Goal: Task Accomplishment & Management: Manage account settings

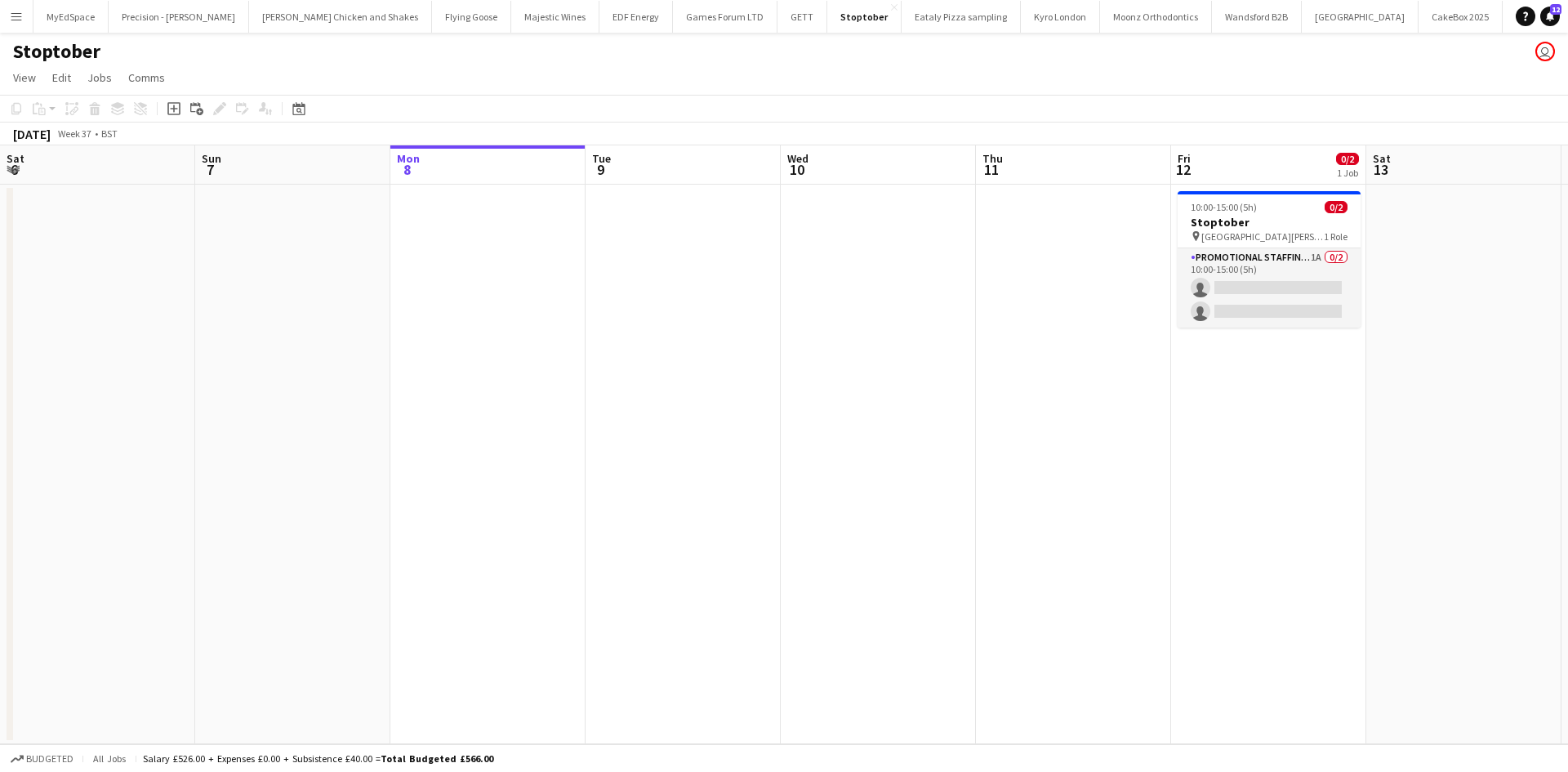
scroll to position [0, 593]
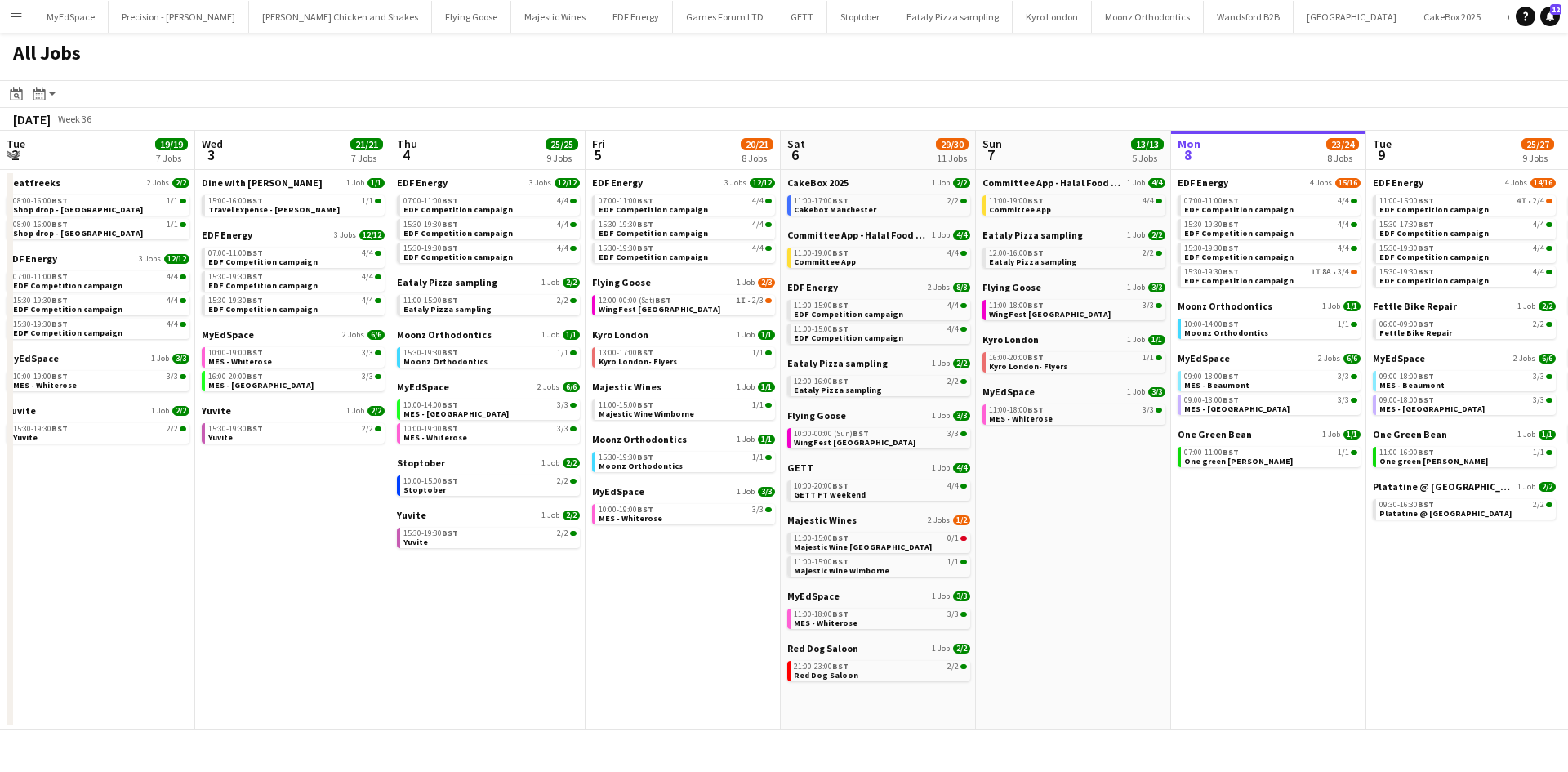
scroll to position [0, 785]
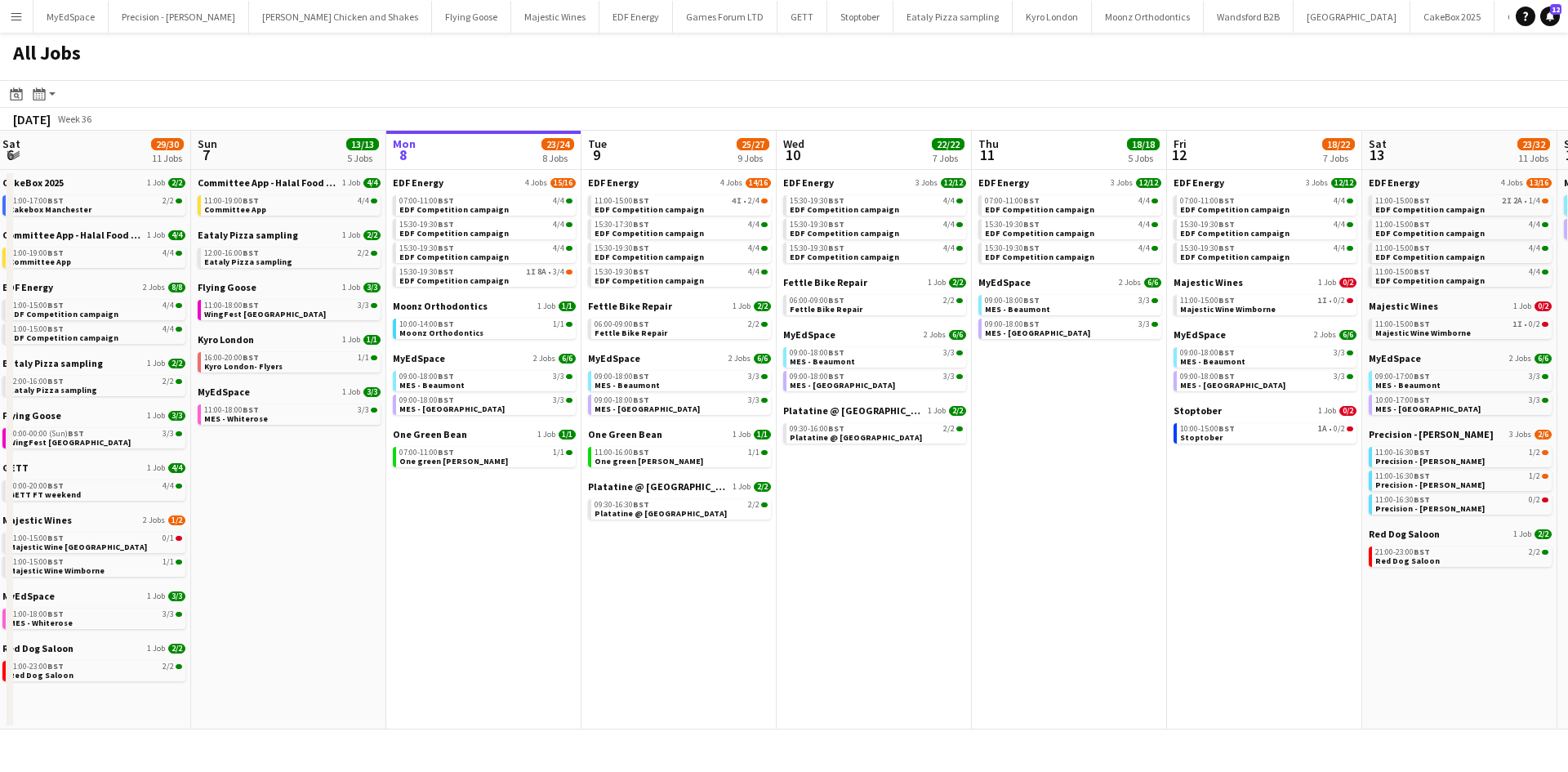
drag, startPoint x: 565, startPoint y: 644, endPoint x: 498, endPoint y: 623, distance: 70.2
click at [556, 641] on app-calendar-viewport "Tue 2 19/19 7 Jobs Wed 3 21/21 7 Jobs Thu 4 25/25 9 Jobs Fri 5 20/21 8 Jobs Sat…" at bounding box center [784, 430] width 1568 height 599
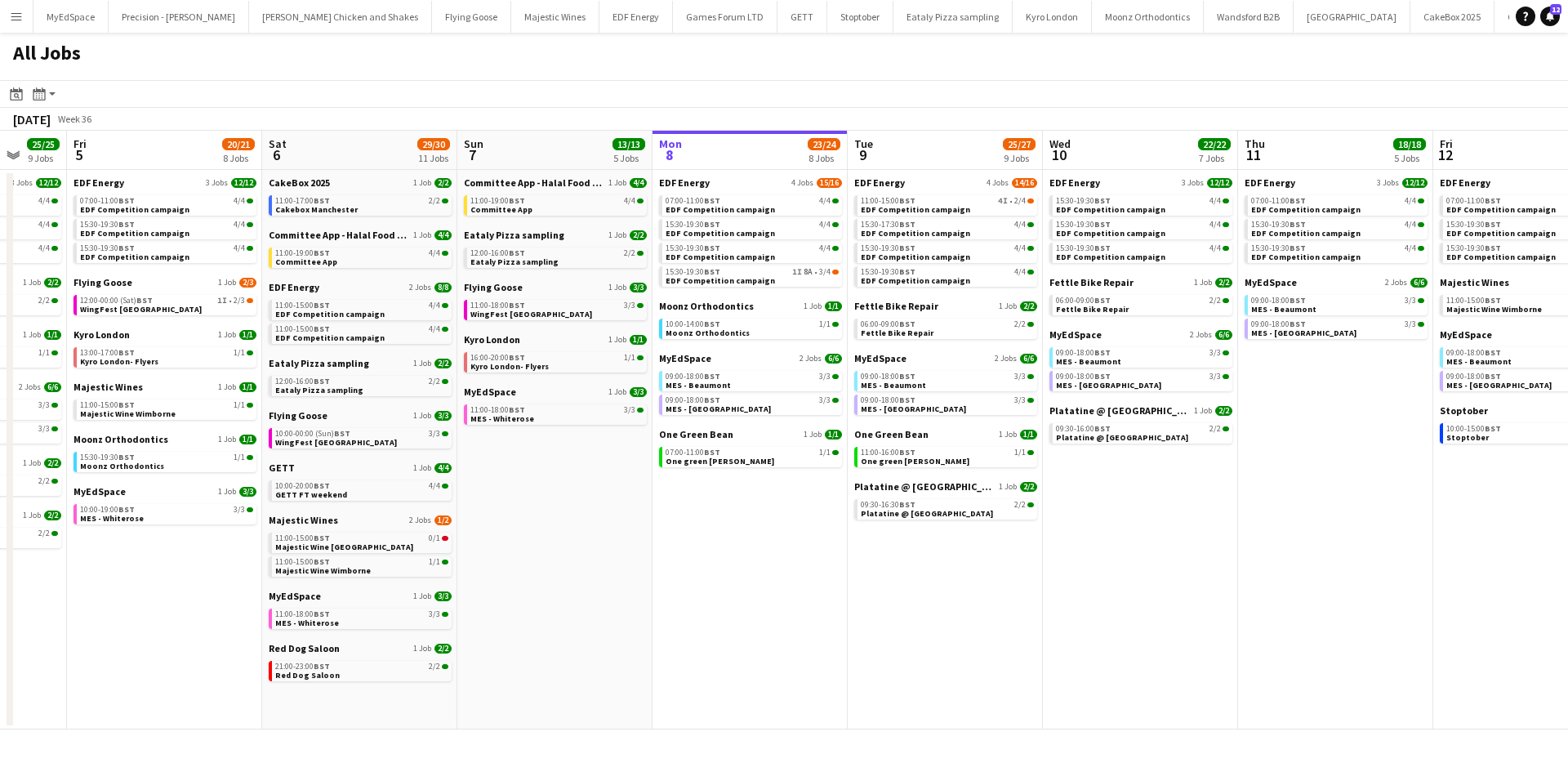
drag, startPoint x: 1105, startPoint y: 454, endPoint x: 1096, endPoint y: 454, distance: 9.0
click at [1096, 454] on app-calendar-viewport "Tue 2 19/19 7 Jobs Wed 3 21/21 7 Jobs Thu 4 25/25 9 Jobs Fri 5 20/21 8 Jobs Sat…" at bounding box center [784, 430] width 1568 height 599
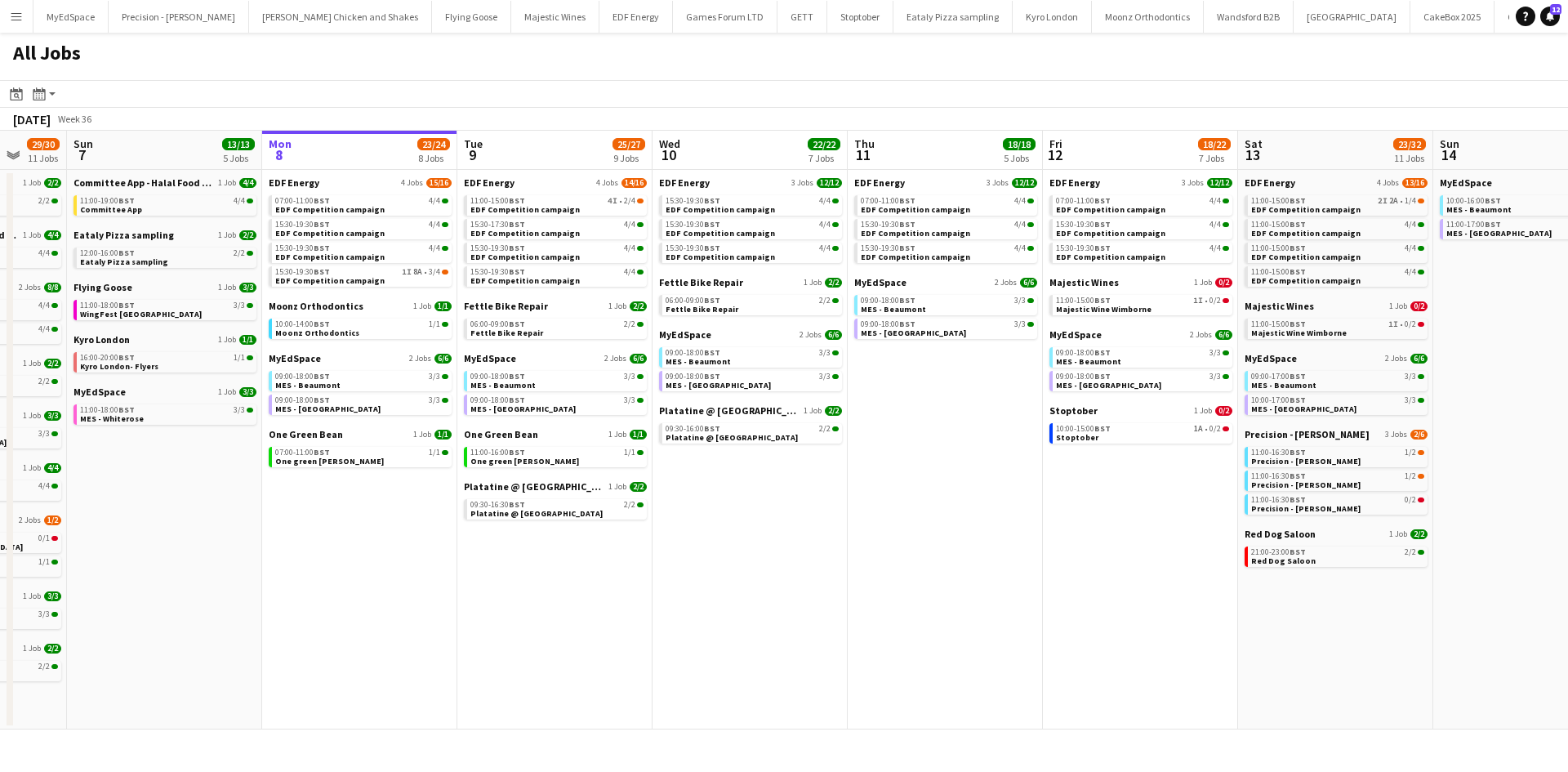
scroll to position [0, 520]
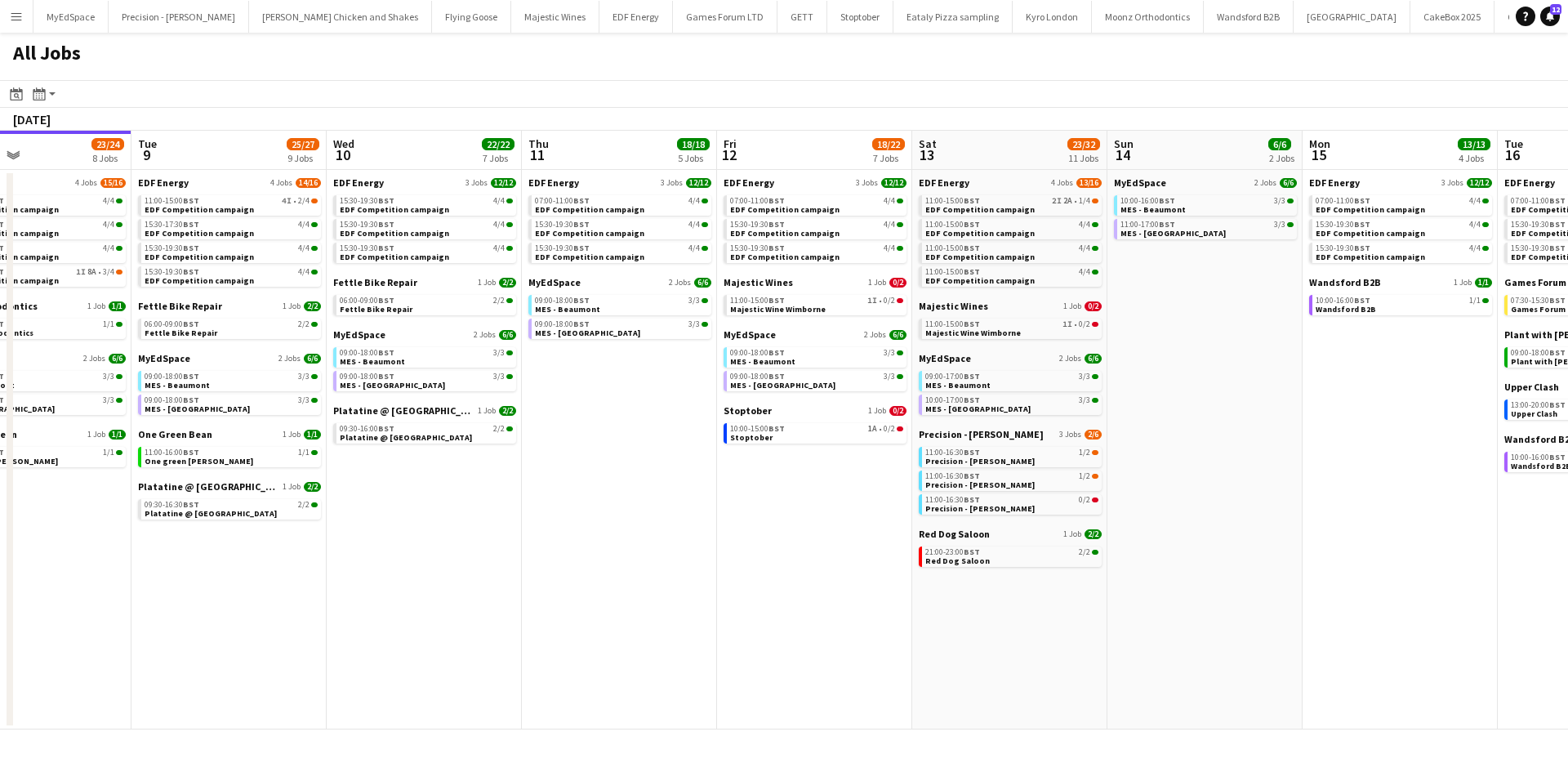
drag, startPoint x: 1149, startPoint y: 556, endPoint x: 851, endPoint y: 513, distance: 301.1
click at [822, 510] on app-calendar-viewport "Thu 4 25/25 9 Jobs Fri 5 20/21 8 Jobs Sat 6 29/30 11 Jobs Sun 7 13/13 5 Jobs Mo…" at bounding box center [784, 430] width 1568 height 599
drag, startPoint x: 1285, startPoint y: 532, endPoint x: 841, endPoint y: 465, distance: 449.0
click at [859, 465] on app-calendar-viewport "Sat 6 29/30 11 Jobs Sun 7 13/13 5 Jobs Mon 8 23/24 8 Jobs Tue 9 25/27 9 Jobs We…" at bounding box center [784, 430] width 1568 height 599
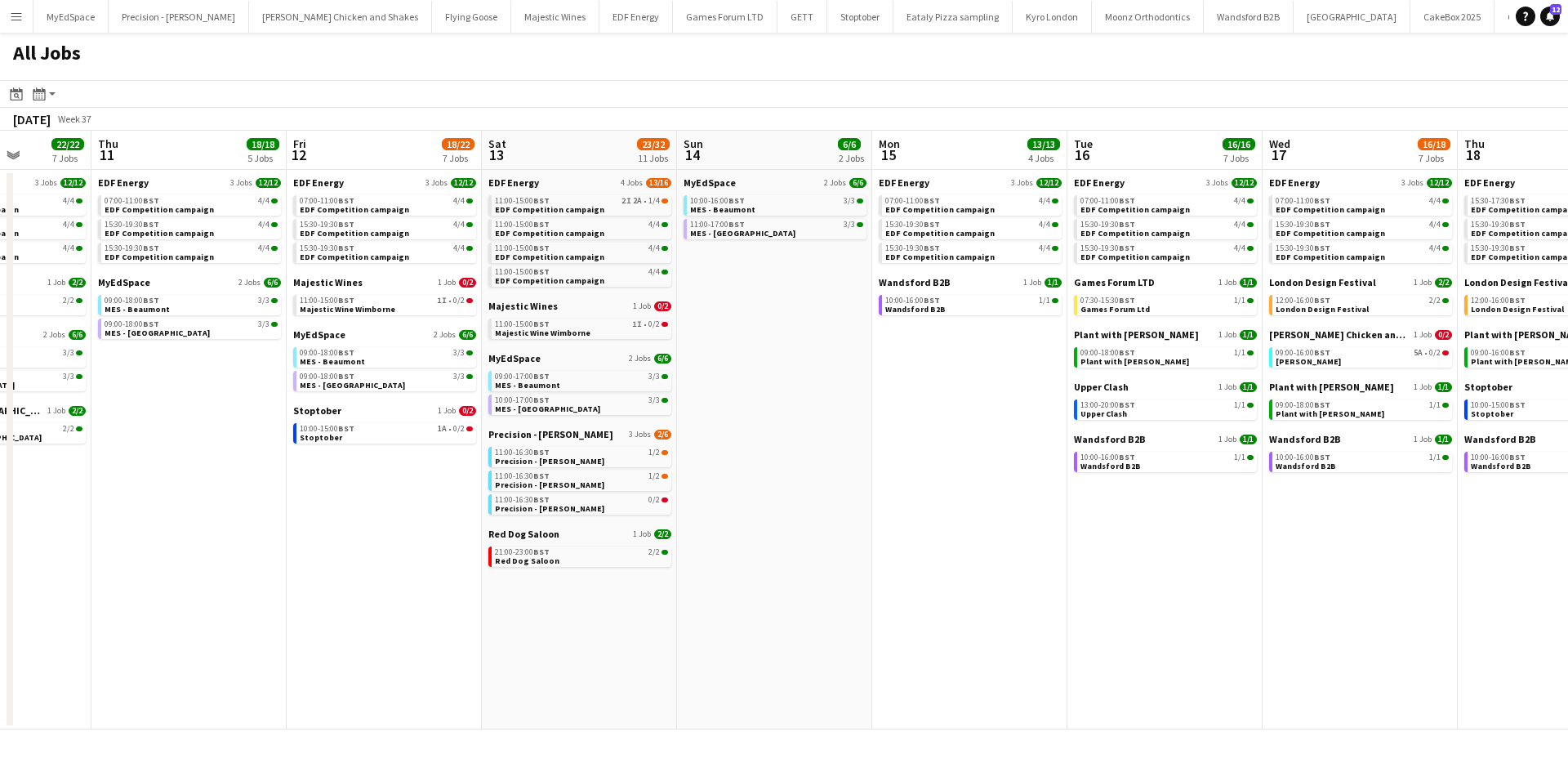
scroll to position [0, 487]
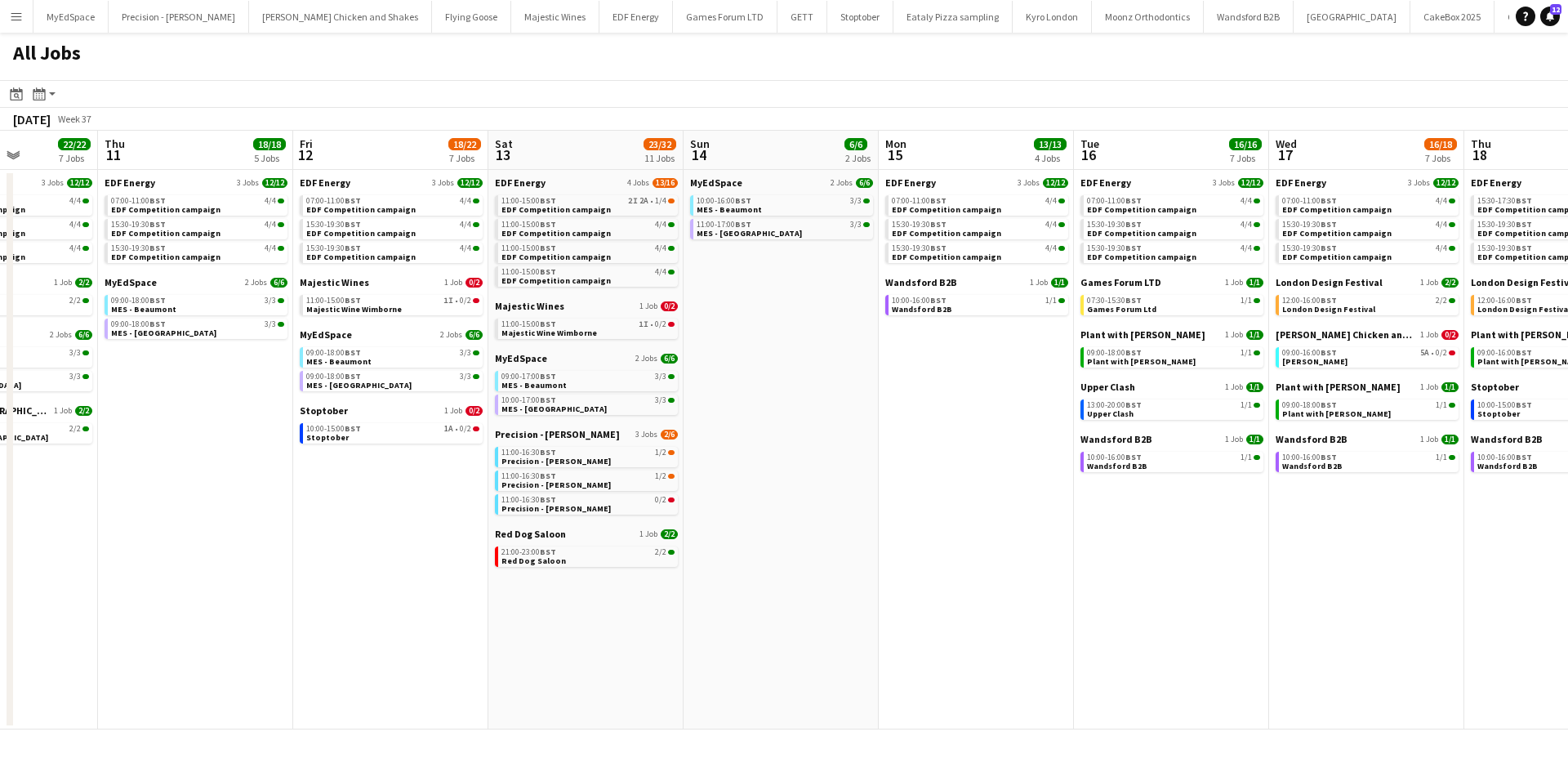
drag, startPoint x: 1035, startPoint y: 498, endPoint x: 1166, endPoint y: 447, distance: 140.6
click at [1042, 494] on app-calendar-viewport "Mon 8 23/24 8 Jobs Tue 9 25/27 9 Jobs Wed 10 22/22 7 Jobs Thu 11 18/18 5 Jobs F…" at bounding box center [784, 430] width 1568 height 599
click at [1182, 356] on div "09:00-18:00 BST 1/1" at bounding box center [1174, 354] width 173 height 9
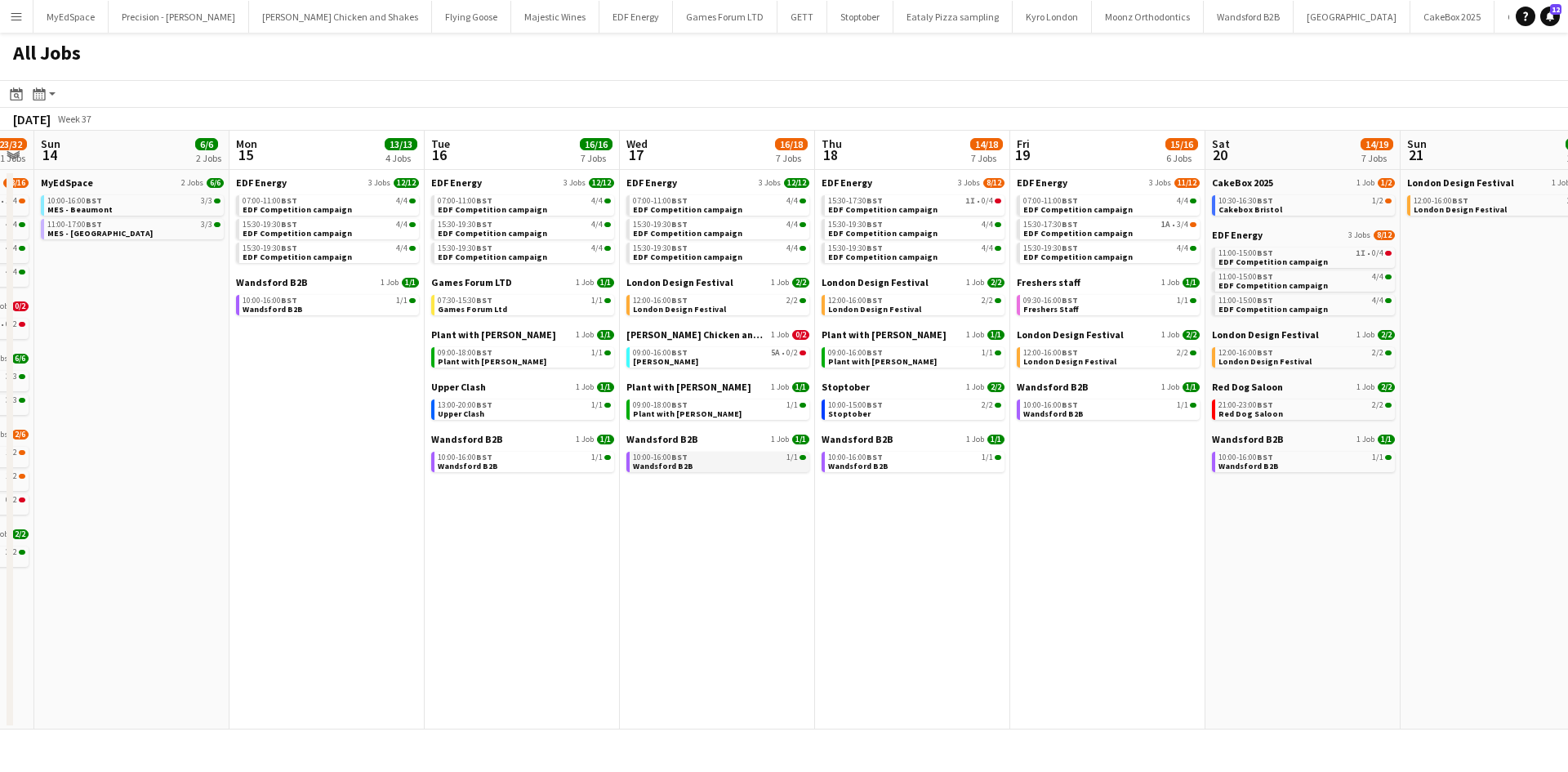
drag, startPoint x: 1360, startPoint y: 578, endPoint x: 624, endPoint y: 465, distance: 744.6
click at [636, 470] on app-calendar-viewport "Wed 10 22/22 7 Jobs Thu 11 18/18 5 Jobs Fri 12 18/22 7 Jobs Sat 13 23/32 11 Job…" at bounding box center [784, 430] width 1568 height 599
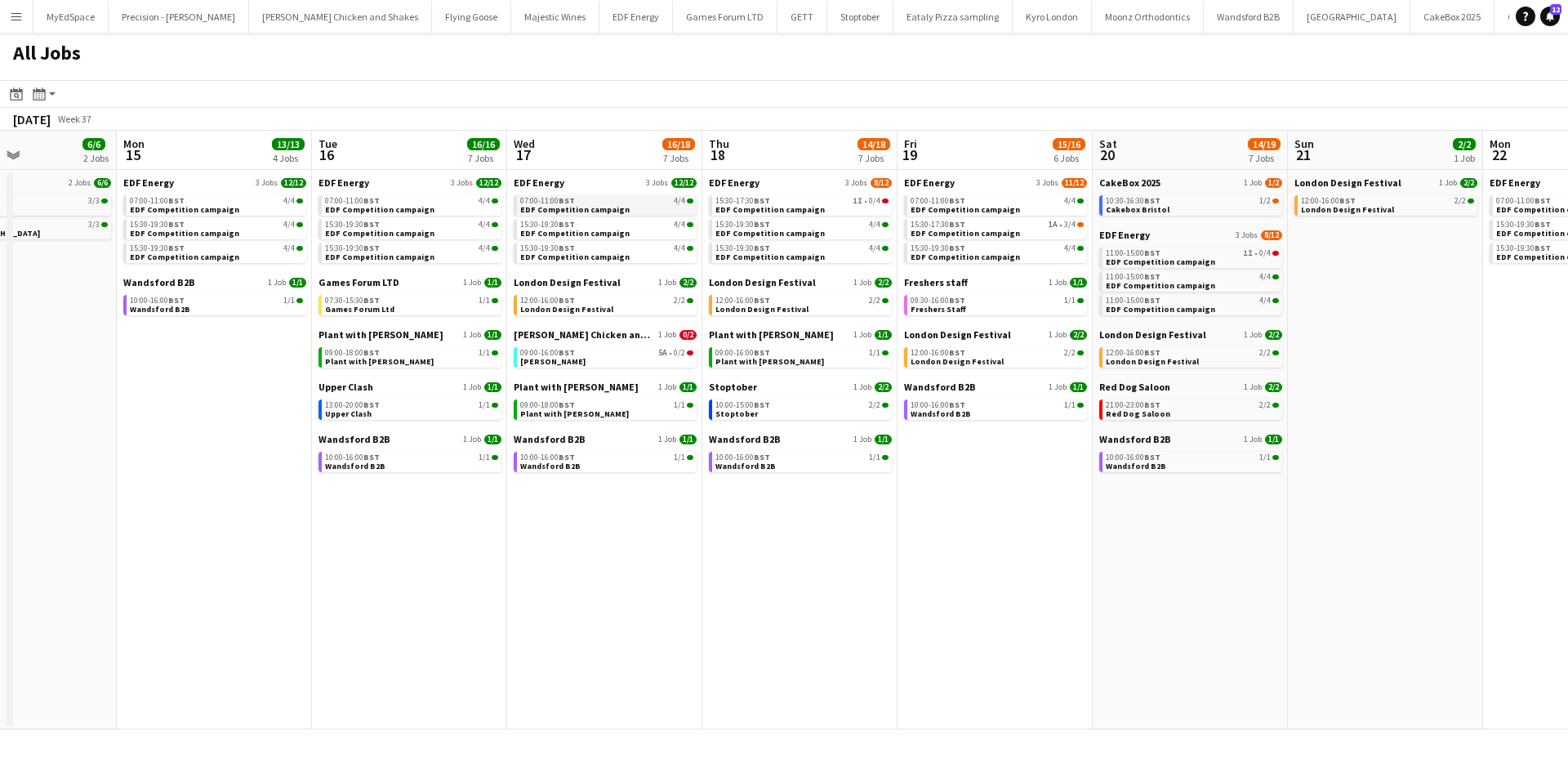
click at [576, 213] on span "EDF Competition campaign" at bounding box center [575, 209] width 109 height 10
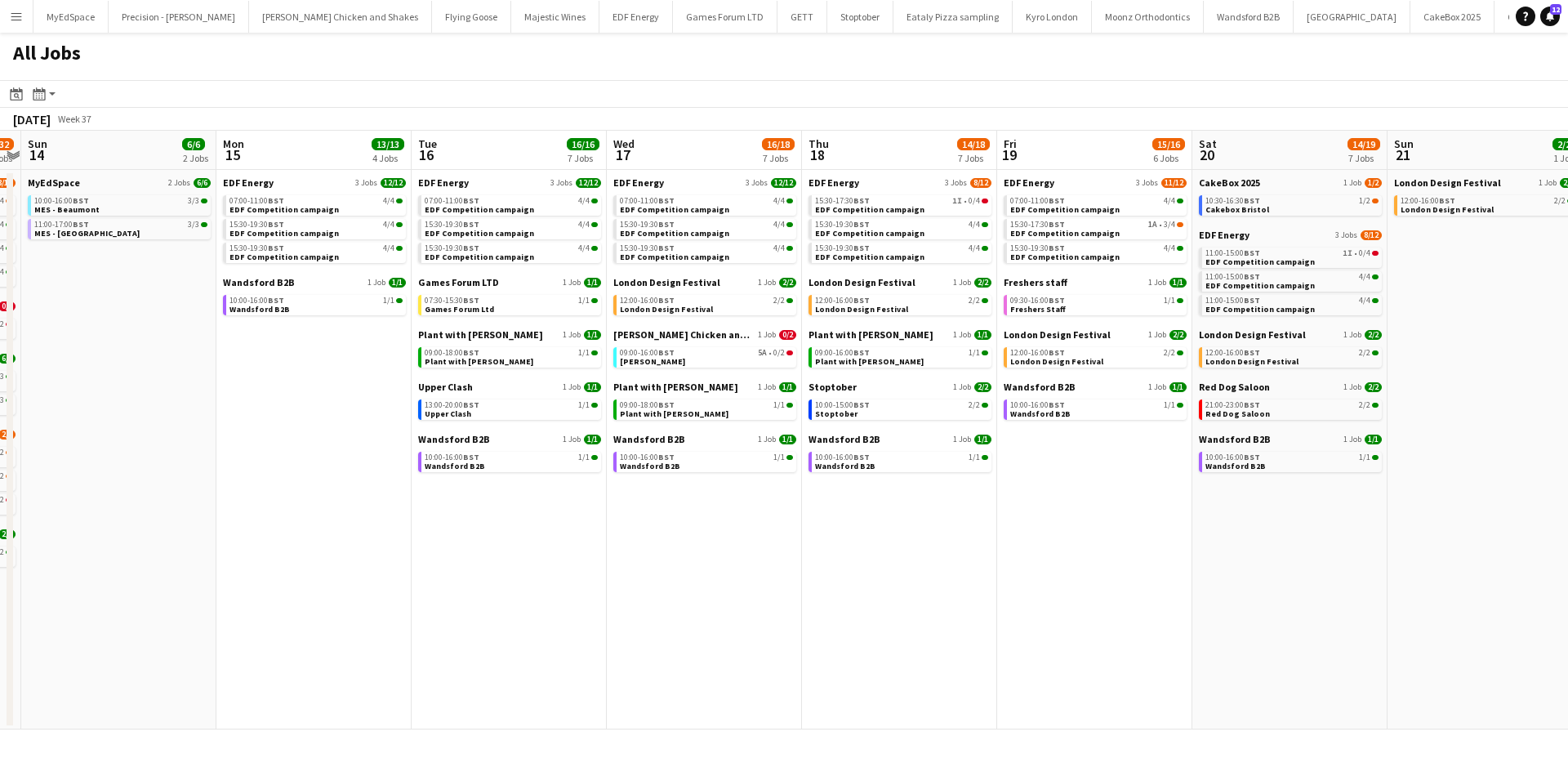
drag, startPoint x: 930, startPoint y: 574, endPoint x: 832, endPoint y: 610, distance: 104.4
click at [1037, 573] on app-calendar-viewport "Fri 12 18/22 7 Jobs Sat 13 23/32 11 Jobs Sun 14 6/6 2 Jobs Mon 15 13/13 4 Jobs …" at bounding box center [784, 430] width 1568 height 599
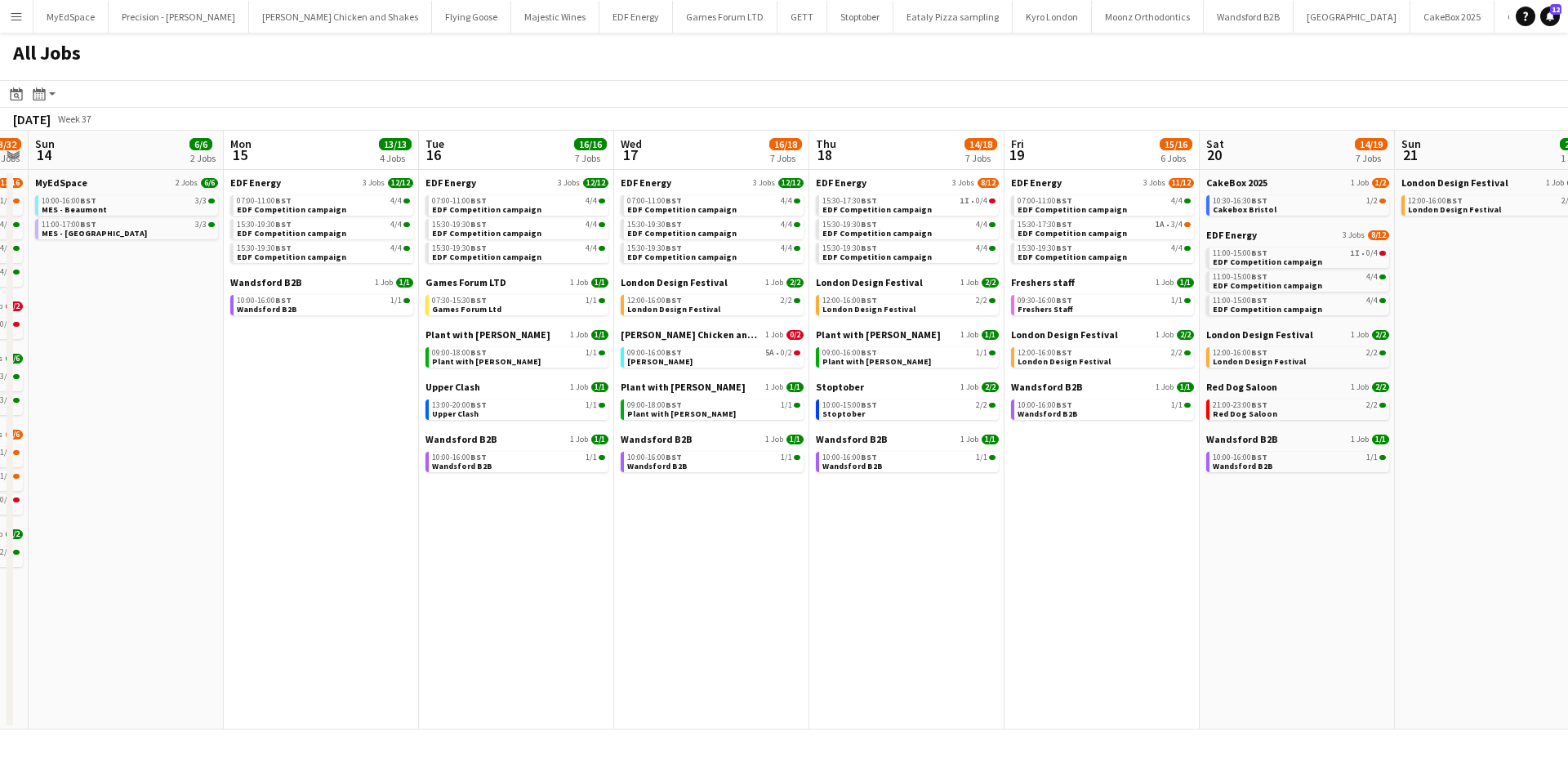
drag, startPoint x: 752, startPoint y: 656, endPoint x: 842, endPoint y: 642, distance: 91.1
click at [848, 646] on app-calendar-viewport "Fri 12 18/22 7 Jobs Sat 13 23/32 11 Jobs Sun 14 6/6 2 Jobs Mon 15 13/13 4 Jobs …" at bounding box center [784, 430] width 1568 height 599
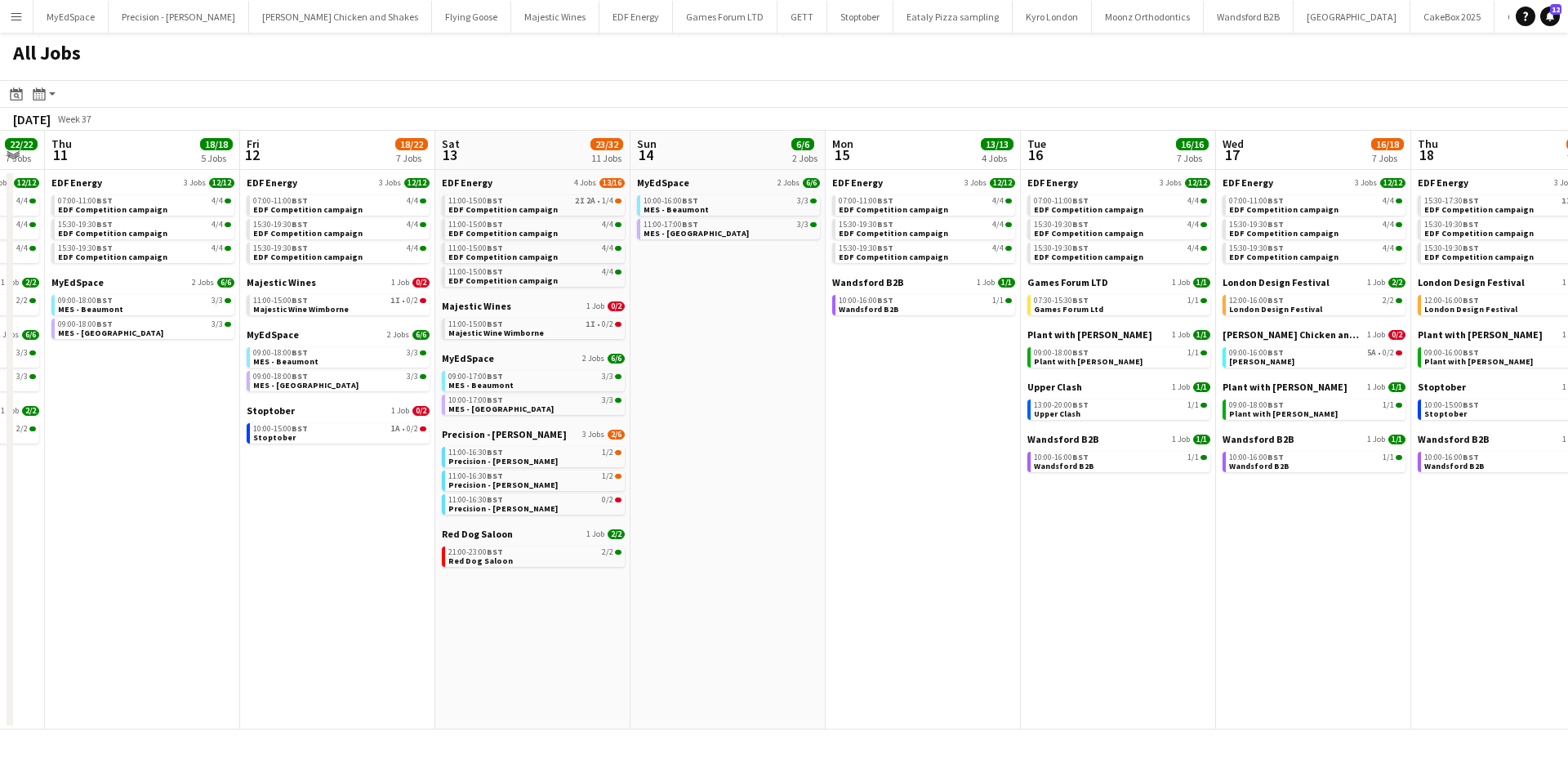
drag, startPoint x: 459, startPoint y: 599, endPoint x: 797, endPoint y: 594, distance: 338.0
click at [759, 588] on app-calendar-viewport "Mon 8 23/24 8 Jobs Tue 9 25/27 9 Jobs Wed 10 22/22 7 Jobs Thu 11 18/18 5 Jobs F…" at bounding box center [784, 430] width 1568 height 599
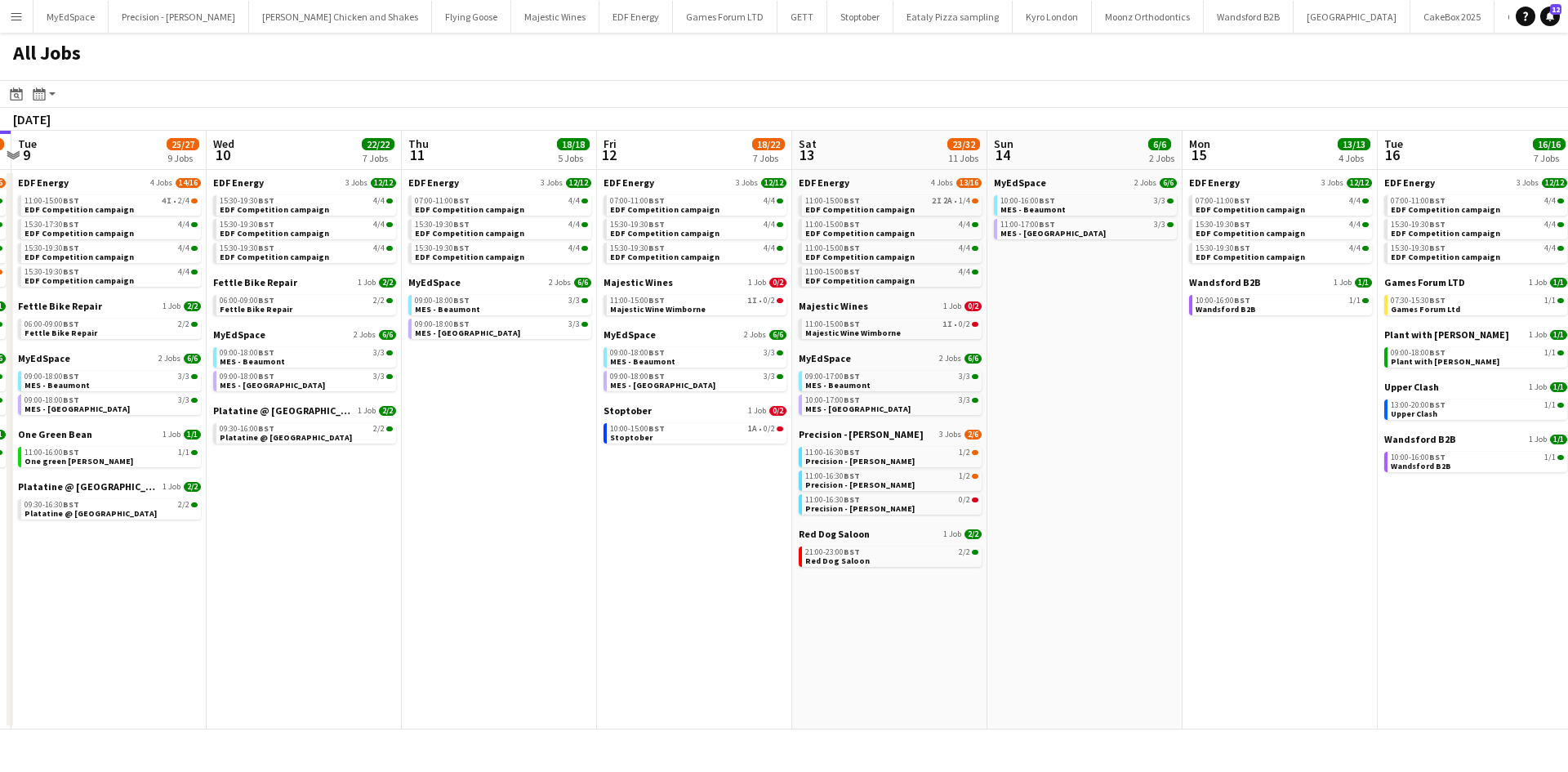
drag, startPoint x: 609, startPoint y: 543, endPoint x: 805, endPoint y: 481, distance: 205.6
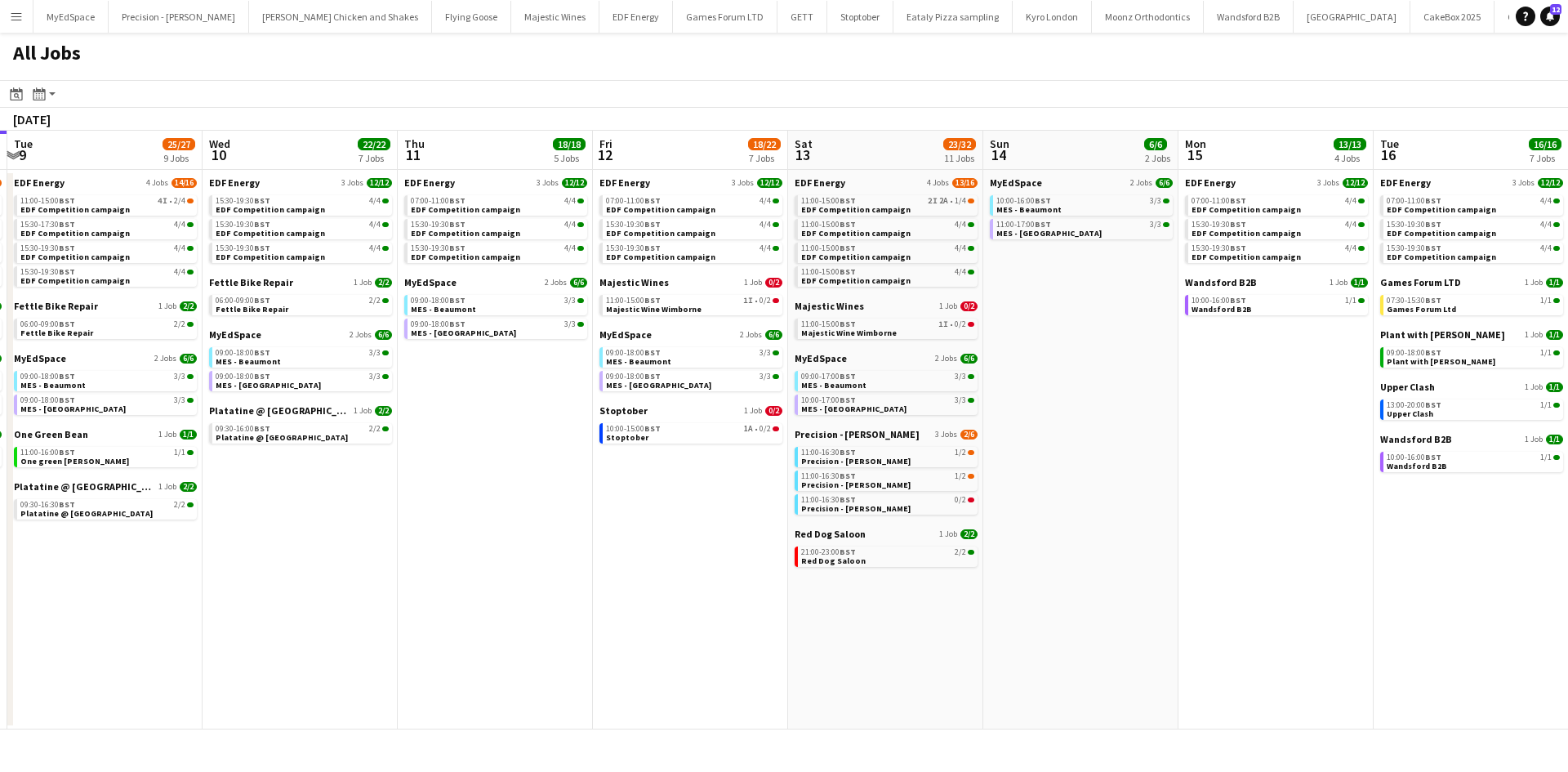
click at [1154, 480] on app-calendar-viewport "Sun 7 13/13 5 Jobs Mon 8 23/24 8 Jobs Tue 9 25/27 9 Jobs Wed 10 22/22 7 Jobs Th…" at bounding box center [784, 430] width 1568 height 599
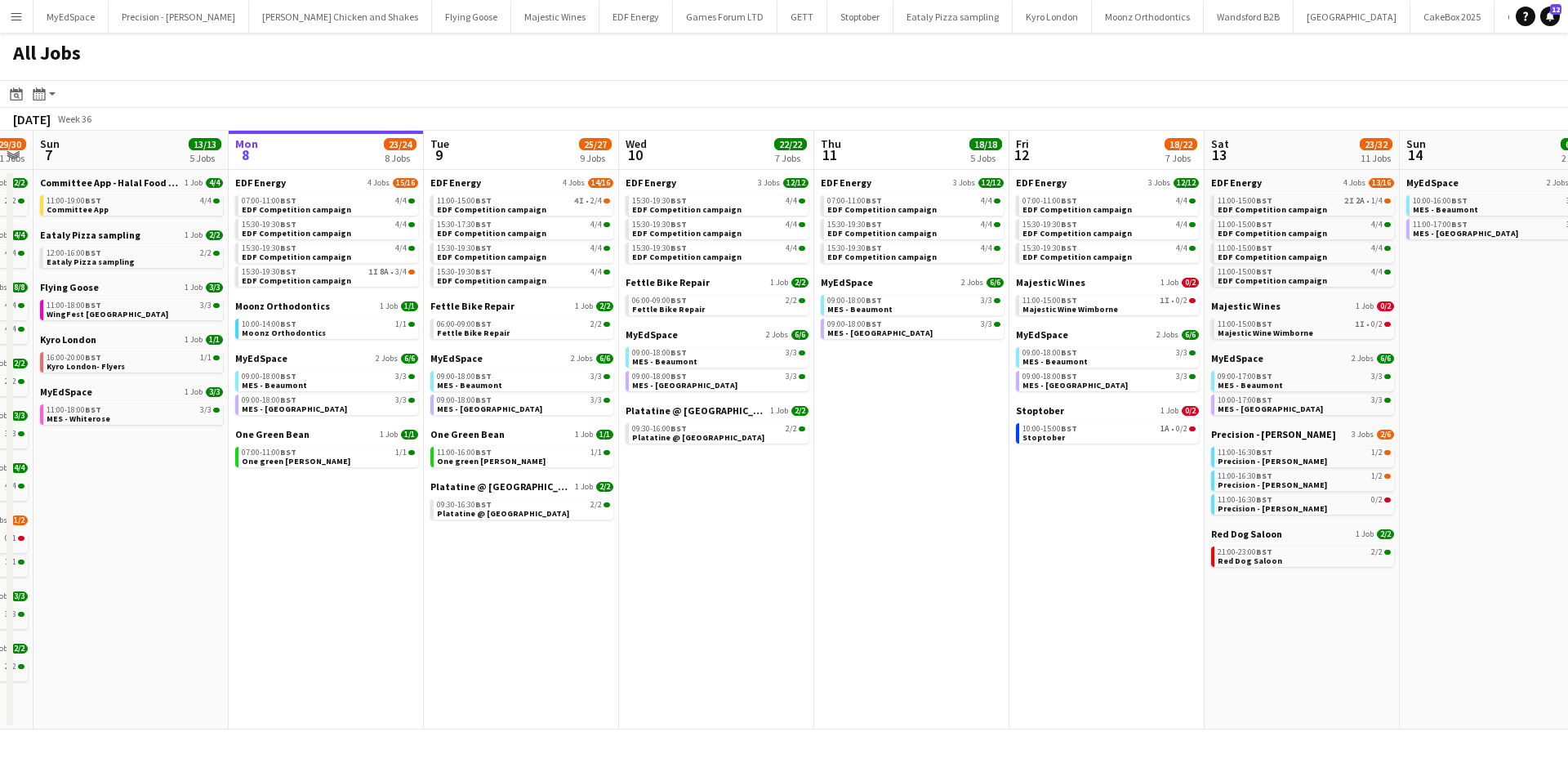
drag, startPoint x: 732, startPoint y: 500, endPoint x: 513, endPoint y: 484, distance: 219.6
click at [513, 484] on app-calendar-viewport "Wed 3 21/21 7 Jobs Thu 4 25/25 9 Jobs Fri 5 20/21 8 Jobs Sat 6 29/30 11 Jobs Su…" at bounding box center [784, 430] width 1568 height 599
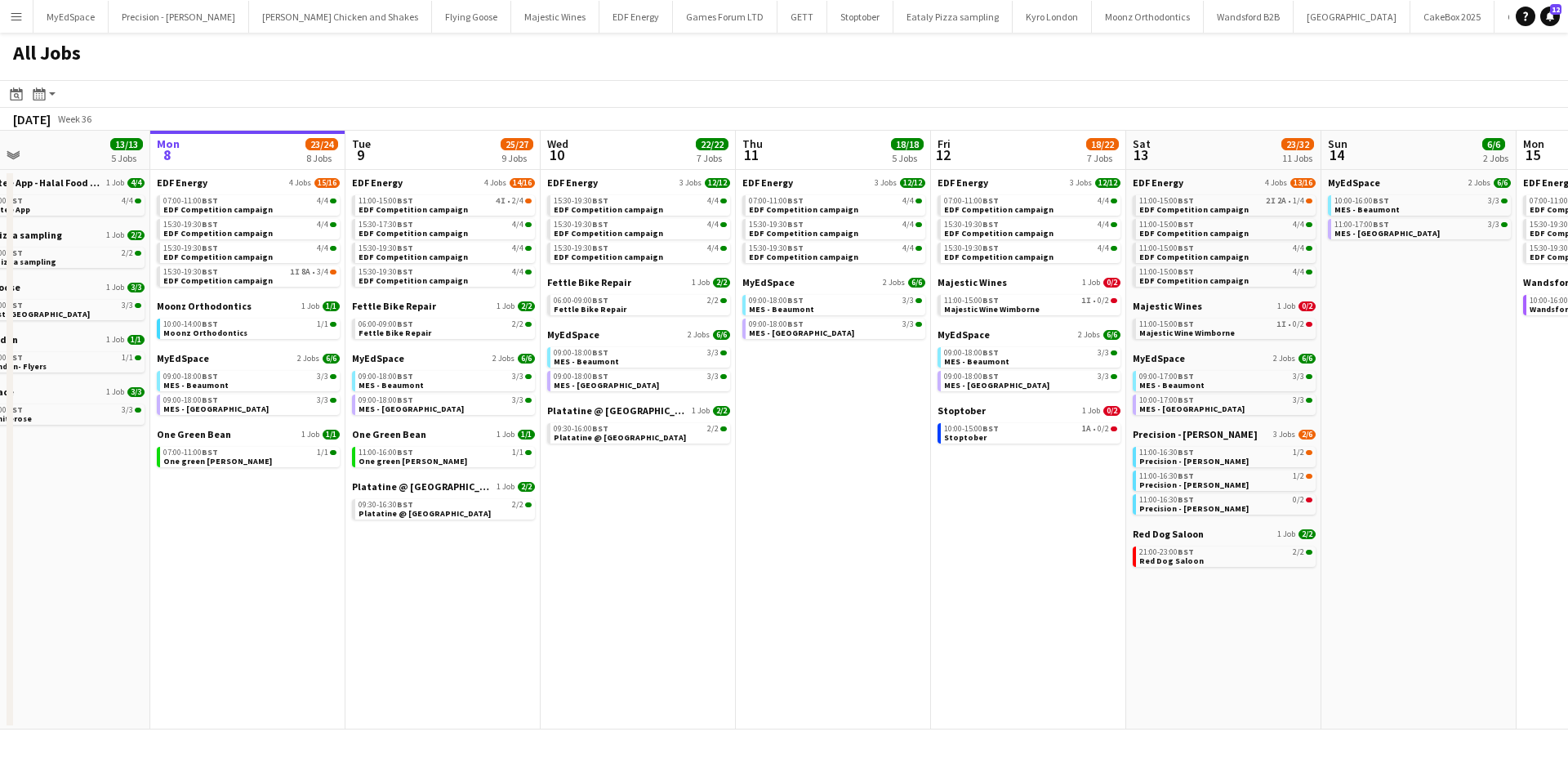
drag, startPoint x: 1133, startPoint y: 611, endPoint x: 1052, endPoint y: 617, distance: 81.2
click at [1052, 617] on app-calendar-viewport "Wed 3 21/21 7 Jobs Thu 4 25/25 9 Jobs Fri 5 20/21 8 Jobs Sat 6 29/30 11 Jobs Su…" at bounding box center [784, 430] width 1568 height 599
click at [1270, 508] on link "11:00-16:30 BST 0/2 Precision - Taylor Wimpey" at bounding box center [1223, 504] width 173 height 19
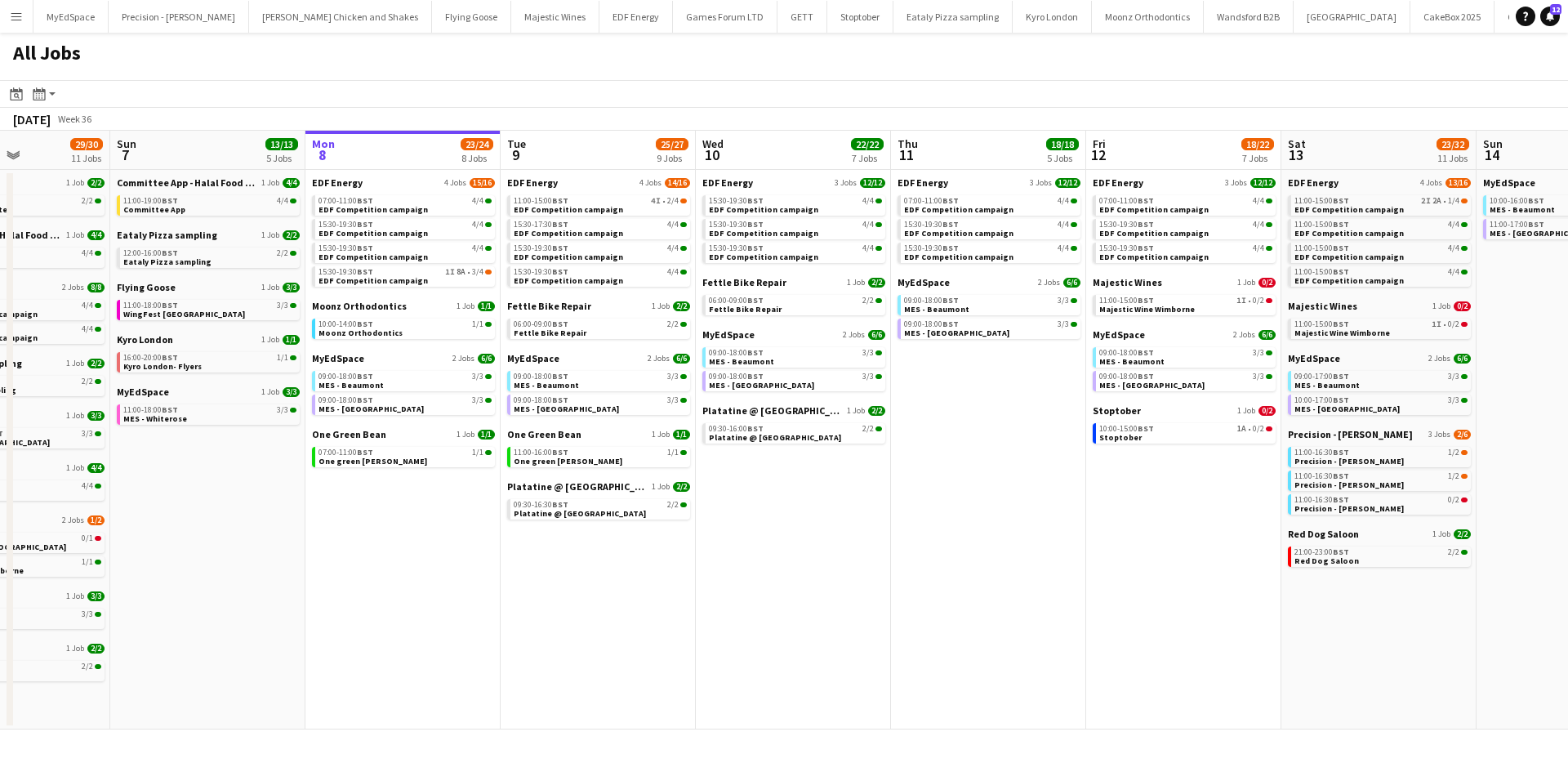
drag, startPoint x: 463, startPoint y: 540, endPoint x: 592, endPoint y: 525, distance: 129.9
click at [750, 538] on app-calendar-viewport "Wed 3 21/21 7 Jobs Thu 4 25/25 9 Jobs Fri 5 20/21 8 Jobs Sat 6 29/30 11 Jobs Su…" at bounding box center [784, 430] width 1568 height 599
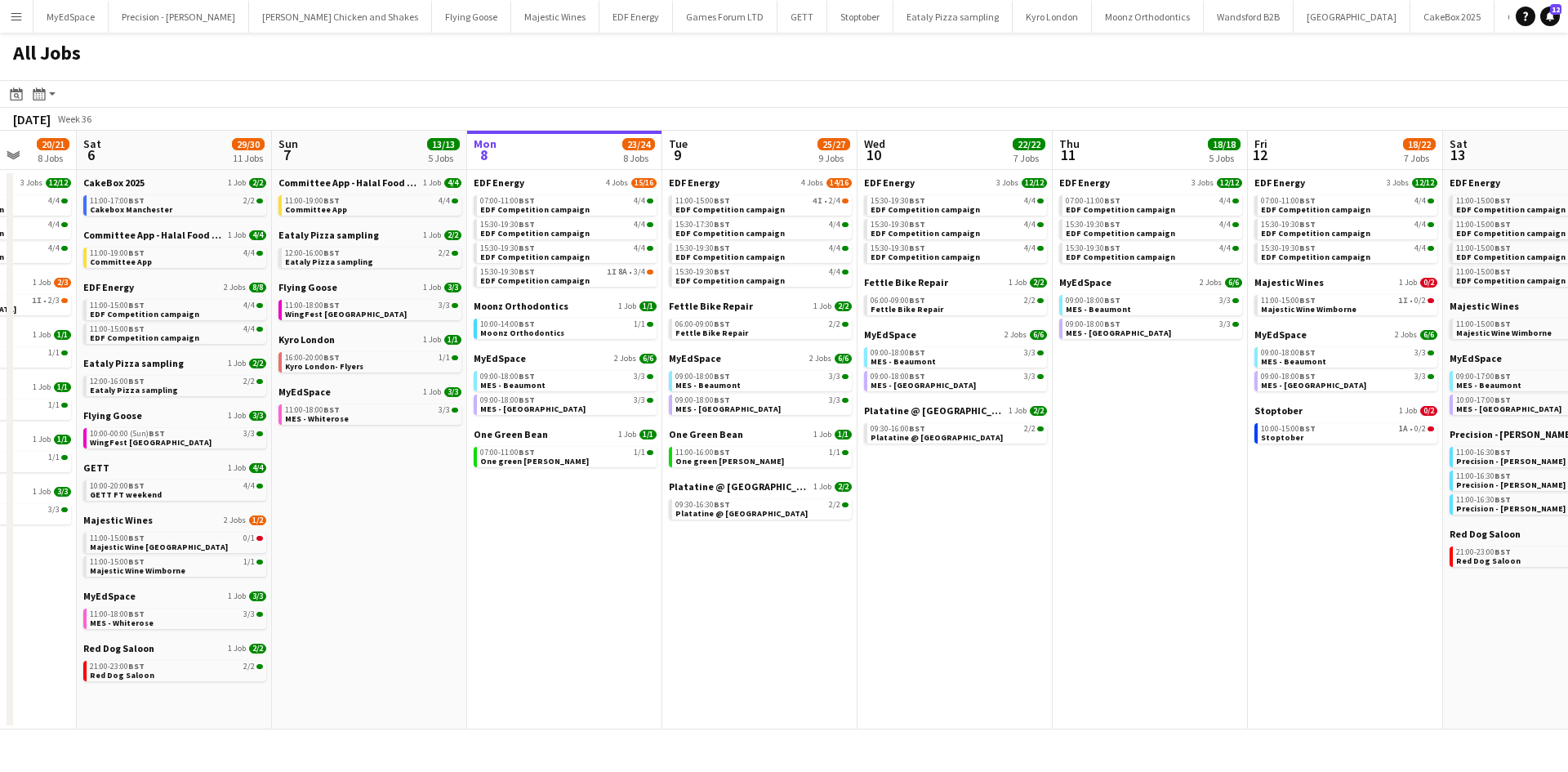
click at [579, 513] on app-calendar-viewport "Wed 3 21/21 7 Jobs Thu 4 25/25 9 Jobs Fri 5 20/21 8 Jobs Sat 6 29/30 11 Jobs Su…" at bounding box center [784, 430] width 1568 height 599
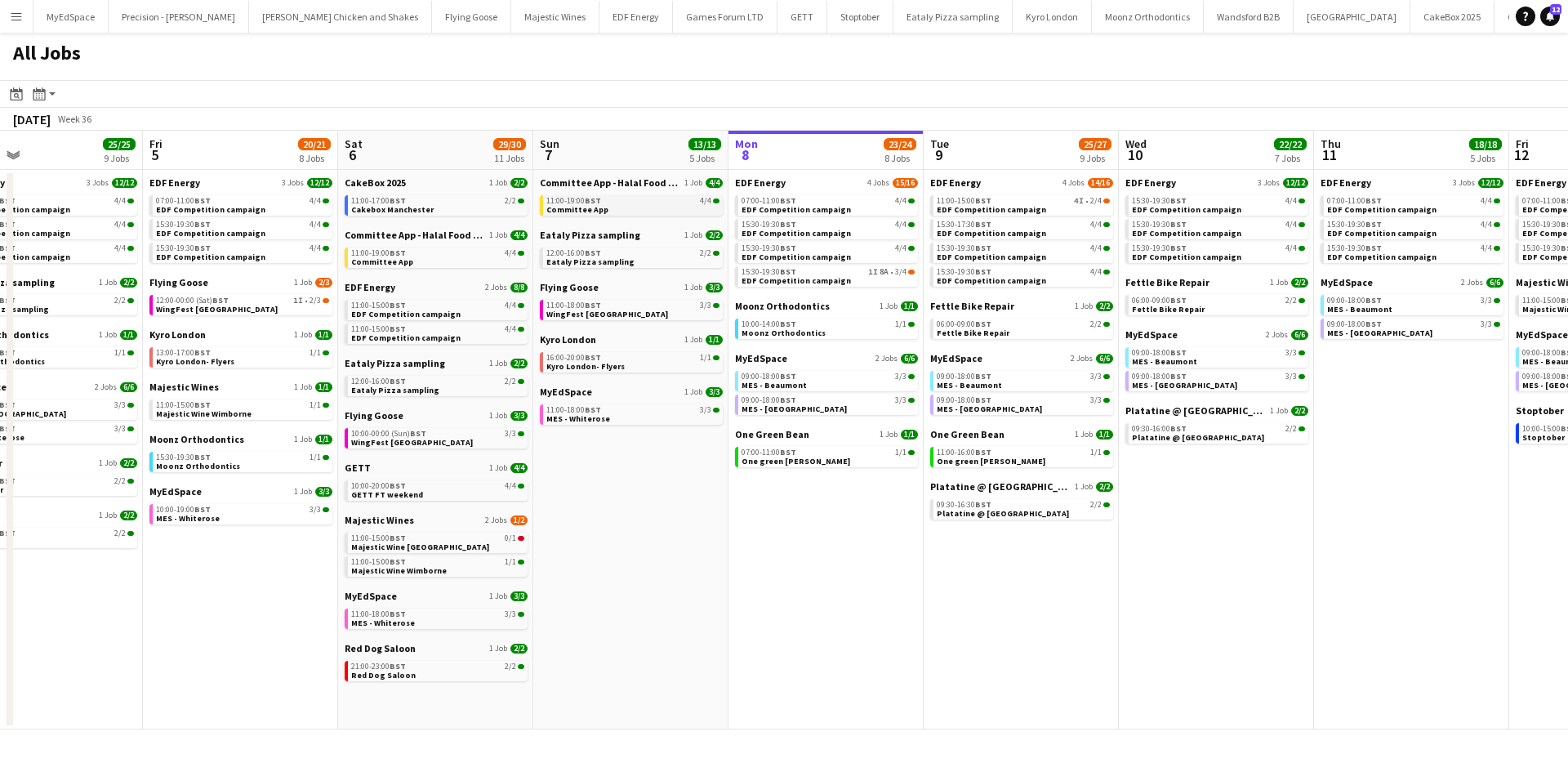
click at [610, 197] on div "11:00-19:00 BST 4/4" at bounding box center [632, 202] width 173 height 9
drag, startPoint x: 1137, startPoint y: 573, endPoint x: 1018, endPoint y: 572, distance: 119.0
click at [1048, 573] on app-calendar-viewport "Tue 2 19/19 7 Jobs Wed 3 21/21 7 Jobs Thu 4 25/25 9 Jobs Fri 5 20/21 8 Jobs Sat…" at bounding box center [784, 430] width 1568 height 599
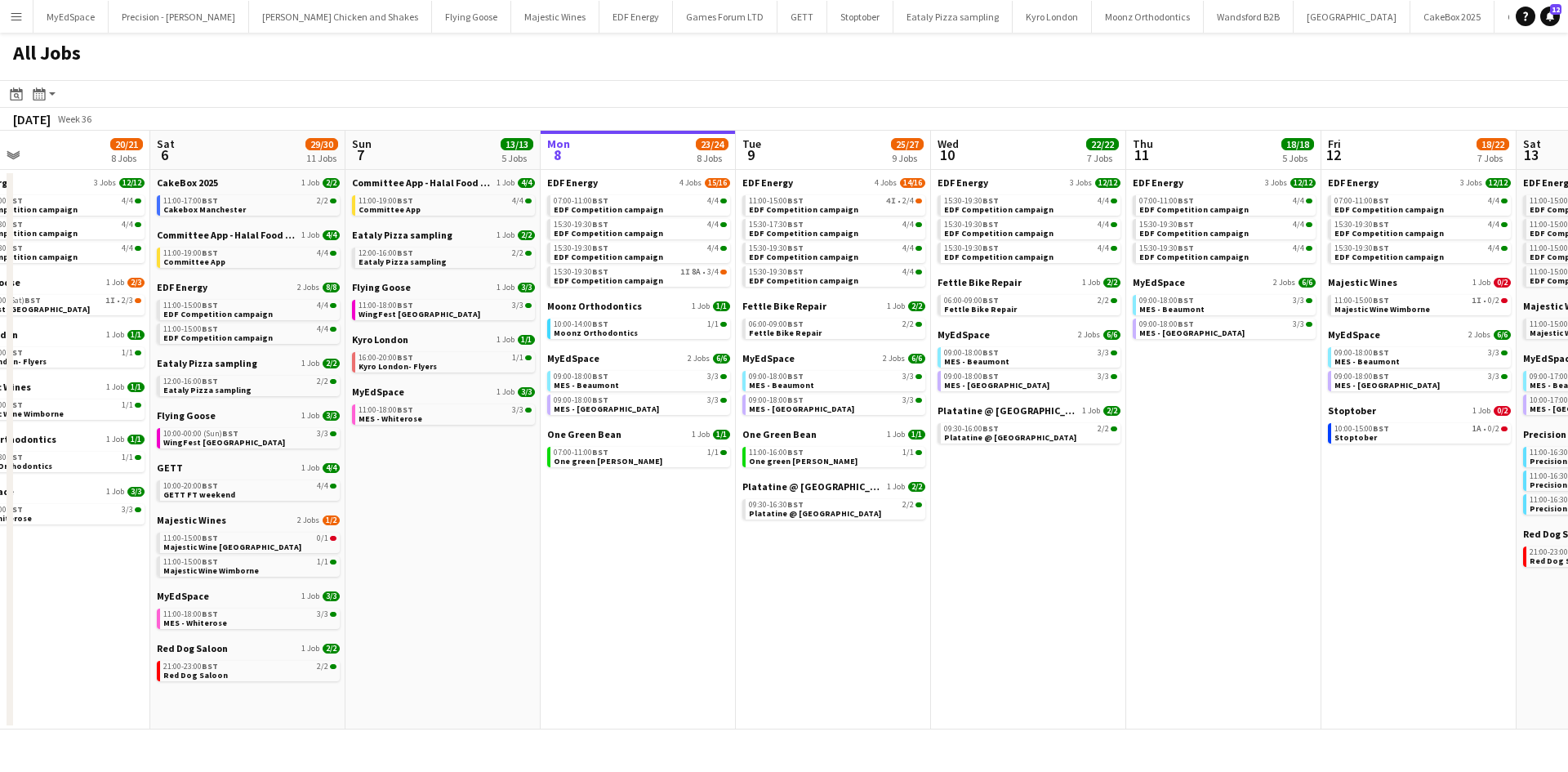
drag, startPoint x: 1282, startPoint y: 569, endPoint x: 1011, endPoint y: 554, distance: 271.4
click at [1027, 554] on app-calendar-viewport "Tue 2 19/19 7 Jobs Wed 3 21/21 7 Jobs Thu 4 25/25 9 Jobs Fri 5 20/21 8 Jobs Sat…" at bounding box center [784, 430] width 1568 height 599
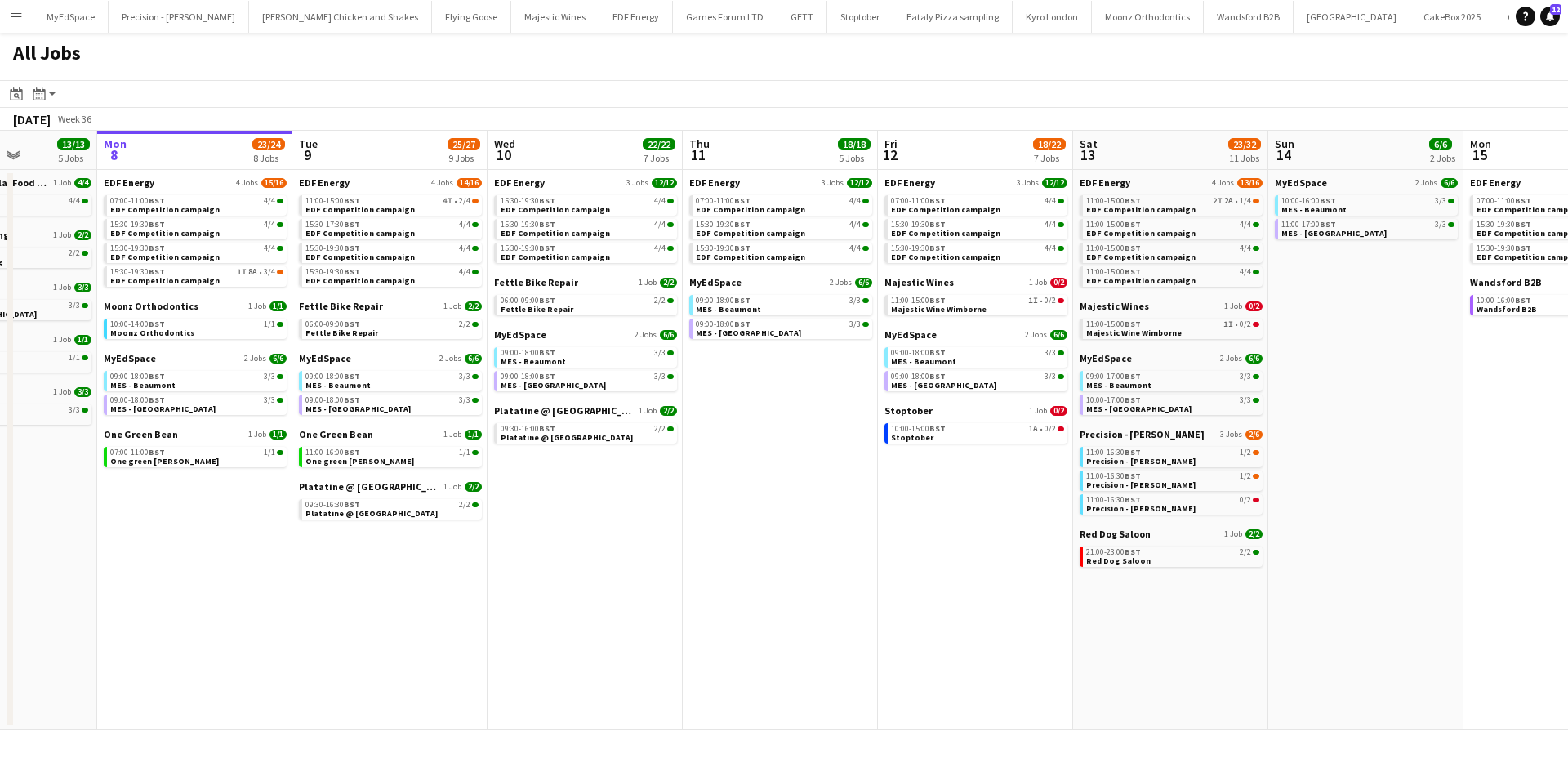
drag, startPoint x: 1244, startPoint y: 568, endPoint x: 1006, endPoint y: 570, distance: 238.0
click at [1011, 568] on app-calendar-viewport "Thu 4 25/25 9 Jobs Fri 5 20/21 8 Jobs Sat 6 29/30 11 Jobs Sun 7 13/13 5 Jobs Mo…" at bounding box center [784, 430] width 1568 height 599
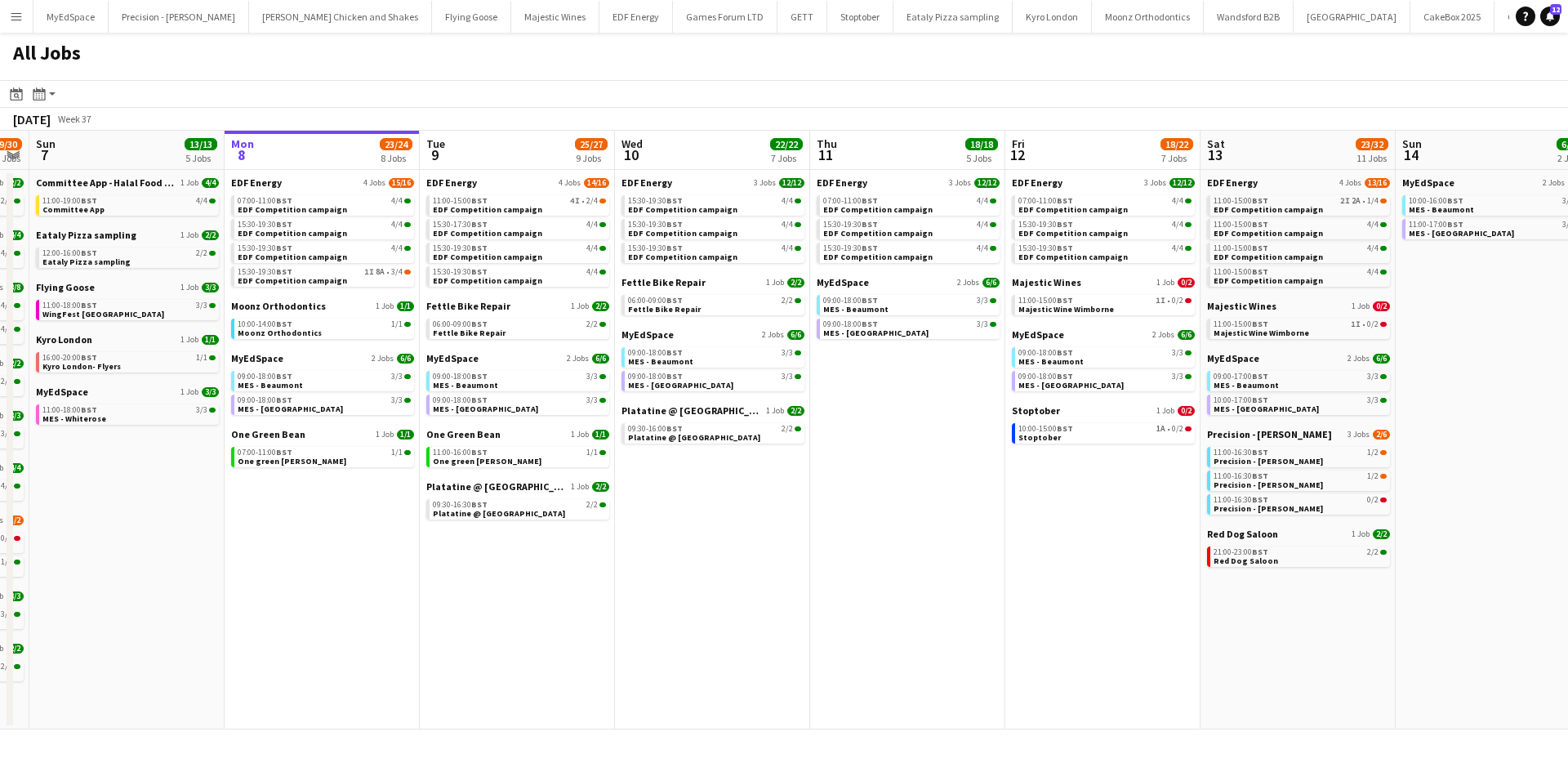
drag, startPoint x: 1266, startPoint y: 607, endPoint x: 1080, endPoint y: 611, distance: 186.0
click at [1027, 607] on app-calendar-viewport "Thu 4 25/25 9 Jobs Fri 5 20/21 8 Jobs Sat 6 29/30 11 Jobs Sun 7 13/13 5 Jobs Mo…" at bounding box center [784, 430] width 1568 height 599
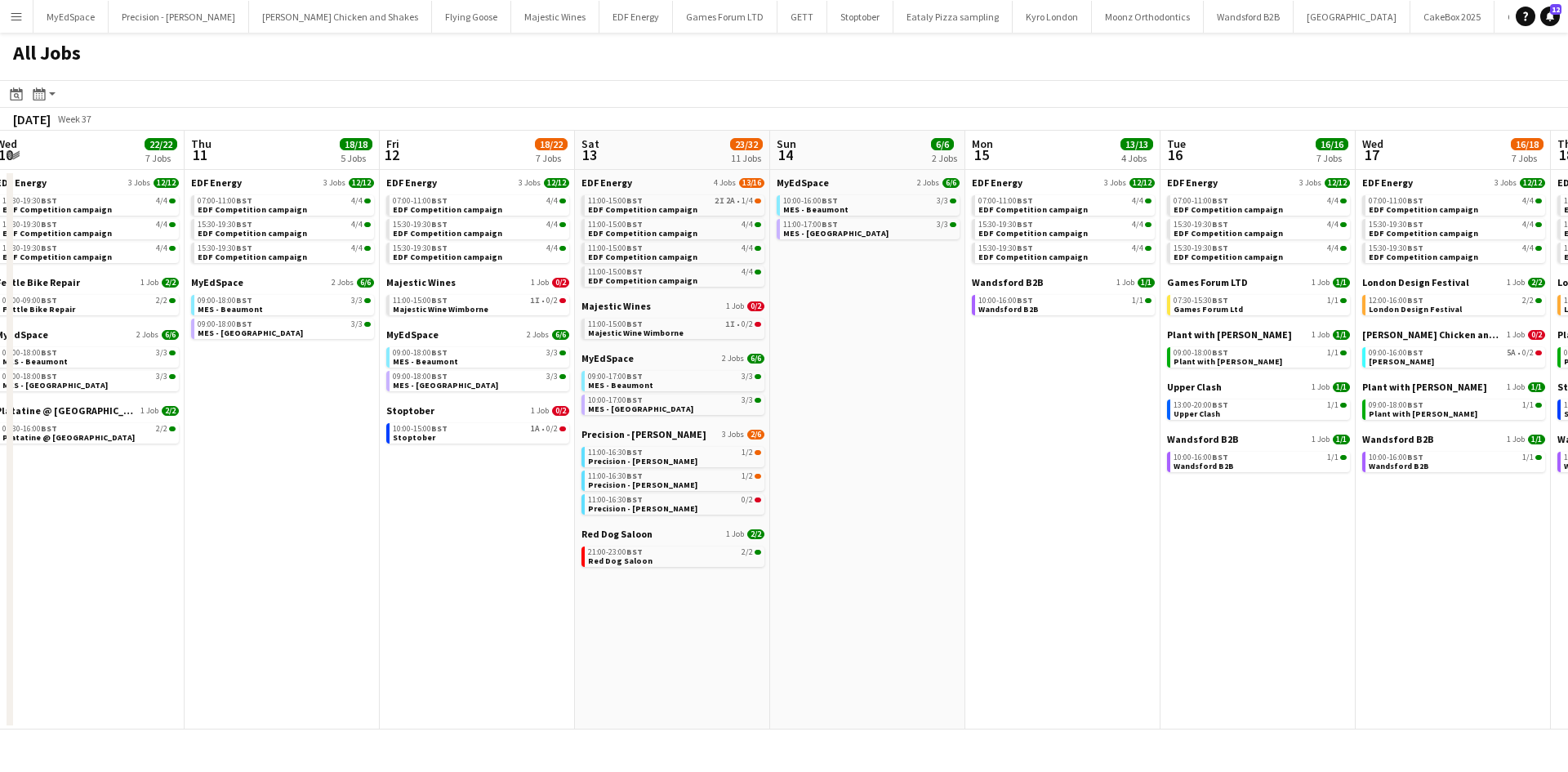
drag, startPoint x: 1201, startPoint y: 612, endPoint x: 955, endPoint y: 599, distance: 246.3
click at [956, 599] on app-calendar-viewport "Sat 6 29/30 11 Jobs Sun 7 13/13 5 Jobs Mon 8 23/24 8 Jobs Tue 9 25/27 9 Jobs We…" at bounding box center [784, 430] width 1568 height 599
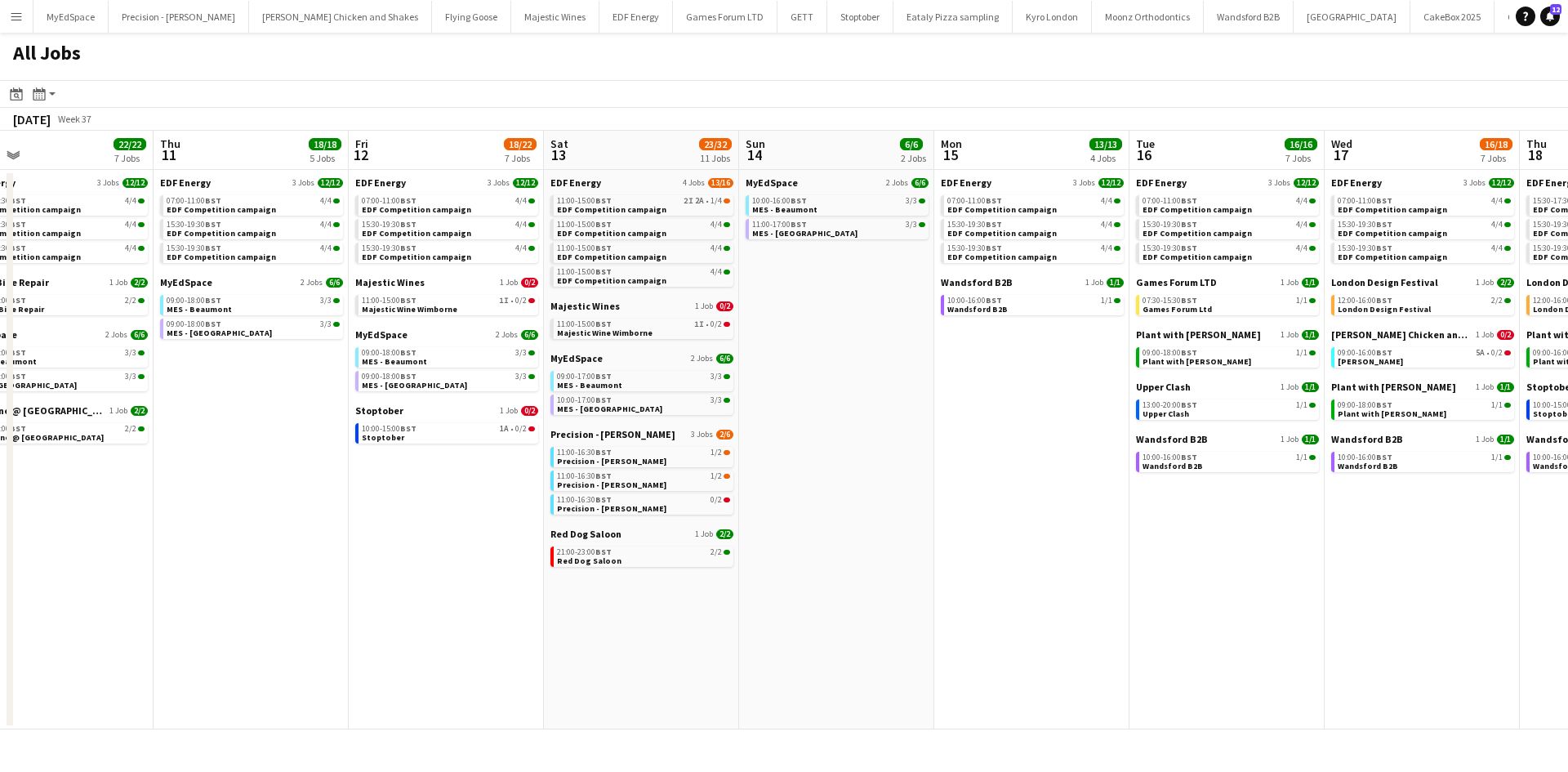
click at [1205, 398] on app-calendar-brief-board "Upper Clash 1 Job 1/1 13:00-20:00 BST 1/1 Upper Clash" at bounding box center [1227, 401] width 183 height 39
click at [1206, 407] on div "13:00-20:00 BST 1/1" at bounding box center [1229, 406] width 173 height 9
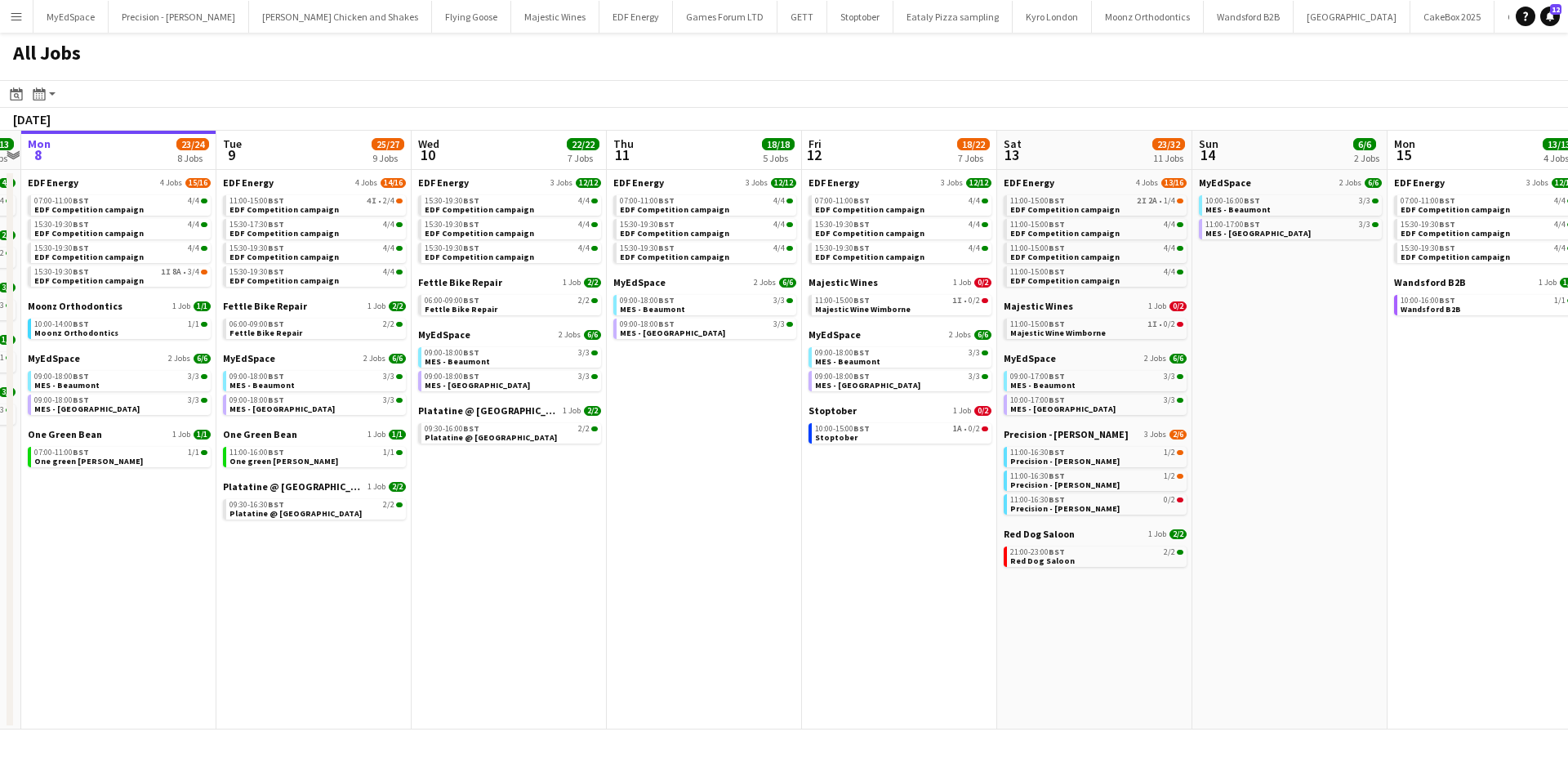
drag, startPoint x: 323, startPoint y: 596, endPoint x: 889, endPoint y: 650, distance: 568.6
click at [888, 651] on app-calendar-viewport "Sat 6 29/30 11 Jobs Sun 7 13/13 5 Jobs Mon 8 23/24 8 Jobs Tue 9 25/27 9 Jobs We…" at bounding box center [784, 430] width 1568 height 599
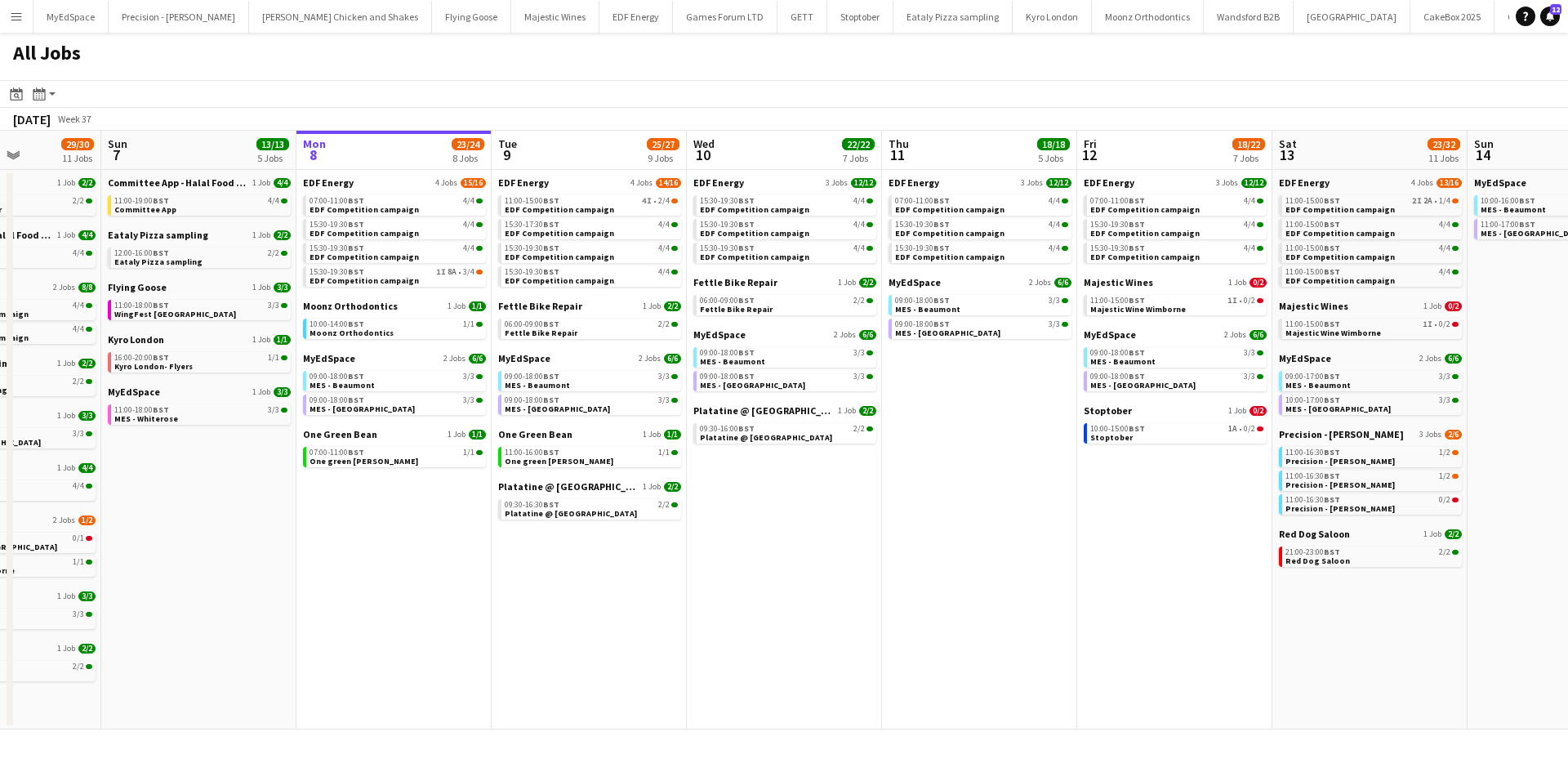
drag, startPoint x: 425, startPoint y: 525, endPoint x: 783, endPoint y: 521, distance: 358.0
click at [784, 523] on app-calendar-viewport "Thu 4 25/25 9 Jobs Fri 5 20/21 8 Jobs Sat 6 29/30 11 Jobs Sun 7 13/13 5 Jobs Mo…" at bounding box center [784, 430] width 1568 height 599
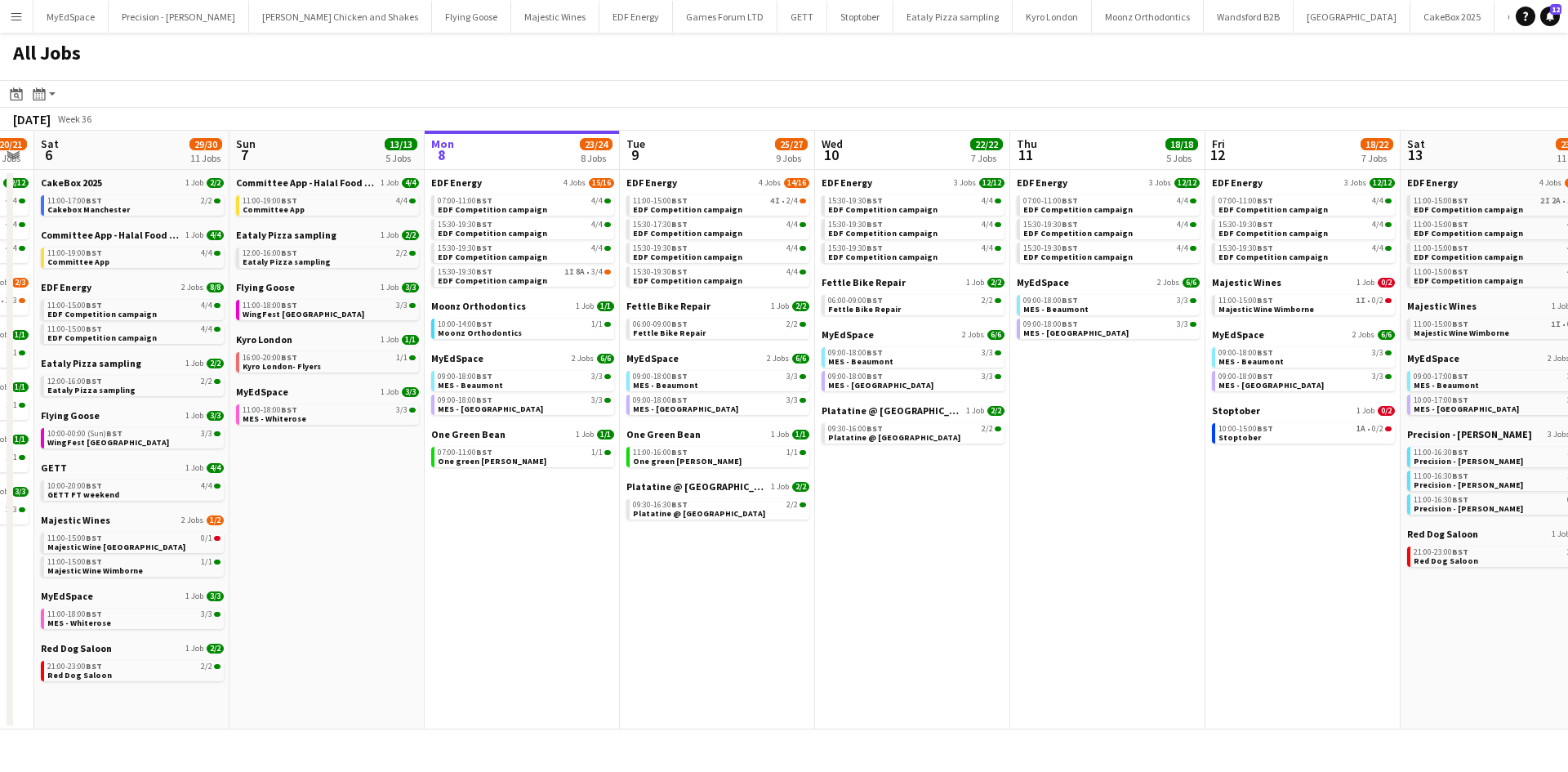
drag, startPoint x: 1103, startPoint y: 656, endPoint x: 1027, endPoint y: 630, distance: 80.3
click at [1027, 630] on app-calendar-viewport "Wed 3 21/21 7 Jobs Thu 4 25/25 9 Jobs Fri 5 20/21 8 Jobs Sat 6 29/30 11 Jobs Su…" at bounding box center [784, 430] width 1568 height 599
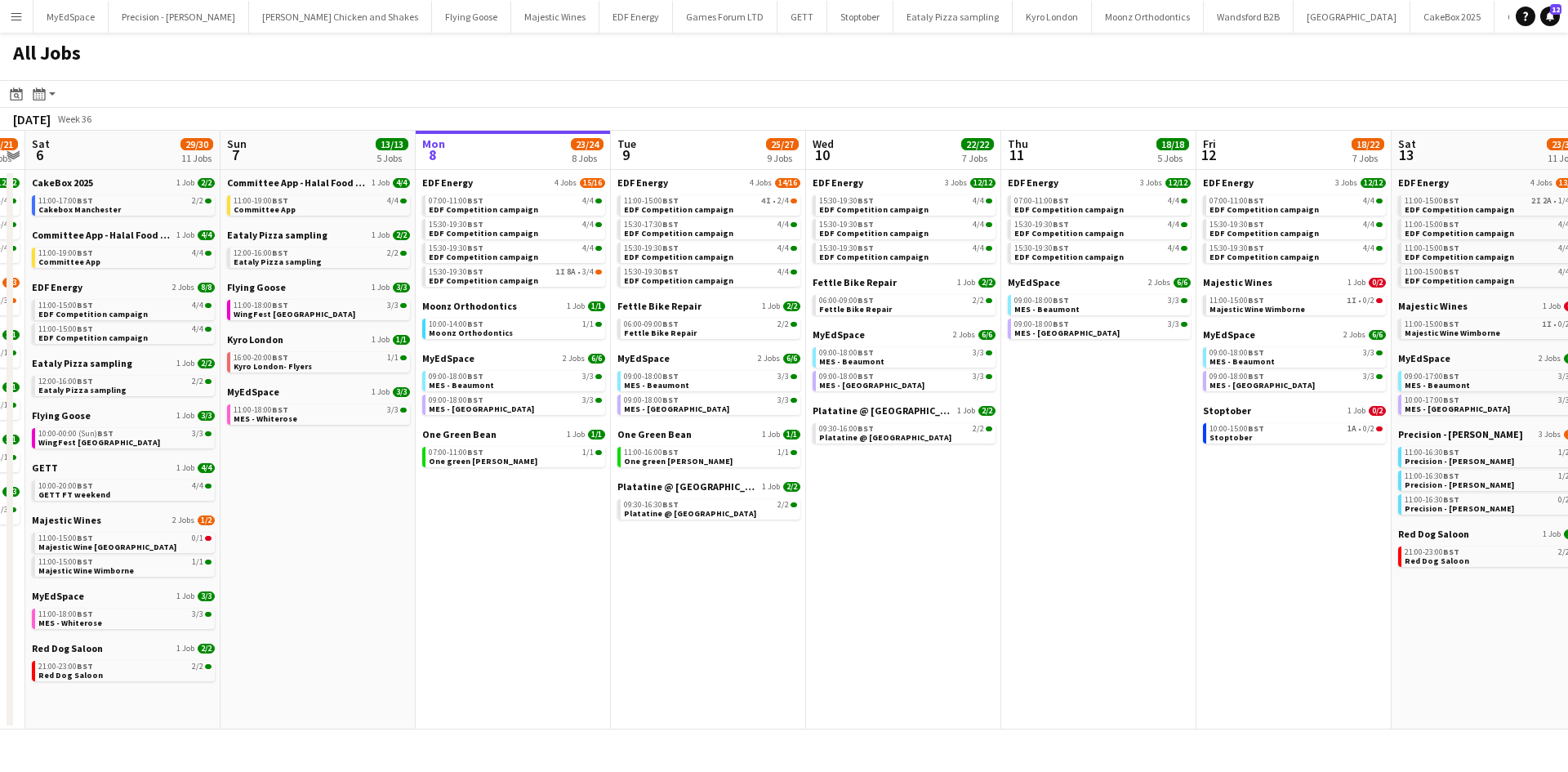
scroll to position [0, 636]
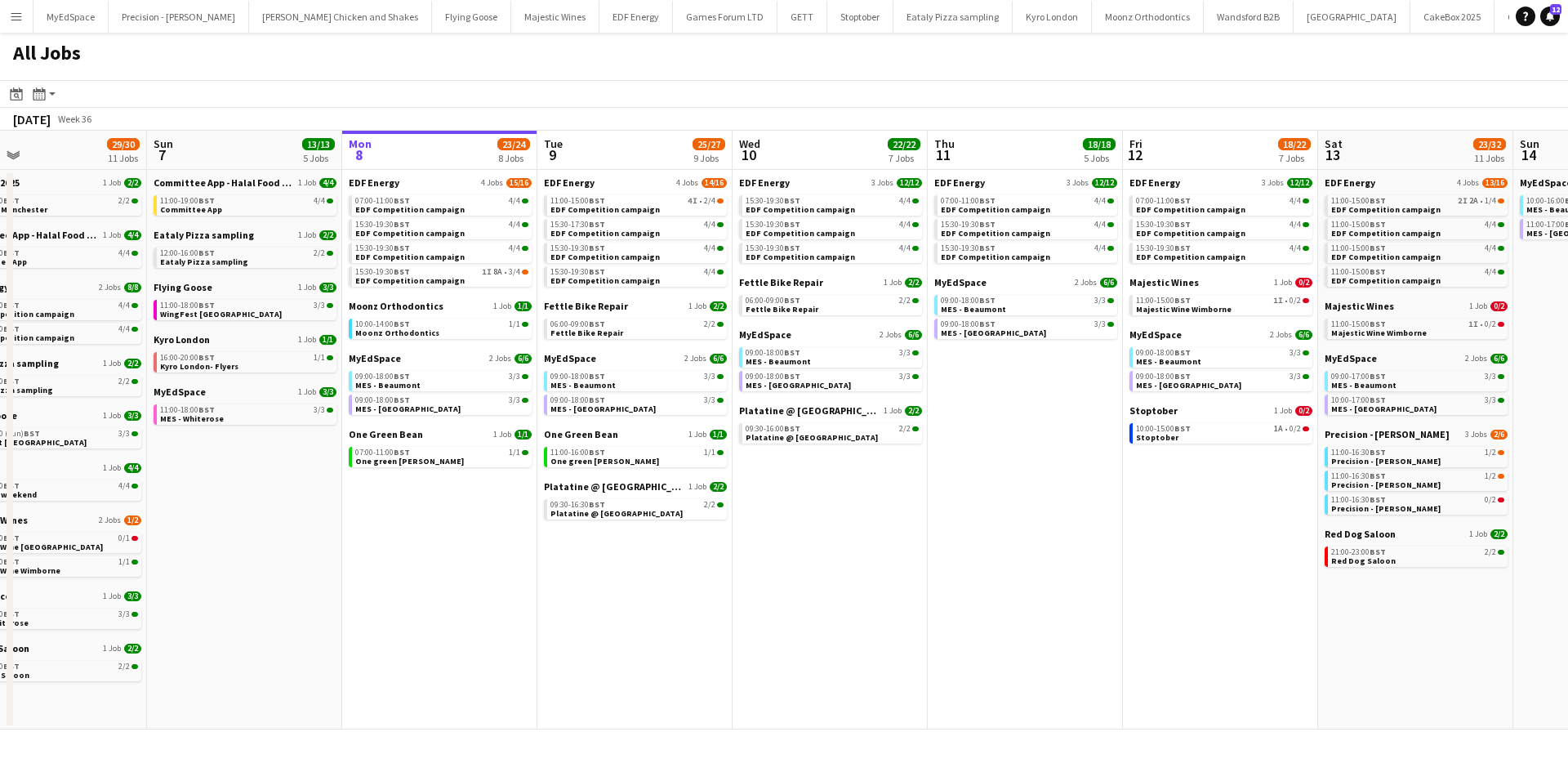
drag, startPoint x: 1217, startPoint y: 589, endPoint x: 1186, endPoint y: 586, distance: 31.1
click at [1186, 586] on app-calendar-viewport "Wed 3 21/21 7 Jobs Thu 4 25/25 9 Jobs Fri 5 20/21 8 Jobs Sat 6 29/30 11 Jobs Su…" at bounding box center [784, 430] width 1568 height 599
click at [1206, 432] on div "10:00-15:00 BST 1A • 0/2" at bounding box center [1220, 430] width 173 height 9
drag, startPoint x: 851, startPoint y: 591, endPoint x: 790, endPoint y: 579, distance: 62.2
click at [664, 578] on app-calendar-viewport "Wed 3 21/21 7 Jobs Thu 4 25/25 9 Jobs Fri 5 20/21 8 Jobs Sat 6 29/30 11 Jobs Su…" at bounding box center [784, 430] width 1568 height 599
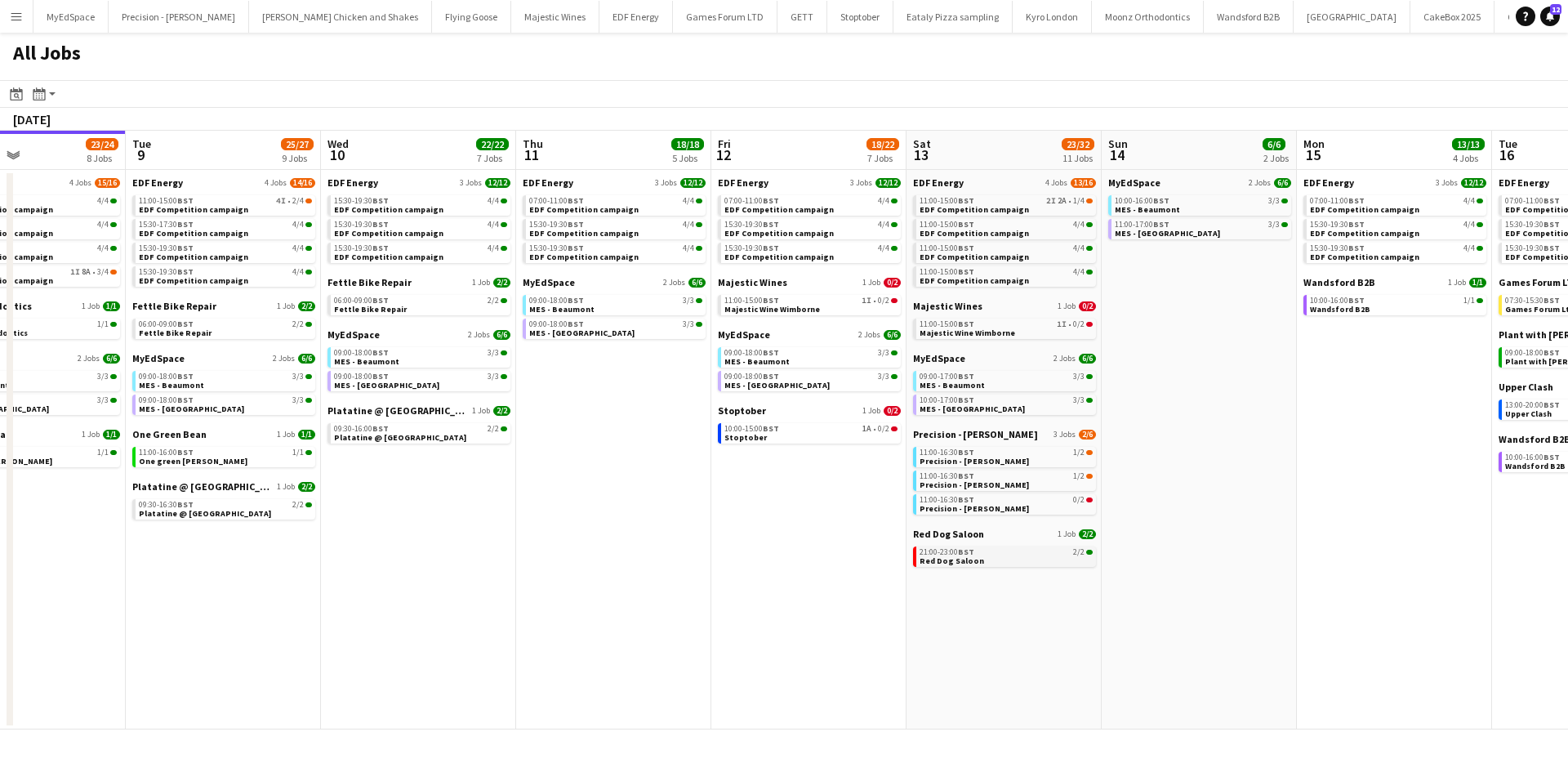
drag, startPoint x: 1079, startPoint y: 569, endPoint x: 897, endPoint y: 562, distance: 182.1
click at [897, 564] on app-calendar-viewport "Fri 5 20/21 8 Jobs Sat 6 29/30 11 Jobs Sun 7 13/13 5 Jobs Mon 8 23/24 8 Jobs Tu…" at bounding box center [784, 430] width 1568 height 599
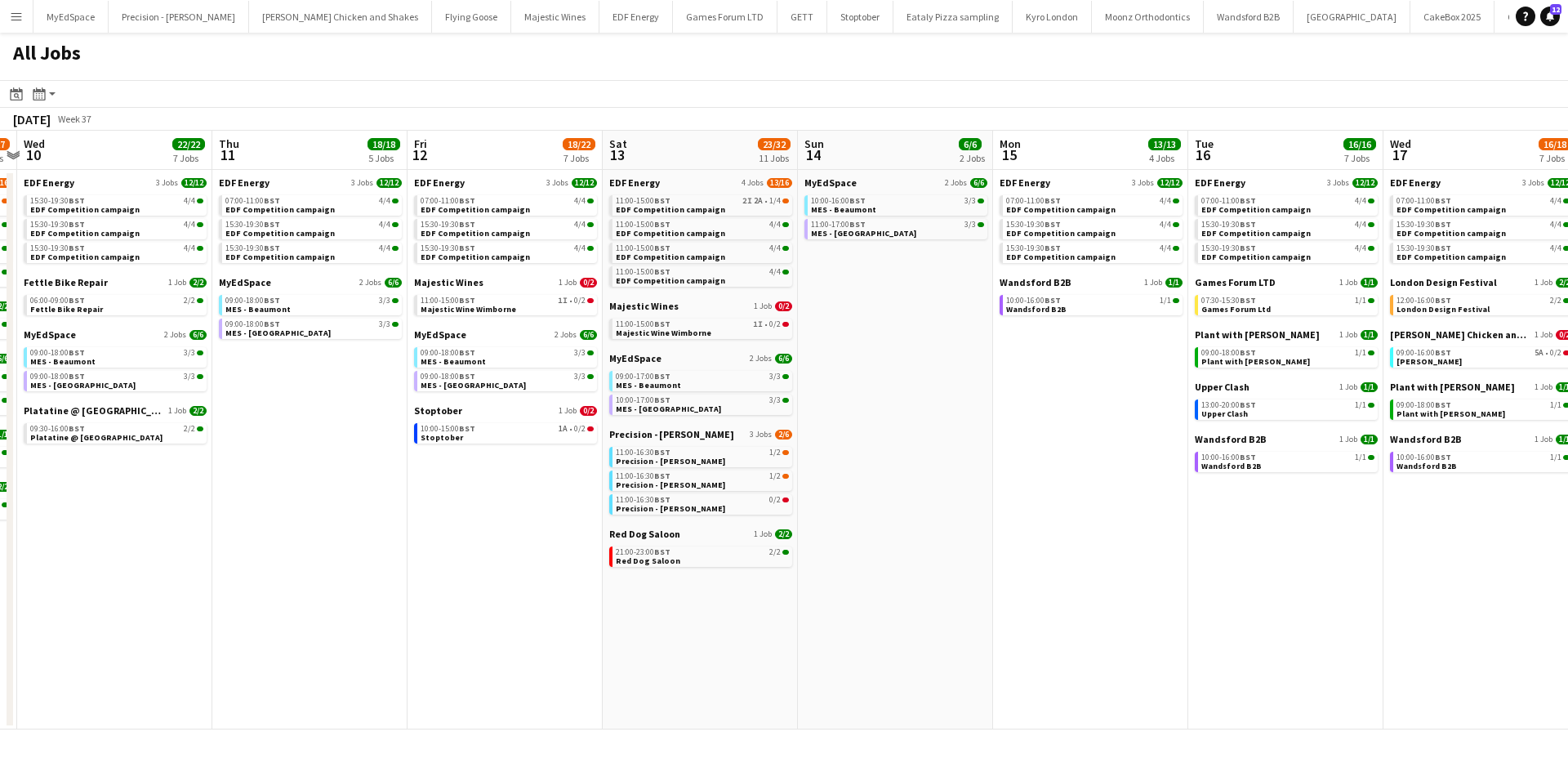
drag, startPoint x: 1307, startPoint y: 445, endPoint x: 1003, endPoint y: 446, distance: 304.0
click at [1003, 446] on app-calendar-viewport "Sun 7 13/13 5 Jobs Mon 8 23/24 8 Jobs Tue 9 25/27 9 Jobs Wed 10 22/22 7 Jobs Th…" at bounding box center [784, 430] width 1568 height 599
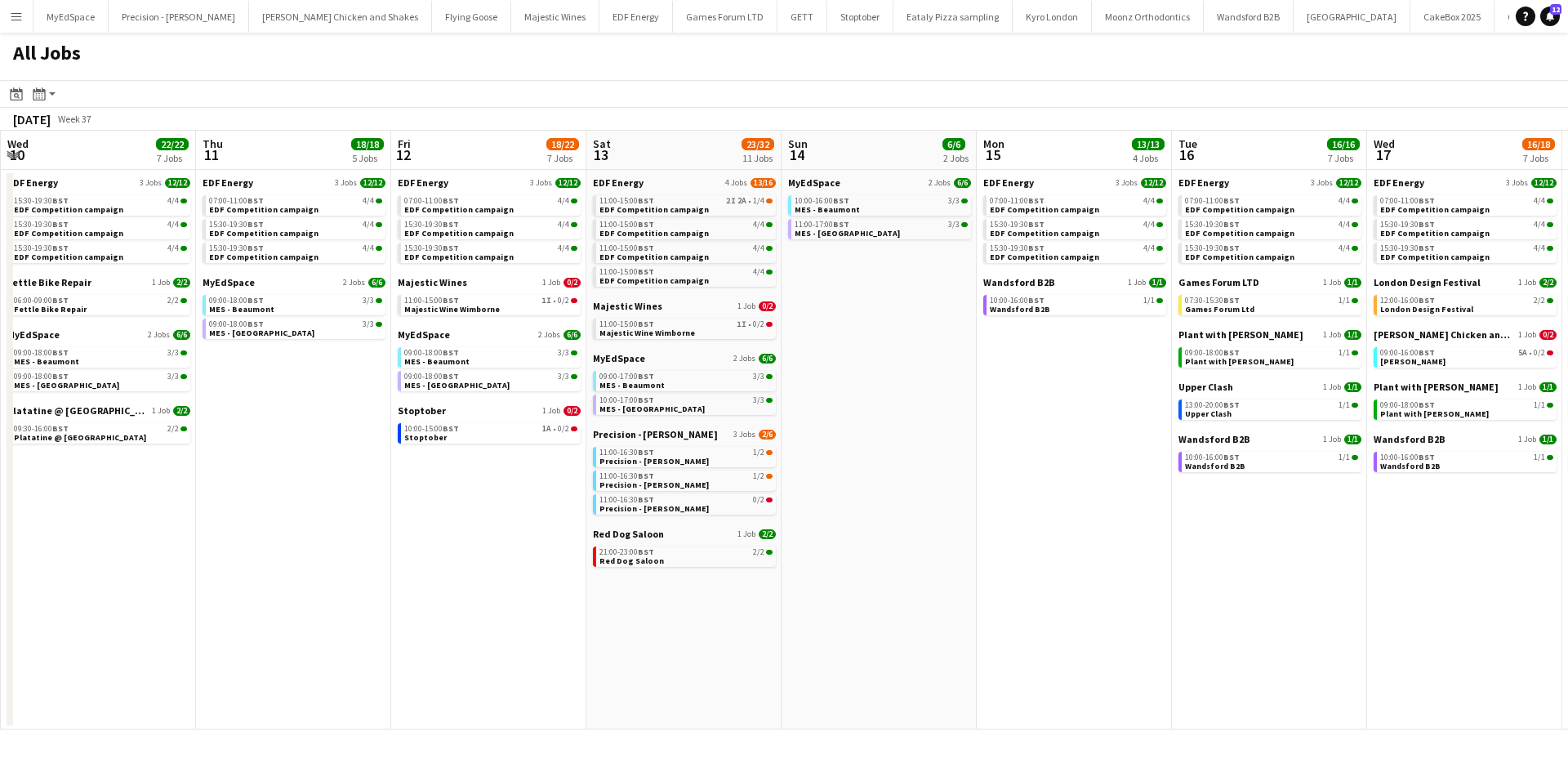
scroll to position [0, 697]
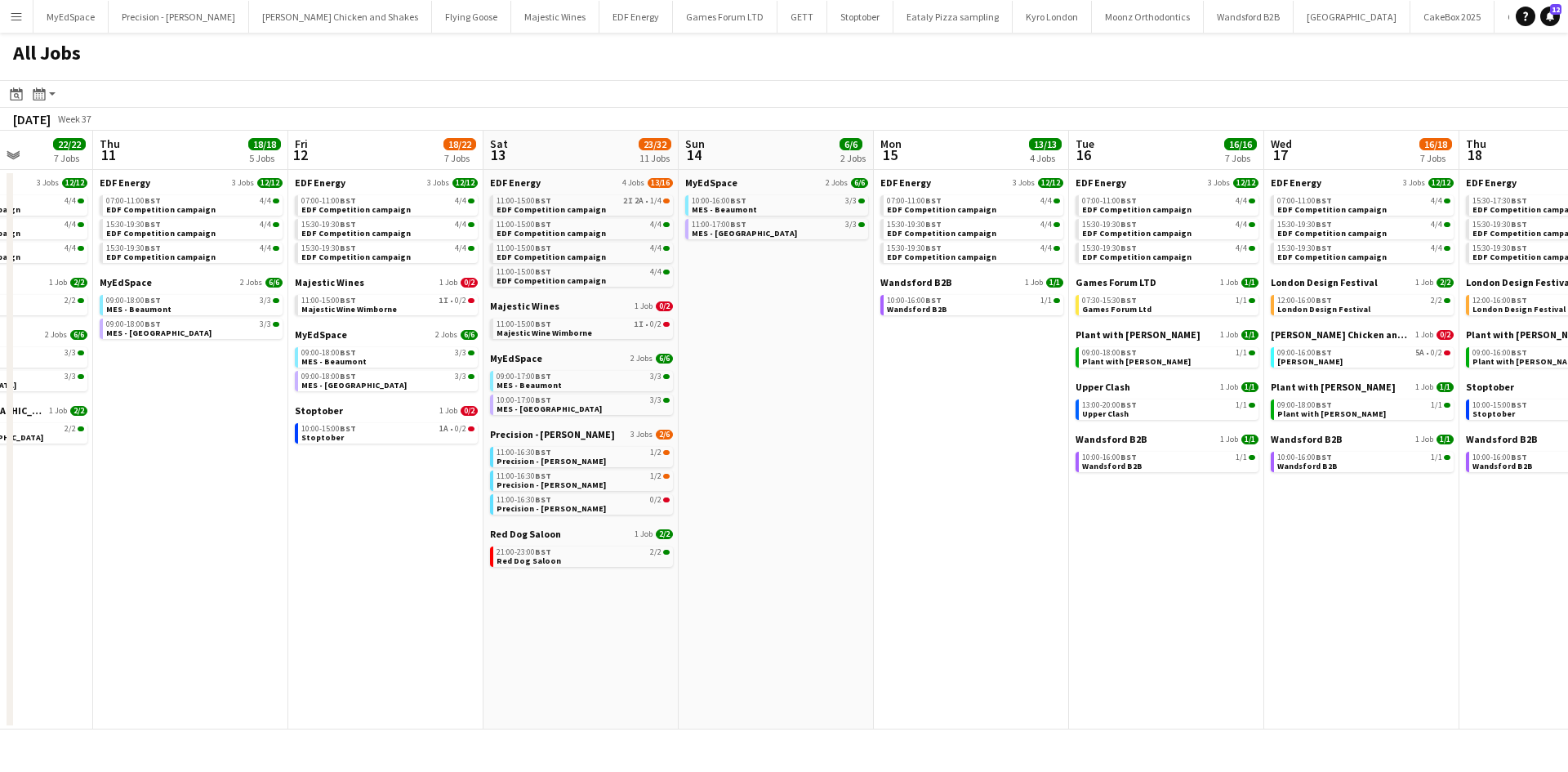
drag, startPoint x: 1244, startPoint y: 500, endPoint x: 1225, endPoint y: 500, distance: 19.0
click at [1225, 500] on app-calendar-viewport "Sun 7 13/13 5 Jobs Mon 8 23/24 8 Jobs Tue 9 25/27 9 Jobs Wed 10 22/22 7 Jobs Th…" at bounding box center [784, 430] width 1568 height 599
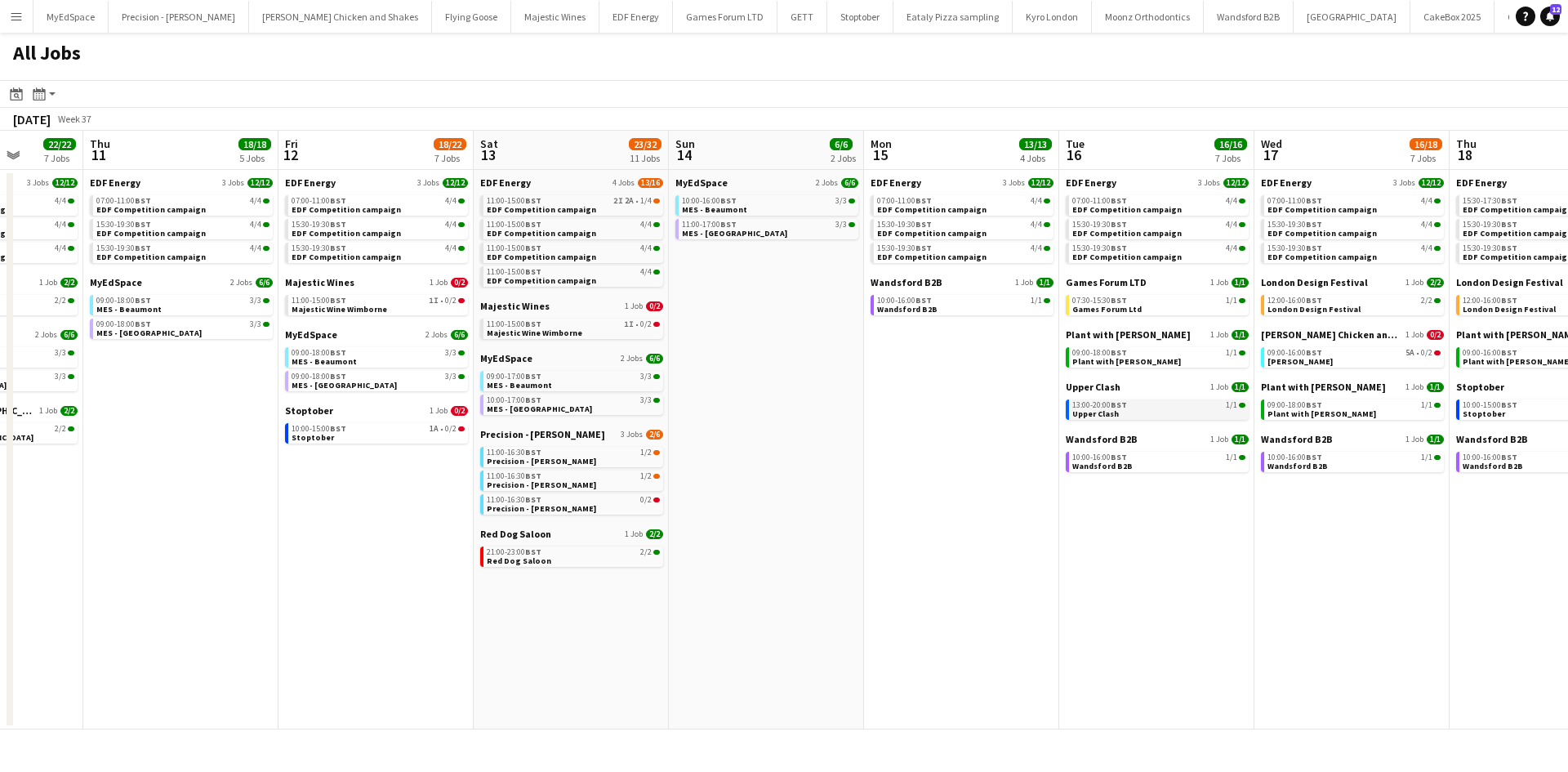
click at [1128, 414] on link "13:00-20:00 BST 1/1 Upper Clash" at bounding box center [1159, 409] width 173 height 19
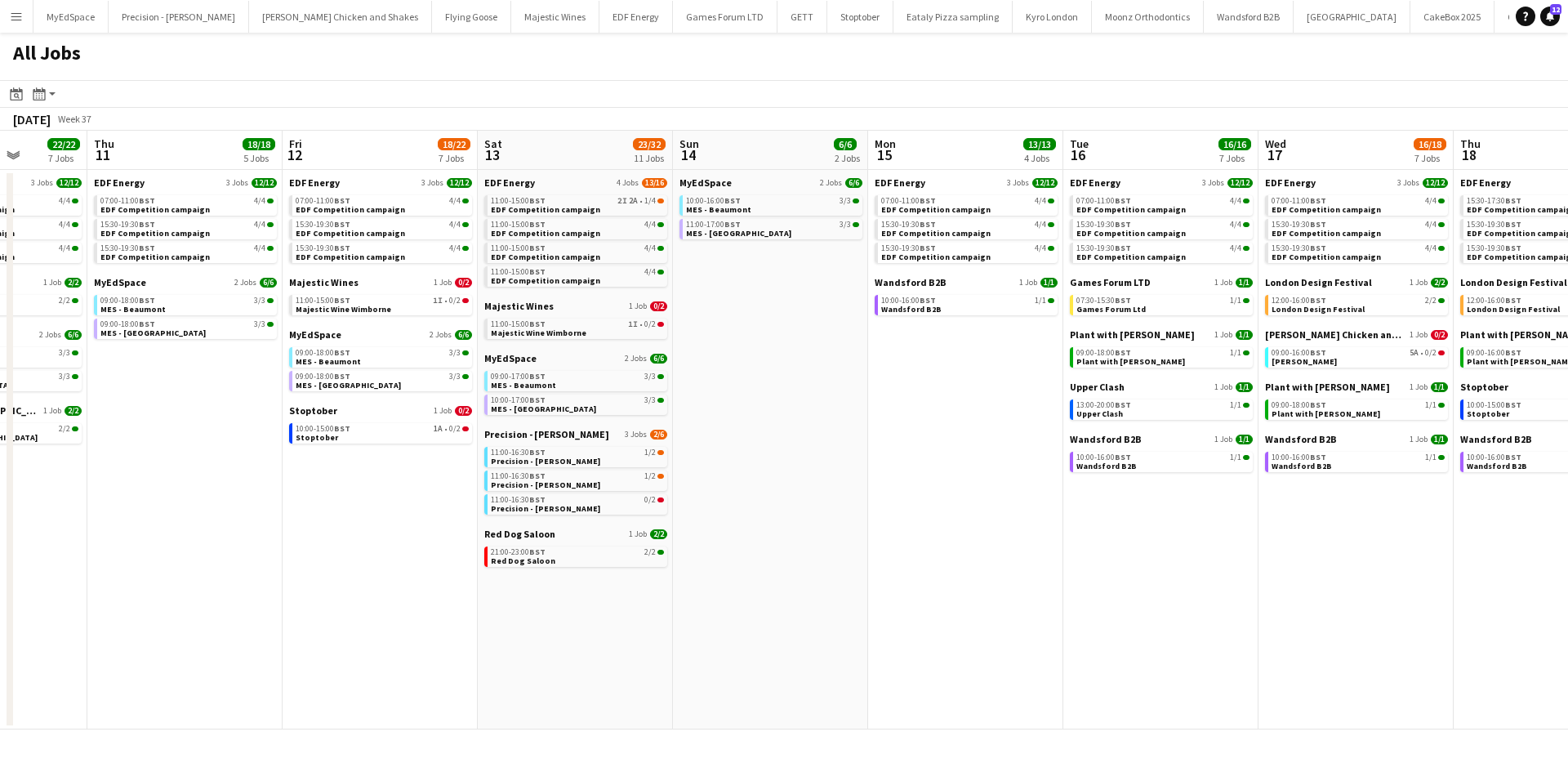
drag, startPoint x: 959, startPoint y: 652, endPoint x: 1084, endPoint y: 629, distance: 127.1
click at [1084, 629] on app-calendar-viewport "Sun 7 13/13 5 Jobs Mon 8 23/24 8 Jobs Tue 9 25/27 9 Jobs Wed 10 22/22 7 Jobs Th…" at bounding box center [784, 430] width 1568 height 599
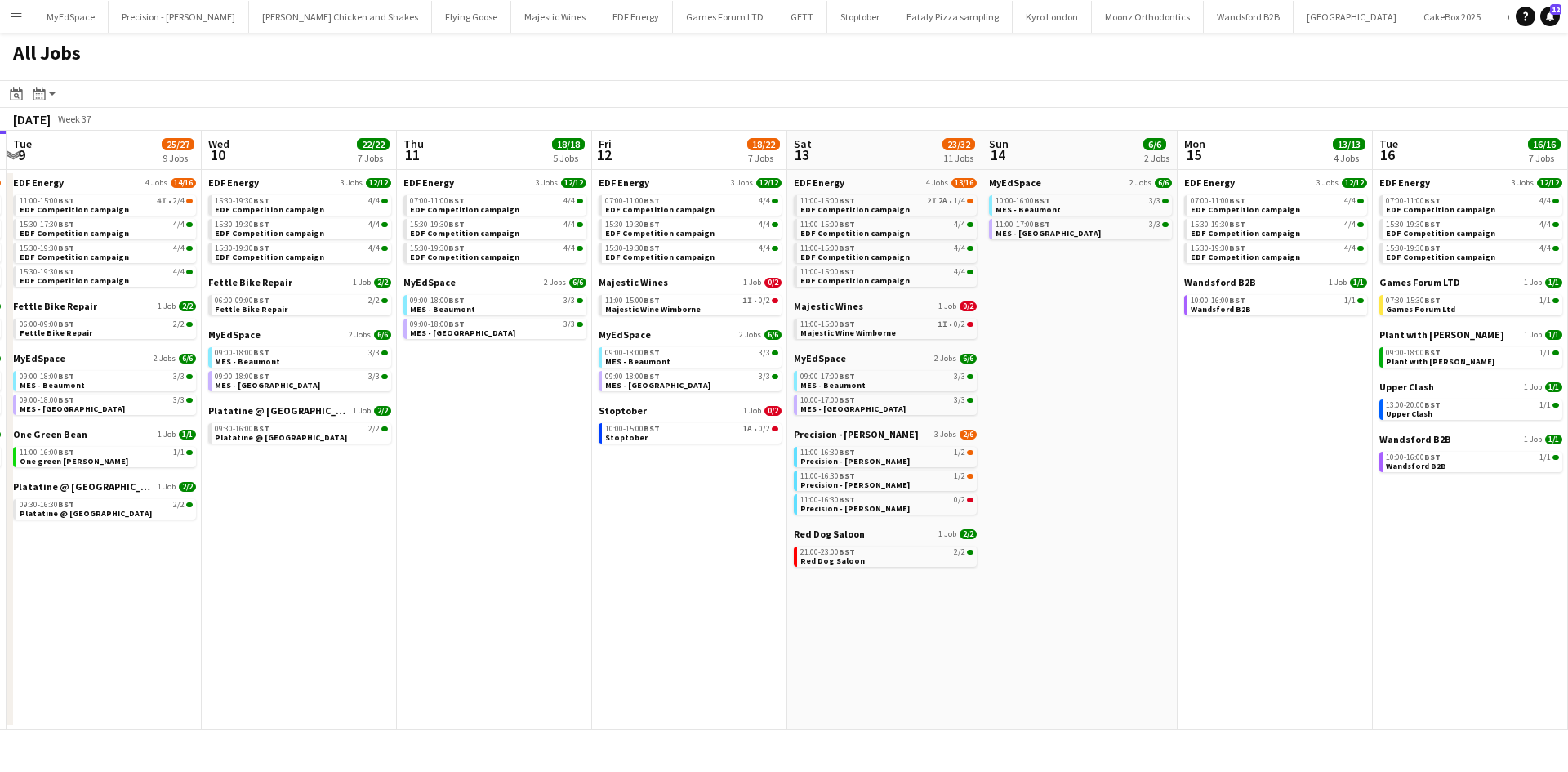
drag, startPoint x: 769, startPoint y: 557, endPoint x: 938, endPoint y: 564, distance: 169.1
click at [935, 563] on app-calendar-viewport "Sun 7 13/13 5 Jobs Mon 8 23/24 8 Jobs Tue 9 25/27 9 Jobs Wed 10 22/22 7 Jobs Th…" at bounding box center [784, 430] width 1568 height 599
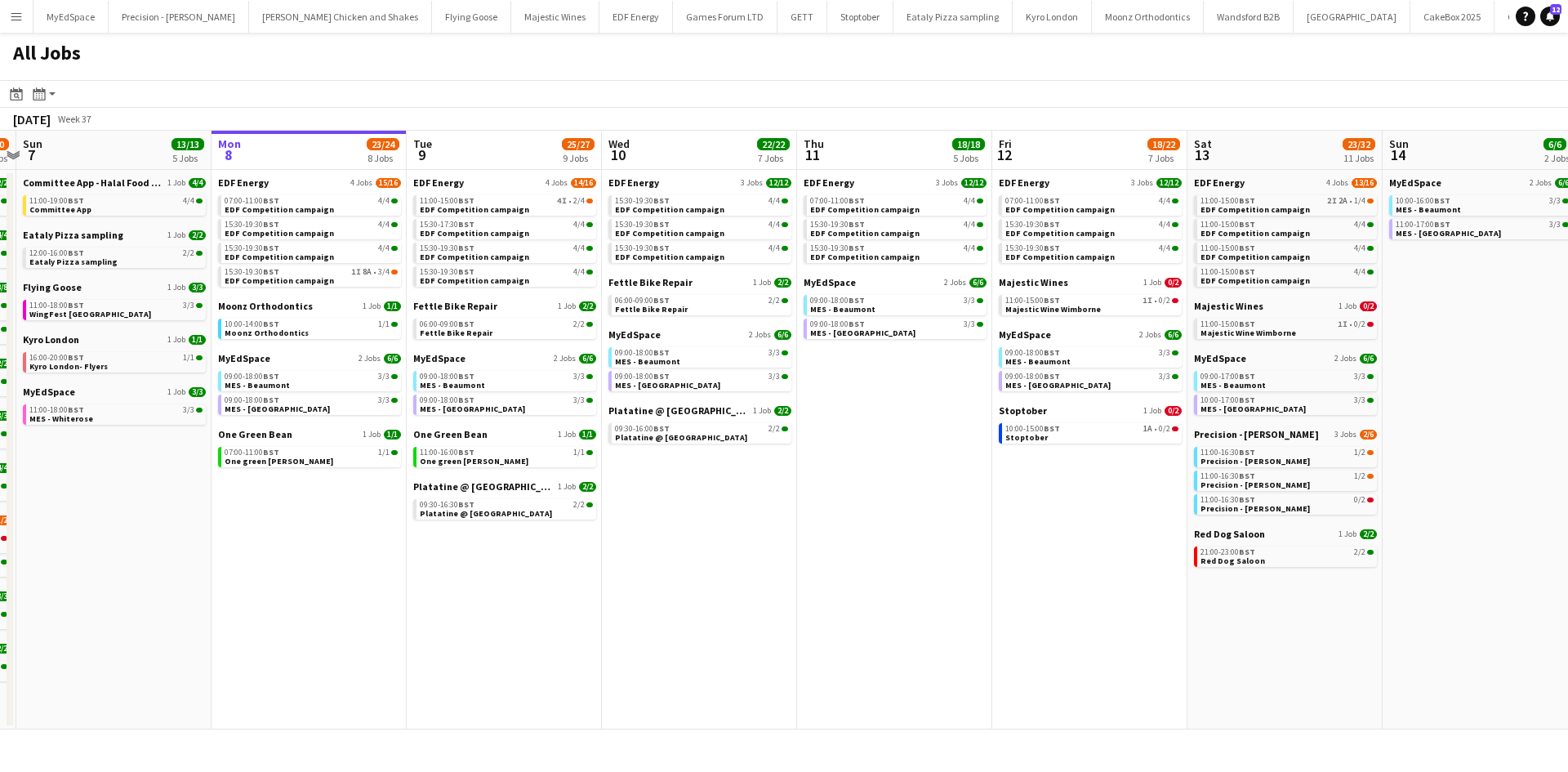
drag, startPoint x: 649, startPoint y: 564, endPoint x: 798, endPoint y: 564, distance: 149.0
click at [798, 564] on app-calendar-viewport "Fri 5 20/21 8 Jobs Sat 6 29/30 11 Jobs Sun 7 13/13 5 Jobs Mon 8 23/24 8 Jobs Tu…" at bounding box center [784, 430] width 1568 height 599
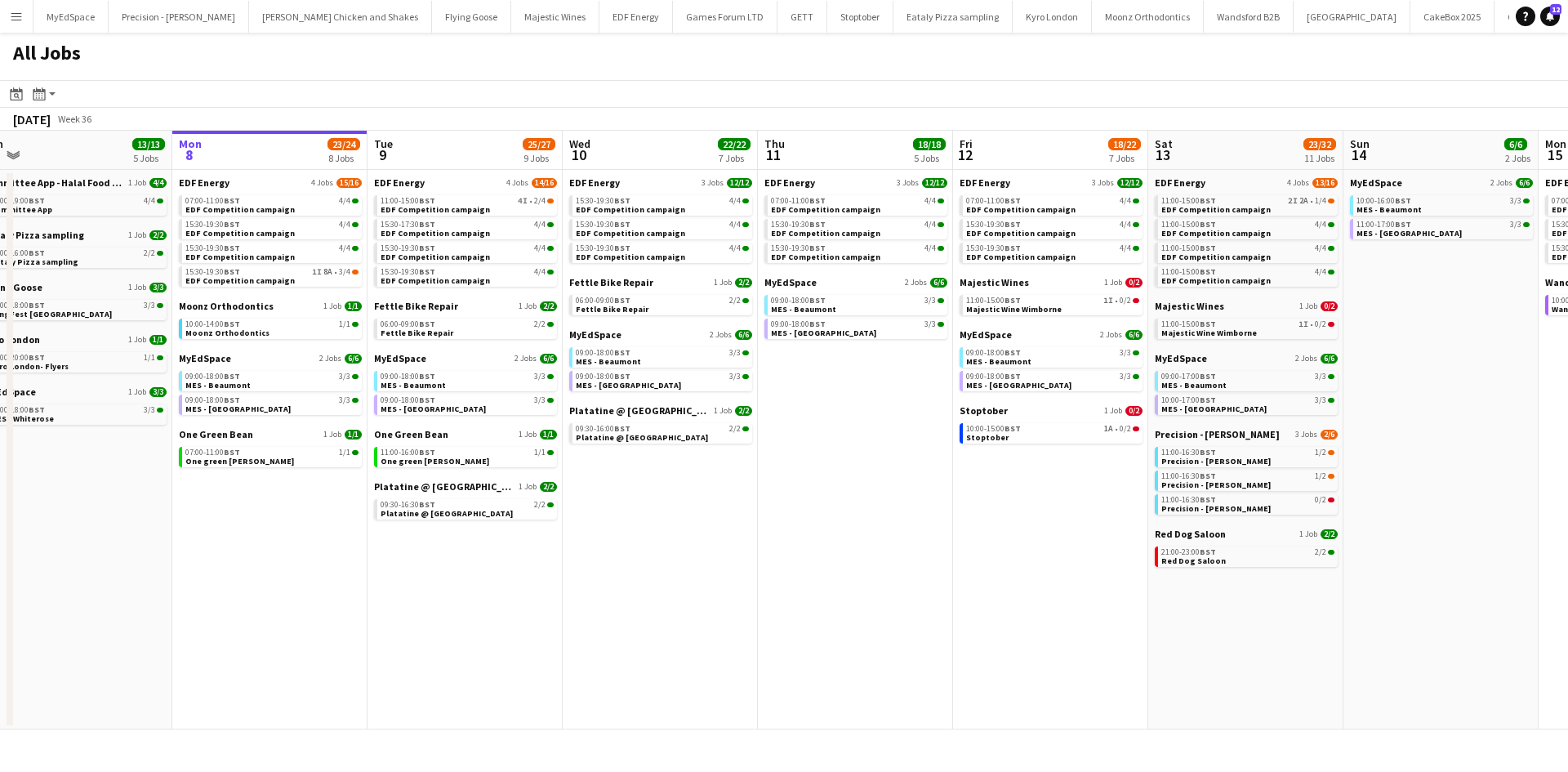
drag, startPoint x: 1050, startPoint y: 577, endPoint x: 985, endPoint y: 578, distance: 65.0
click at [985, 578] on app-calendar-viewport "Fri 5 20/21 8 Jobs Sat 6 29/30 11 Jobs Sun 7 13/13 5 Jobs Mon 8 23/24 8 Jobs Tu…" at bounding box center [784, 430] width 1568 height 599
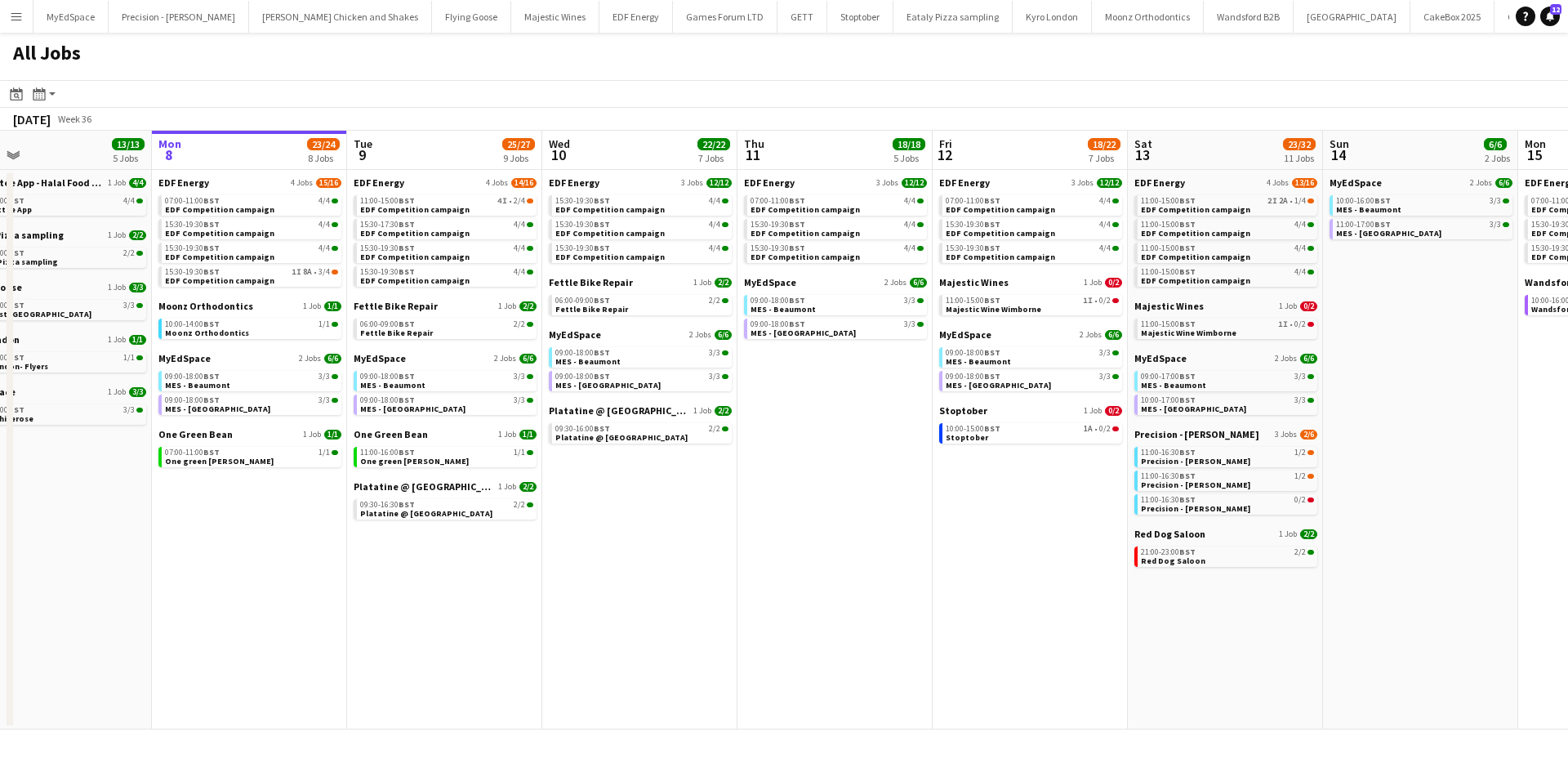
scroll to position [0, 488]
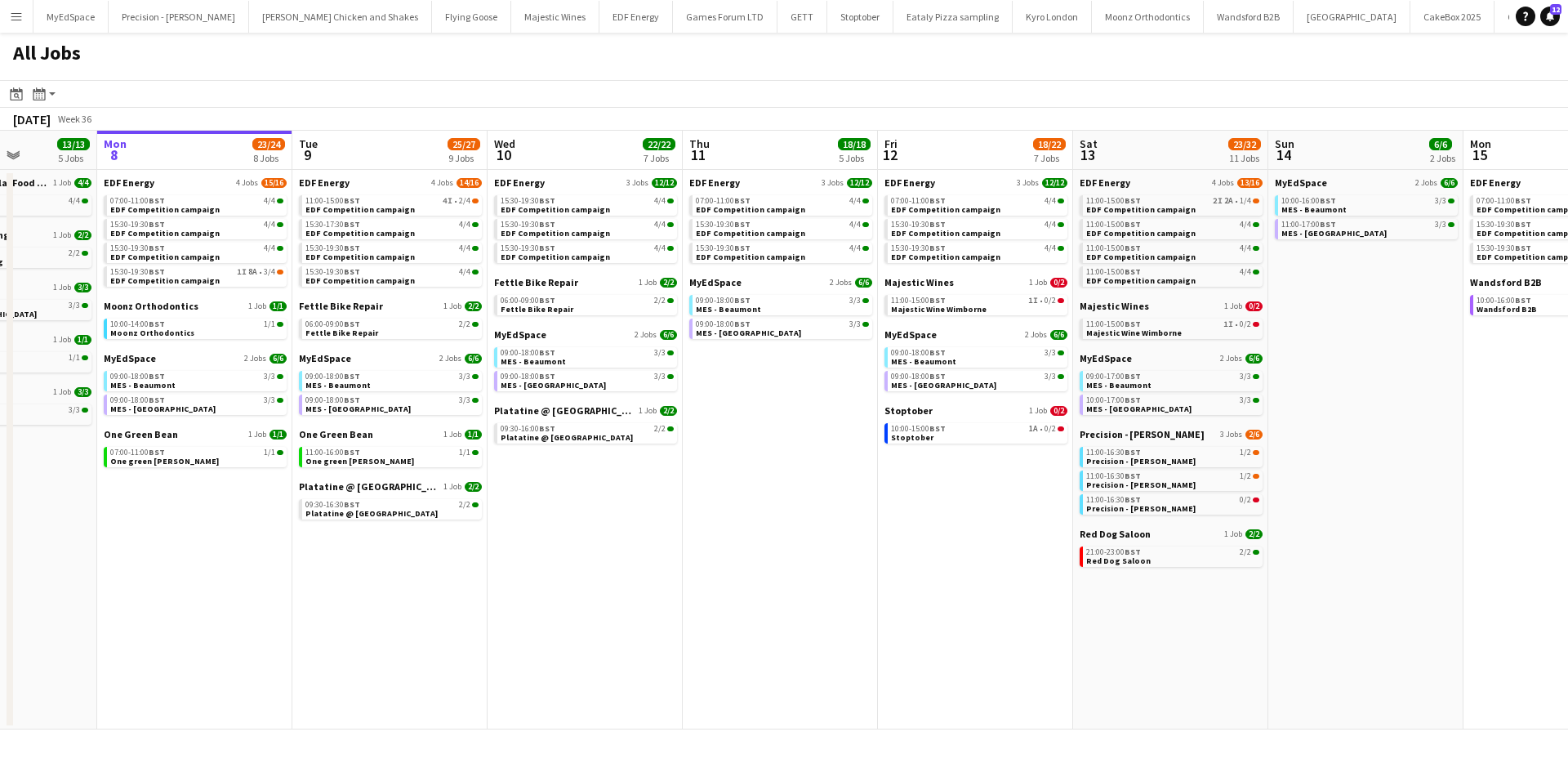
drag, startPoint x: 1070, startPoint y: 554, endPoint x: 1015, endPoint y: 554, distance: 55.0
click at [1015, 554] on app-calendar-viewport "Fri 5 20/21 8 Jobs Sat 6 29/30 11 Jobs Sun 7 13/13 5 Jobs Mon 8 23/24 8 Jobs Tu…" at bounding box center [784, 430] width 1568 height 599
click at [1013, 298] on div "11:00-15:00 BST 1I • 0/2" at bounding box center [977, 301] width 173 height 9
click at [359, 212] on span "EDF Competition campaign" at bounding box center [360, 209] width 109 height 10
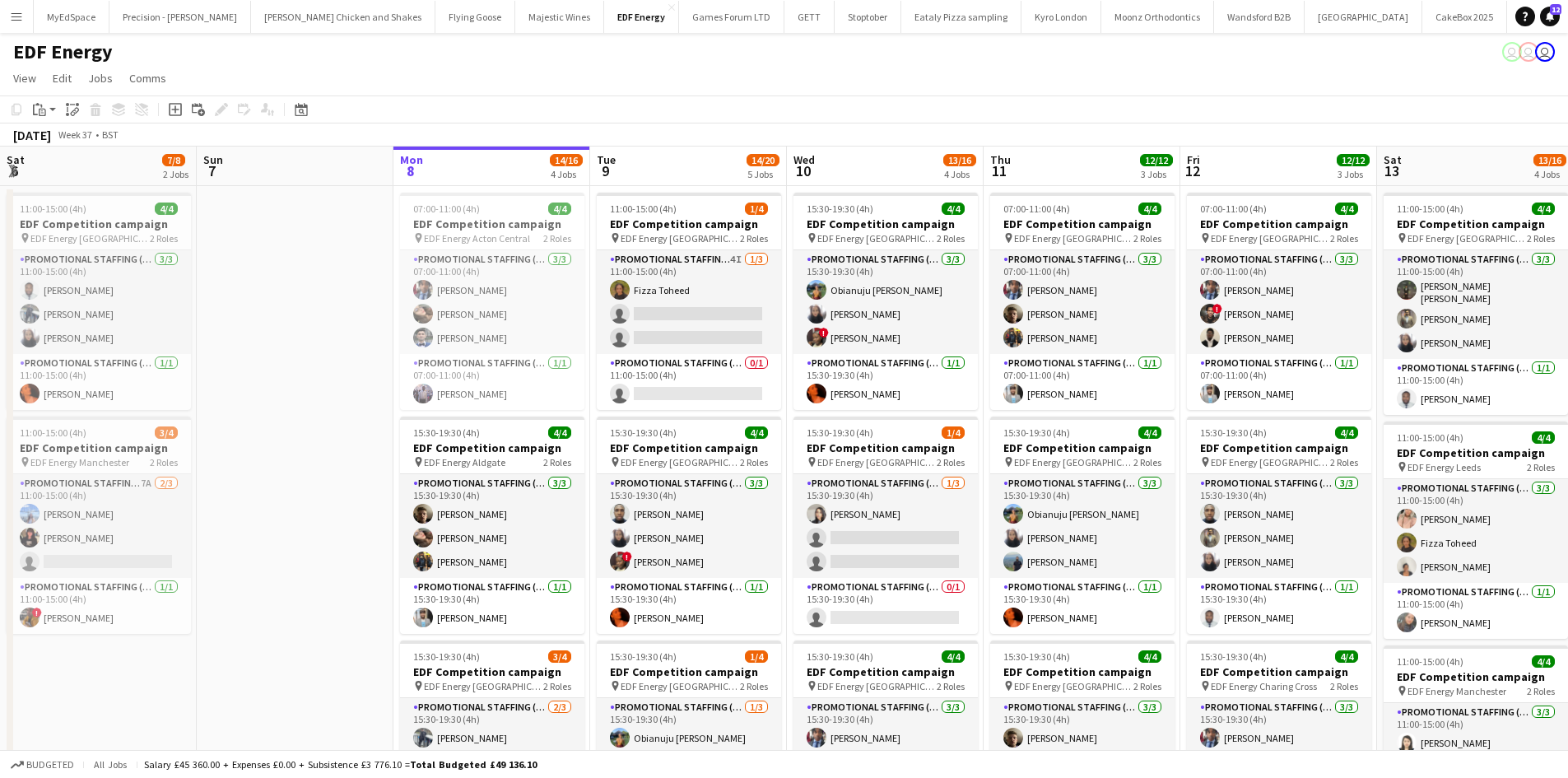
scroll to position [0, 454]
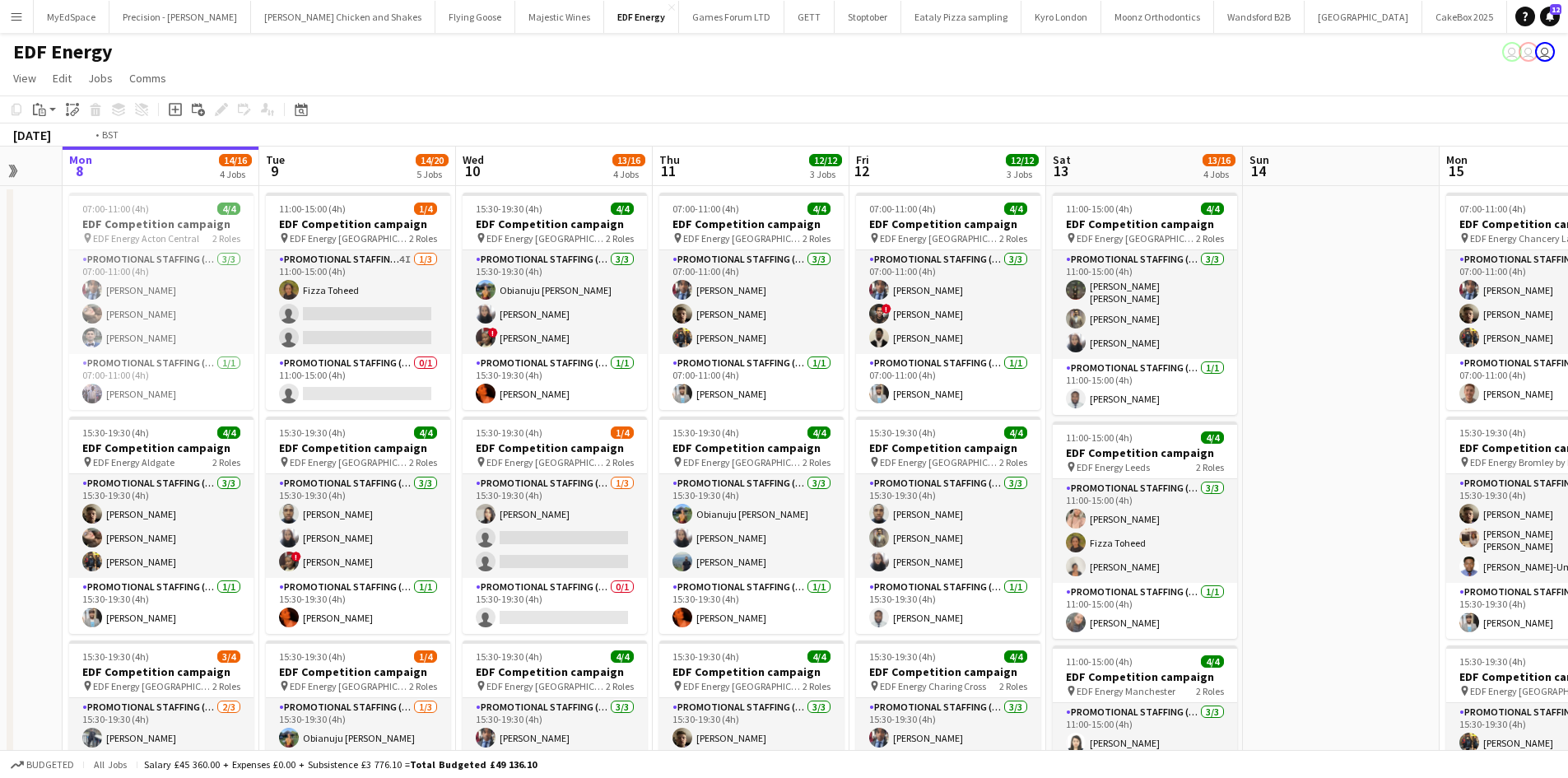
drag, startPoint x: 434, startPoint y: 527, endPoint x: 563, endPoint y: 524, distance: 129.0
click at [563, 524] on app-calendar-viewport "Sat 6 7/8 2 Jobs Sun 7 Mon 8 14/16 4 Jobs Tue 9 14/20 5 Jobs Wed 10 13/16 4 Job…" at bounding box center [784, 783] width 1568 height 1274
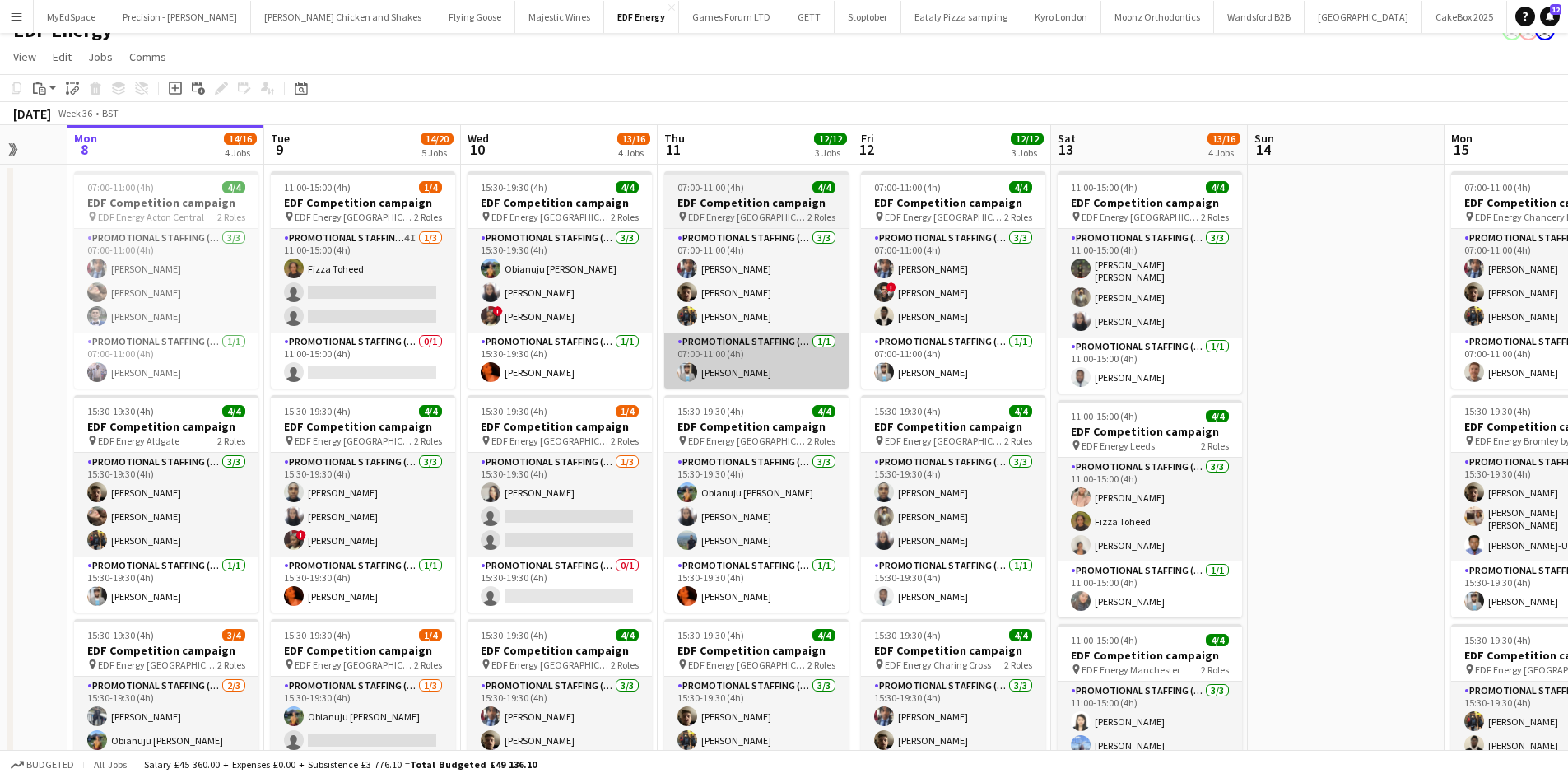
scroll to position [0, 0]
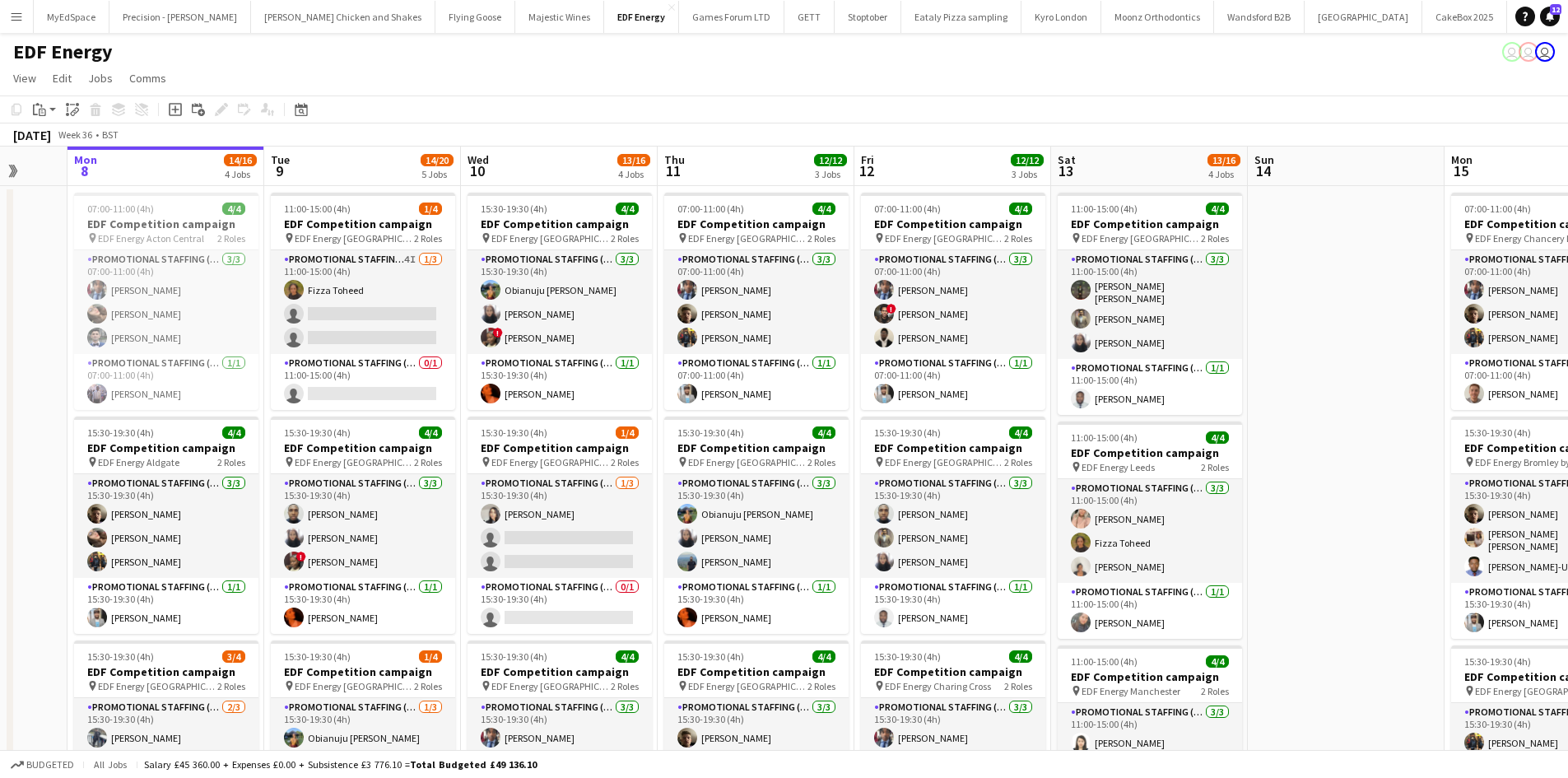
drag, startPoint x: 413, startPoint y: 421, endPoint x: 561, endPoint y: 411, distance: 148.3
click at [539, 419] on app-calendar-viewport "Fri 5 12/12 3 Jobs Sat 6 7/8 2 Jobs Sun 7 Mon 8 14/16 4 Jobs Tue 9 14/20 5 Jobs…" at bounding box center [784, 783] width 1568 height 1274
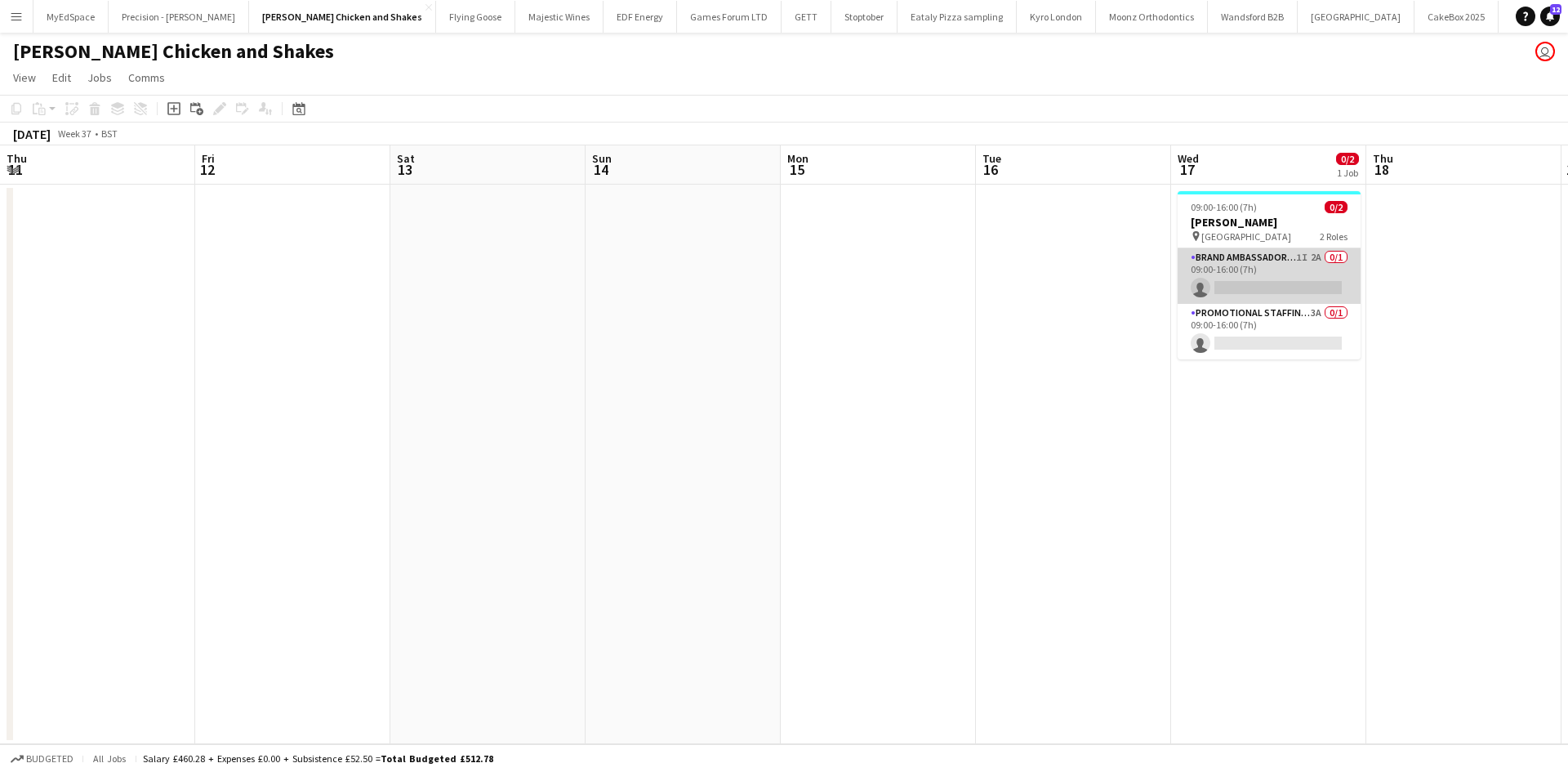
scroll to position [0, 458]
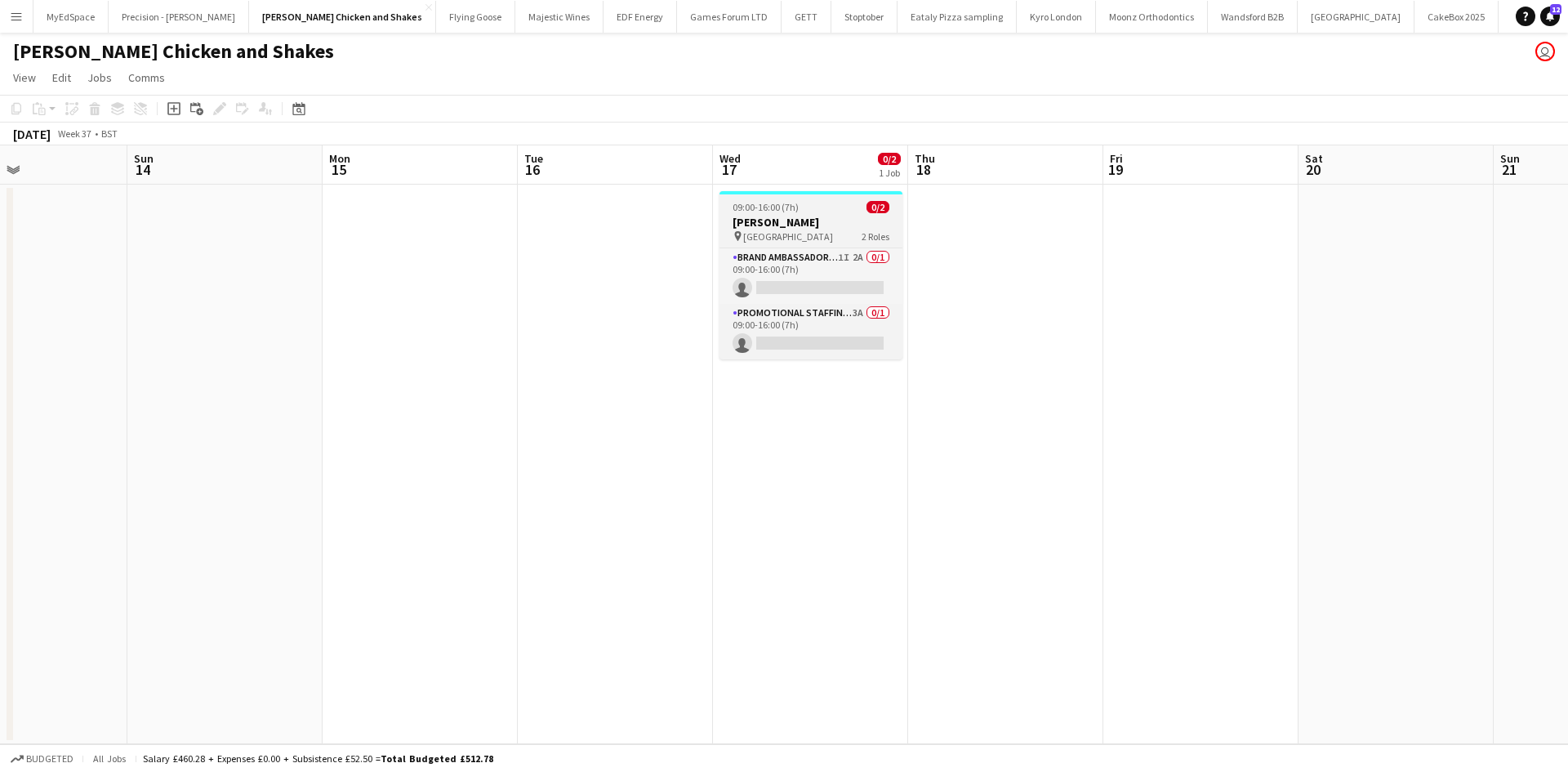
click at [792, 237] on span "CCCU Sports Centre" at bounding box center [788, 237] width 90 height 12
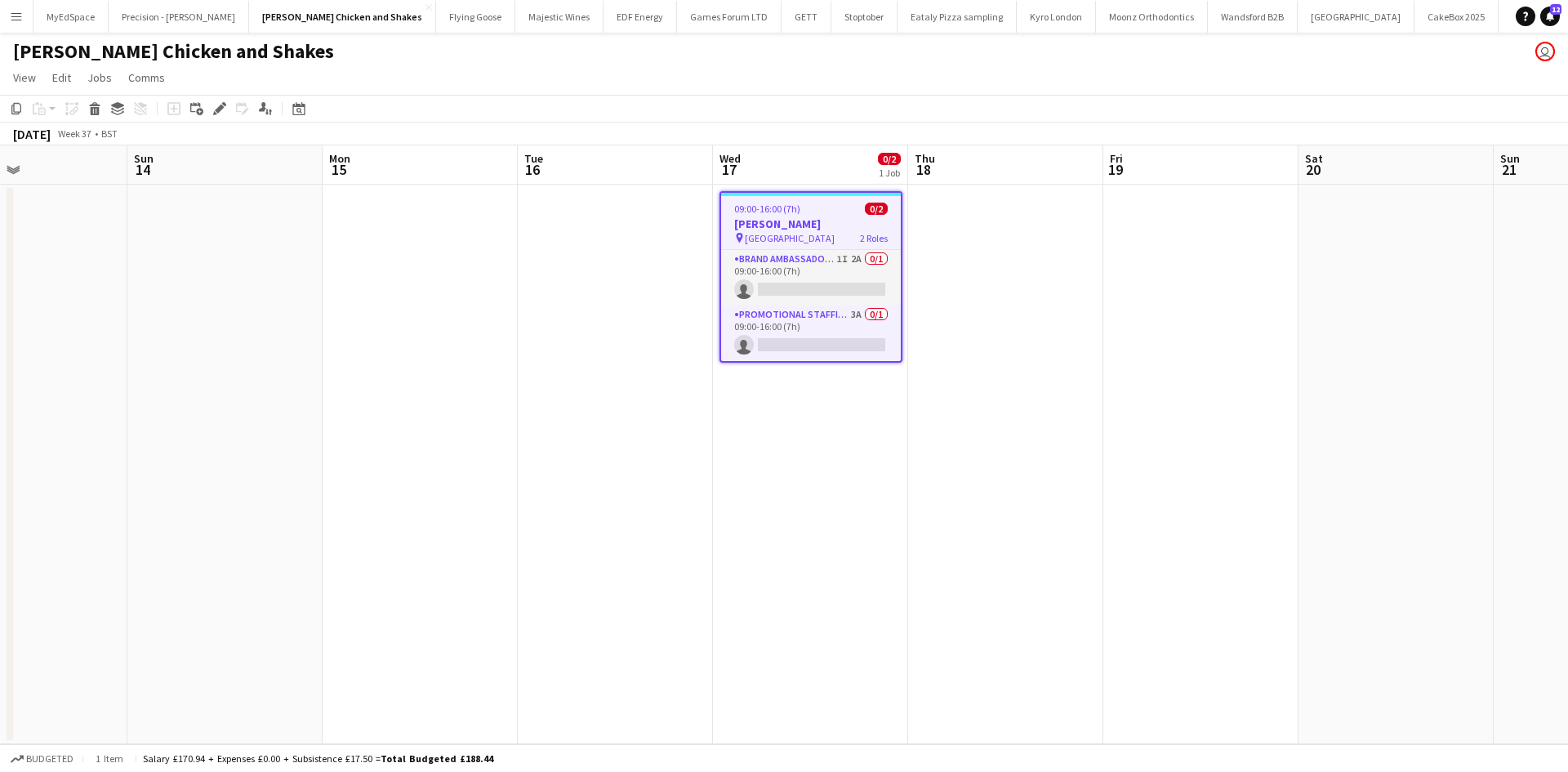
click at [224, 106] on icon "Edit" at bounding box center [219, 108] width 13 height 13
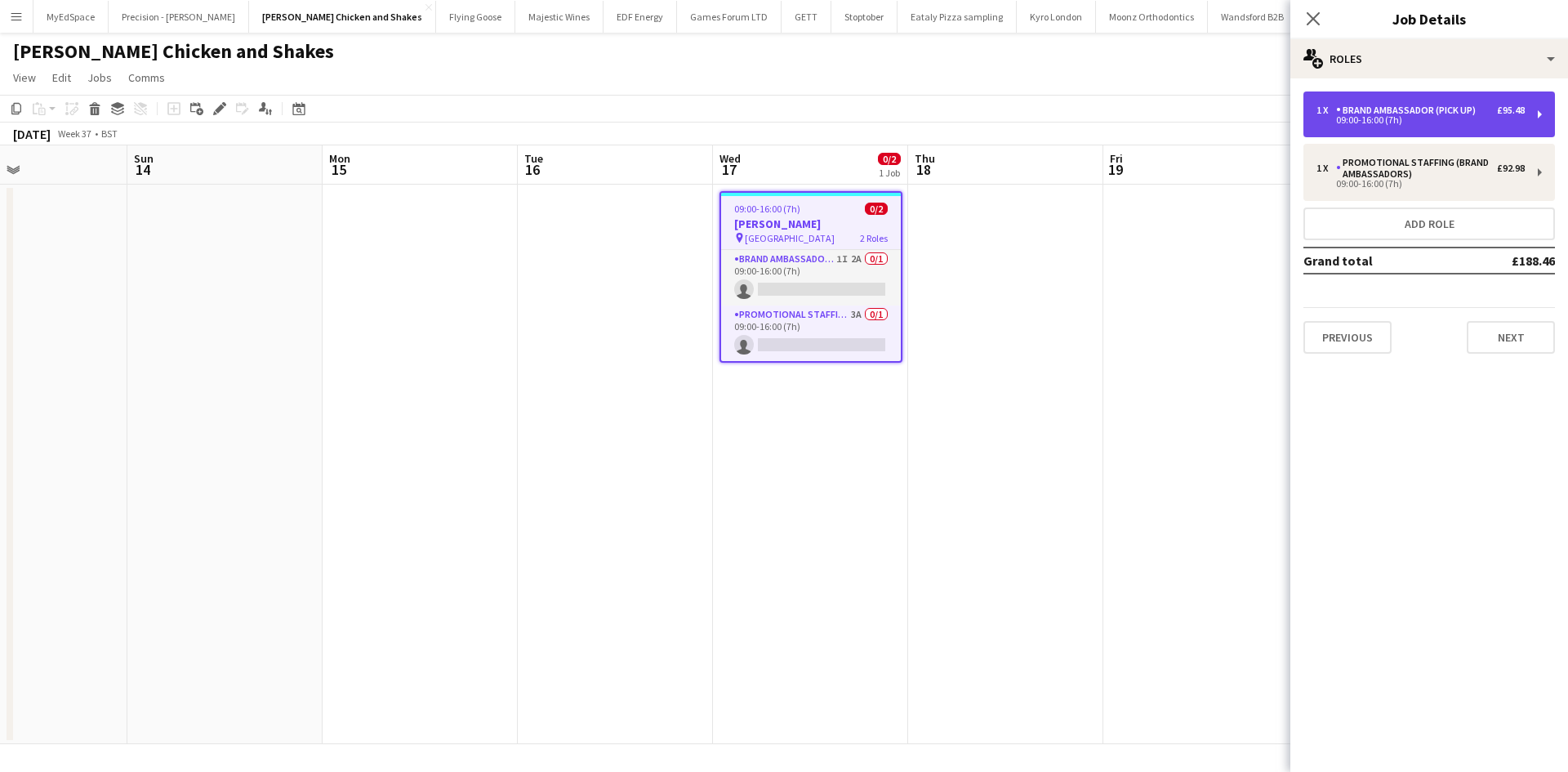
click at [1497, 106] on div "£95.48" at bounding box center [1511, 109] width 28 height 11
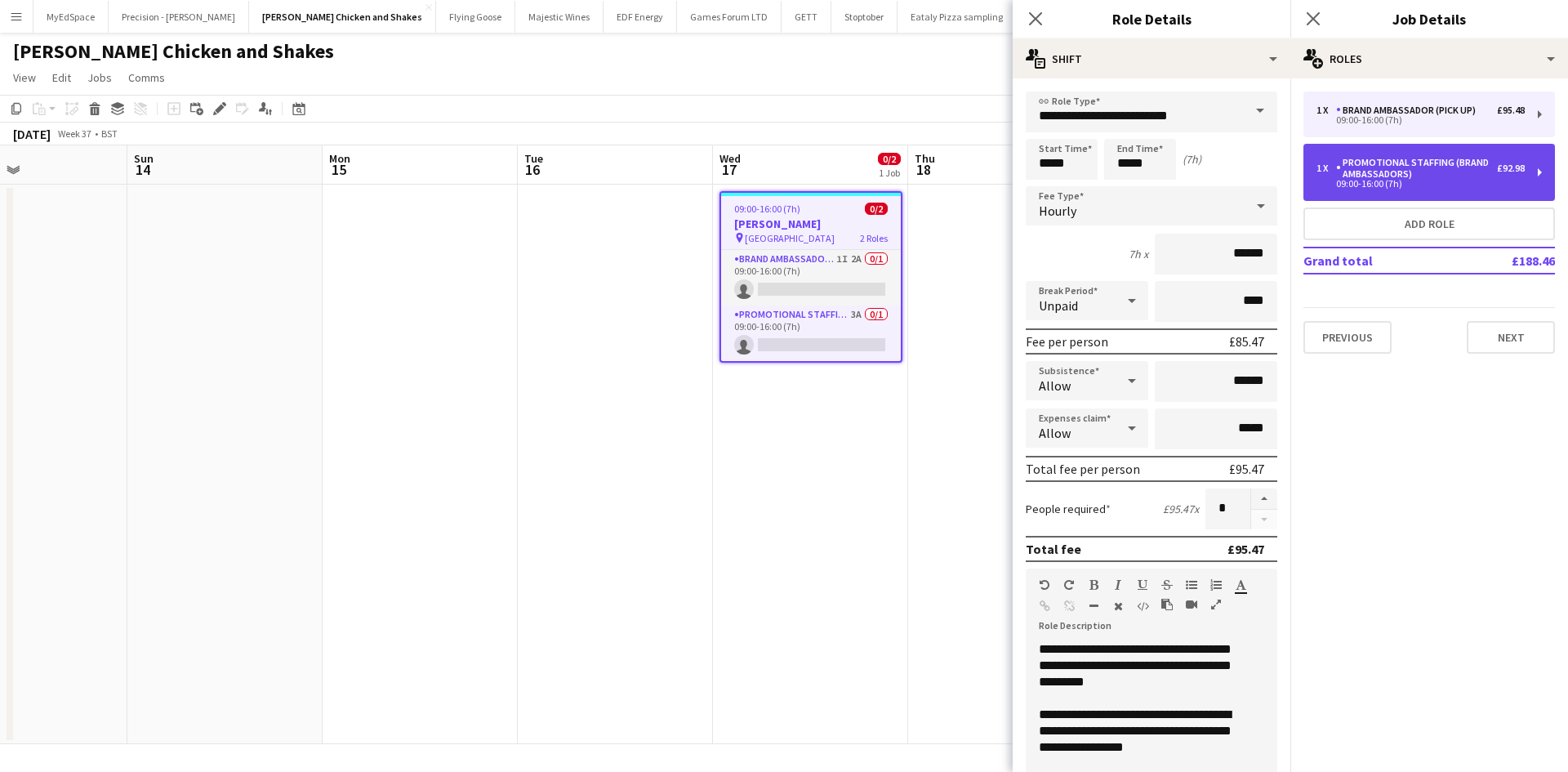
click at [1449, 160] on div "Promotional Staffing (Brand Ambassadors)" at bounding box center [1417, 168] width 161 height 23
type input "**********"
type input "*****"
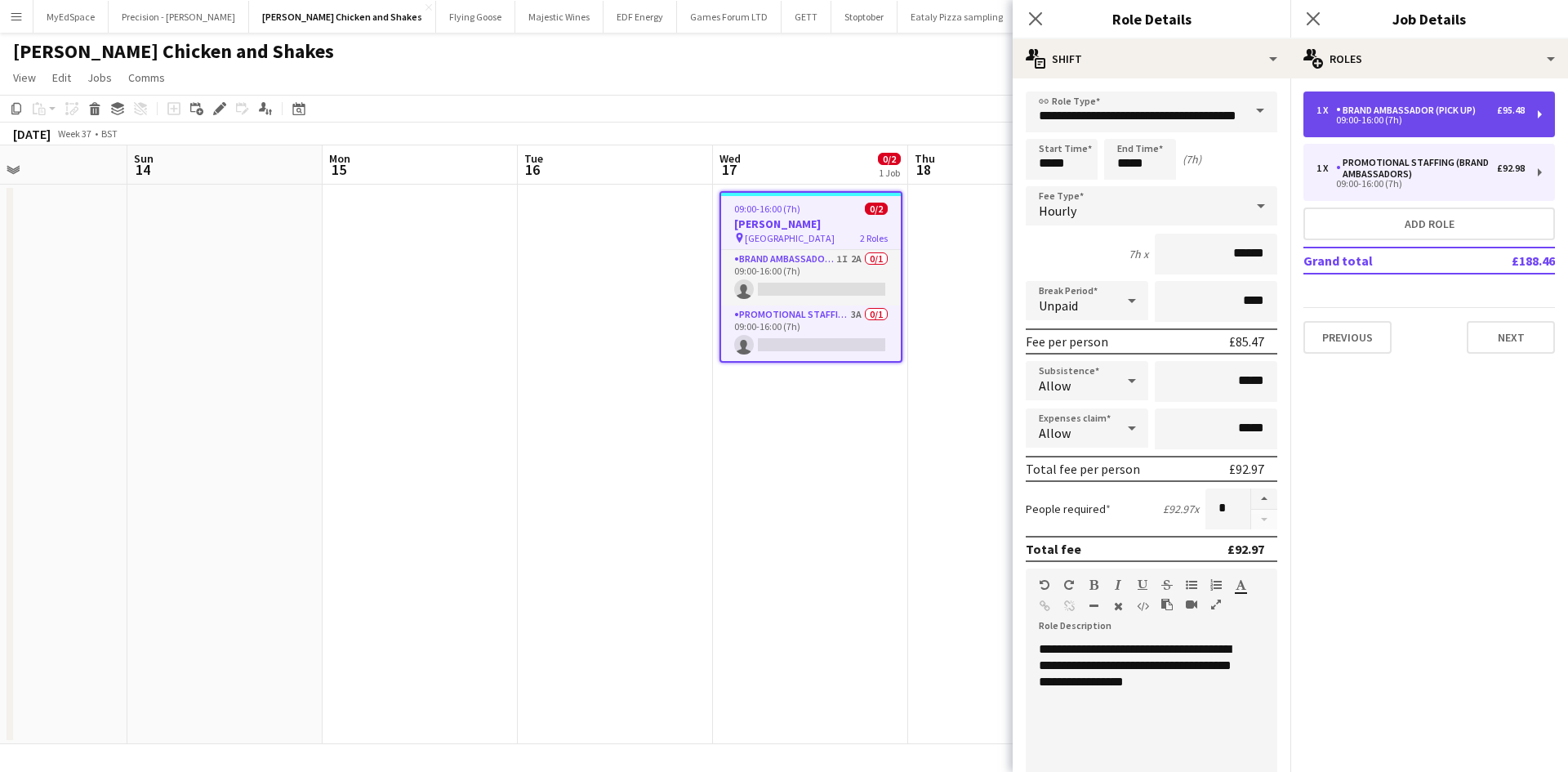
click at [1437, 108] on div "Brand Ambassador (Pick up)" at bounding box center [1409, 109] width 146 height 11
type input "**********"
type input "******"
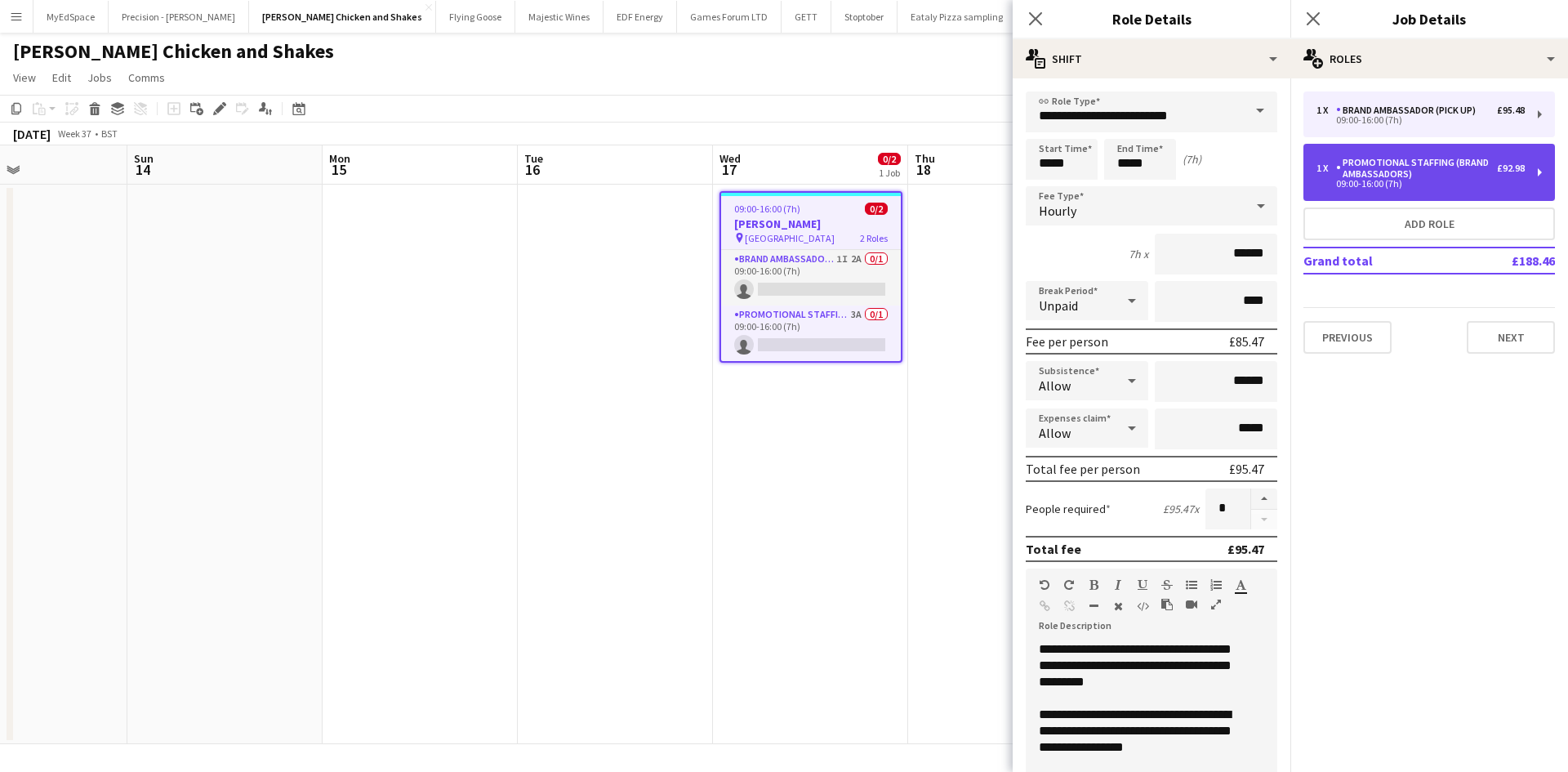
click at [1452, 159] on div "Promotional Staffing (Brand Ambassadors)" at bounding box center [1417, 168] width 161 height 23
type input "**********"
type input "*****"
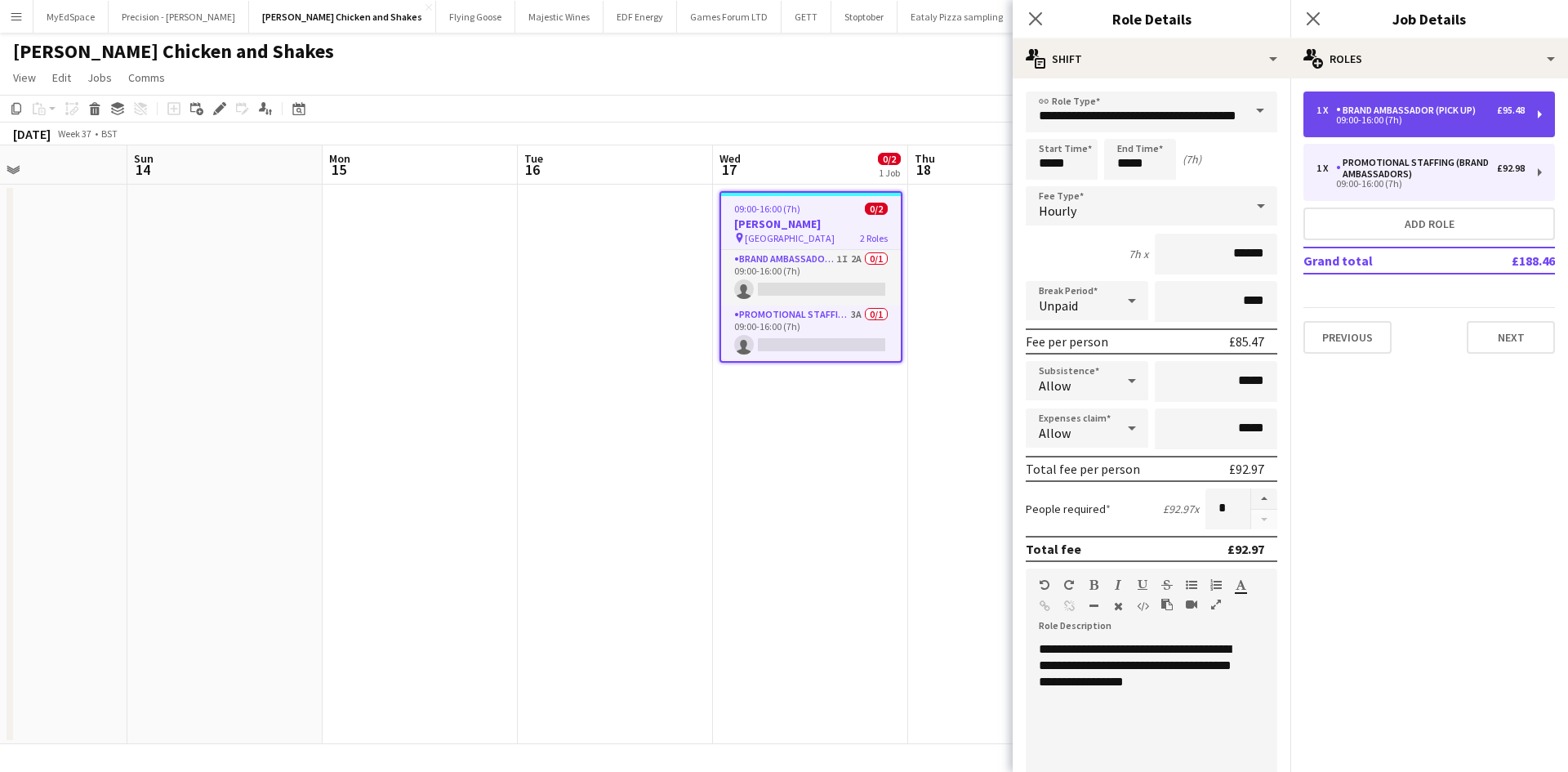
click at [1455, 101] on div "1 x Brand Ambassador (Pick up) £95.48 09:00-16:00 (7h)" at bounding box center [1429, 114] width 252 height 46
type input "**********"
type input "******"
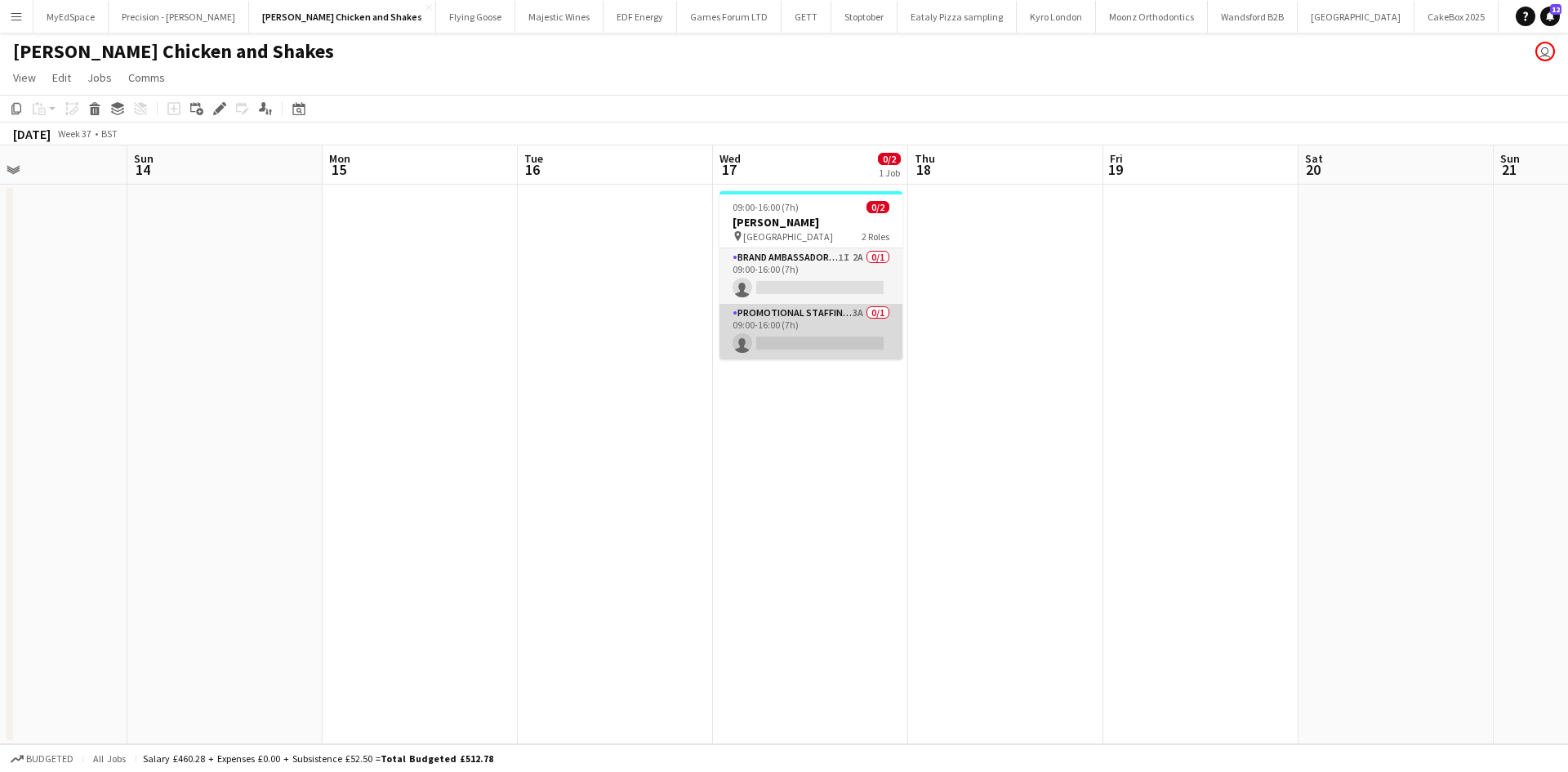
click at [845, 319] on app-card-role "Promotional Staffing (Brand Ambassadors) 3A 0/1 09:00-16:00 (7h) single-neutral…" at bounding box center [811, 331] width 183 height 56
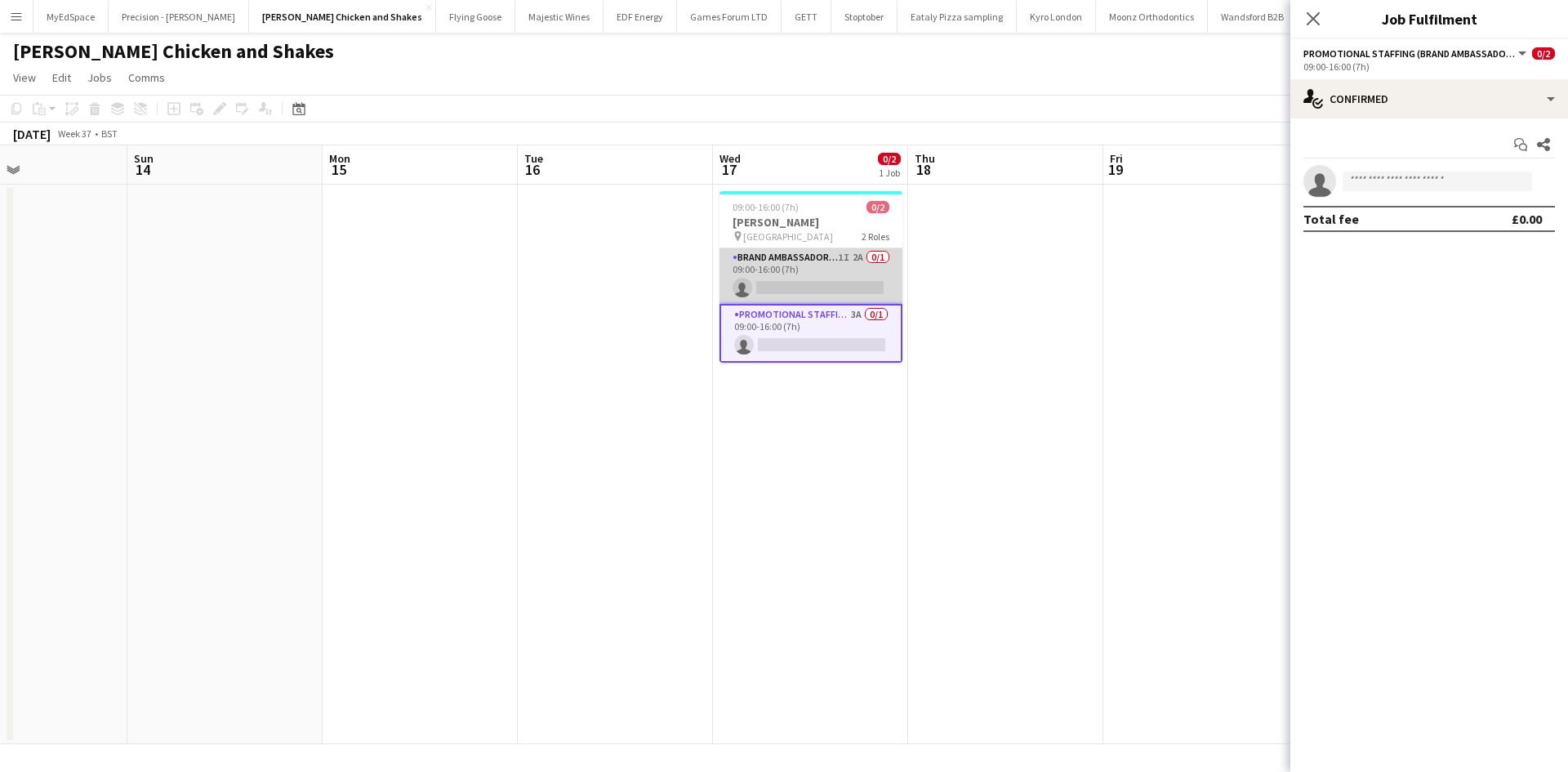
click at [831, 261] on app-card-role "Brand Ambassador (Pick up) 1I 2A 0/1 09:00-16:00 (7h) single-neutral-actions" at bounding box center [811, 276] width 183 height 56
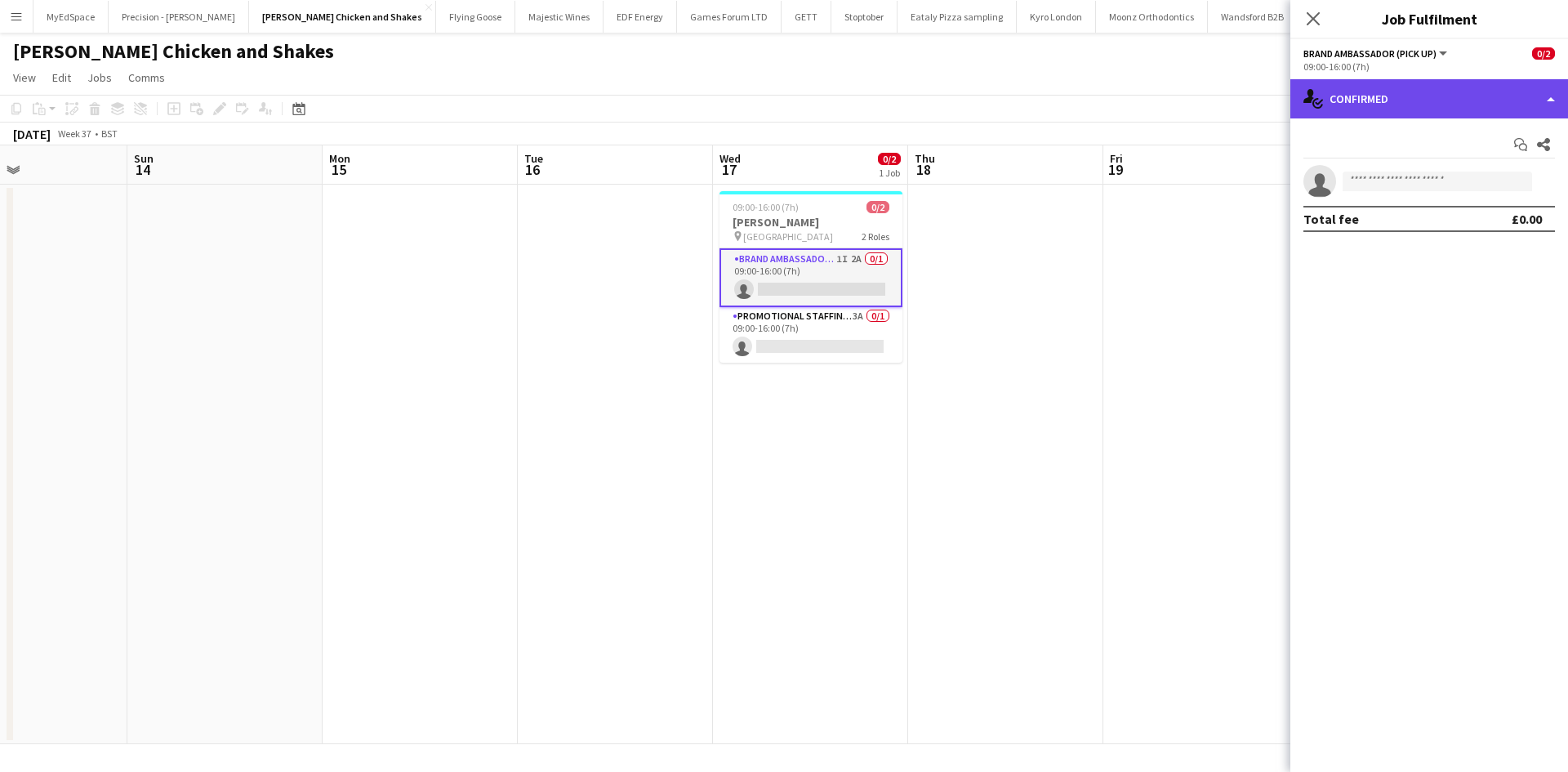
click at [1434, 98] on div "single-neutral-actions-check-2 Confirmed" at bounding box center [1429, 99] width 277 height 39
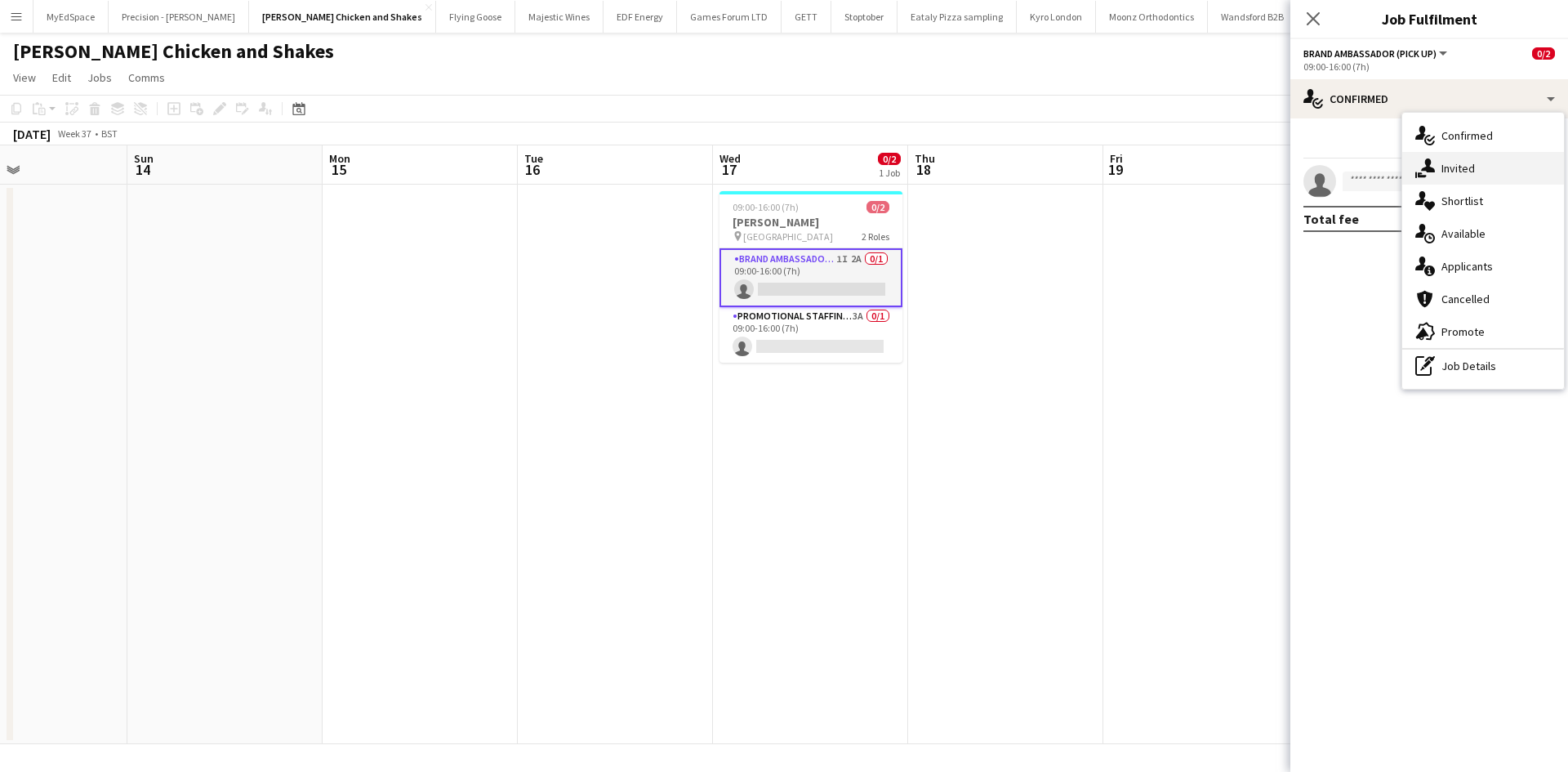
click at [1467, 170] on span "Invited" at bounding box center [1458, 168] width 33 height 15
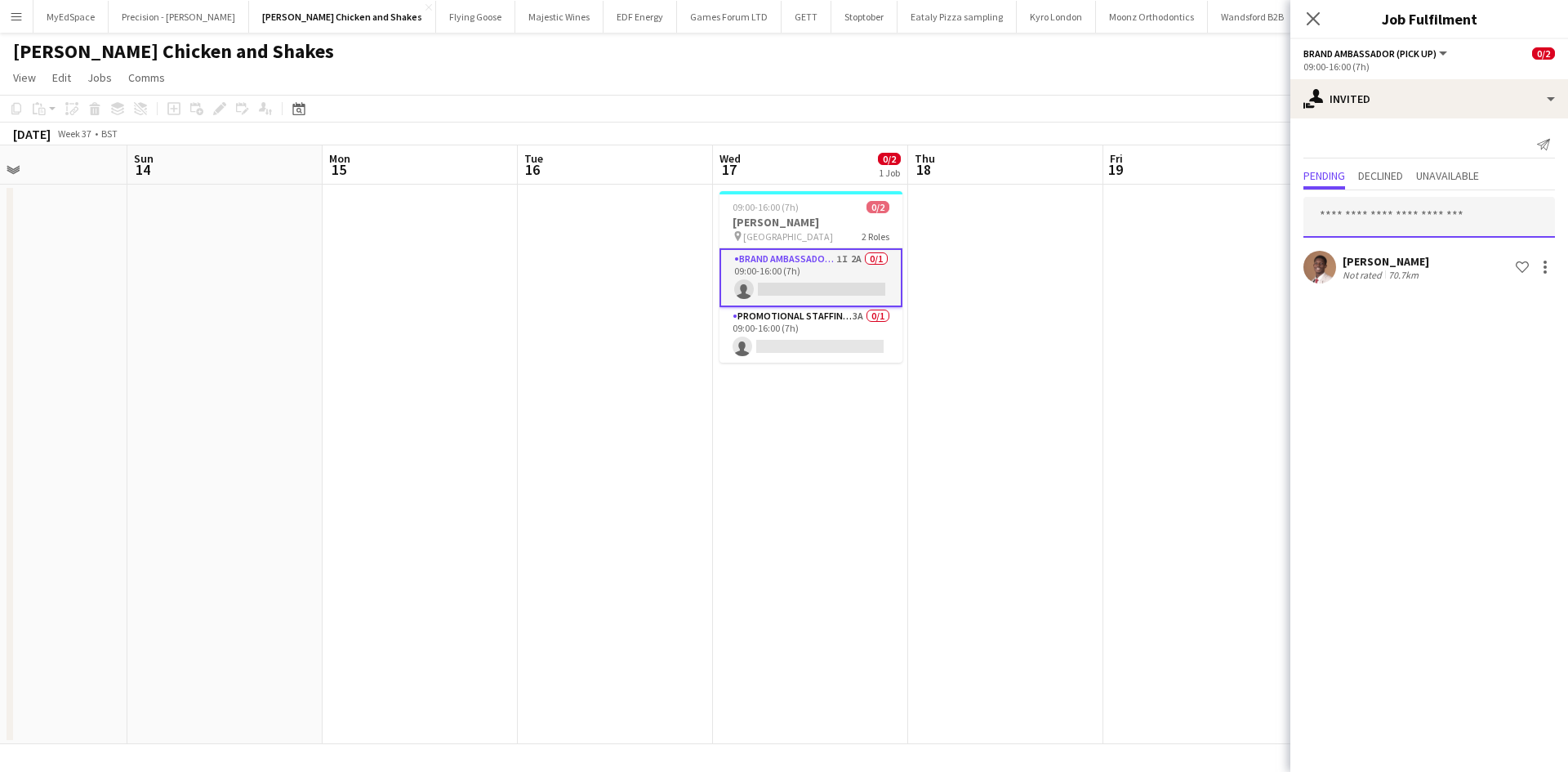
click at [1431, 225] on input "text" at bounding box center [1429, 218] width 252 height 41
type input "*****"
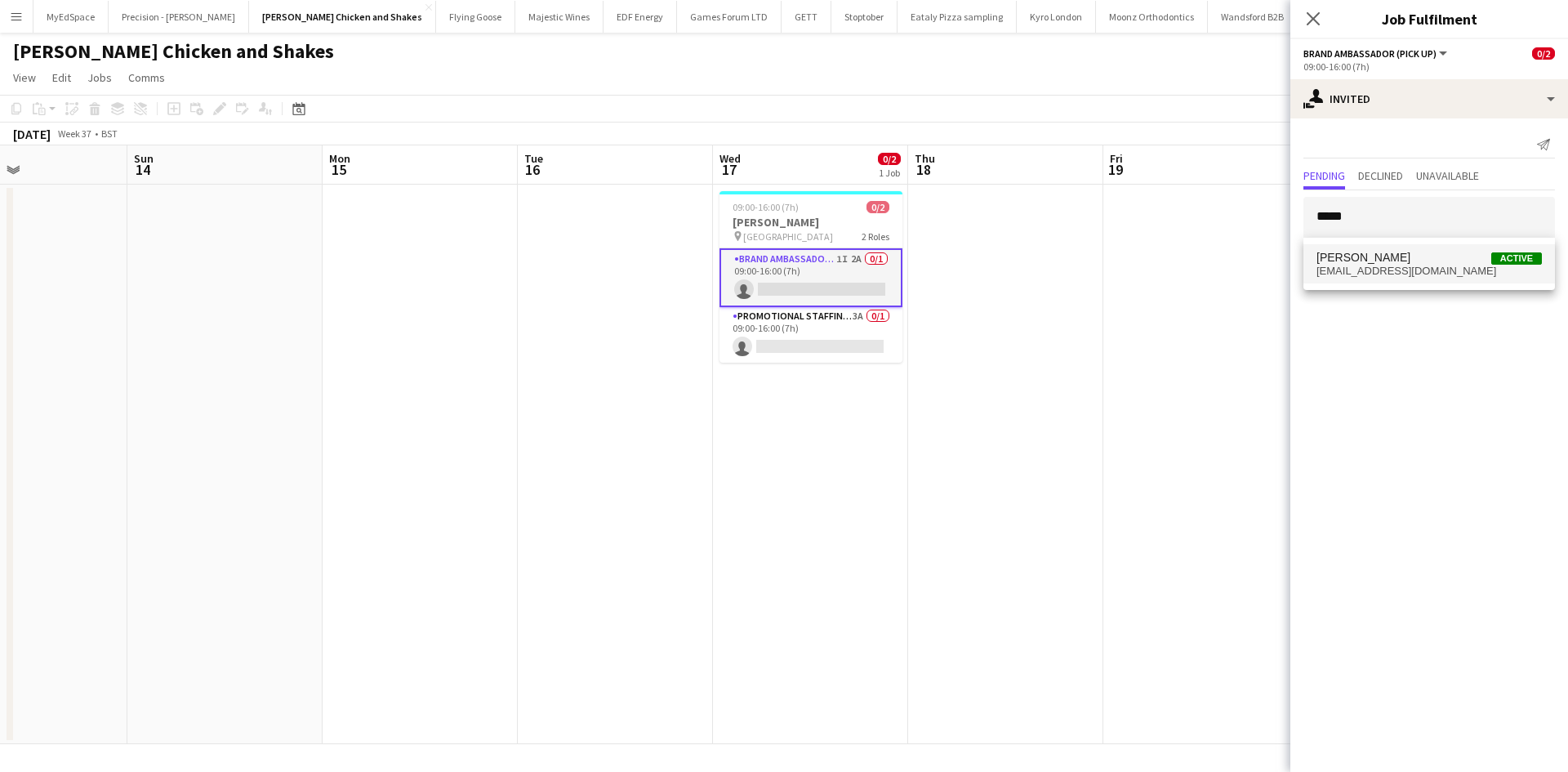
click at [1411, 254] on span "Mahamedqadar Osman" at bounding box center [1364, 258] width 94 height 14
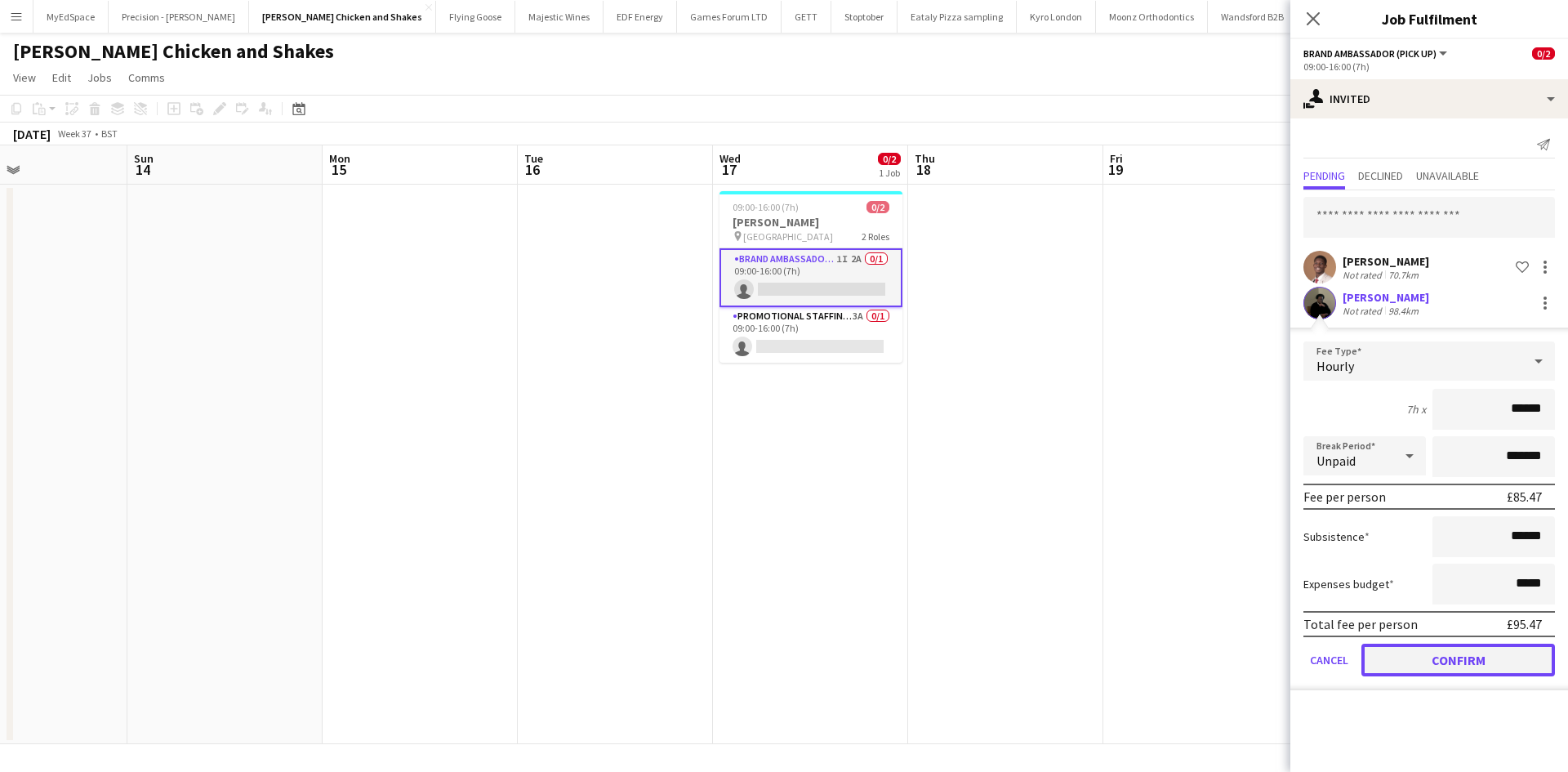
click at [1461, 666] on button "Confirm" at bounding box center [1458, 660] width 194 height 32
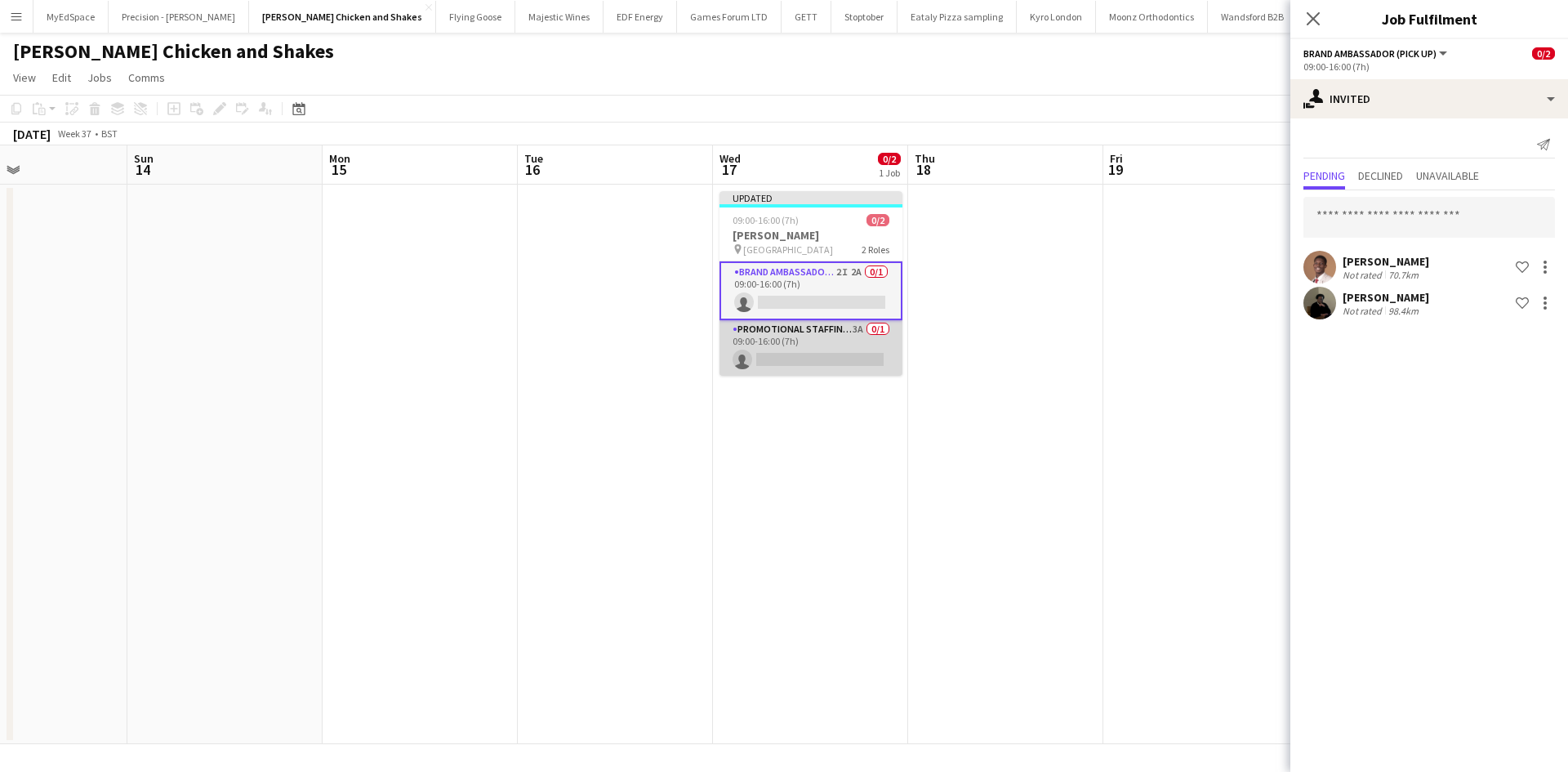
click at [844, 332] on app-card-role "Promotional Staffing (Brand Ambassadors) 3A 0/1 09:00-16:00 (7h) single-neutral…" at bounding box center [811, 348] width 183 height 56
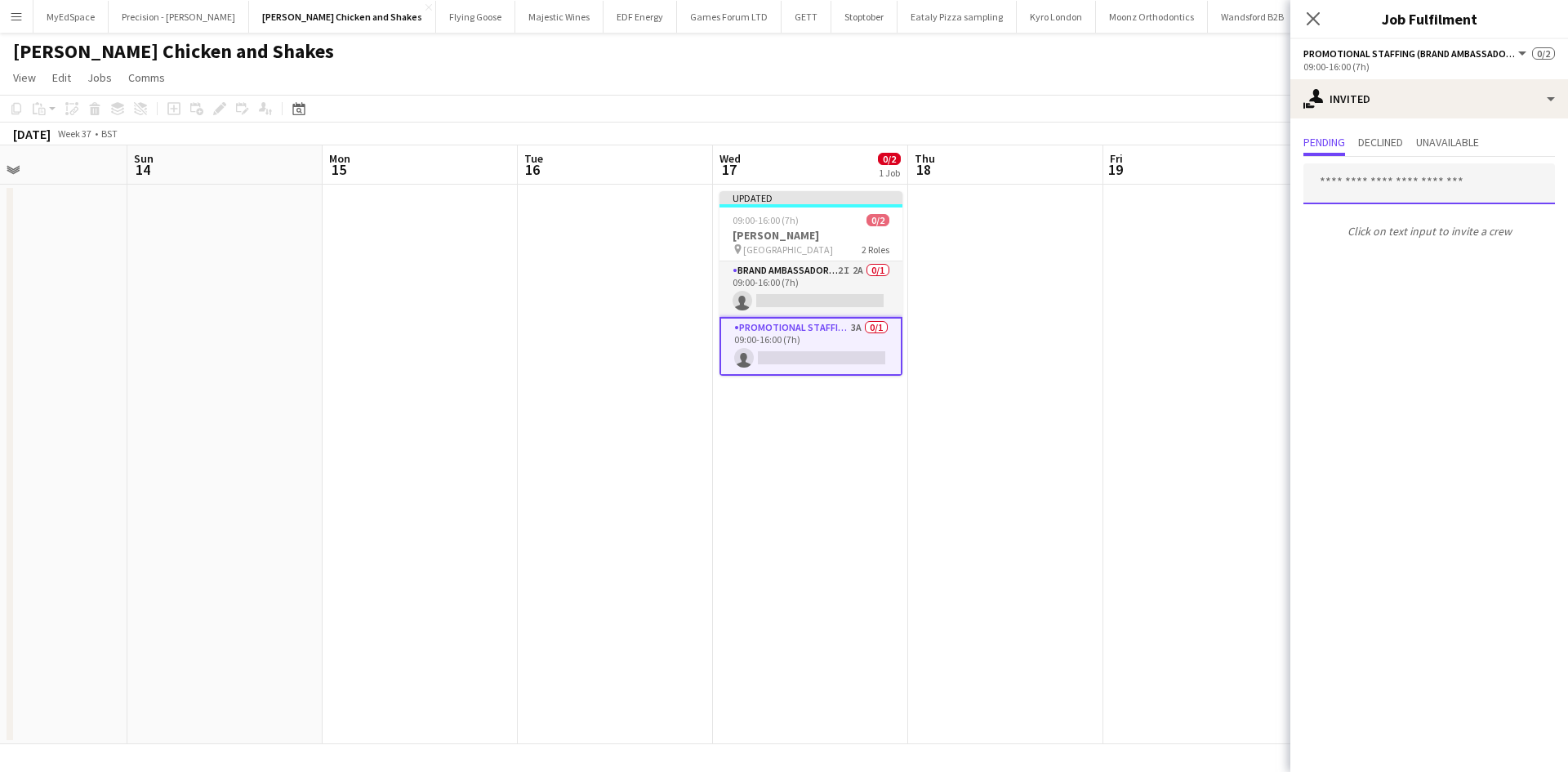
click at [1375, 181] on input "text" at bounding box center [1429, 184] width 252 height 41
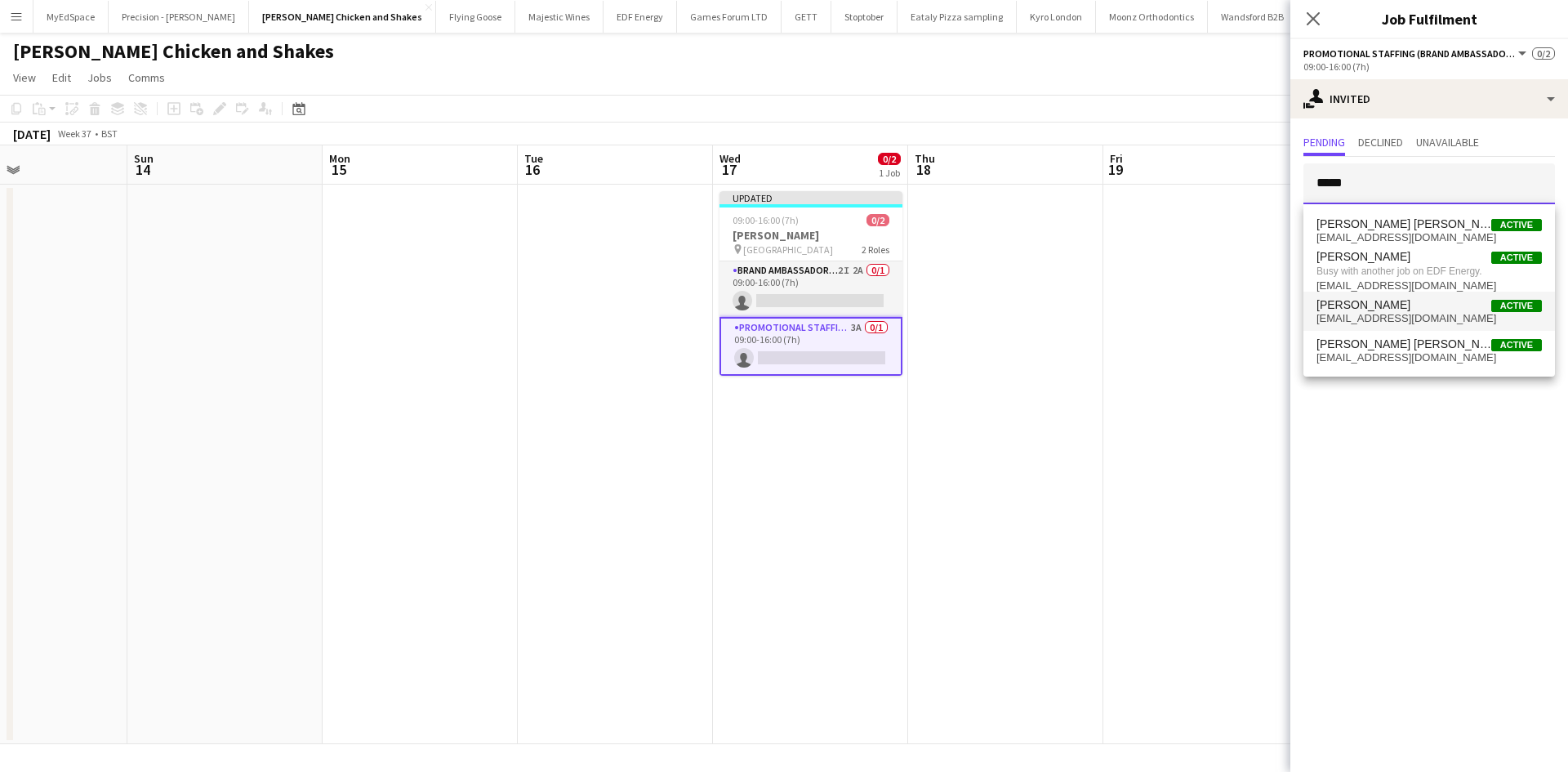
type input "*****"
click at [1419, 321] on span "wahhab4321@gmail.com" at bounding box center [1430, 319] width 225 height 13
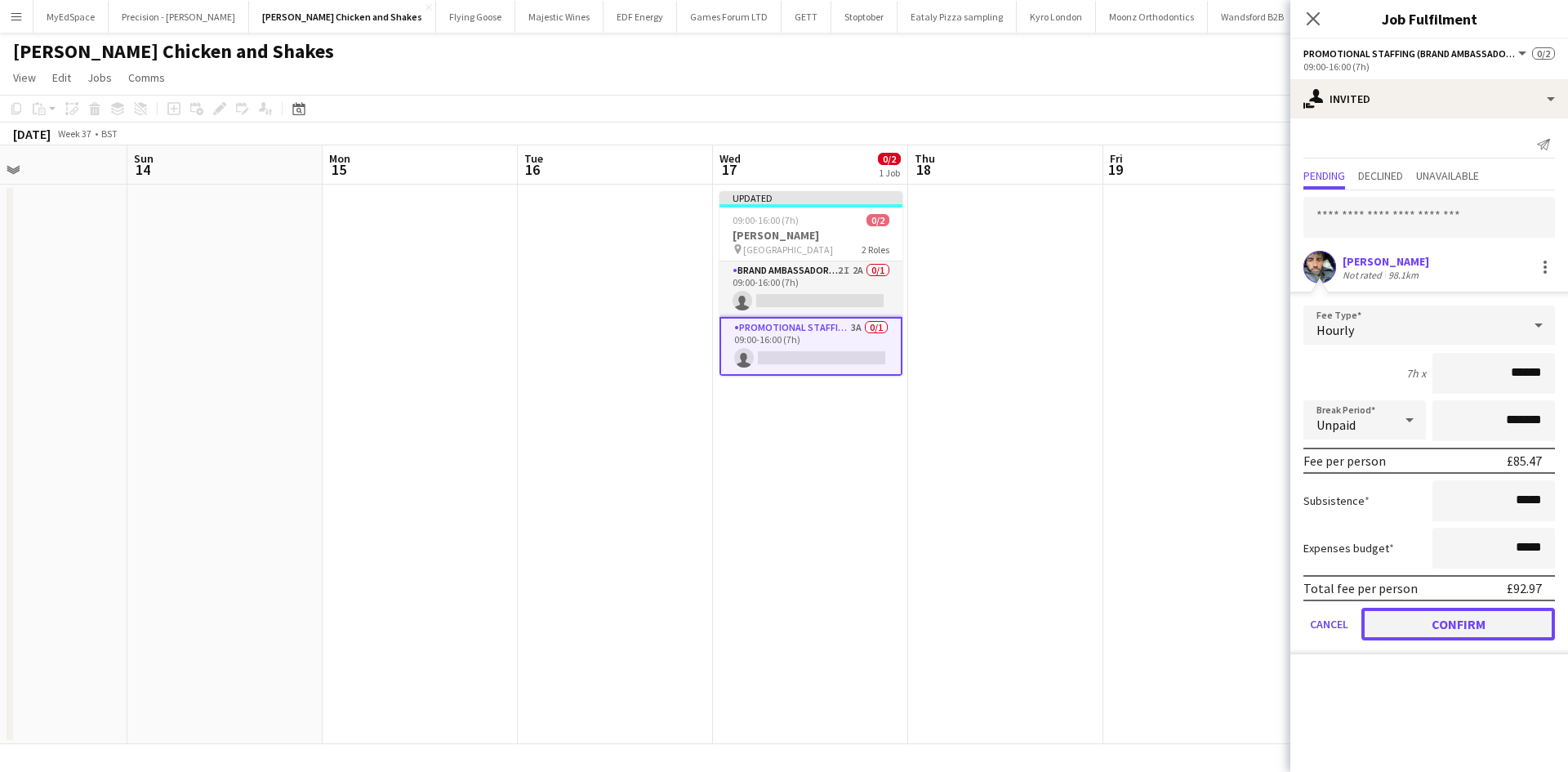
click at [1483, 628] on button "Confirm" at bounding box center [1458, 624] width 194 height 32
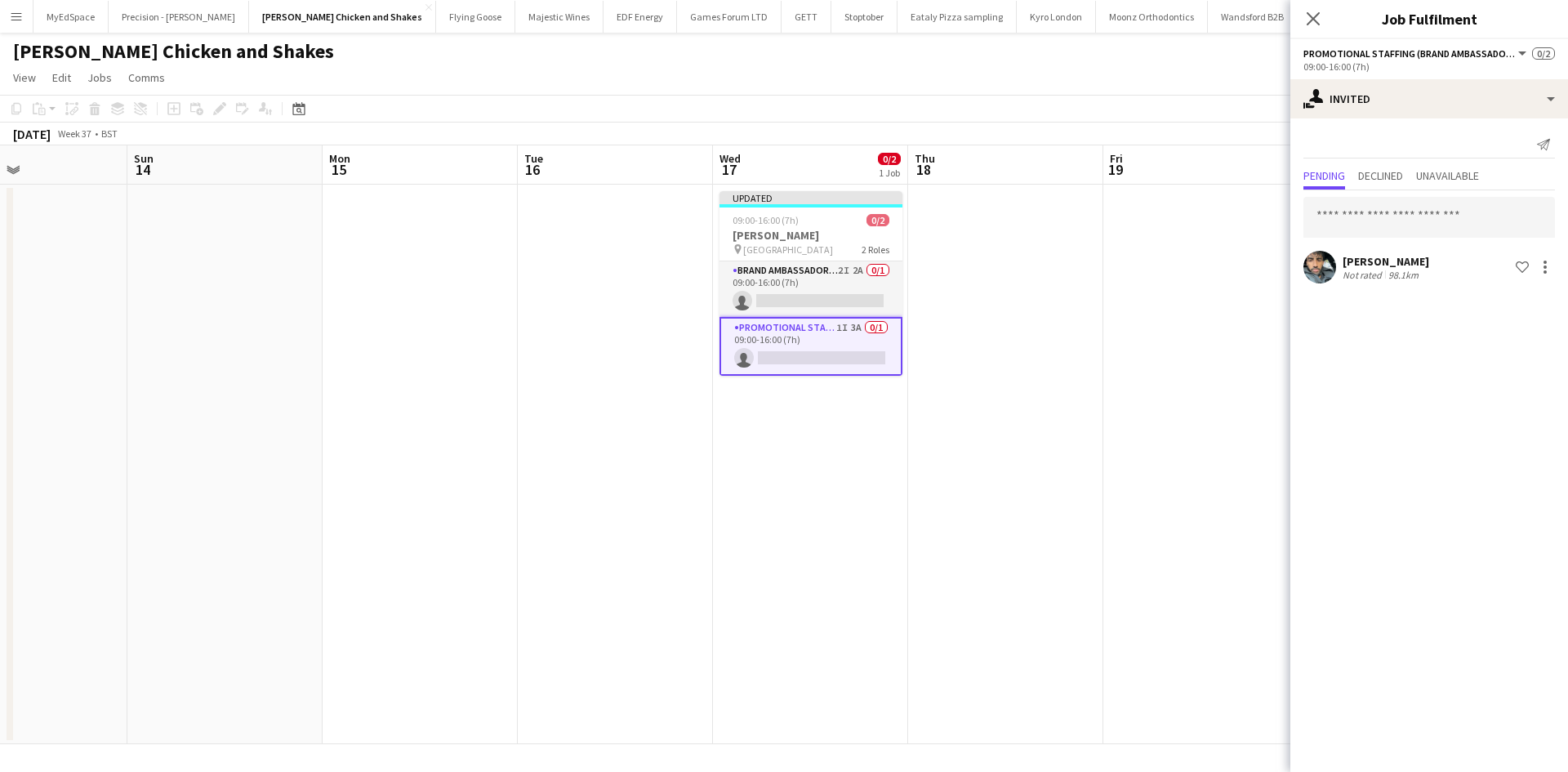
click at [1163, 447] on app-date-cell at bounding box center [1201, 465] width 195 height 560
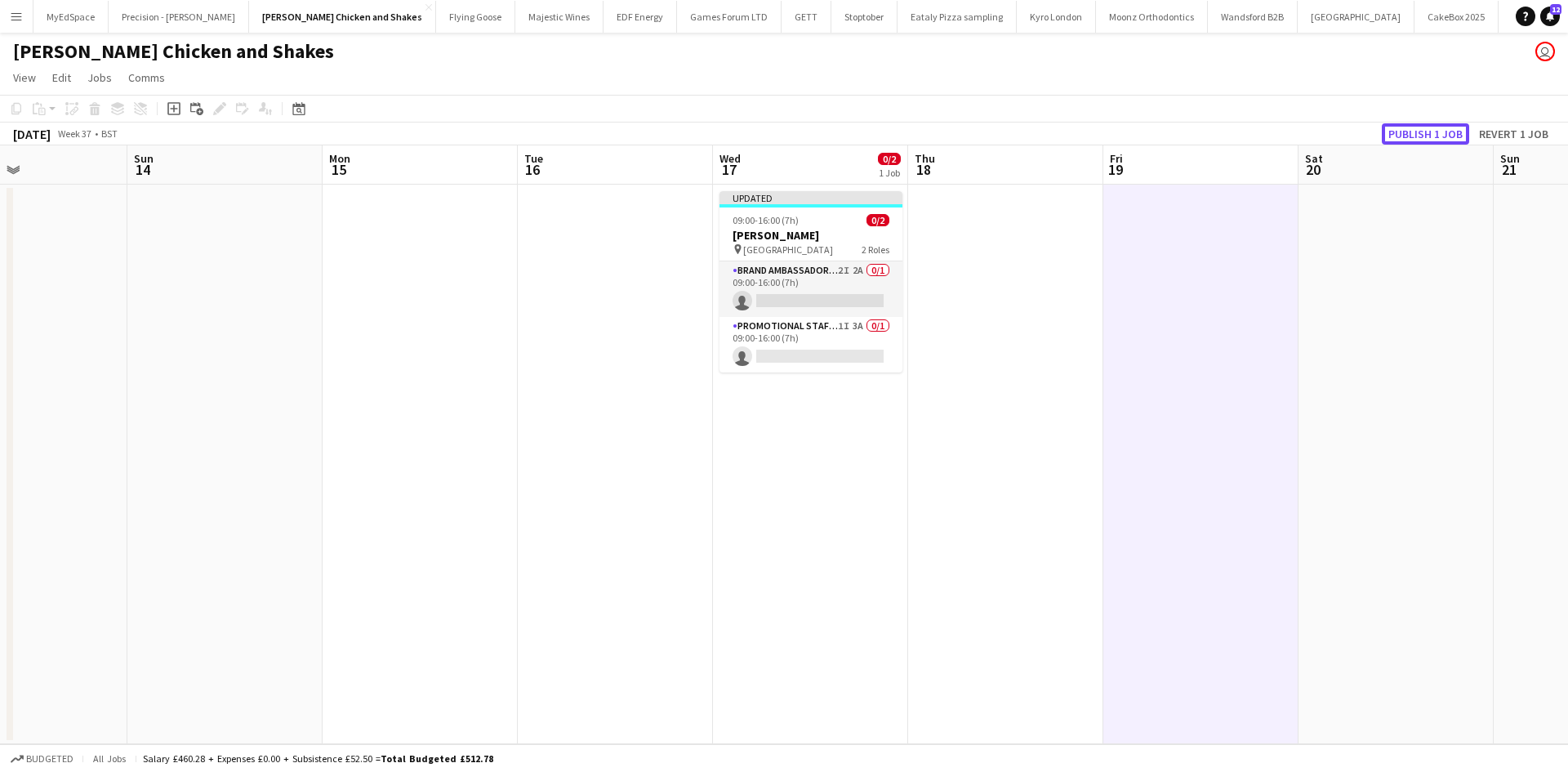
click at [1428, 127] on button "Publish 1 job" at bounding box center [1425, 134] width 87 height 21
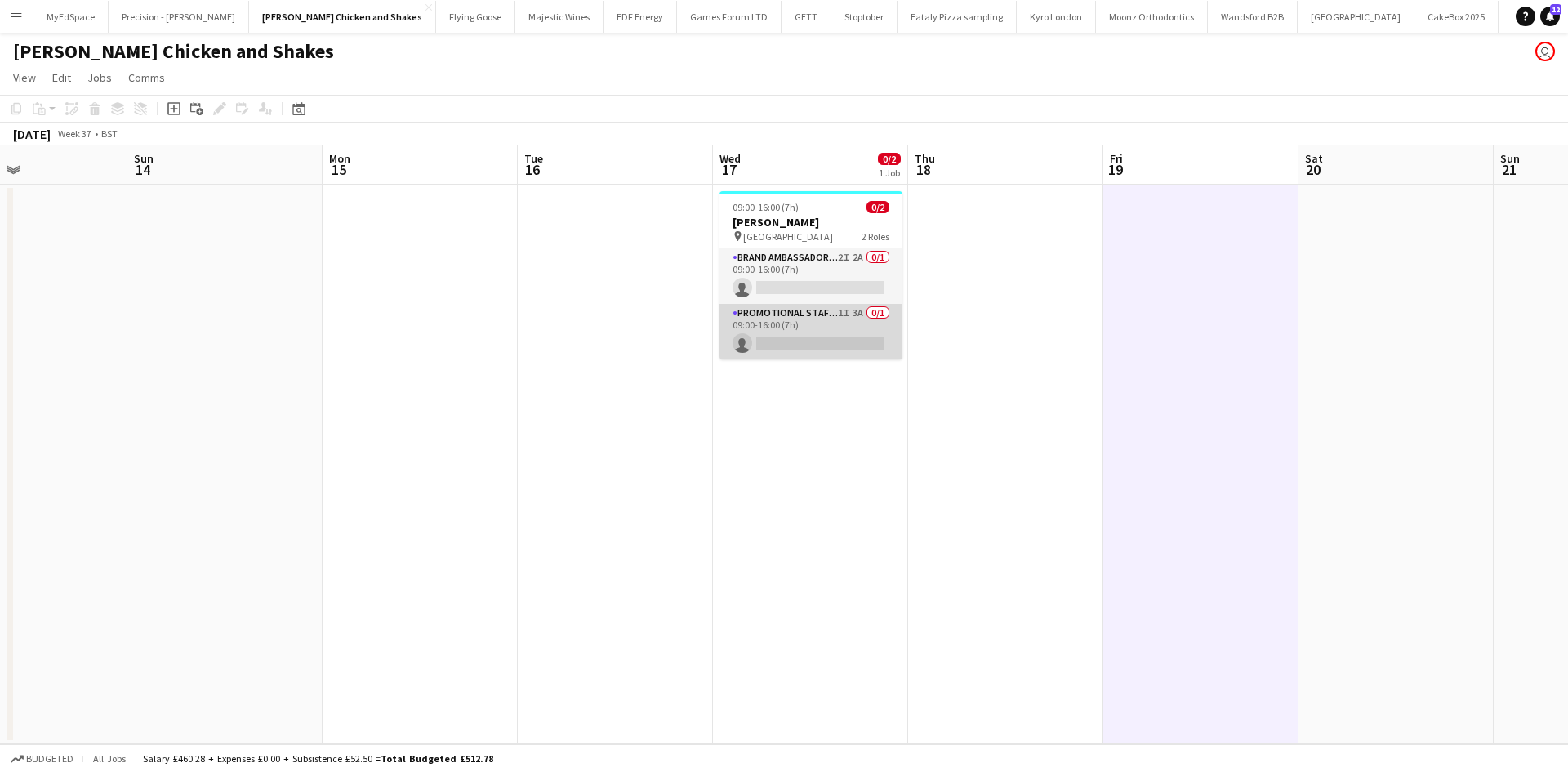
click at [861, 309] on app-card-role "Promotional Staffing (Brand Ambassadors) 1I 3A 0/1 09:00-16:00 (7h) single-neut…" at bounding box center [811, 331] width 183 height 56
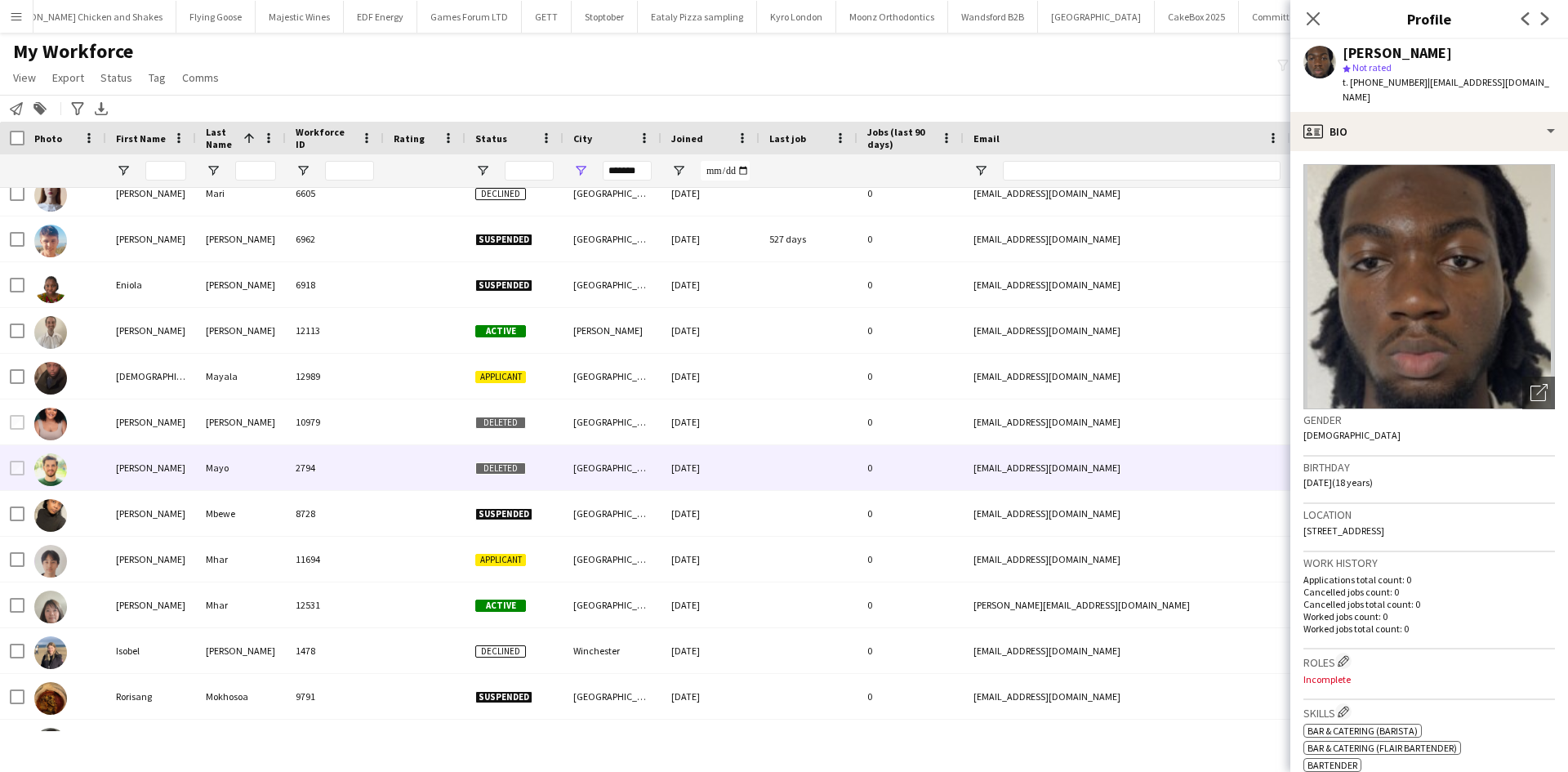
scroll to position [8255, 0]
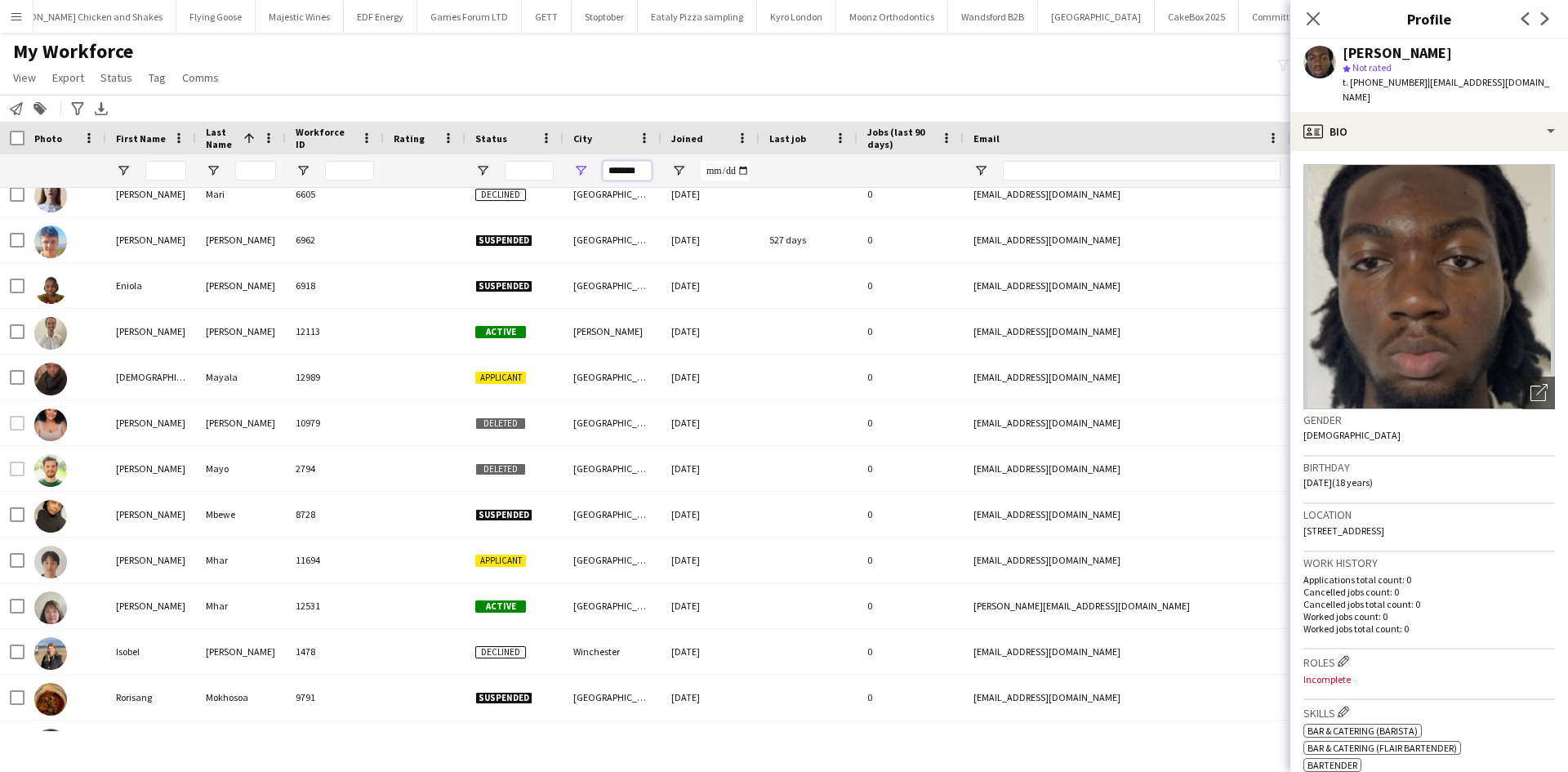
click at [634, 172] on input "*******" at bounding box center [627, 171] width 49 height 20
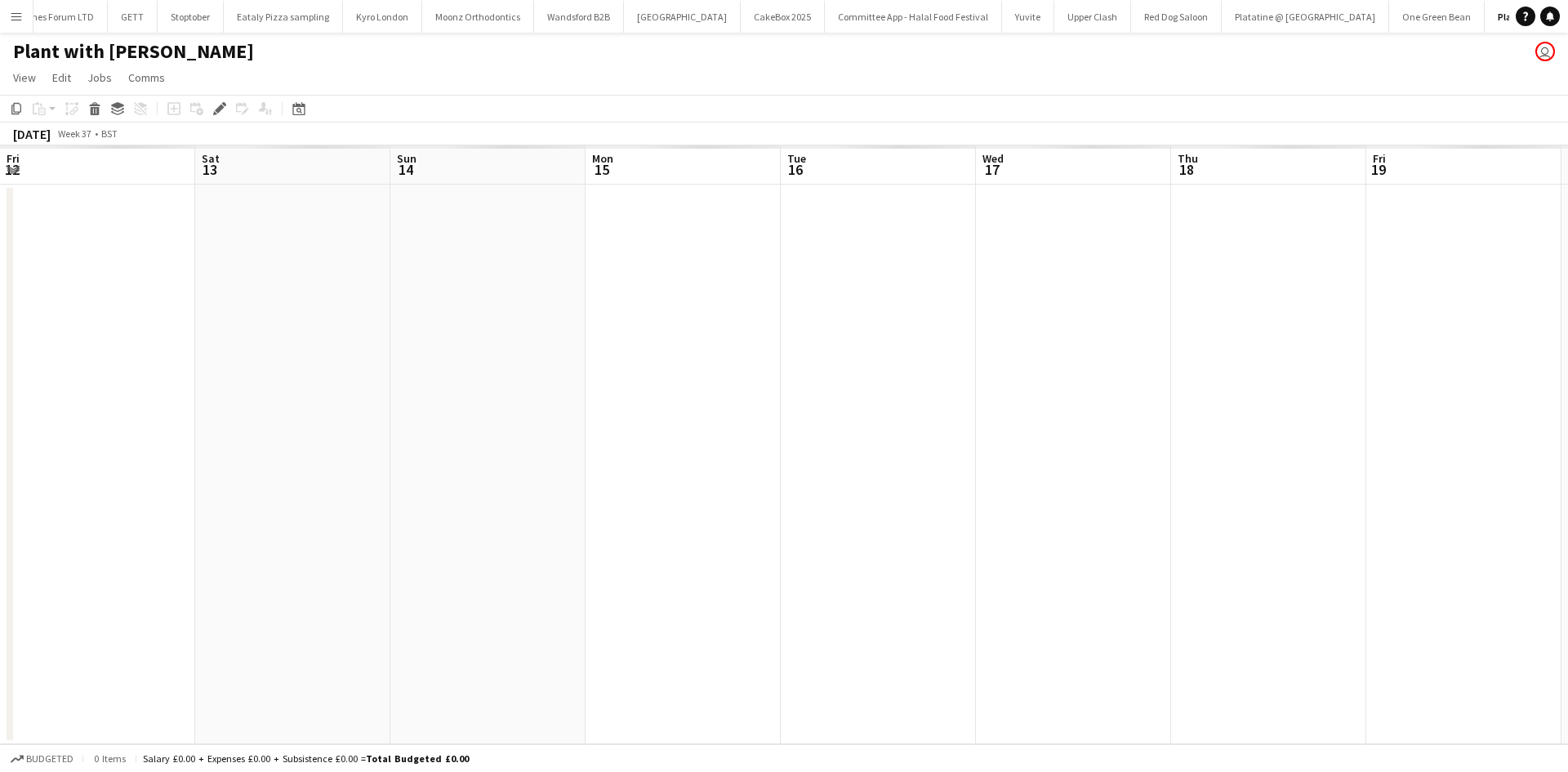
scroll to position [0, 562]
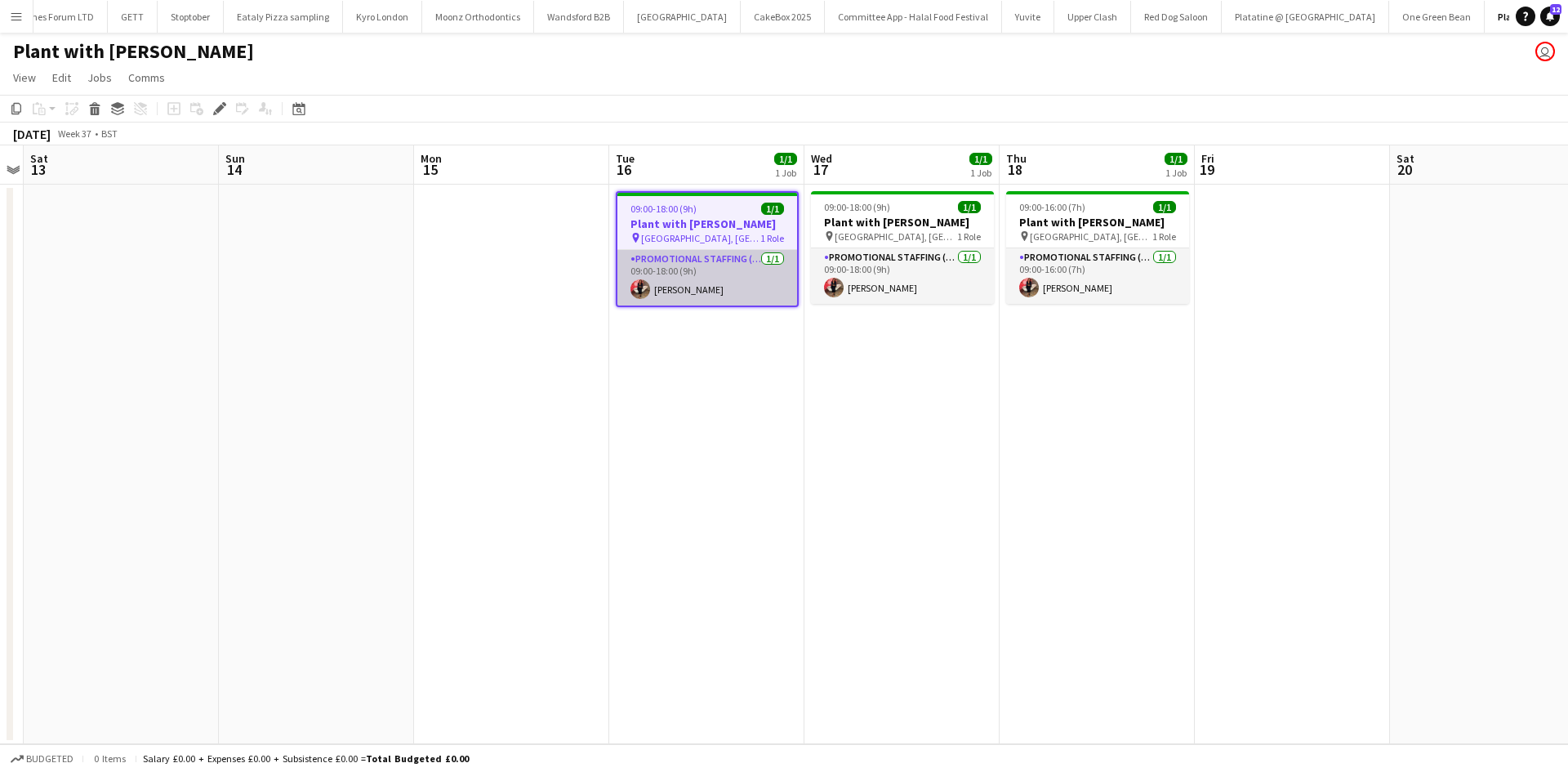
drag, startPoint x: 662, startPoint y: 281, endPoint x: 686, endPoint y: 295, distance: 27.8
click at [662, 281] on app-card-role "Promotional Staffing (Brand Ambassadors) 1/1 09:00-18:00 (9h) Laura Polson" at bounding box center [707, 278] width 180 height 56
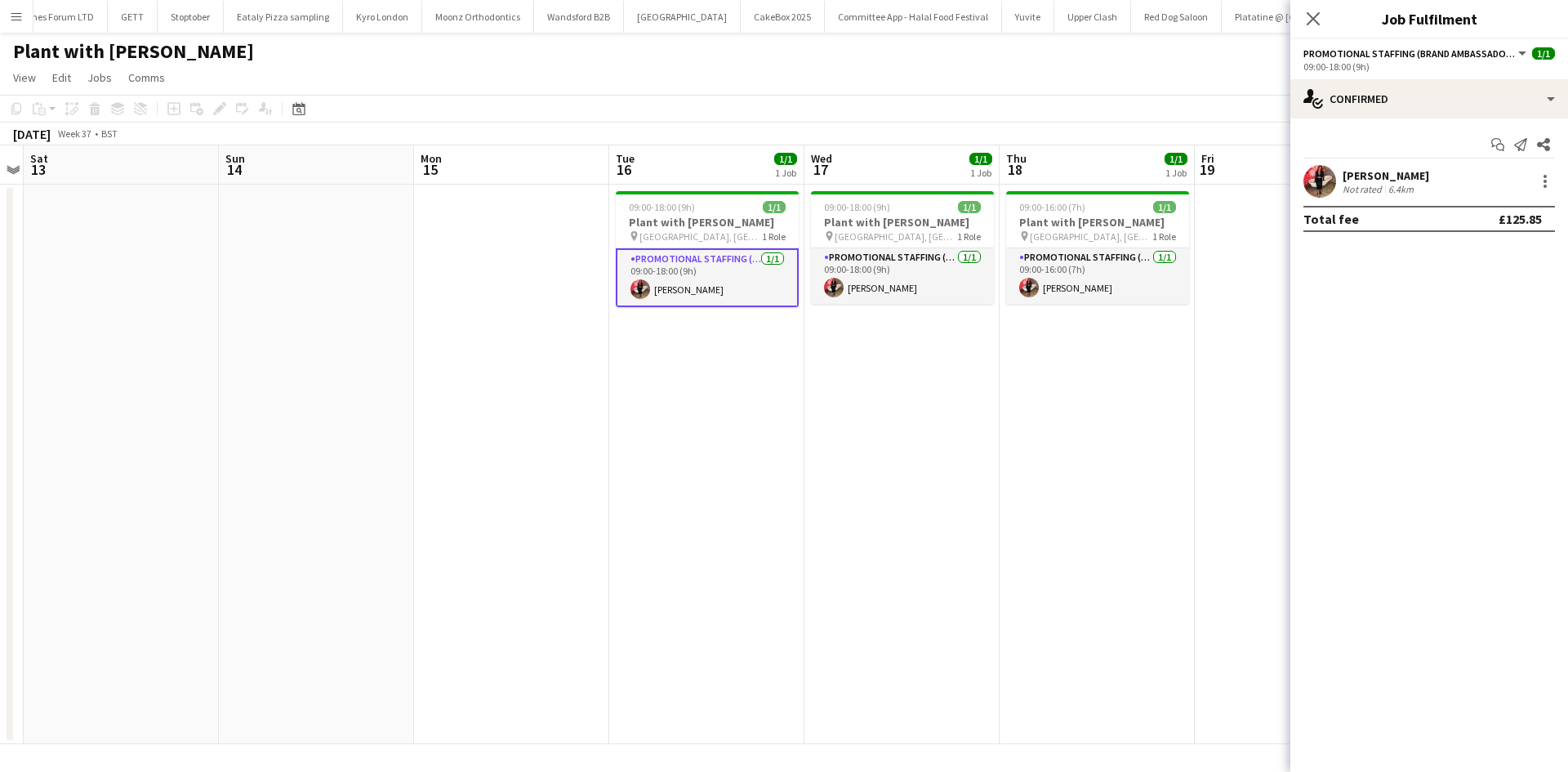
click at [1401, 178] on div "Laura Polson" at bounding box center [1385, 175] width 86 height 15
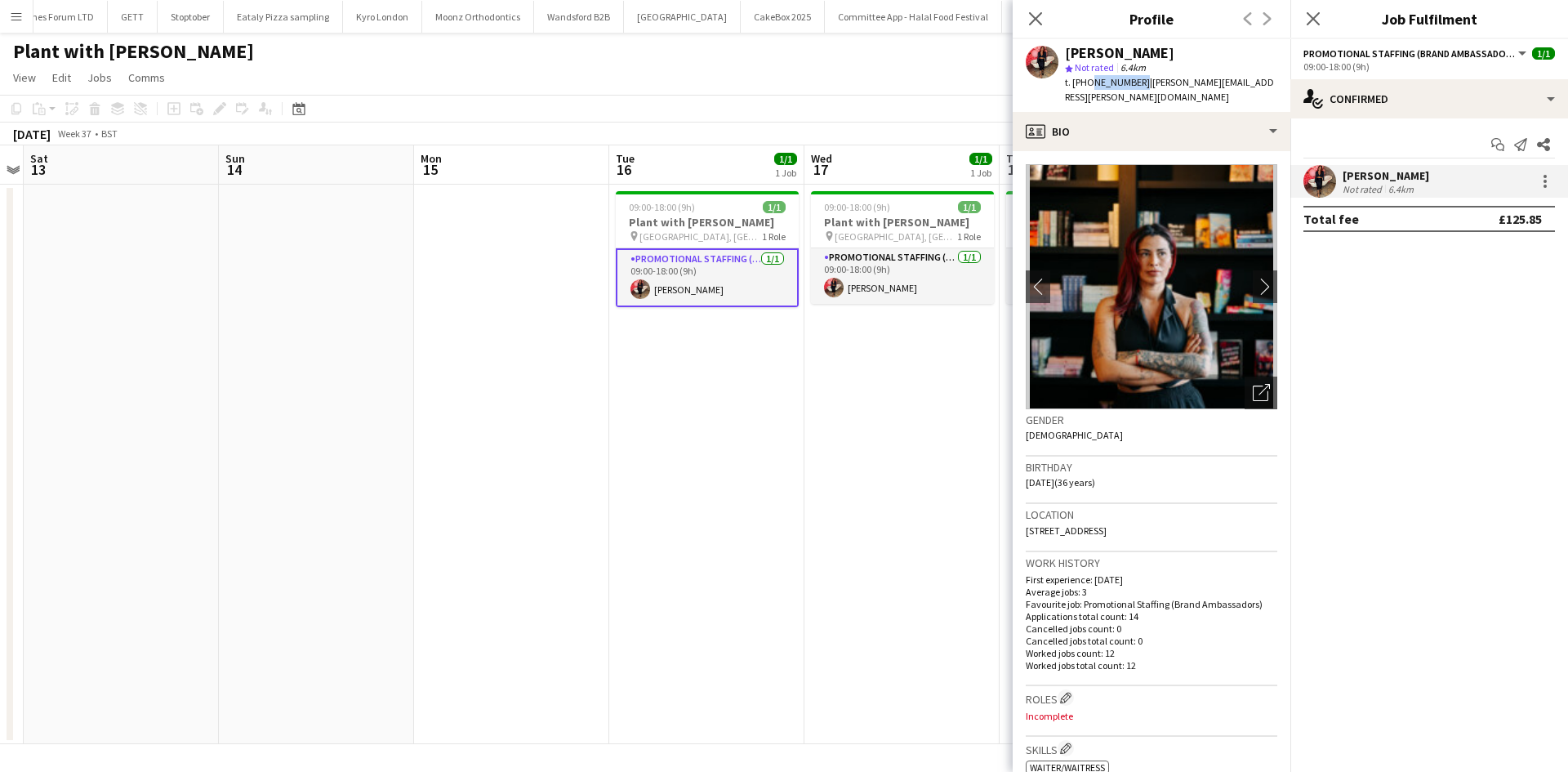
drag, startPoint x: 1086, startPoint y: 79, endPoint x: 1136, endPoint y: 85, distance: 50.4
click at [1136, 85] on span "t. +447304063392" at bounding box center [1108, 82] width 85 height 12
copy span "7304063392"
drag, startPoint x: 687, startPoint y: 529, endPoint x: 609, endPoint y: 436, distance: 121.4
click at [685, 523] on app-date-cell "09:00-18:00 (9h) 1/1 Plant with Willow pin National Exhibition Centre, Birmingh…" at bounding box center [707, 465] width 195 height 560
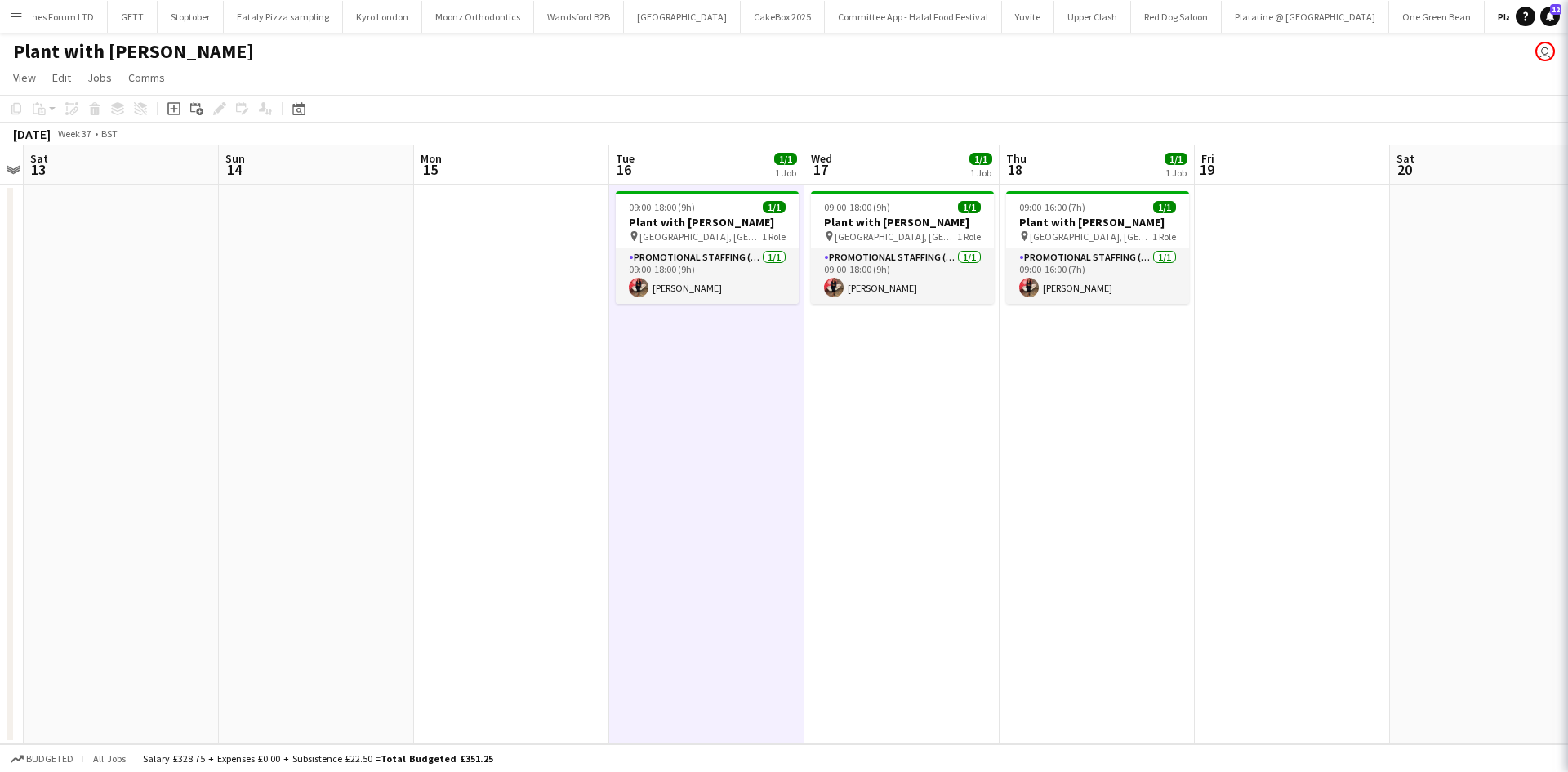
scroll to position [0, 563]
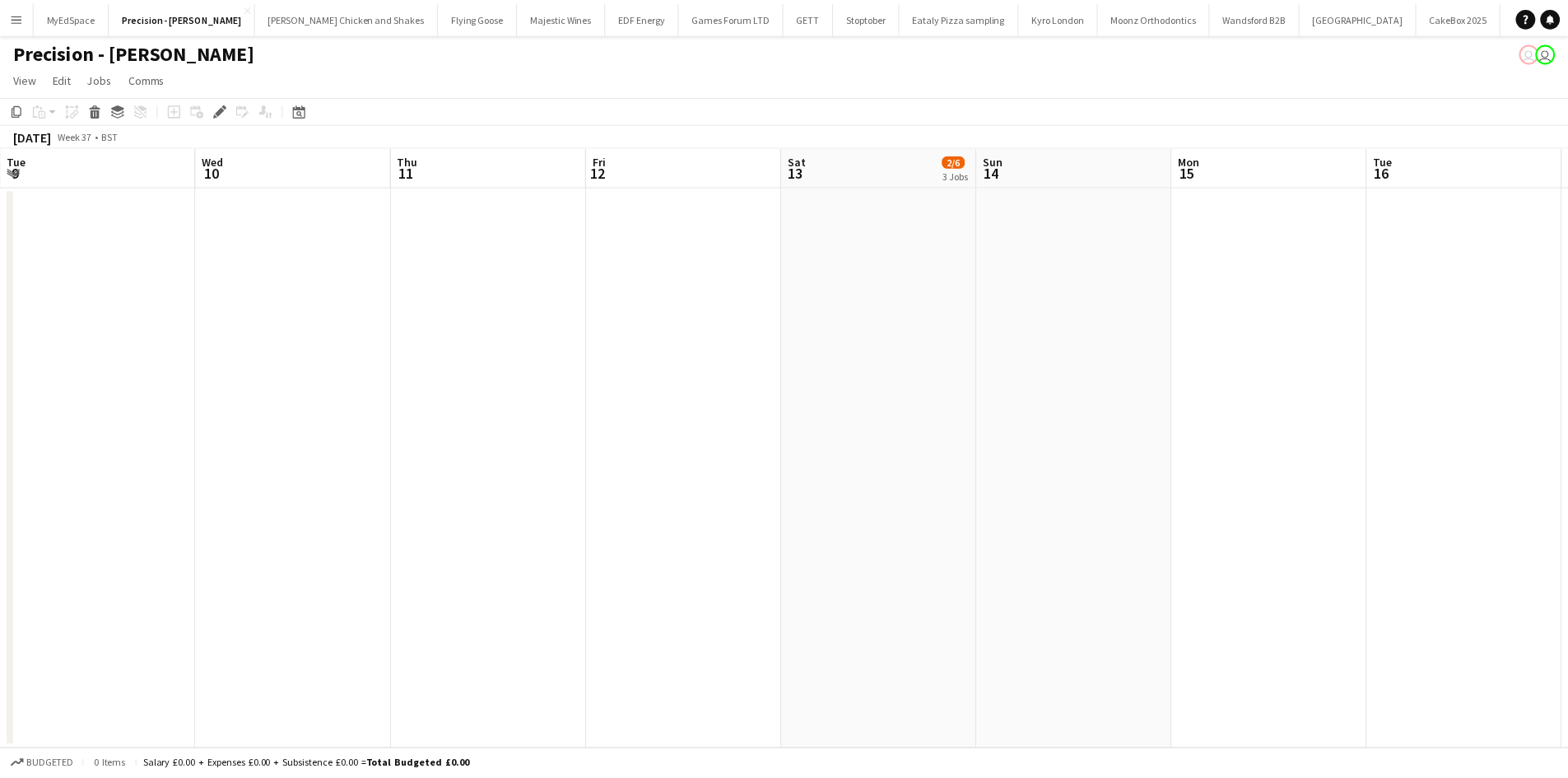
scroll to position [0, 566]
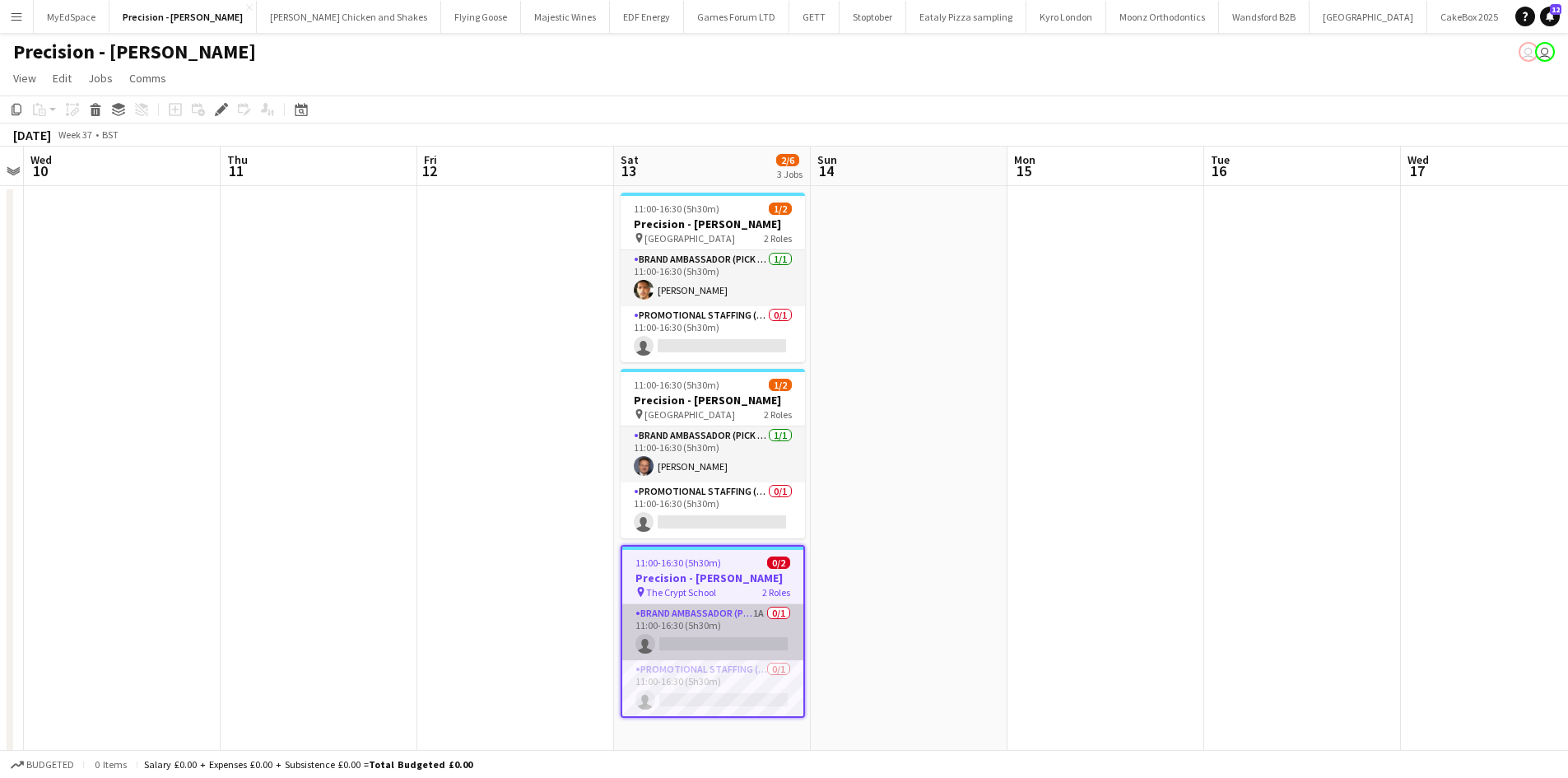
click at [765, 610] on app-card-role "Brand Ambassador (Pick up) 1A 0/1 11:00-16:30 (5h30m) single-neutral-actions" at bounding box center [712, 632] width 181 height 56
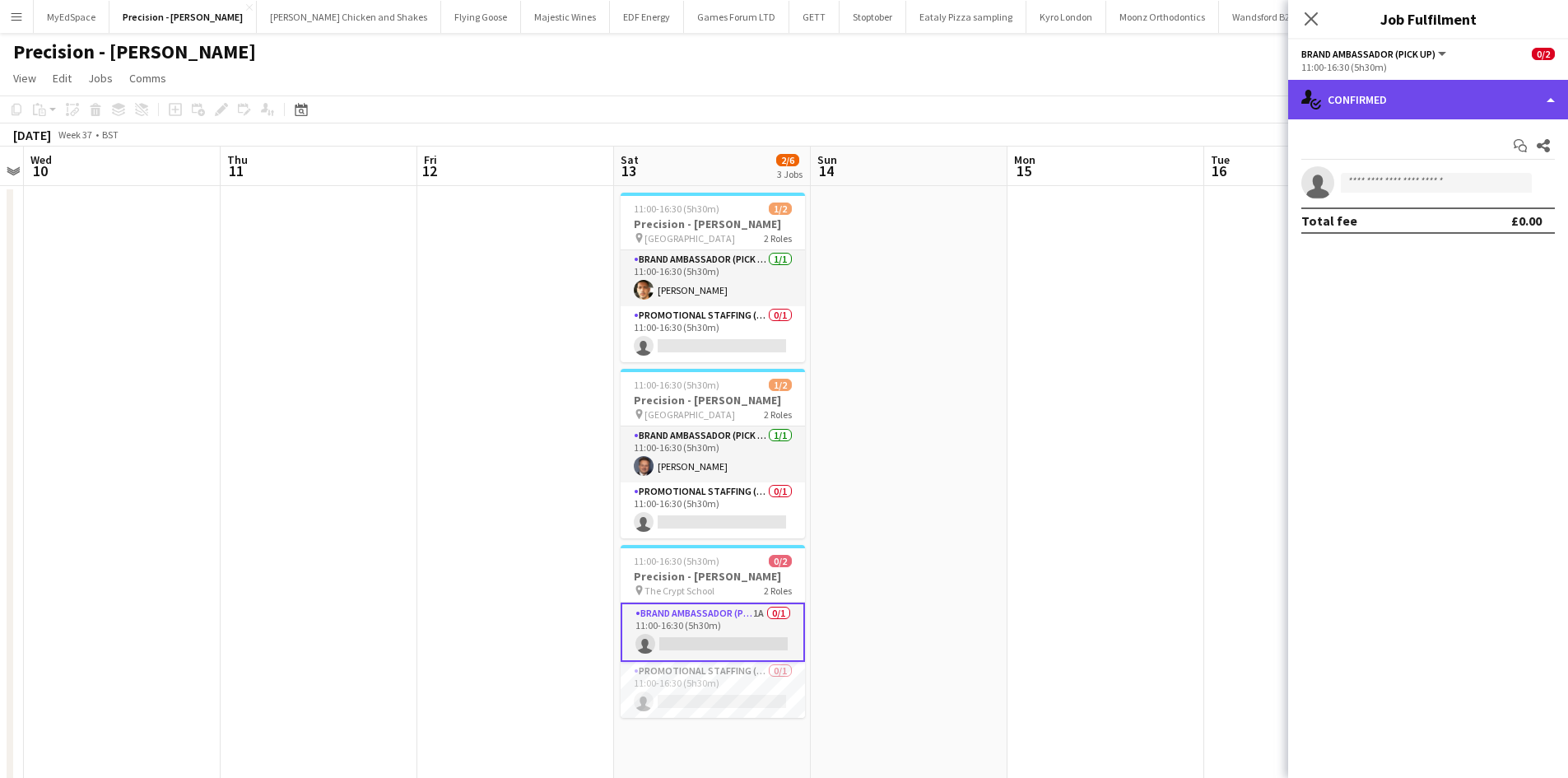
click at [1381, 113] on div "single-neutral-actions-check-2 Confirmed" at bounding box center [1428, 100] width 280 height 40
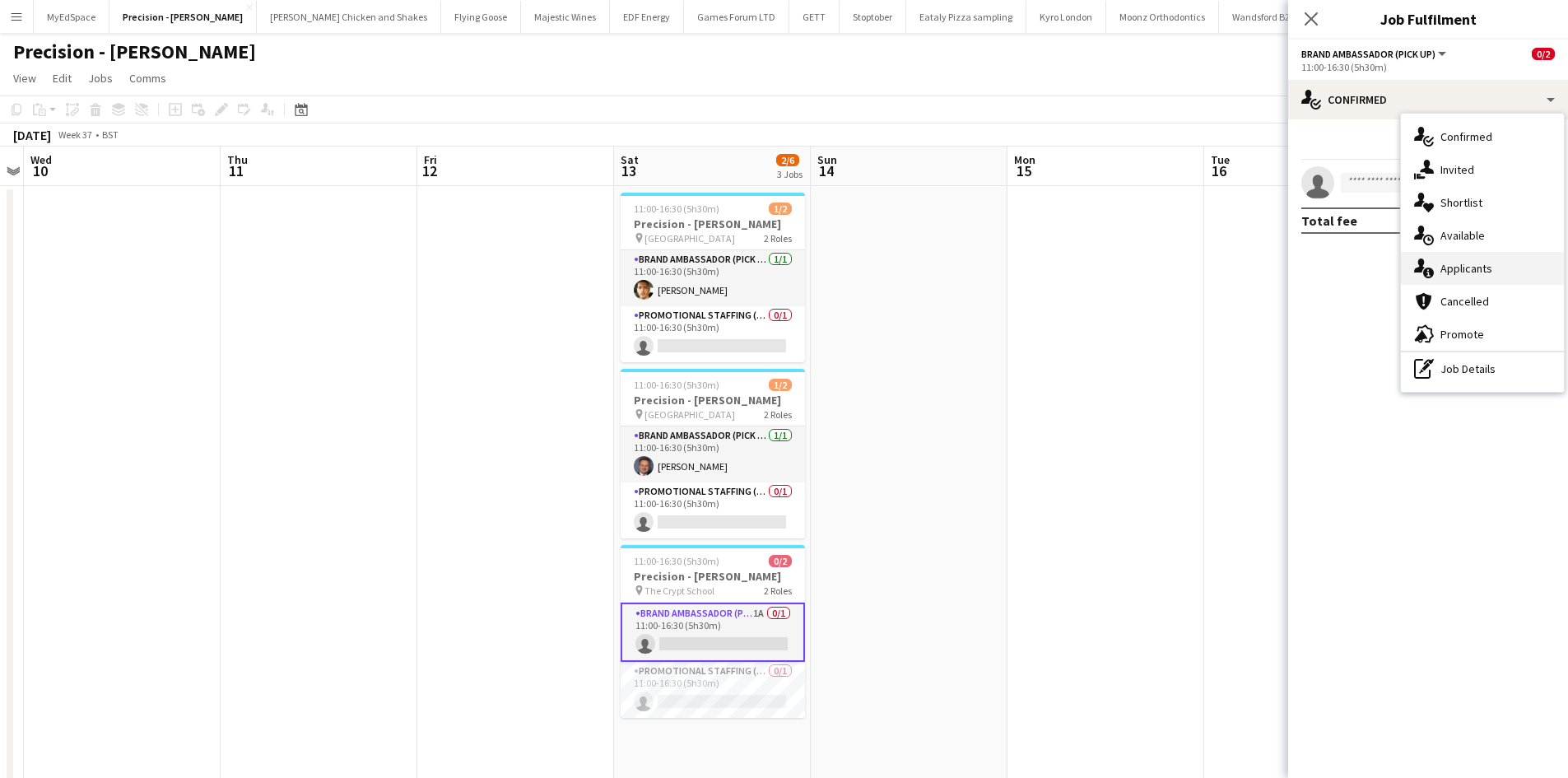
click at [1492, 264] on div "single-neutral-actions-information Applicants" at bounding box center [1482, 269] width 163 height 33
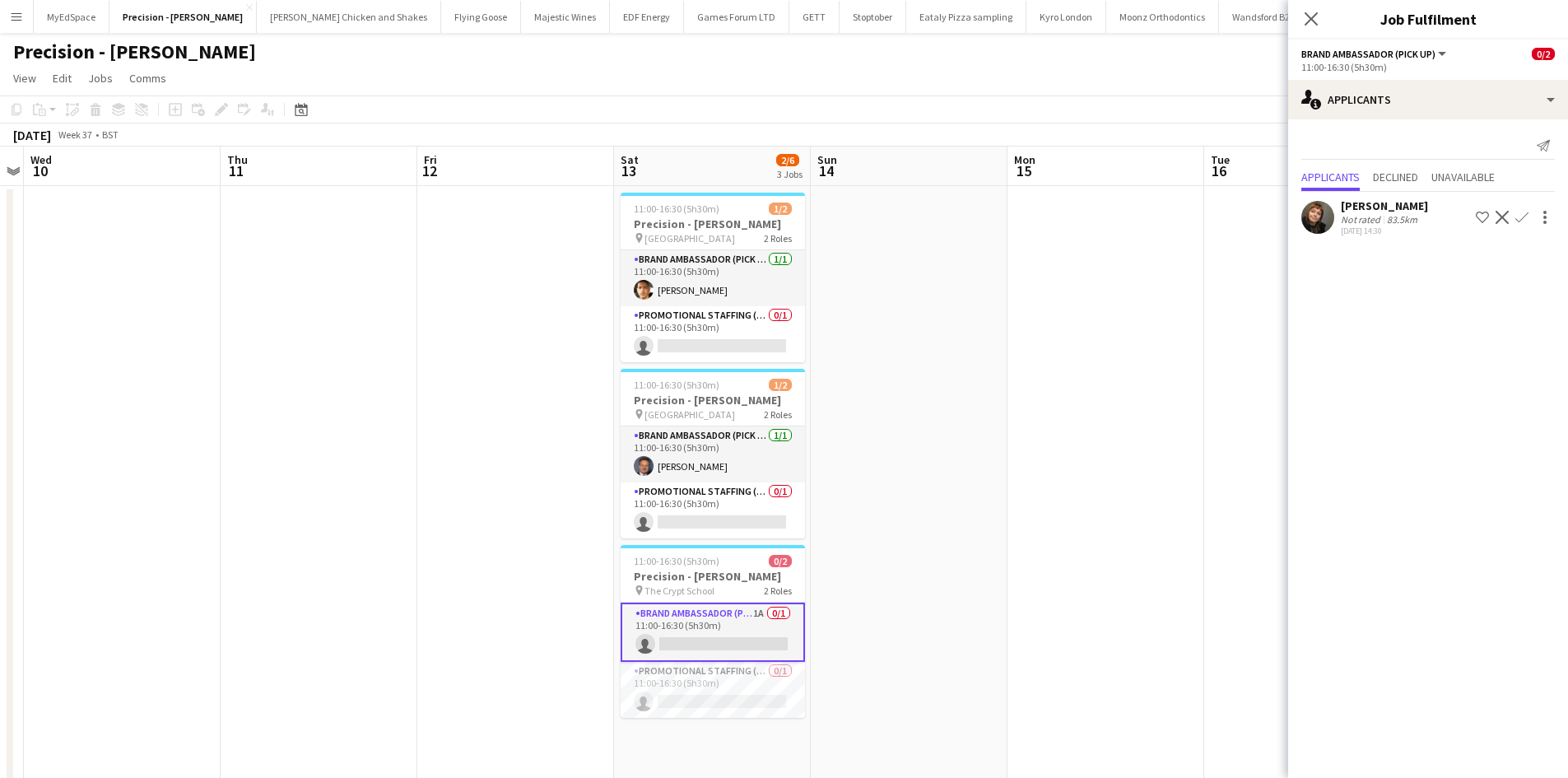
click at [1370, 213] on div "Not rated" at bounding box center [1362, 219] width 43 height 12
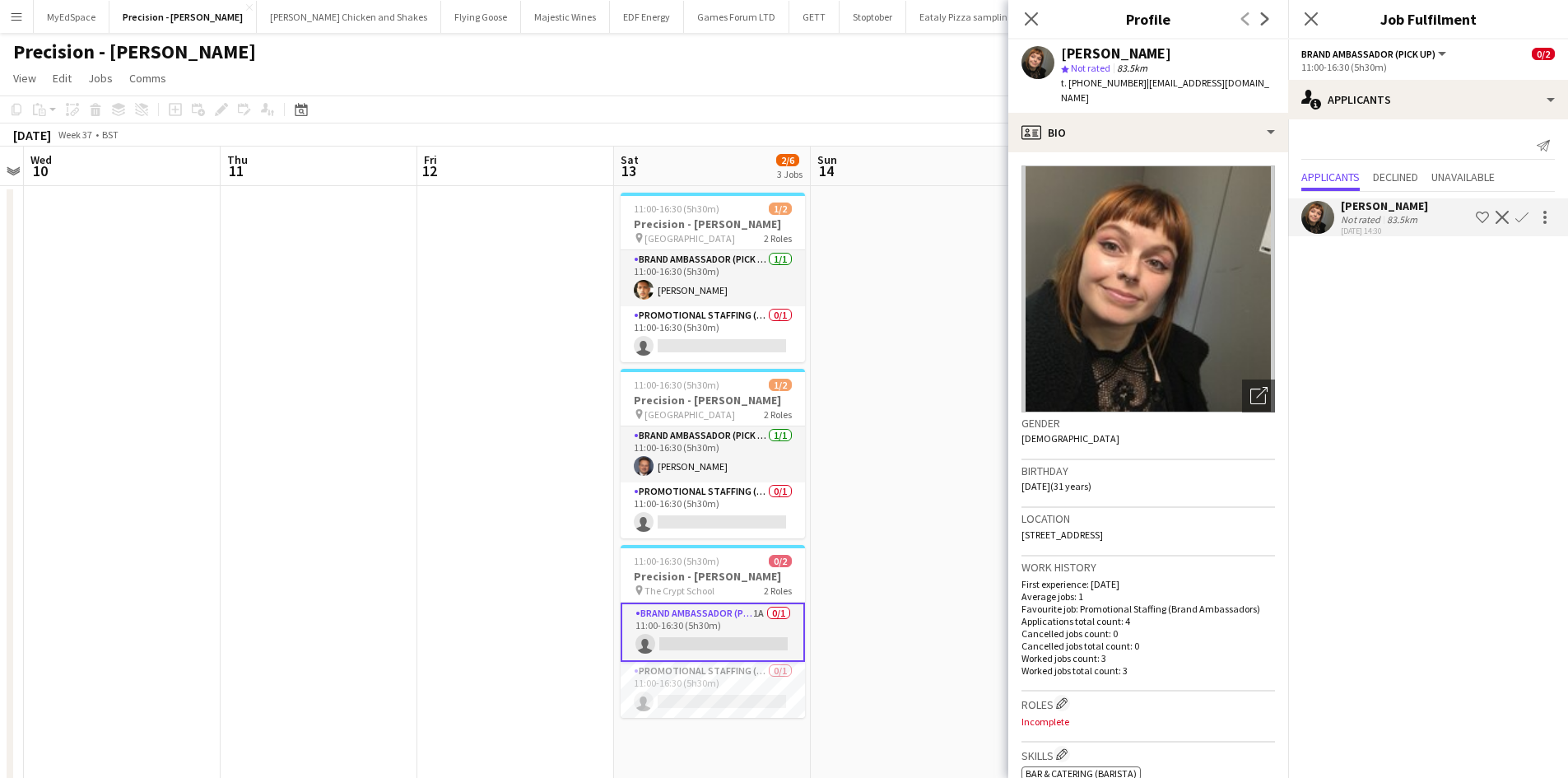
click at [1529, 213] on button "Confirm" at bounding box center [1522, 217] width 20 height 20
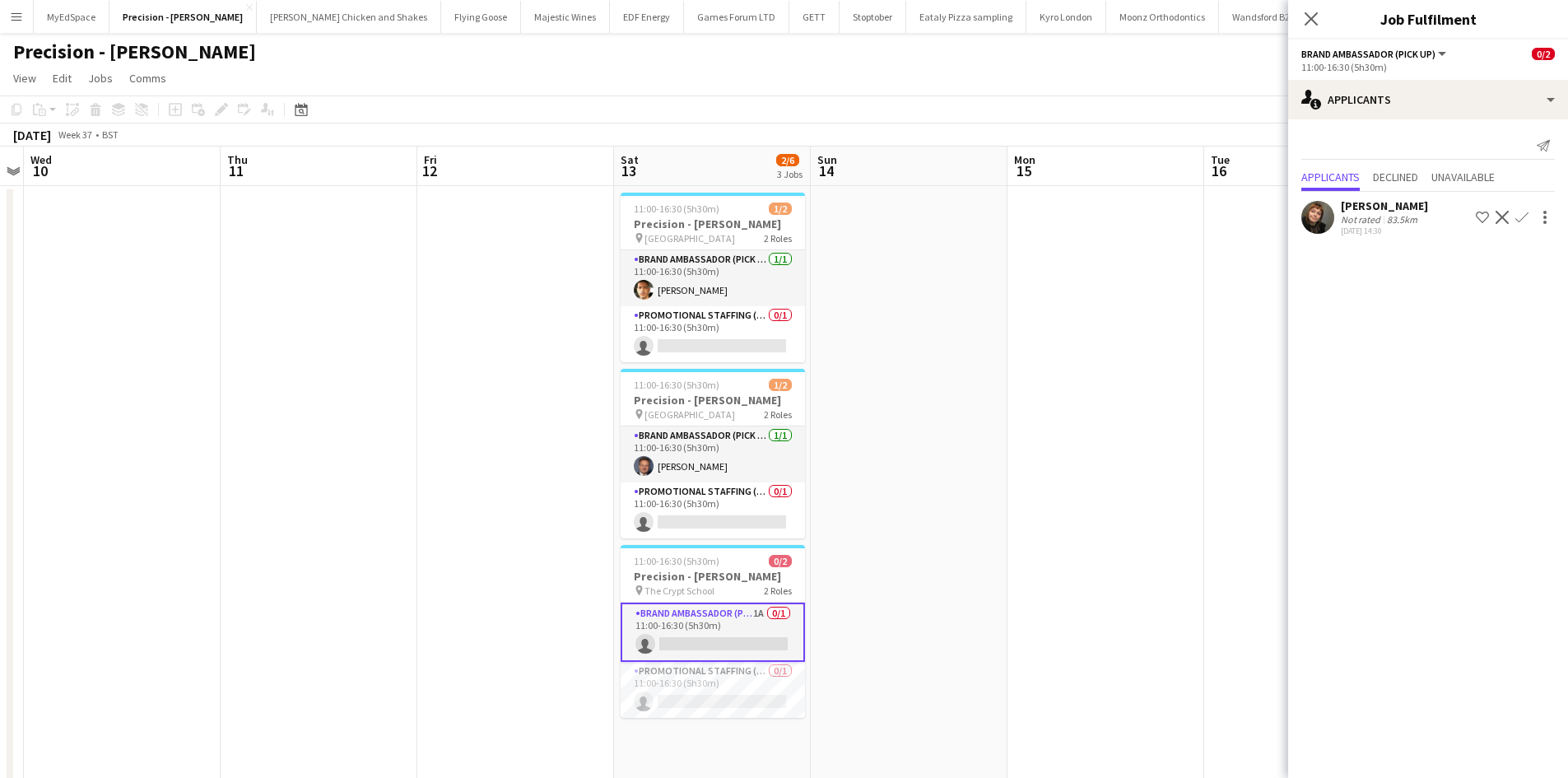
click at [1526, 214] on app-icon "Confirm" at bounding box center [1522, 217] width 13 height 13
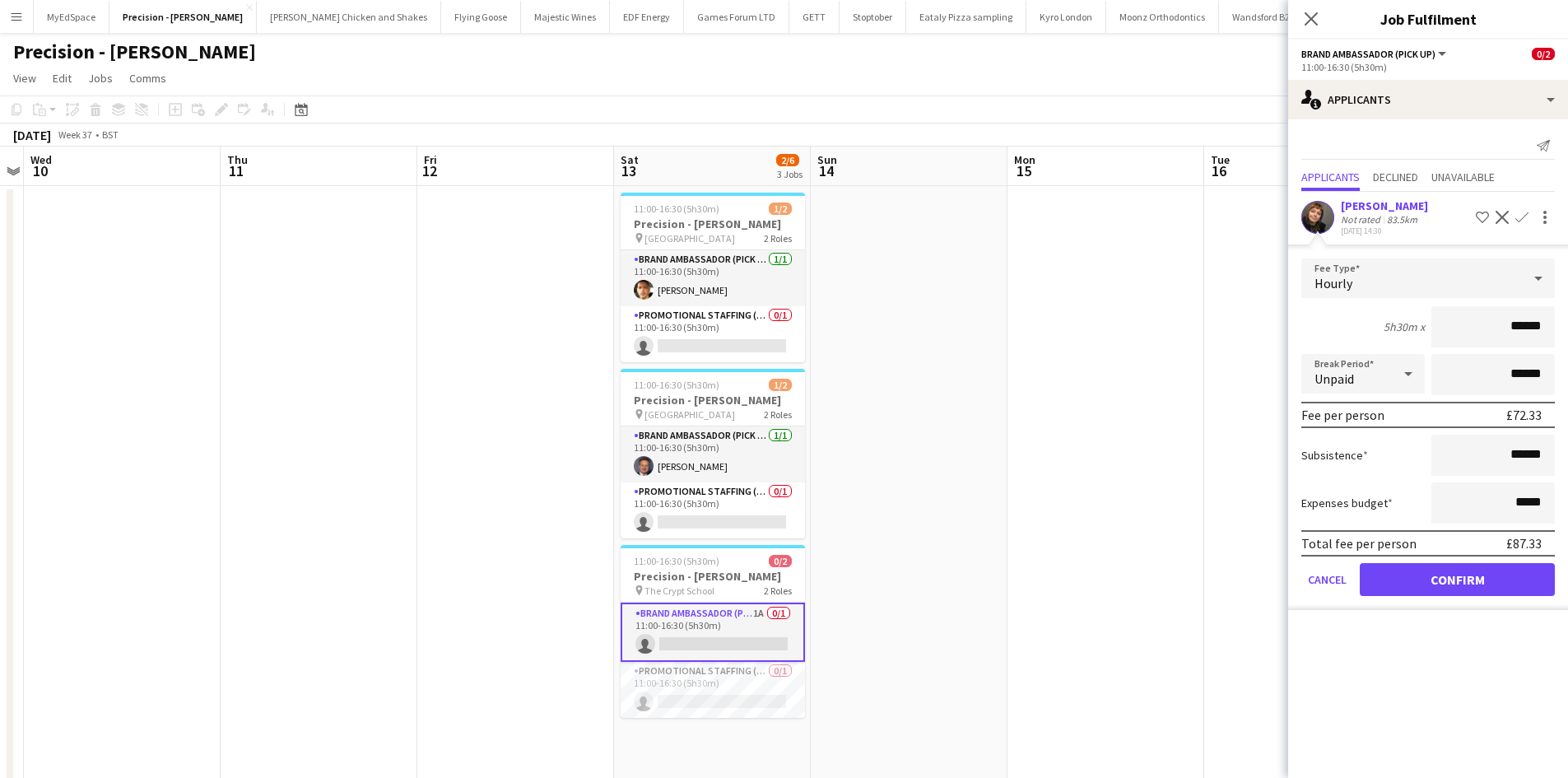
click at [1470, 564] on form "Fee Type Hourly 5h30m x ****** Break Period Unpaid ****** Fee per person £72.33…" at bounding box center [1428, 434] width 280 height 352
click at [1470, 584] on button "Confirm" at bounding box center [1457, 580] width 195 height 33
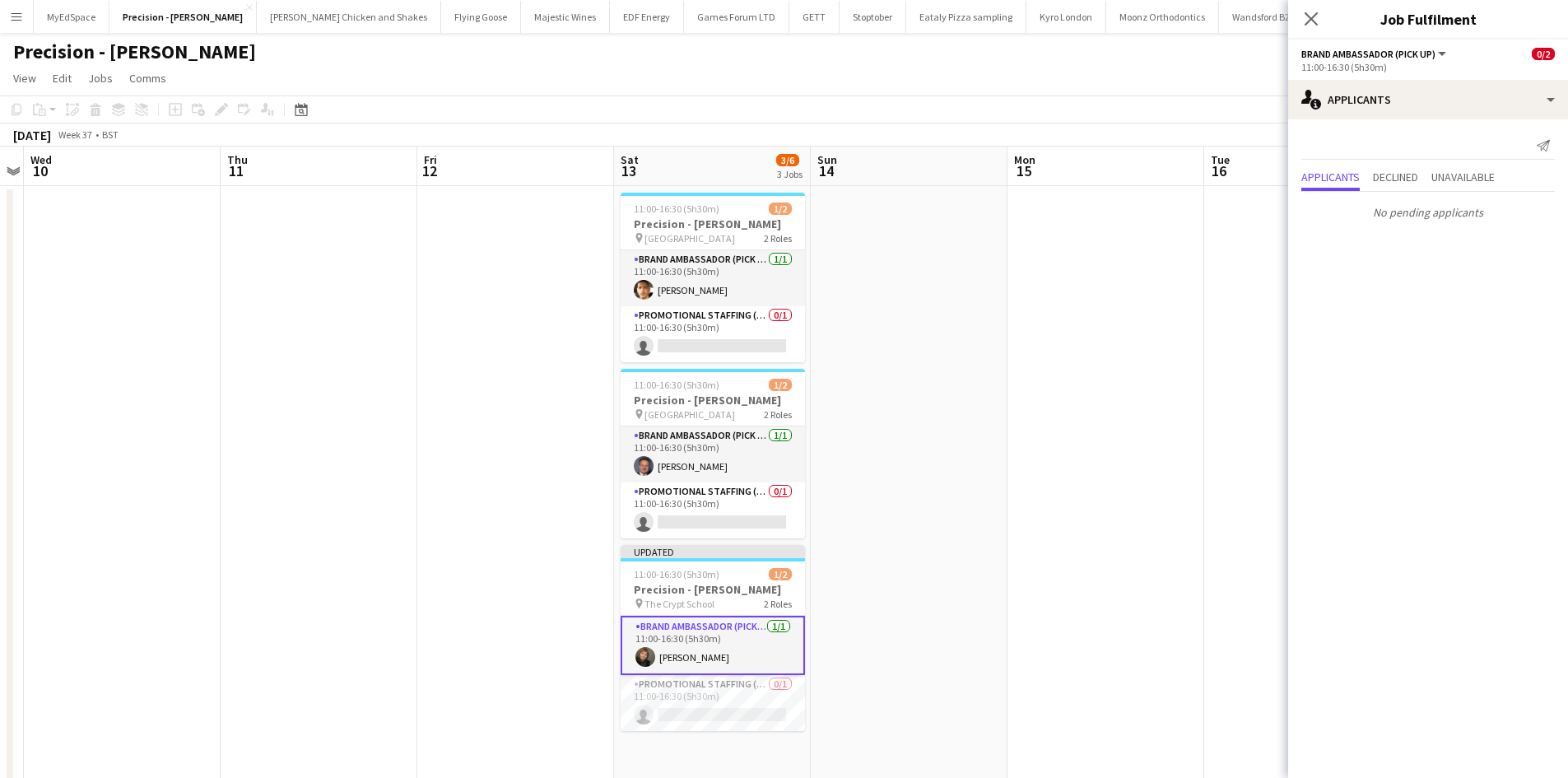
click at [1101, 338] on app-date-cell at bounding box center [1105, 491] width 197 height 610
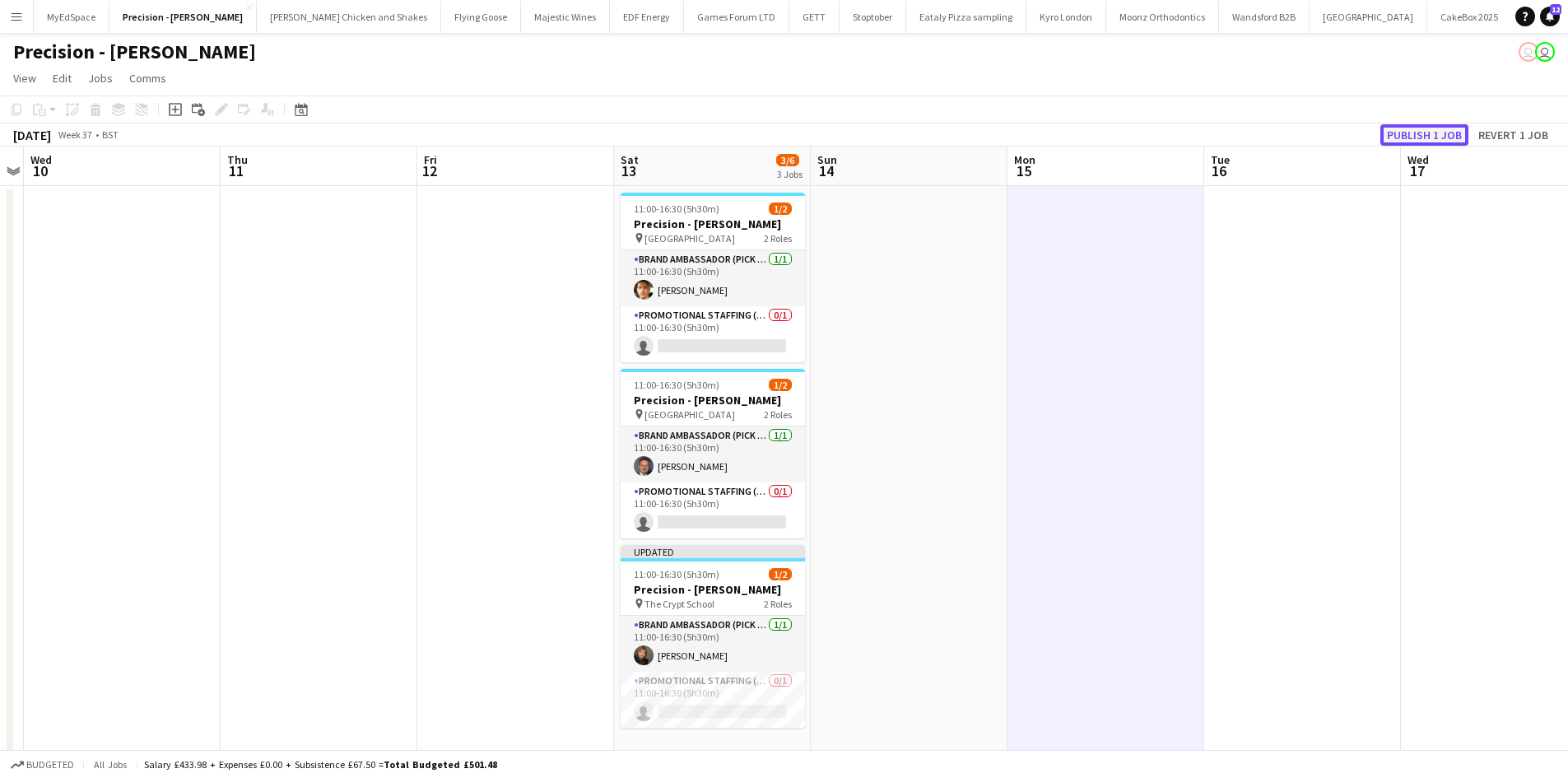
click at [1444, 125] on button "Publish 1 job" at bounding box center [1424, 135] width 88 height 22
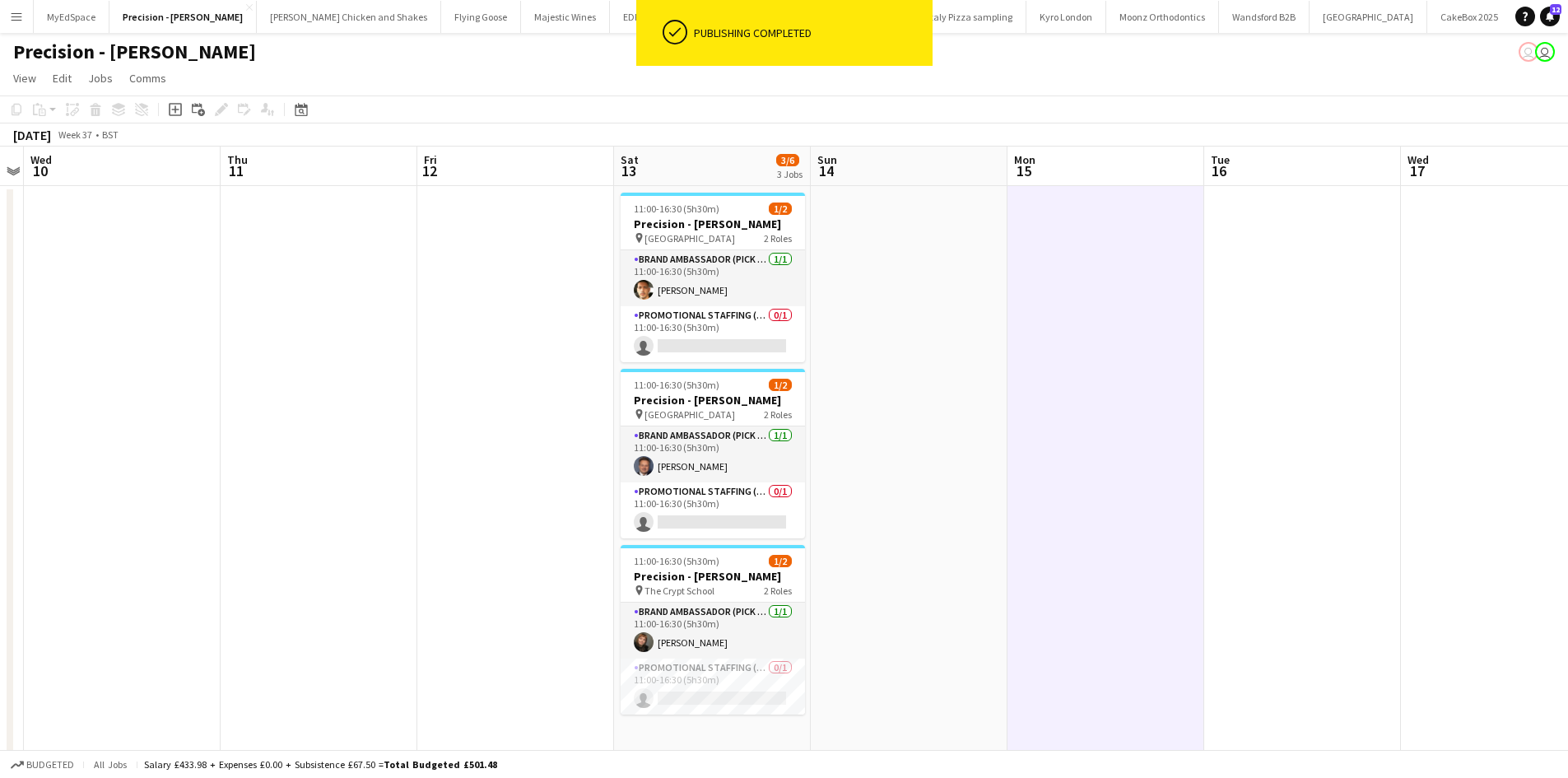
scroll to position [0, 469]
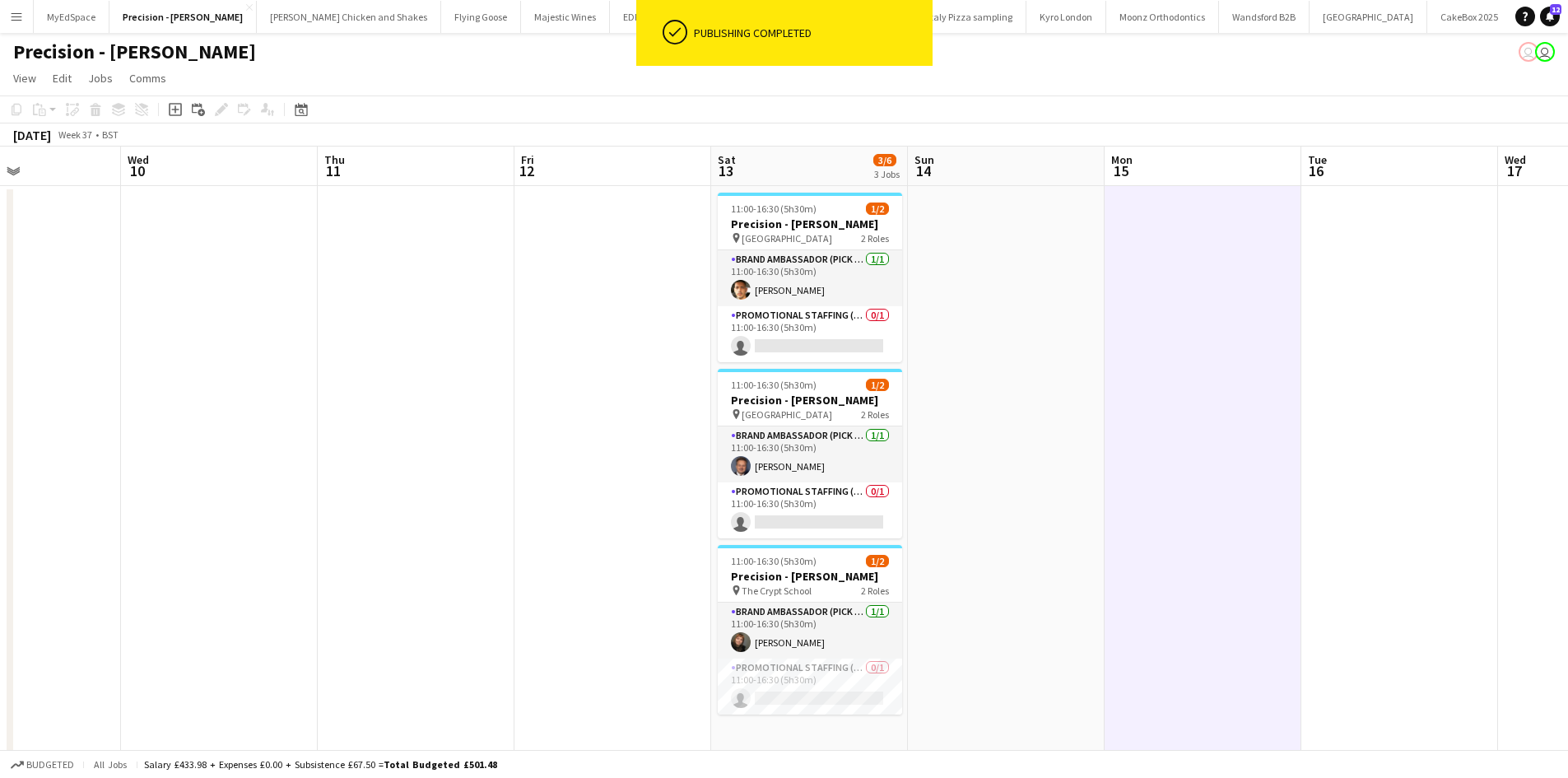
drag, startPoint x: 879, startPoint y: 566, endPoint x: 976, endPoint y: 554, distance: 97.7
click at [976, 554] on app-calendar-viewport "Sun 7 Mon 8 Tue 9 Wed 10 Thu 11 Fri 12 Sat 13 3/6 3 Jobs Sun 14 Mon 15 Tue 16 W…" at bounding box center [784, 478] width 1568 height 663
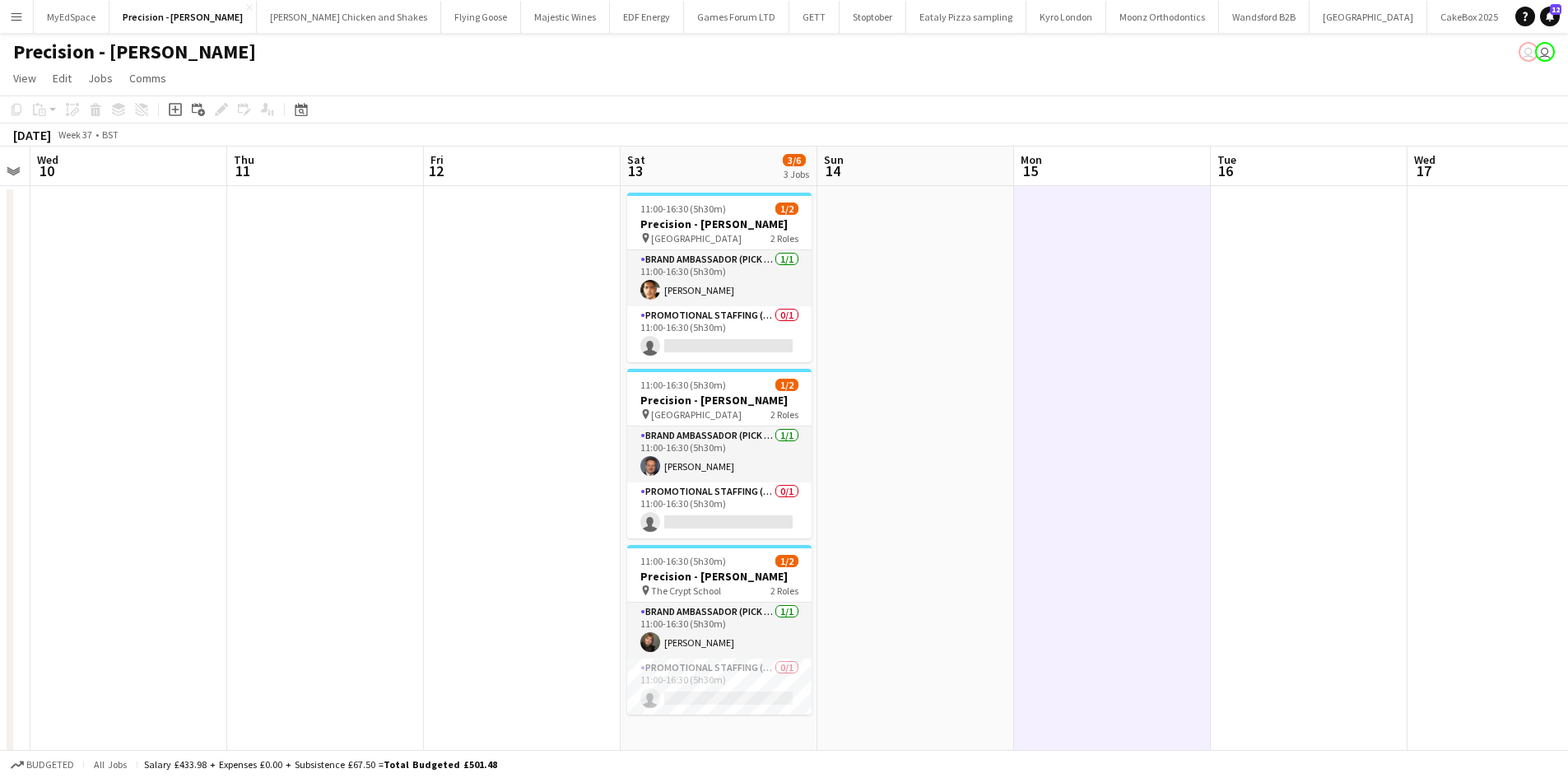
scroll to position [0, 566]
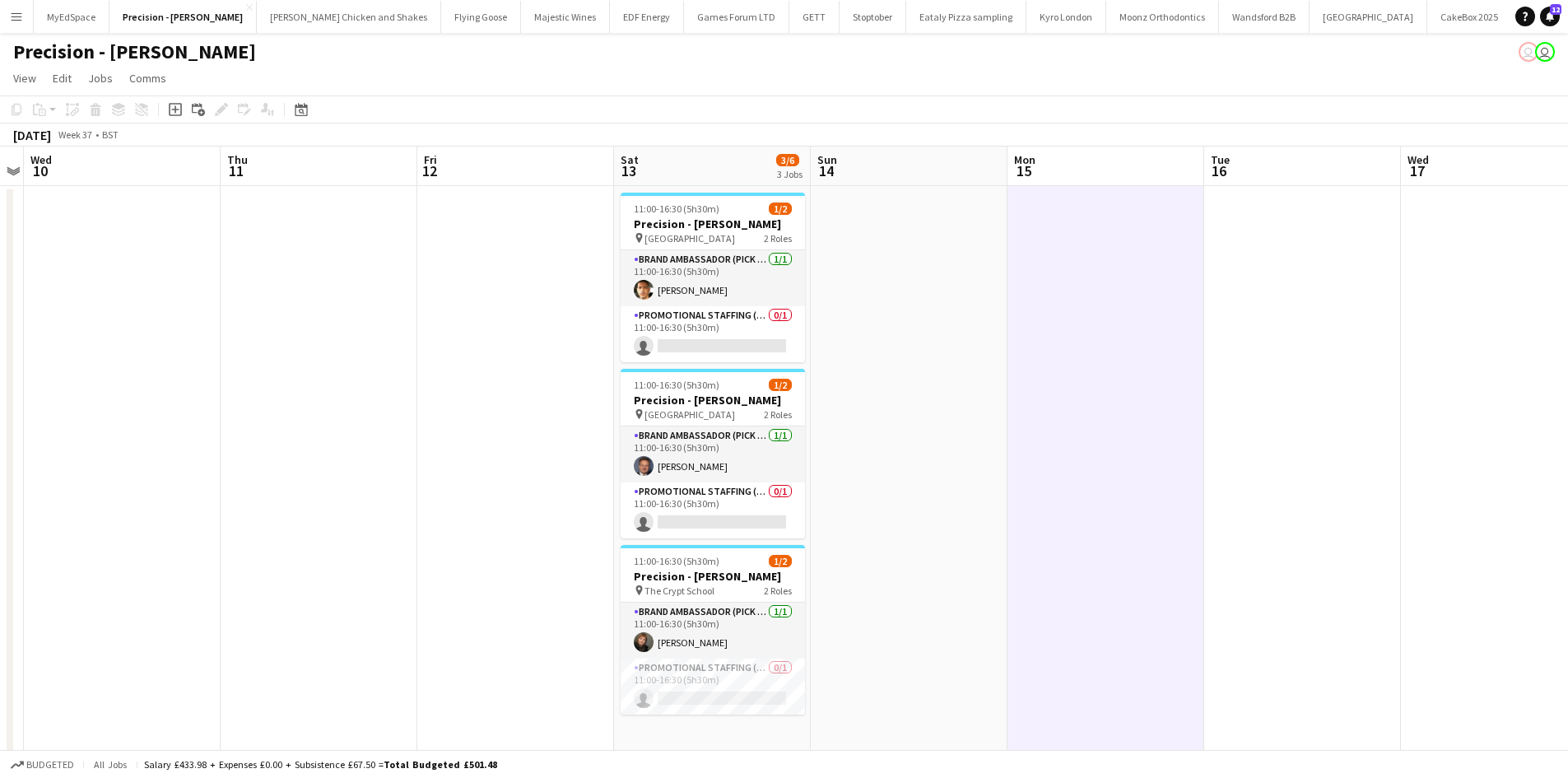
drag, startPoint x: 1047, startPoint y: 446, endPoint x: 950, endPoint y: 429, distance: 98.5
click at [950, 429] on app-calendar-viewport "Sun 7 Mon 8 Tue 9 Wed 10 Thu 11 Fri 12 Sat 13 3/6 3 Jobs Sun 14 Mon 15 Tue 16 W…" at bounding box center [784, 478] width 1568 height 663
click at [735, 664] on app-card-role "Promotional Staffing (Brand Ambassadors) 0/1 11:00-16:30 (5h30m) single-neutral…" at bounding box center [713, 687] width 184 height 56
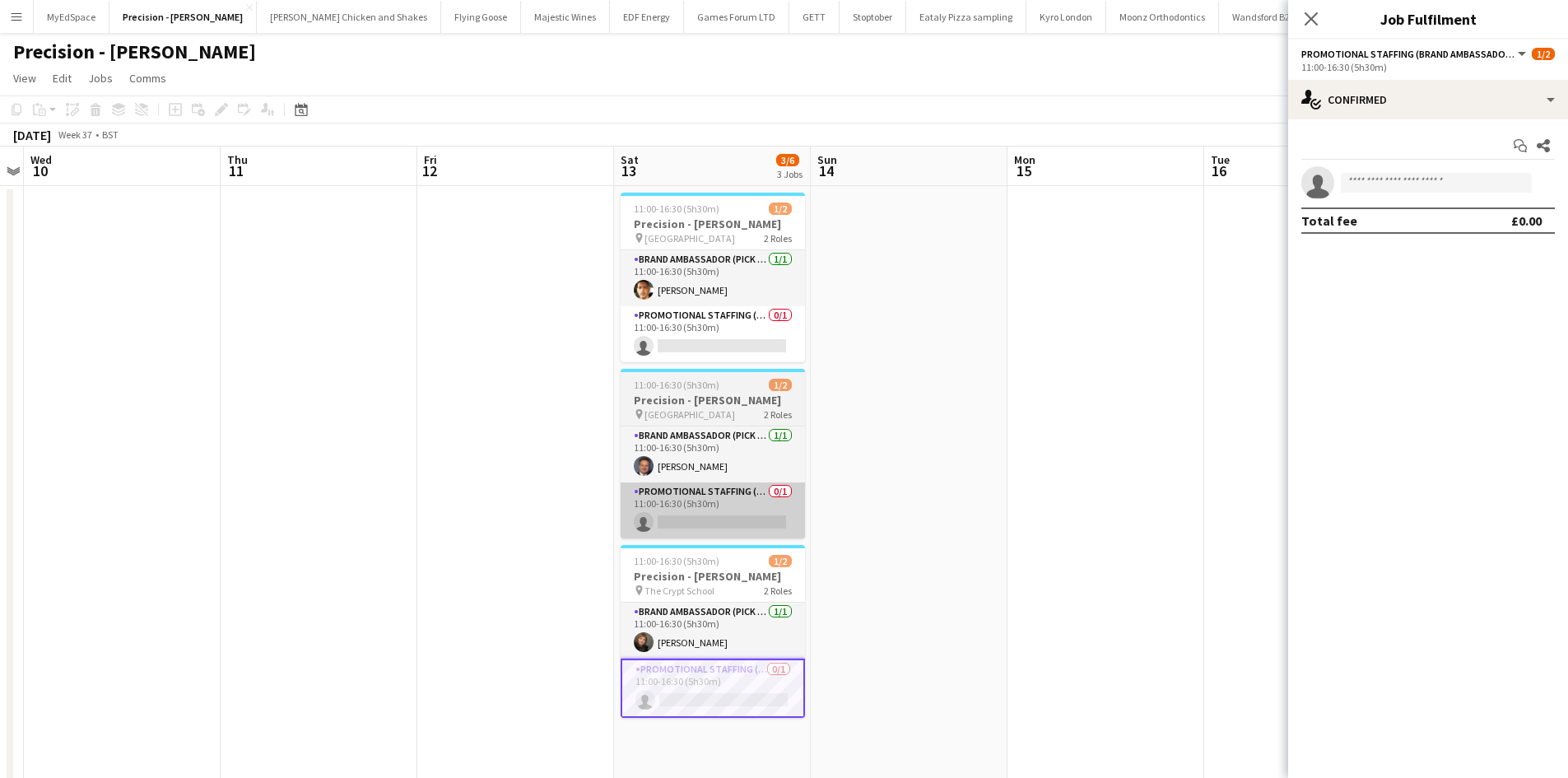
click at [719, 583] on h3 "Precision - [PERSON_NAME]" at bounding box center [713, 576] width 184 height 15
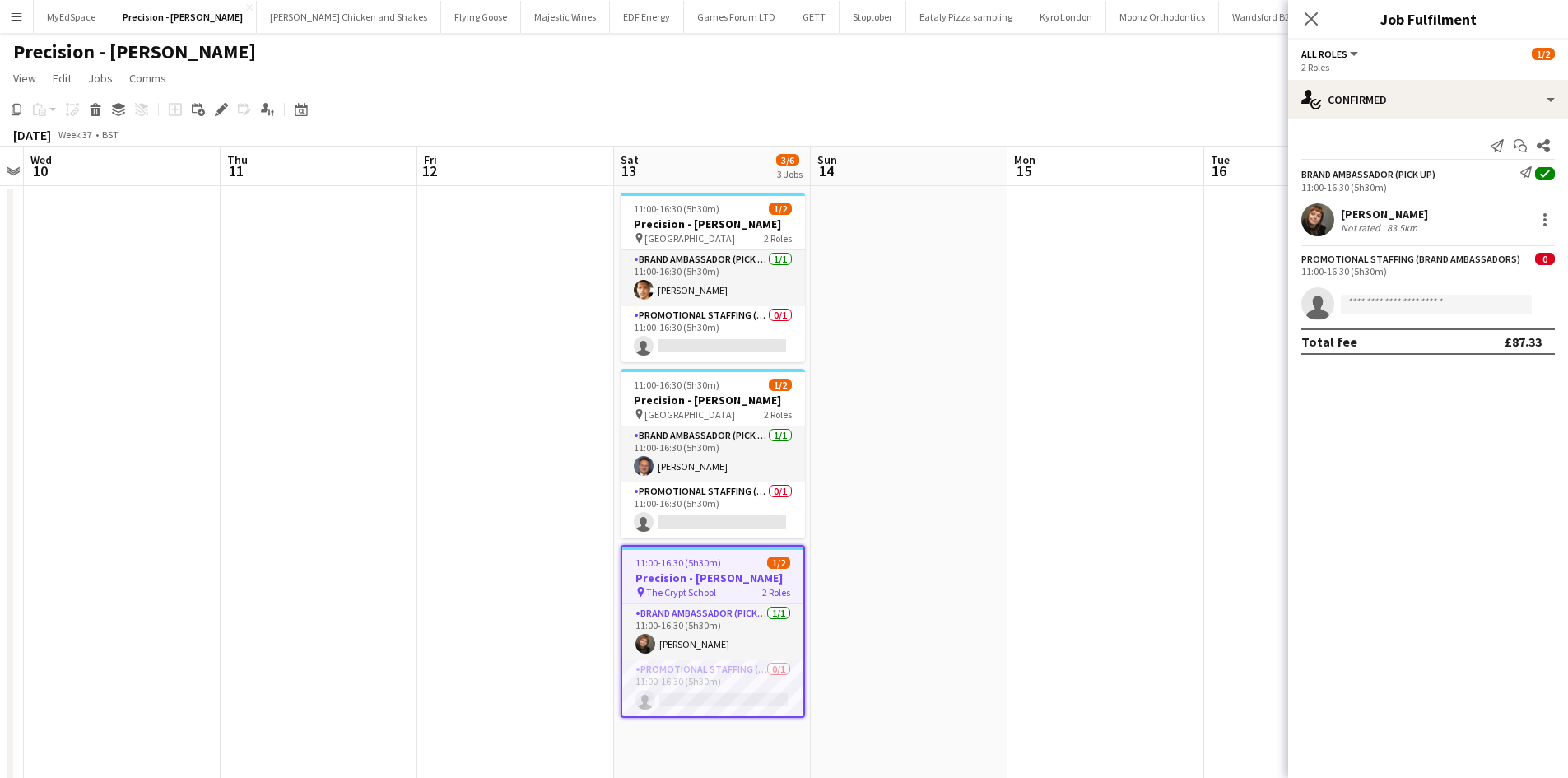
click at [221, 111] on icon at bounding box center [221, 109] width 9 height 9
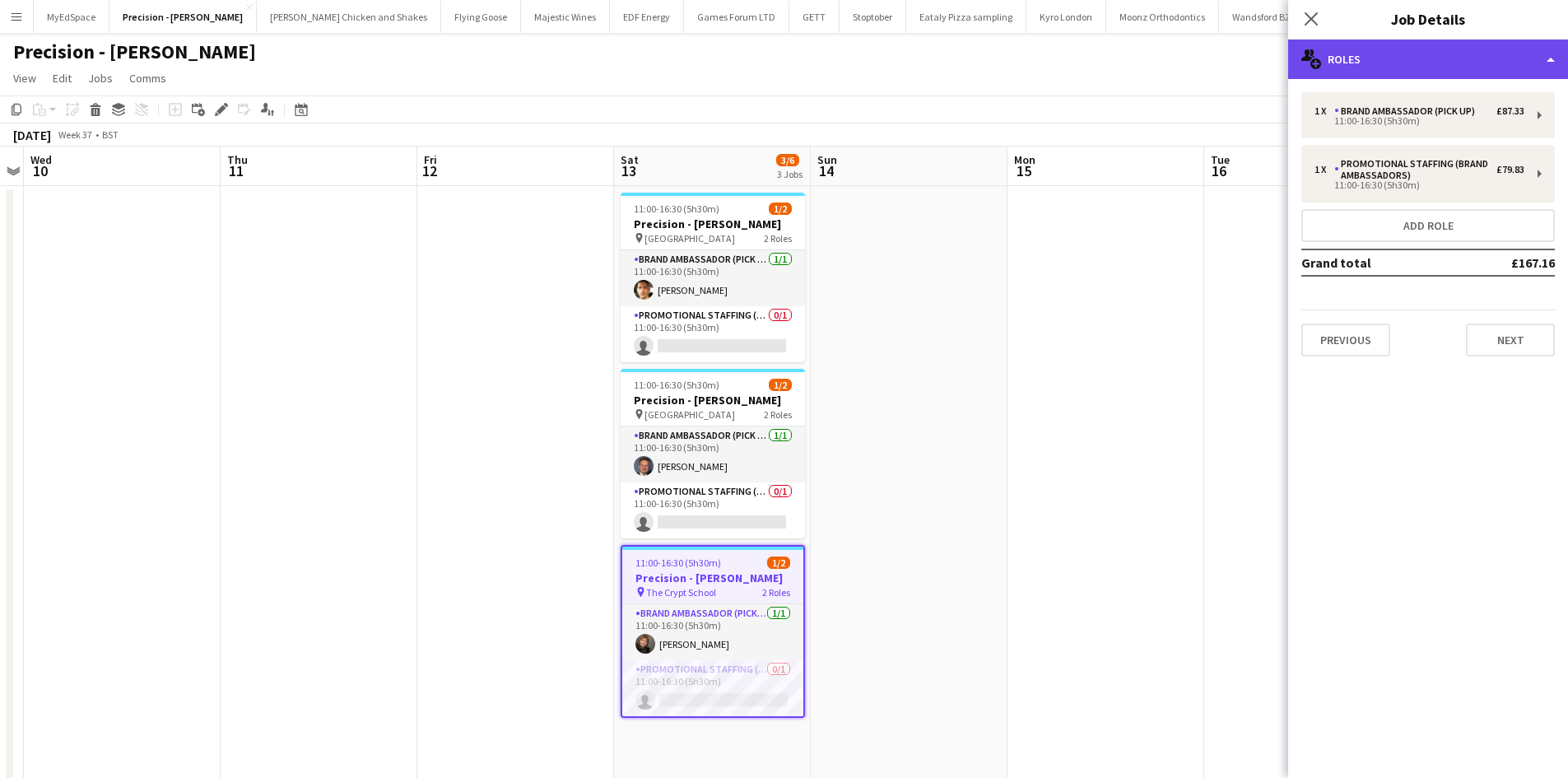
click at [1384, 77] on div "multiple-users-add Roles" at bounding box center [1428, 59] width 280 height 40
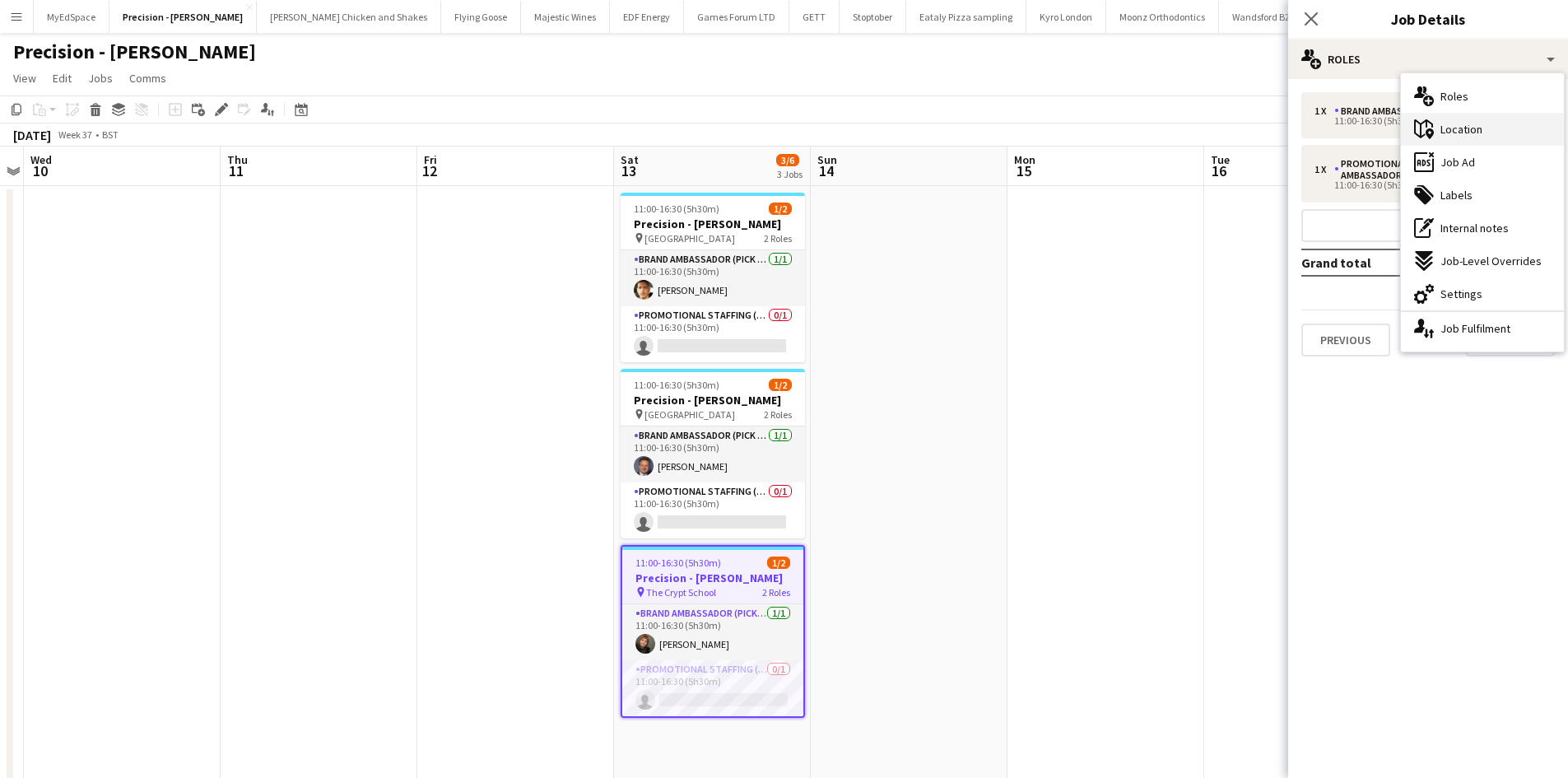
click at [1484, 127] on div "maps-pin-1 Location" at bounding box center [1482, 129] width 163 height 33
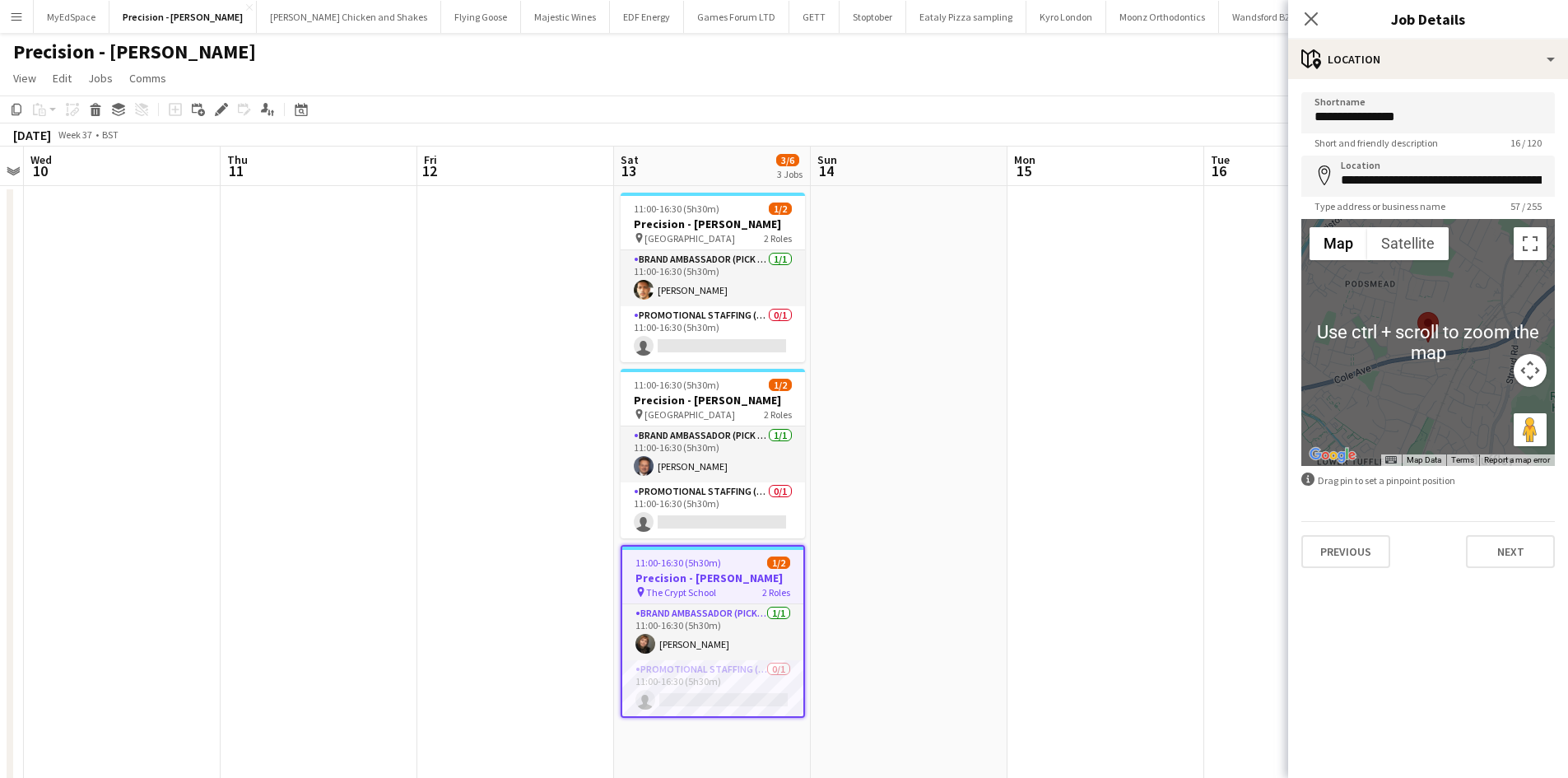
scroll to position [45, 0]
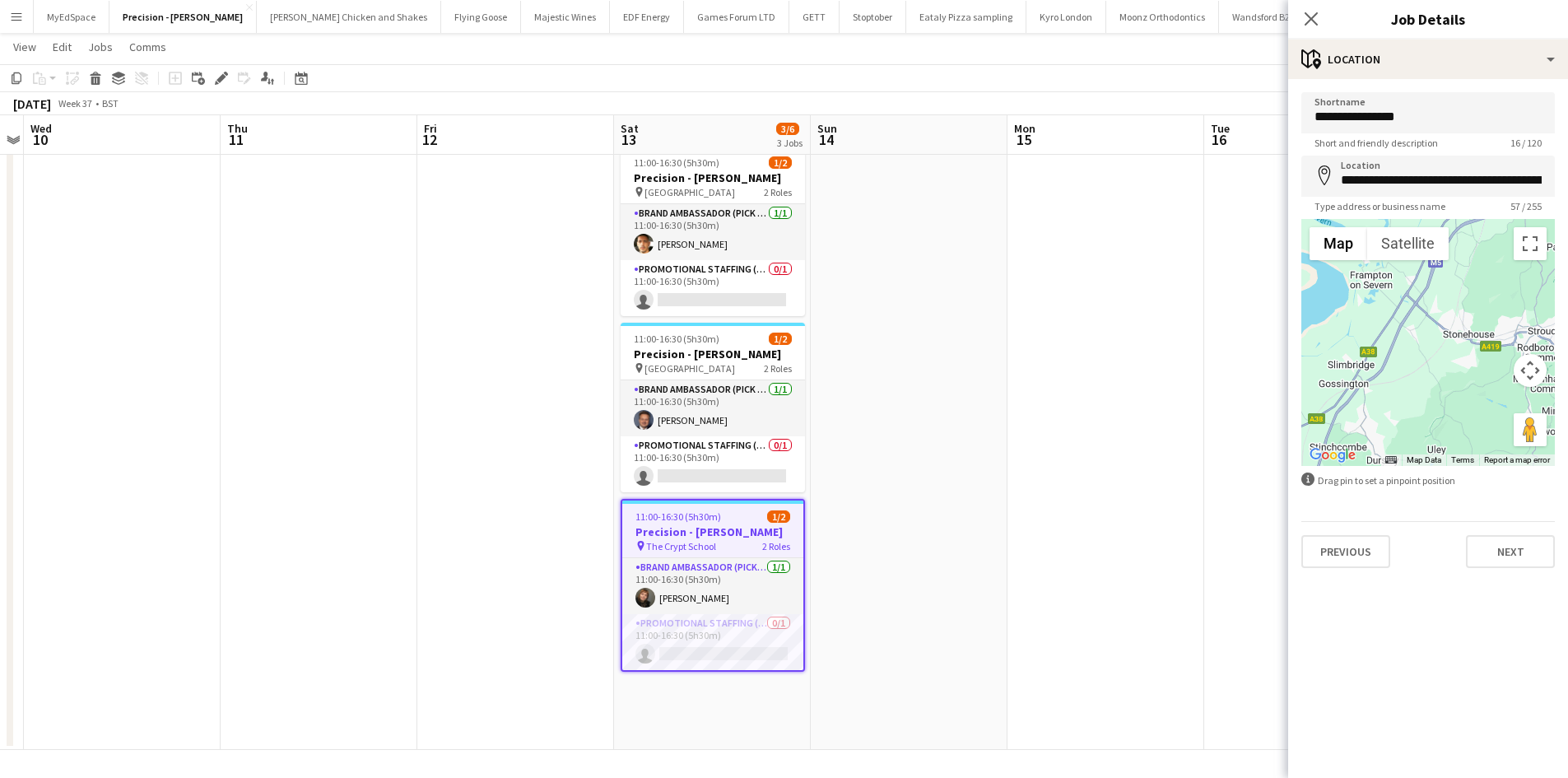
click at [1103, 376] on app-date-cell at bounding box center [1105, 445] width 197 height 610
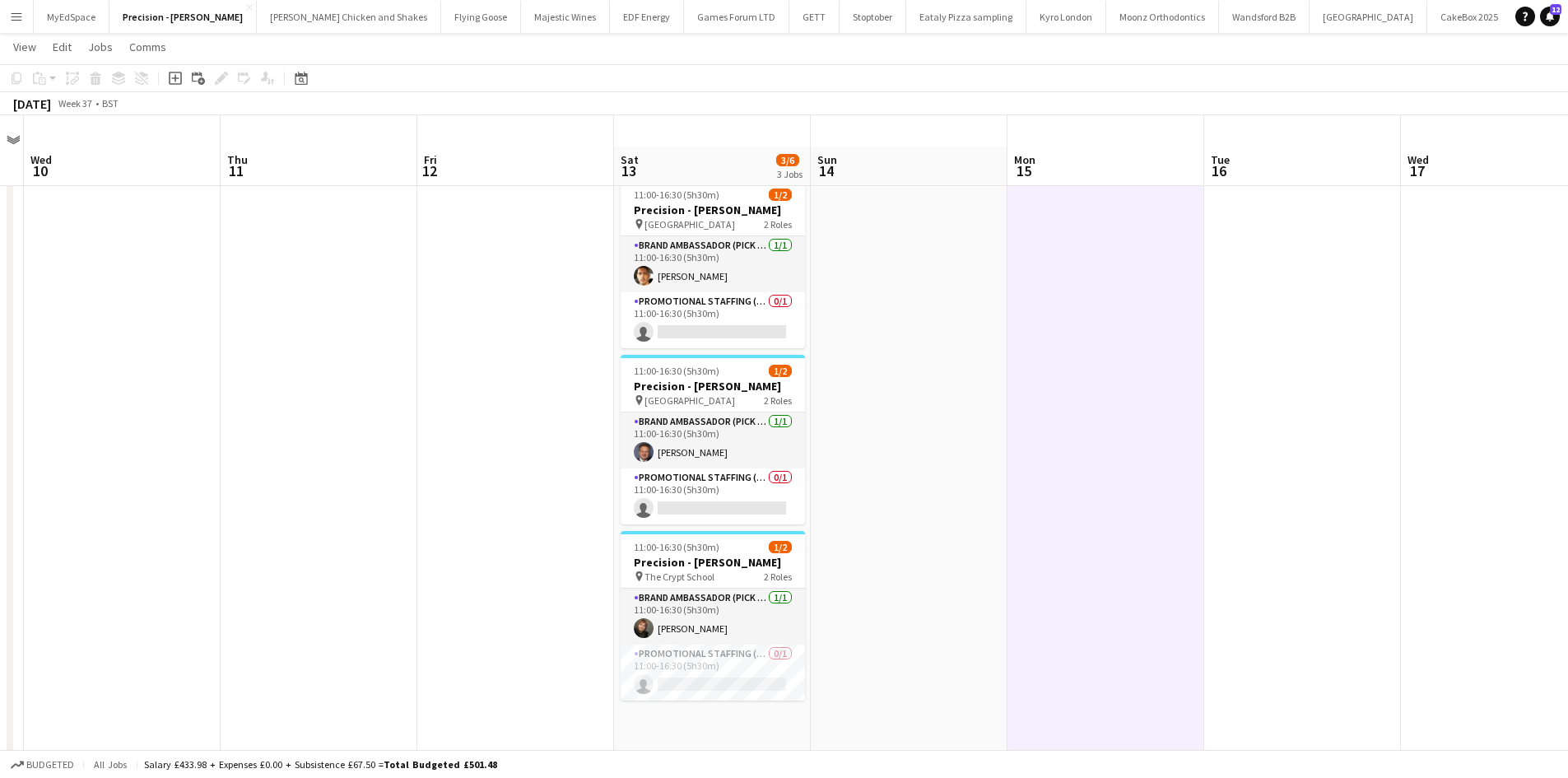
scroll to position [0, 0]
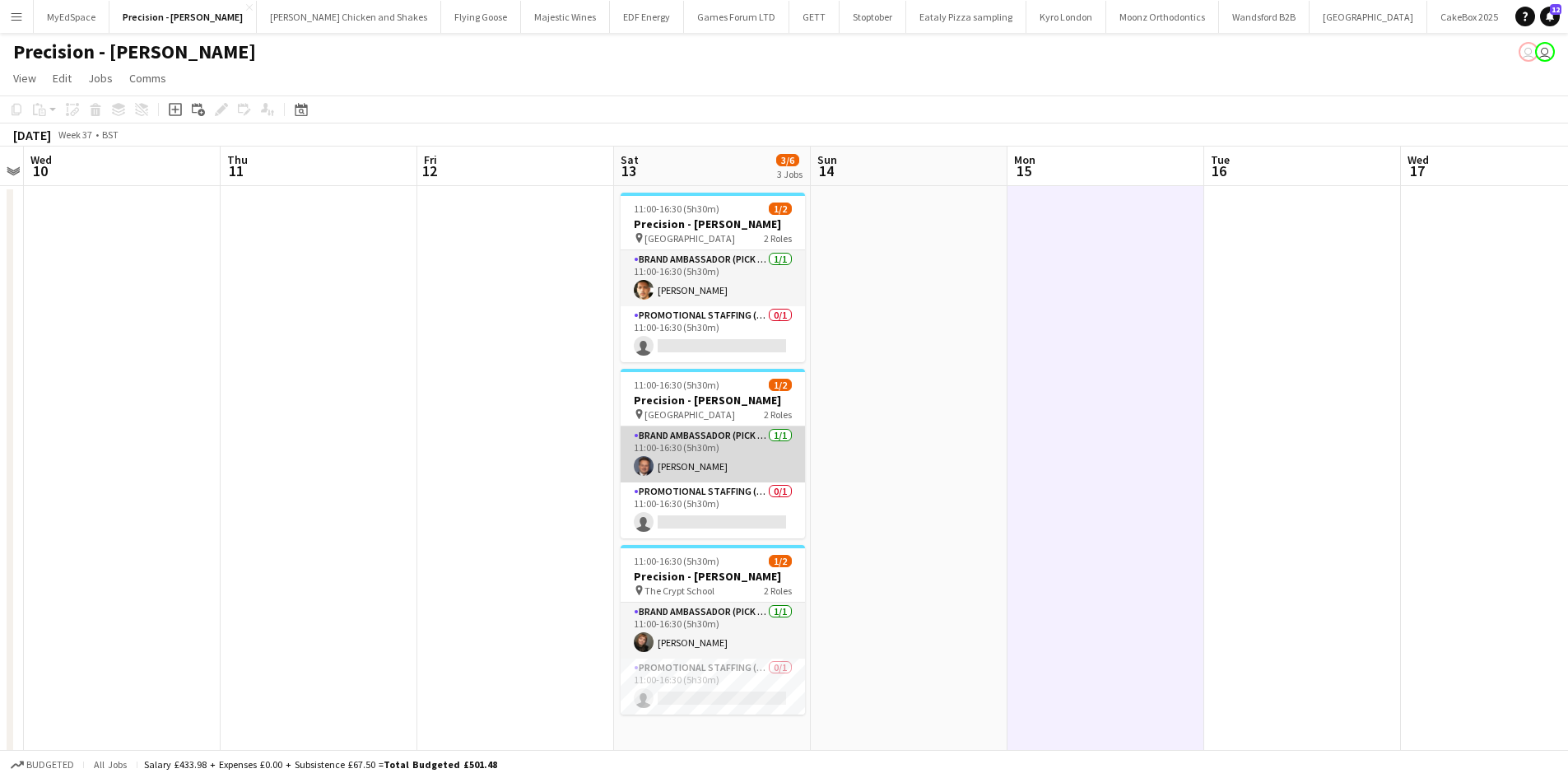
click at [692, 469] on app-card-role "Brand Ambassador (Pick up) 1/1 11:00-16:30 (5h30m) Rob Hughes" at bounding box center [713, 454] width 184 height 56
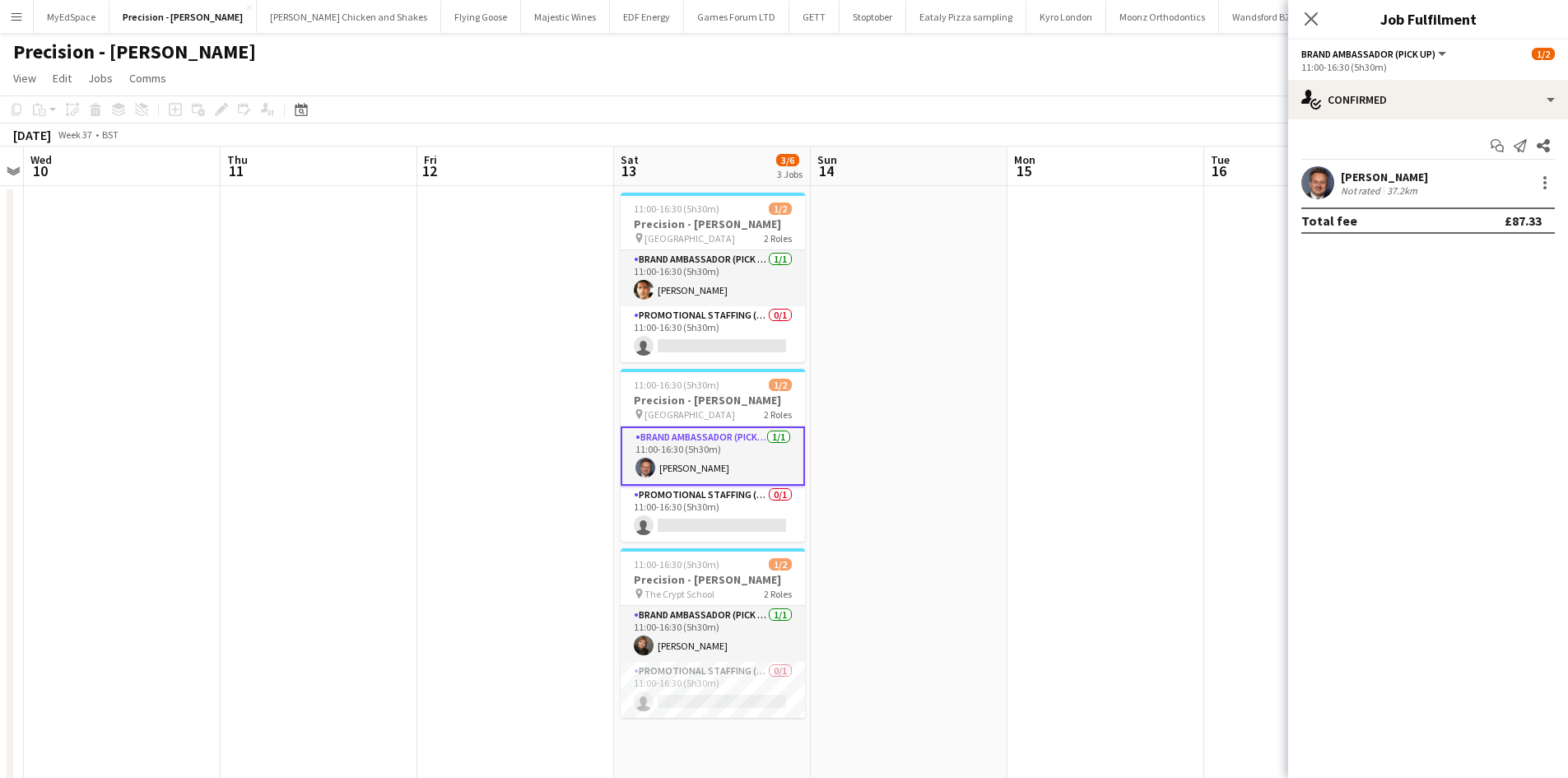
click at [1376, 186] on div "Not rated" at bounding box center [1362, 190] width 43 height 12
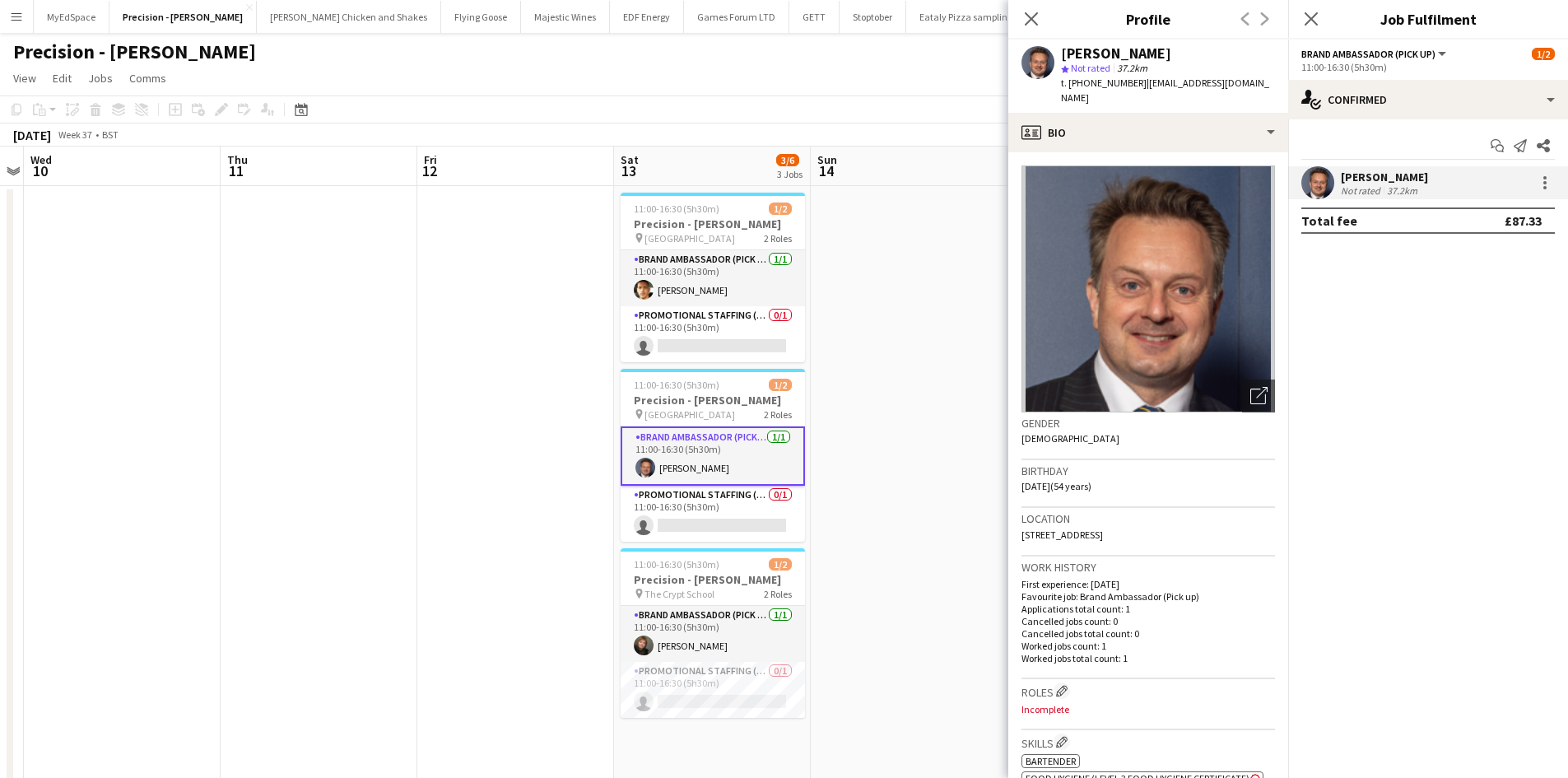
click at [957, 262] on app-date-cell at bounding box center [909, 491] width 197 height 610
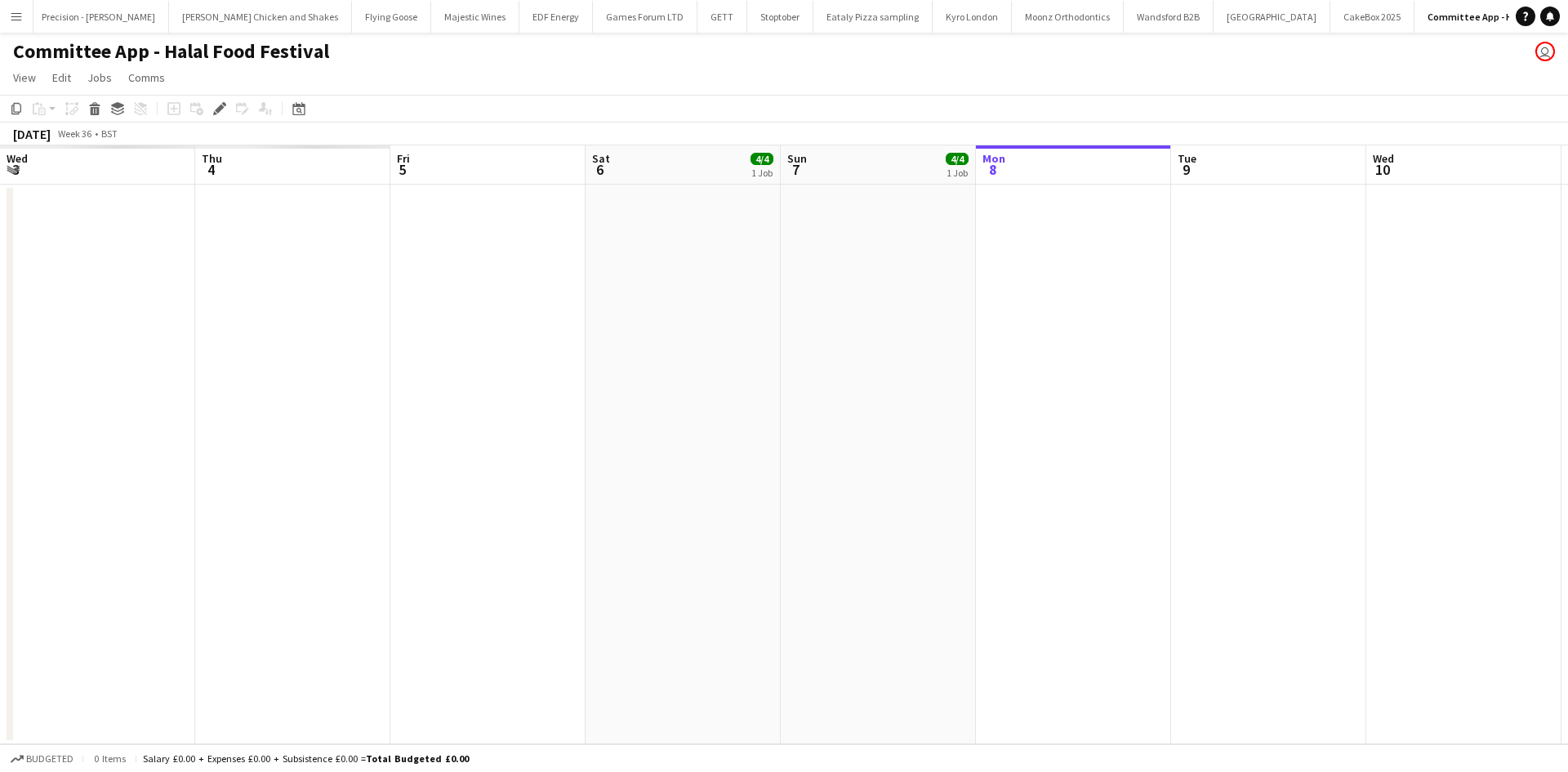
scroll to position [0, 130]
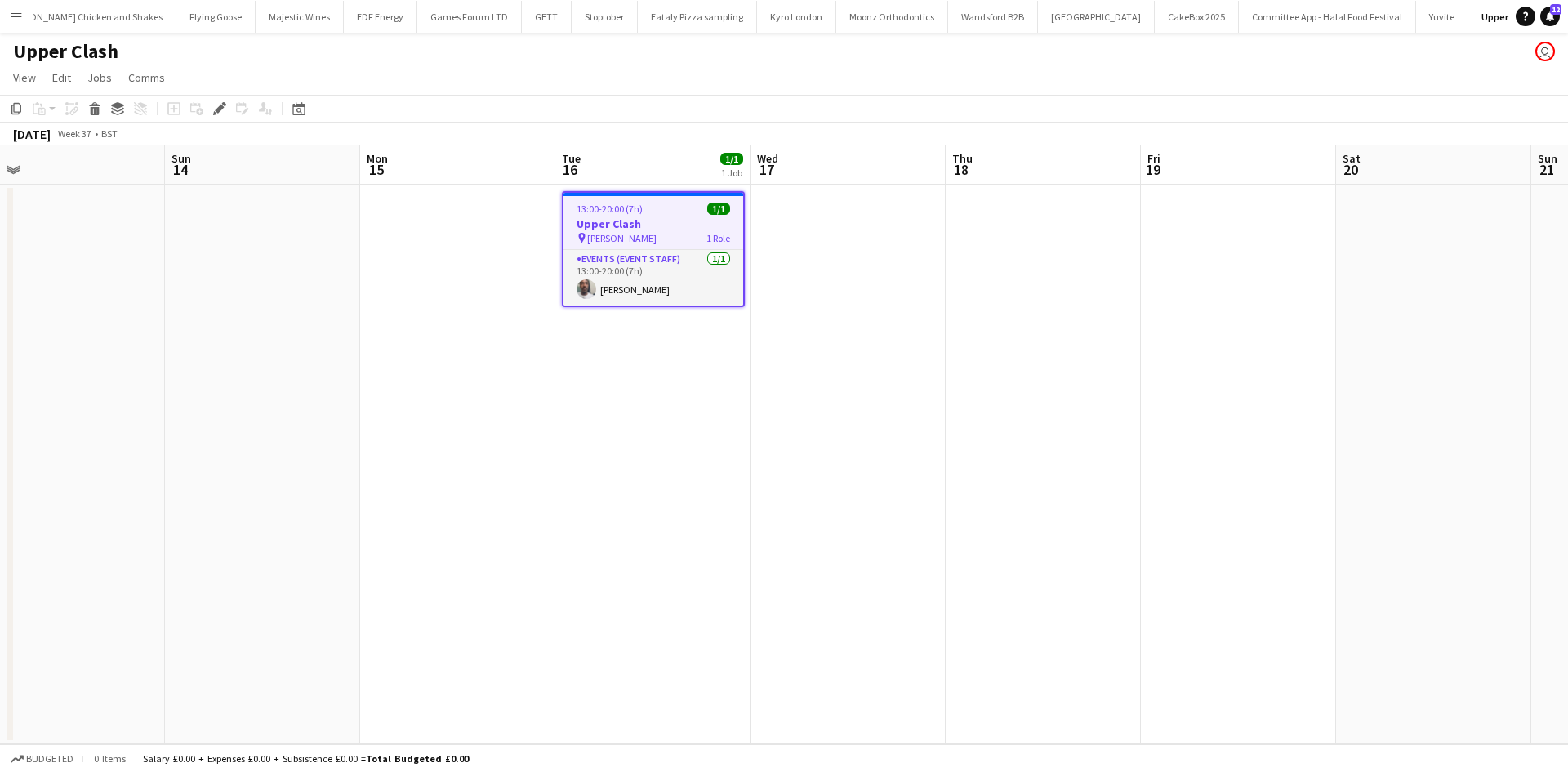
scroll to position [0, 632]
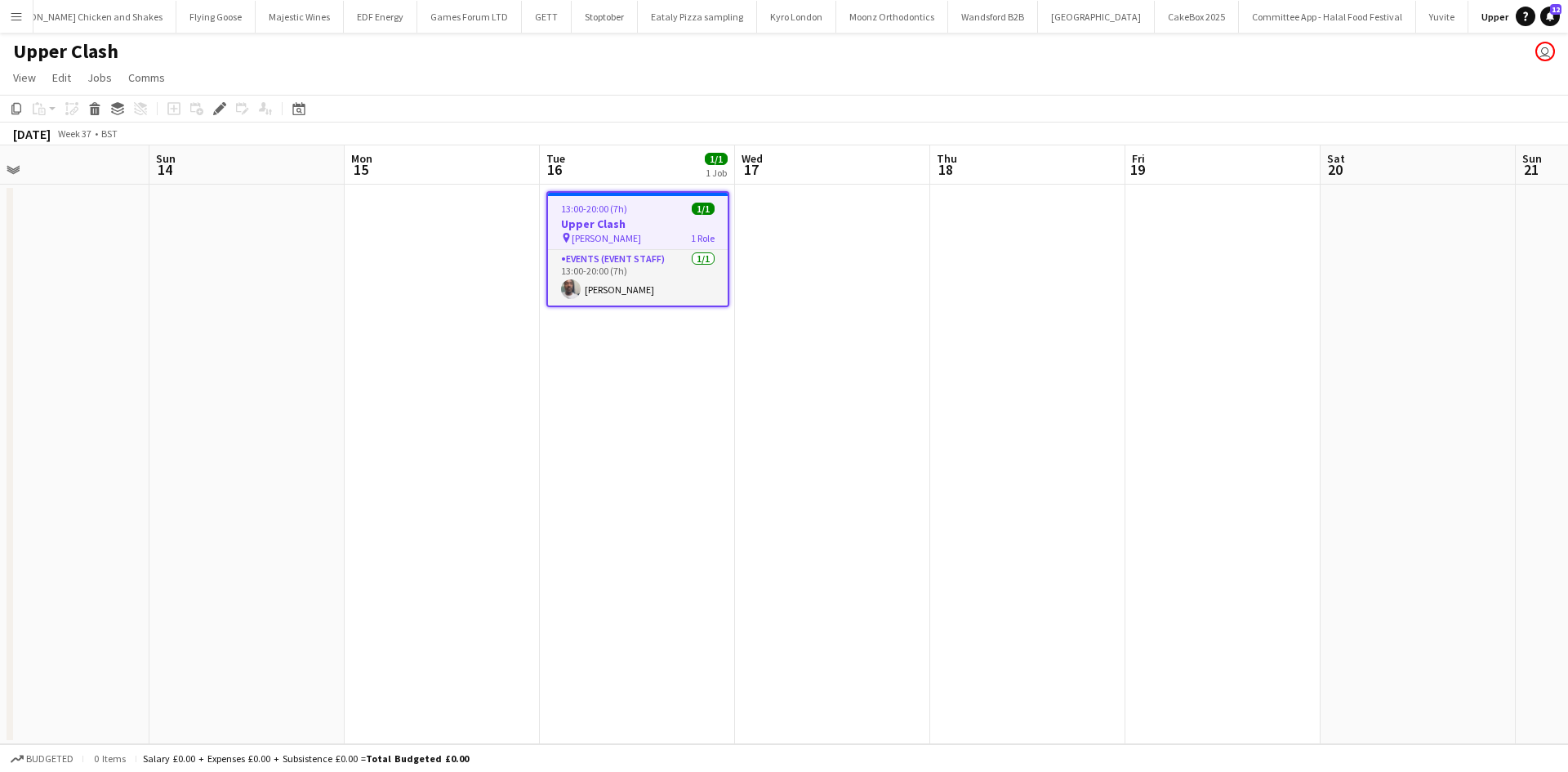
drag, startPoint x: 1017, startPoint y: 403, endPoint x: 947, endPoint y: 401, distance: 70.0
click at [948, 401] on app-calendar-viewport "Wed 10 Thu 11 Fri 12 Sat 13 Sun 14 Mon 15 Tue 16 1/1 1 Job Wed 17 Thu 18 Fri 19…" at bounding box center [784, 444] width 1568 height 599
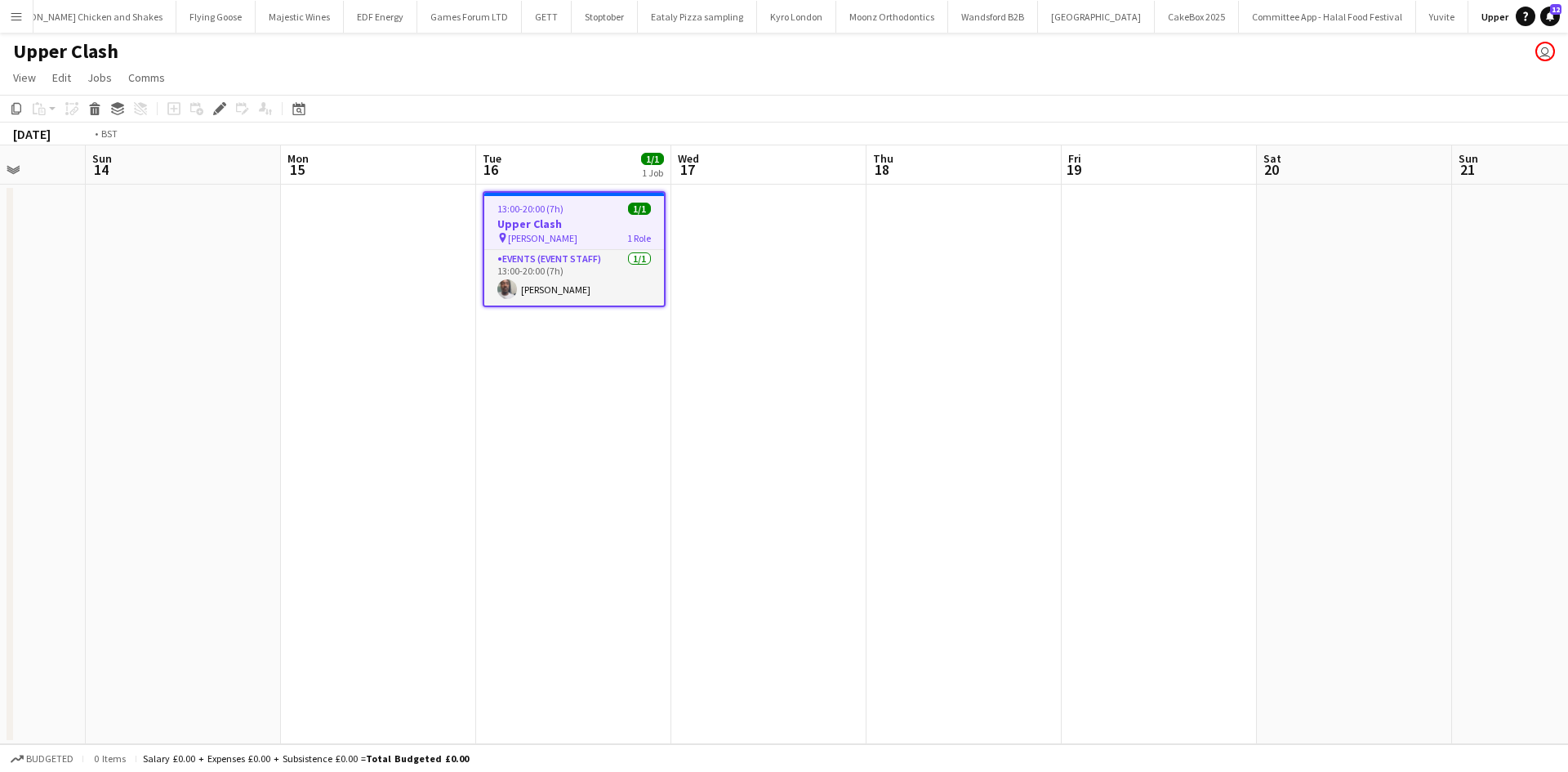
drag, startPoint x: 1071, startPoint y: 518, endPoint x: 491, endPoint y: 457, distance: 583.2
click at [445, 452] on app-calendar-viewport "Wed 10 Thu 11 Fri 12 Sat 13 Sun 14 Mon 15 Tue 16 1/1 1 Job Wed 17 Thu 18 Fri 19…" at bounding box center [784, 444] width 1568 height 599
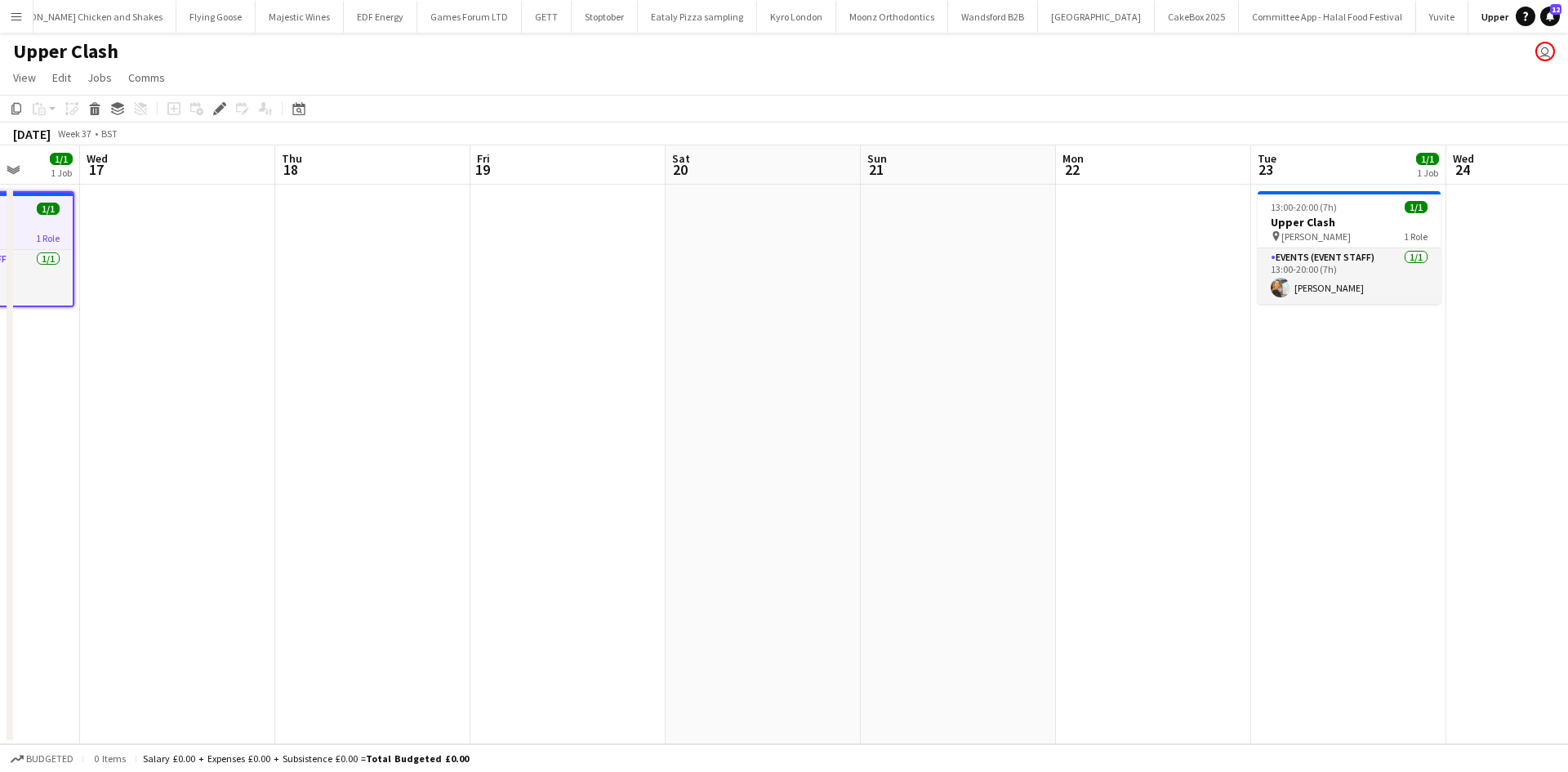
drag, startPoint x: 1070, startPoint y: 460, endPoint x: 840, endPoint y: 441, distance: 230.8
click at [840, 441] on app-calendar-viewport "Sat 13 Sun 14 Mon 15 Tue 16 1/1 1 Job Wed 17 Thu 18 Fri 19 Sat 20 Sun 21 Mon 22…" at bounding box center [784, 444] width 1568 height 599
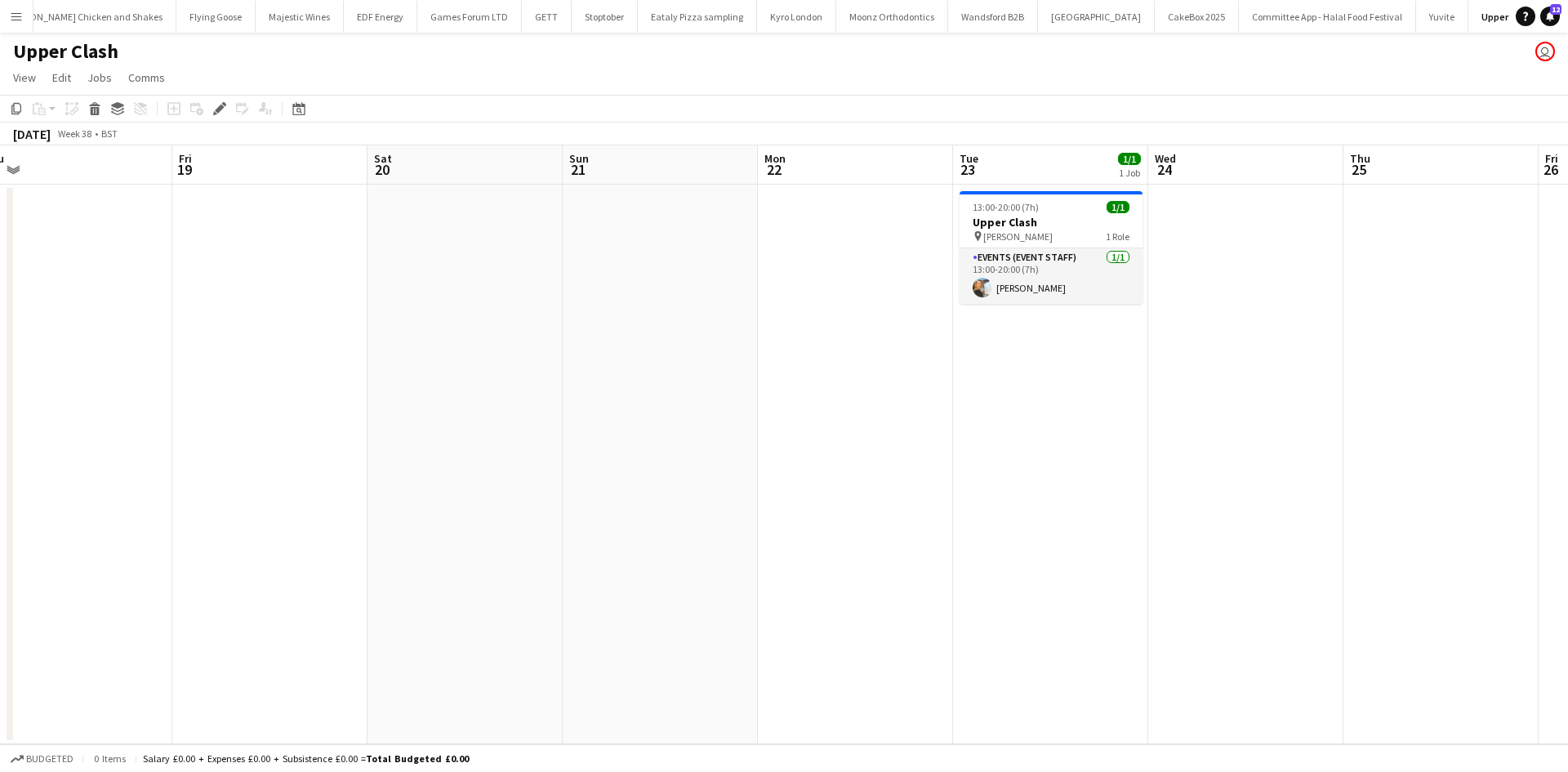
scroll to position [0, 813]
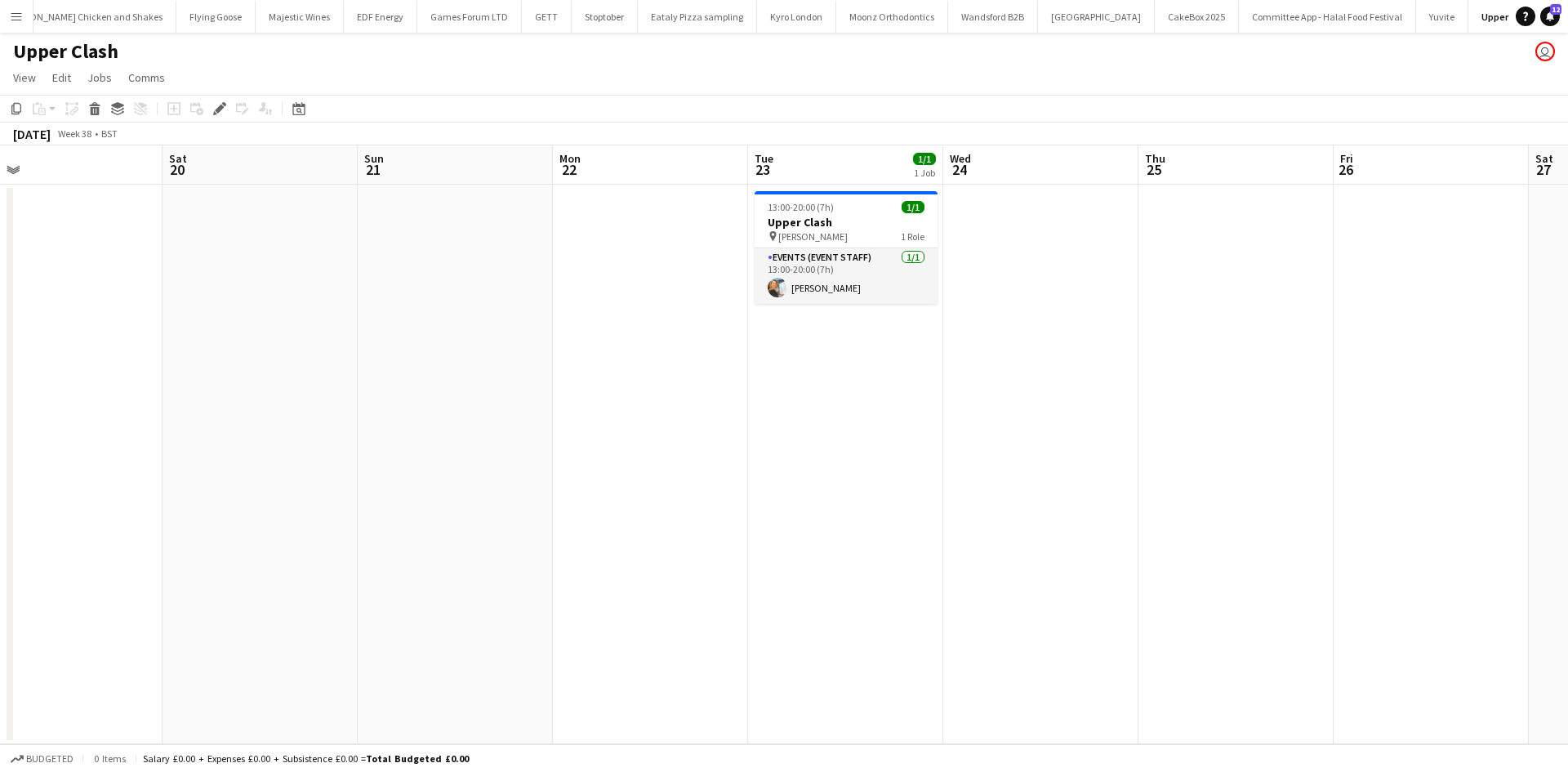
drag, startPoint x: 1110, startPoint y: 434, endPoint x: 916, endPoint y: 425, distance: 194.2
click at [916, 425] on app-calendar-viewport "Mon 15 Tue 16 1/1 1 Job Wed 17 Thu 18 Fri 19 Sat 20 Sun 21 Mon 22 Tue 23 1/1 1 …" at bounding box center [784, 444] width 1568 height 599
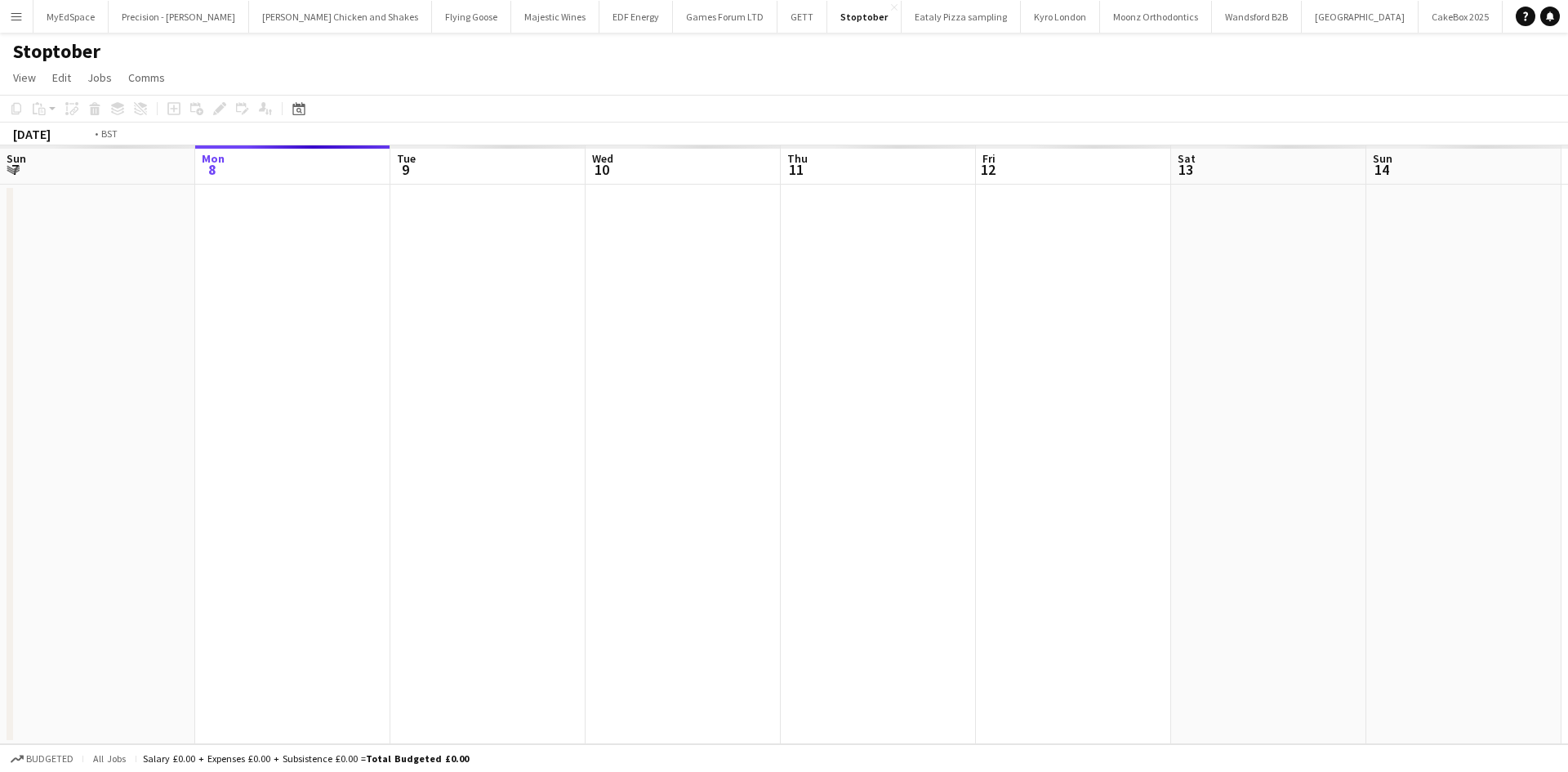
scroll to position [0, 562]
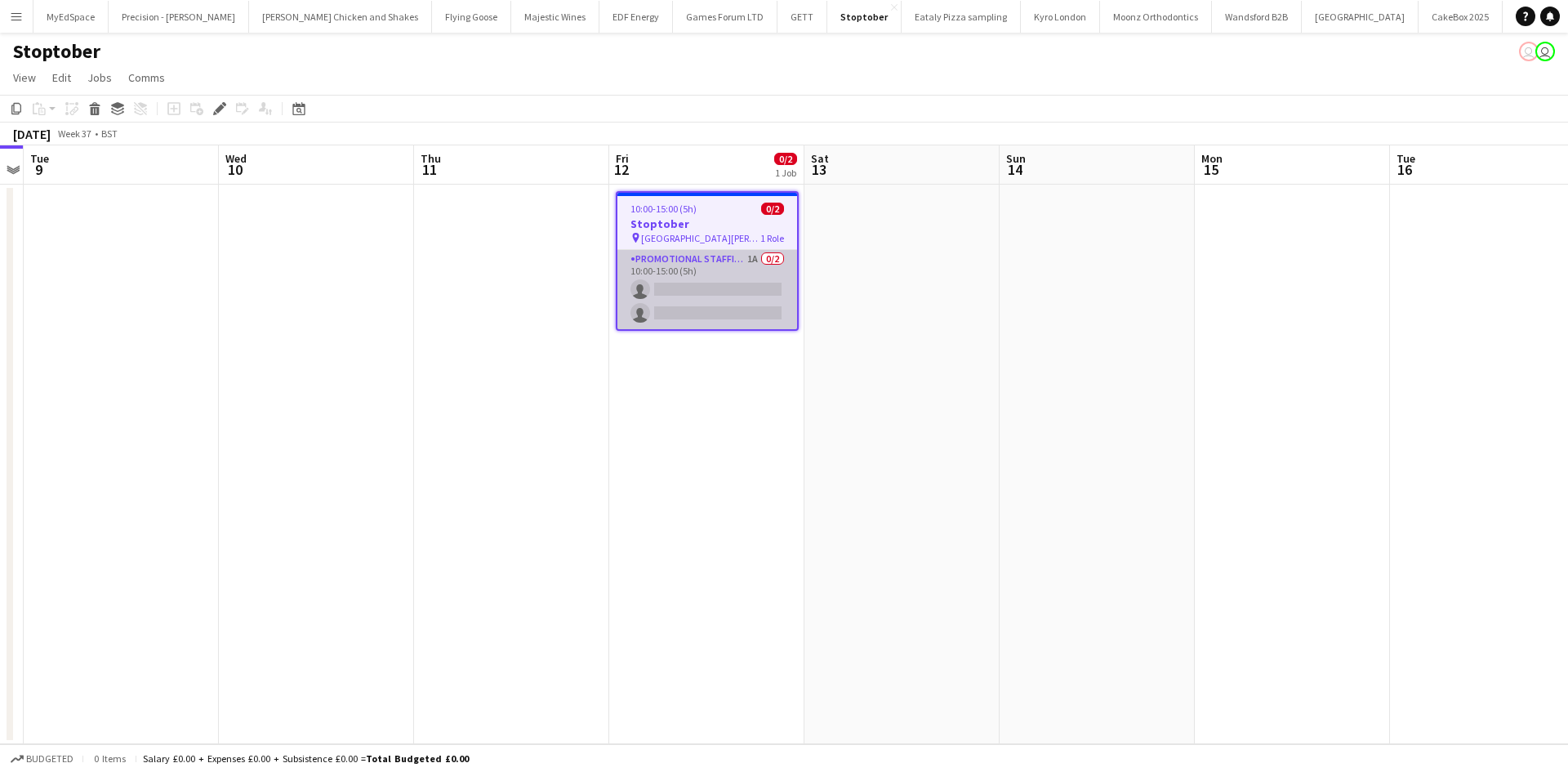
click at [753, 260] on app-card-role "Promotional Staffing (Brand Ambassadors) 1A 0/2 10:00-15:00 (5h) single-neutral…" at bounding box center [707, 290] width 180 height 79
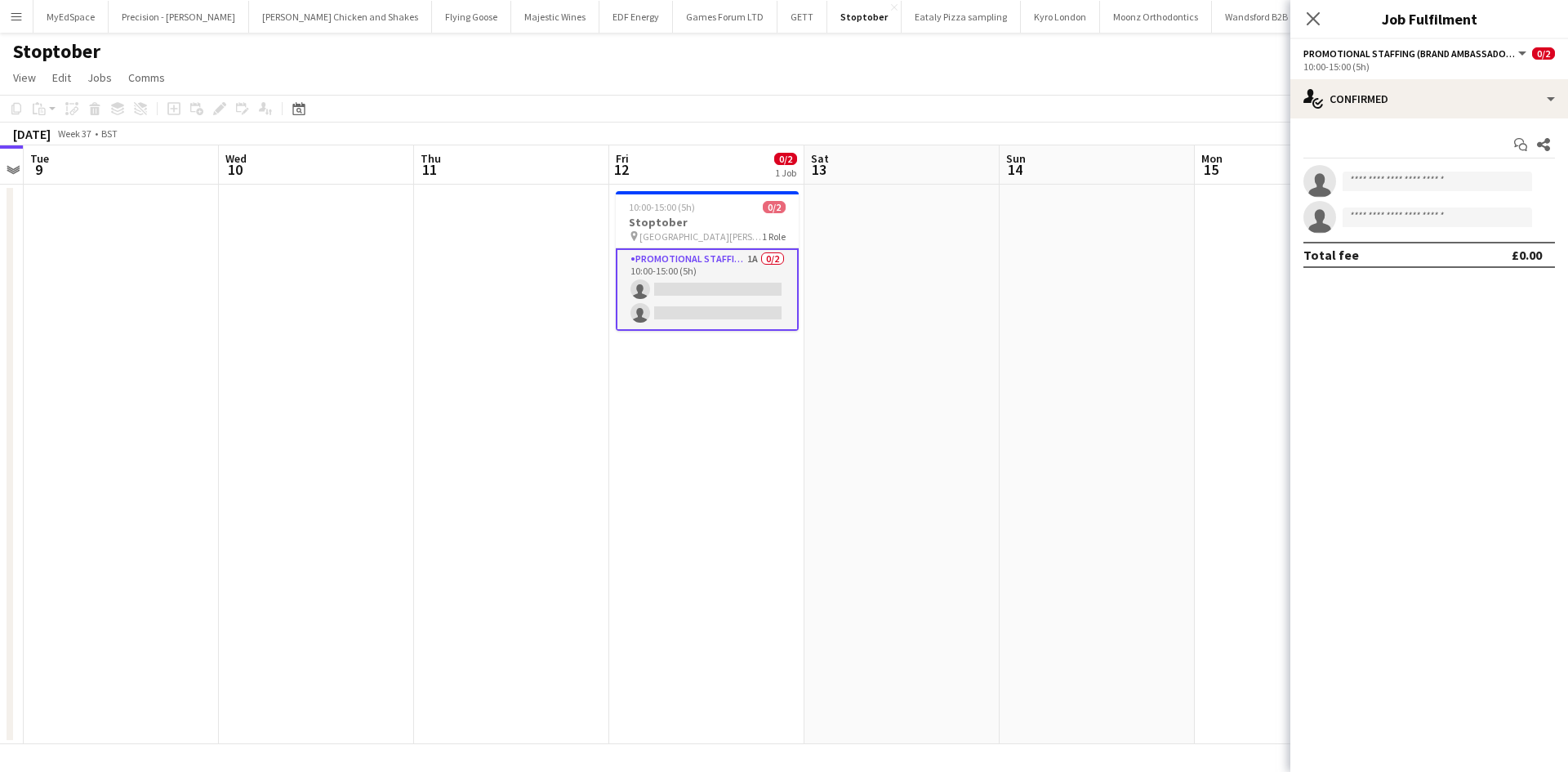
drag, startPoint x: 1006, startPoint y: 392, endPoint x: 969, endPoint y: 377, distance: 39.9
click at [1005, 392] on app-date-cell at bounding box center [1097, 465] width 195 height 560
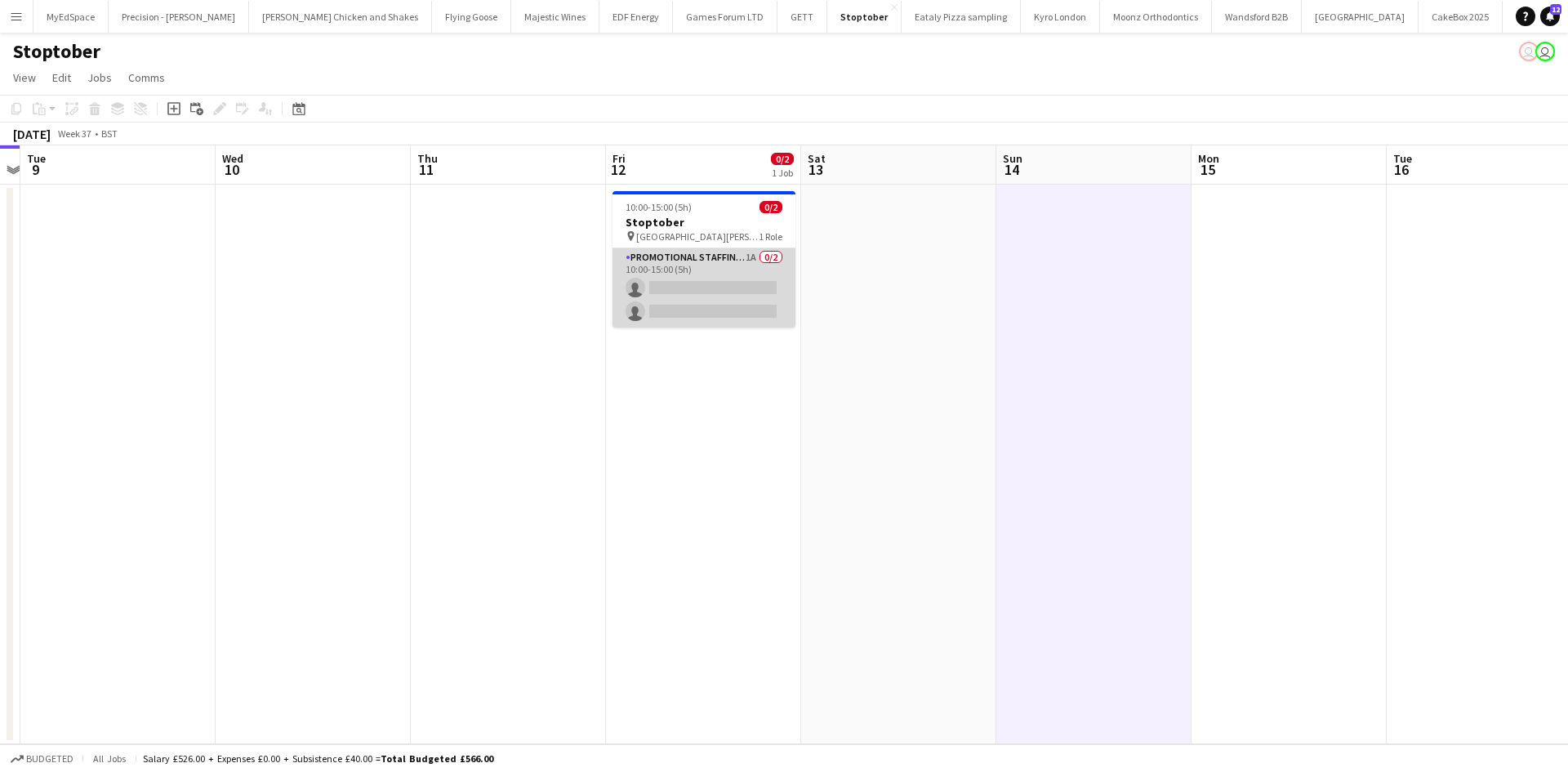
click at [750, 255] on app-card-role "Promotional Staffing (Brand Ambassadors) 1A 0/2 10:00-15:00 (5h) single-neutral…" at bounding box center [704, 288] width 183 height 79
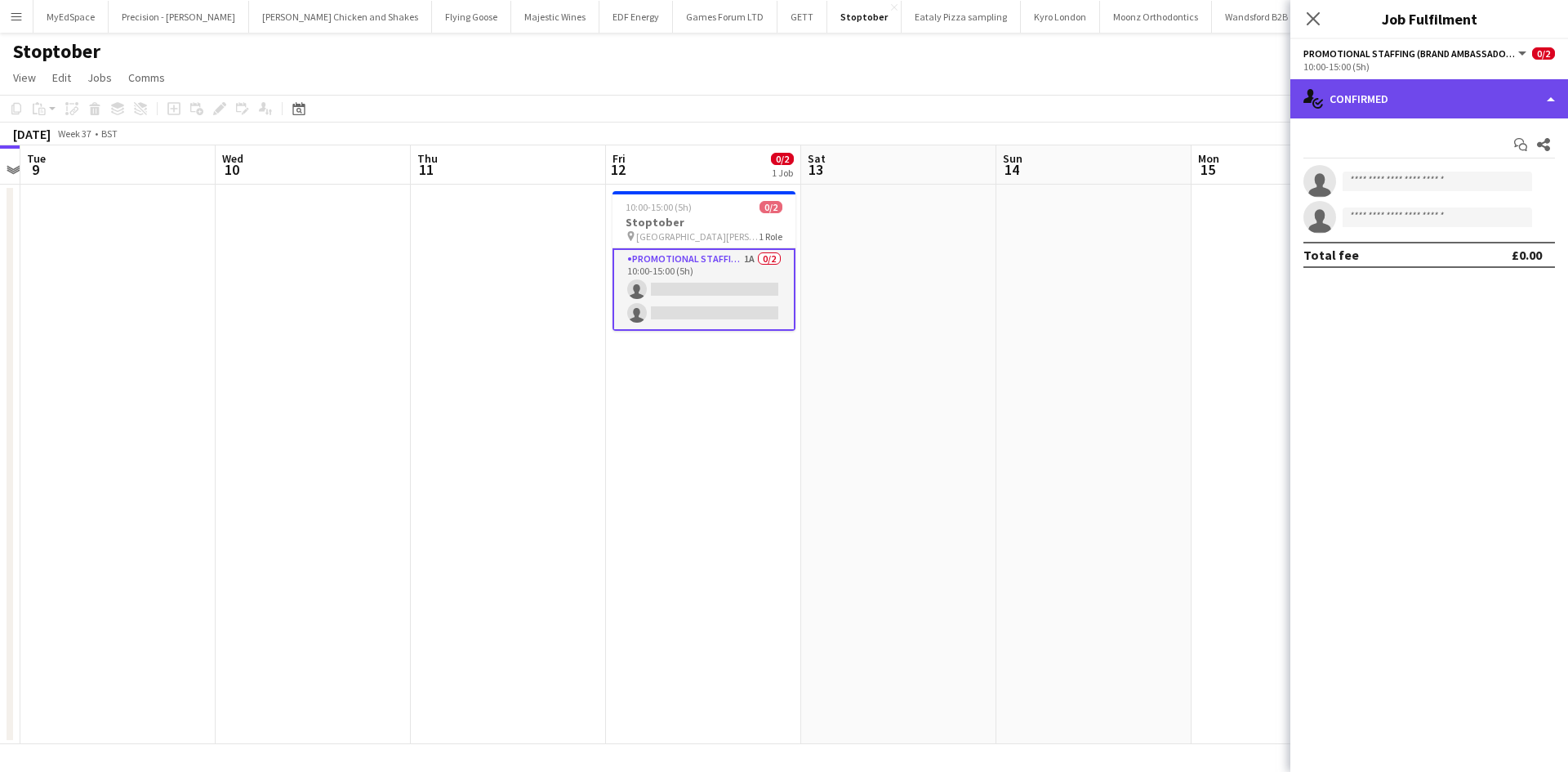
click at [1450, 94] on div "single-neutral-actions-check-2 Confirmed" at bounding box center [1429, 99] width 277 height 39
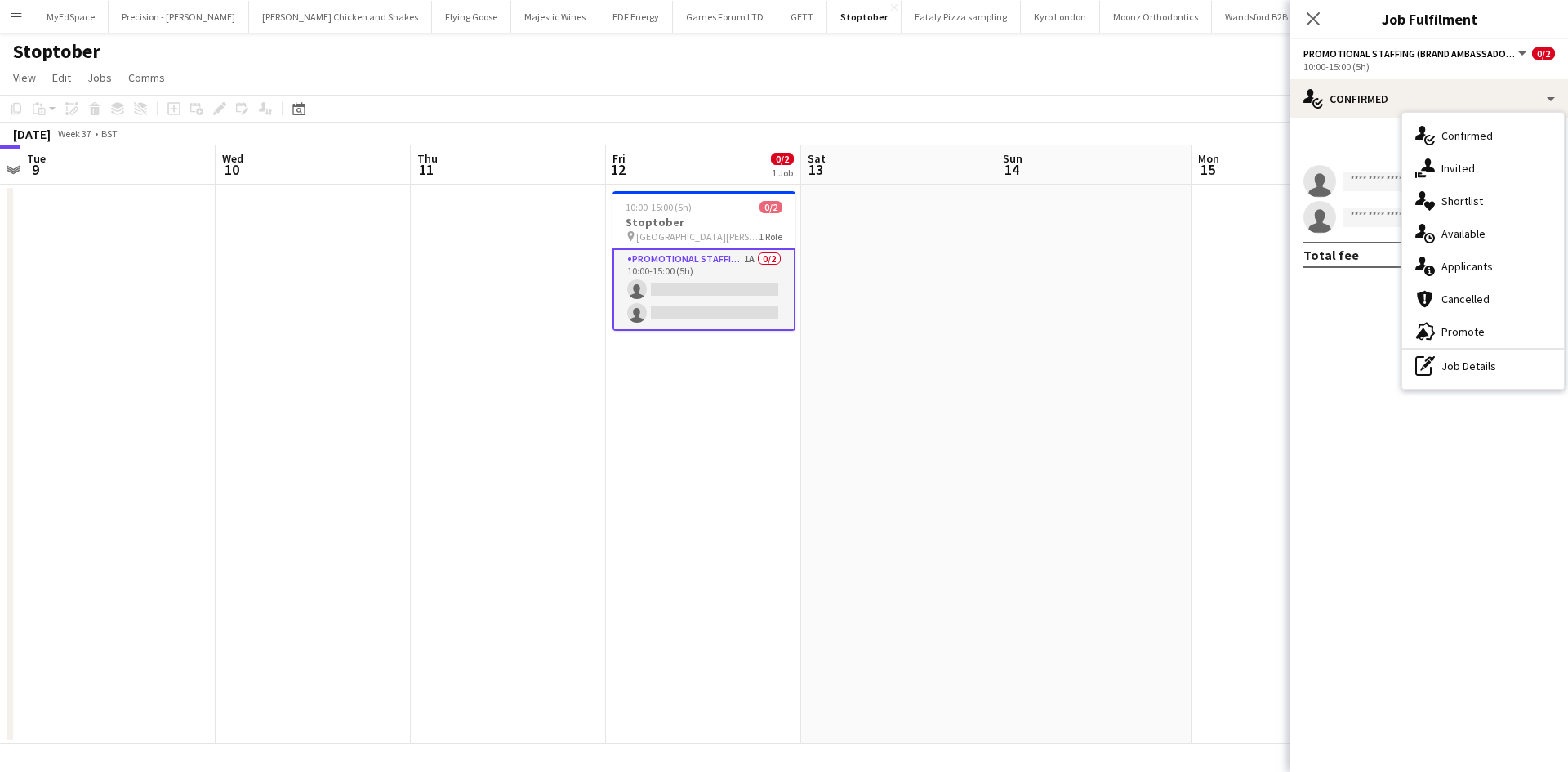
click at [1496, 271] on div "single-neutral-actions-information Applicants" at bounding box center [1483, 266] width 161 height 32
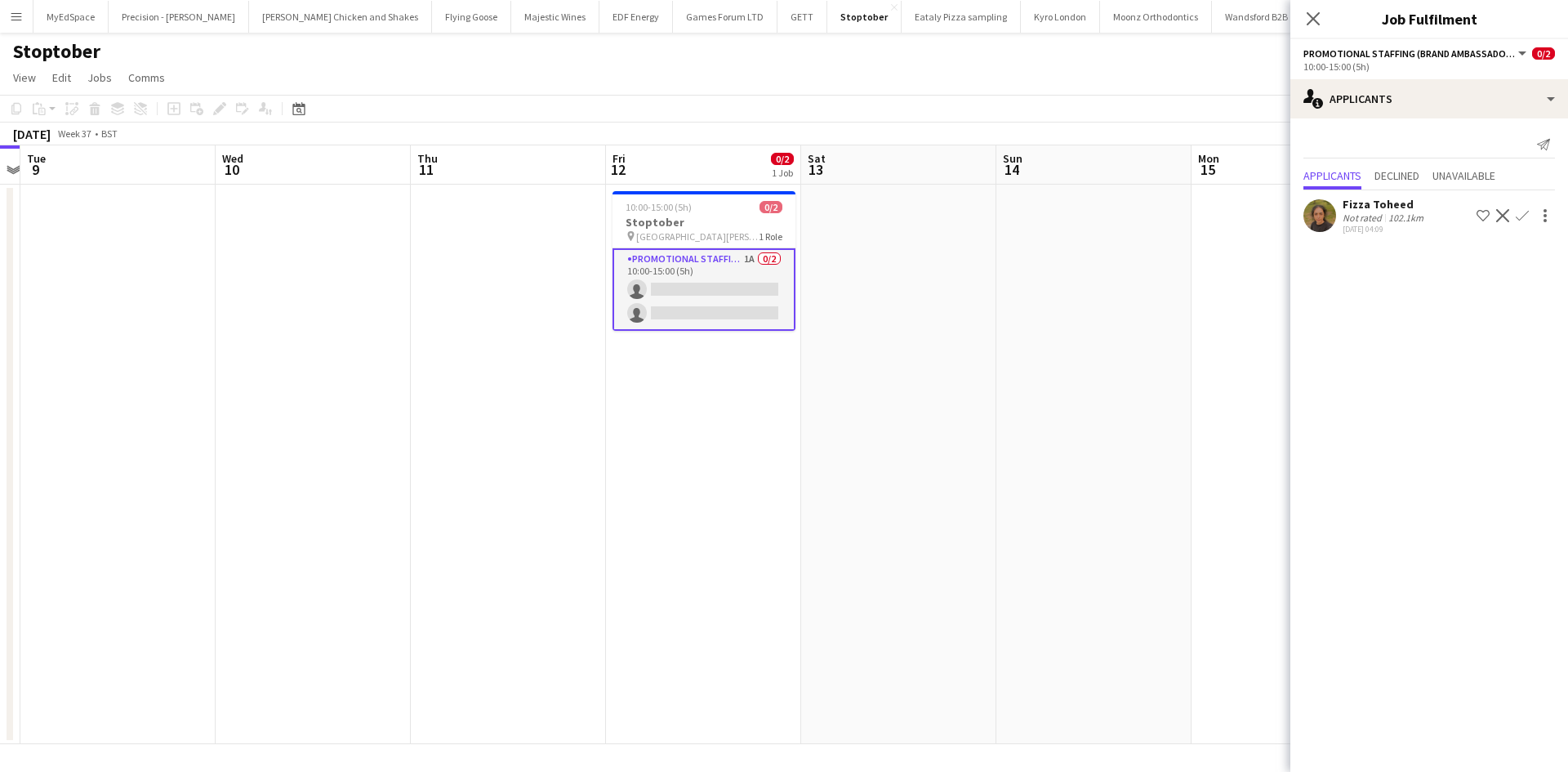
click at [1387, 217] on div "102.1km" at bounding box center [1406, 218] width 42 height 12
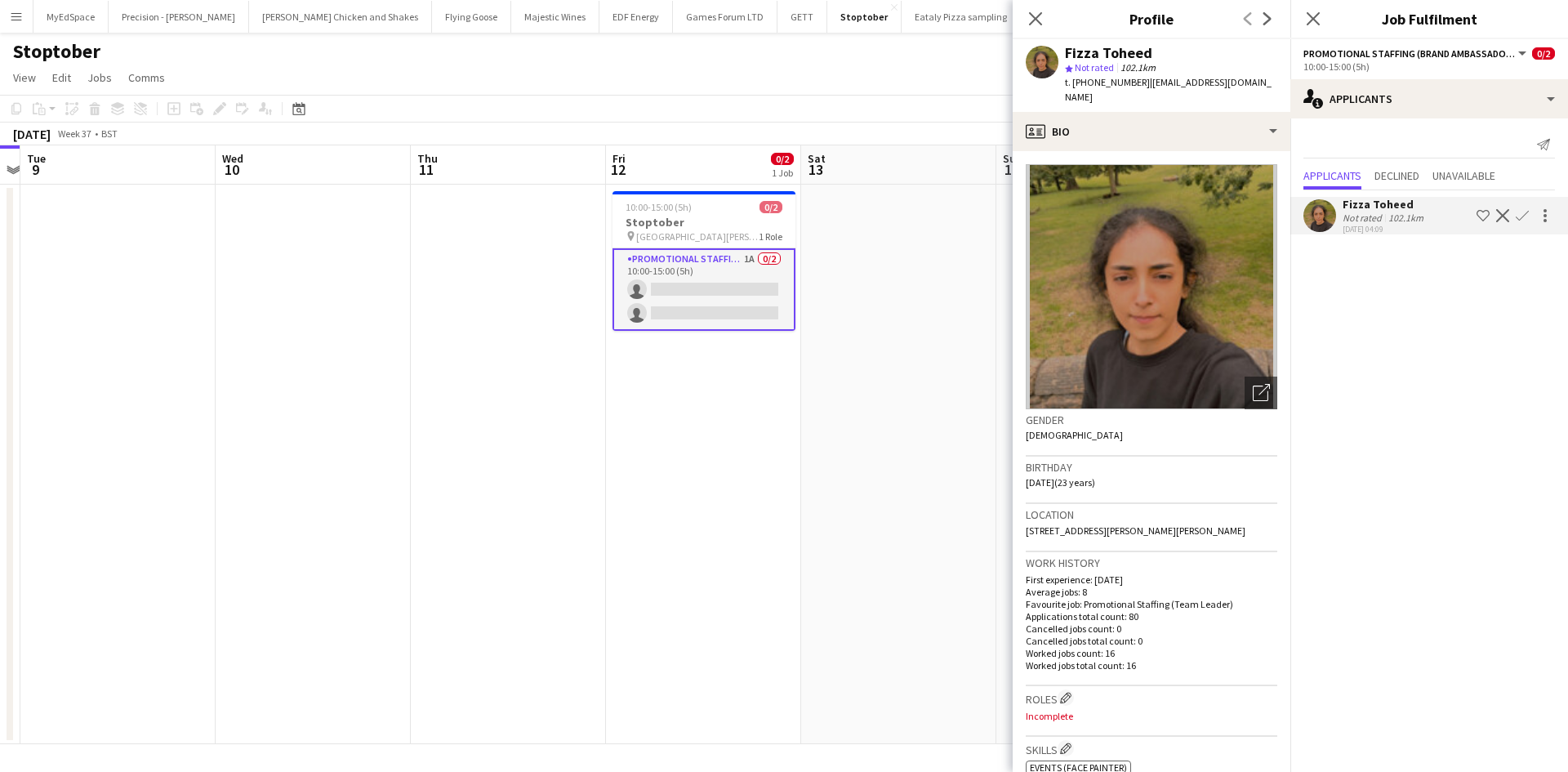
click at [898, 380] on app-date-cell at bounding box center [899, 465] width 195 height 560
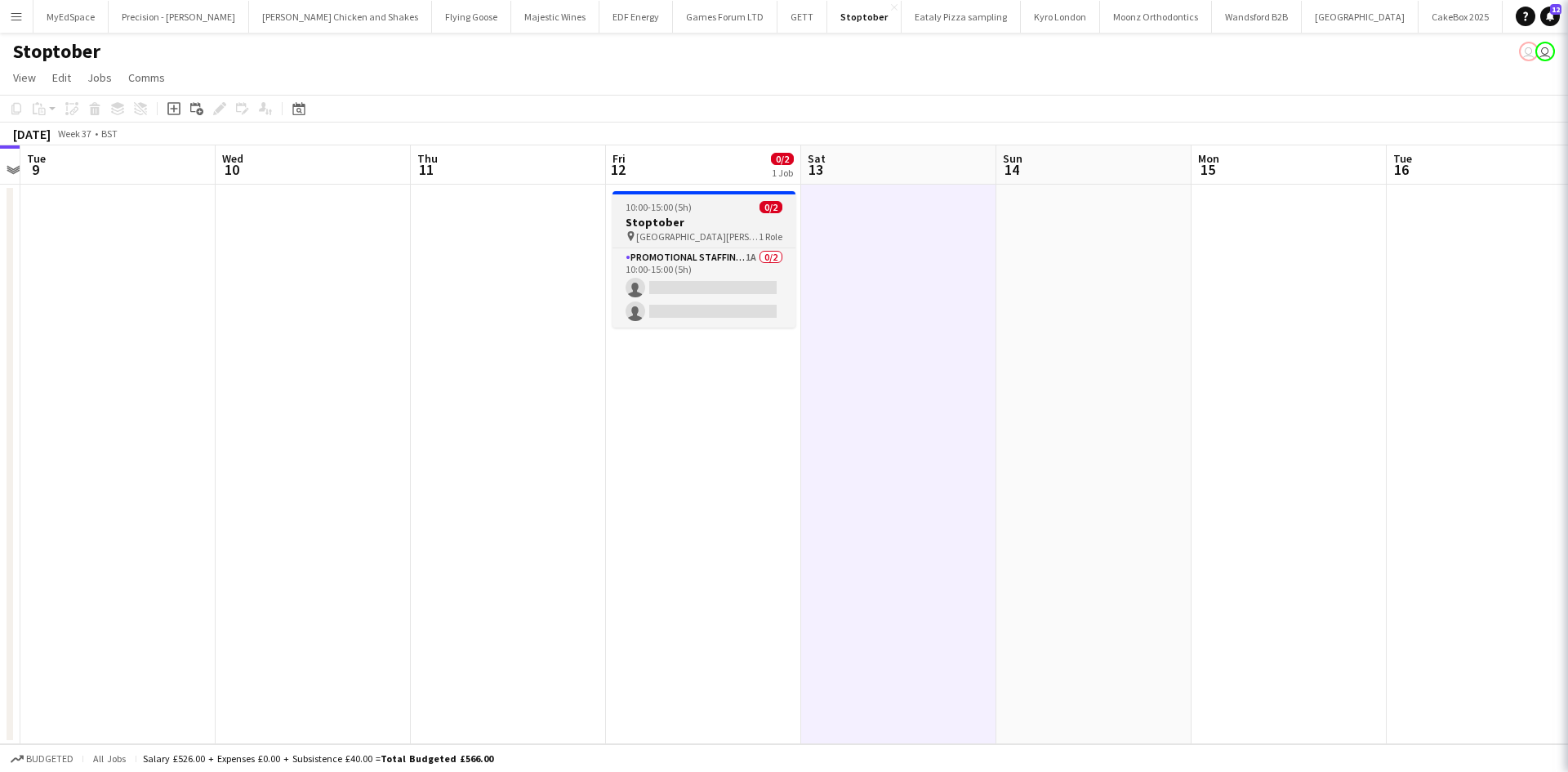
click at [741, 236] on div "pin Cliveden Road Chester 1 Role" at bounding box center [704, 236] width 183 height 13
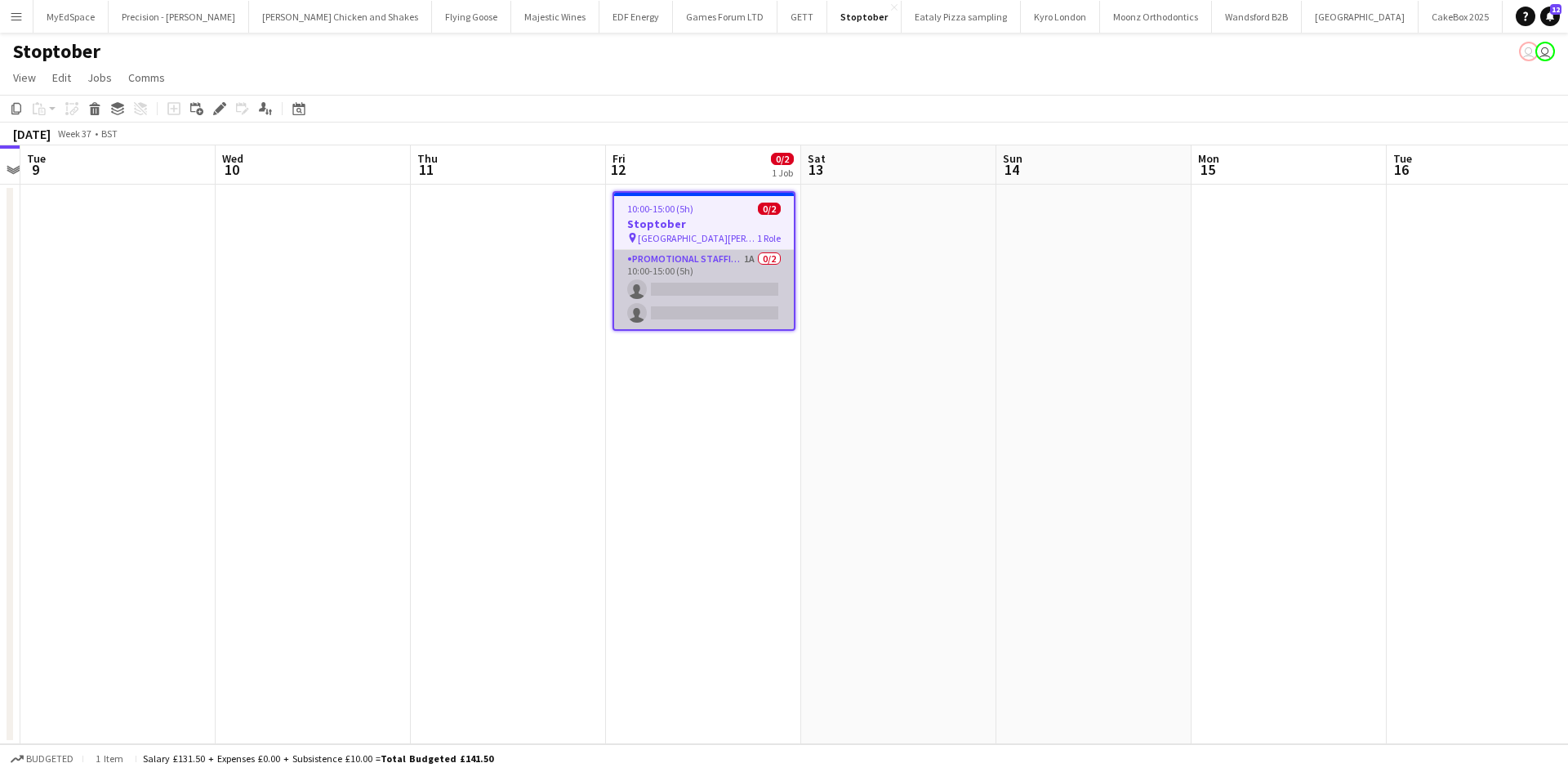
click at [749, 266] on app-card-role "Promotional Staffing (Brand Ambassadors) 1A 0/2 10:00-15:00 (5h) single-neutral…" at bounding box center [704, 290] width 180 height 79
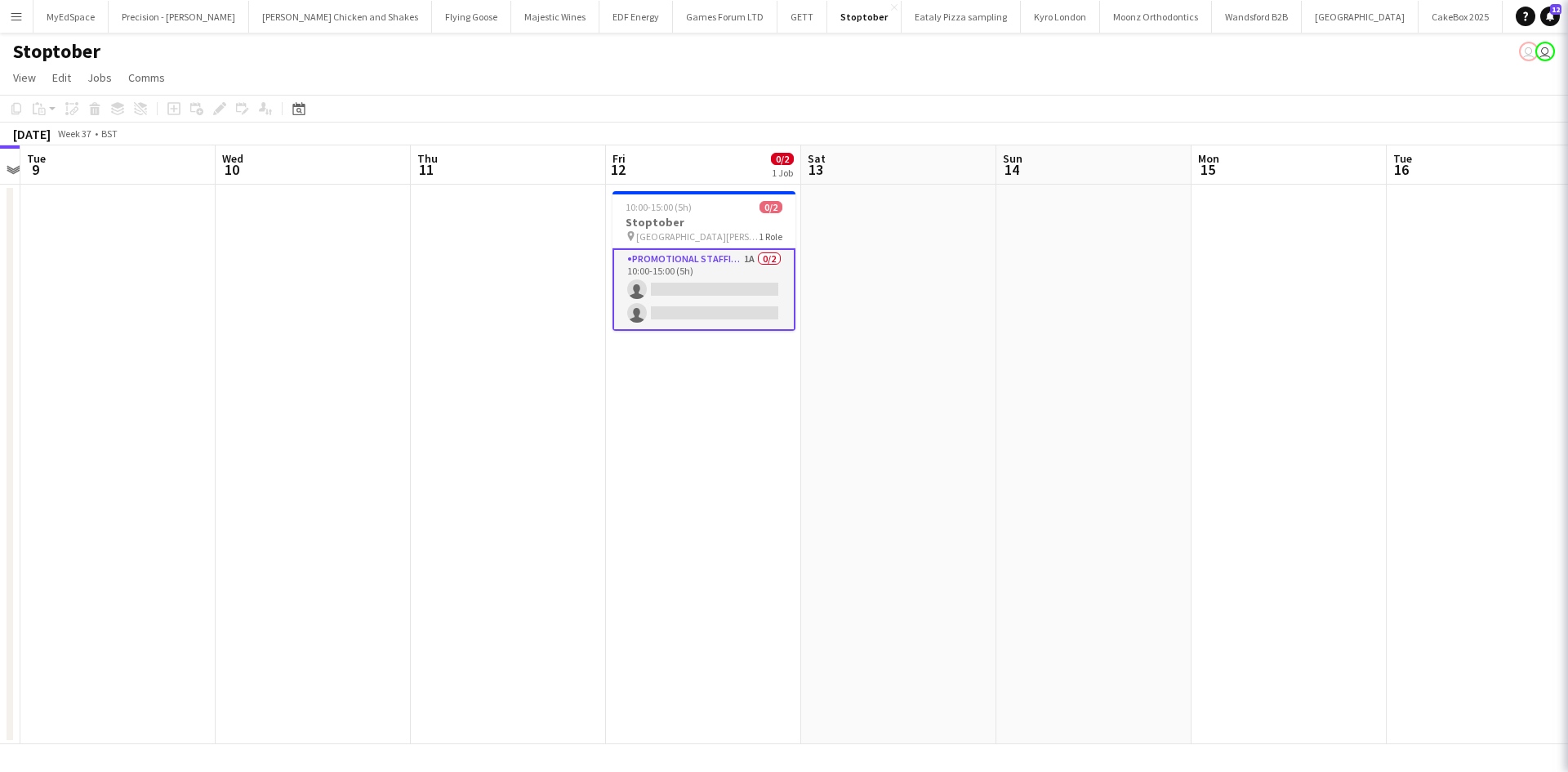
scroll to position [0, 567]
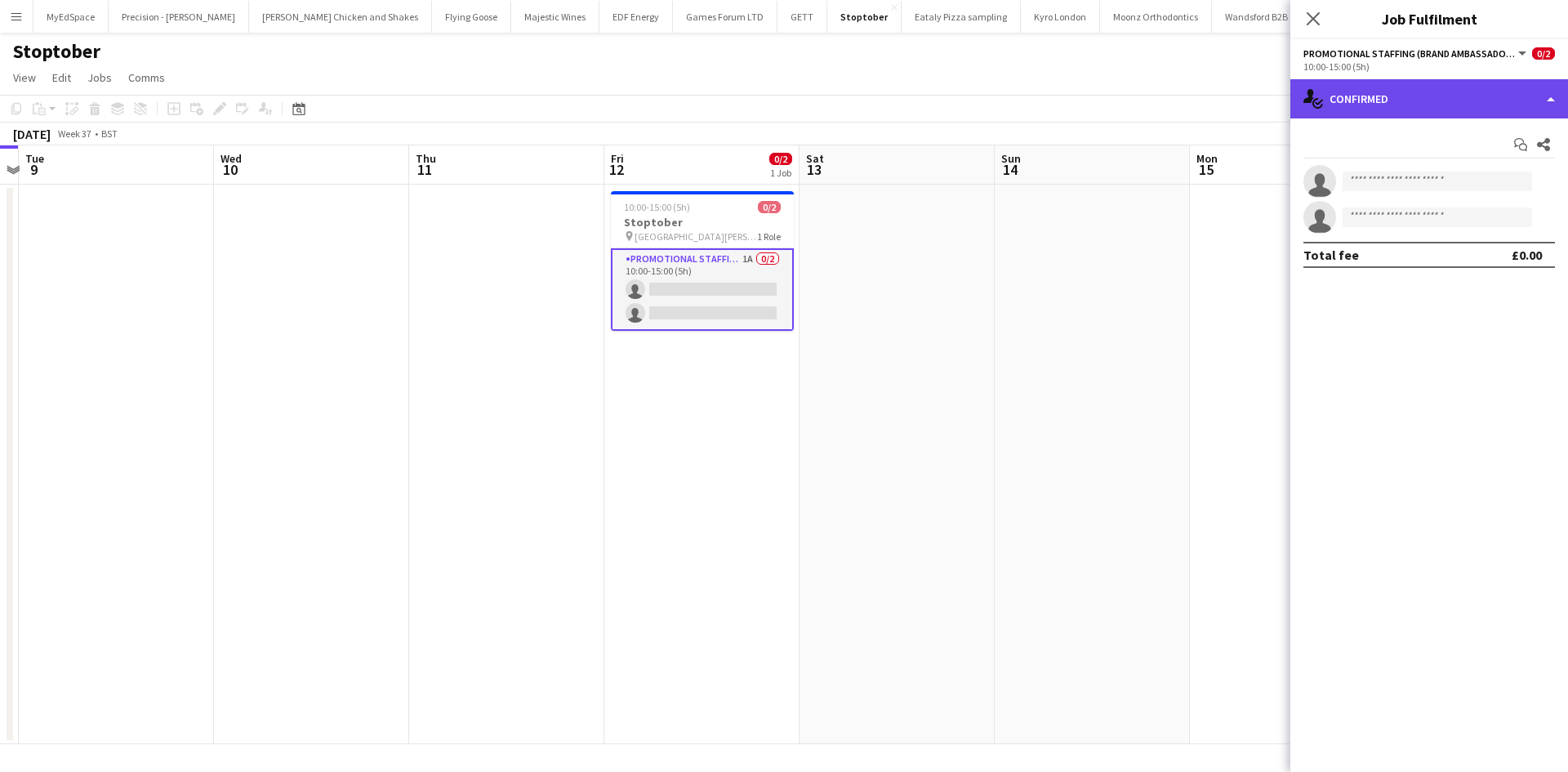
click at [1408, 95] on div "single-neutral-actions-check-2 Confirmed" at bounding box center [1429, 99] width 277 height 39
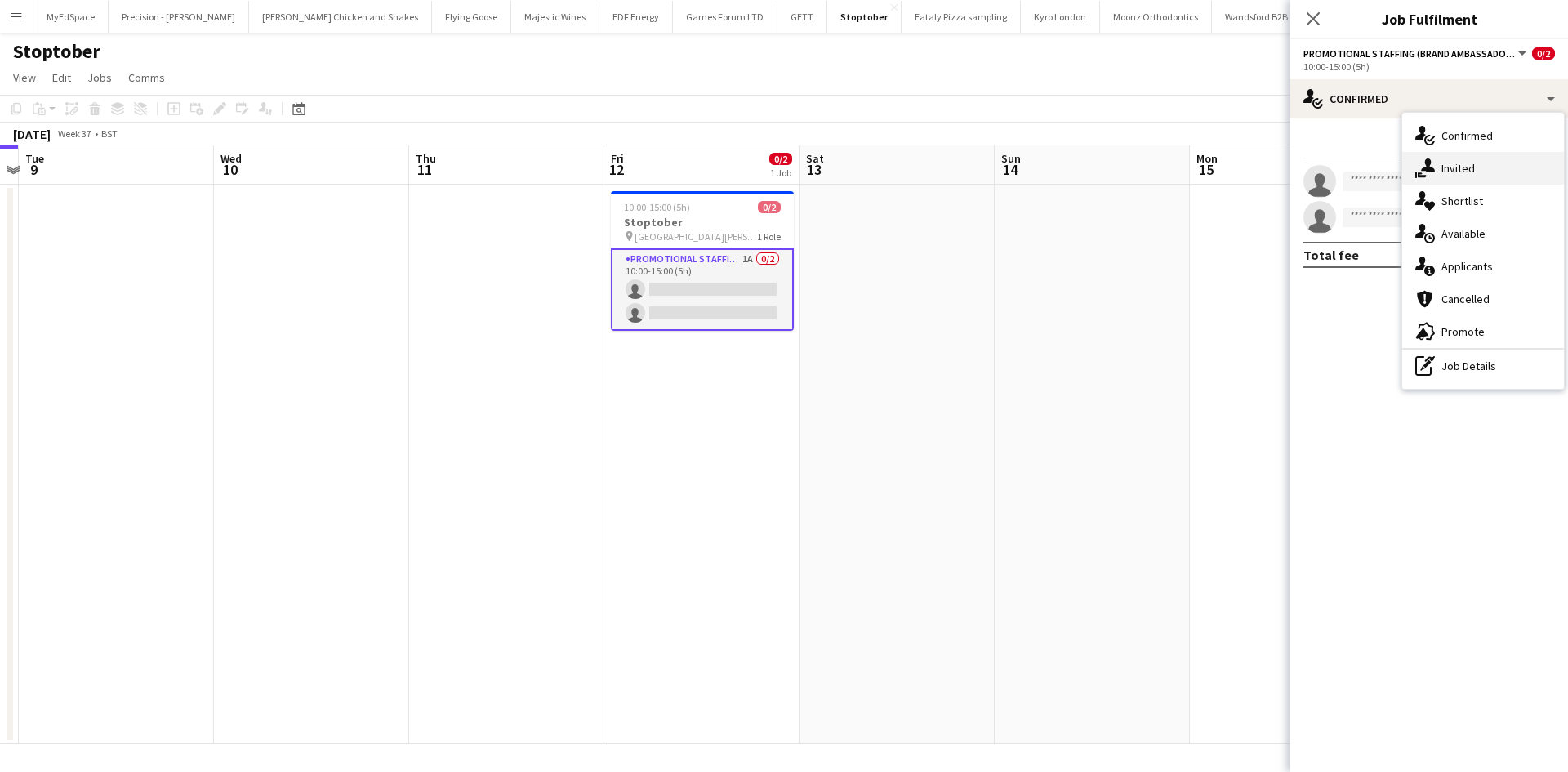
click at [1474, 167] on span "Invited" at bounding box center [1458, 168] width 33 height 15
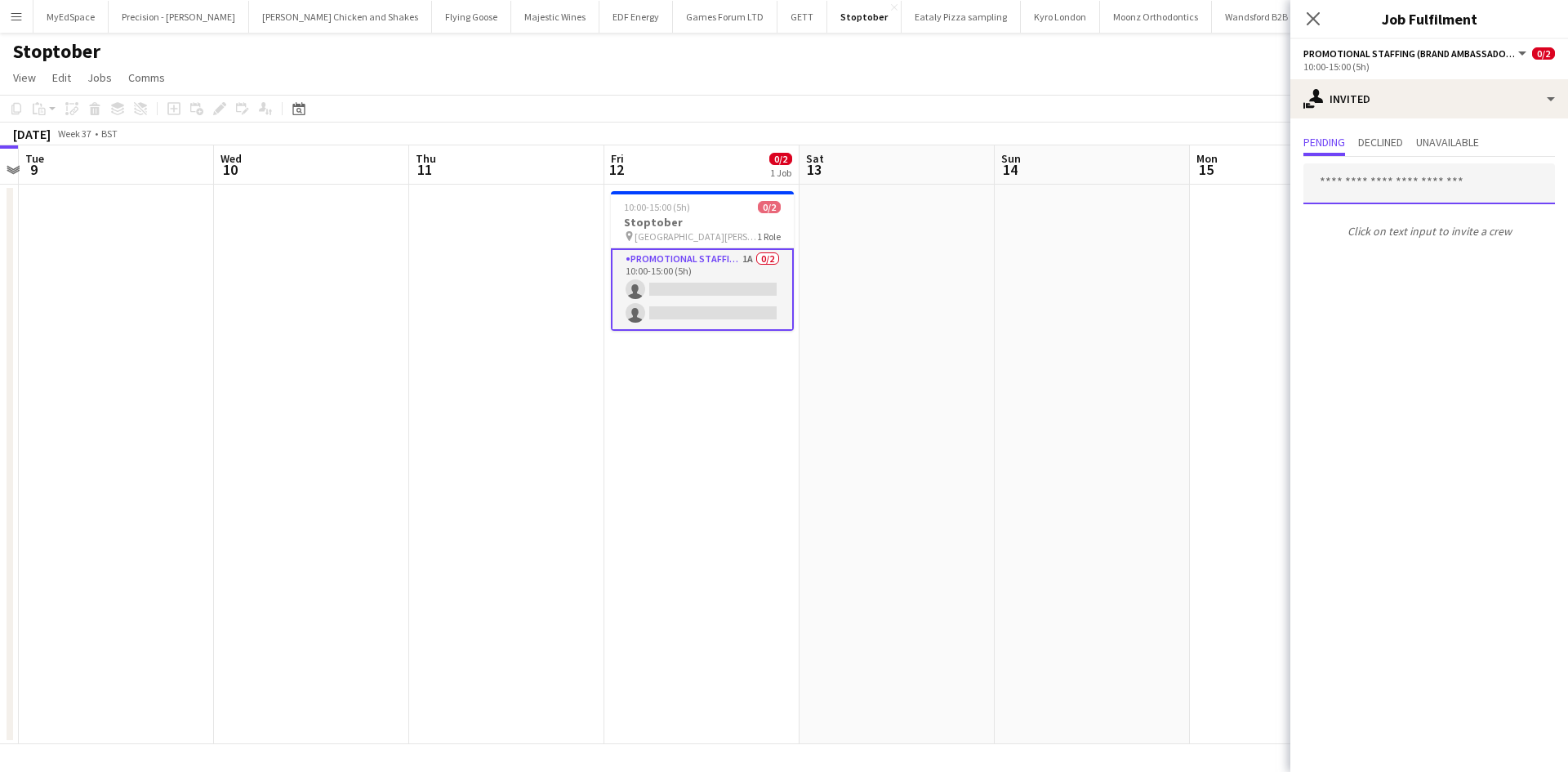
click at [1389, 190] on input "text" at bounding box center [1429, 184] width 252 height 41
type input "**********"
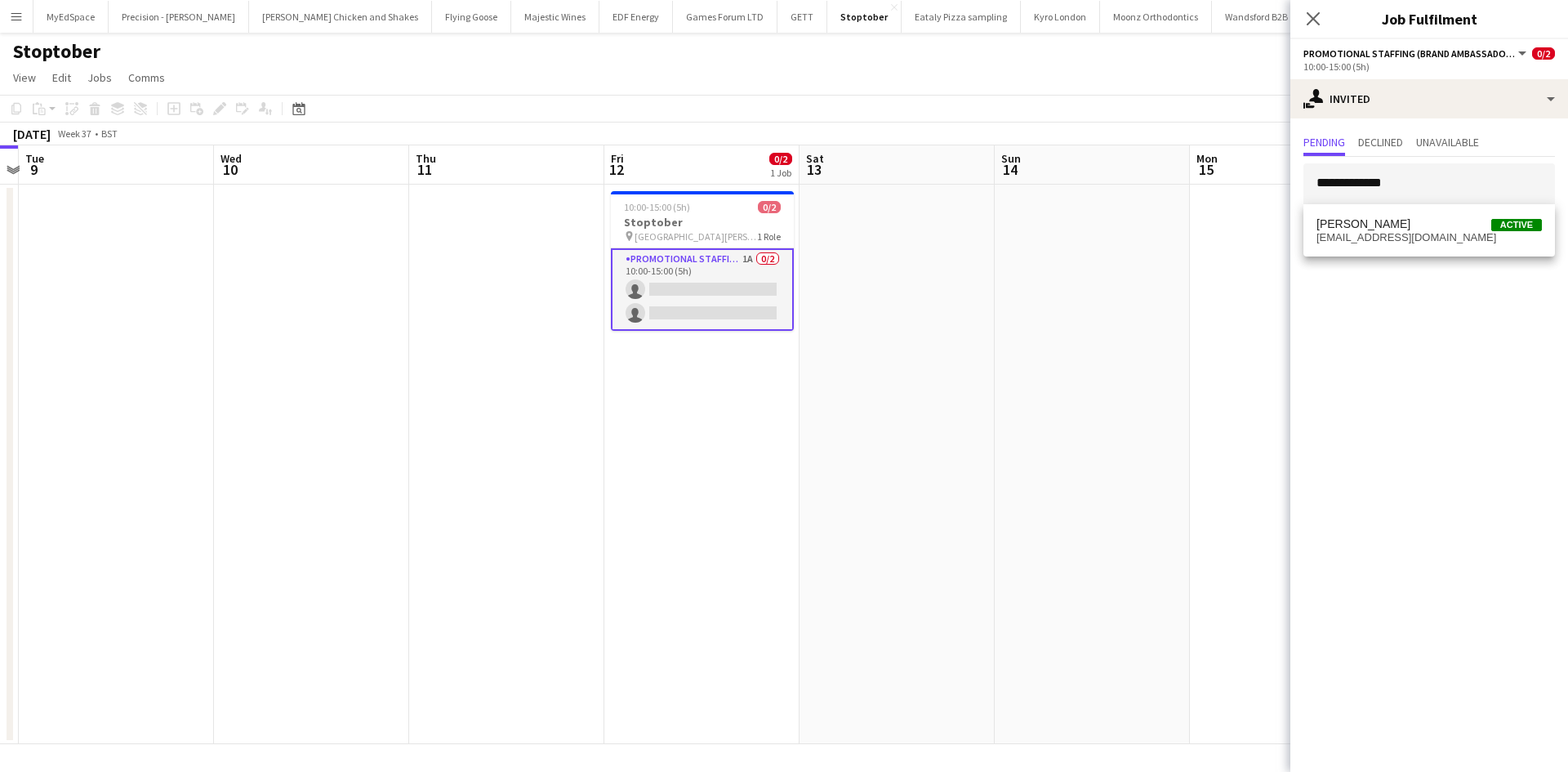
click at [1437, 222] on span "Hannah Norris Active" at bounding box center [1430, 225] width 225 height 14
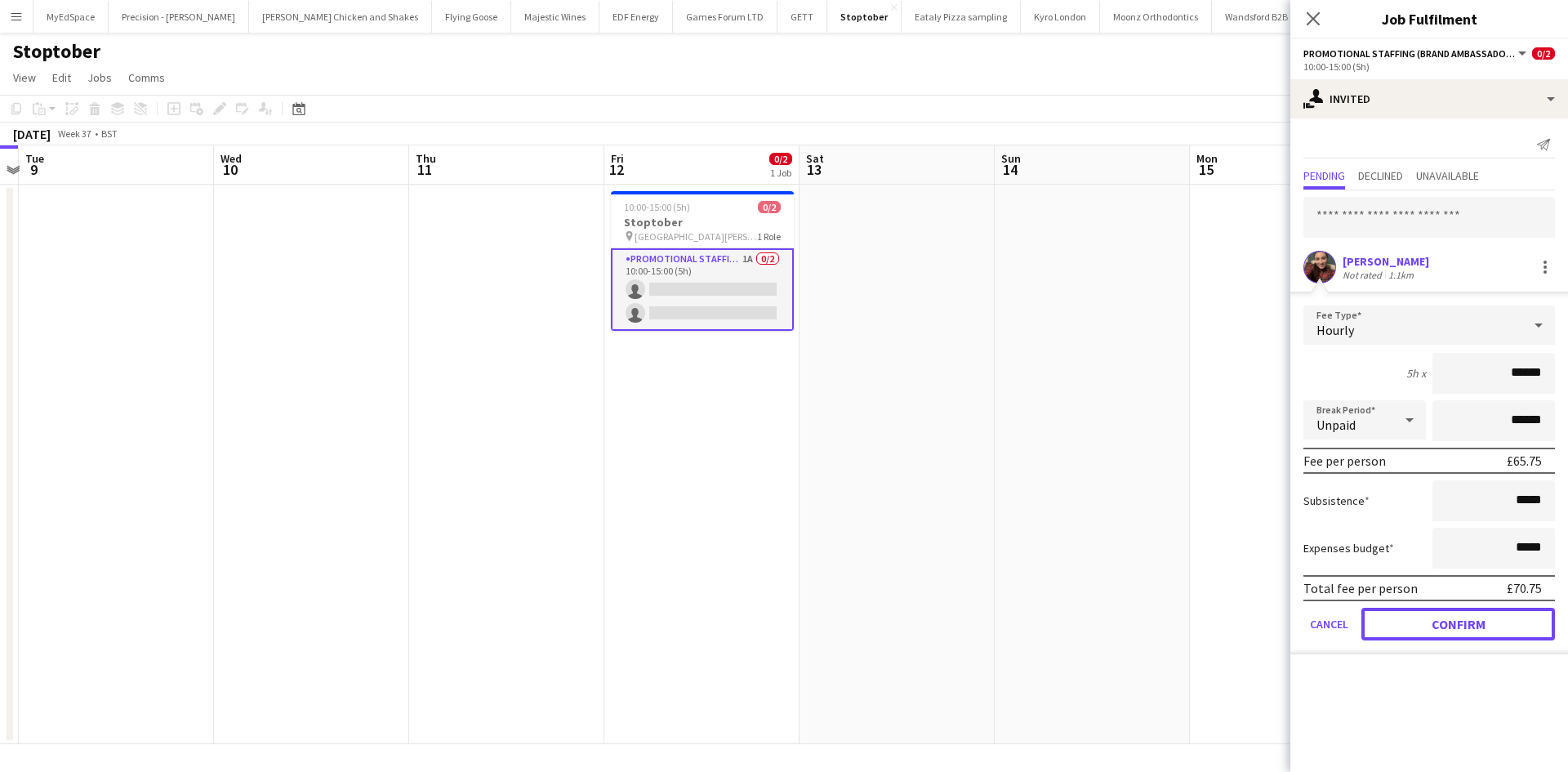
click at [1446, 621] on button "Confirm" at bounding box center [1458, 624] width 194 height 32
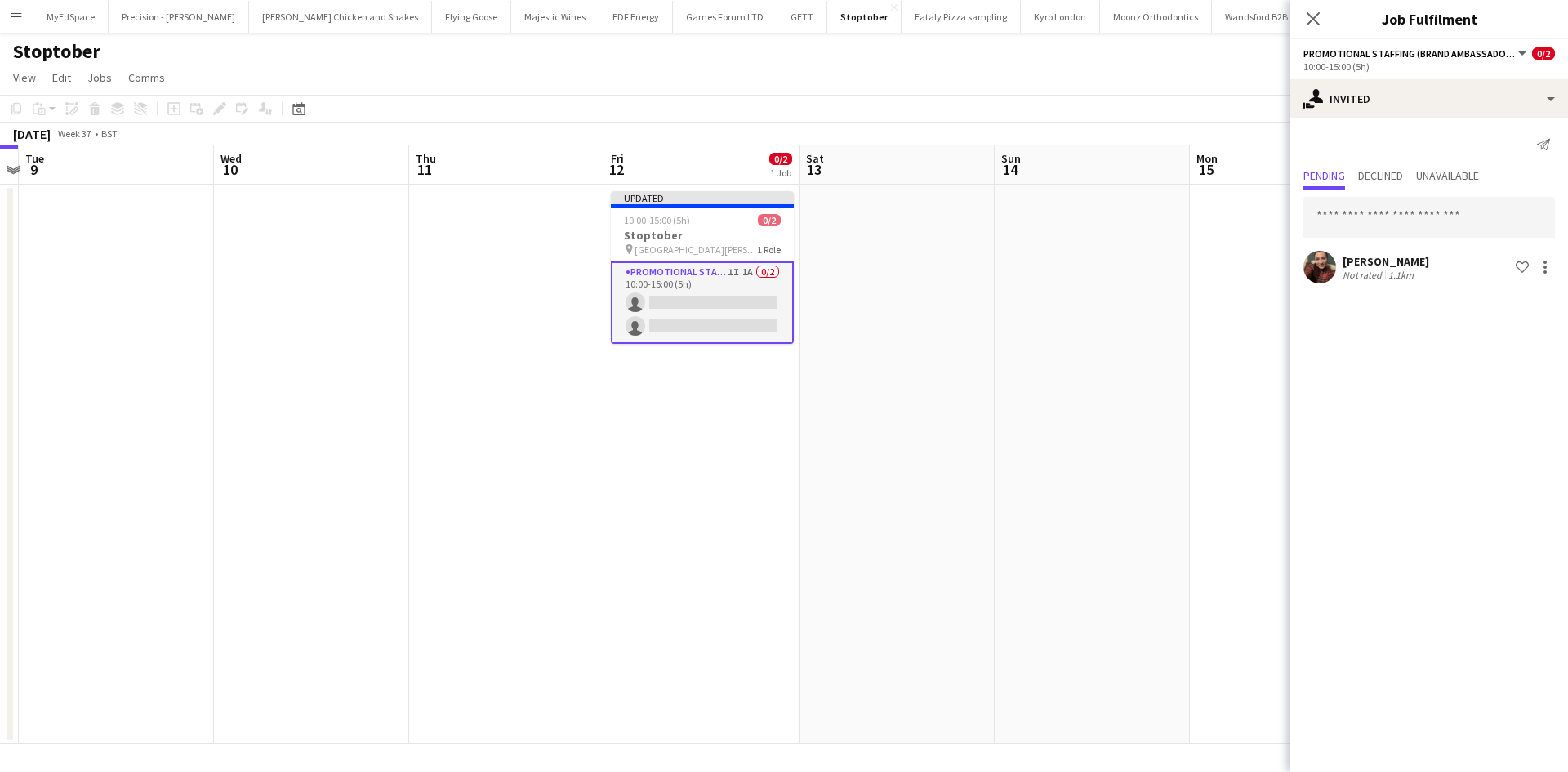
click at [1102, 373] on app-date-cell at bounding box center [1093, 465] width 195 height 560
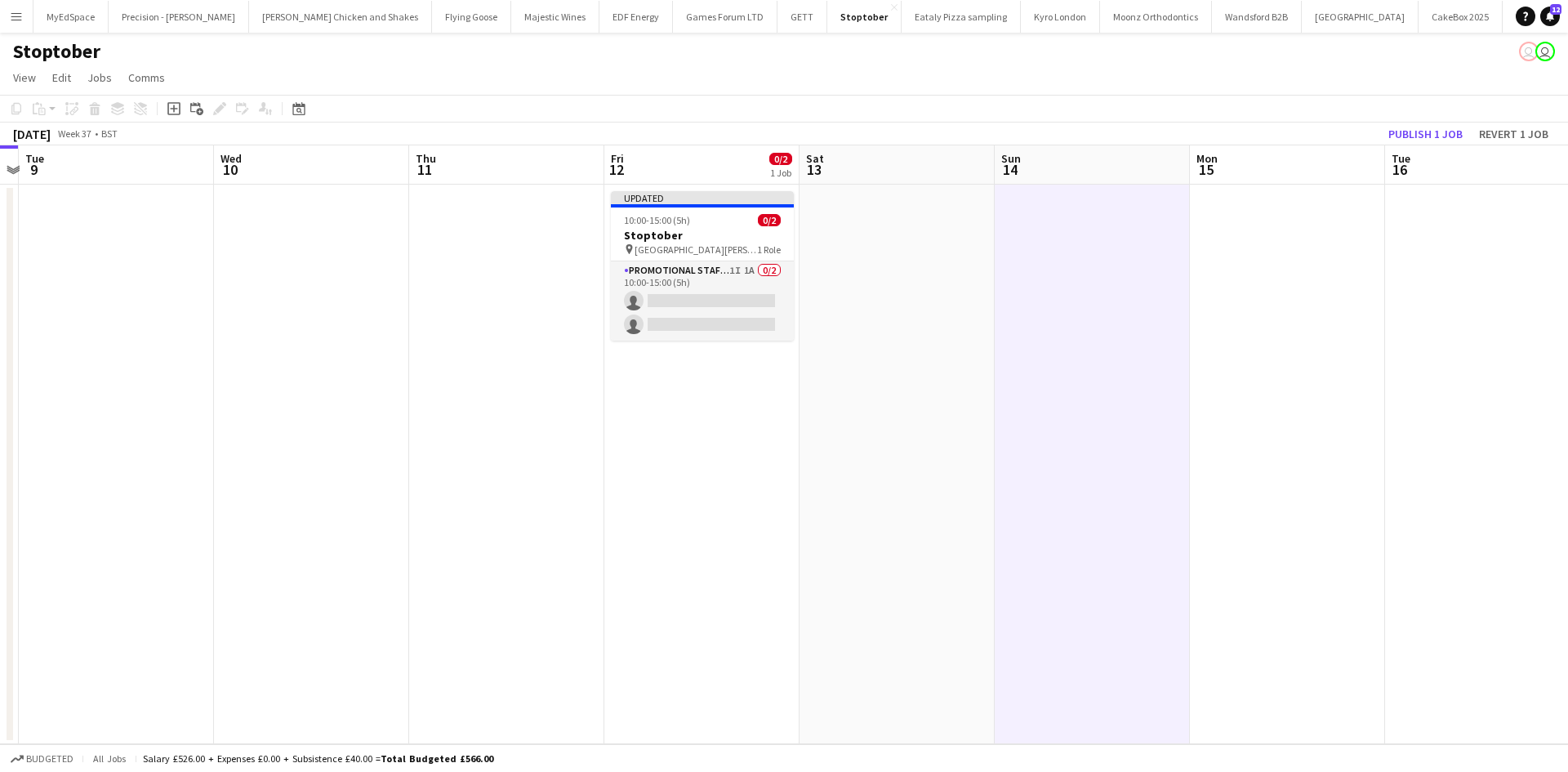
scroll to position [0, 566]
click at [1395, 134] on button "Publish 1 job" at bounding box center [1425, 134] width 87 height 21
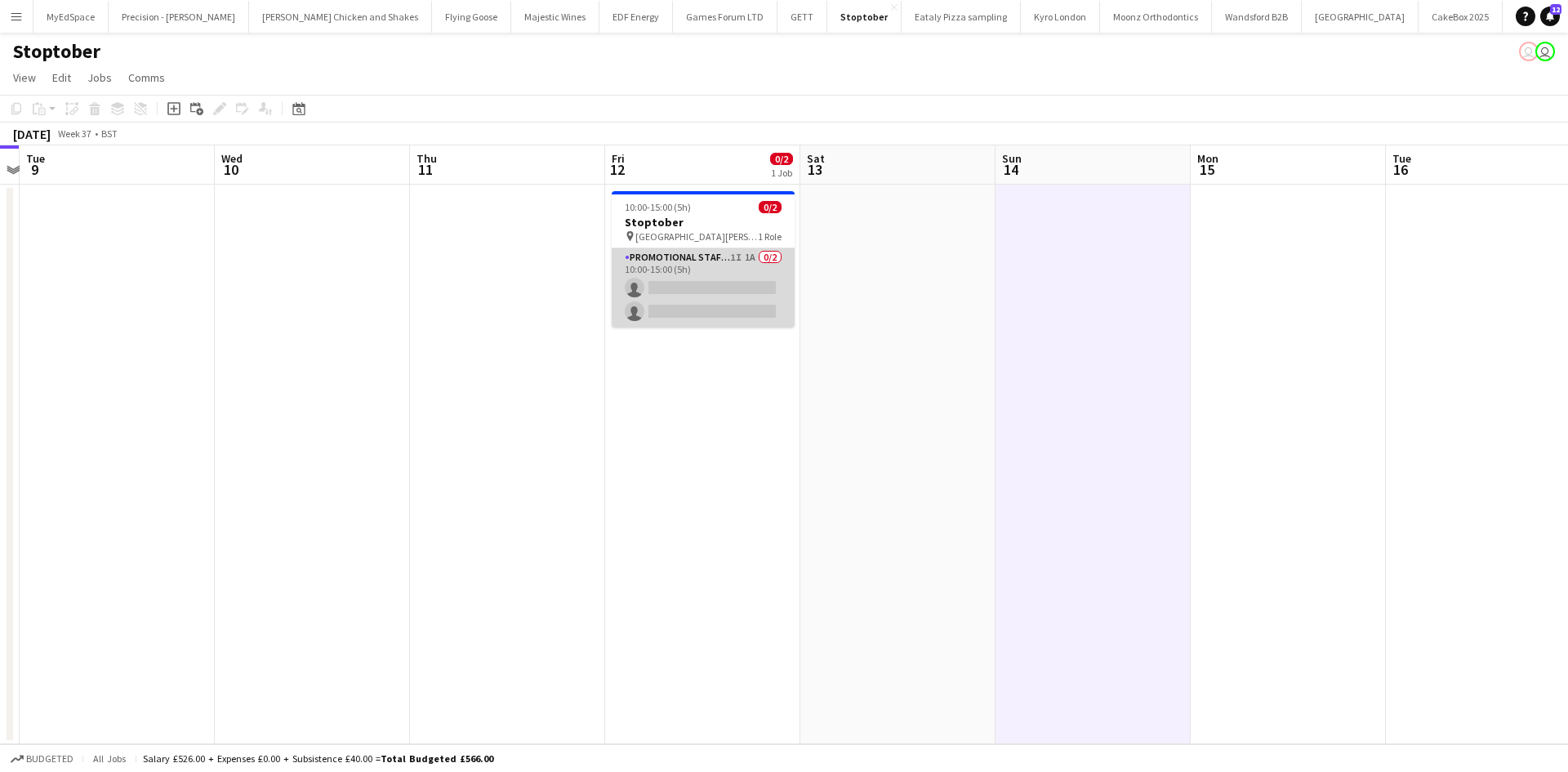
click at [747, 264] on app-card-role "Promotional Staffing (Brand Ambassadors) 1I 1A 0/2 10:00-15:00 (5h) single-neut…" at bounding box center [703, 288] width 183 height 79
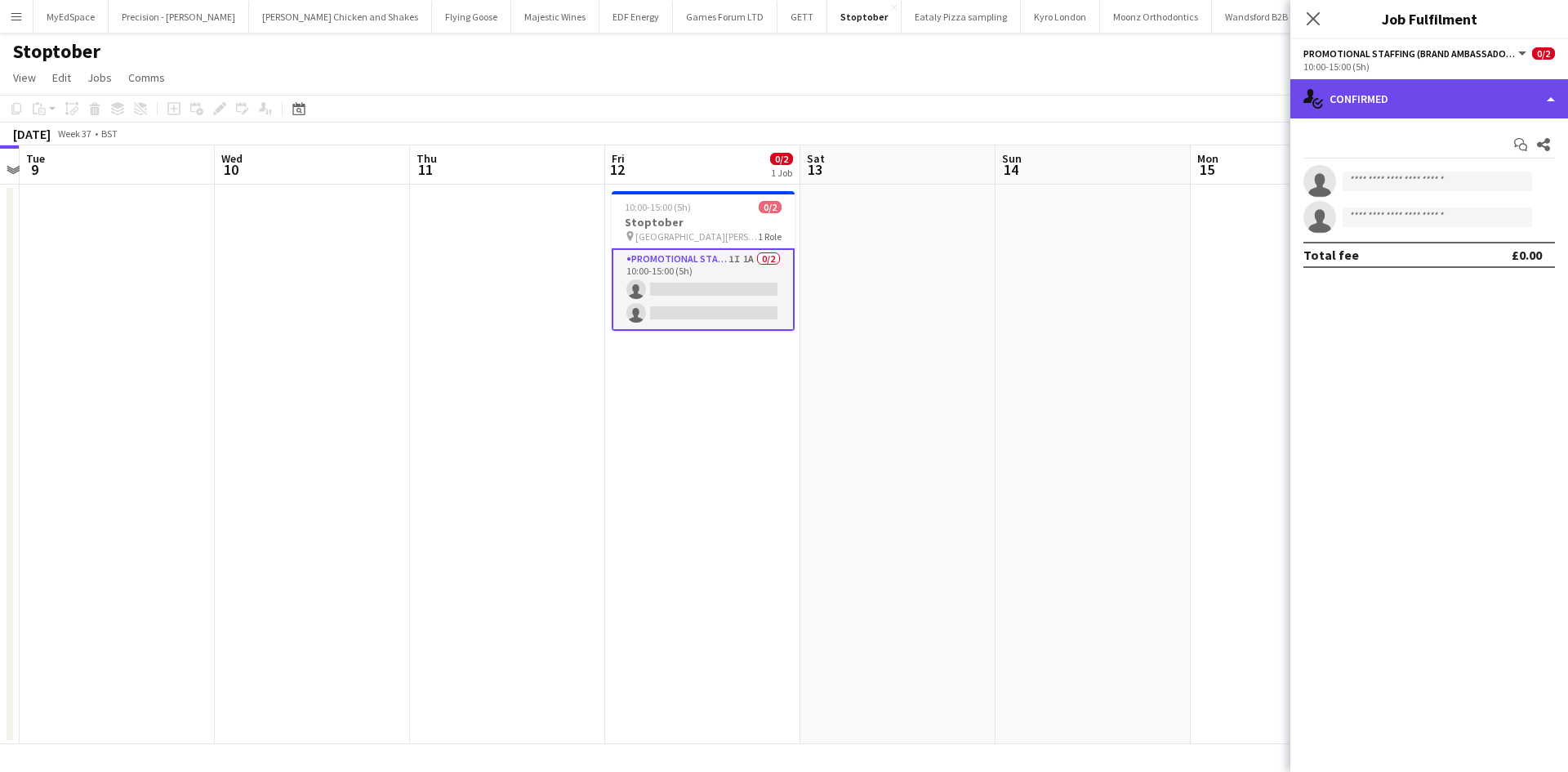
click at [1441, 85] on div "single-neutral-actions-check-2 Confirmed" at bounding box center [1429, 99] width 277 height 39
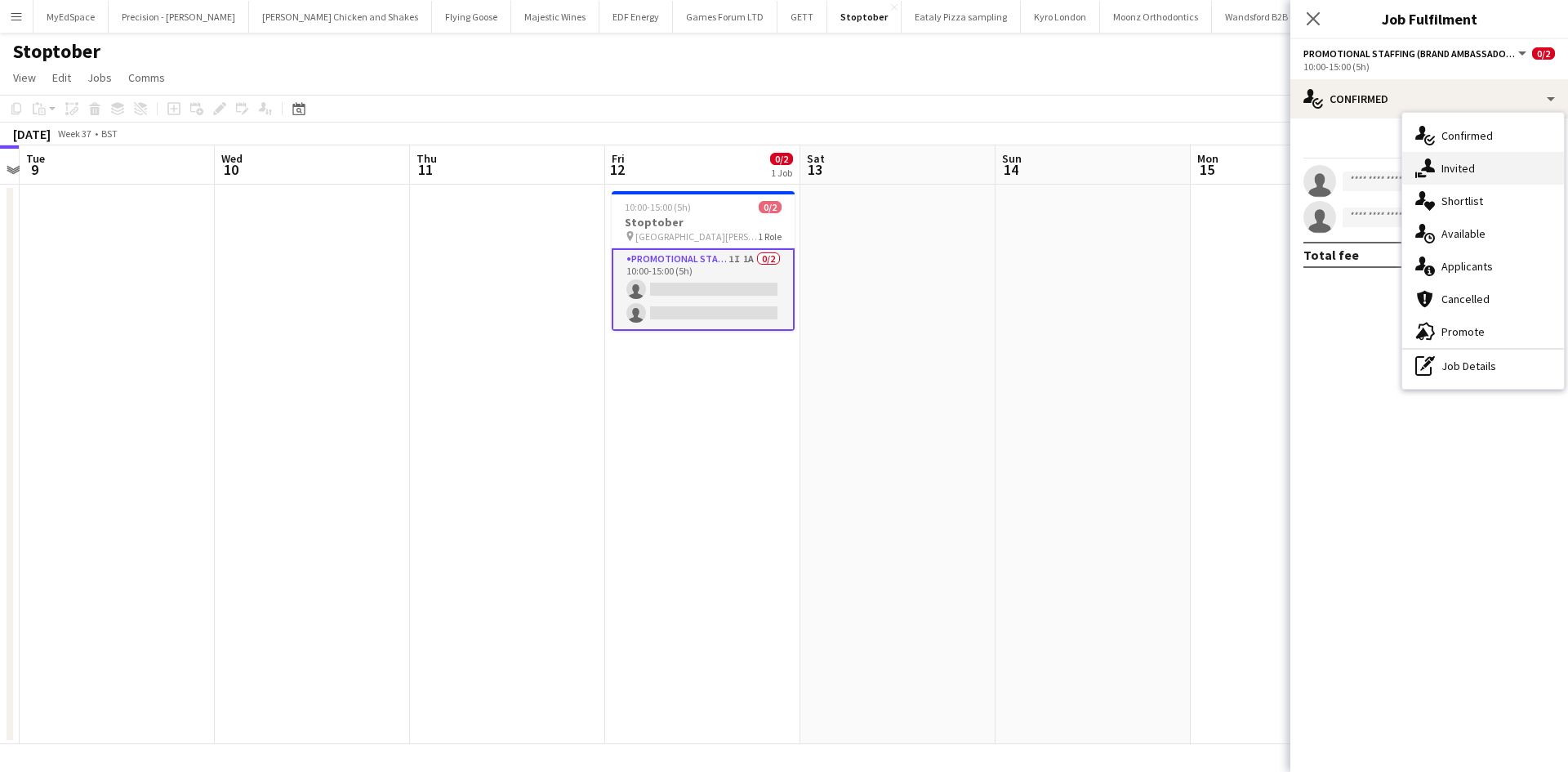
click at [1455, 161] on div "single-neutral-actions-share-1 Invited" at bounding box center [1483, 168] width 161 height 32
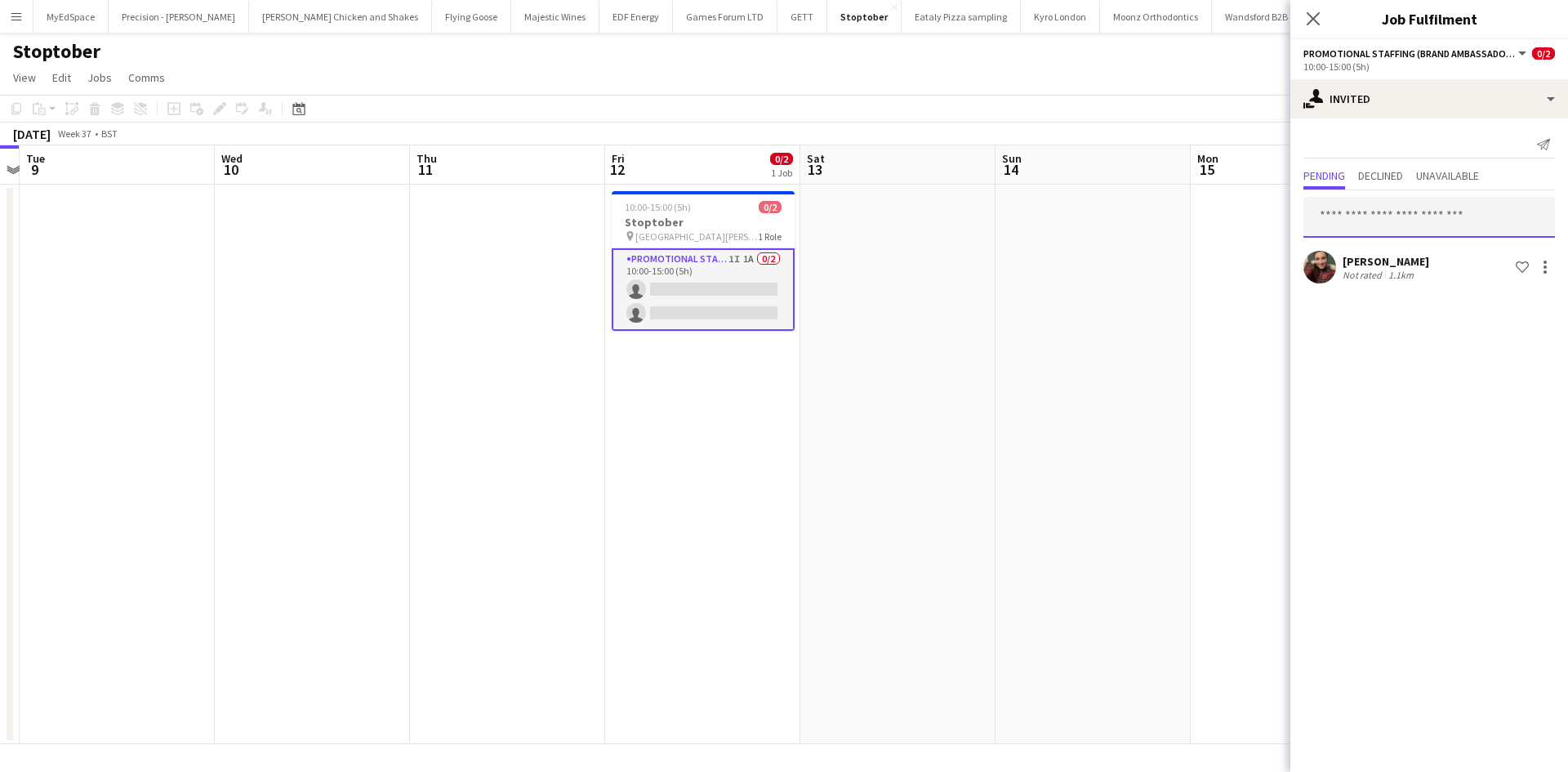
click at [1351, 208] on input "text" at bounding box center [1429, 218] width 252 height 41
type input "*****"
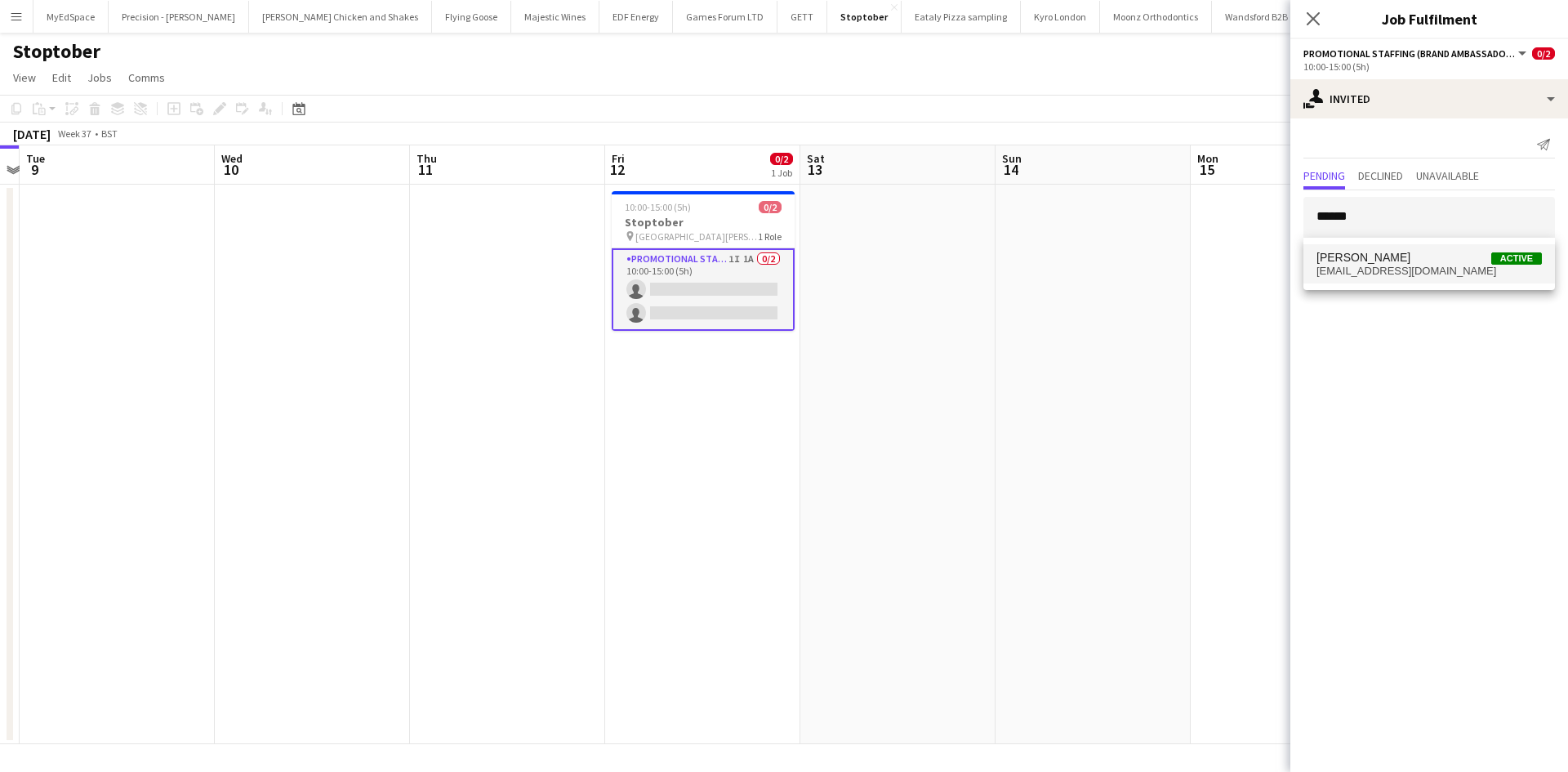
click at [1373, 247] on mat-option "David Smith Active dmunkey666@gmail.com" at bounding box center [1429, 264] width 252 height 39
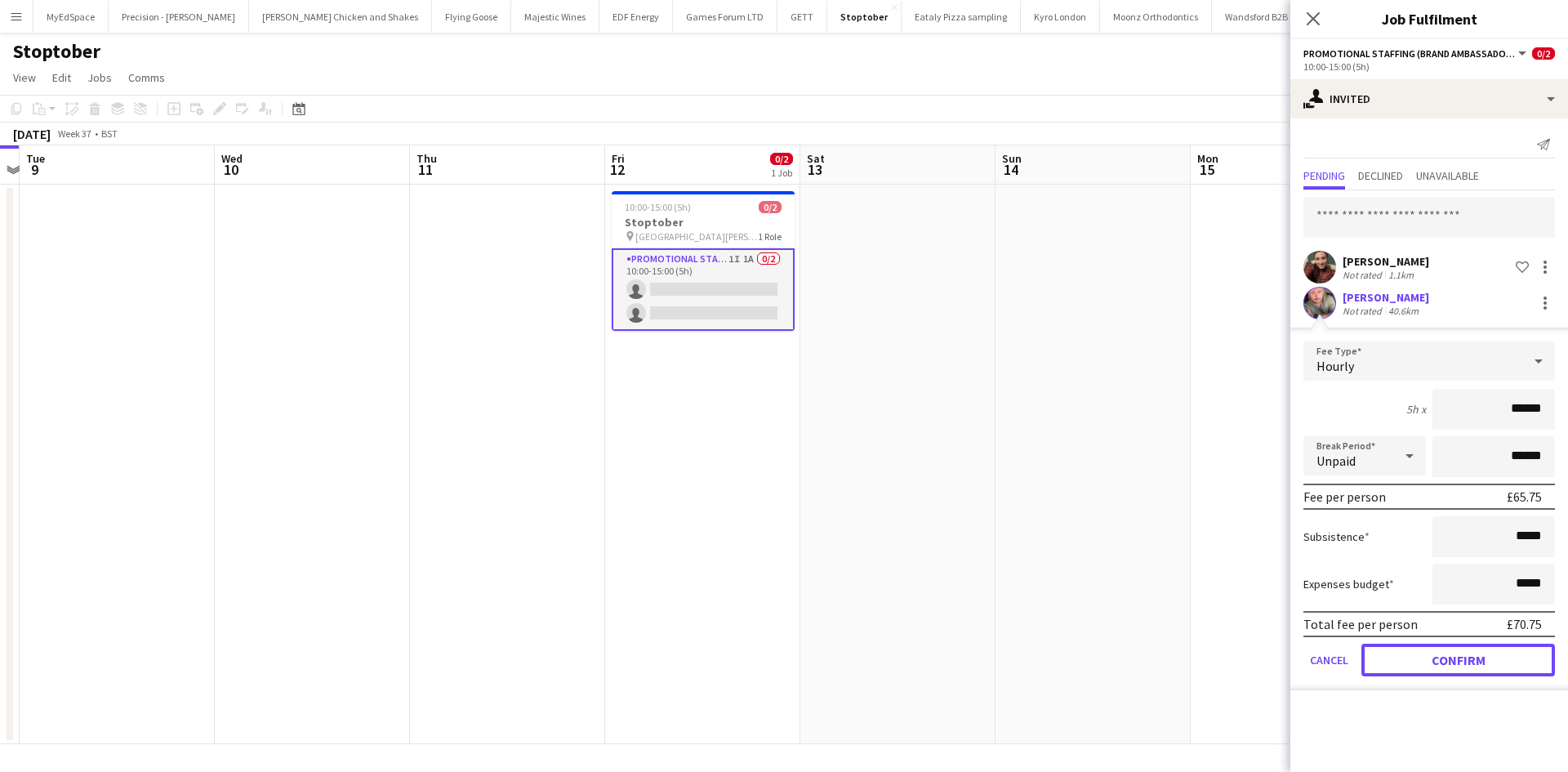
click at [1475, 661] on button "Confirm" at bounding box center [1458, 660] width 194 height 32
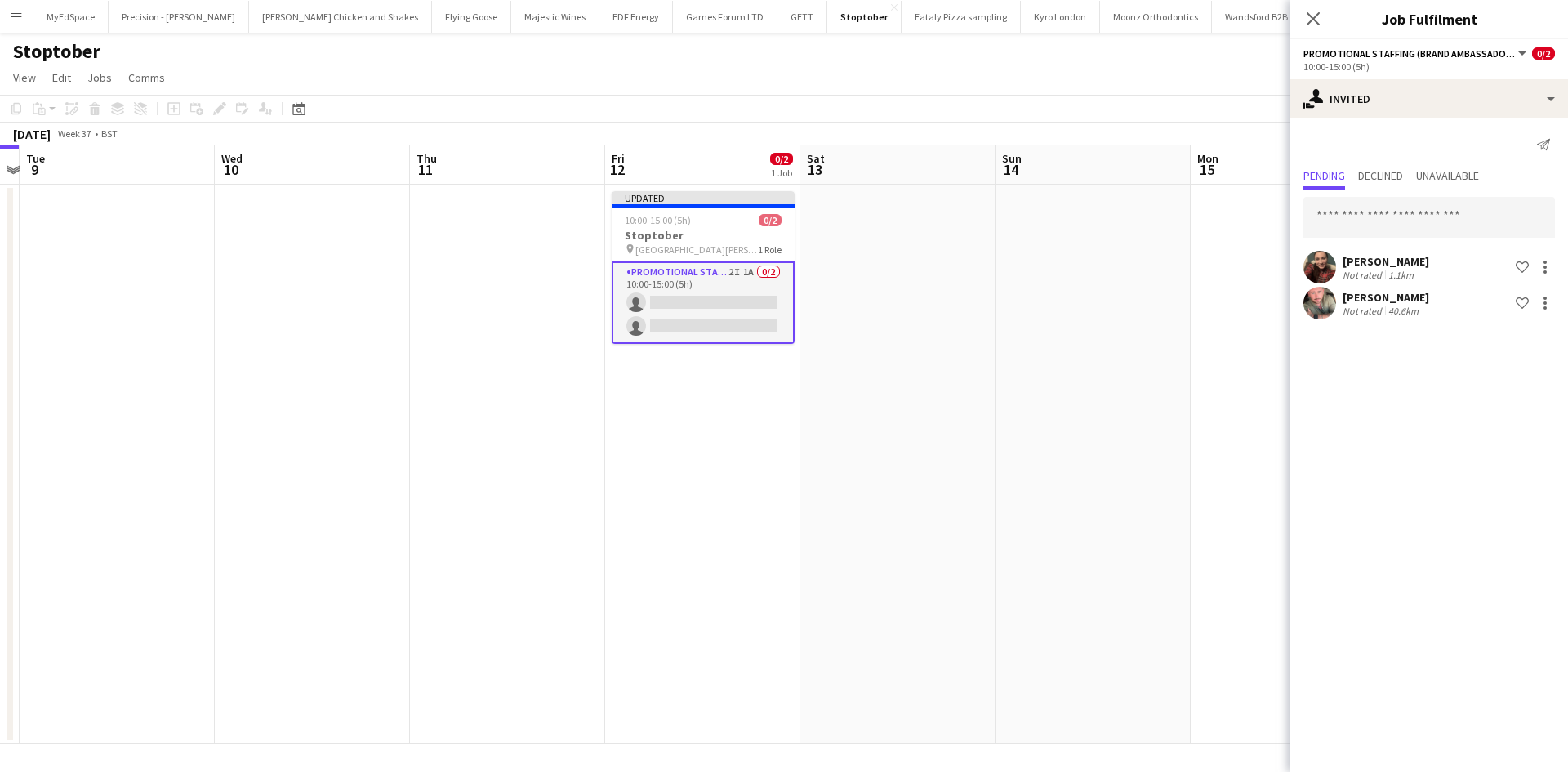
click at [1029, 371] on app-date-cell at bounding box center [1093, 465] width 195 height 560
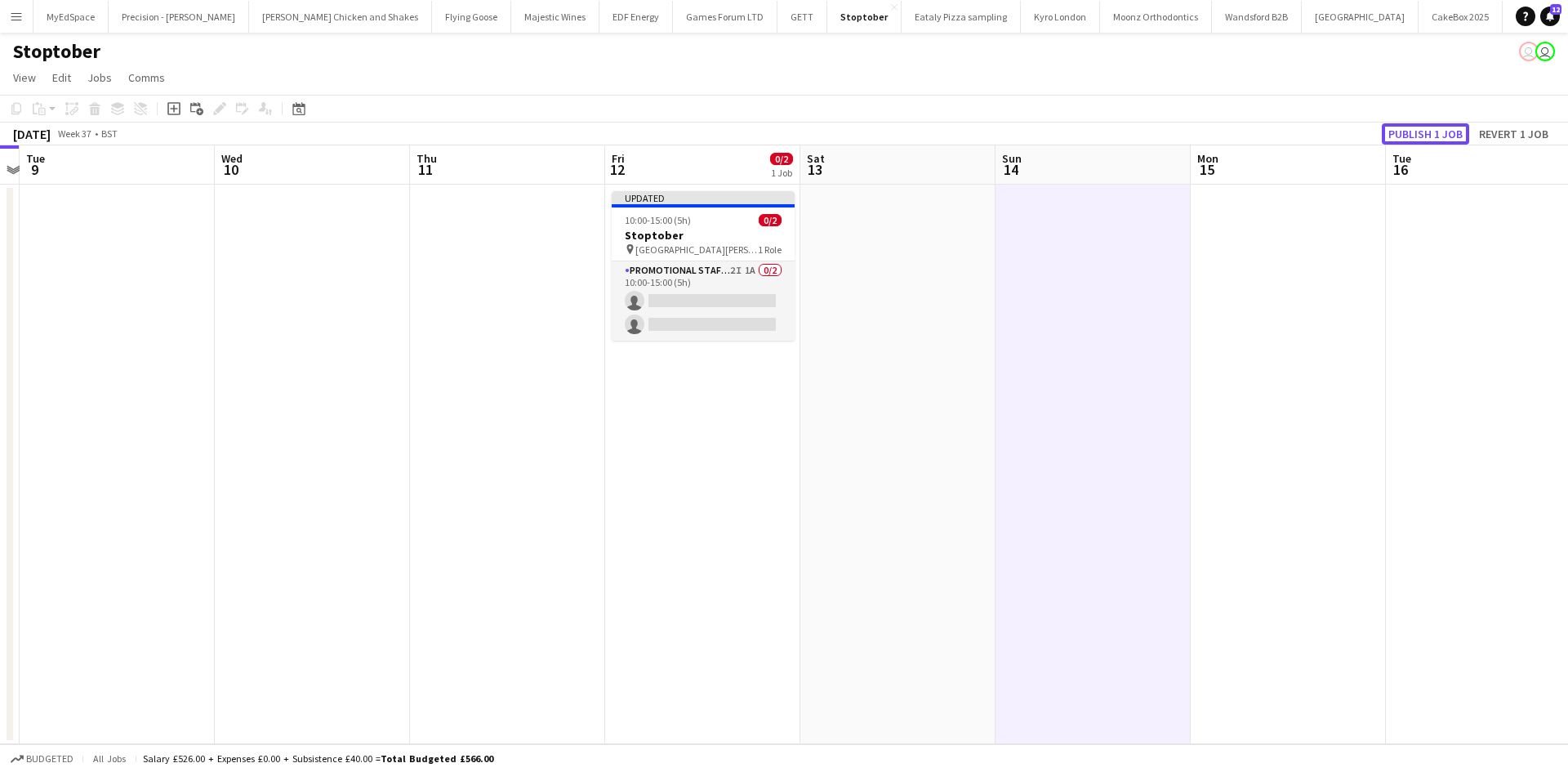
click at [1408, 131] on button "Publish 1 job" at bounding box center [1425, 134] width 87 height 21
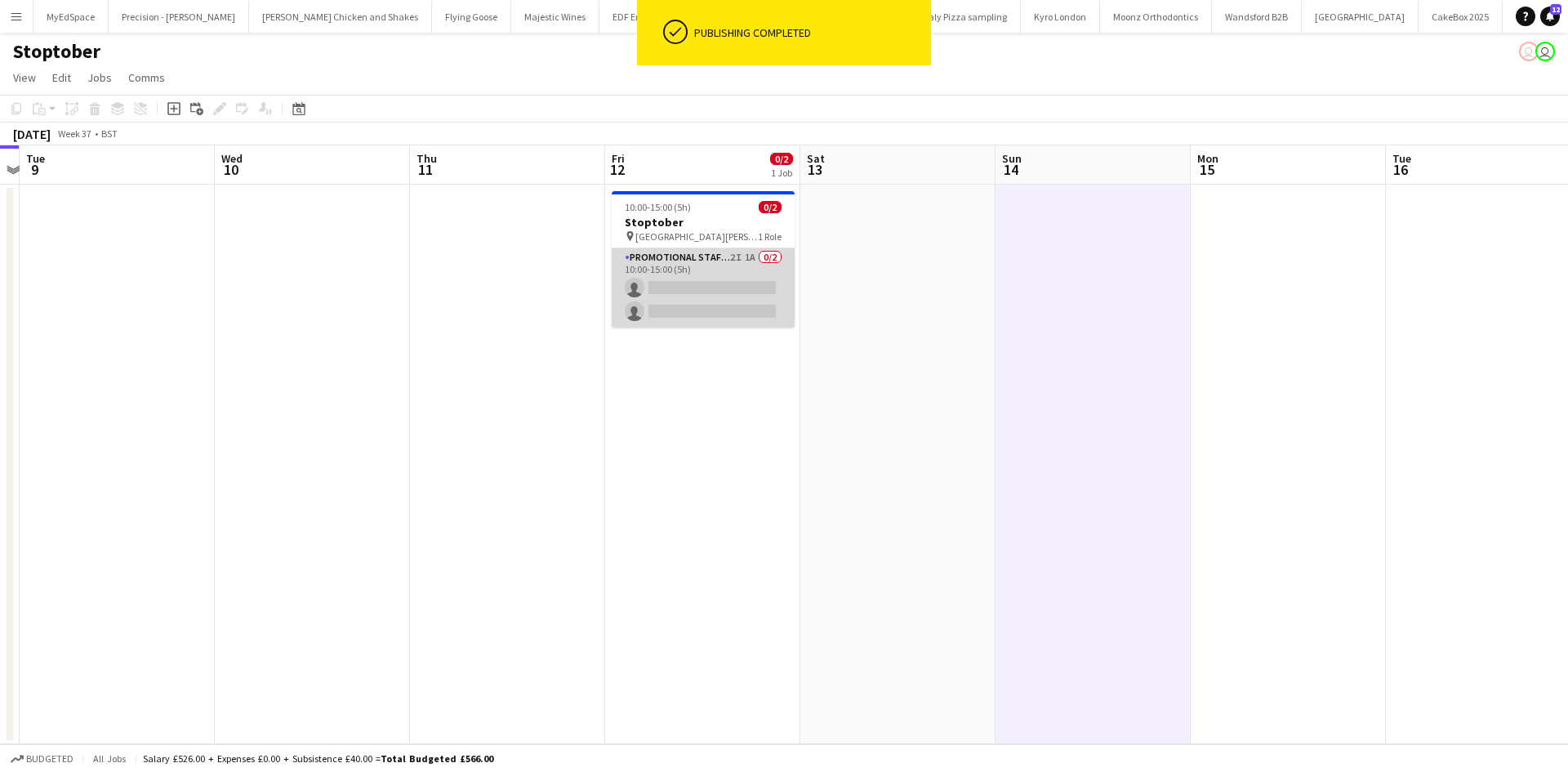
click at [752, 255] on app-card-role "Promotional Staffing (Brand Ambassadors) 2I 1A 0/2 10:00-15:00 (5h) single-neut…" at bounding box center [703, 288] width 183 height 79
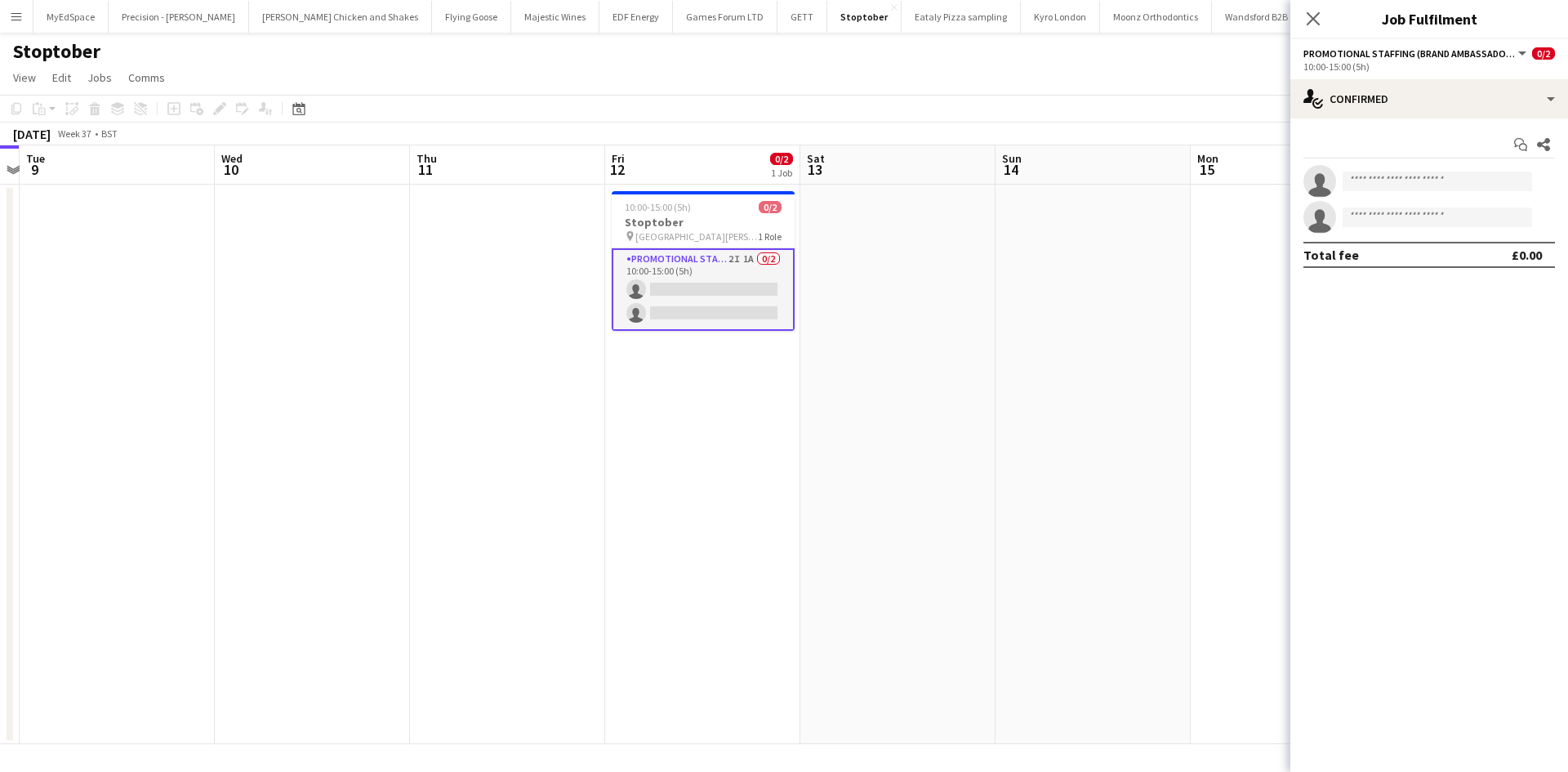
click at [1323, 402] on mat-expansion-panel "check Confirmed Start chat Share single-neutral-actions single-neutral-actions …" at bounding box center [1429, 446] width 277 height 654
click at [1064, 336] on app-date-cell at bounding box center [1093, 465] width 195 height 560
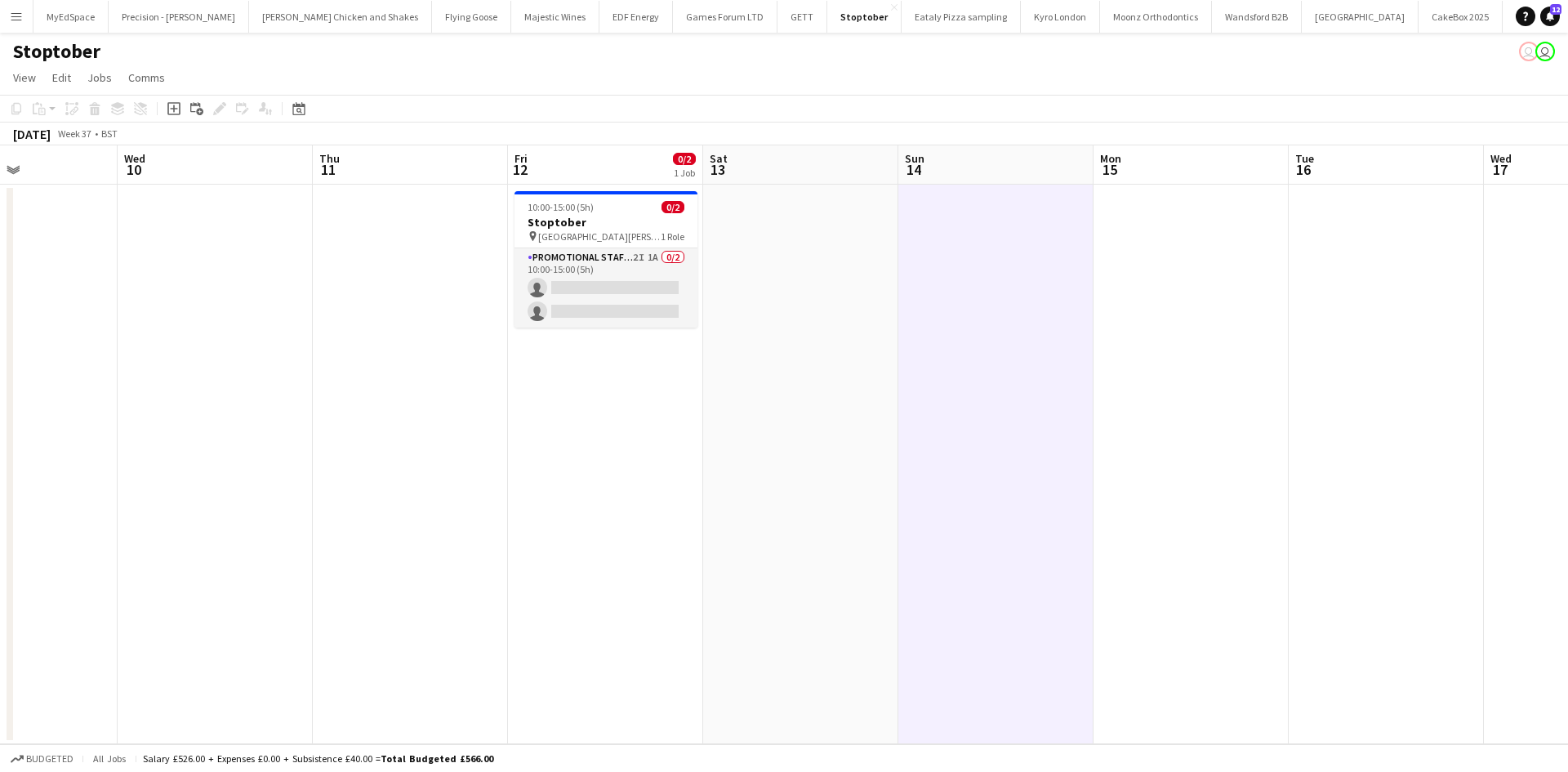
drag, startPoint x: 936, startPoint y: 442, endPoint x: 743, endPoint y: 380, distance: 202.7
click at [434, 331] on app-calendar-viewport "Sat 6 Sun 7 Mon 8 Tue 9 Wed 10 Thu 11 Fri 12 0/2 1 Job Sat 13 Sun 14 Mon 15 Tue…" at bounding box center [784, 444] width 1568 height 599
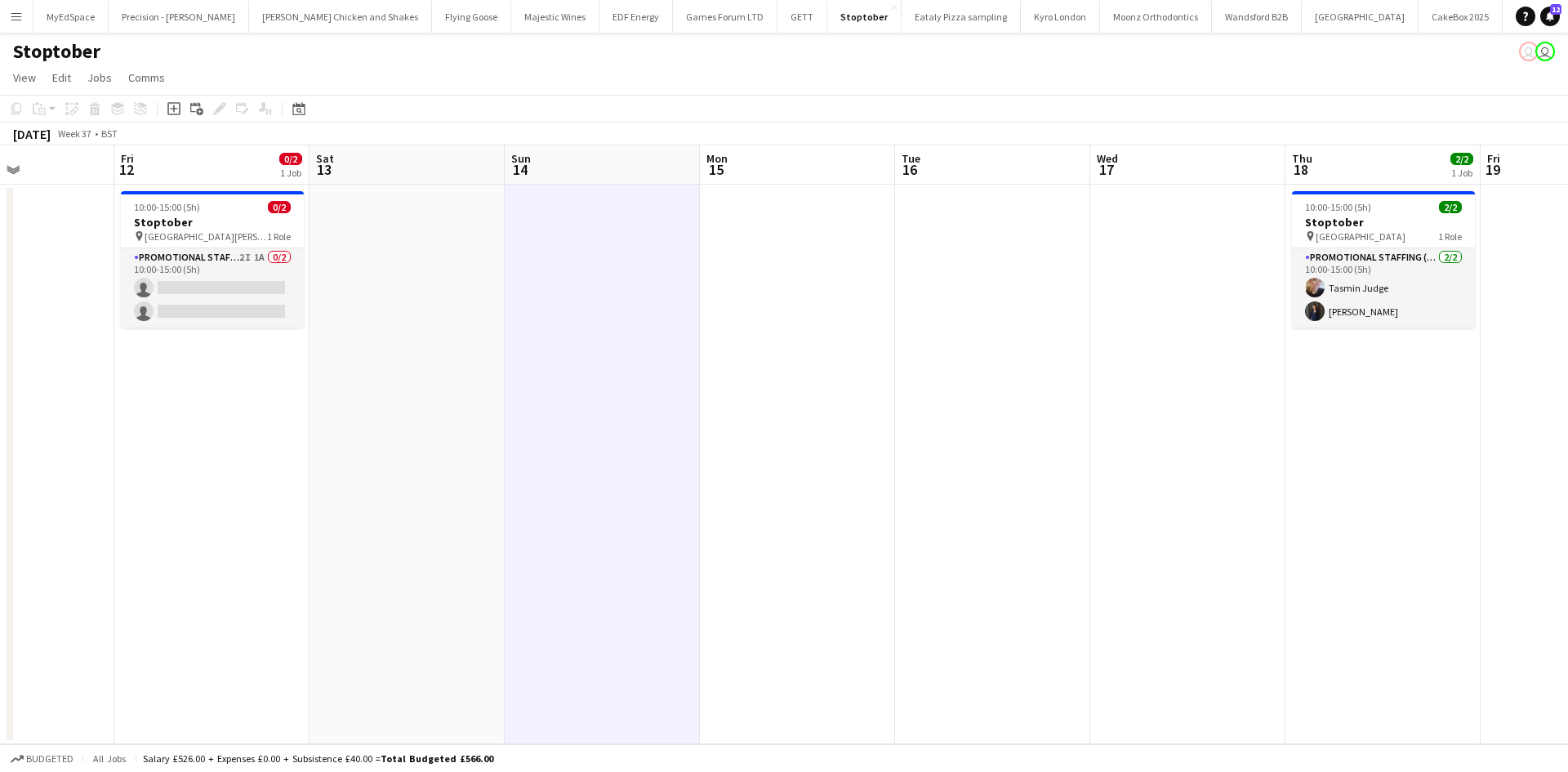
drag, startPoint x: 900, startPoint y: 380, endPoint x: 476, endPoint y: 305, distance: 430.6
click at [463, 305] on app-calendar-viewport "Tue 9 Wed 10 Thu 11 Fri 12 0/2 1 Job Sat 13 Sun 14 Mon 15 Tue 16 Wed 17 Thu 18 …" at bounding box center [784, 444] width 1568 height 599
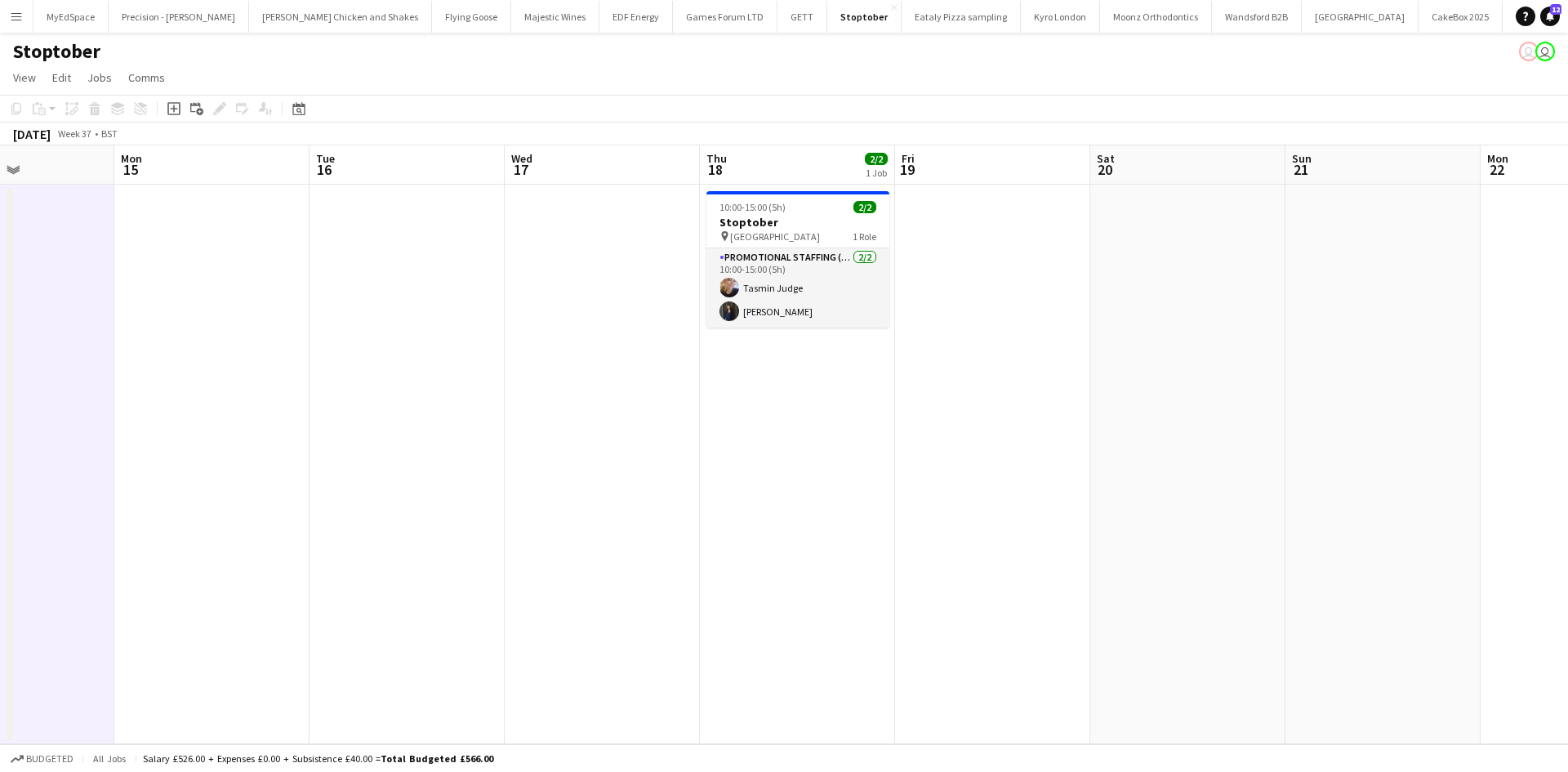
scroll to position [0, 487]
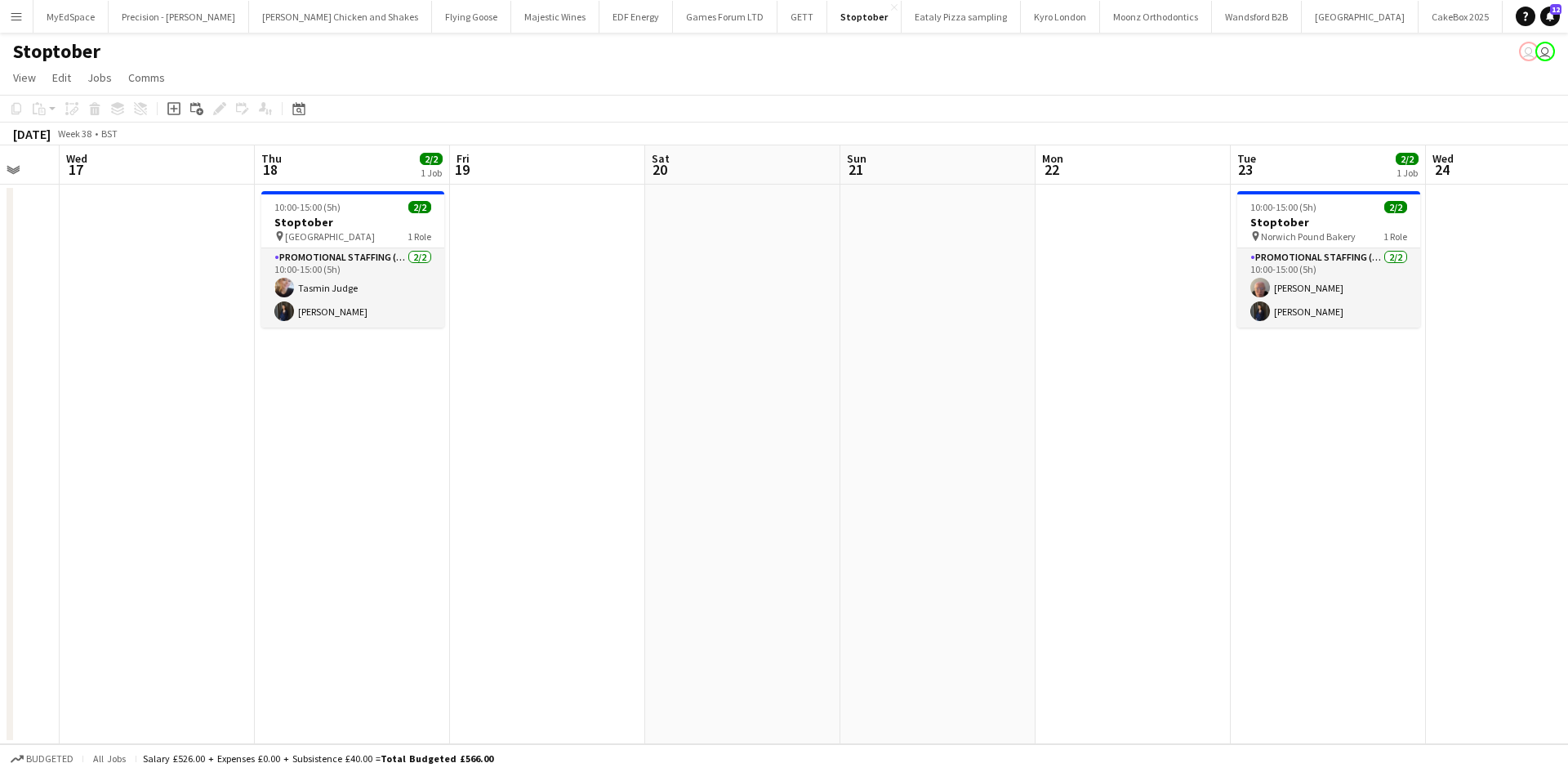
drag, startPoint x: 1128, startPoint y: 413, endPoint x: 650, endPoint y: 349, distance: 482.3
click at [650, 349] on app-calendar-viewport "Sun 14 Mon 15 Tue 16 Wed 17 Thu 18 2/2 1 Job Fri 19 Sat 20 Sun 21 Mon 22 Tue 23…" at bounding box center [784, 444] width 1568 height 599
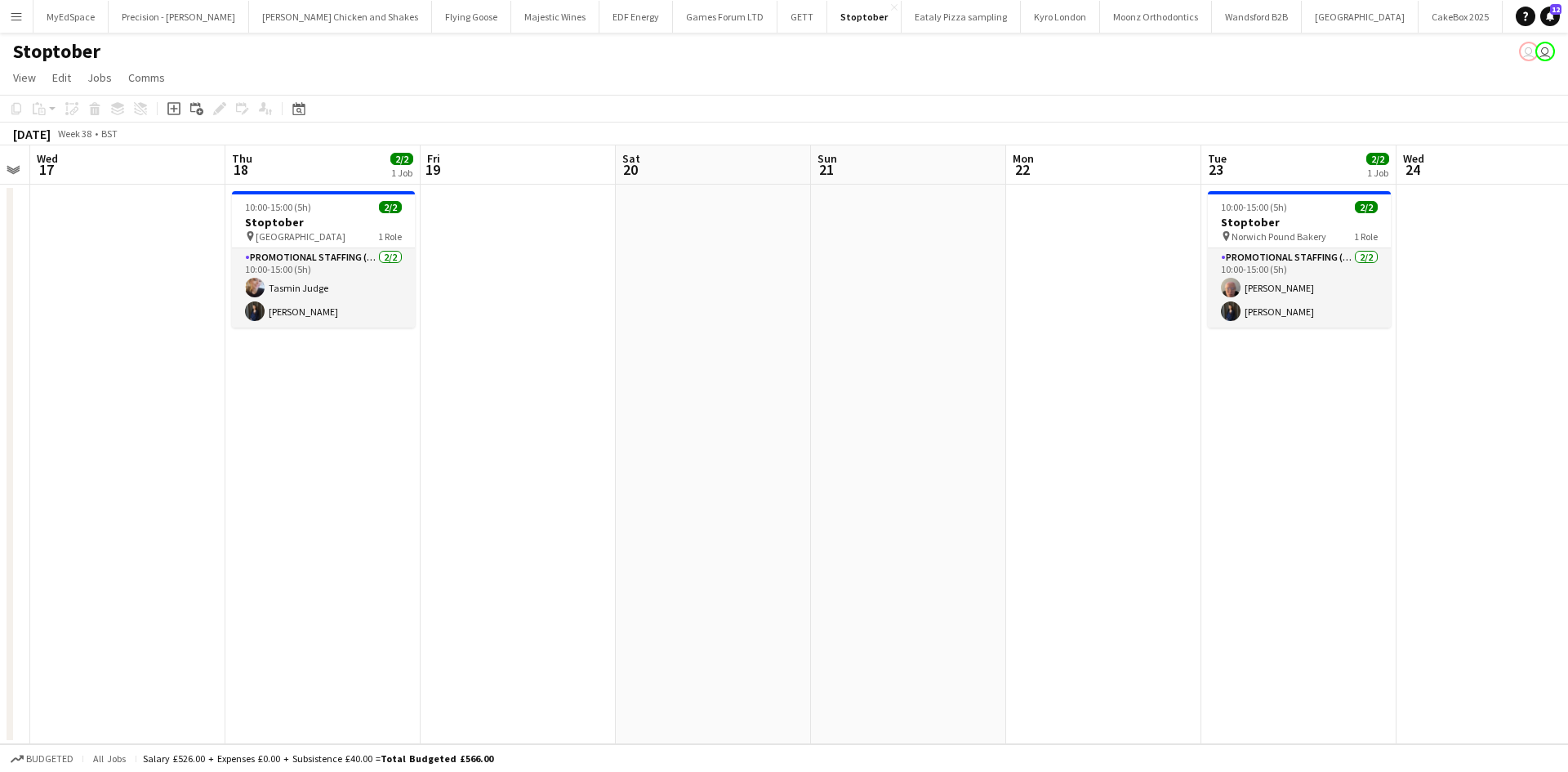
drag, startPoint x: 1005, startPoint y: 440, endPoint x: 867, endPoint y: 422, distance: 139.2
click at [867, 422] on app-calendar-viewport "Sun 14 Mon 15 Tue 16 Wed 17 Thu 18 2/2 1 Job Fri 19 Sat 20 Sun 21 Mon 22 Tue 23…" at bounding box center [784, 444] width 1568 height 599
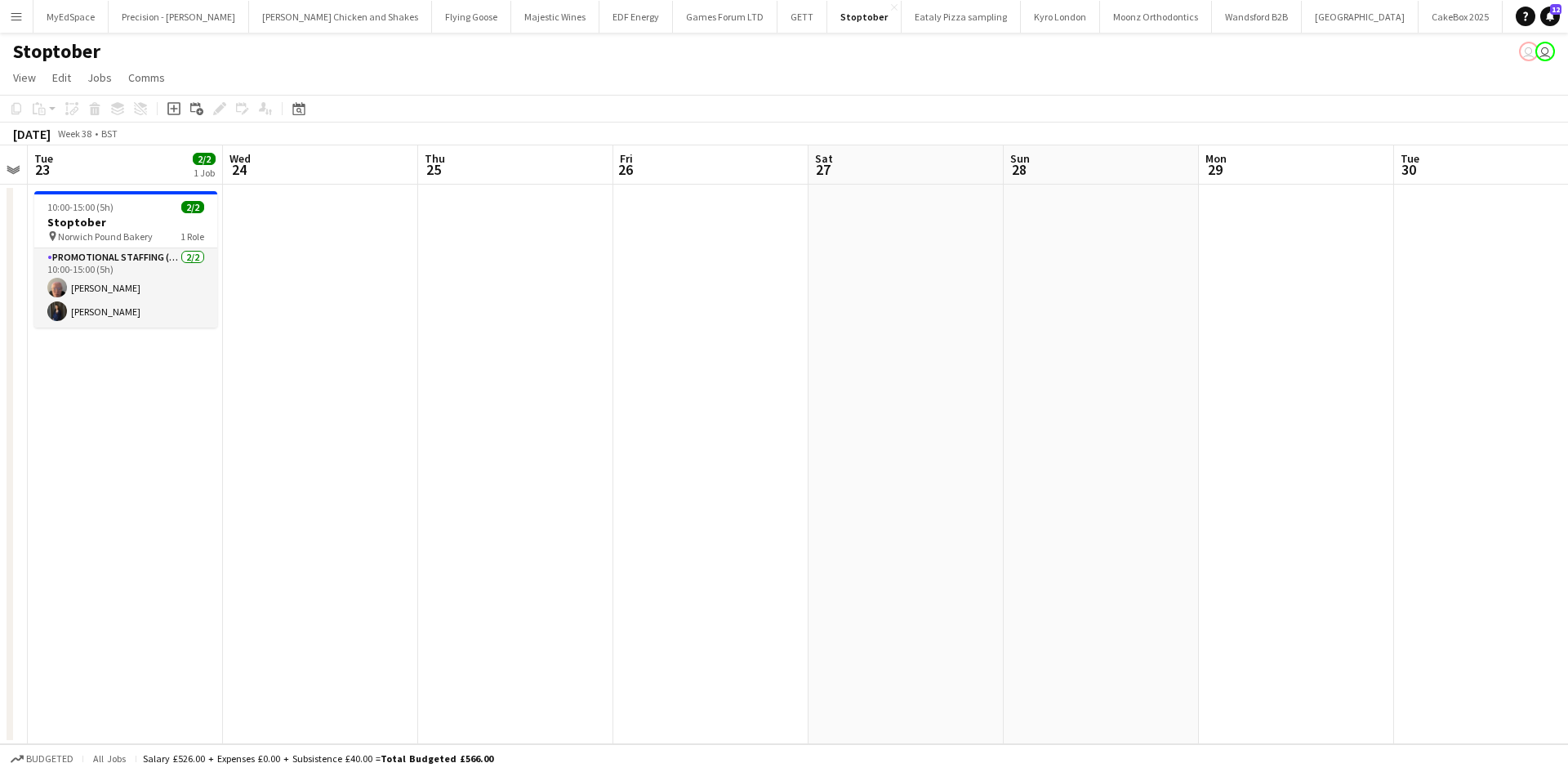
drag, startPoint x: 984, startPoint y: 436, endPoint x: 1396, endPoint y: 499, distance: 416.8
click at [1396, 499] on app-calendar-viewport "Sat 20 Sun 21 Mon 22 Tue 23 2/2 1 Job Wed 24 Thu 25 Fri 26 Sat 27 Sun 28 Mon 29…" at bounding box center [784, 444] width 1568 height 599
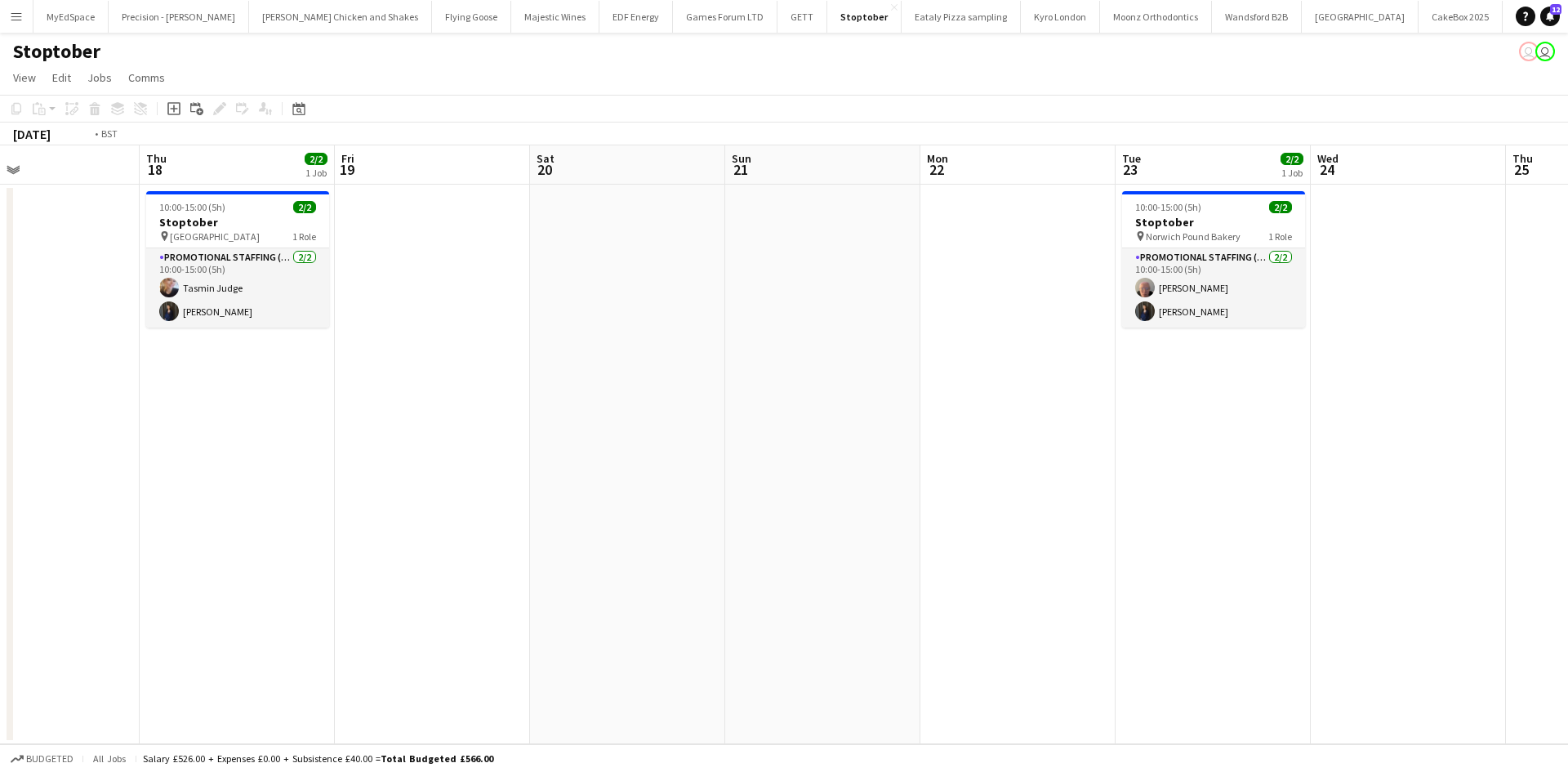
drag, startPoint x: 813, startPoint y: 401, endPoint x: 1277, endPoint y: 401, distance: 464.0
click at [1543, 401] on app-calendar-viewport "Mon 15 Tue 16 Wed 17 Thu 18 2/2 1 Job Fri 19 Sat 20 Sun 21 Mon 22 Tue 23 2/2 1 …" at bounding box center [784, 444] width 1568 height 599
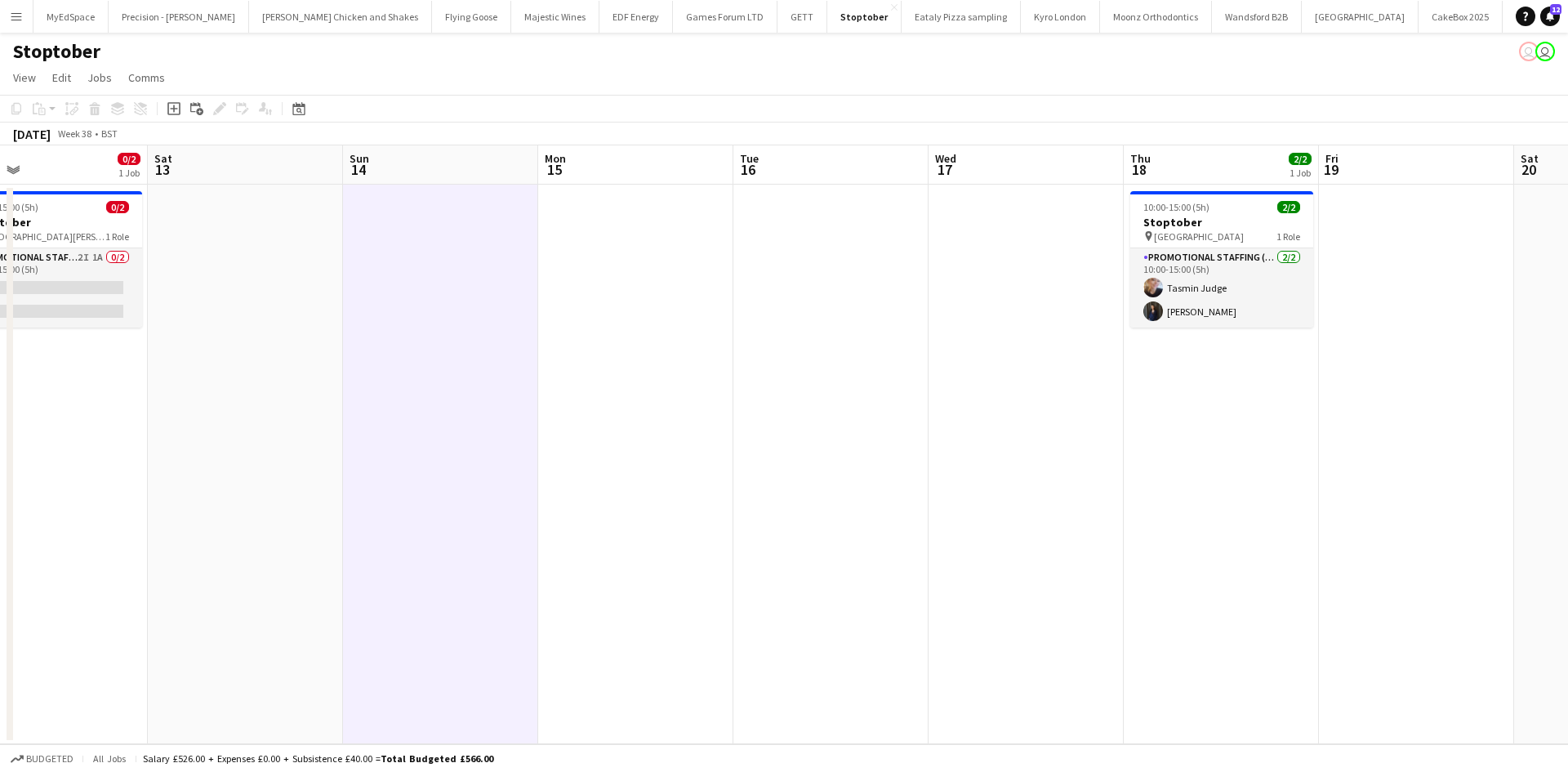
drag, startPoint x: 460, startPoint y: 395, endPoint x: 898, endPoint y: 421, distance: 438.8
click at [883, 418] on app-calendar-viewport "Wed 10 Thu 11 Fri 12 0/2 1 Job Sat 13 Sun 14 Mon 15 Tue 16 Wed 17 Thu 18 2/2 1 …" at bounding box center [784, 444] width 1568 height 599
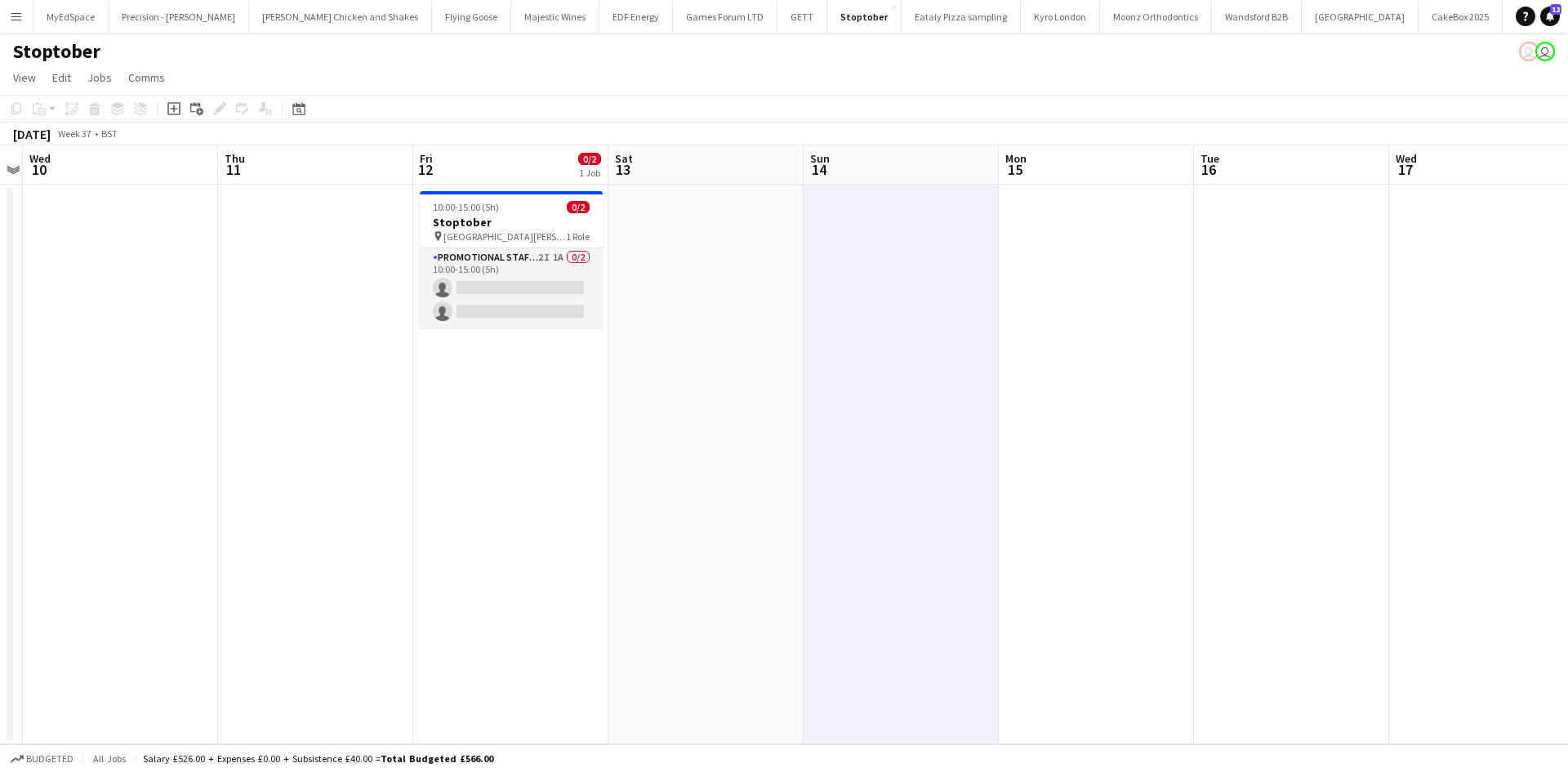
scroll to position [0, 345]
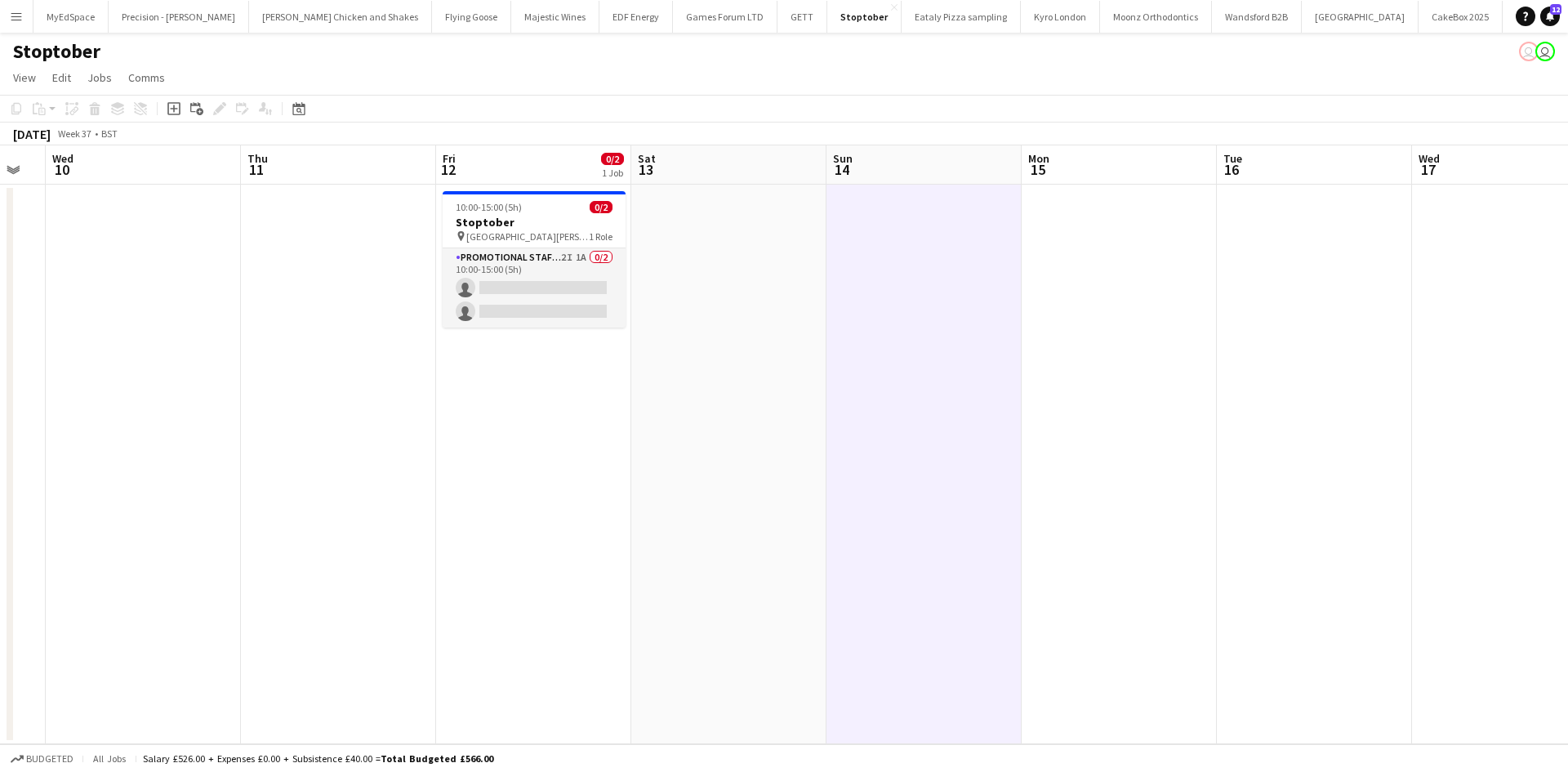
drag, startPoint x: 471, startPoint y: 366, endPoint x: 690, endPoint y: 403, distance: 222.1
click at [690, 403] on app-calendar-viewport "Mon 8 Tue 9 Wed 10 Thu 11 Fri 12 0/2 1 Job Sat 13 Sun 14 Mon 15 Tue 16 Wed 17 T…" at bounding box center [784, 444] width 1568 height 599
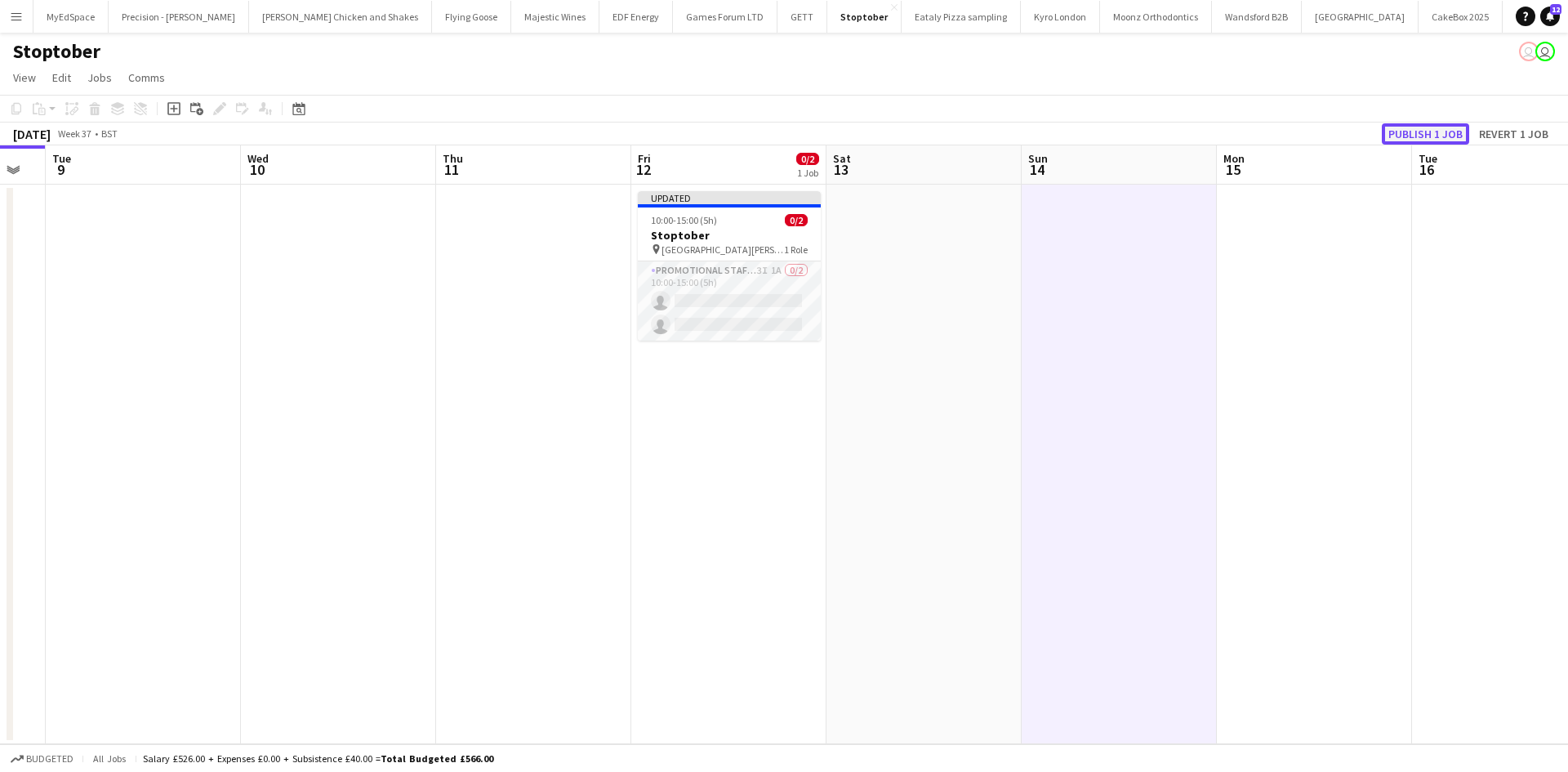
click at [1431, 127] on button "Publish 1 job" at bounding box center [1425, 134] width 87 height 21
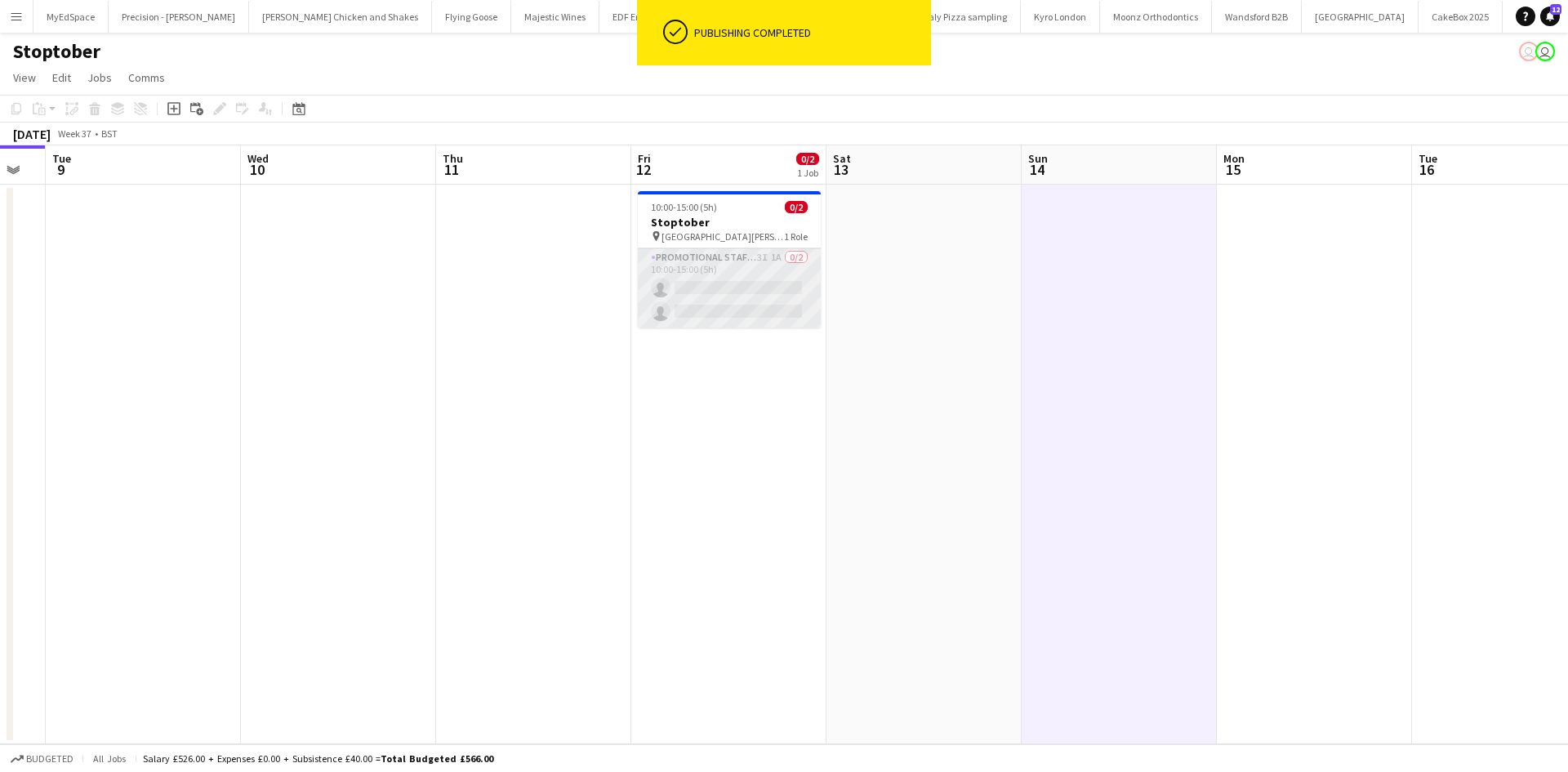
click at [762, 249] on app-card-role "Promotional Staffing (Brand Ambassadors) 3I 1A 0/2 10:00-15:00 (5h) single-neut…" at bounding box center [729, 288] width 183 height 79
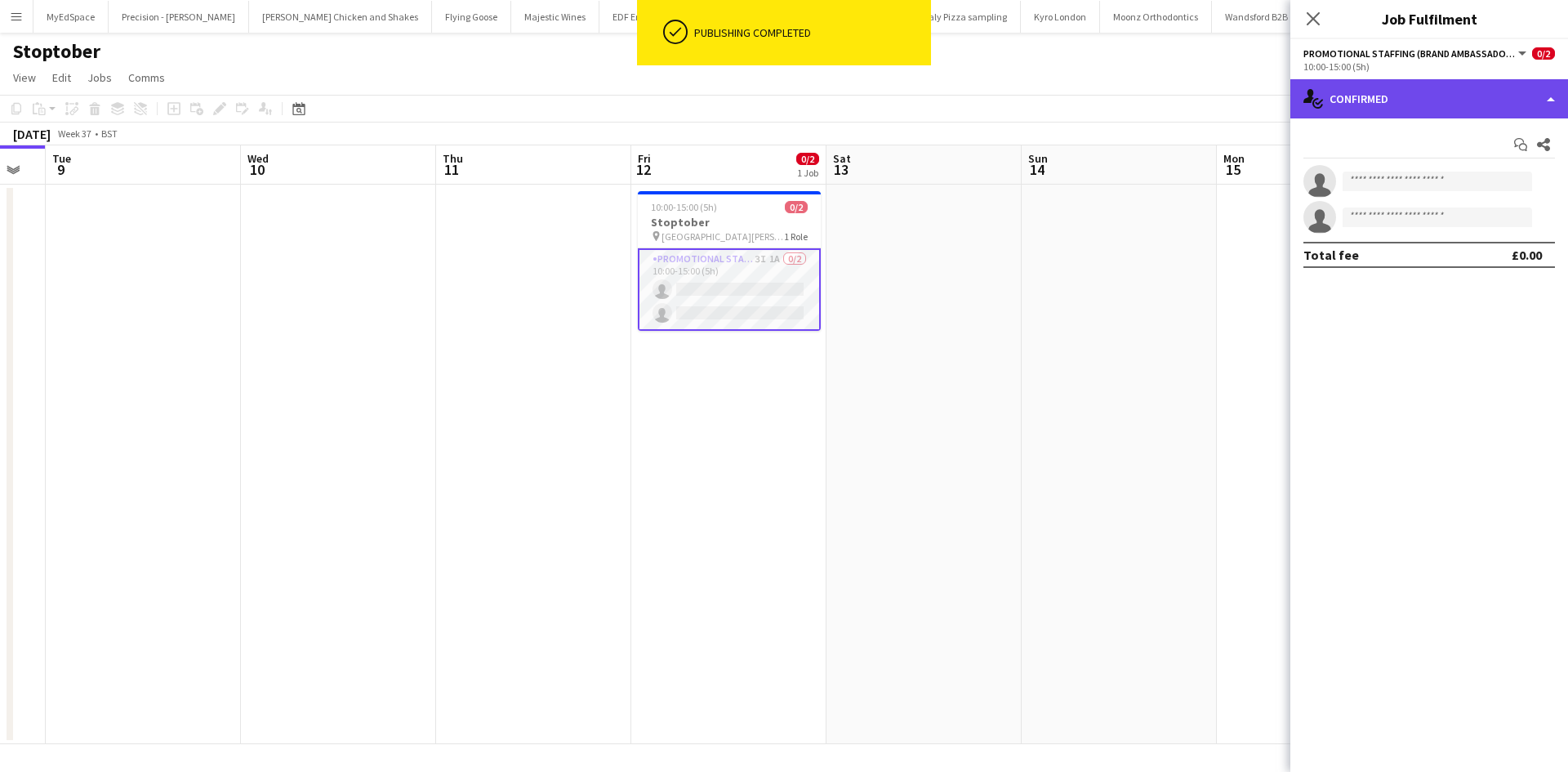
click at [1433, 101] on div "single-neutral-actions-check-2 Confirmed" at bounding box center [1429, 99] width 277 height 39
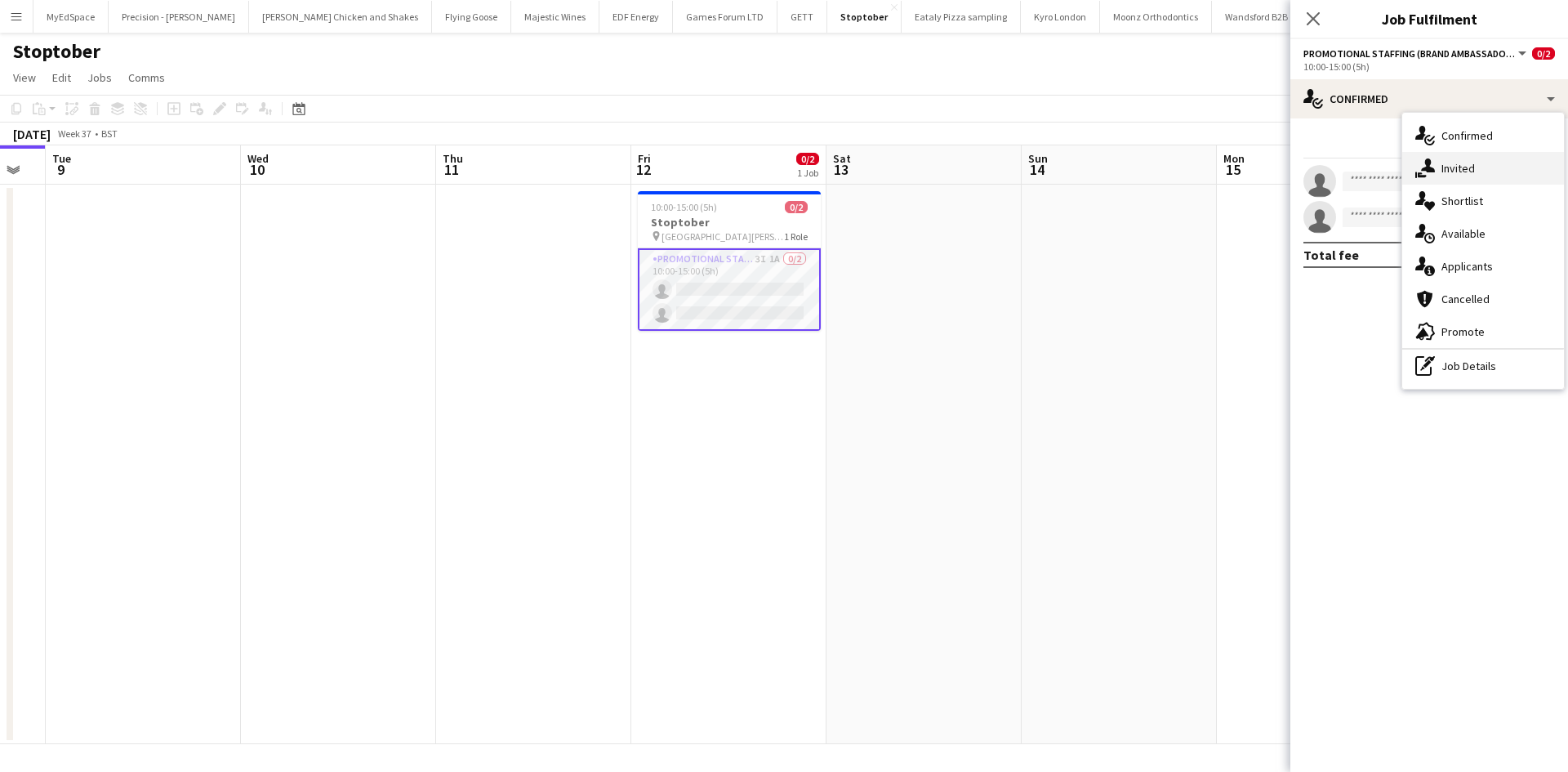
click at [1449, 173] on span "Invited" at bounding box center [1458, 168] width 33 height 15
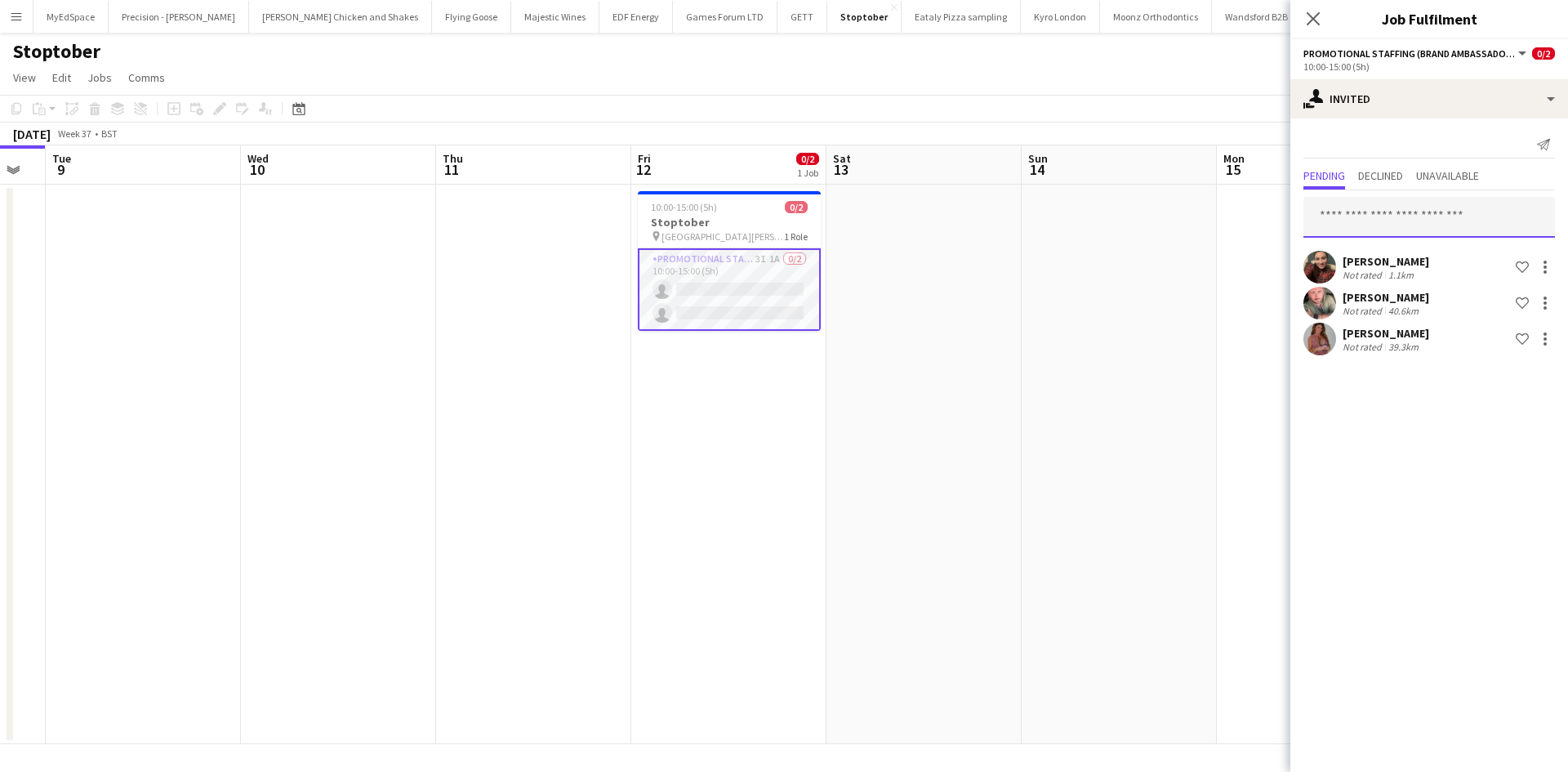
click at [1408, 212] on input "text" at bounding box center [1429, 218] width 252 height 41
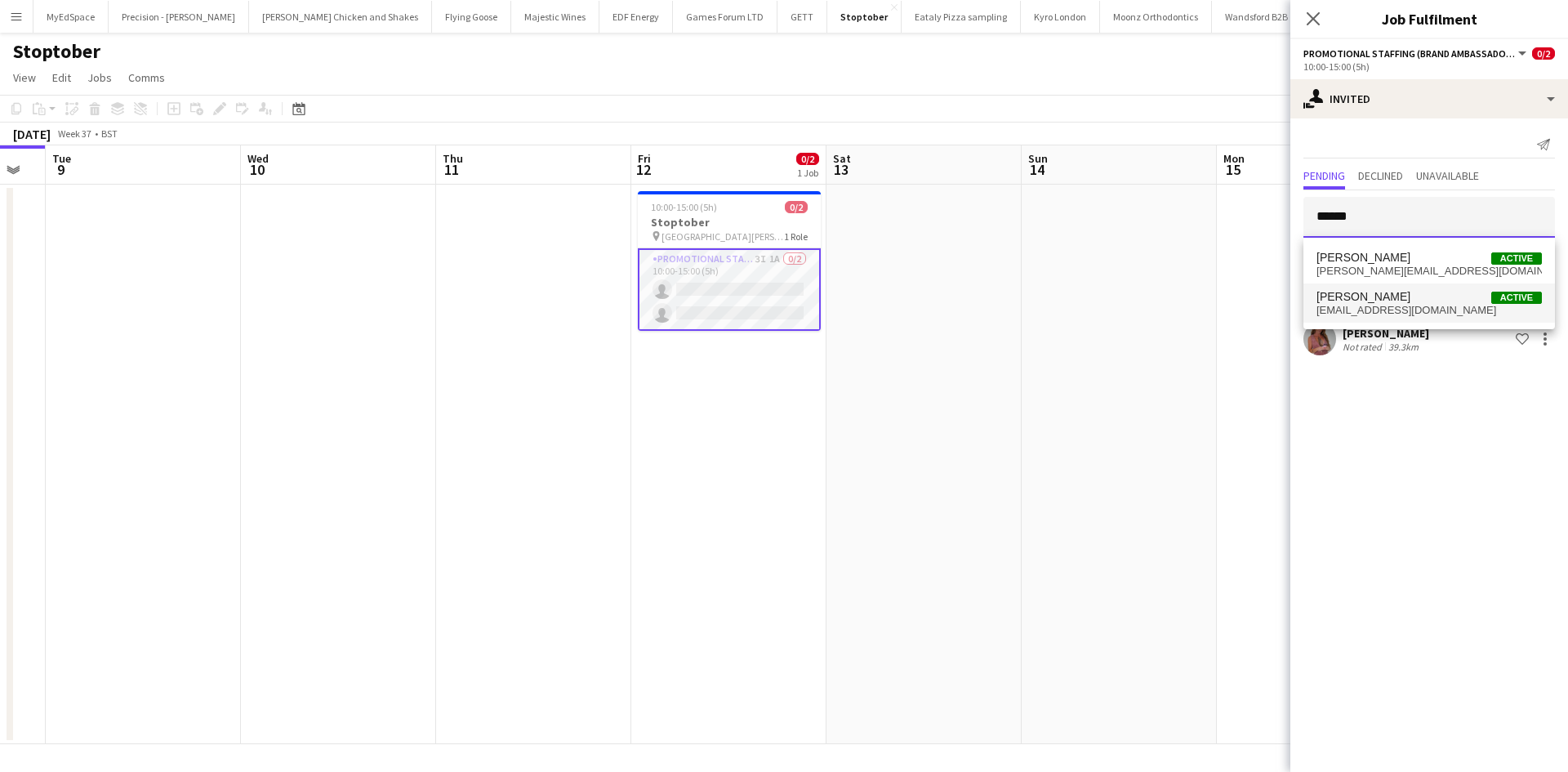
type input "******"
click at [1425, 309] on span "milliejford@gmail.com" at bounding box center [1430, 310] width 225 height 13
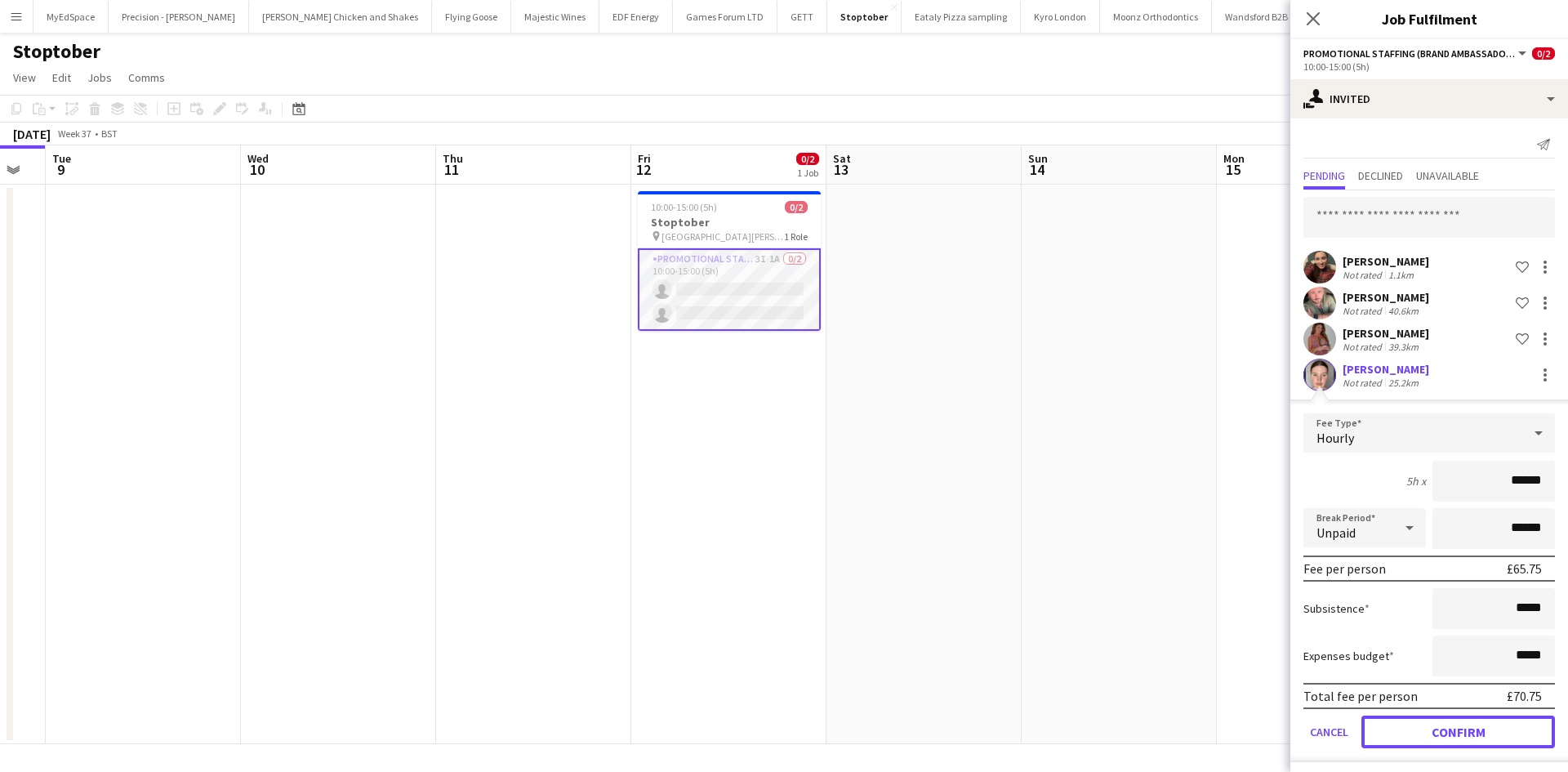
drag, startPoint x: 1454, startPoint y: 731, endPoint x: 1460, endPoint y: 709, distance: 22.8
click at [1455, 732] on button "Confirm" at bounding box center [1458, 732] width 194 height 32
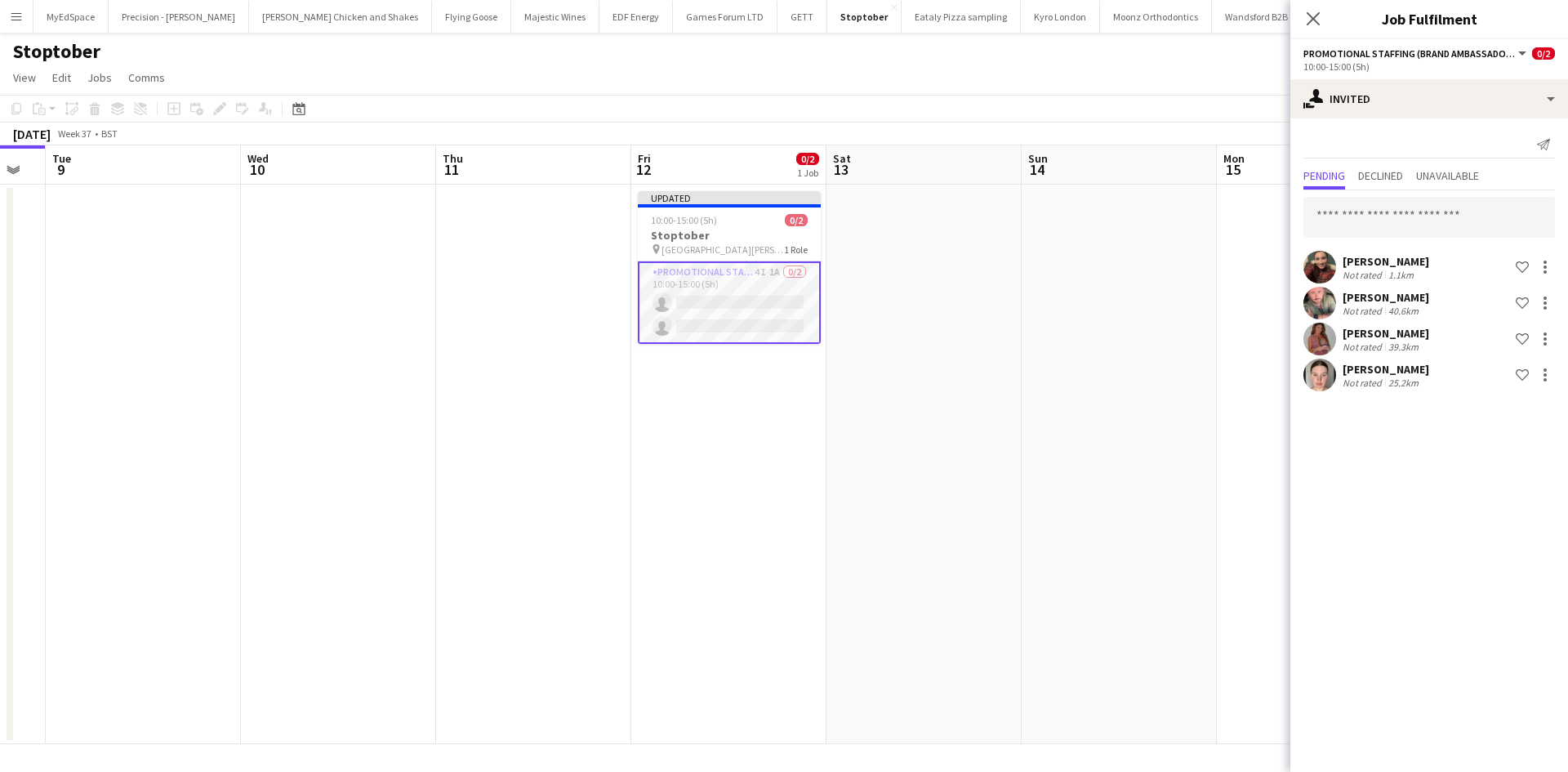
click at [1354, 240] on div "Hannah Norris Not rated 1.1km Shortlist crew David Smith Not rated 40.6km Short…" at bounding box center [1429, 292] width 277 height 204
click at [1352, 237] on input "text" at bounding box center [1429, 218] width 252 height 41
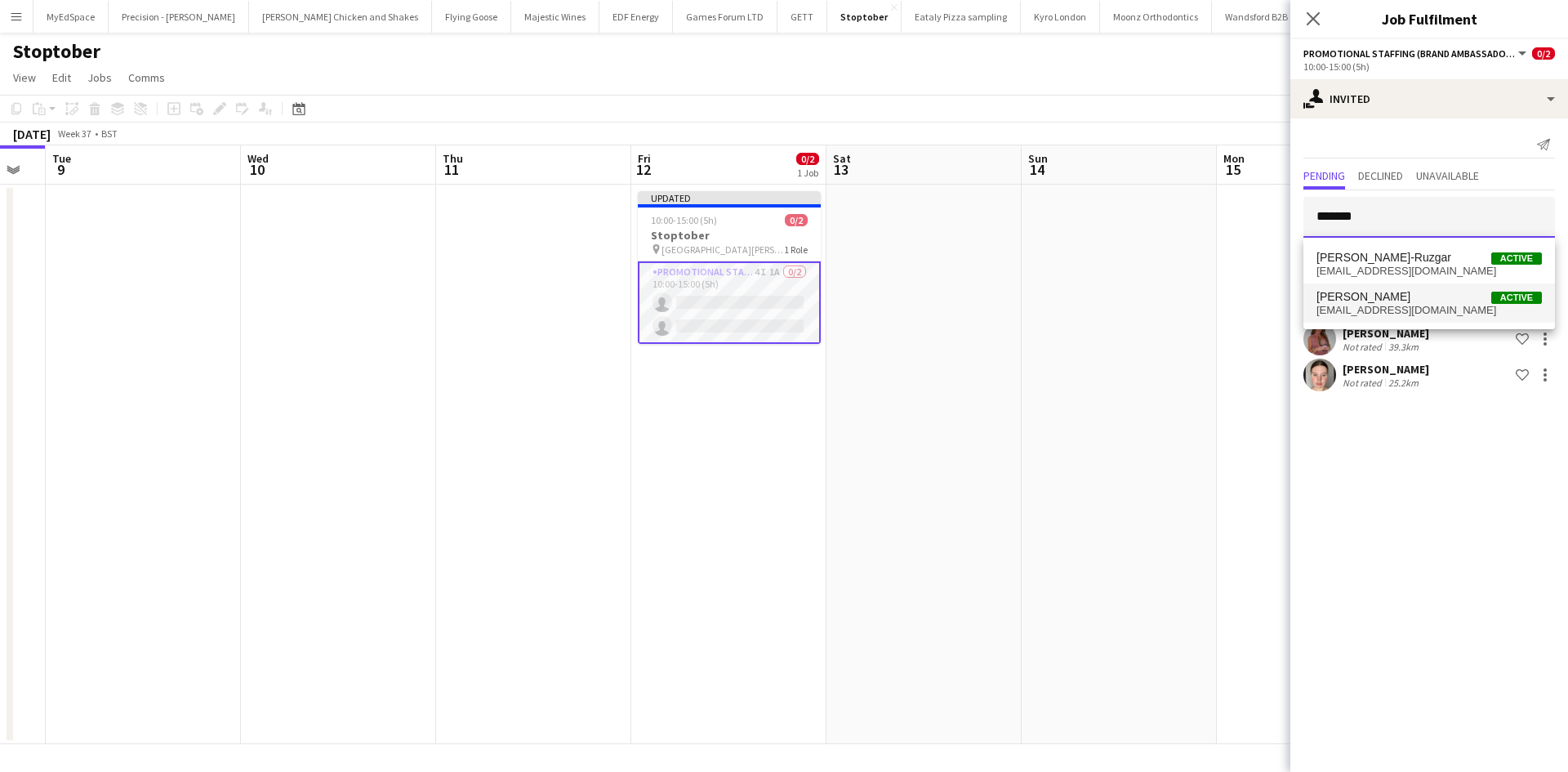
type input "*******"
click at [1387, 315] on span "aaliyahbraithwaite@hotmail.com" at bounding box center [1430, 310] width 225 height 13
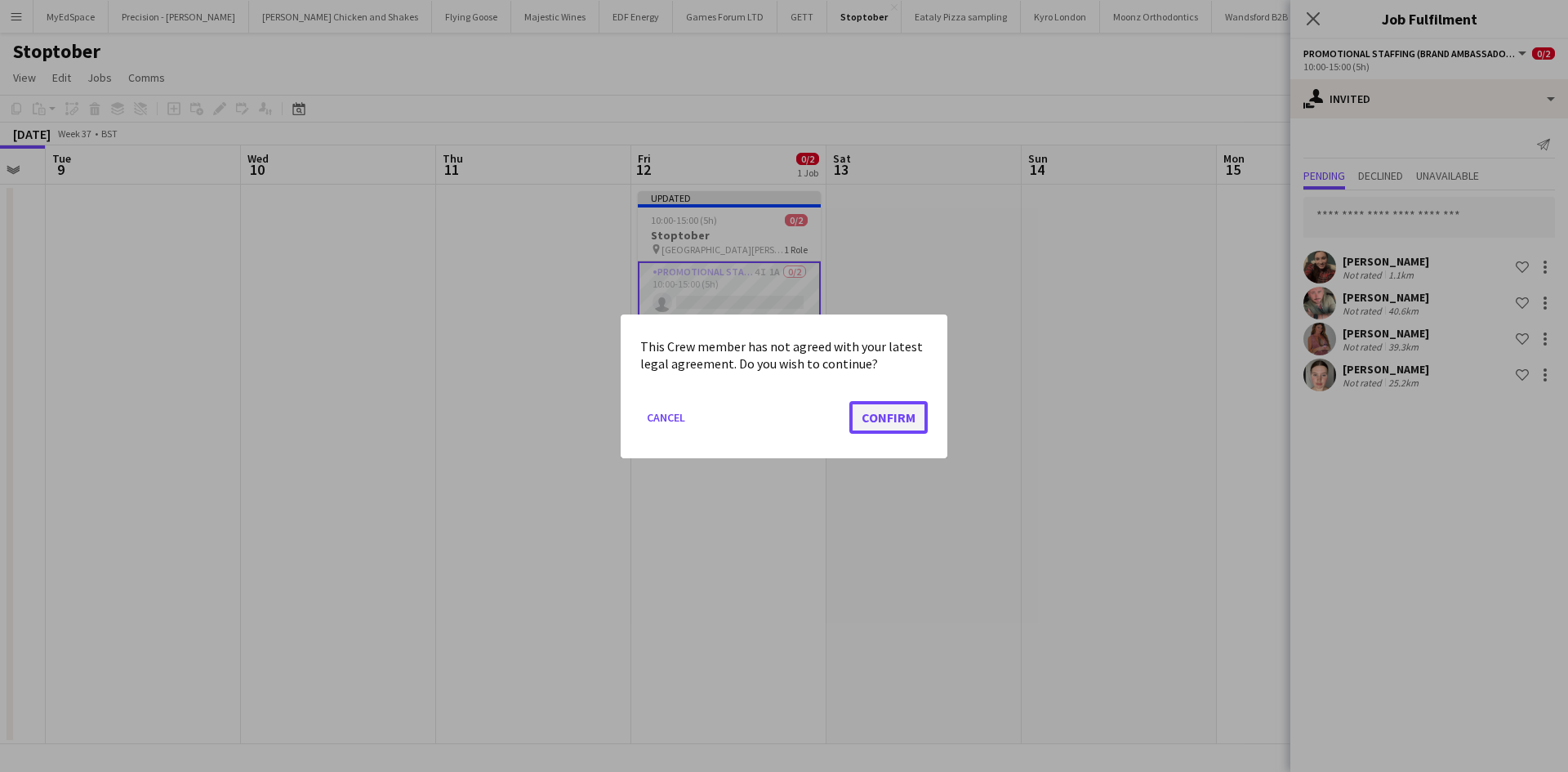
click at [865, 408] on button "Confirm" at bounding box center [889, 417] width 79 height 32
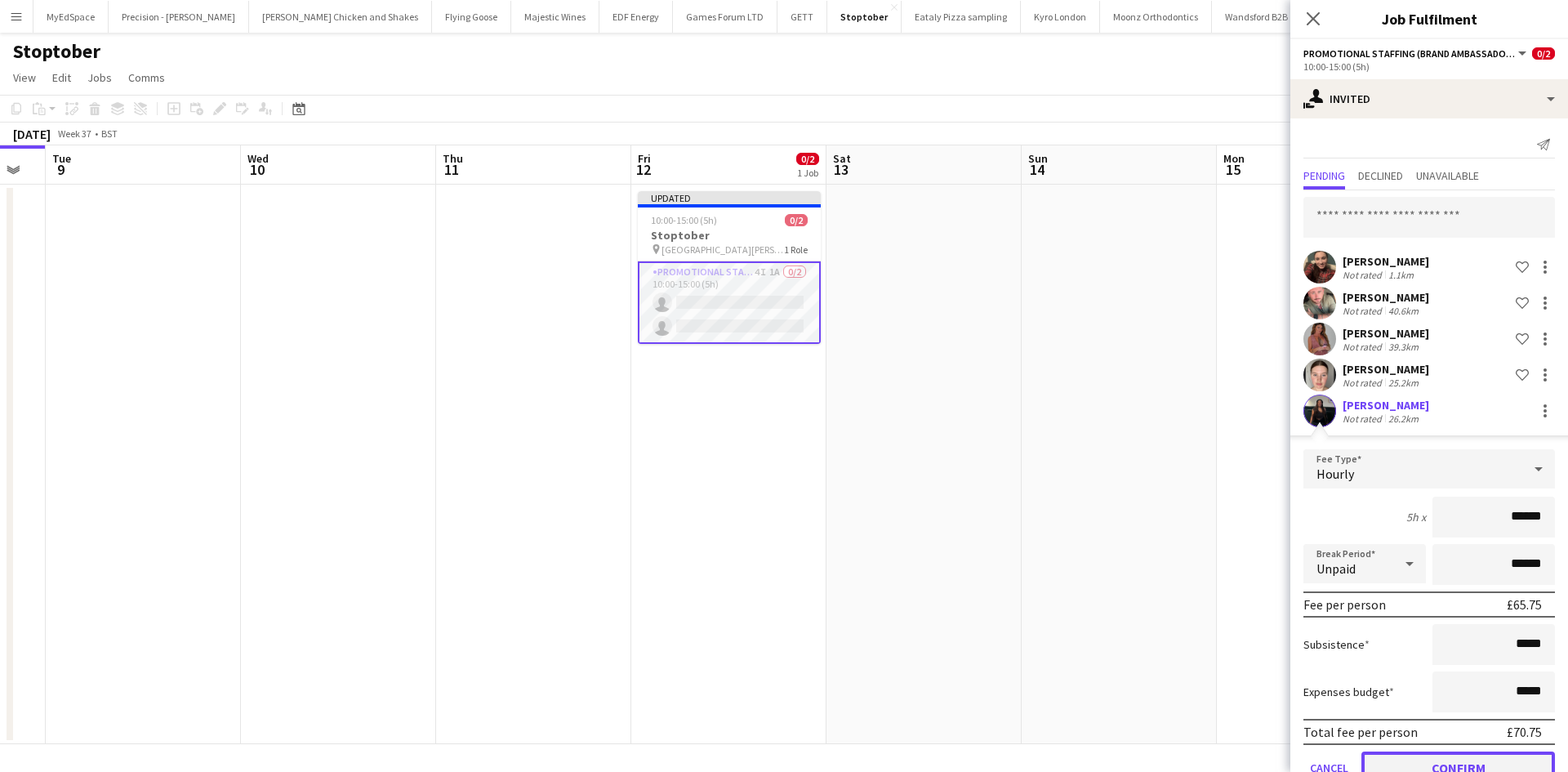
click at [1444, 764] on button "Confirm" at bounding box center [1458, 768] width 194 height 32
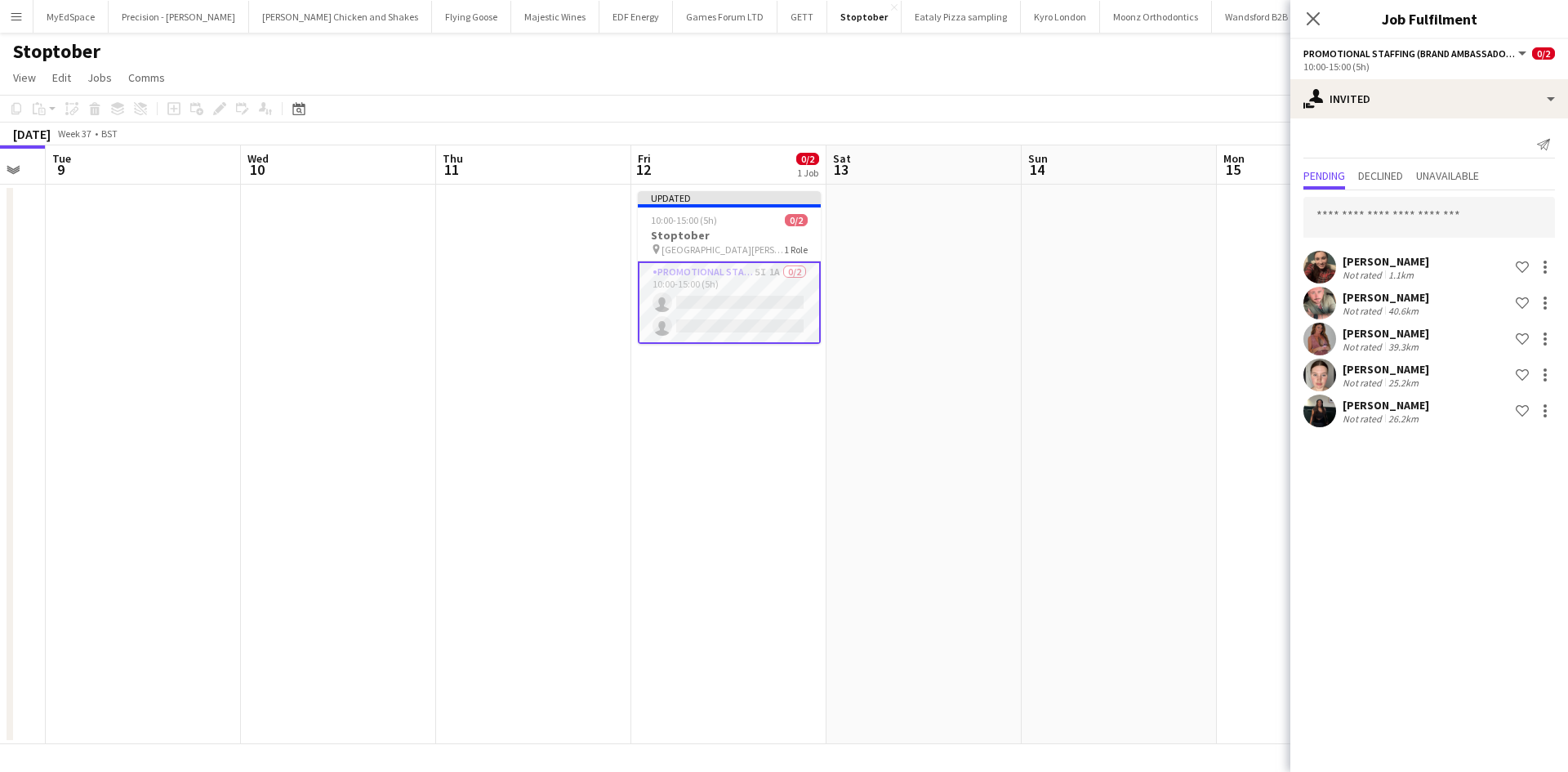
click at [1081, 537] on app-date-cell at bounding box center [1119, 465] width 195 height 560
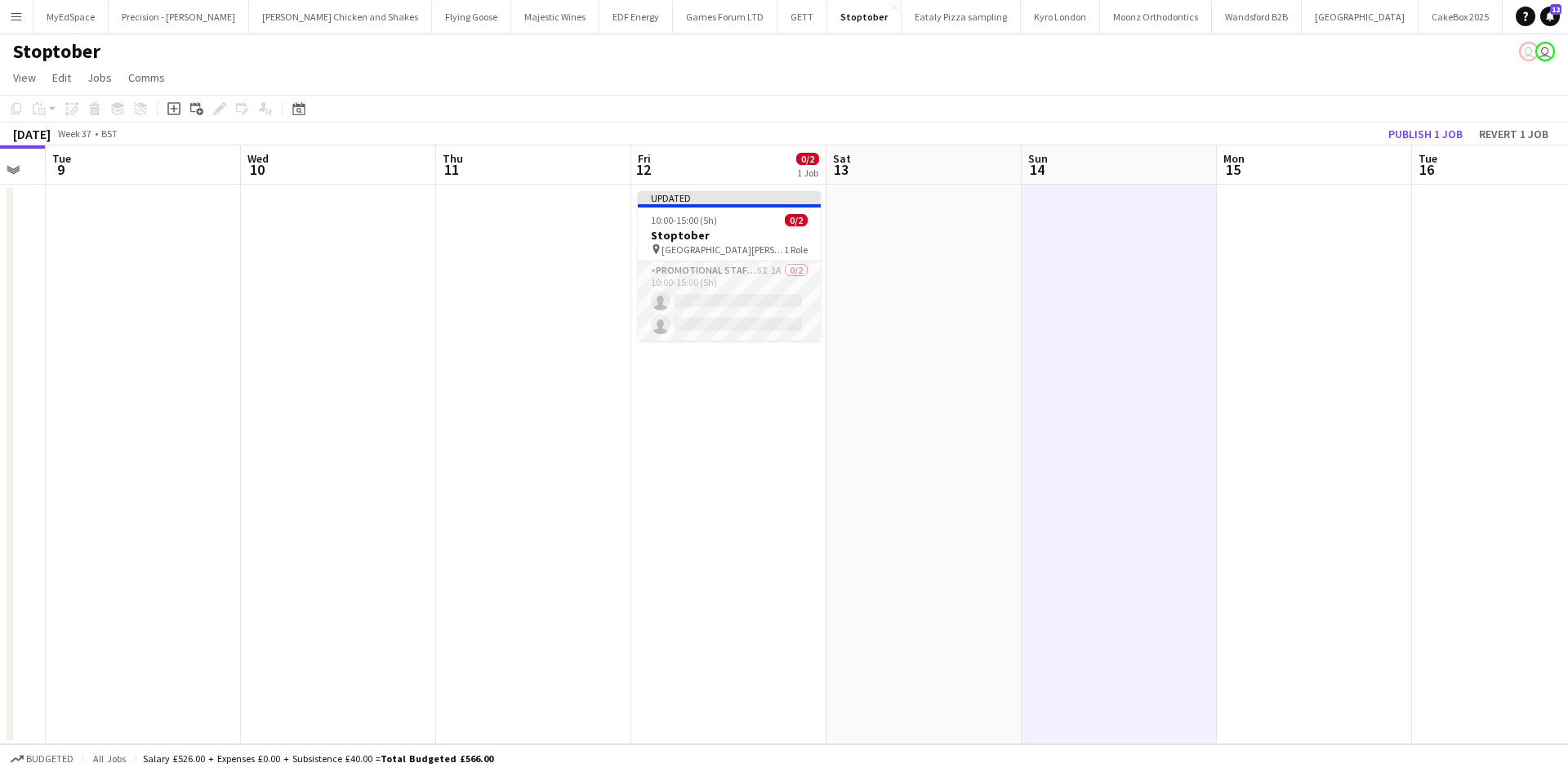
scroll to position [0, 347]
click at [1411, 135] on button "Publish 1 job" at bounding box center [1425, 134] width 87 height 21
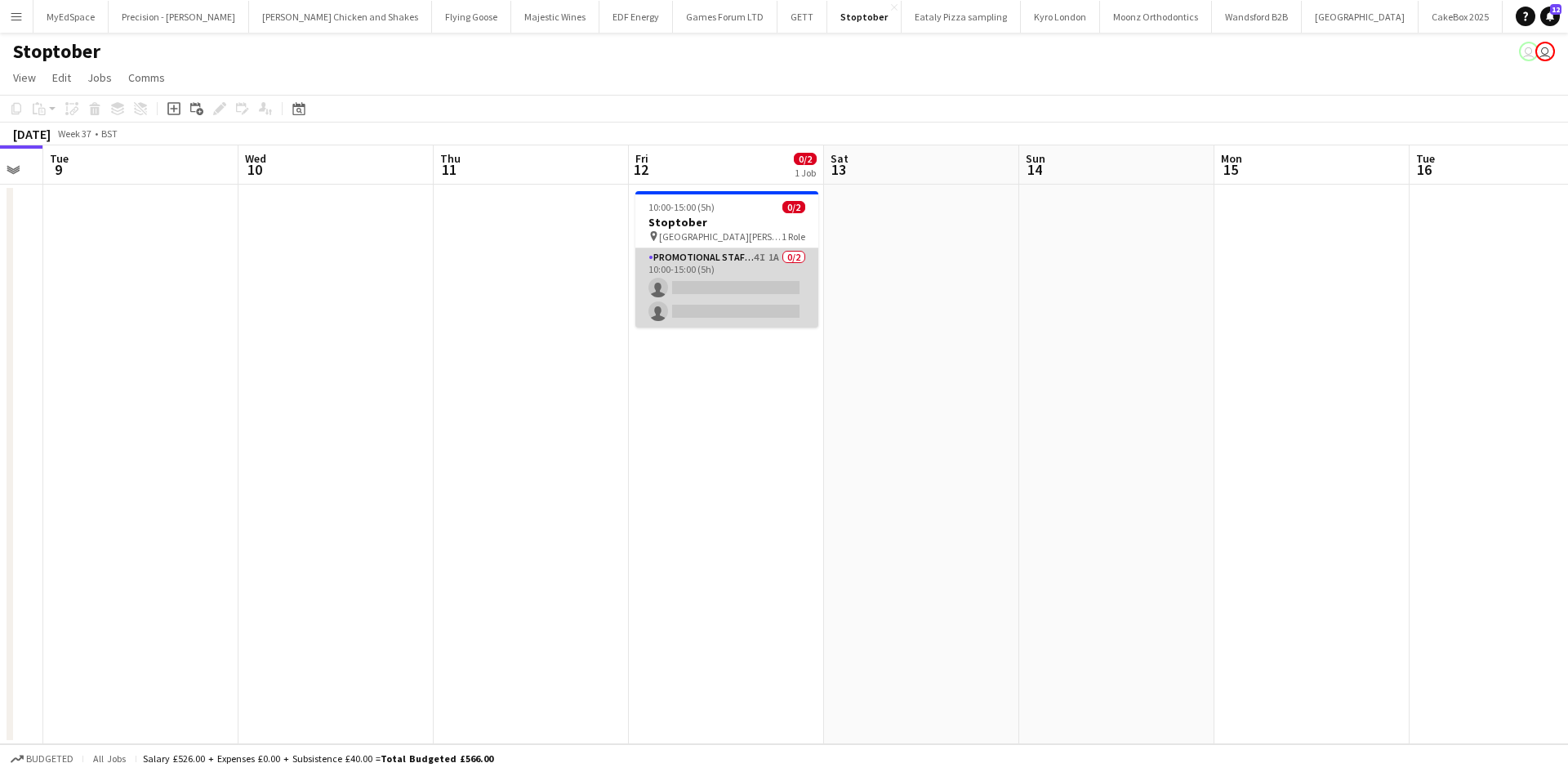
click at [774, 260] on app-card-role "Promotional Staffing (Brand Ambassadors) 4I 1A 0/2 10:00-15:00 (5h) single-neut…" at bounding box center [727, 288] width 183 height 79
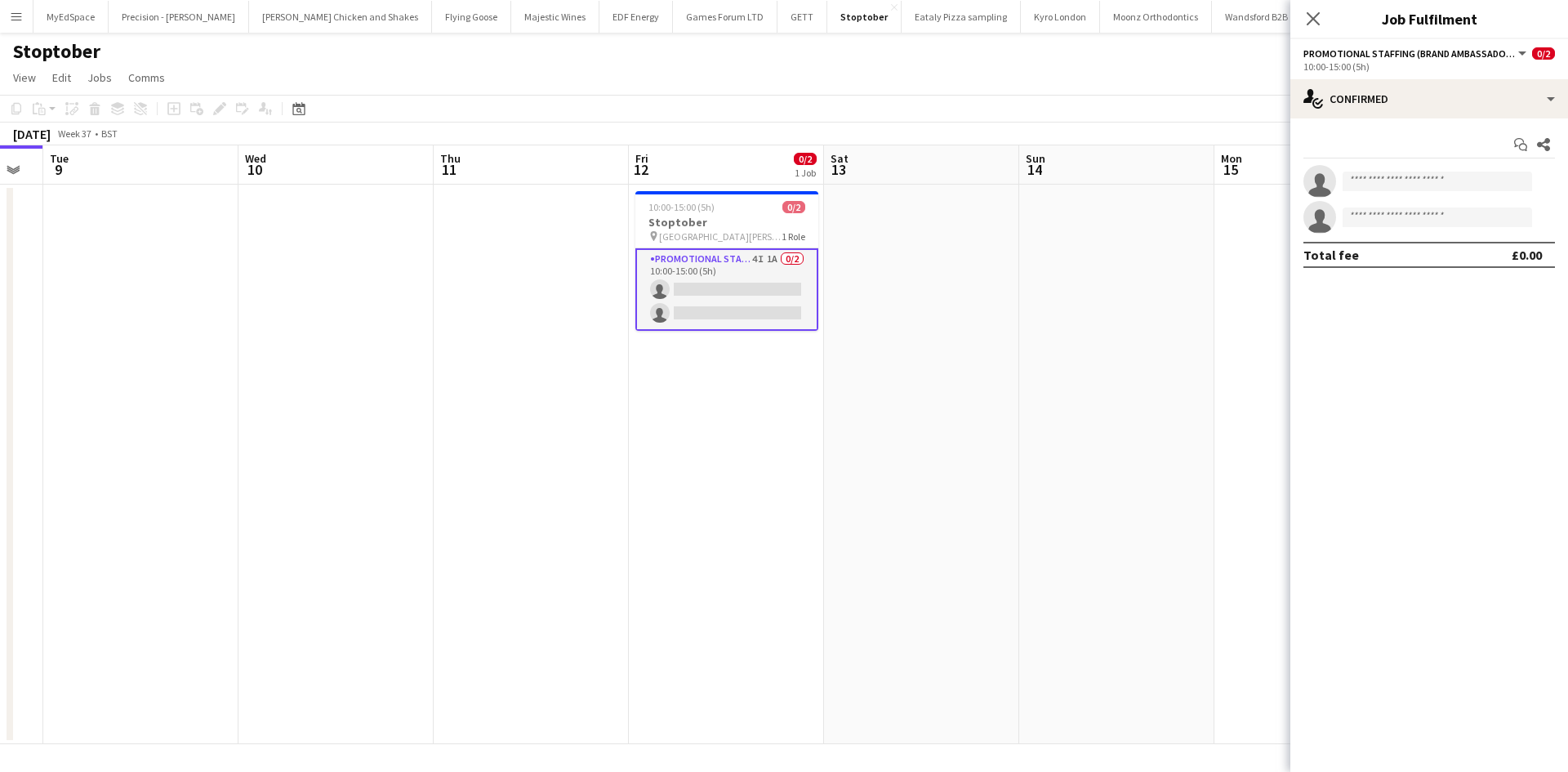
scroll to position [0, 347]
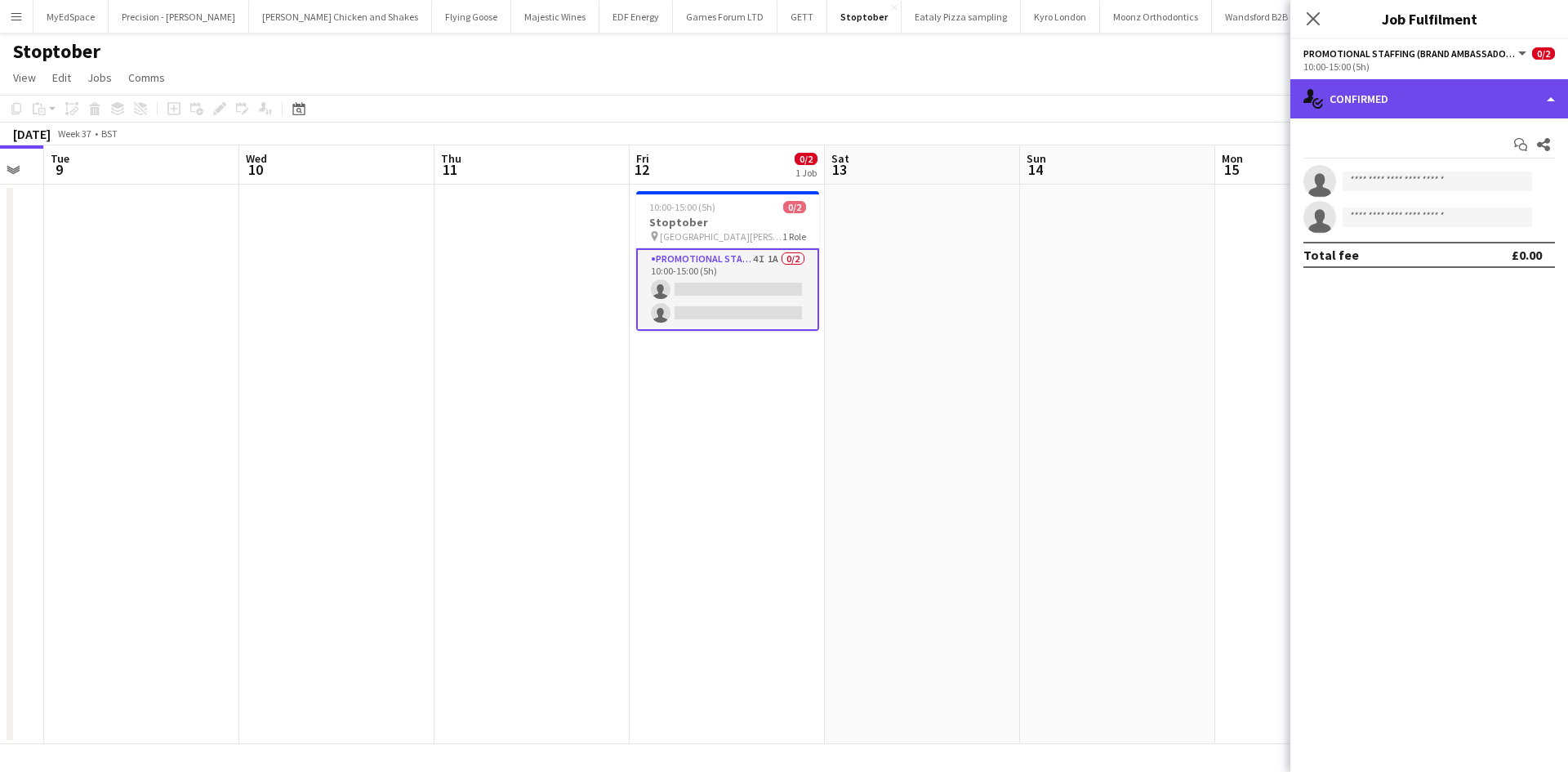
click at [1442, 99] on div "single-neutral-actions-check-2 Confirmed" at bounding box center [1429, 99] width 277 height 39
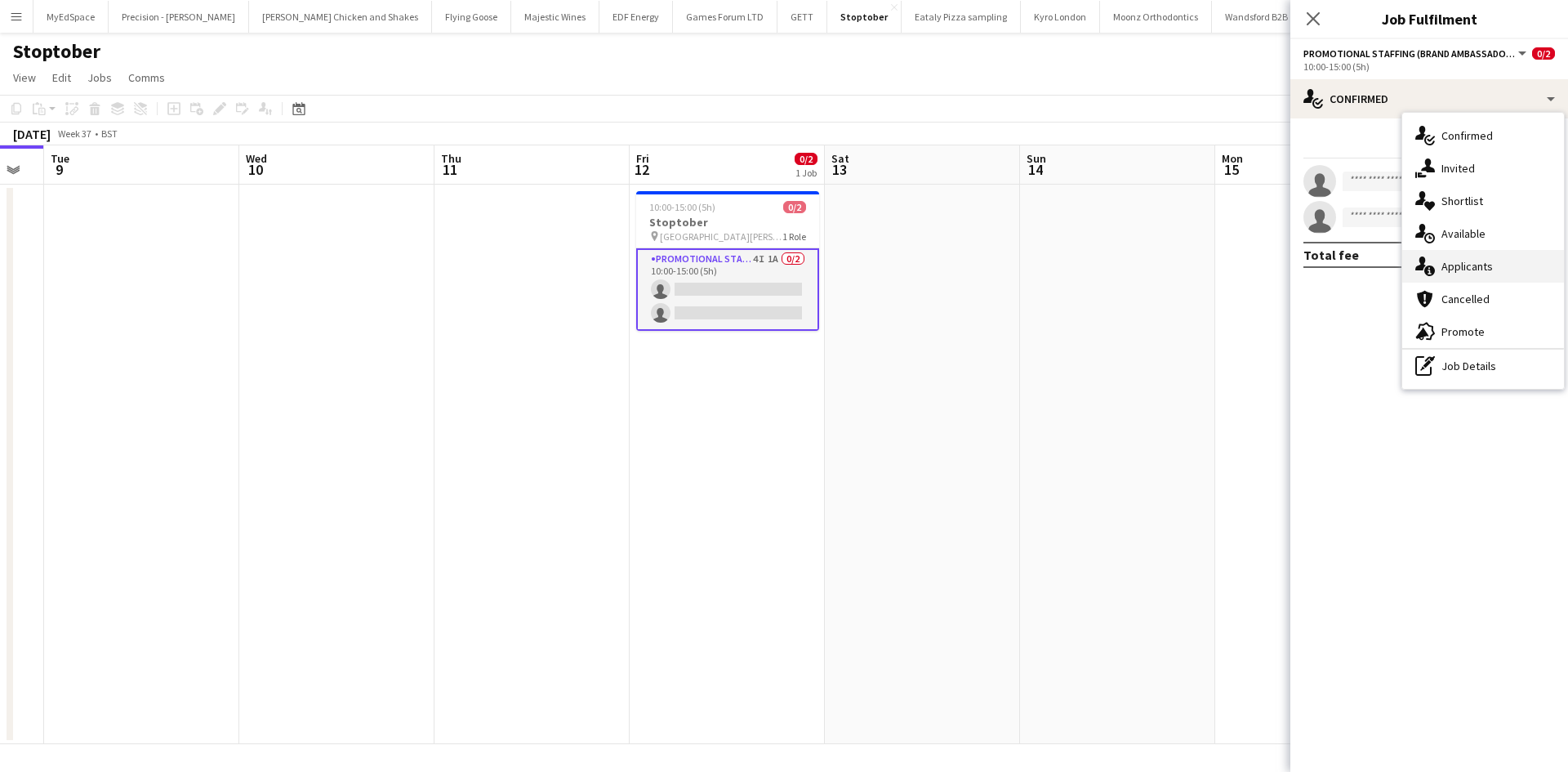
click at [1529, 274] on div "single-neutral-actions-information Applicants" at bounding box center [1483, 266] width 161 height 32
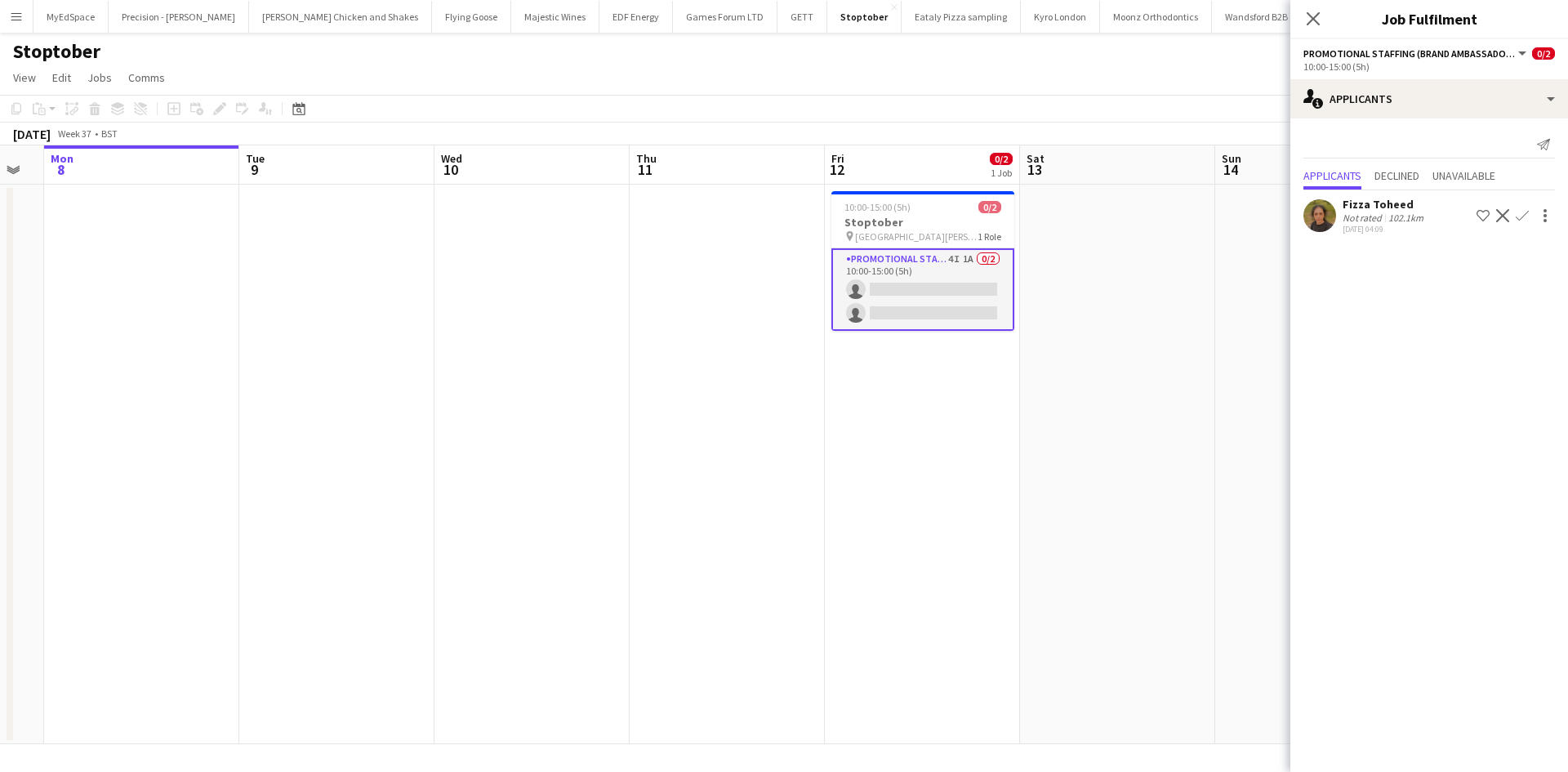
drag, startPoint x: 514, startPoint y: 442, endPoint x: 604, endPoint y: 427, distance: 91.2
click at [574, 439] on app-calendar-viewport "Sat 6 Sun 7 Mon 8 Tue 9 Wed 10 Thu 11 Fri 12 0/2 1 Job Sat 13 Sun 14 Mon 15 Tue…" at bounding box center [784, 444] width 1568 height 599
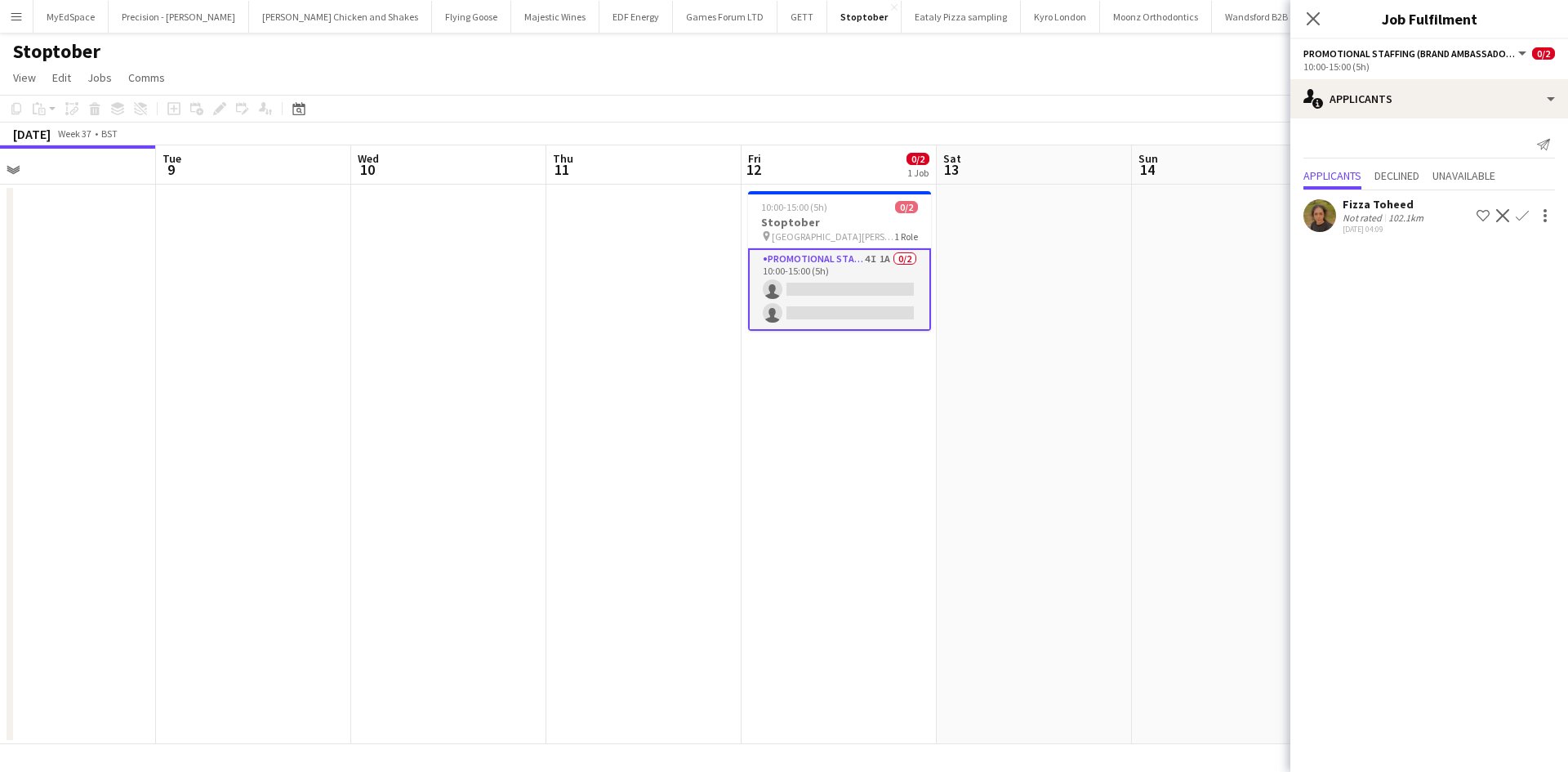
click at [862, 254] on app-card-role "Promotional Staffing (Brand Ambassadors) 4I 1A 0/2 10:00-15:00 (5h) single-neut…" at bounding box center [840, 290] width 183 height 83
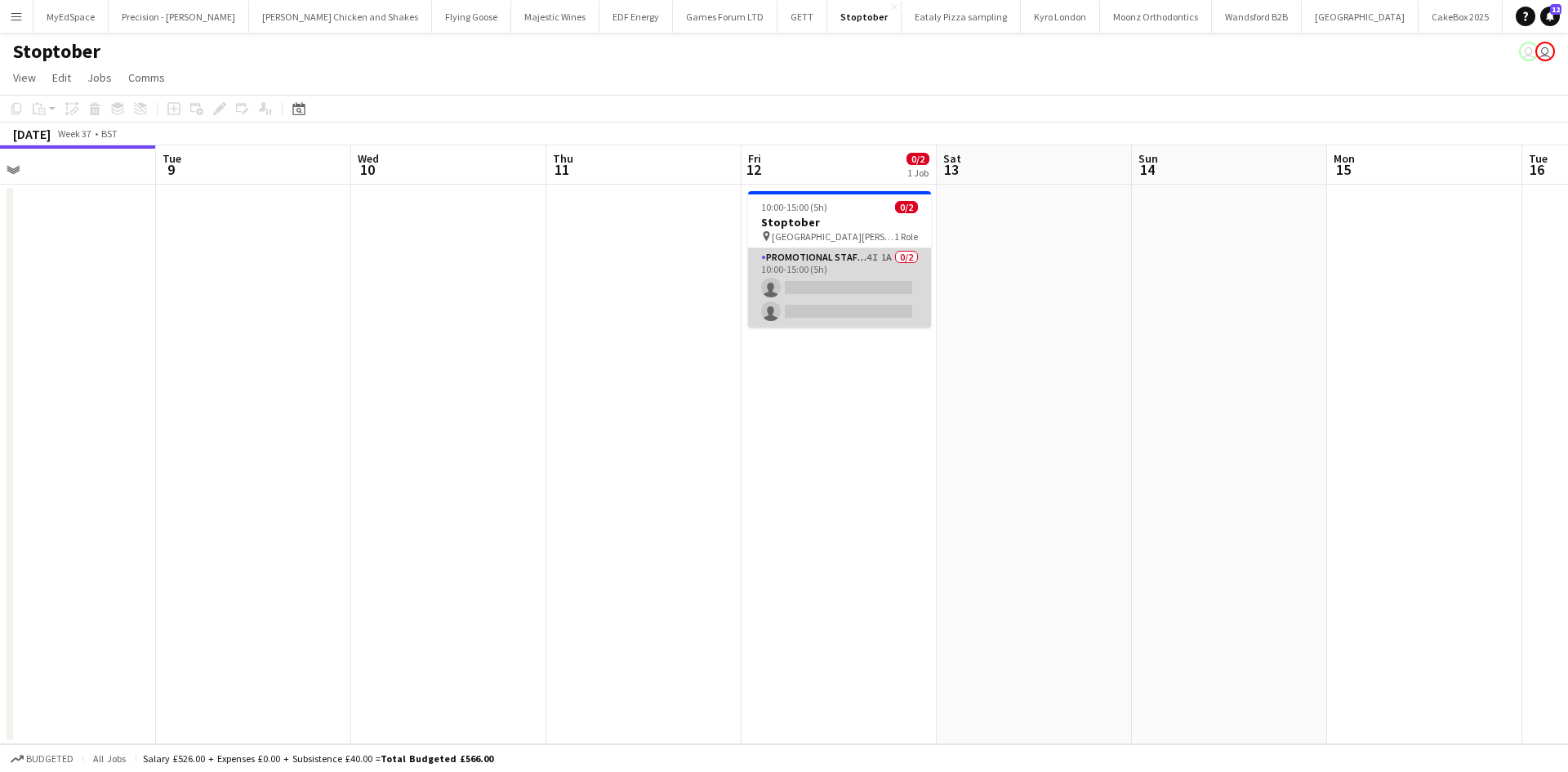
drag, startPoint x: 897, startPoint y: 260, endPoint x: 957, endPoint y: 256, distance: 60.1
click at [897, 260] on app-card-role "Promotional Staffing (Brand Ambassadors) 4I 1A 0/2 10:00-15:00 (5h) single-neut…" at bounding box center [840, 288] width 183 height 79
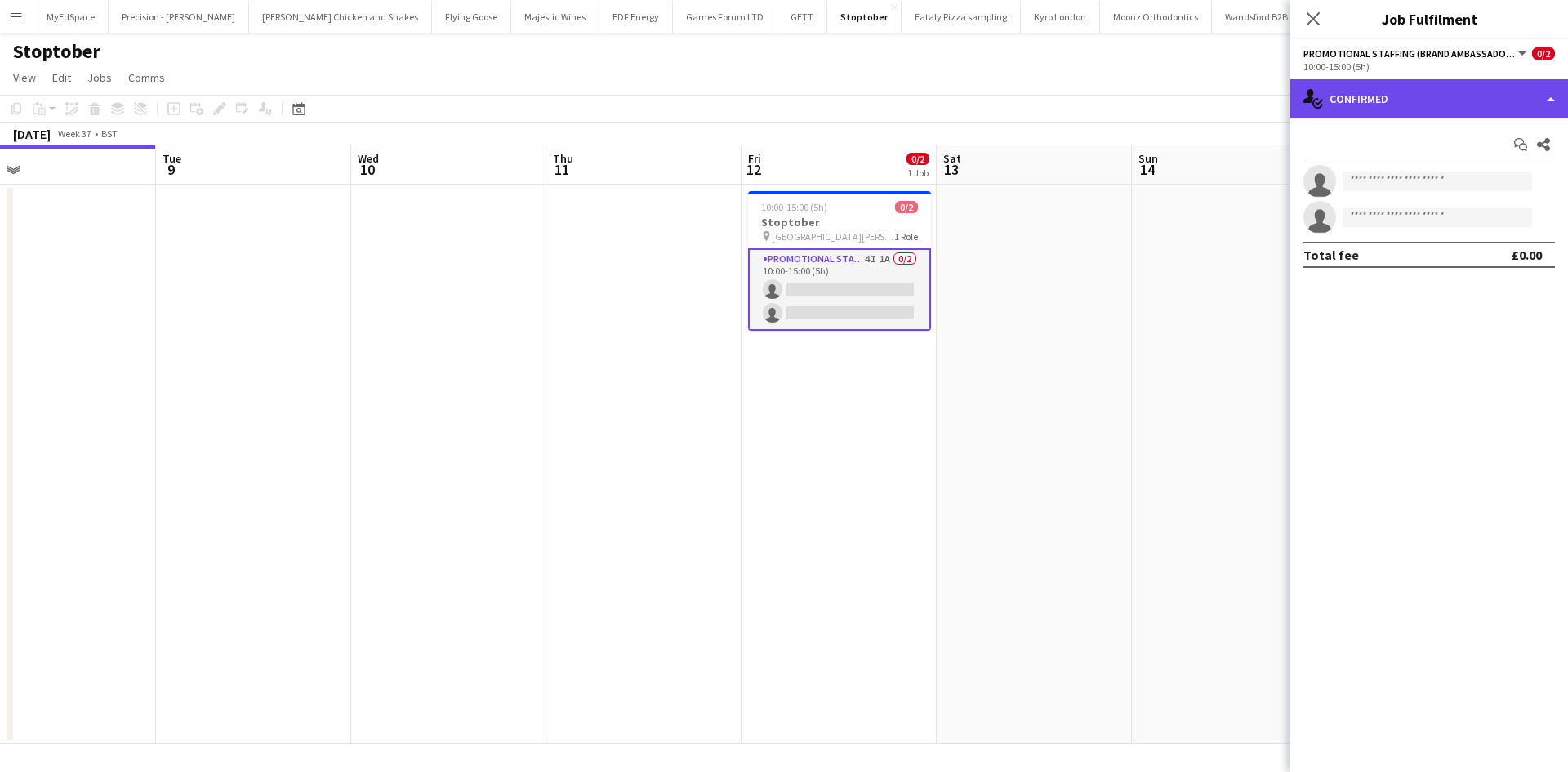
click at [1460, 91] on div "single-neutral-actions-check-2 Confirmed" at bounding box center [1429, 99] width 277 height 39
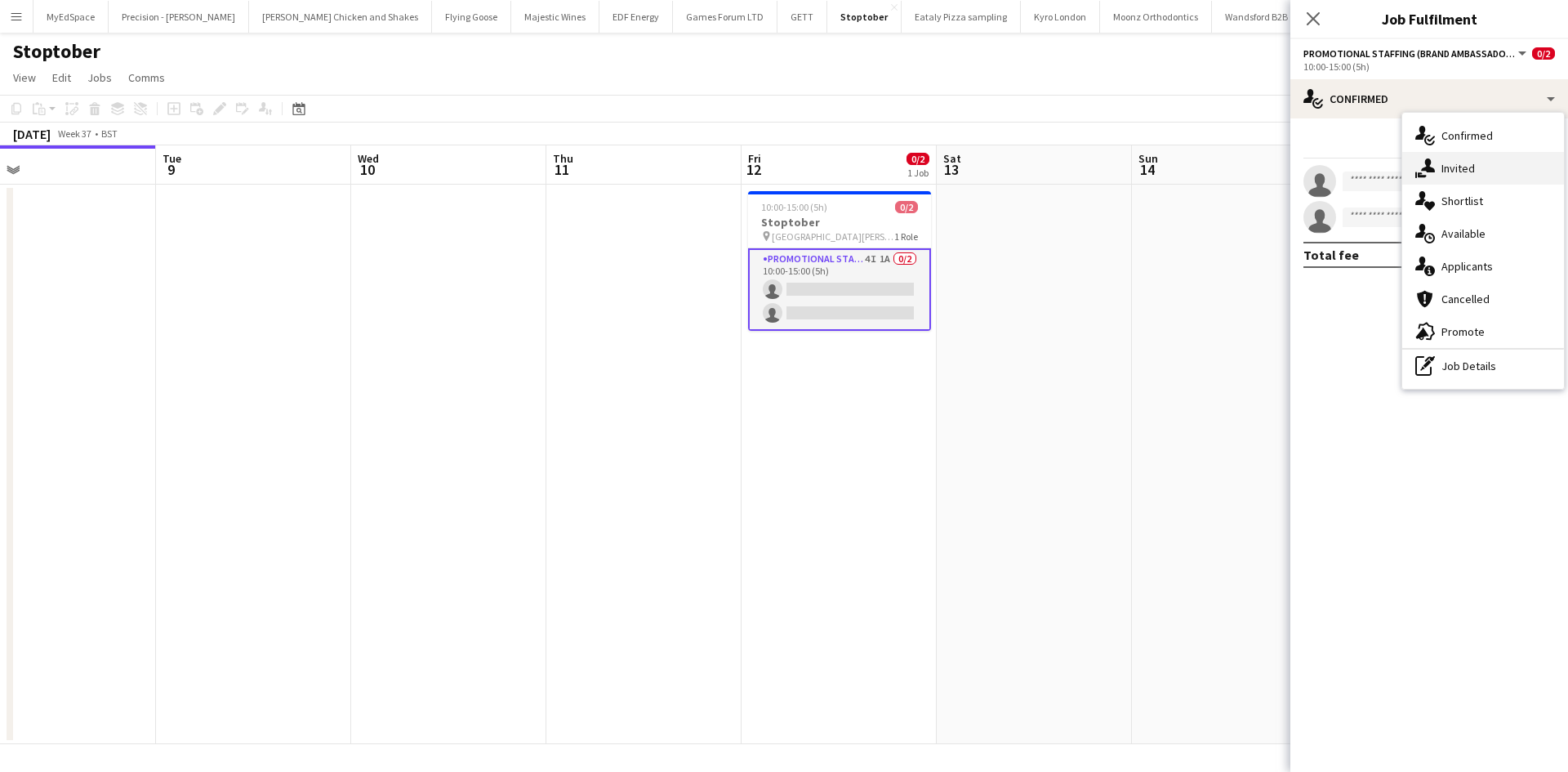
click at [1489, 163] on div "single-neutral-actions-share-1 Invited" at bounding box center [1483, 168] width 161 height 32
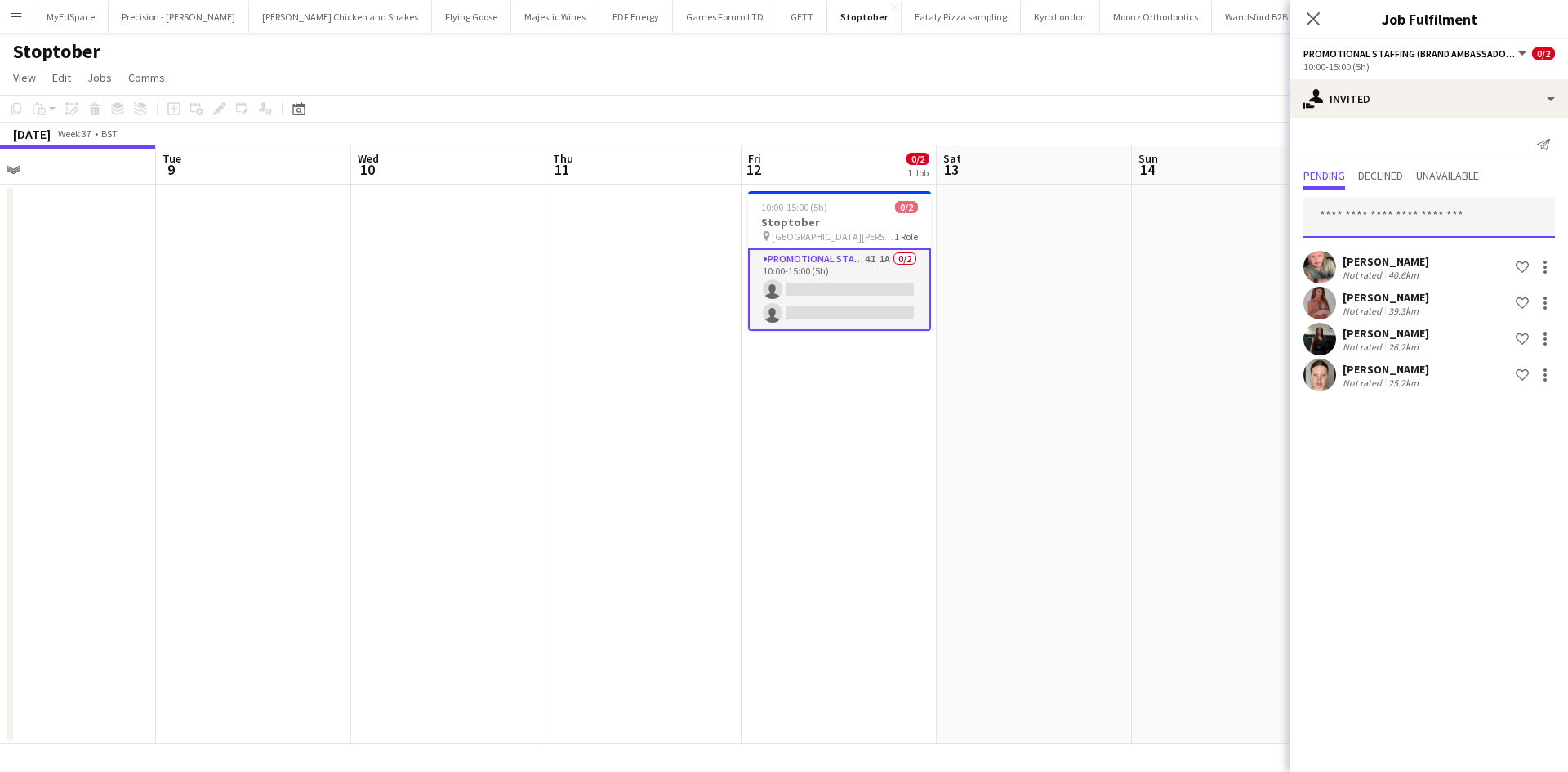
click at [1374, 213] on input "text" at bounding box center [1429, 218] width 252 height 41
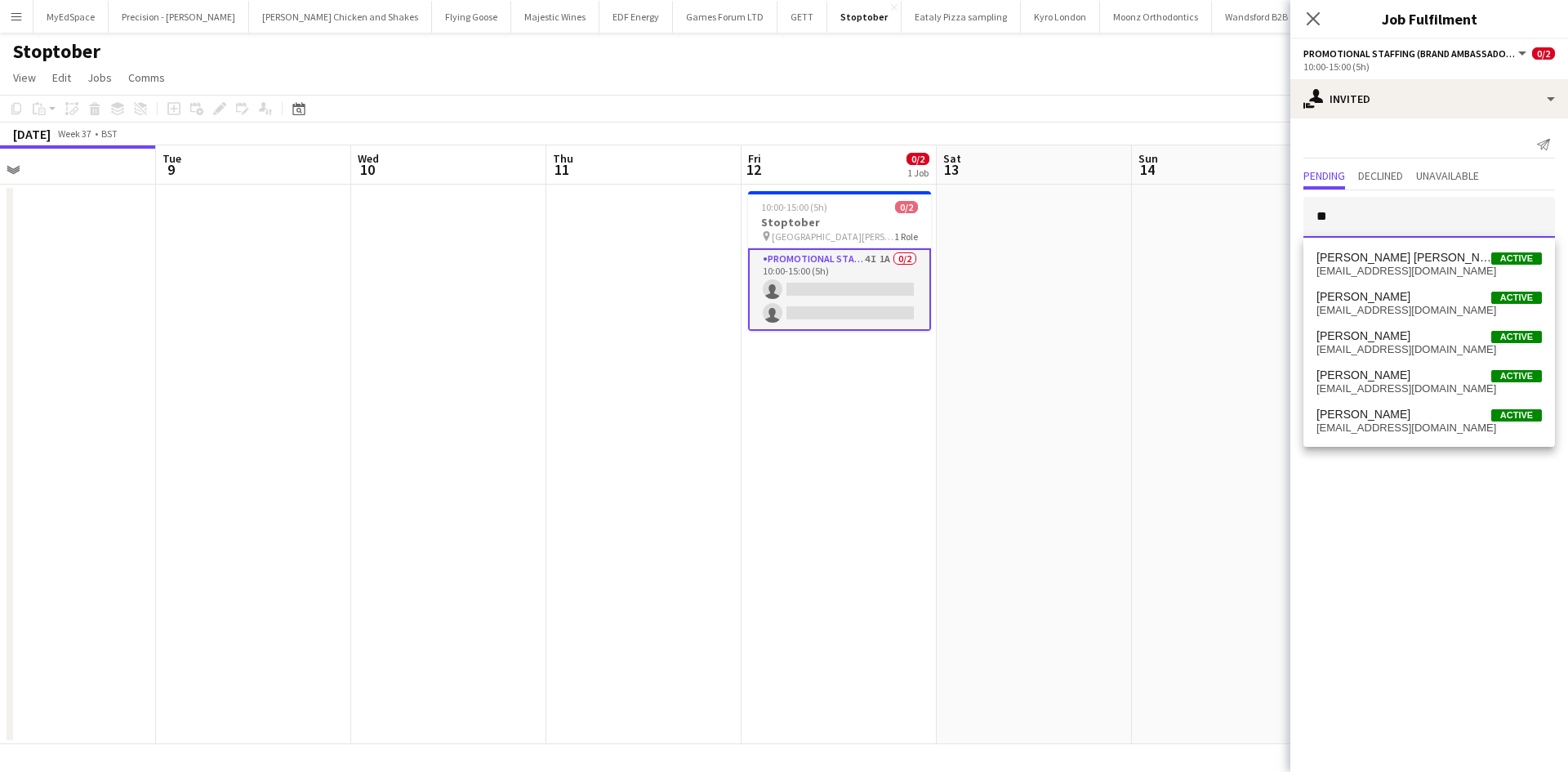
type input "*"
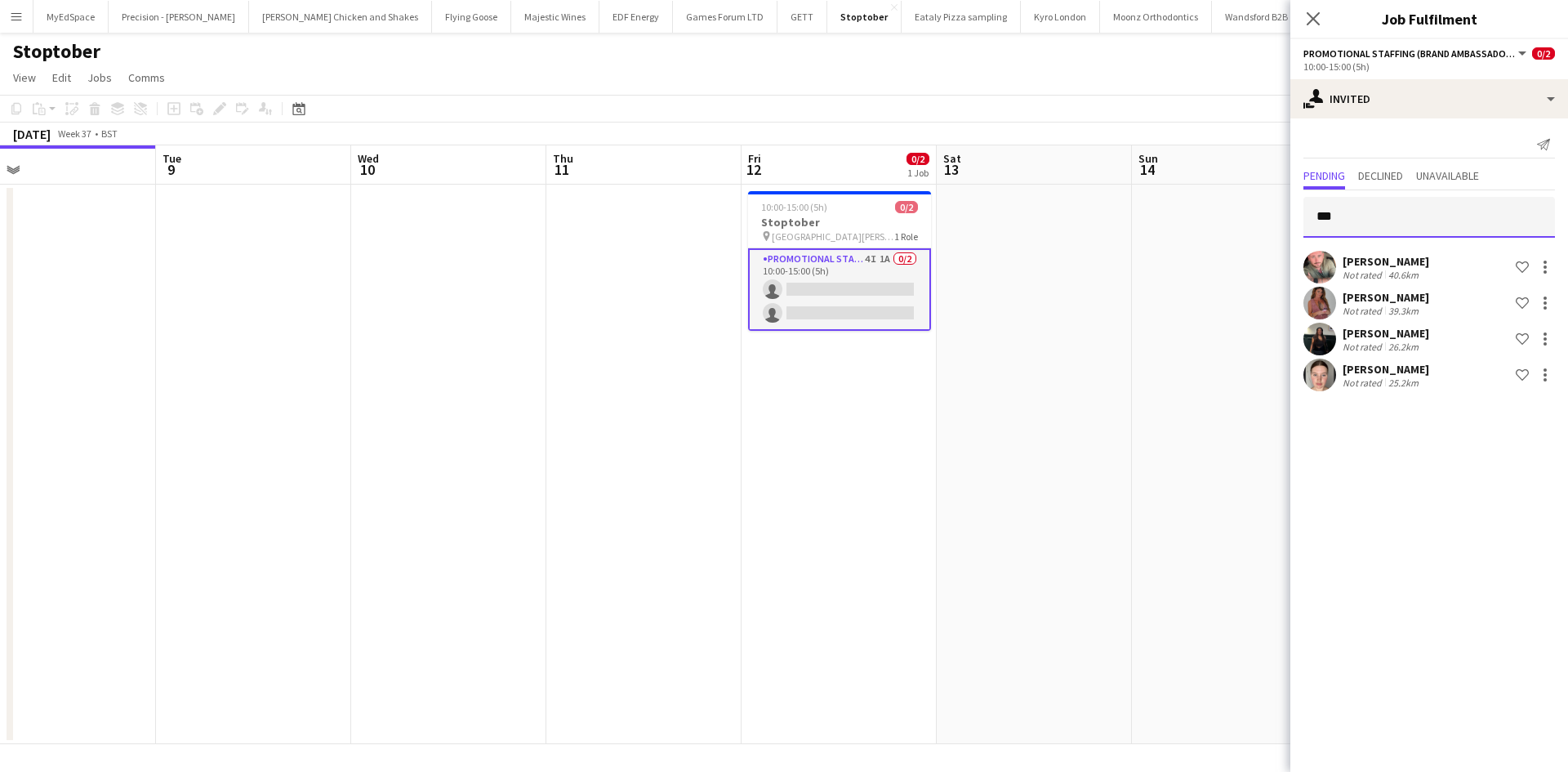
click at [1365, 215] on input "***" at bounding box center [1429, 218] width 252 height 41
type input "*******"
click at [1415, 258] on span "Muhammad Murad Khurshid" at bounding box center [1404, 258] width 175 height 14
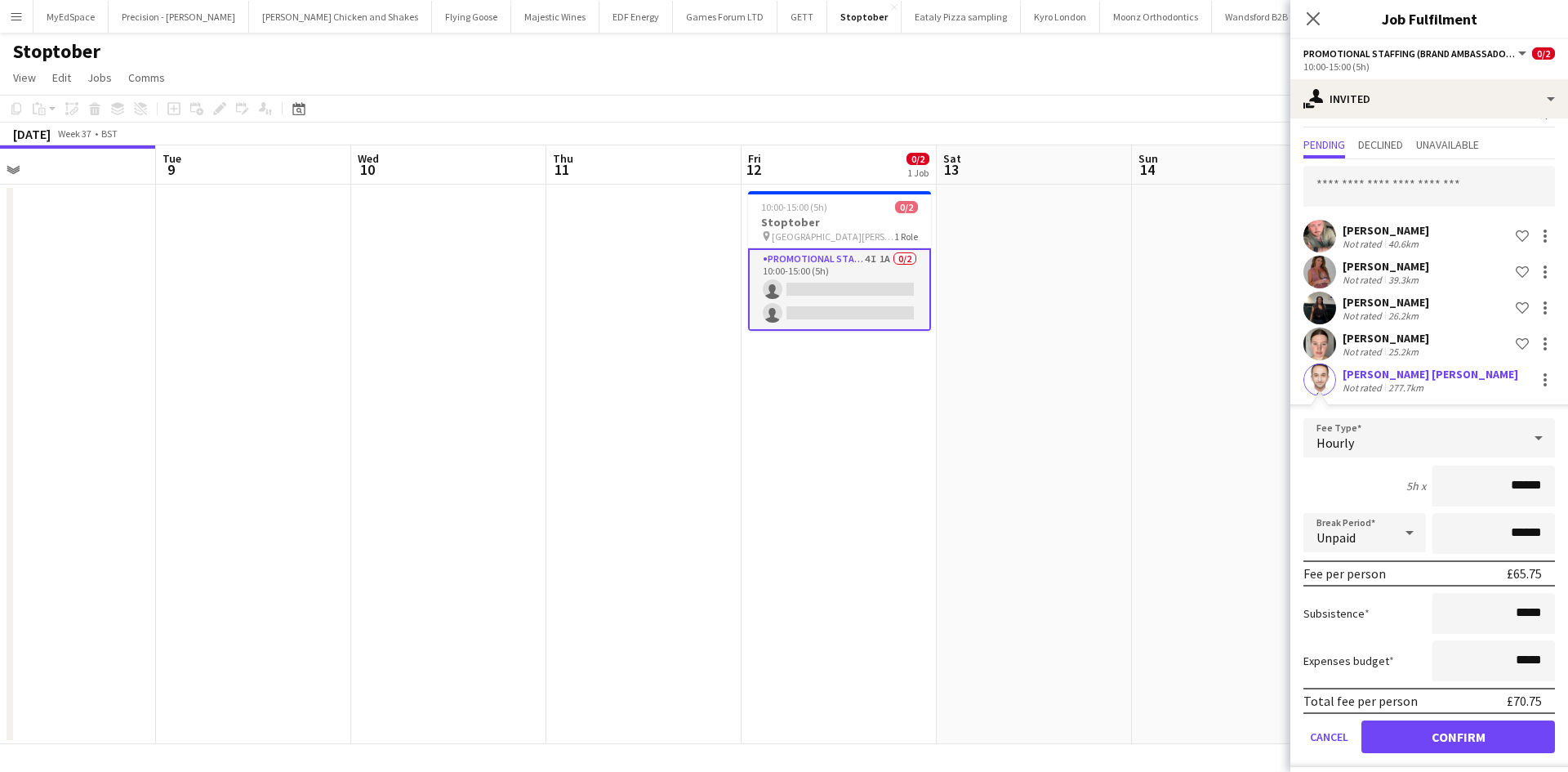
scroll to position [43, 0]
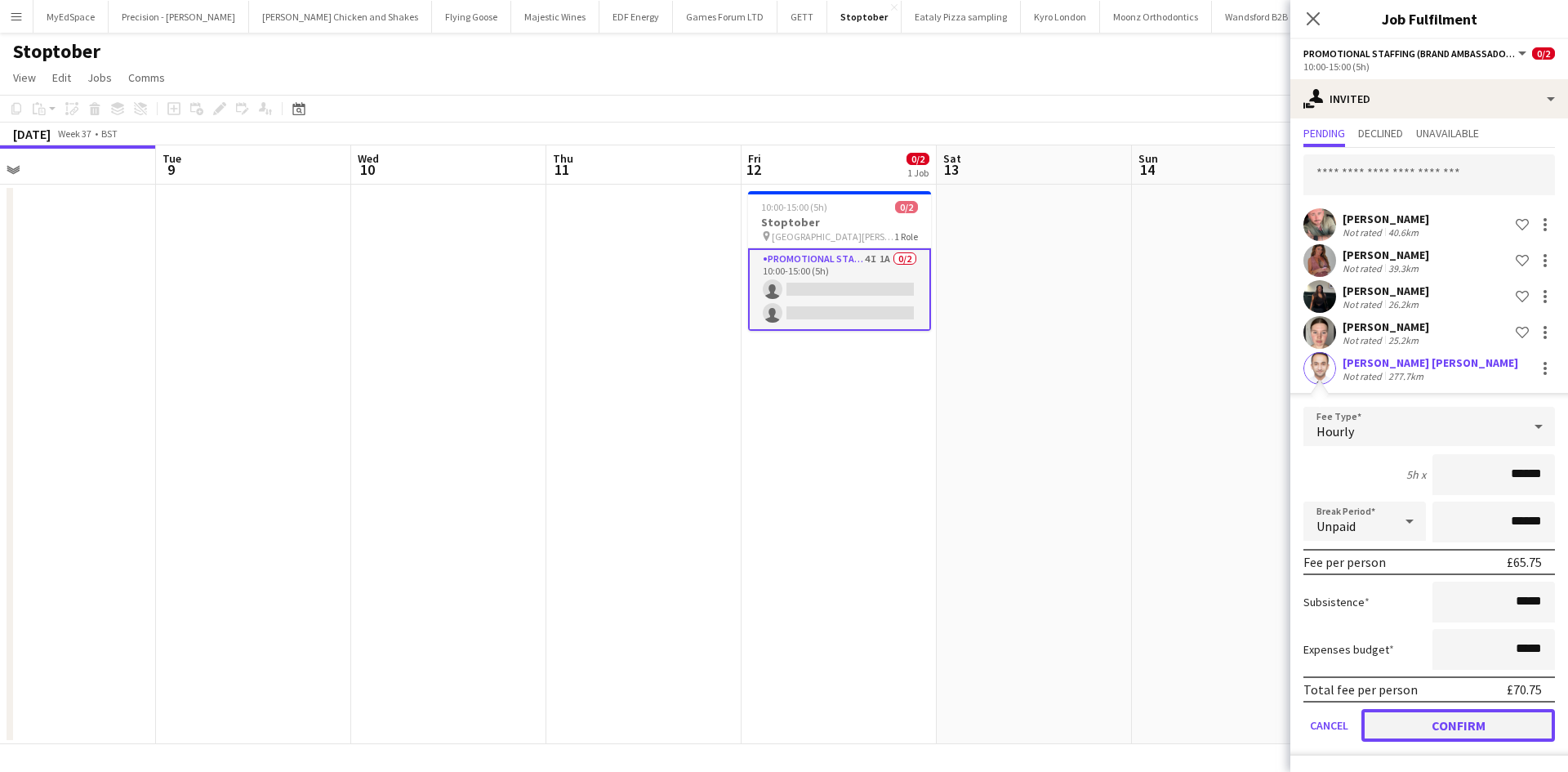
click at [1484, 719] on button "Confirm" at bounding box center [1458, 726] width 194 height 32
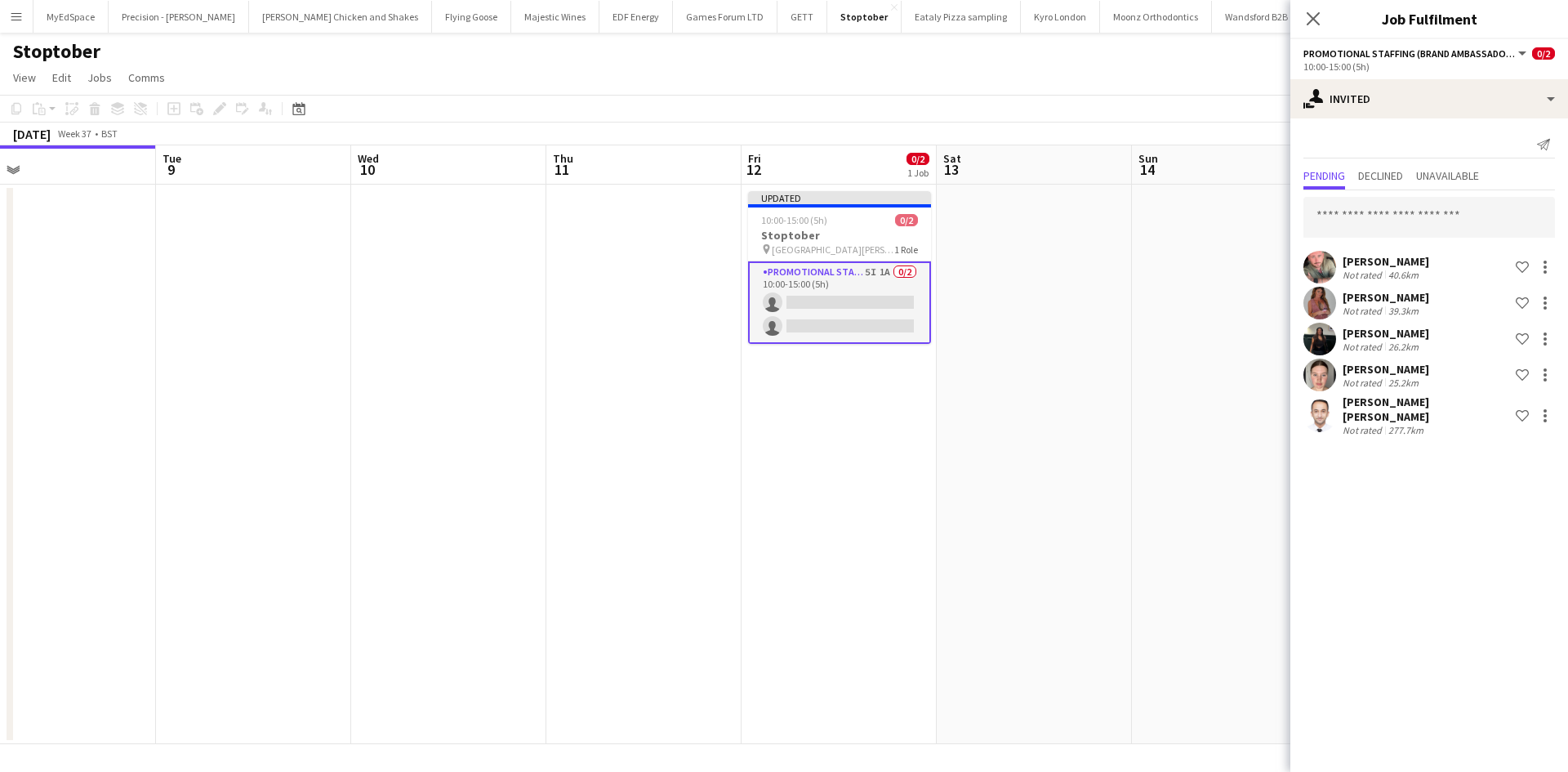
scroll to position [0, 0]
click at [1373, 204] on input "text" at bounding box center [1429, 218] width 252 height 41
drag, startPoint x: 1466, startPoint y: 219, endPoint x: 1320, endPoint y: 203, distance: 146.9
click at [1320, 203] on input "**********" at bounding box center [1429, 218] width 252 height 41
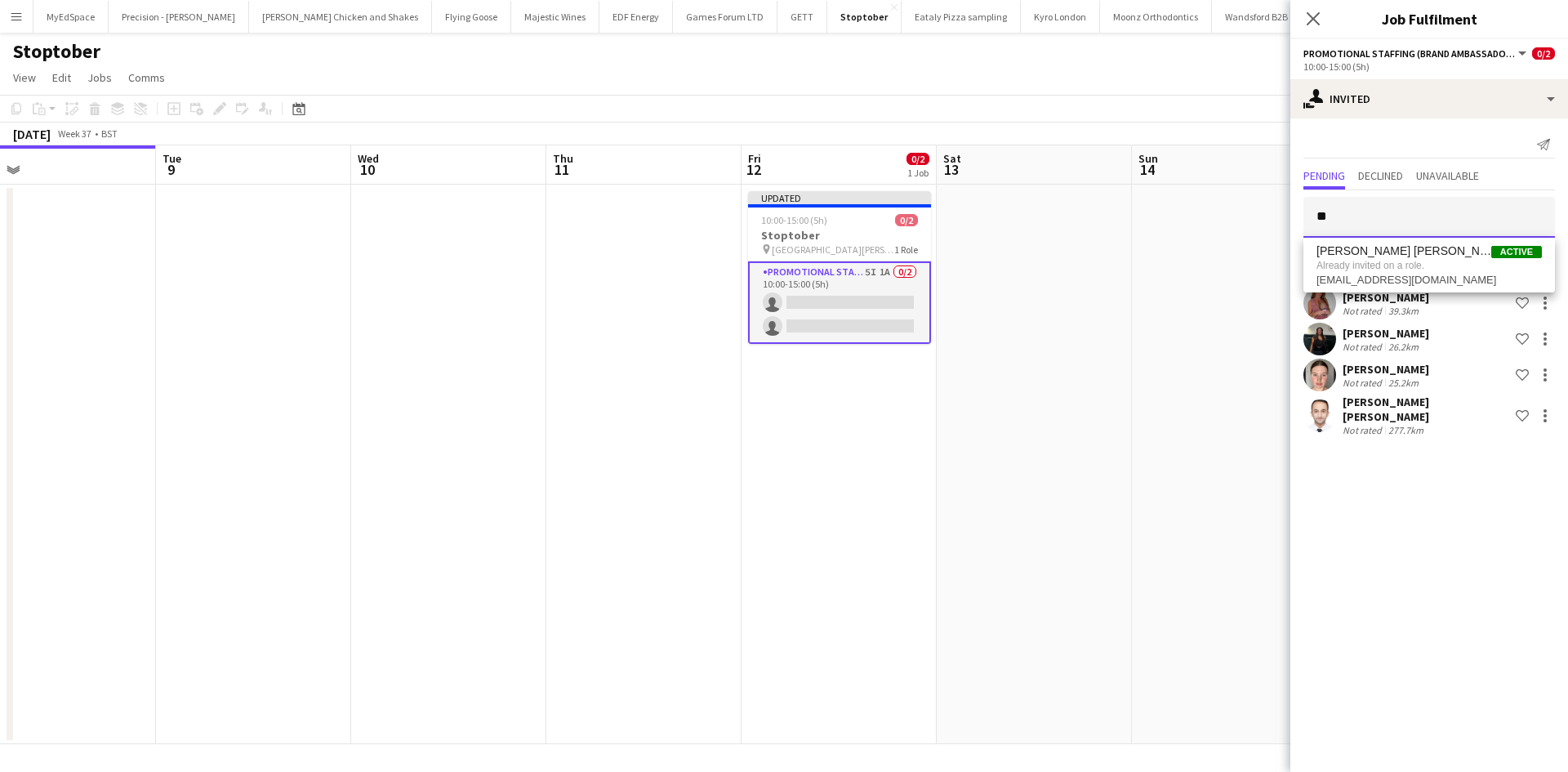
type input "*"
type input "******"
click at [1403, 261] on span "Muhammad Junaid Mir" at bounding box center [1364, 258] width 94 height 14
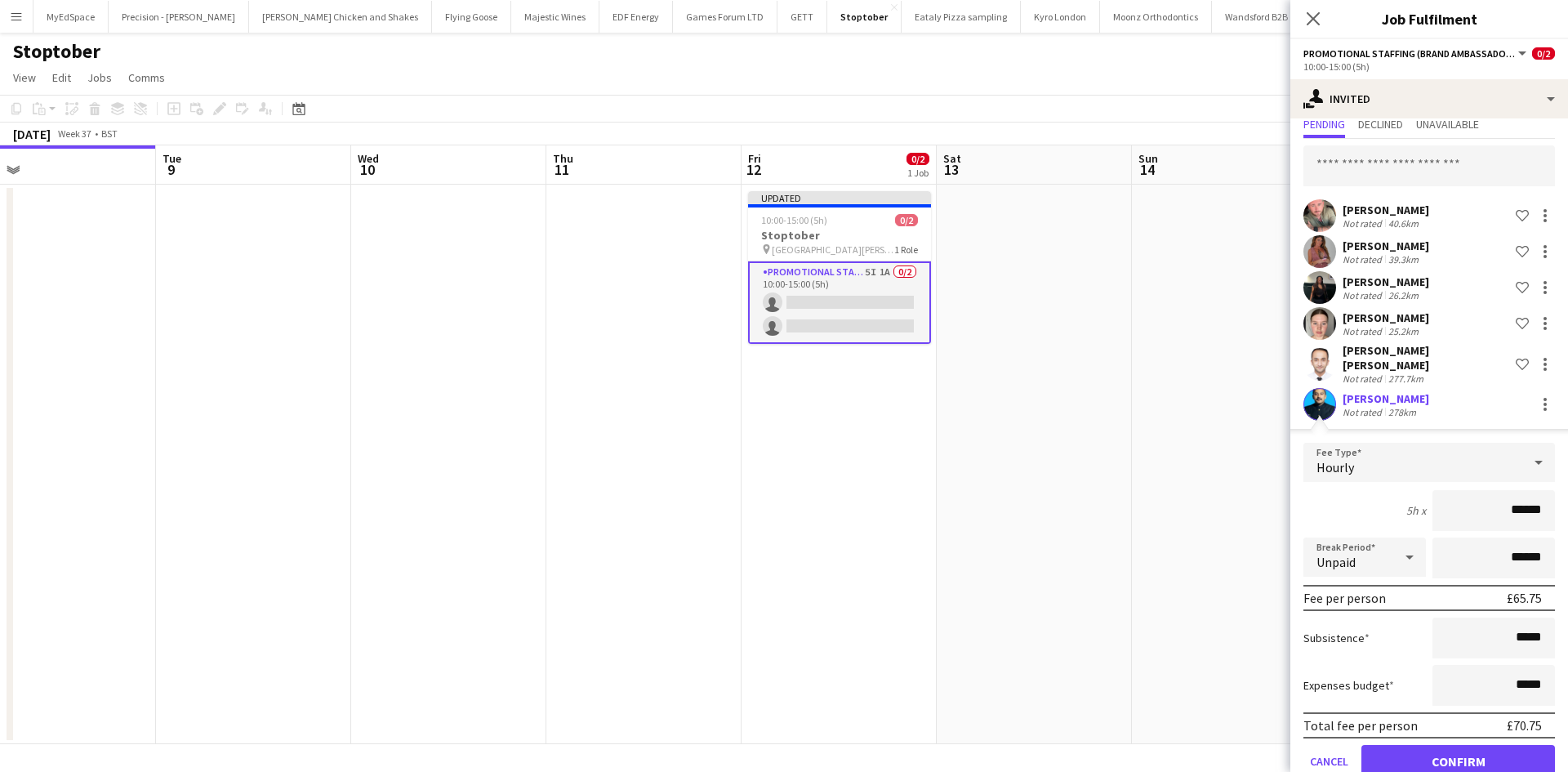
scroll to position [79, 0]
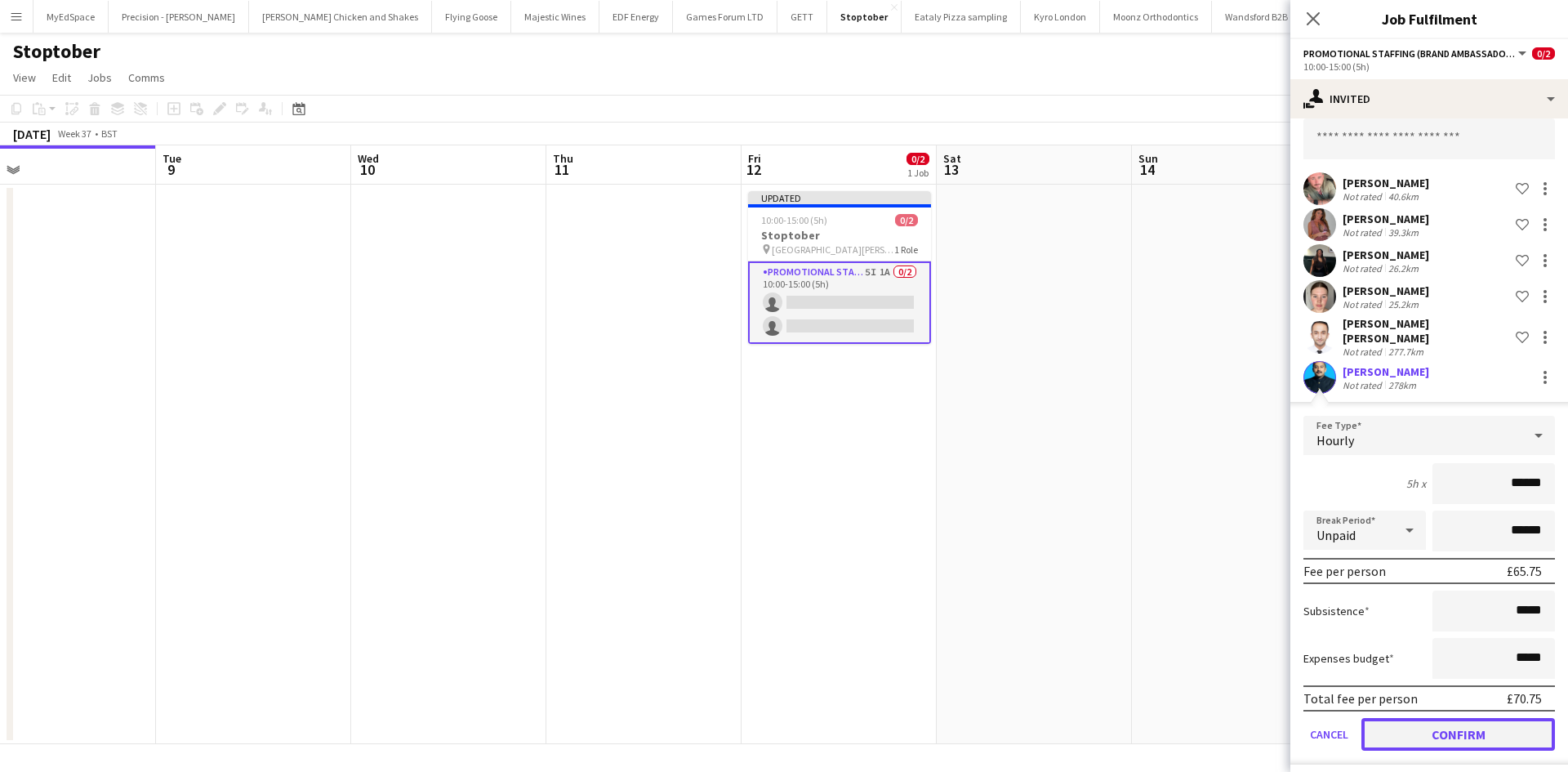
click at [1453, 720] on button "Confirm" at bounding box center [1458, 734] width 194 height 32
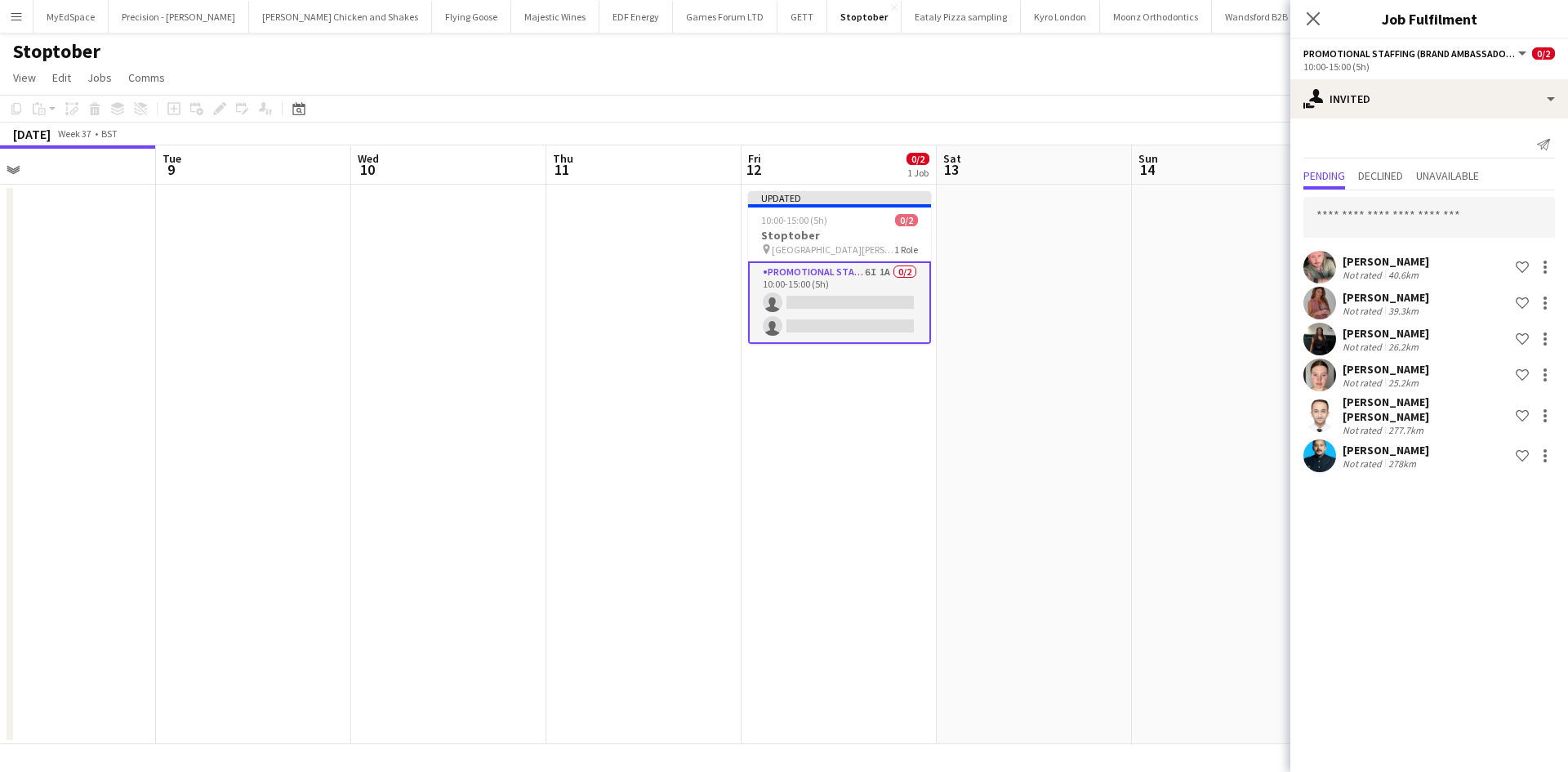
scroll to position [0, 0]
click at [1171, 506] on app-date-cell at bounding box center [1229, 465] width 195 height 560
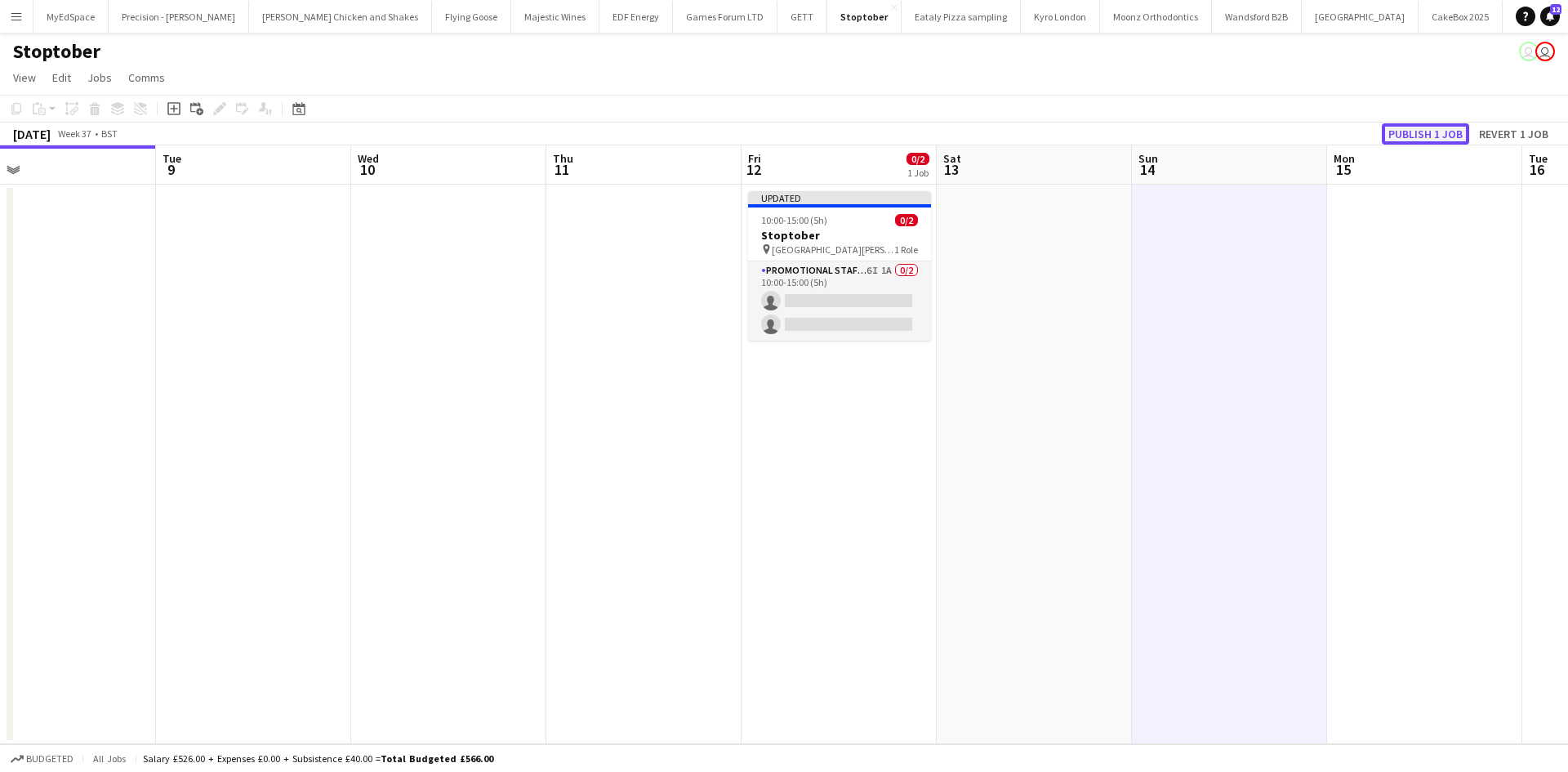
click at [1447, 129] on button "Publish 1 job" at bounding box center [1425, 134] width 87 height 21
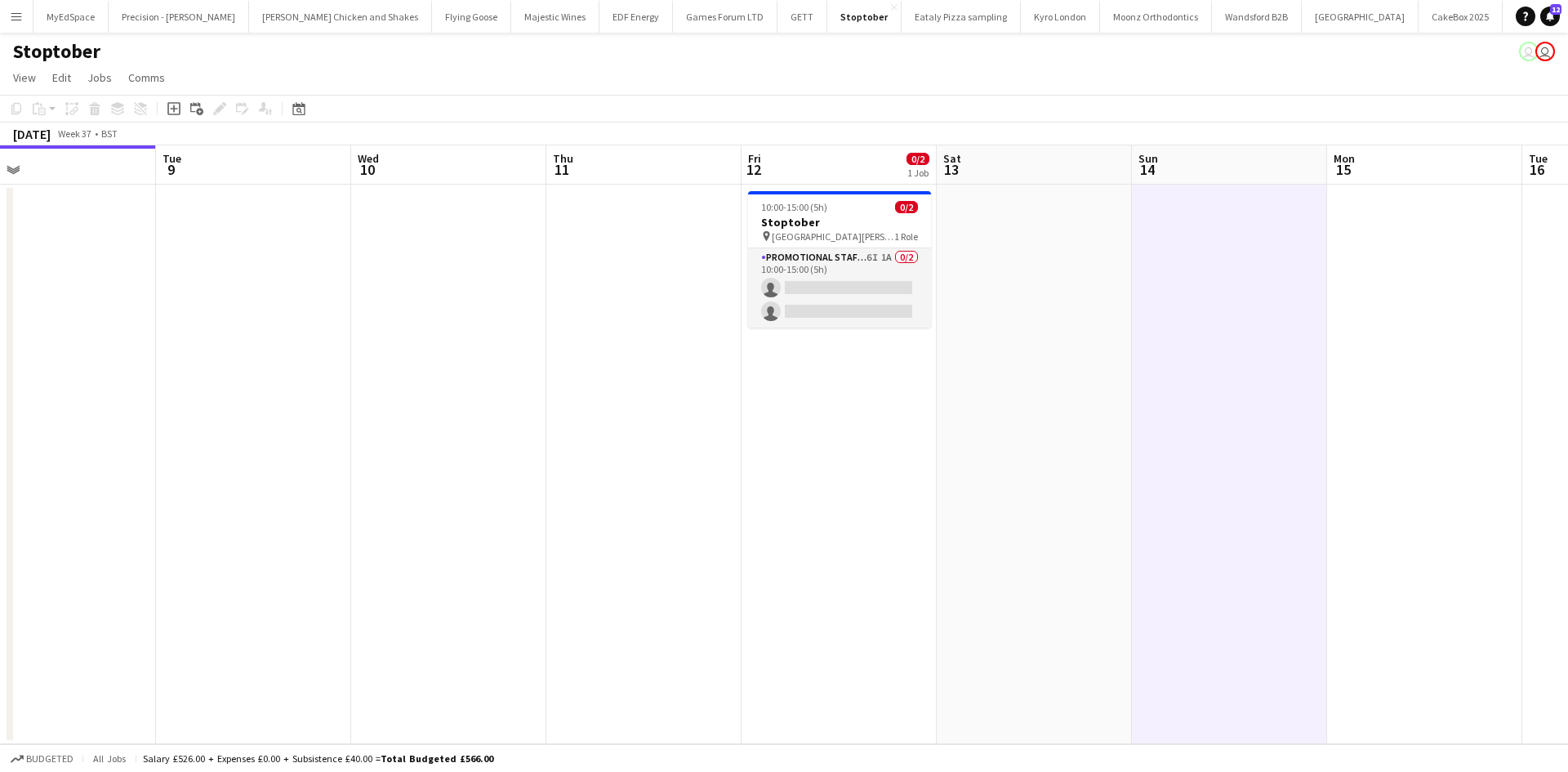
drag, startPoint x: 1013, startPoint y: 484, endPoint x: 949, endPoint y: 482, distance: 64.0
click at [950, 484] on app-calendar-viewport "Sat 6 Sun 7 Mon 8 Tue 9 Wed 10 Thu 11 Fri 12 0/2 1 Job Sat 13 Sun 14 Mon 15 Tue…" at bounding box center [784, 444] width 1568 height 599
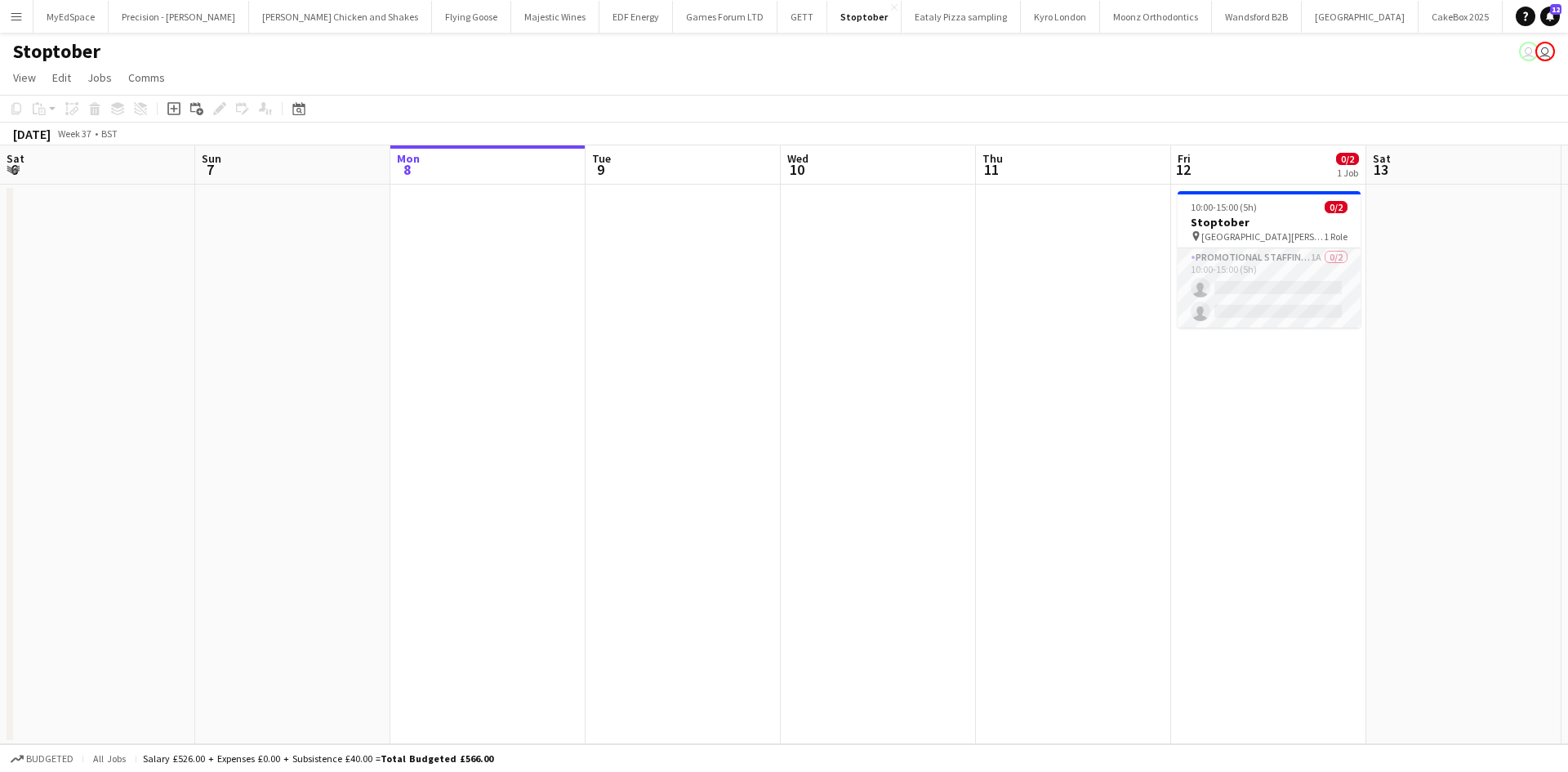
scroll to position [0, 593]
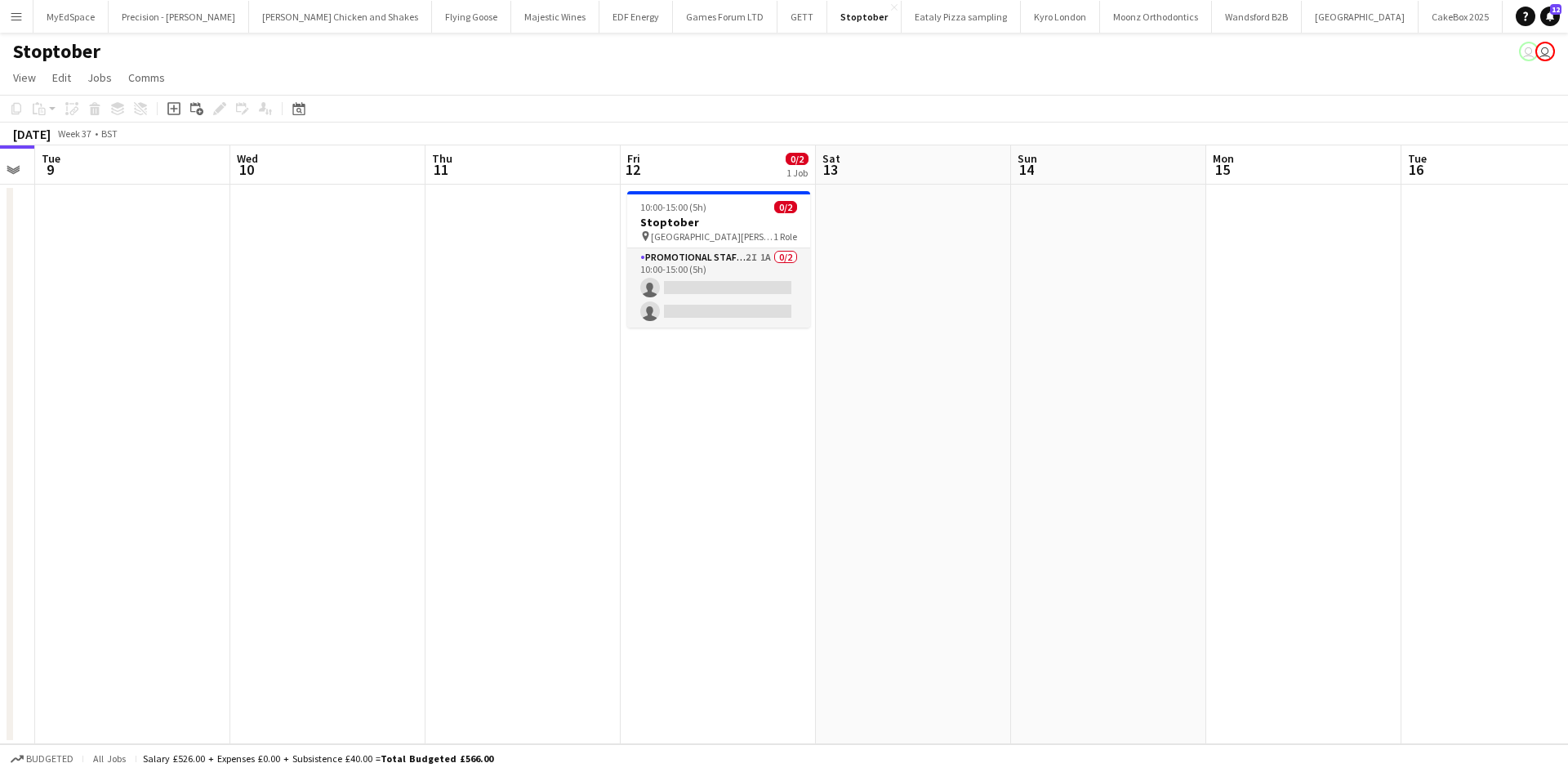
drag, startPoint x: 686, startPoint y: 463, endPoint x: 732, endPoint y: 457, distance: 46.4
click at [732, 457] on app-calendar-viewport "Sat 6 Sun 7 Mon 8 Tue 9 Wed 10 Thu 11 Fri 12 0/2 1 Job Sat 13 Sun 14 Mon 15 Tue…" at bounding box center [784, 444] width 1568 height 599
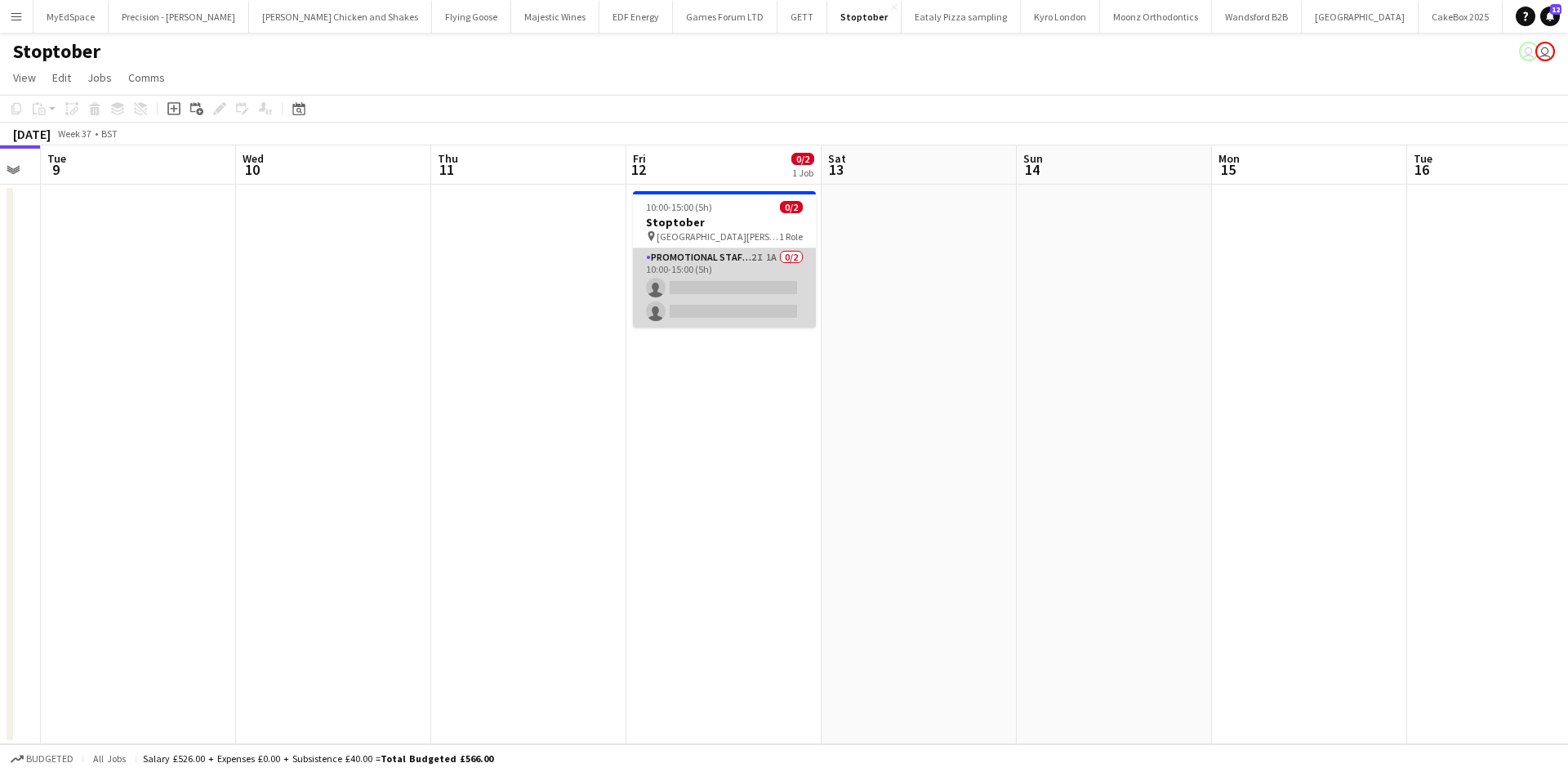
click at [752, 250] on app-card-role "Promotional Staffing (Brand Ambassadors) 2I 1A 0/2 10:00-15:00 (5h) single-neut…" at bounding box center [725, 288] width 183 height 79
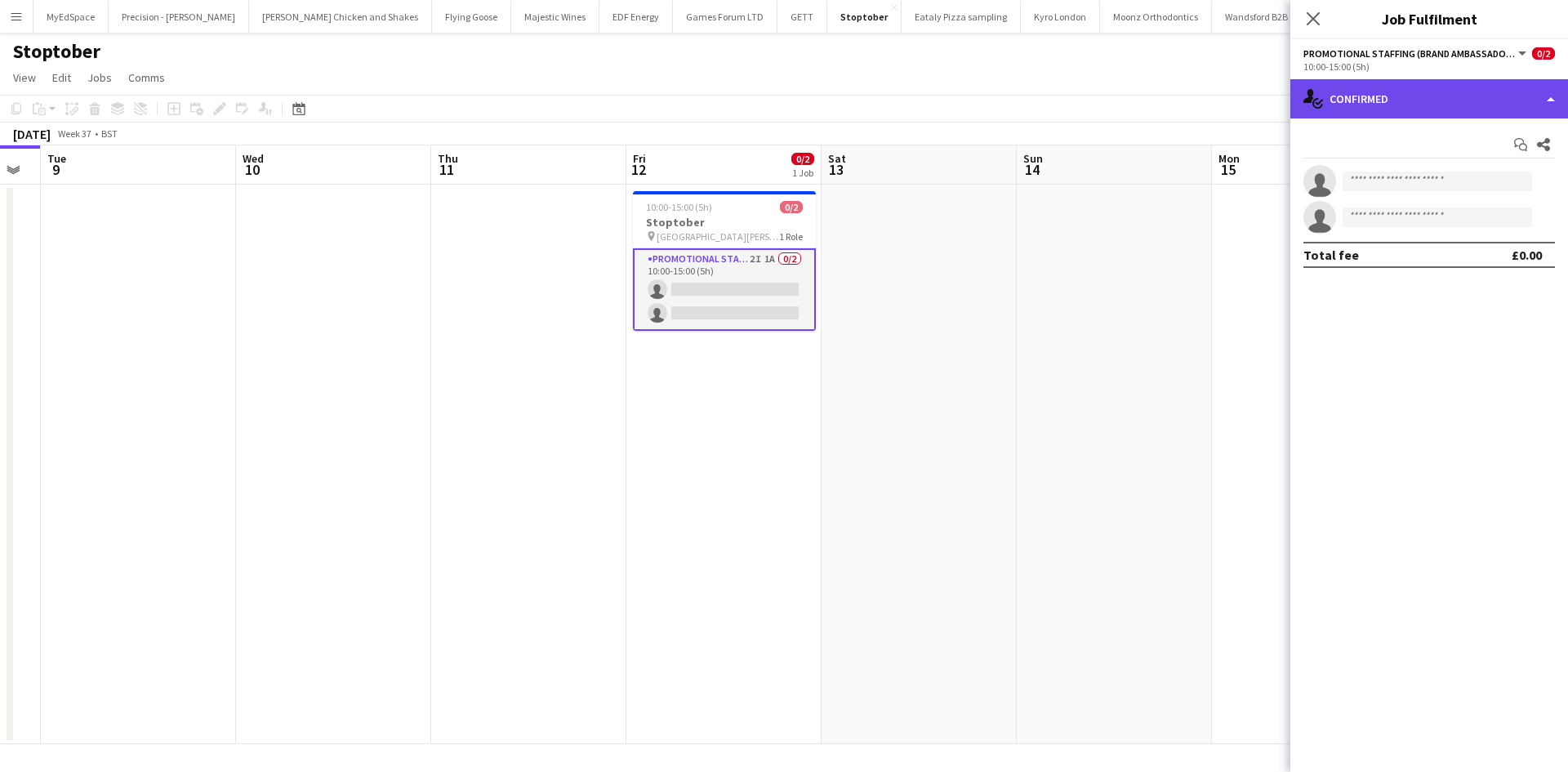
click at [1417, 107] on div "single-neutral-actions-check-2 Confirmed" at bounding box center [1429, 99] width 277 height 39
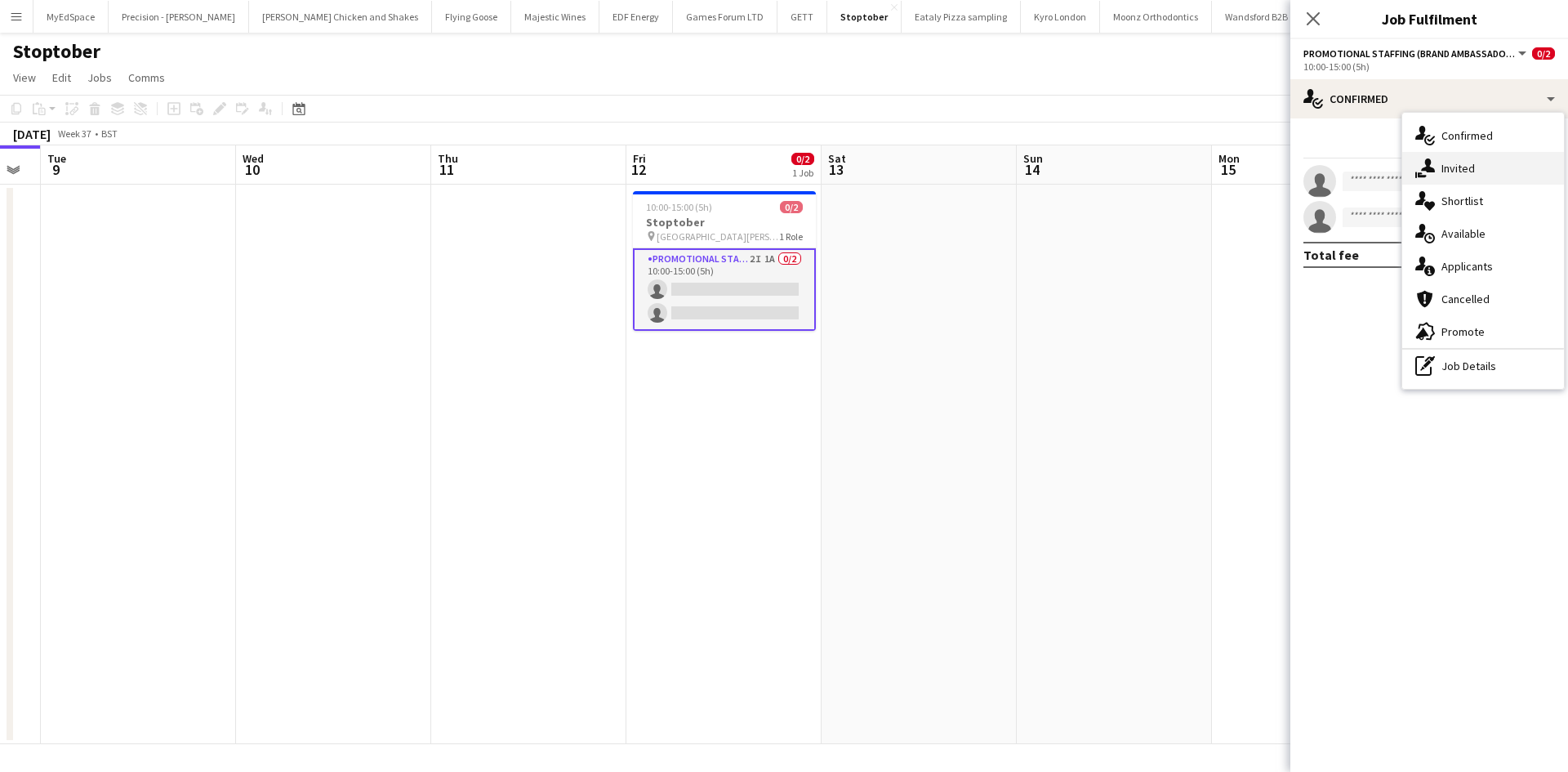
click at [1469, 169] on span "Invited" at bounding box center [1458, 168] width 33 height 15
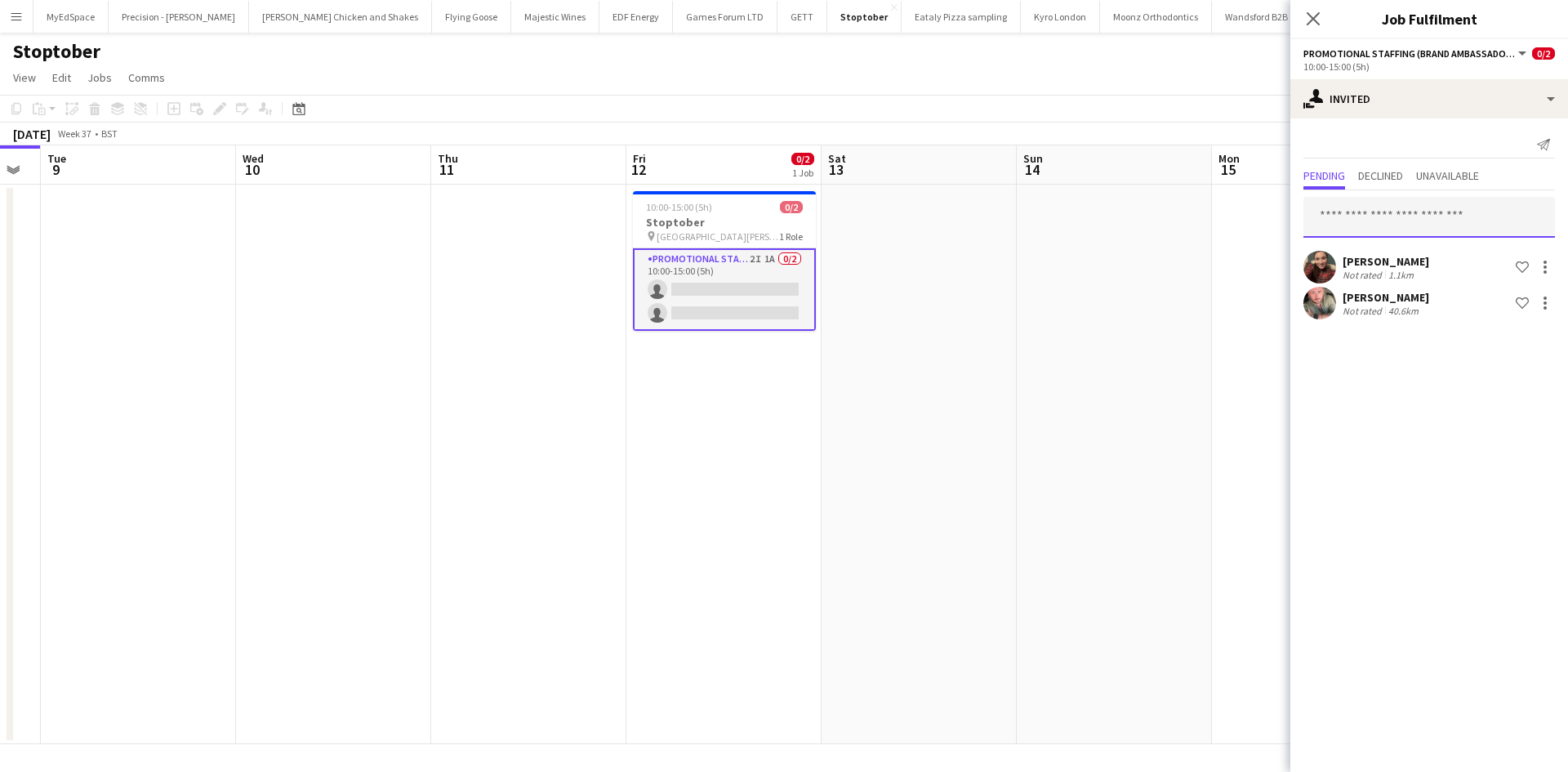
click at [1431, 224] on input "text" at bounding box center [1429, 218] width 252 height 41
type input "**********"
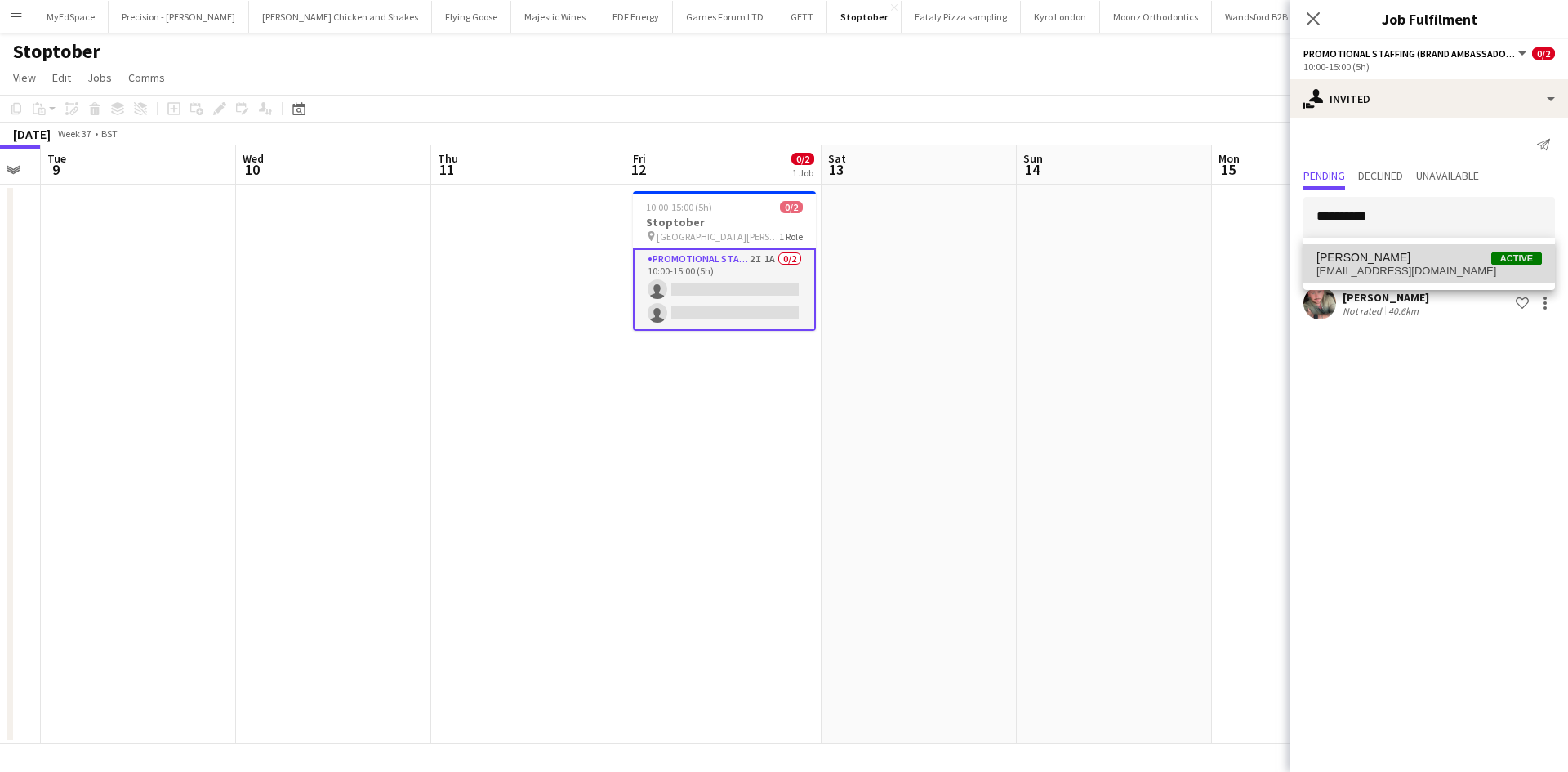
click at [1433, 267] on span "Sally Whitworth Active tanandsparkle21@gmail.com" at bounding box center [1430, 265] width 225 height 27
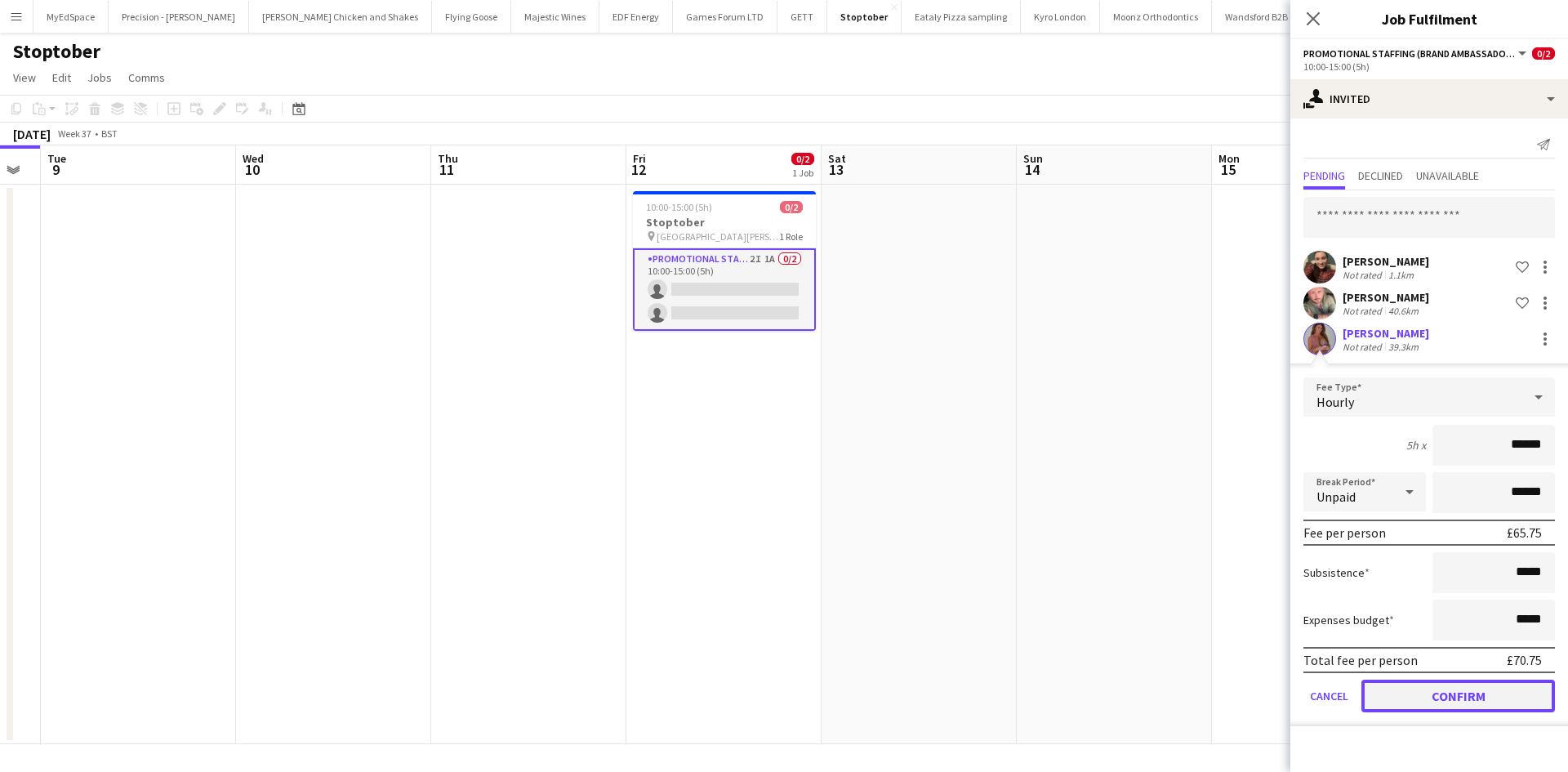
click at [1471, 688] on button "Confirm" at bounding box center [1458, 696] width 194 height 32
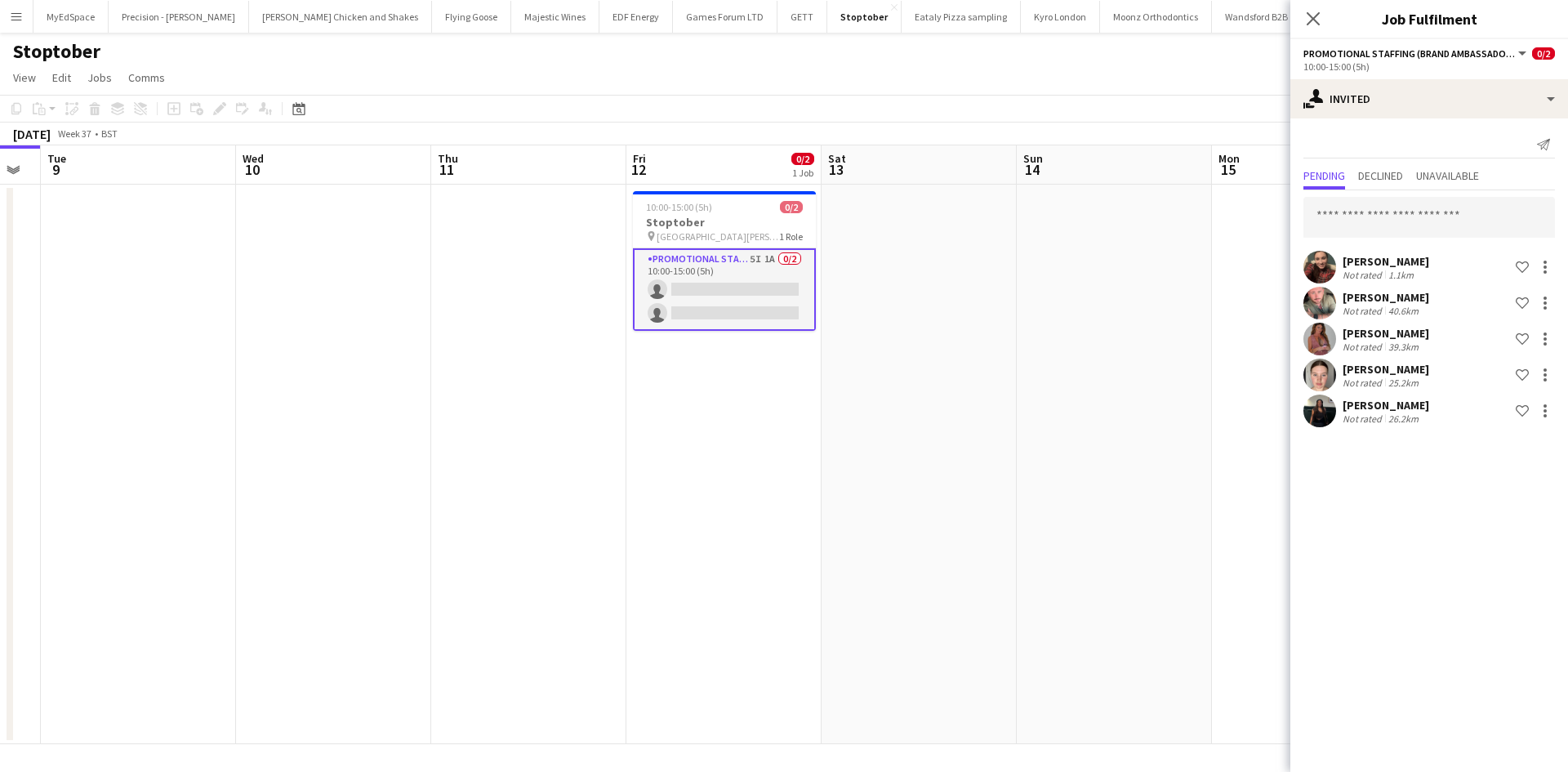
click at [1048, 300] on app-date-cell at bounding box center [1114, 465] width 195 height 560
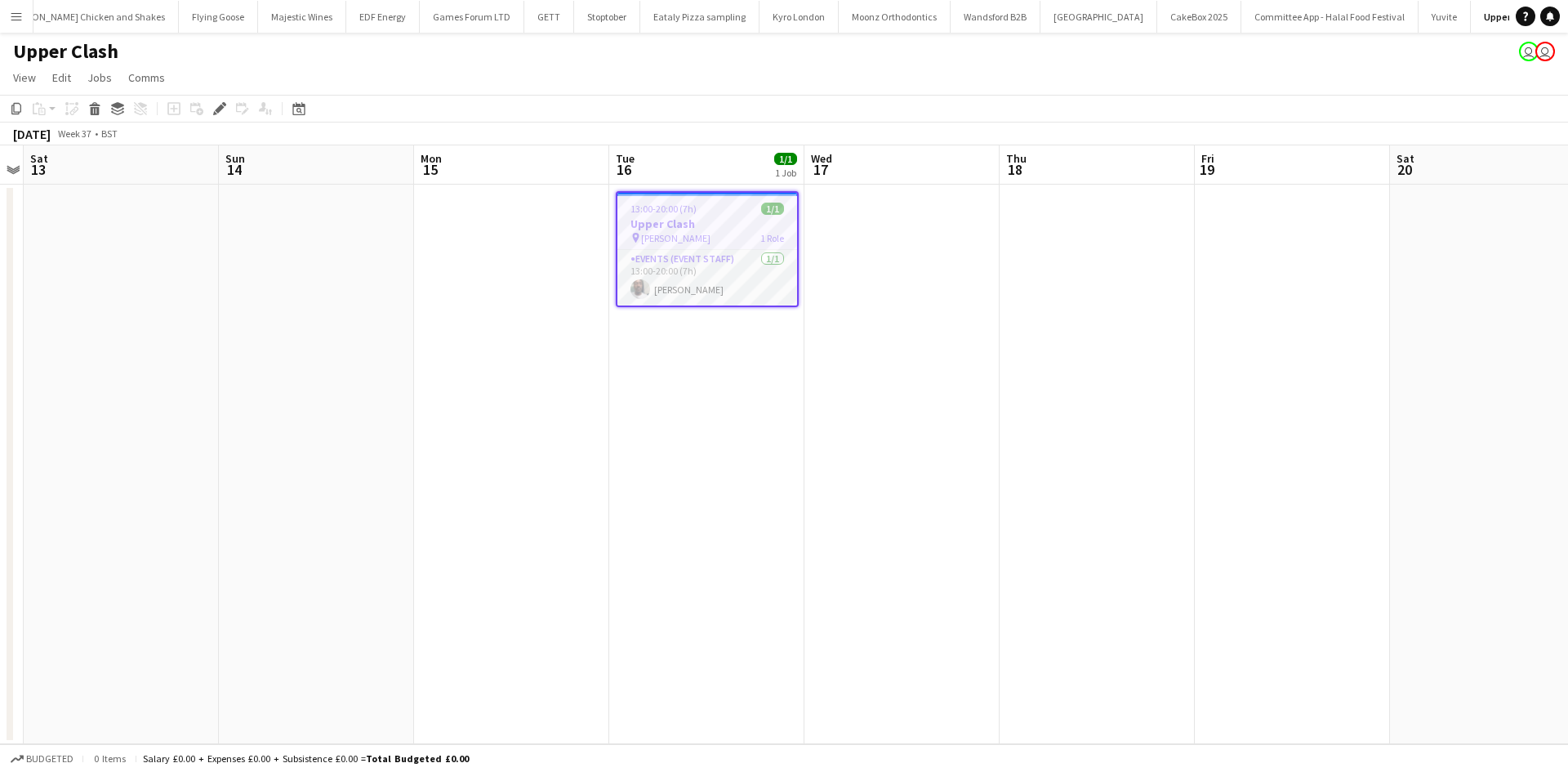
scroll to position [0, 256]
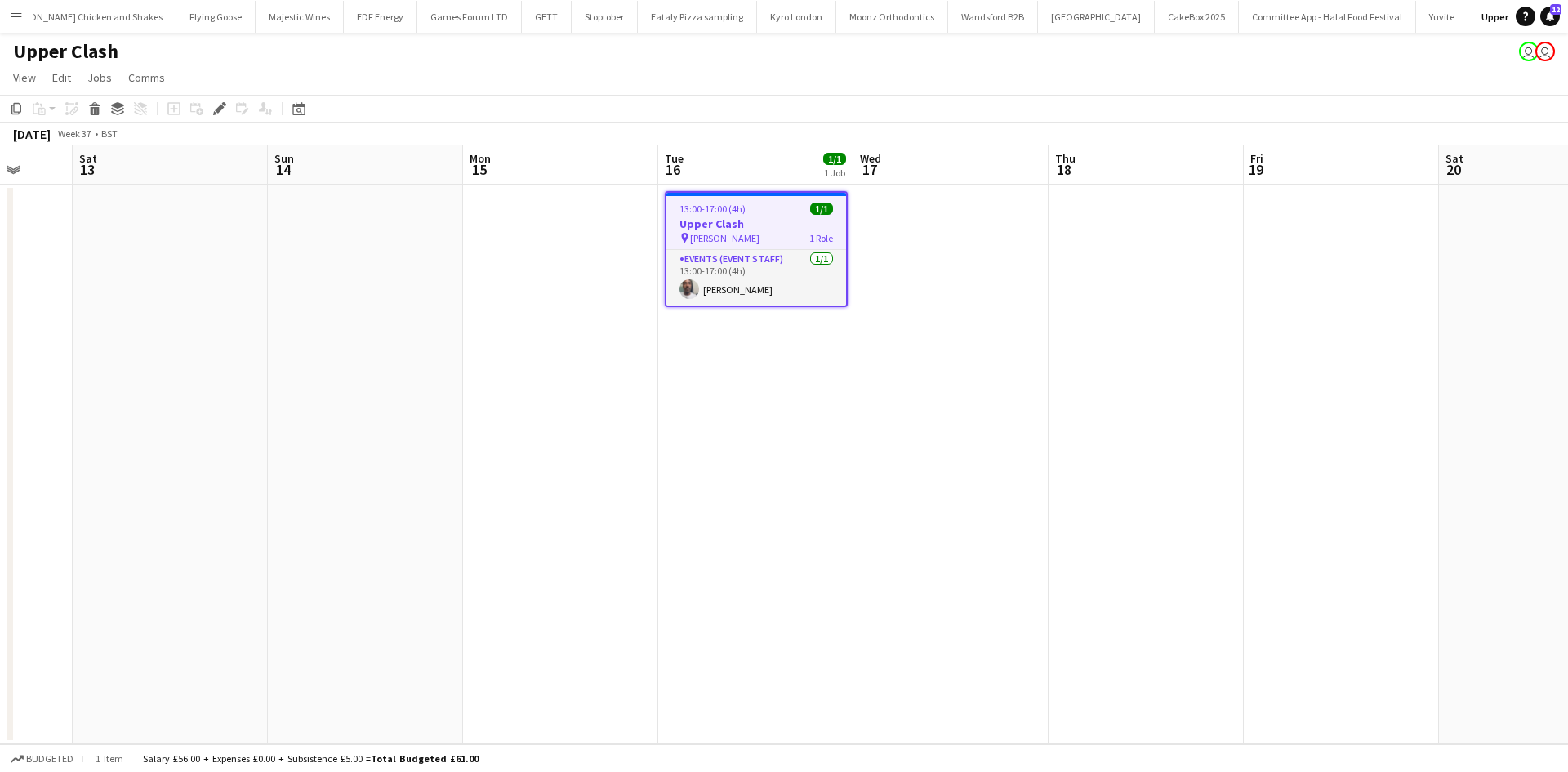
drag, startPoint x: 1291, startPoint y: 560, endPoint x: 999, endPoint y: 551, distance: 292.1
click at [1017, 557] on app-calendar-viewport "Wed 10 Thu 11 Fri 12 Sat 13 Sun 14 Mon 15 Tue 16 1/1 1 Job Wed 17 Thu 18 Fri 19…" at bounding box center [784, 444] width 1568 height 599
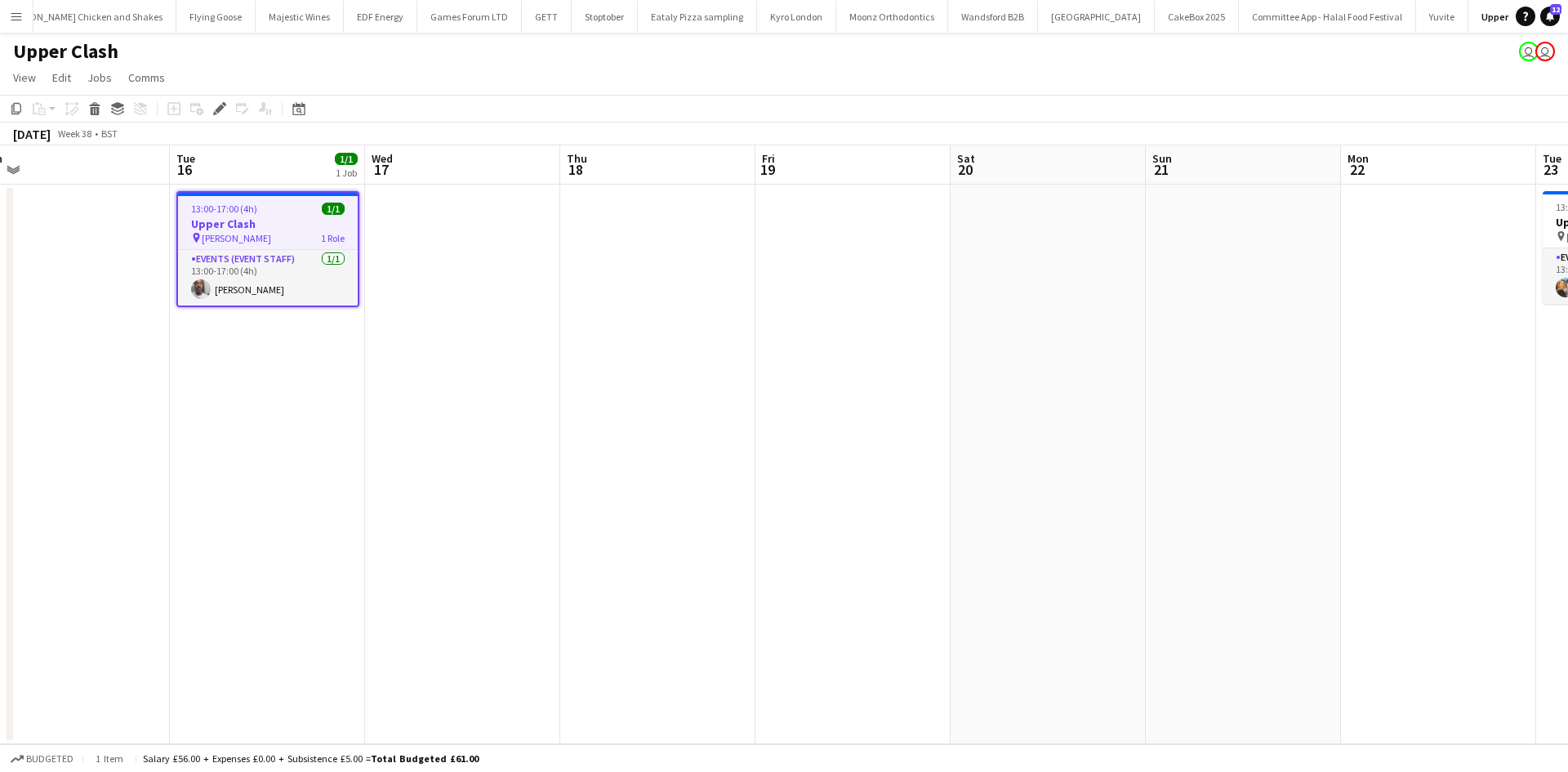
drag, startPoint x: 1430, startPoint y: 568, endPoint x: 761, endPoint y: 504, distance: 672.1
click at [731, 508] on app-calendar-viewport "Fri 12 Sat 13 Sun 14 Mon 15 Tue 16 1/1 1 Job Wed 17 Thu 18 Fri 19 Sat 20 Sun 21…" at bounding box center [784, 444] width 1568 height 599
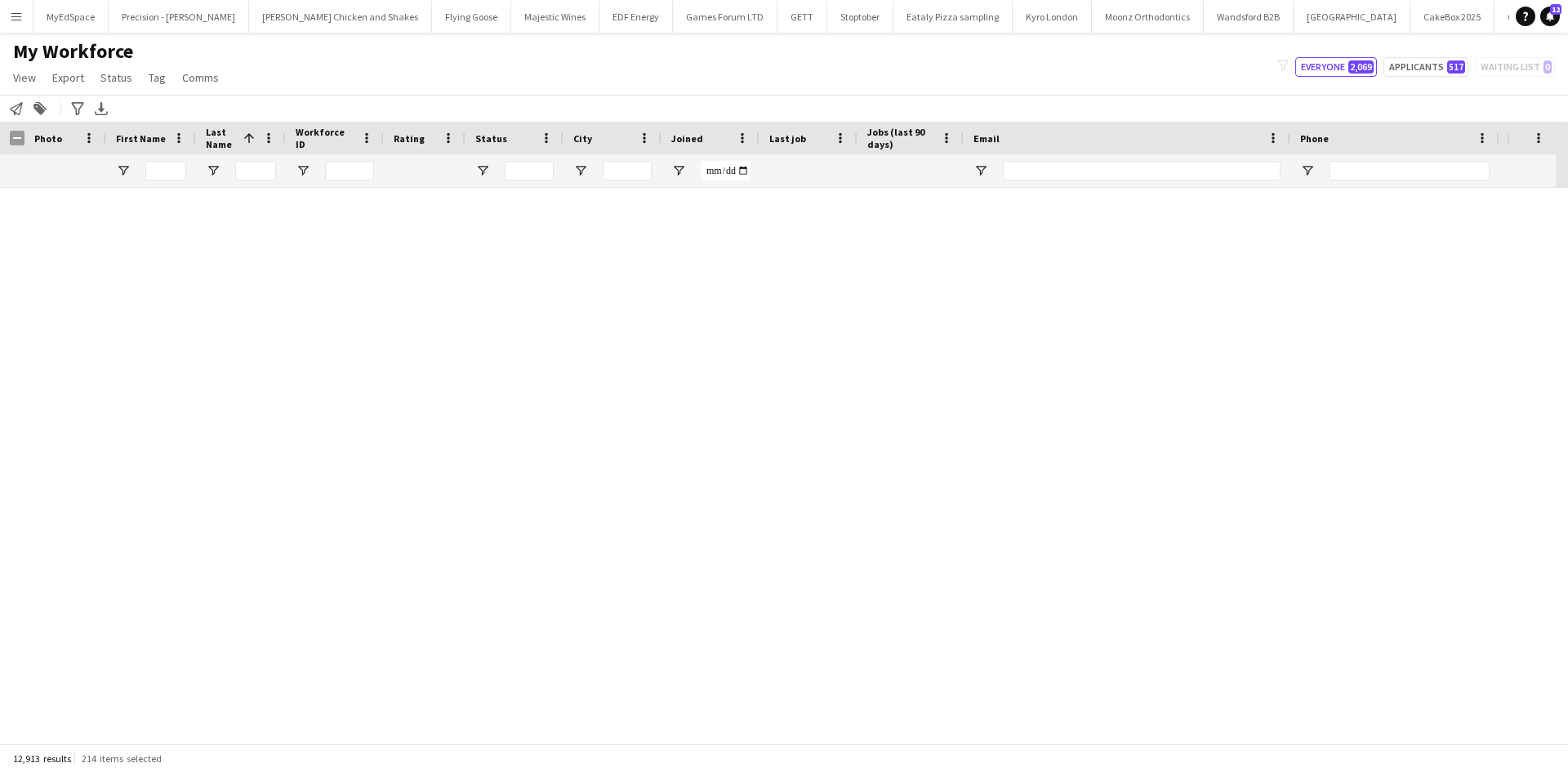
scroll to position [8255, 0]
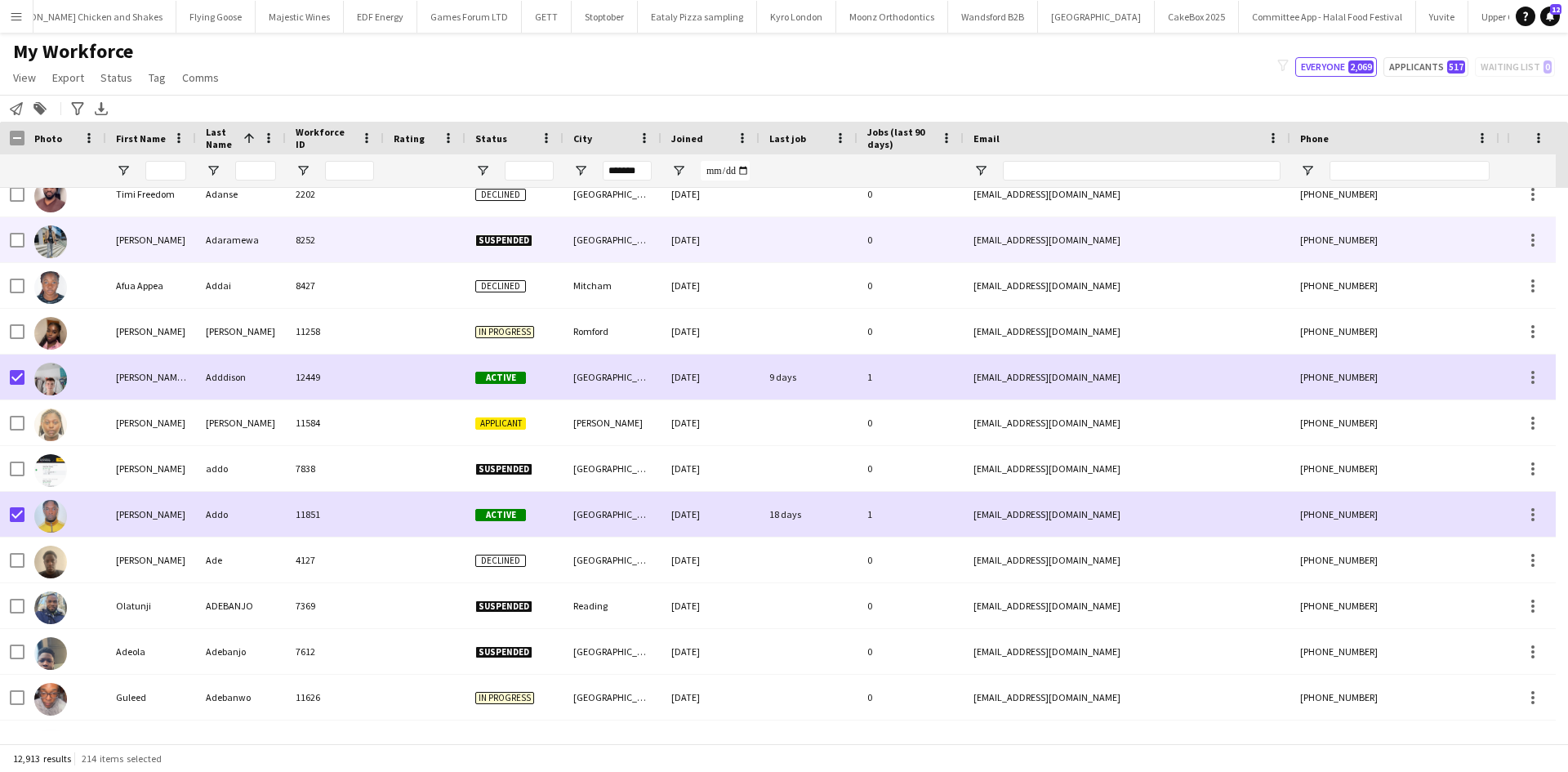
type input "*******"
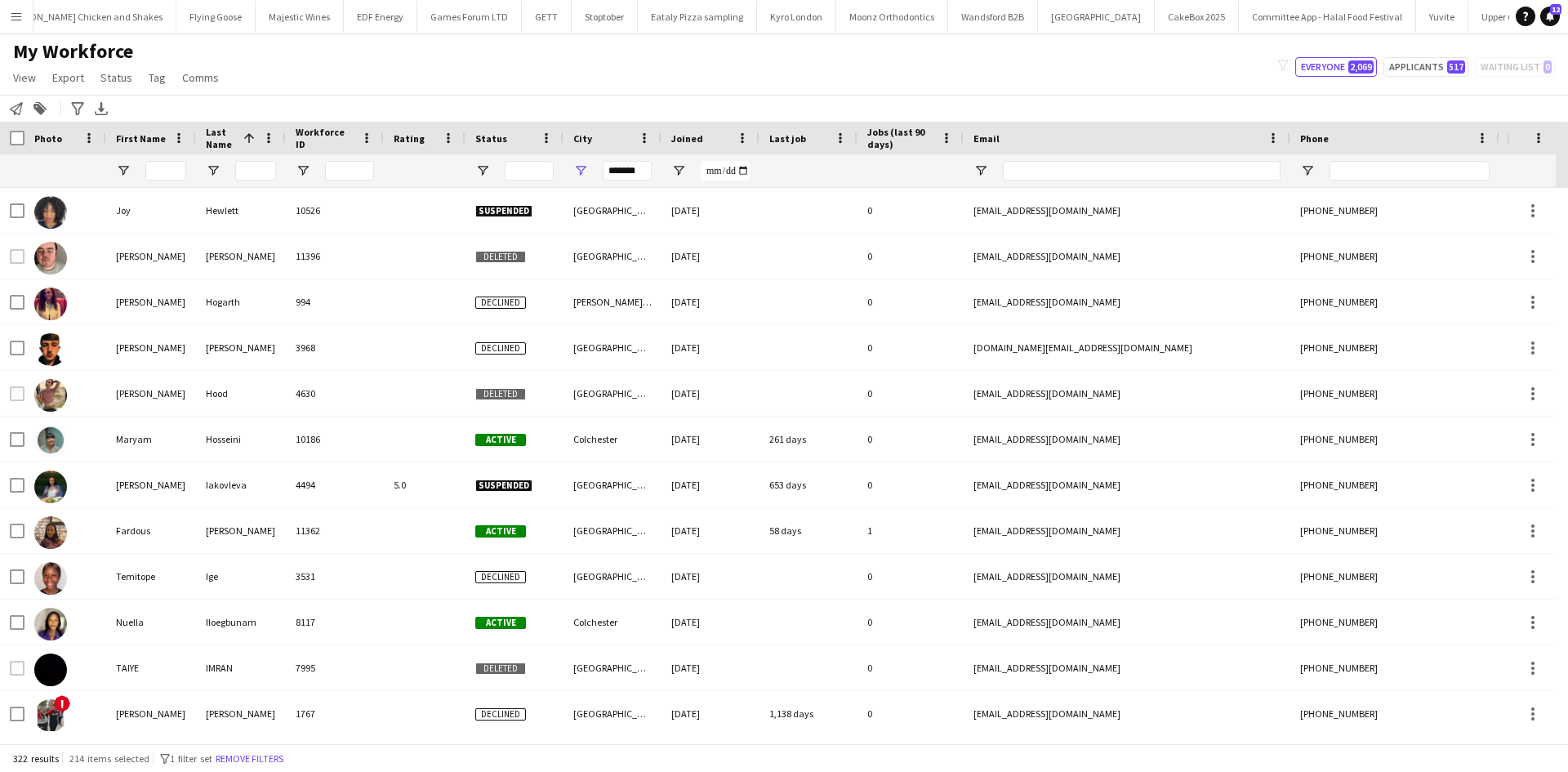
scroll to position [5394, 0]
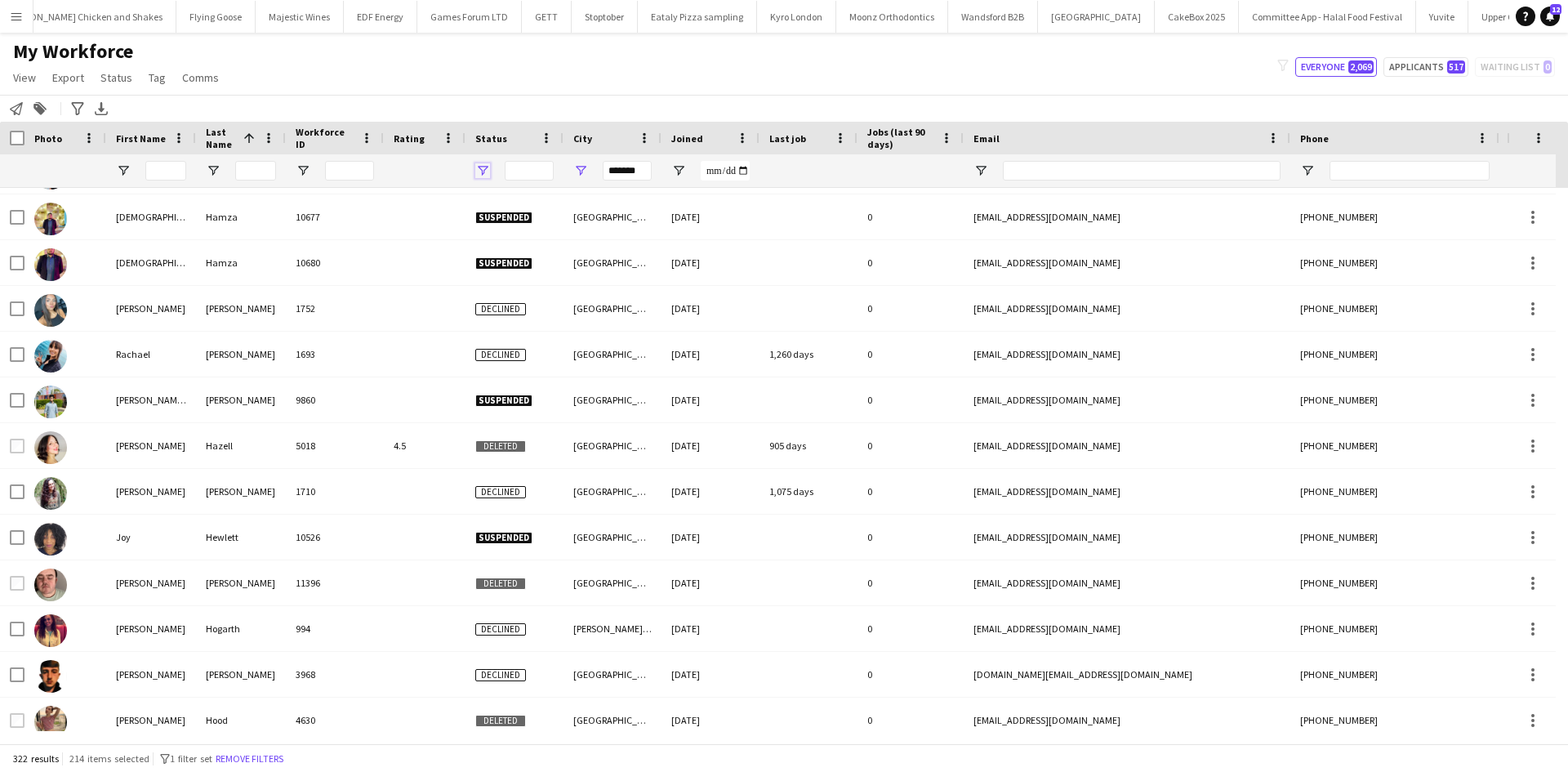
click at [485, 173] on span "Open Filter Menu" at bounding box center [482, 170] width 15 height 15
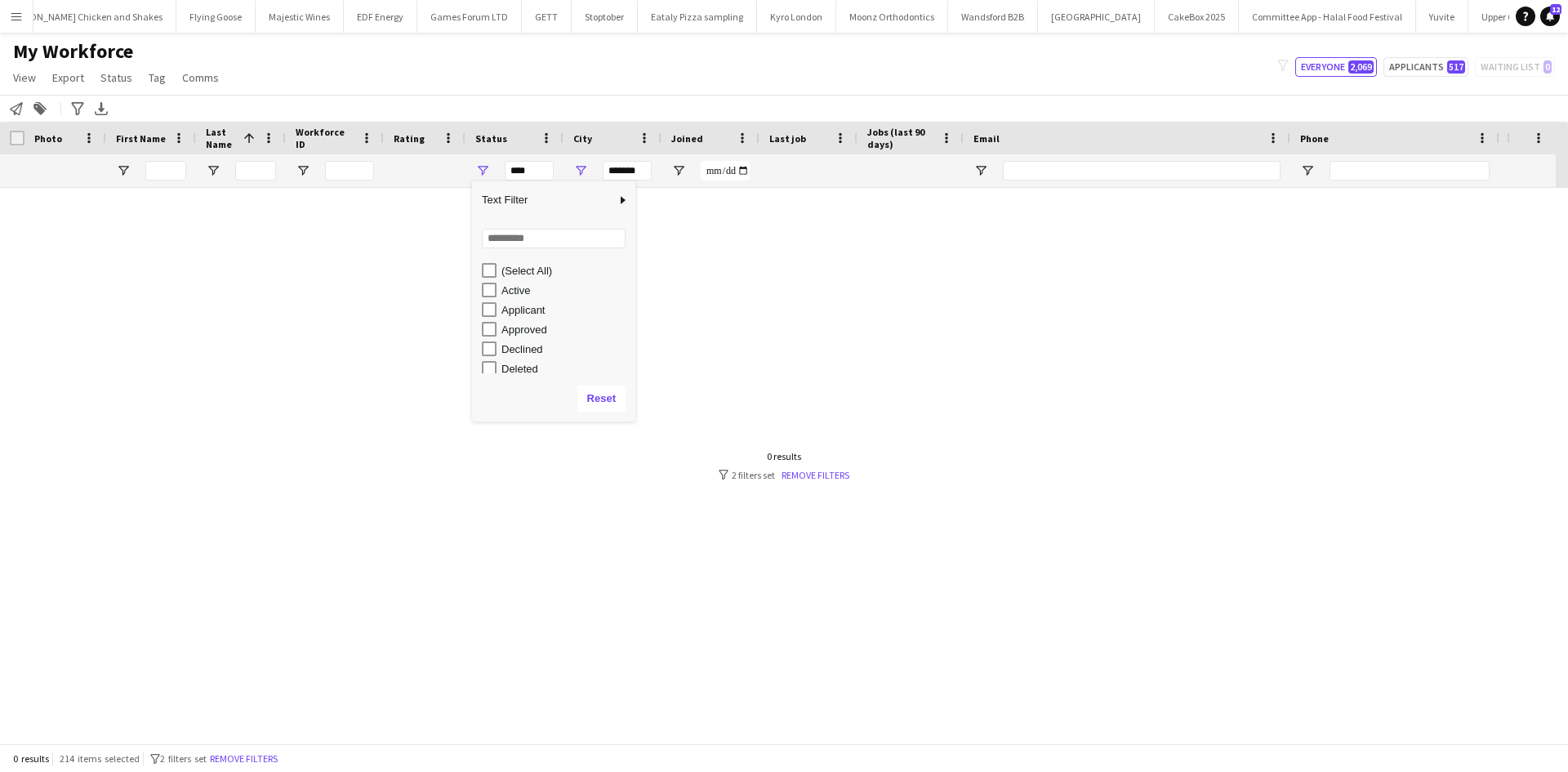
scroll to position [0, 0]
type input "**********"
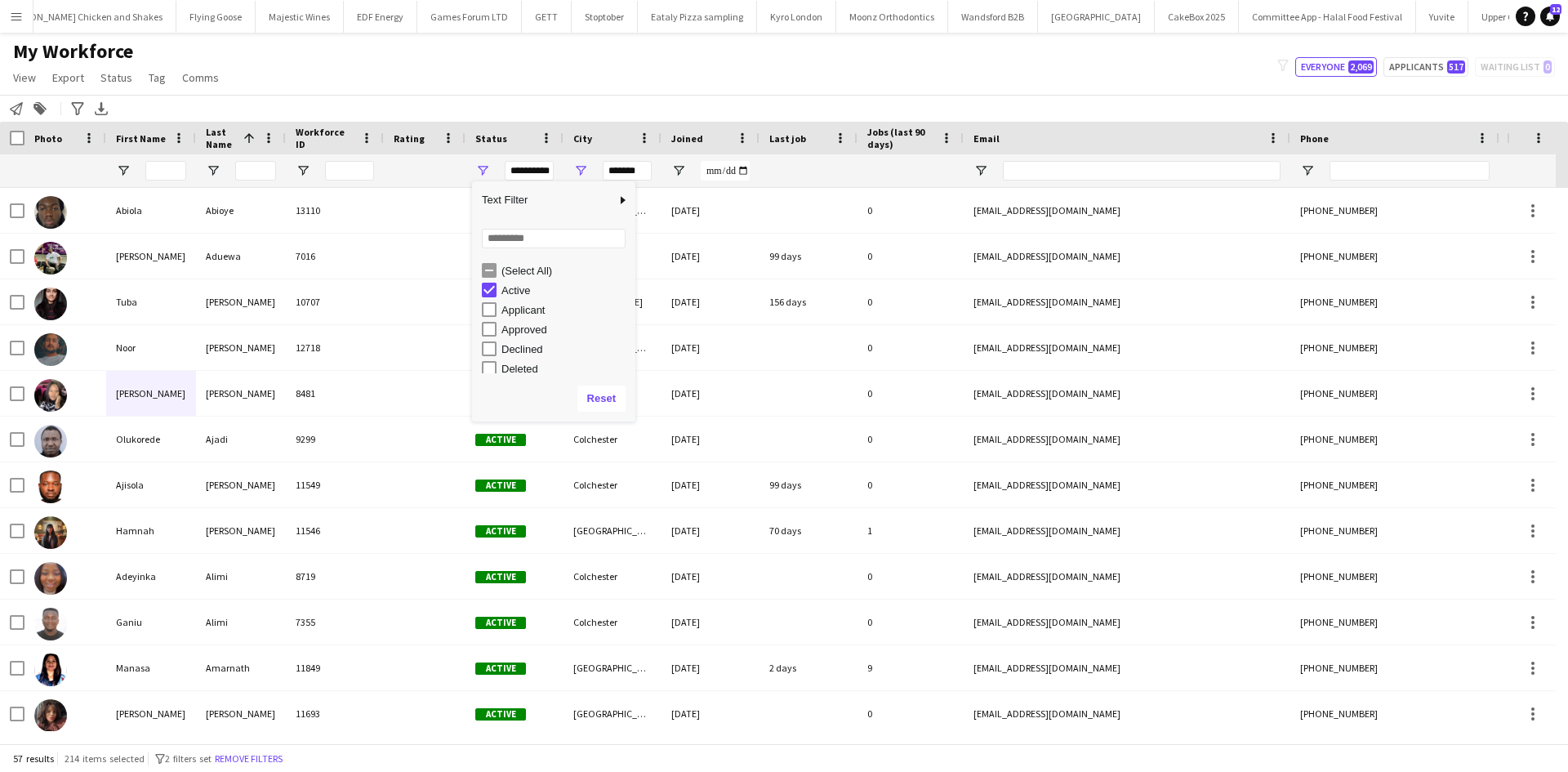
click at [469, 77] on div "My Workforce View Views Default view New view Update view Delete view Edit name…" at bounding box center [784, 67] width 1568 height 56
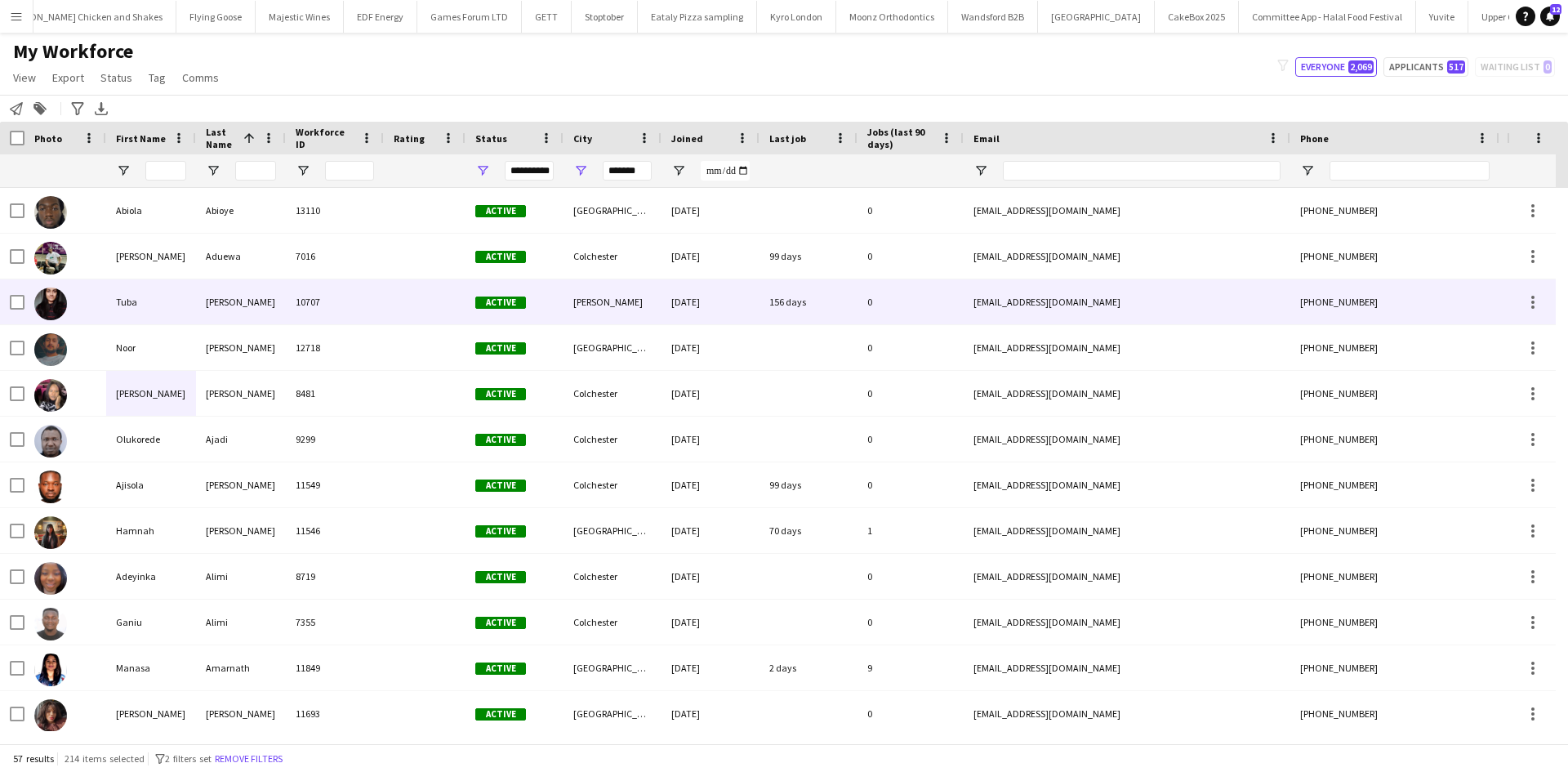
click at [102, 301] on div at bounding box center [66, 301] width 82 height 45
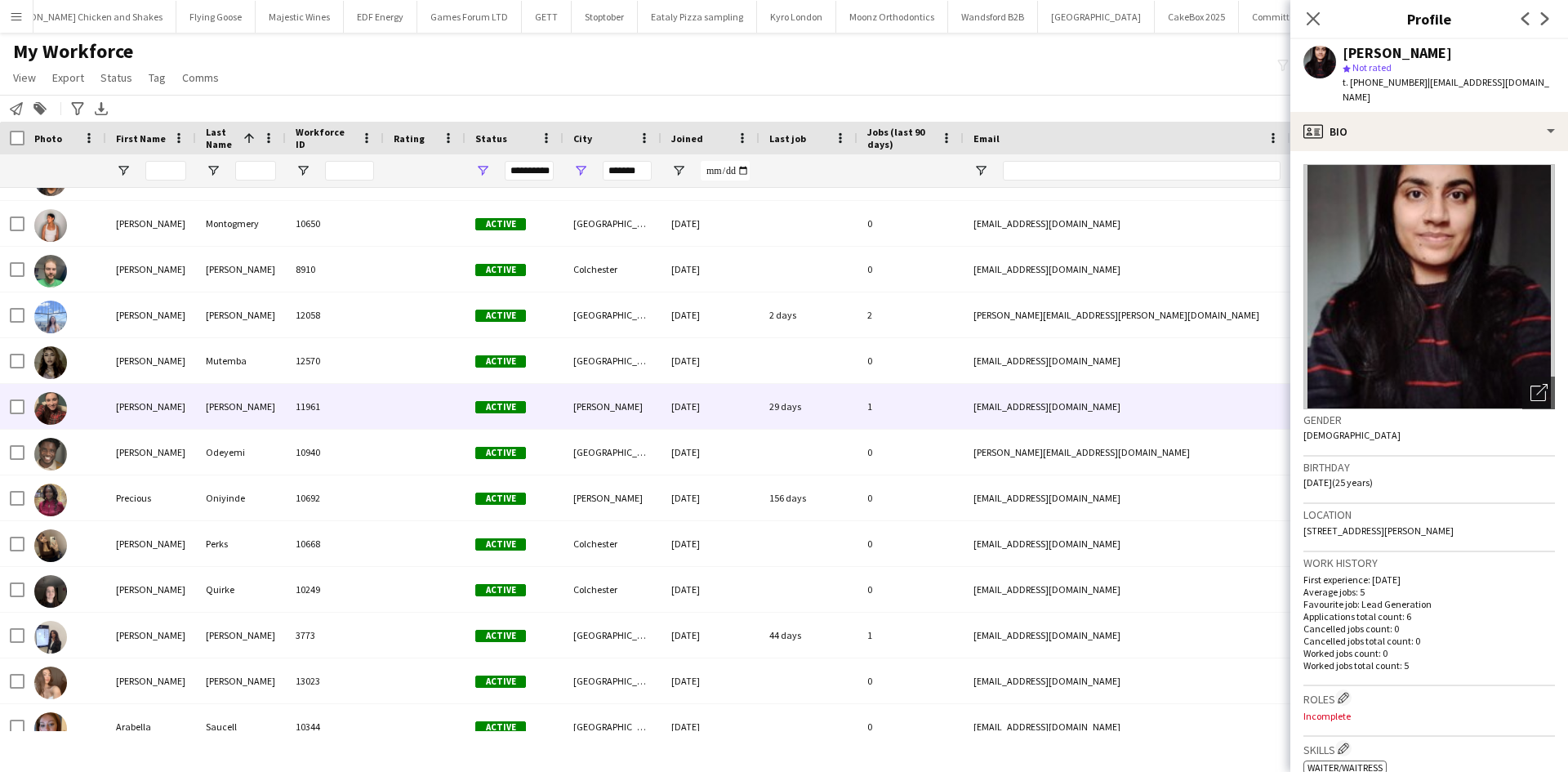
click at [237, 406] on div "Norris" at bounding box center [241, 406] width 90 height 45
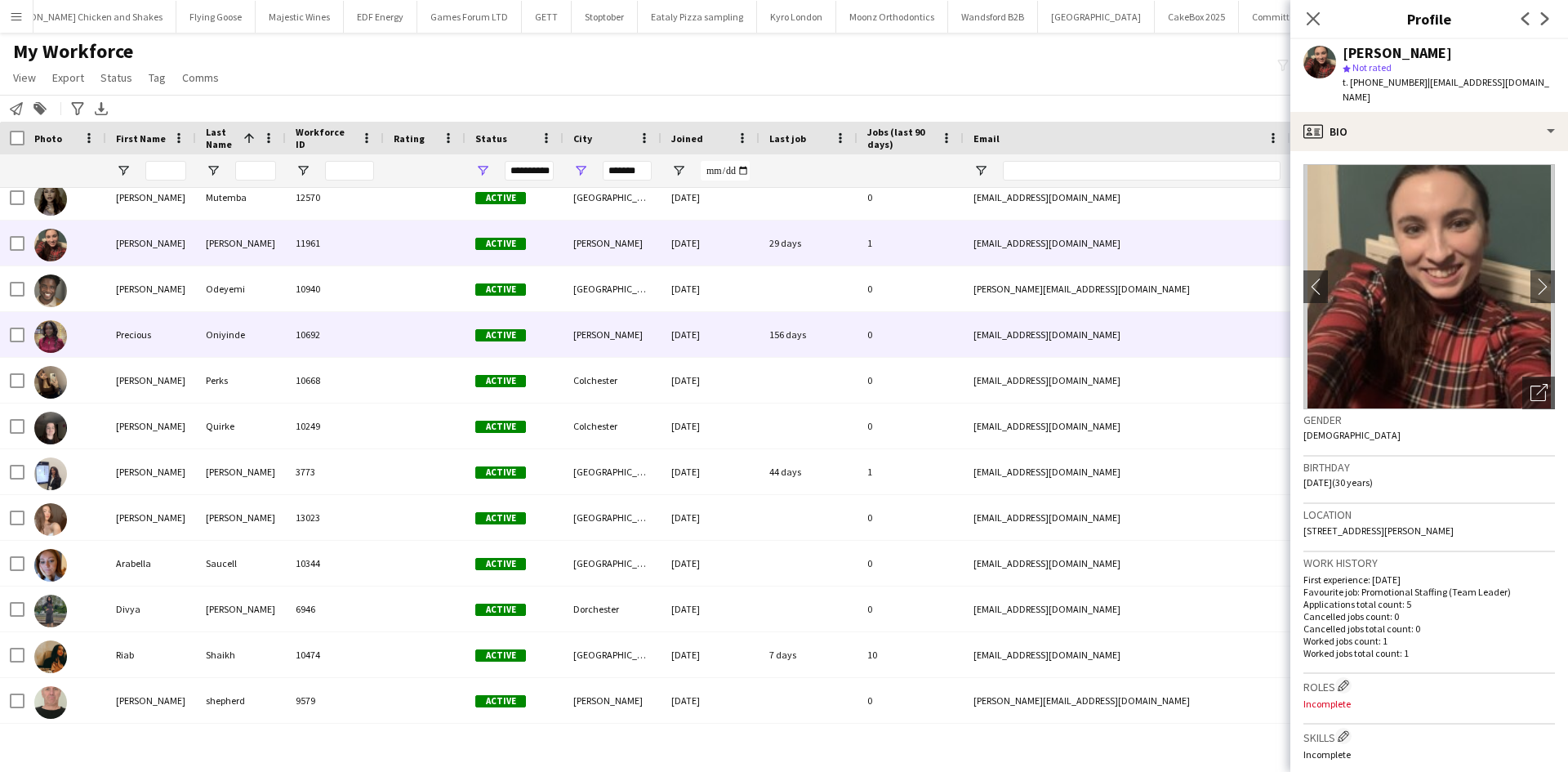
click at [210, 347] on div "Oniyinde" at bounding box center [241, 335] width 90 height 45
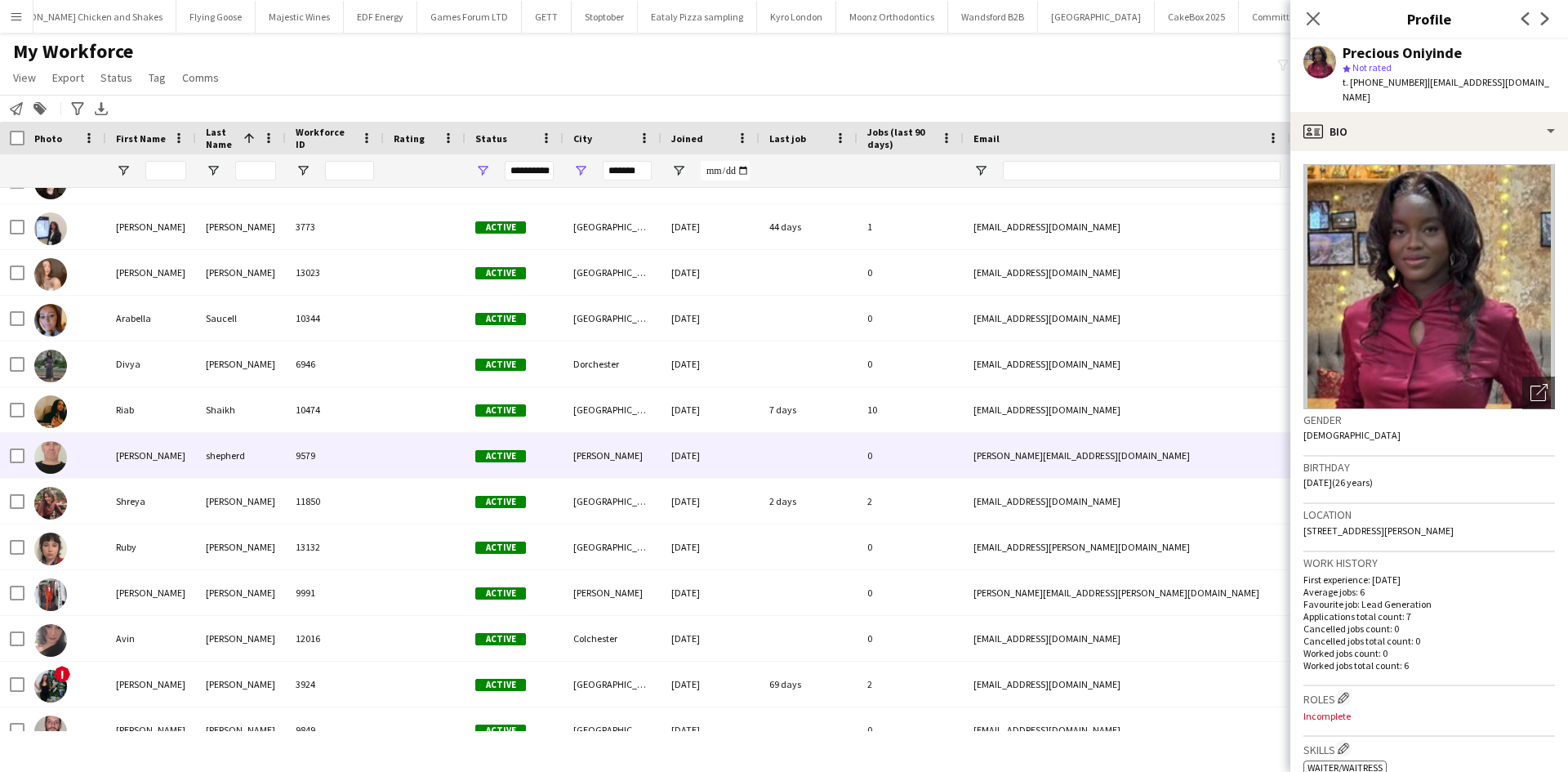
drag, startPoint x: 220, startPoint y: 458, endPoint x: 233, endPoint y: 453, distance: 13.9
click at [220, 457] on div "shepherd" at bounding box center [241, 455] width 90 height 45
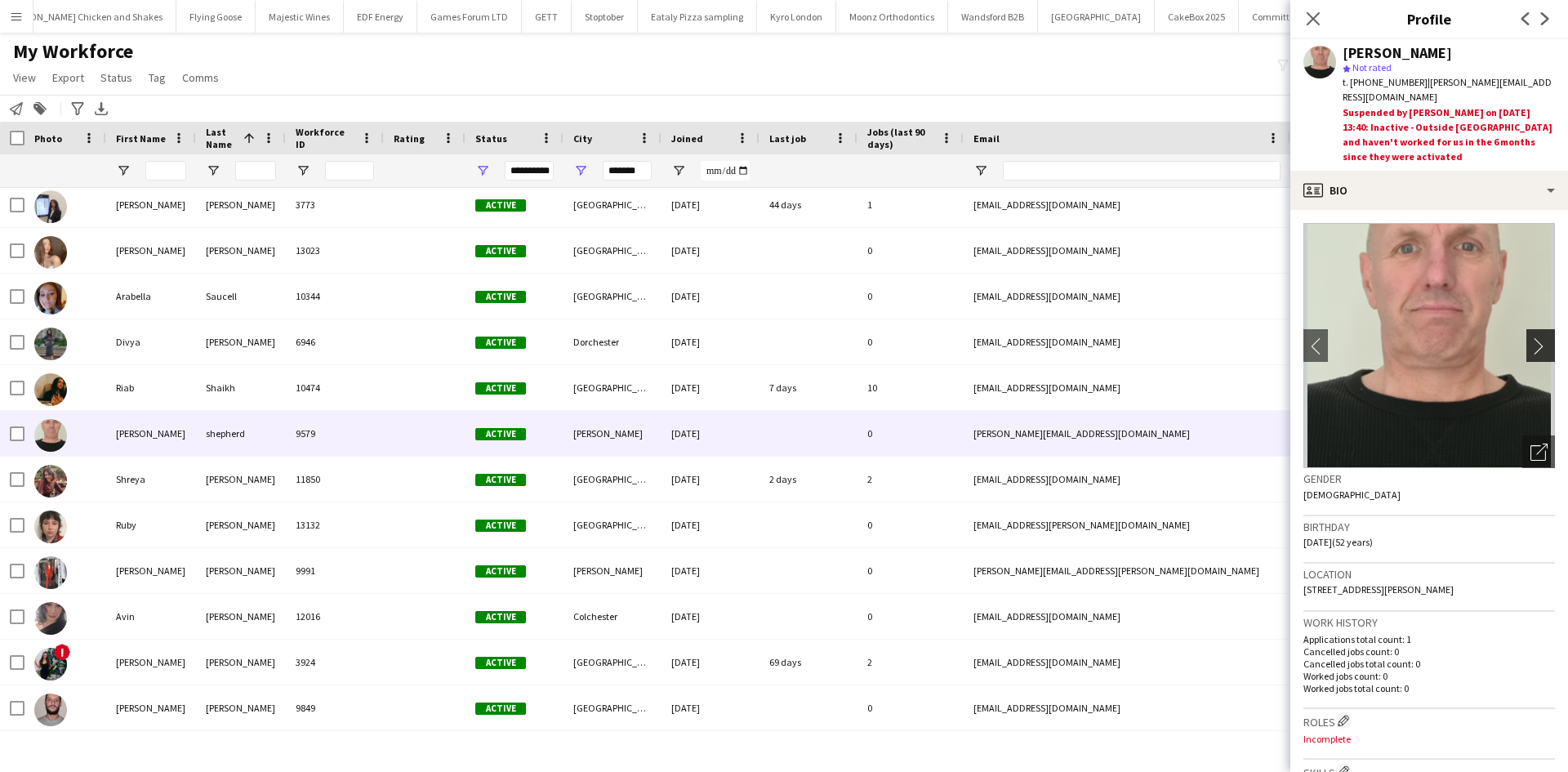
click at [1540, 337] on app-icon "chevron-right" at bounding box center [1543, 346] width 26 height 17
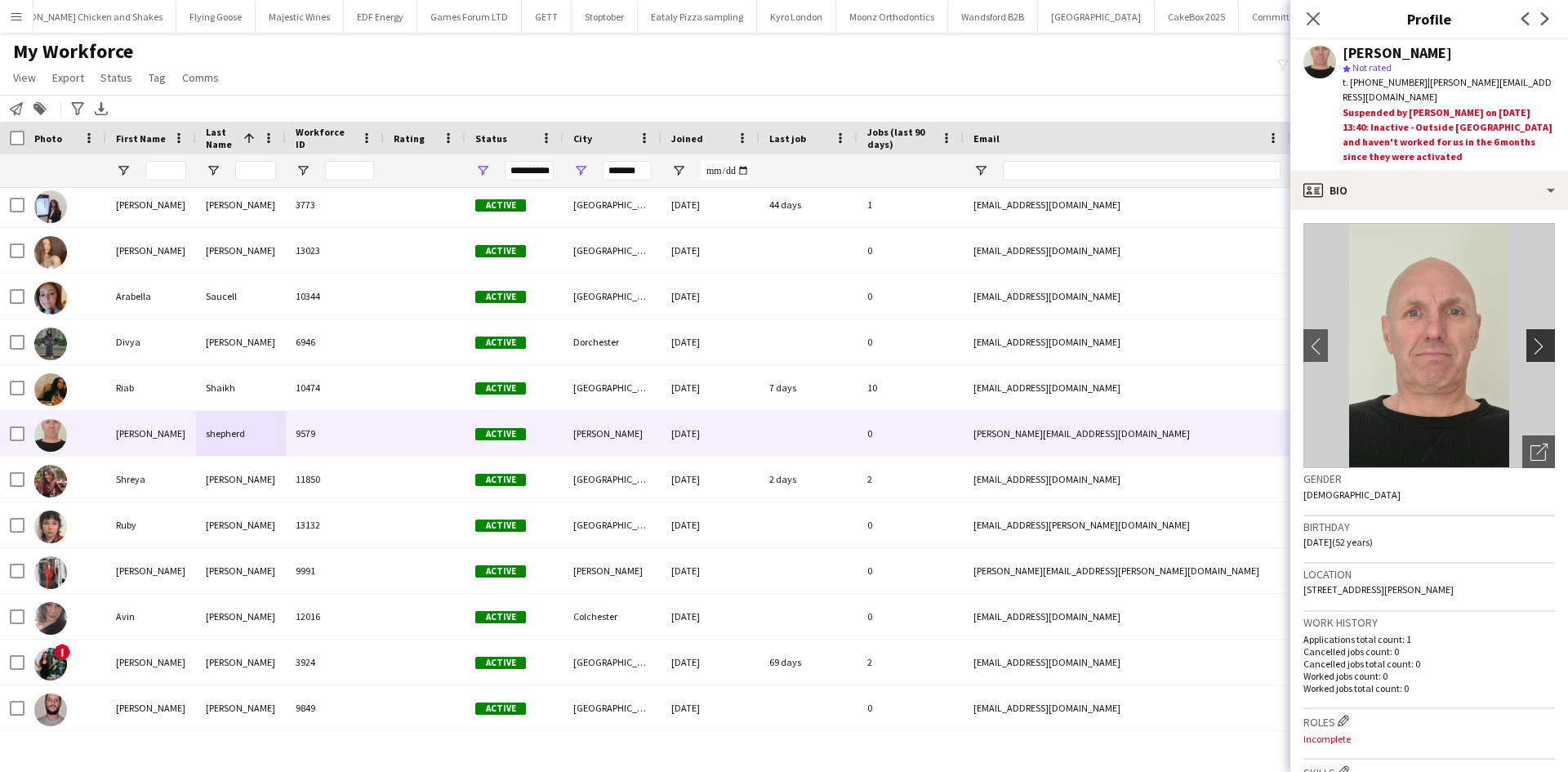
click at [1530, 337] on app-icon "chevron-right" at bounding box center [1543, 346] width 26 height 17
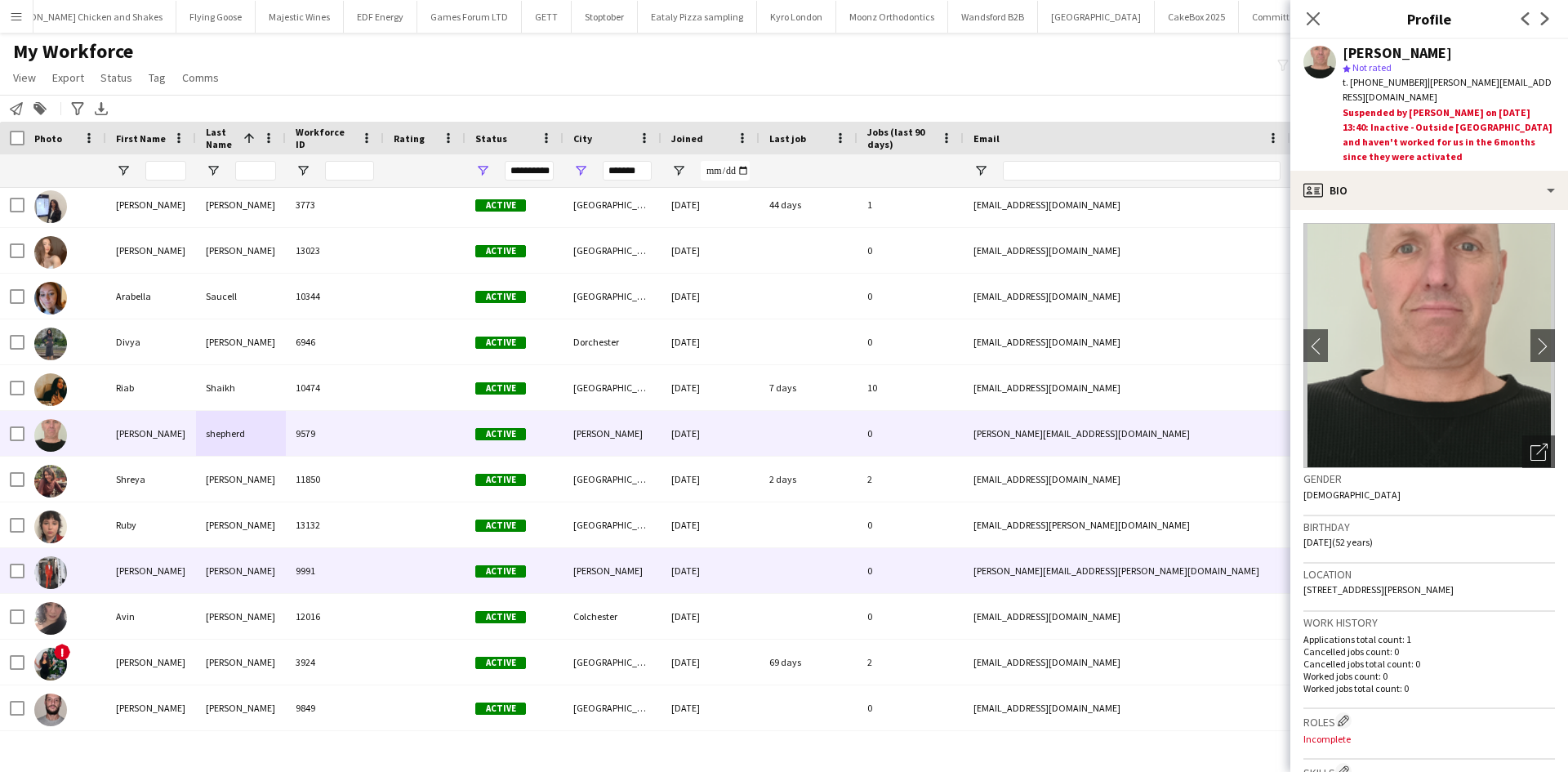
click at [219, 567] on div "Sullivan" at bounding box center [241, 570] width 90 height 45
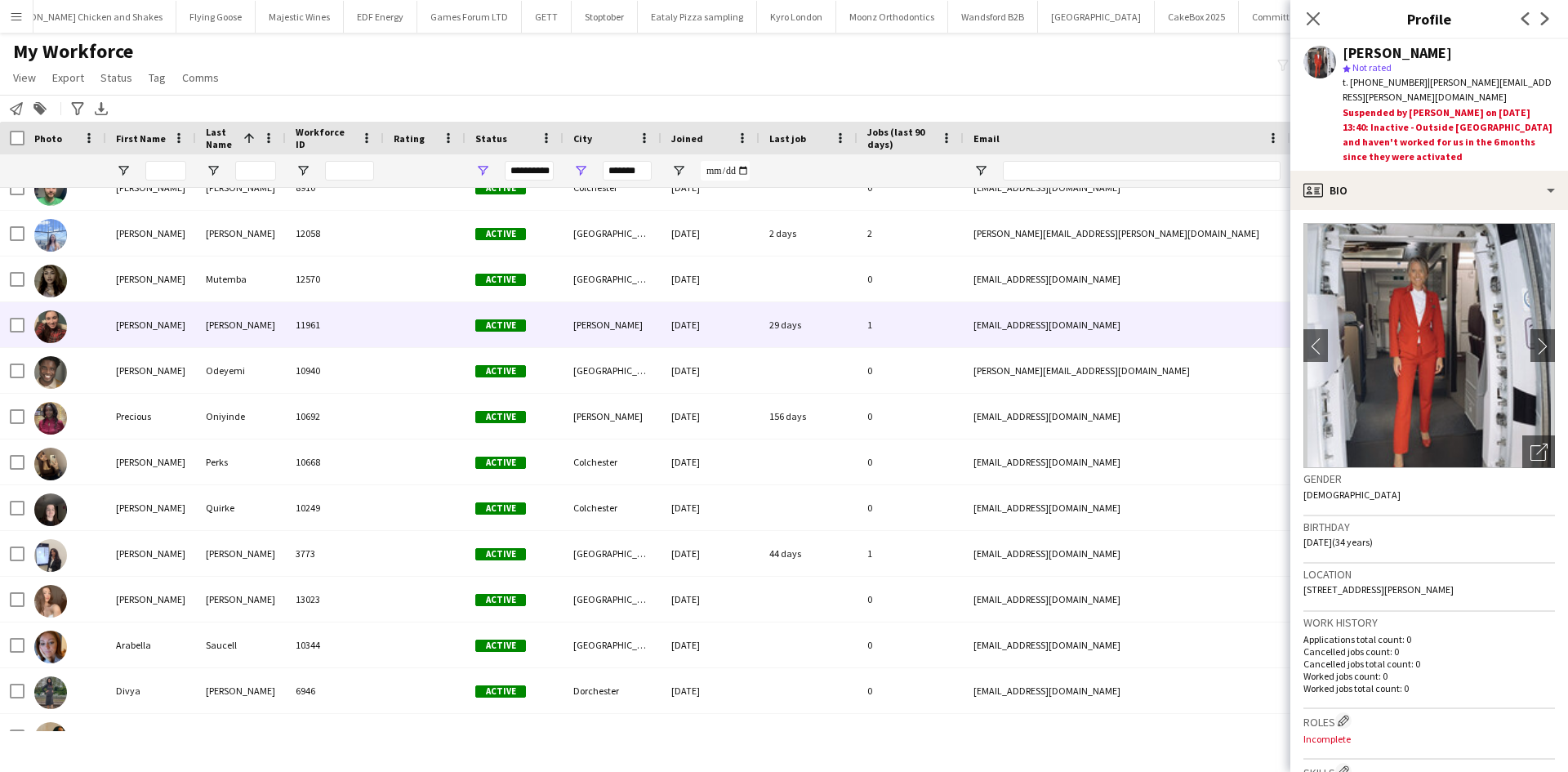
click at [200, 332] on div "Norris" at bounding box center [241, 325] width 90 height 45
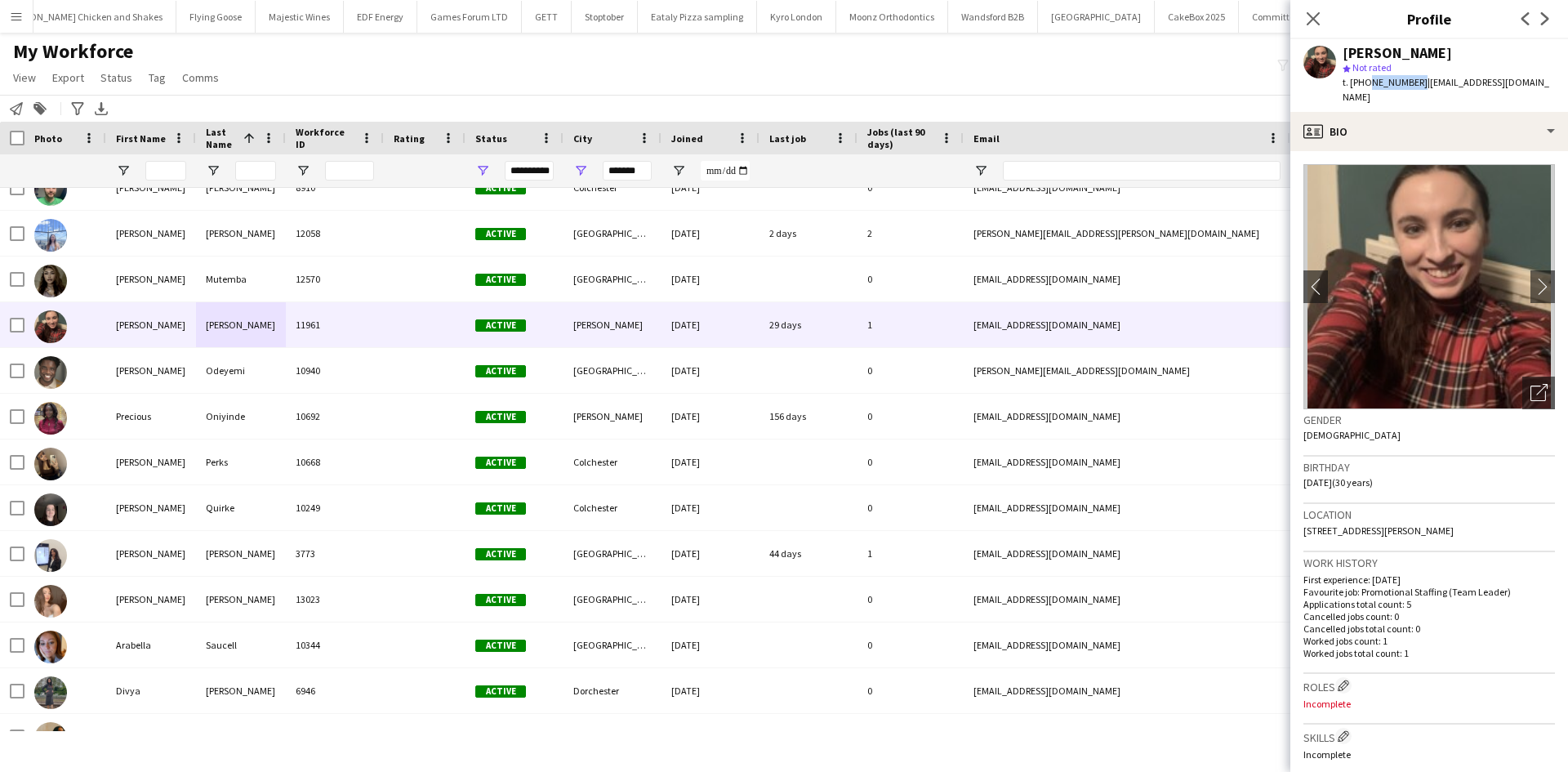
drag, startPoint x: 1367, startPoint y: 83, endPoint x: 1415, endPoint y: 85, distance: 48.0
click at [1415, 85] on span "t. +447561304955" at bounding box center [1385, 82] width 85 height 12
copy span "7561304955"
click at [615, 171] on input "*******" at bounding box center [627, 171] width 49 height 20
click at [617, 171] on input "*******" at bounding box center [627, 171] width 49 height 20
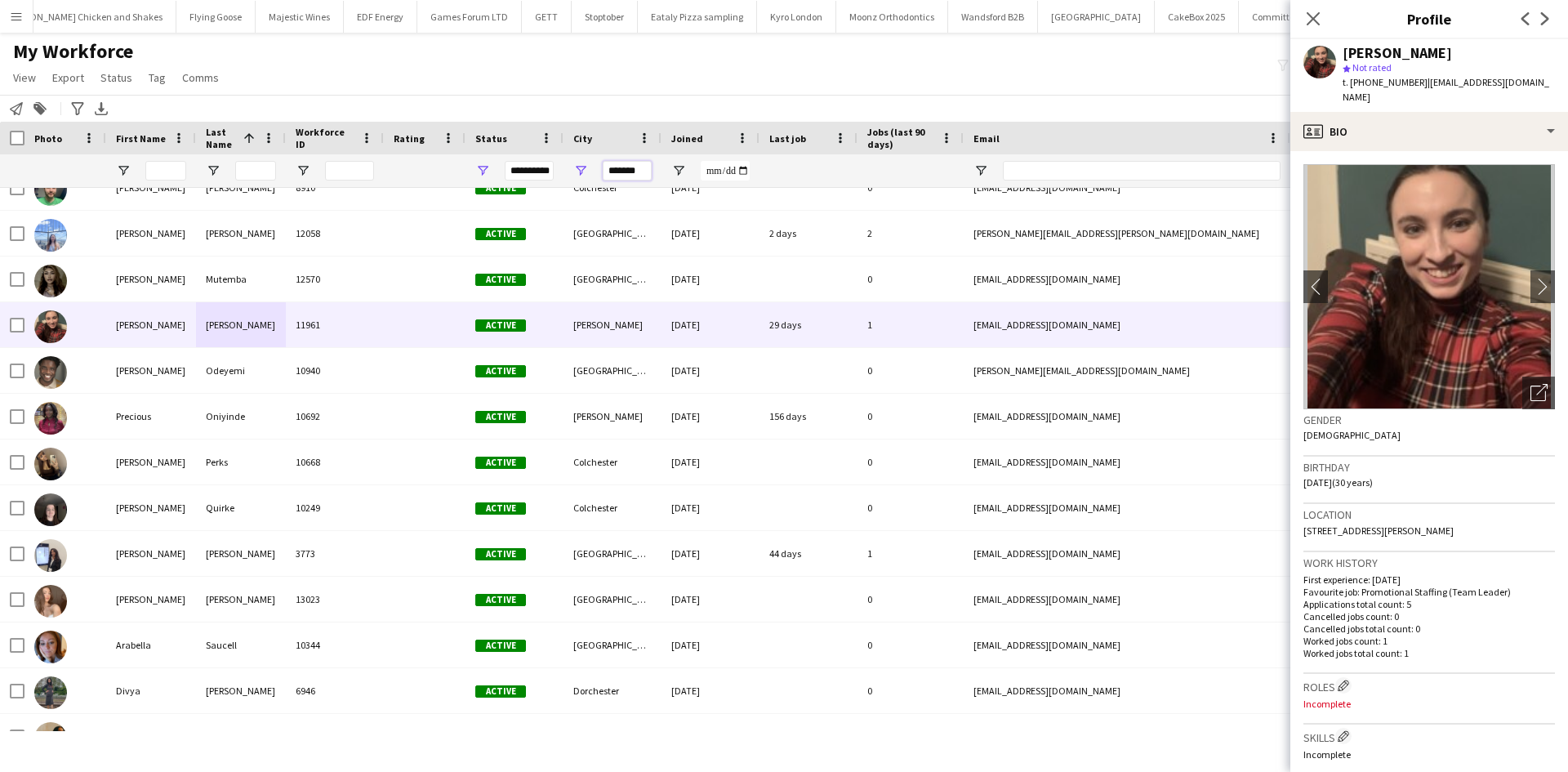
click at [618, 172] on input "*******" at bounding box center [627, 171] width 49 height 20
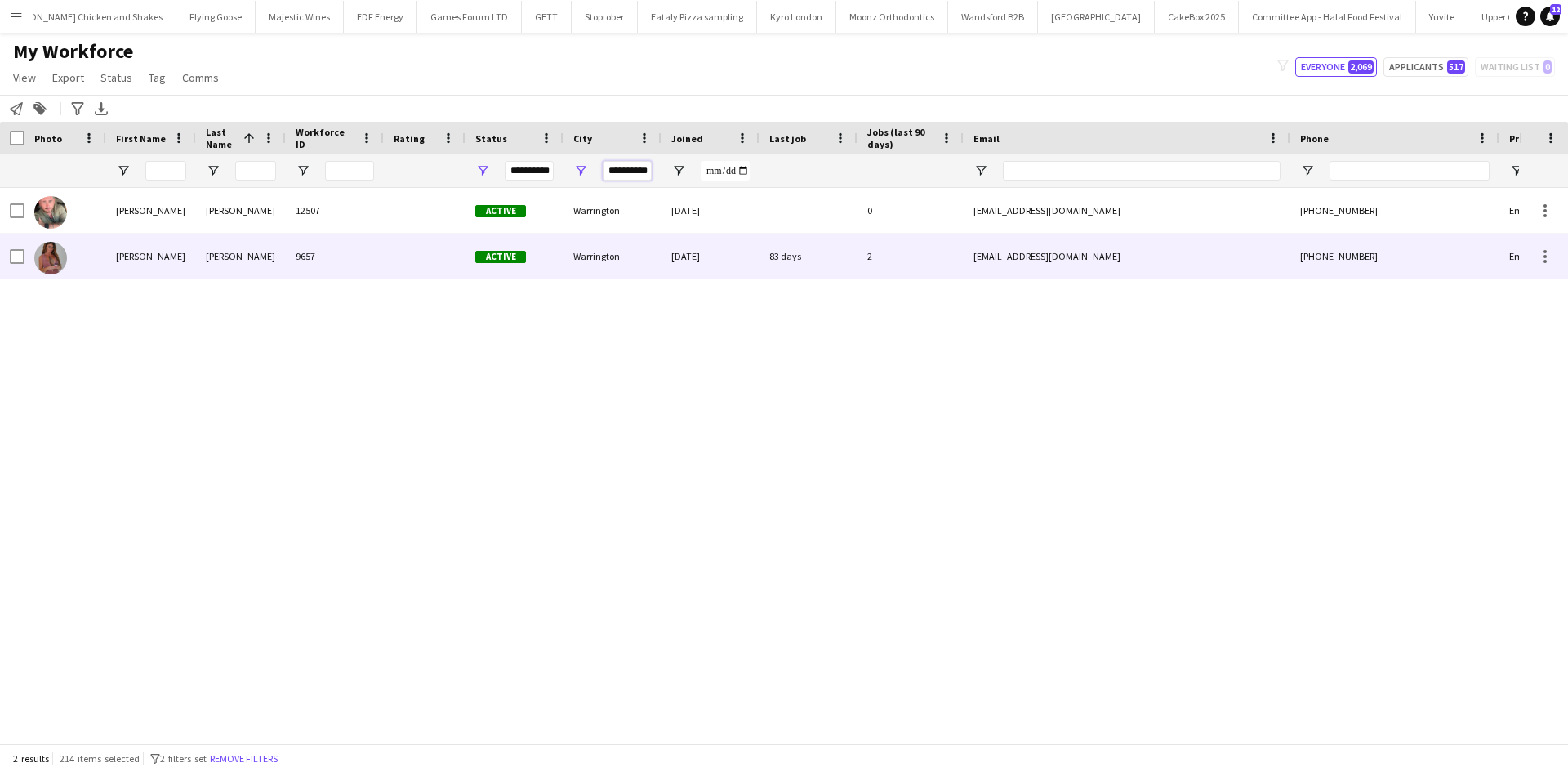
type input "**********"
click at [202, 254] on div "Whitworth" at bounding box center [241, 256] width 90 height 45
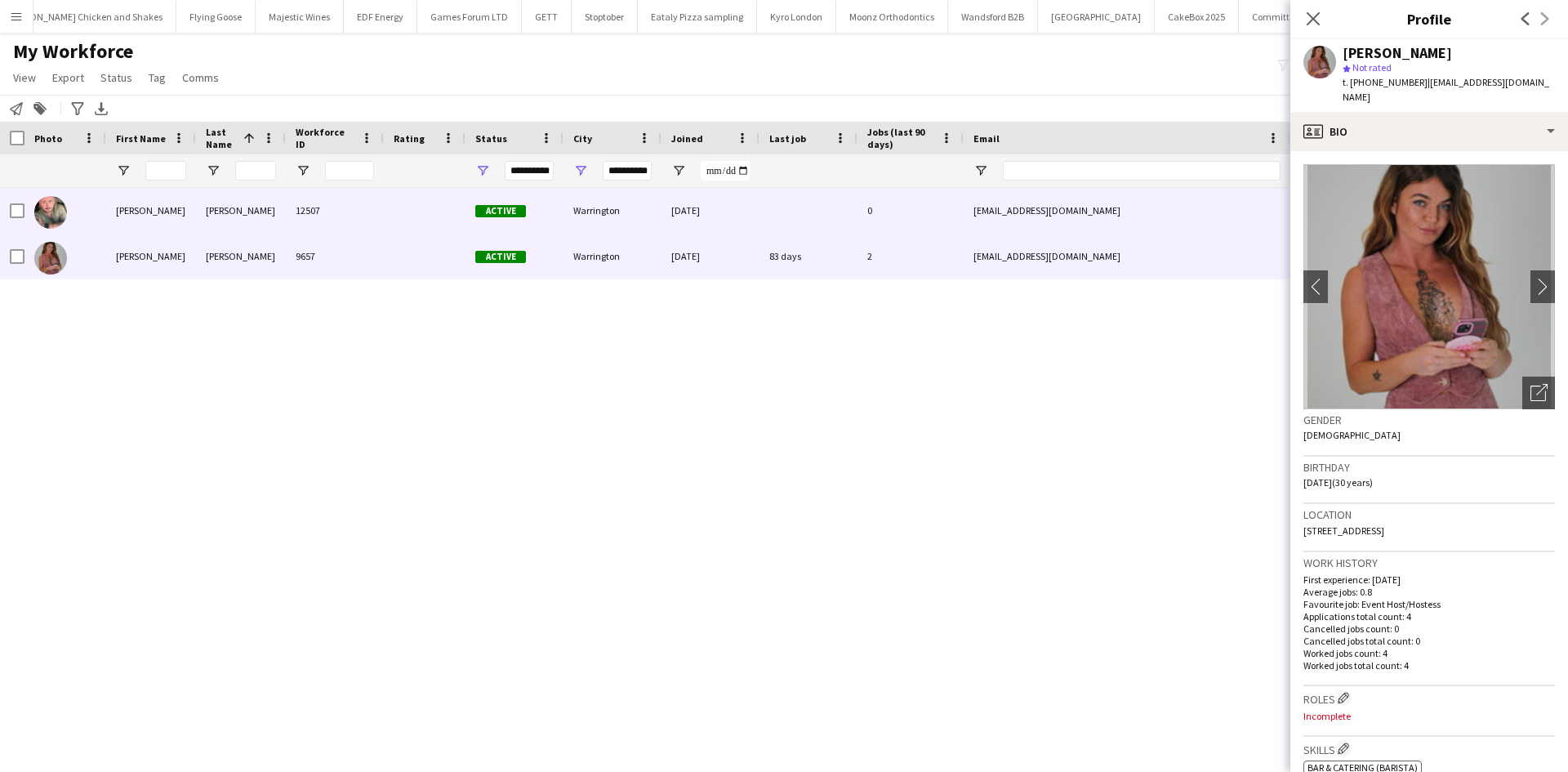
click at [110, 200] on div "David" at bounding box center [150, 210] width 90 height 45
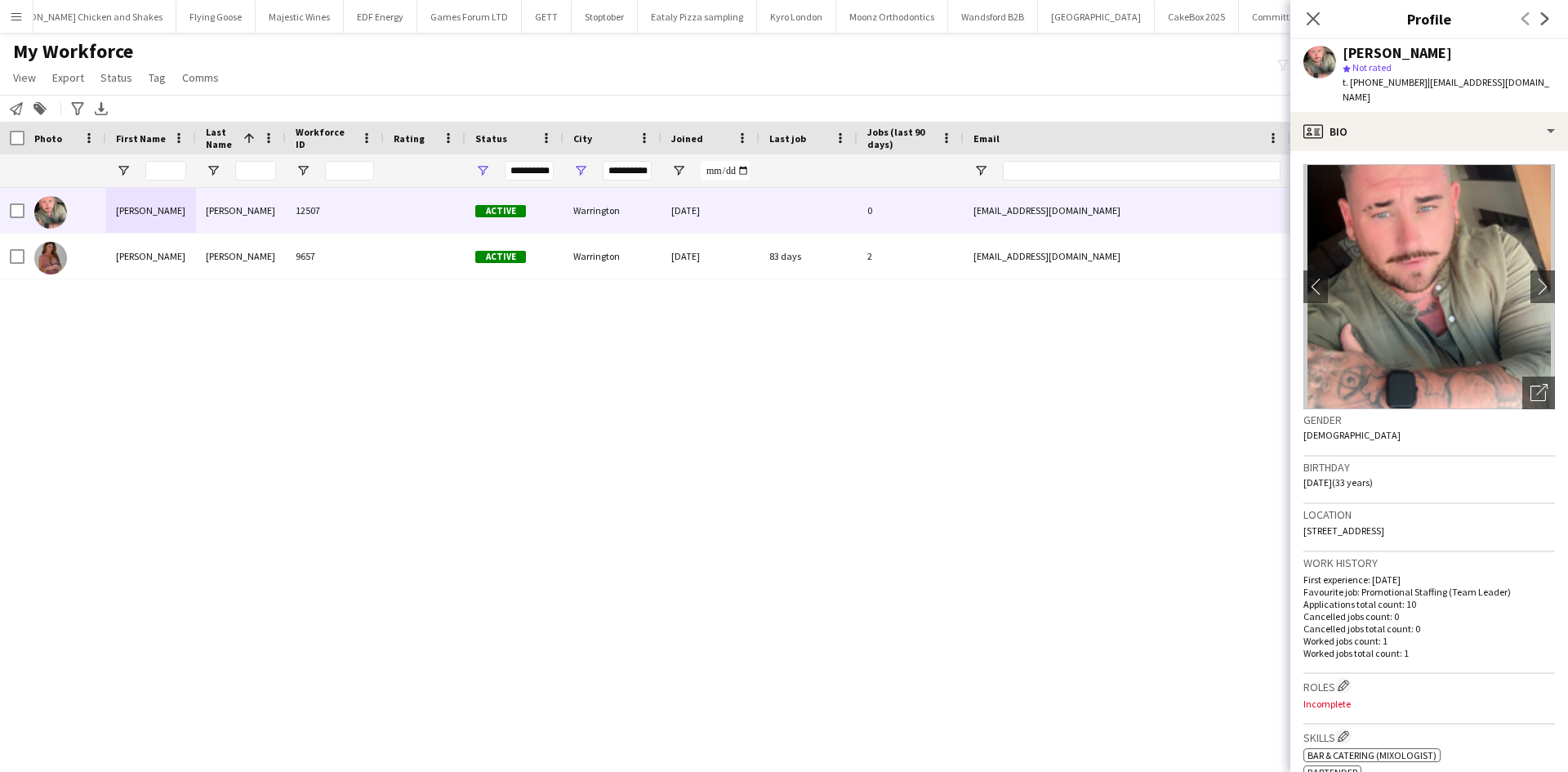
drag, startPoint x: 1366, startPoint y: 81, endPoint x: 1417, endPoint y: 91, distance: 52.0
click at [1417, 91] on div "David Smith star Not rated t. +447591997817 | dmunkey666@gmail.com" at bounding box center [1429, 75] width 277 height 73
drag, startPoint x: 1408, startPoint y: 85, endPoint x: 1326, endPoint y: 91, distance: 82.2
click at [1326, 91] on div "David Smith star Not rated t. +447591997817 | dmunkey666@gmail.com" at bounding box center [1429, 75] width 277 height 73
drag, startPoint x: 1366, startPoint y: 82, endPoint x: 1415, endPoint y: 82, distance: 49.0
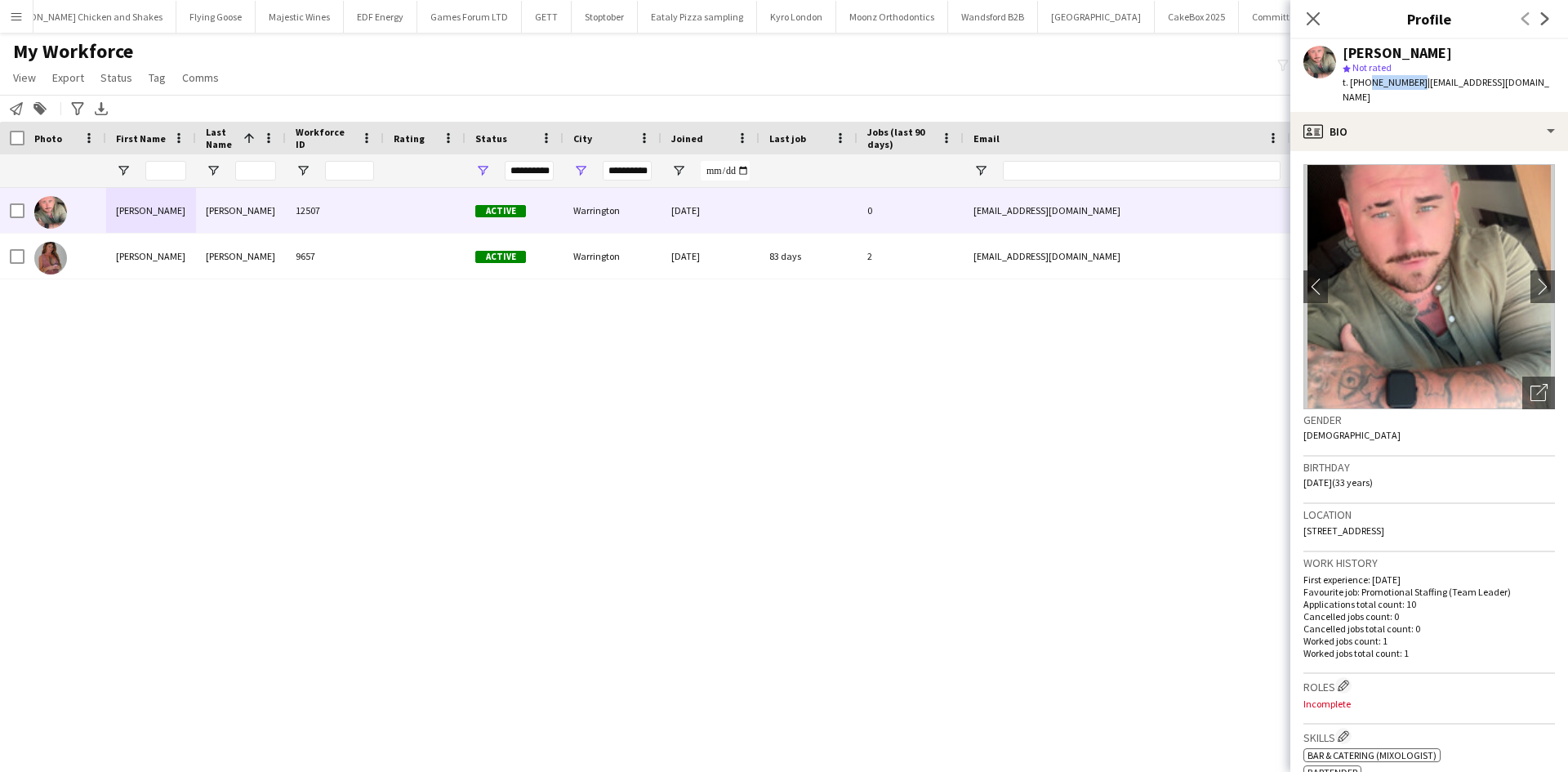
click at [1415, 82] on span "t. +447591997817" at bounding box center [1385, 82] width 85 height 12
copy span "7591997817"
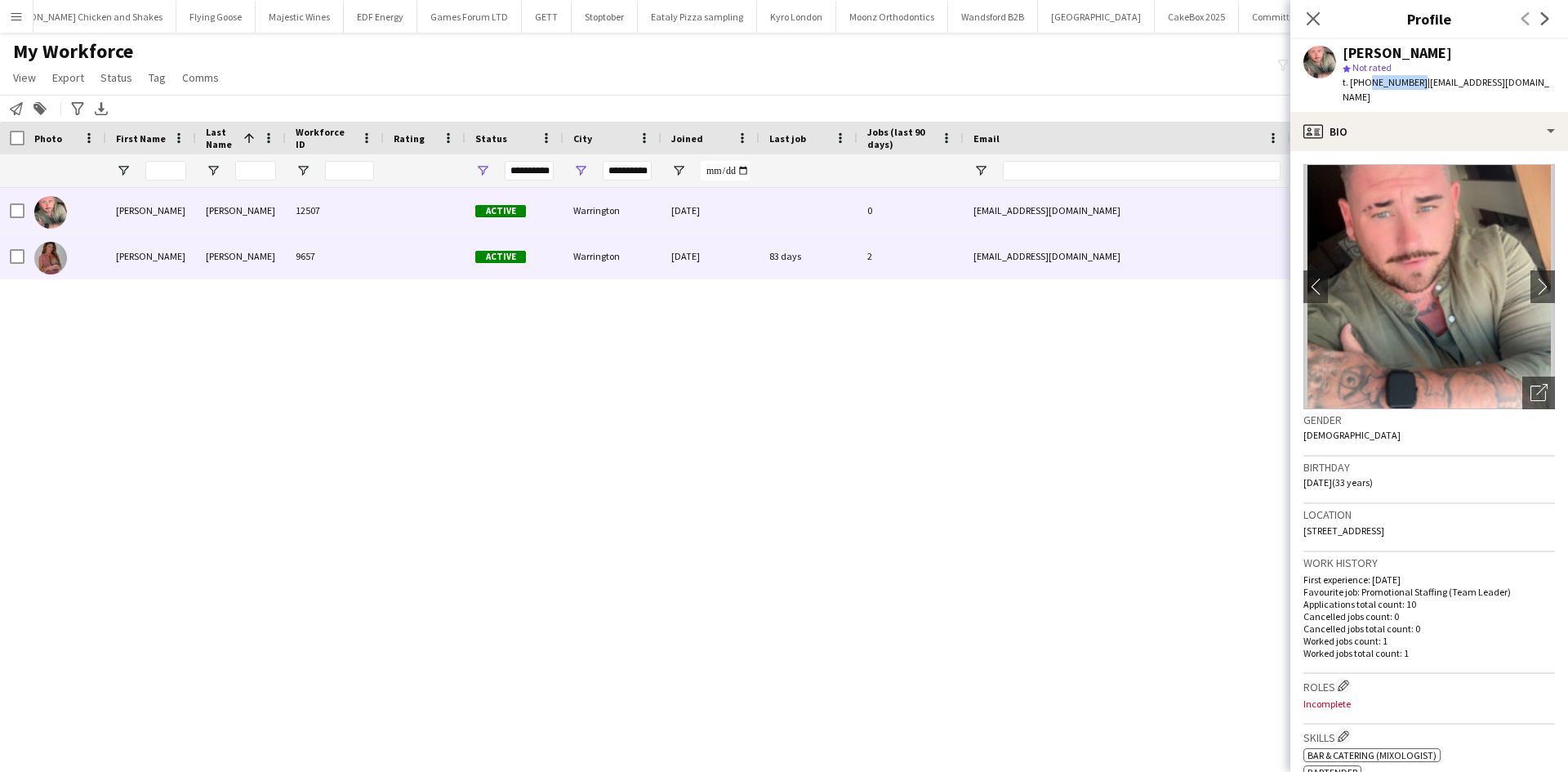
click at [213, 255] on div "Whitworth" at bounding box center [241, 256] width 90 height 45
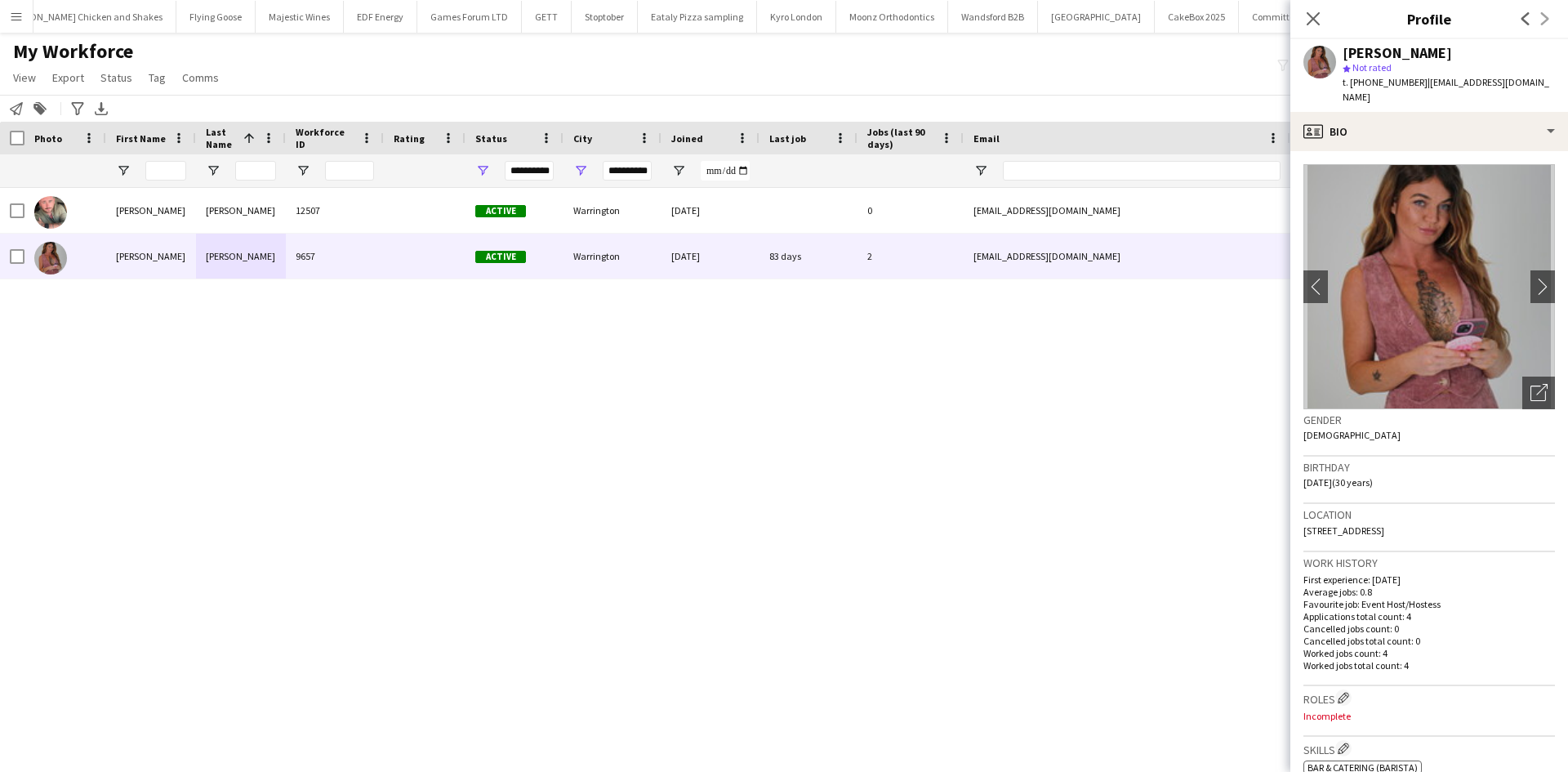
drag, startPoint x: 1371, startPoint y: 81, endPoint x: 1419, endPoint y: 84, distance: 48.1
click at [1419, 84] on span "t. +4407548398692" at bounding box center [1385, 82] width 85 height 12
copy span "7548398692"
click at [641, 174] on input "**********" at bounding box center [627, 171] width 49 height 20
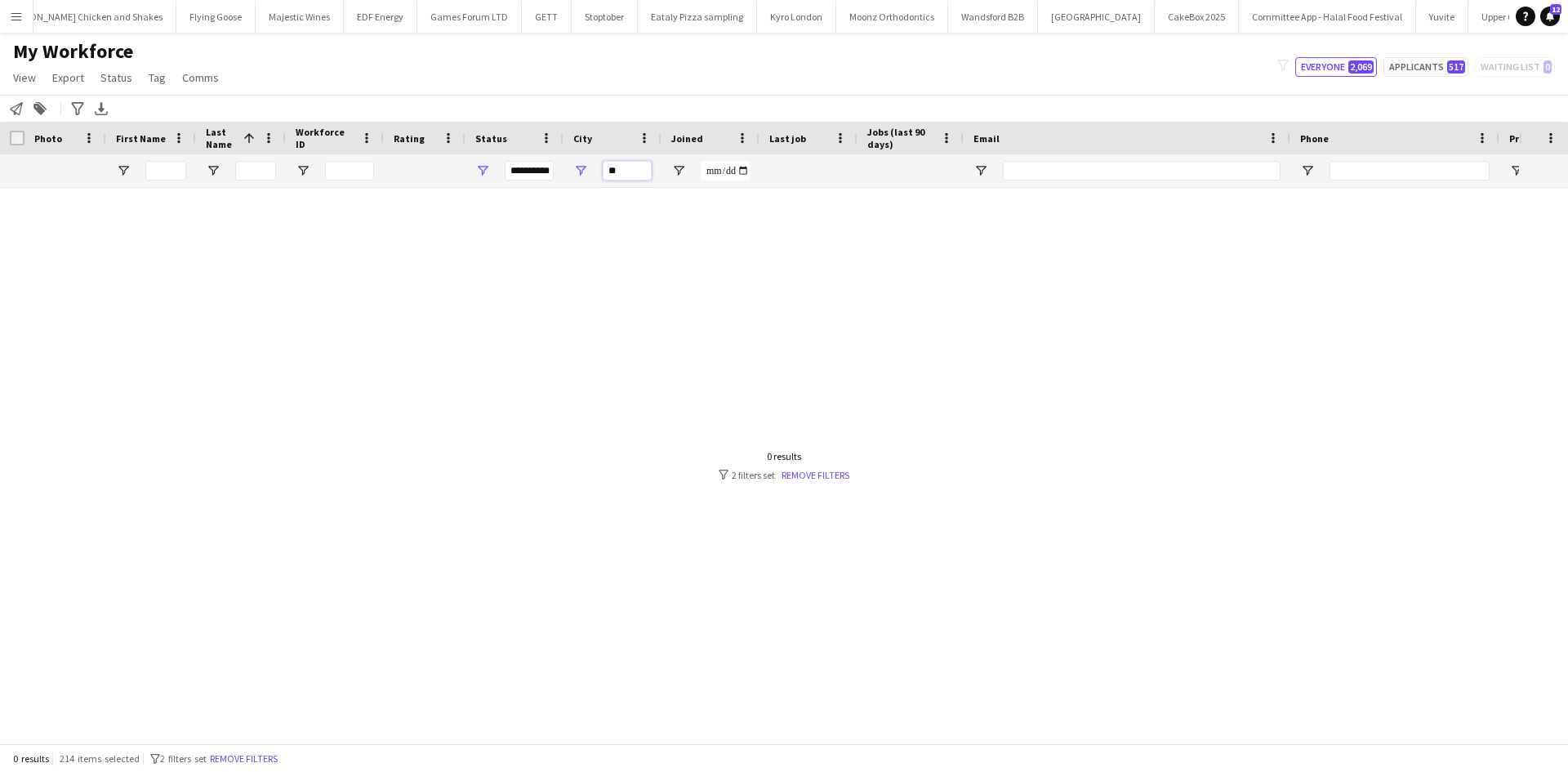
type input "*"
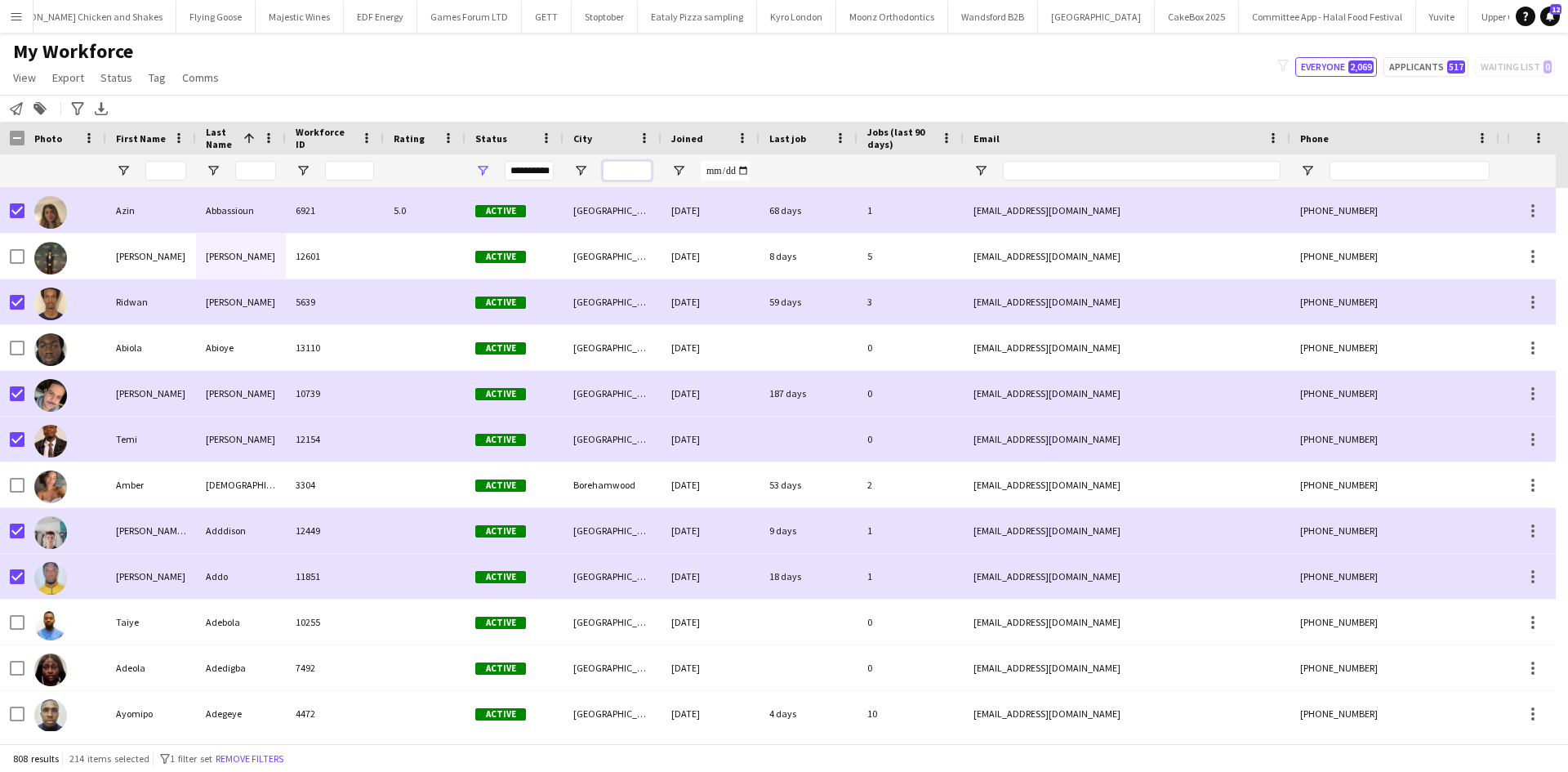
type input "*"
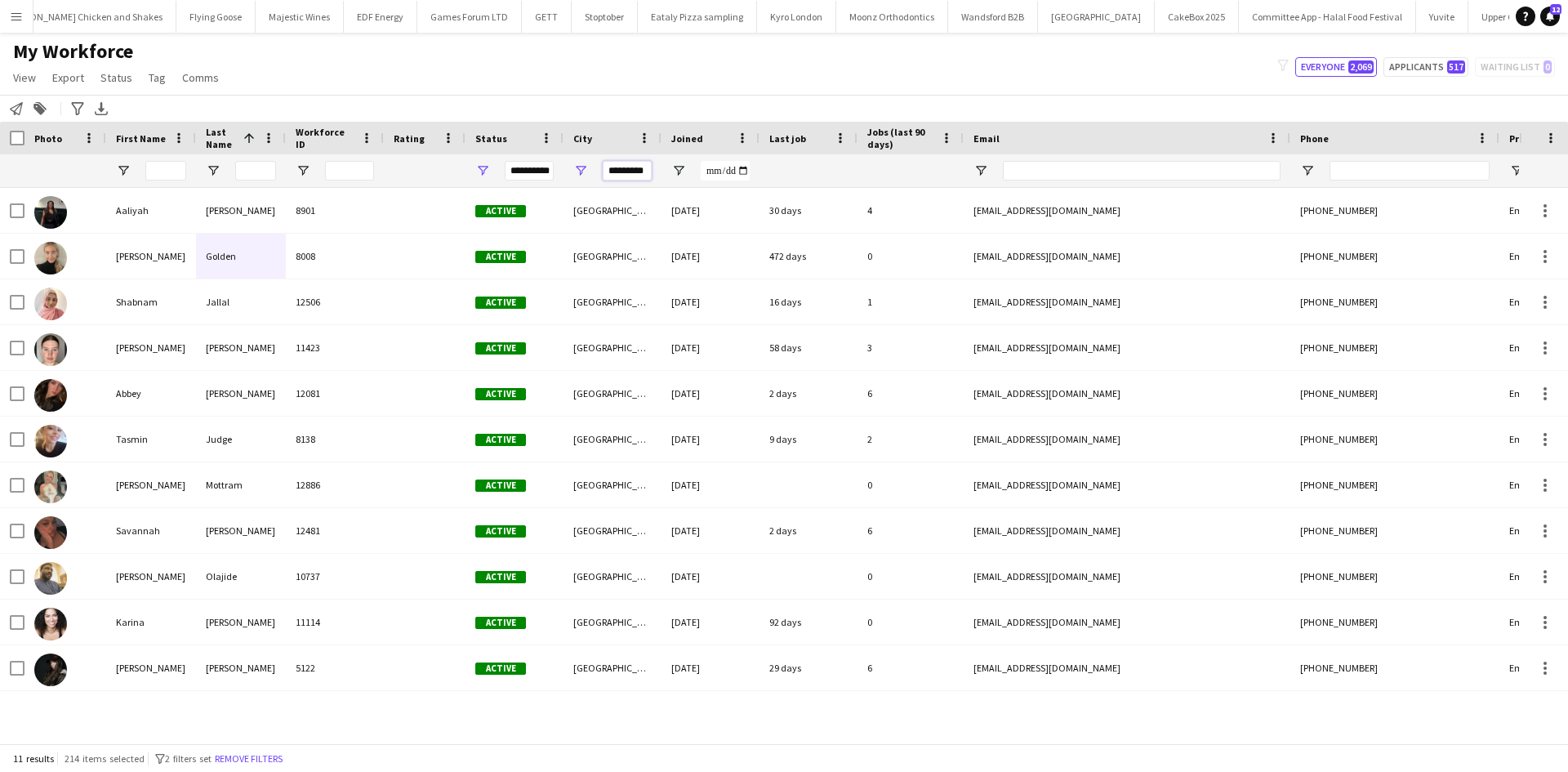
type input "*********"
click at [20, 130] on div at bounding box center [12, 138] width 25 height 32
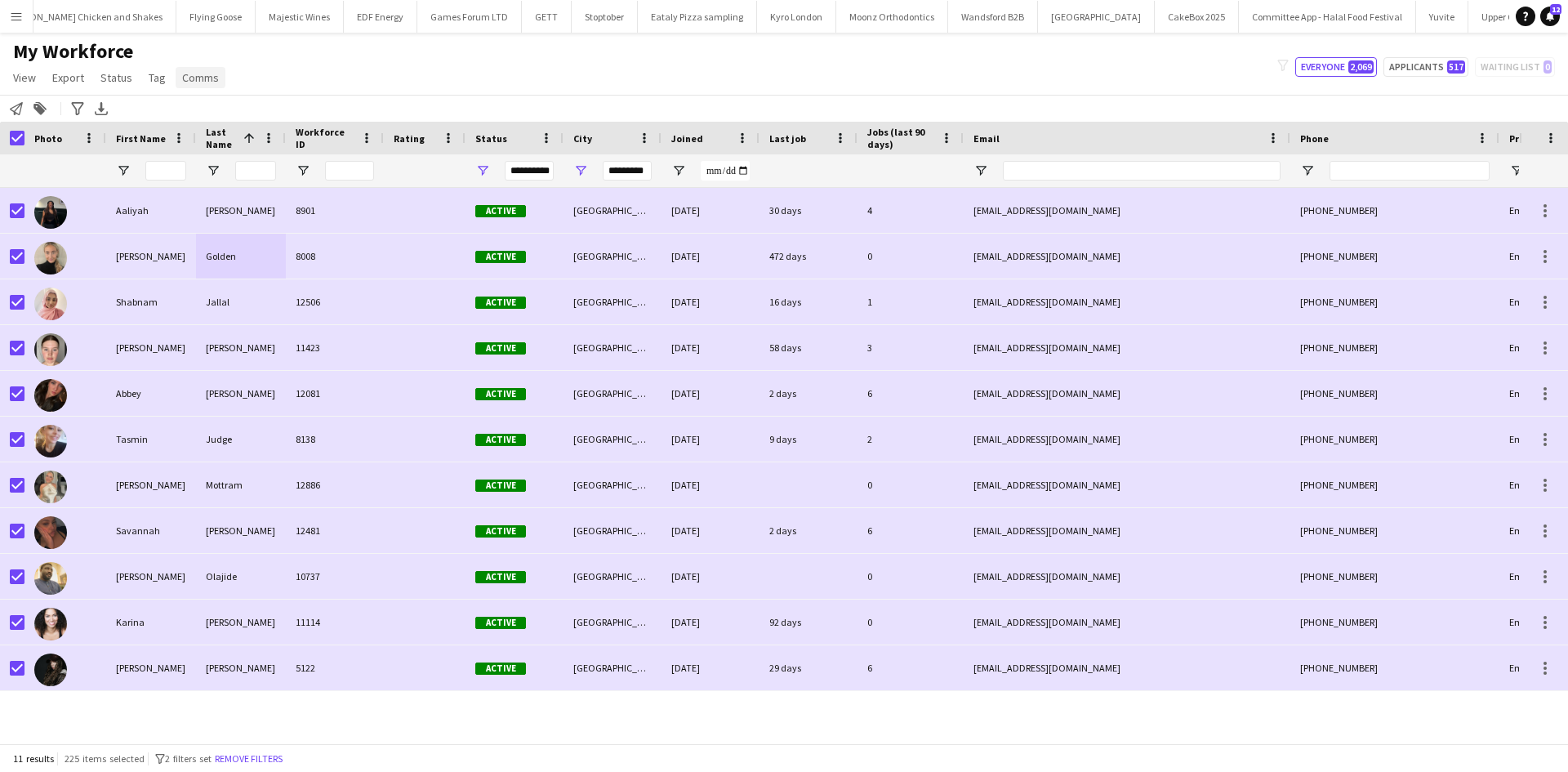
click at [196, 76] on span "Comms" at bounding box center [200, 77] width 37 height 15
click at [225, 124] on link "Send notification" at bounding box center [230, 113] width 114 height 34
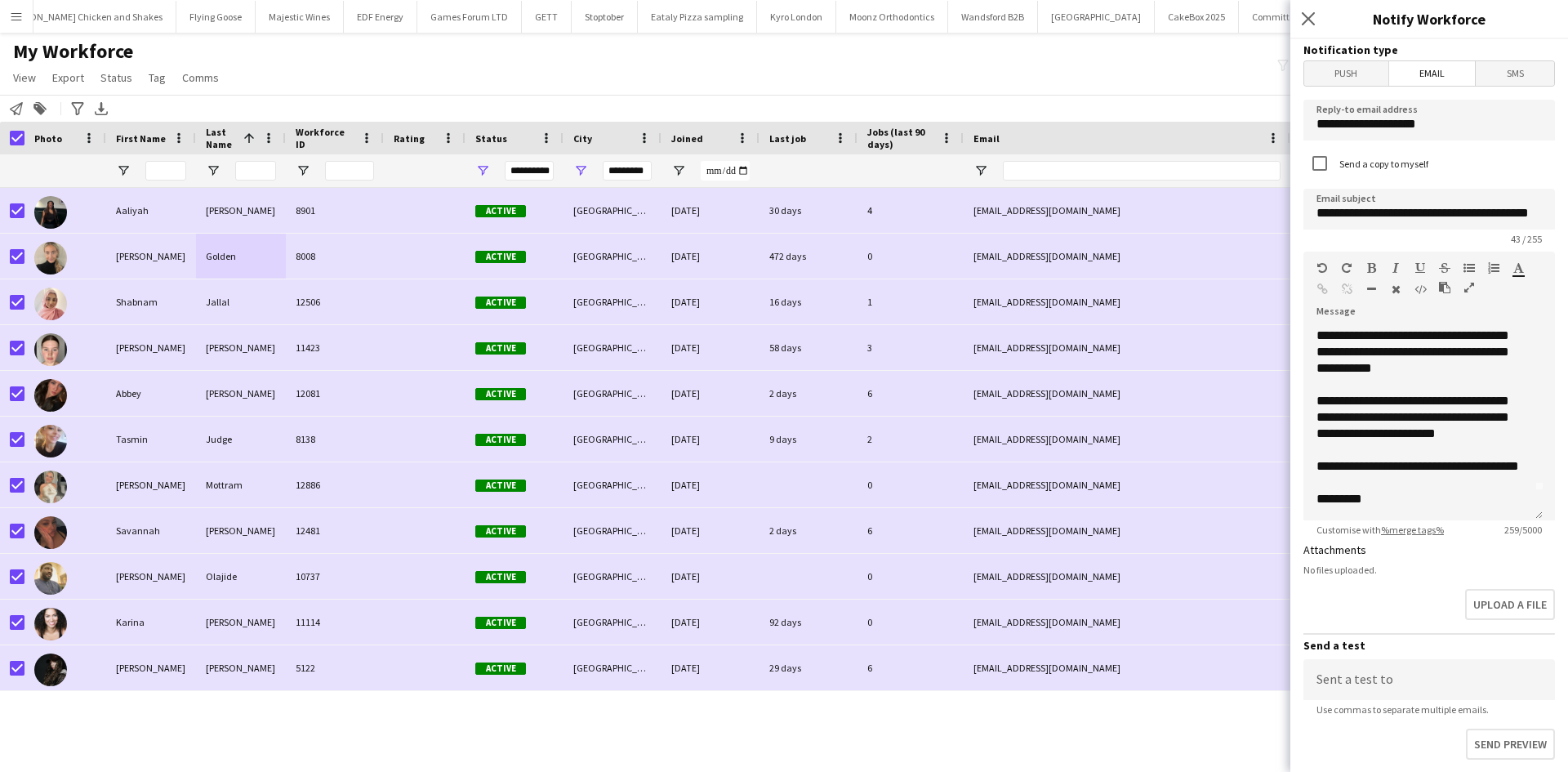
scroll to position [46, 0]
click at [1492, 218] on input "**********" at bounding box center [1429, 209] width 252 height 41
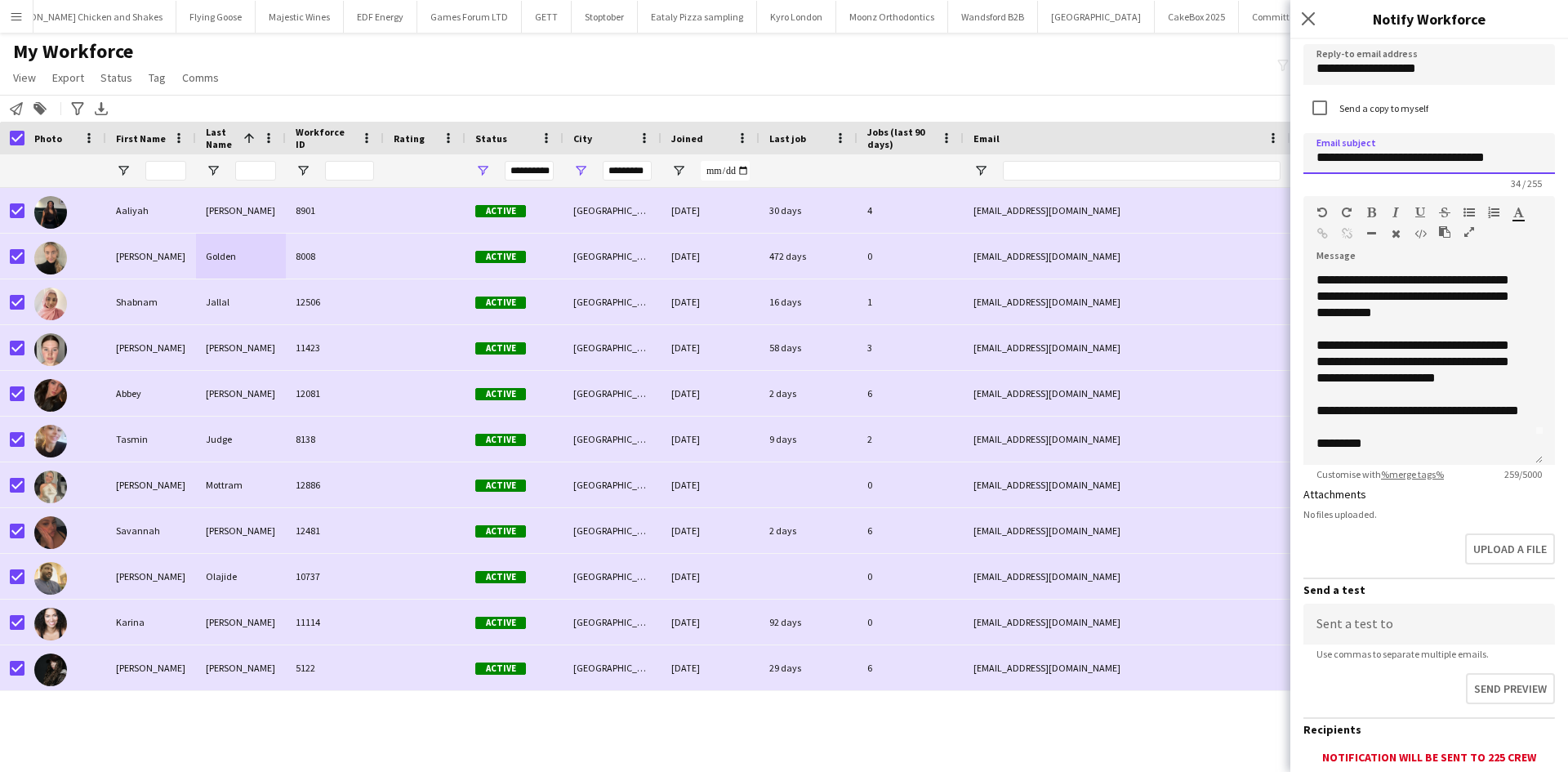
scroll to position [82, 0]
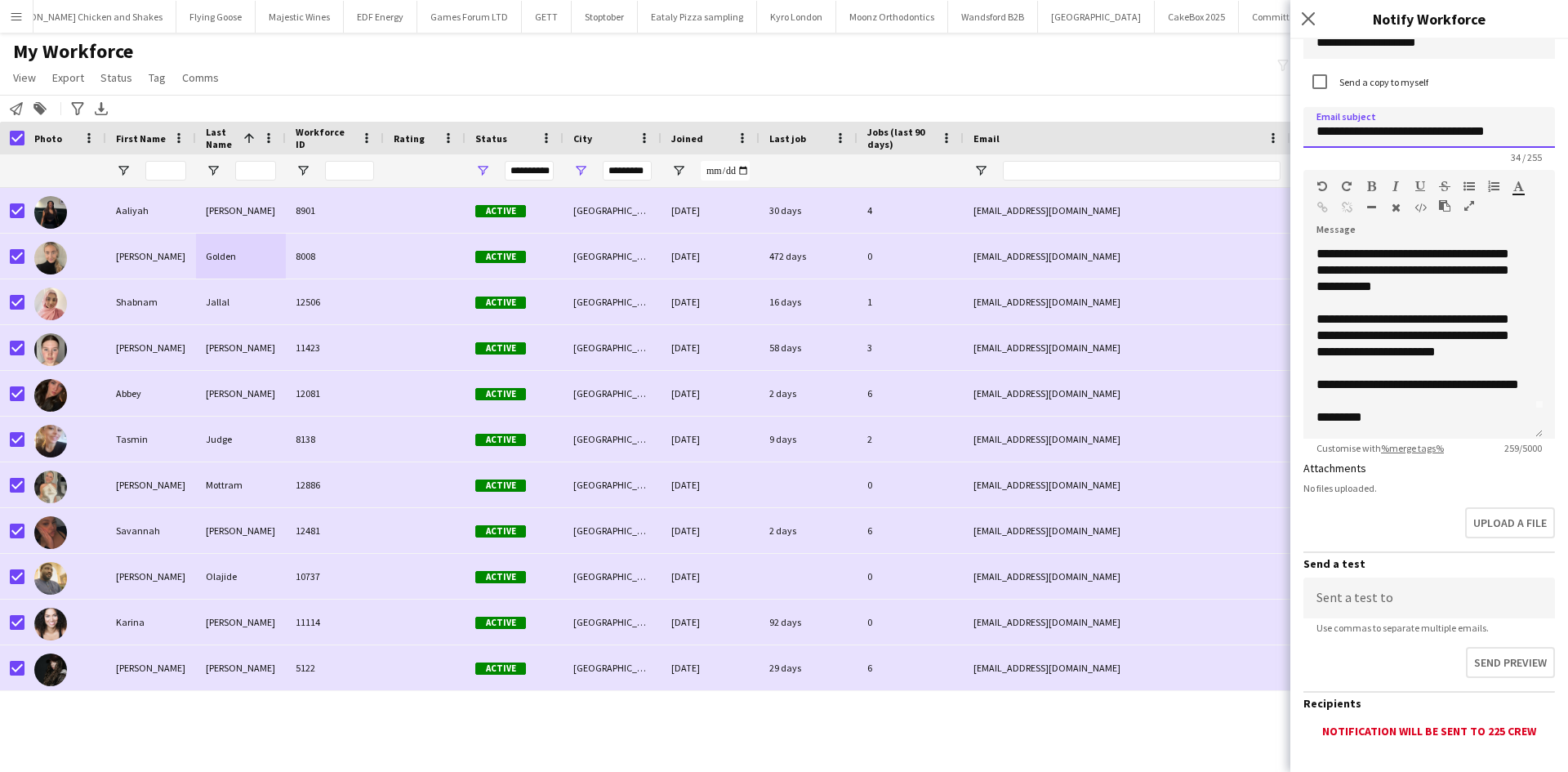
type input "**********"
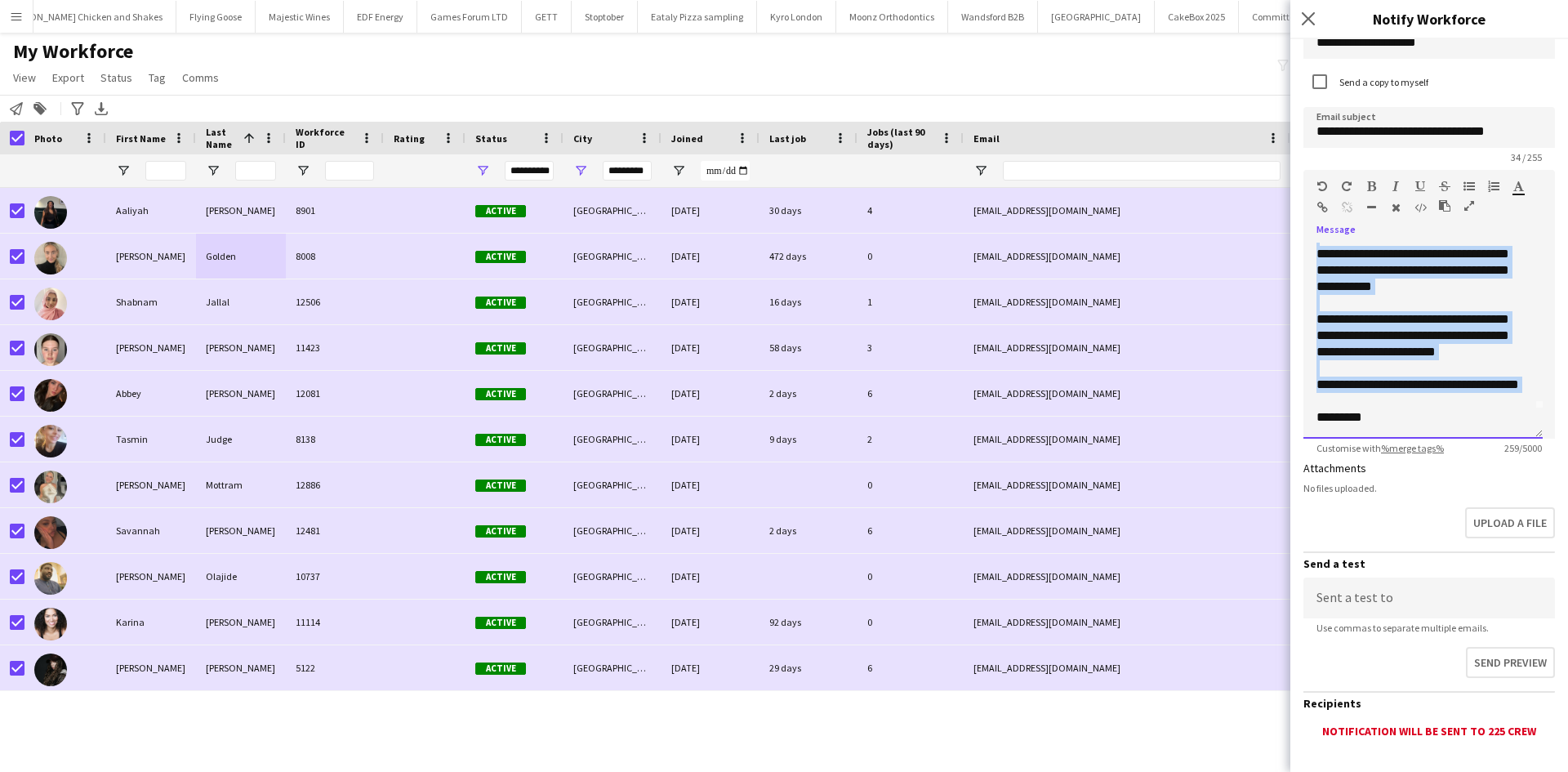
scroll to position [0, 0]
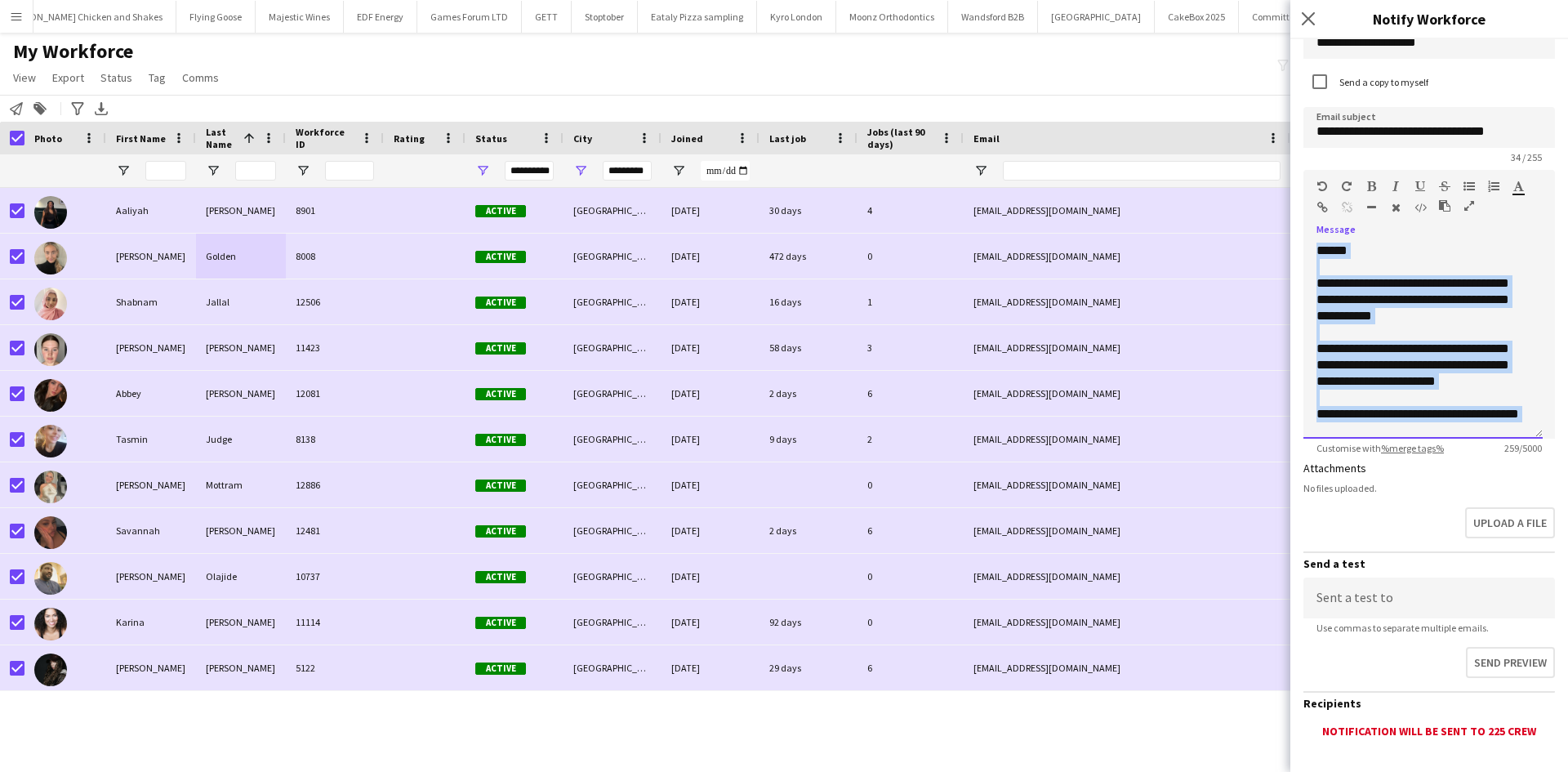
drag, startPoint x: 1389, startPoint y: 408, endPoint x: 1254, endPoint y: 50, distance: 382.6
click at [1254, 50] on body "Menu Boards Boards Boards All jobs Status Workforce Workforce My Workforce Recr…" at bounding box center [784, 386] width 1568 height 772
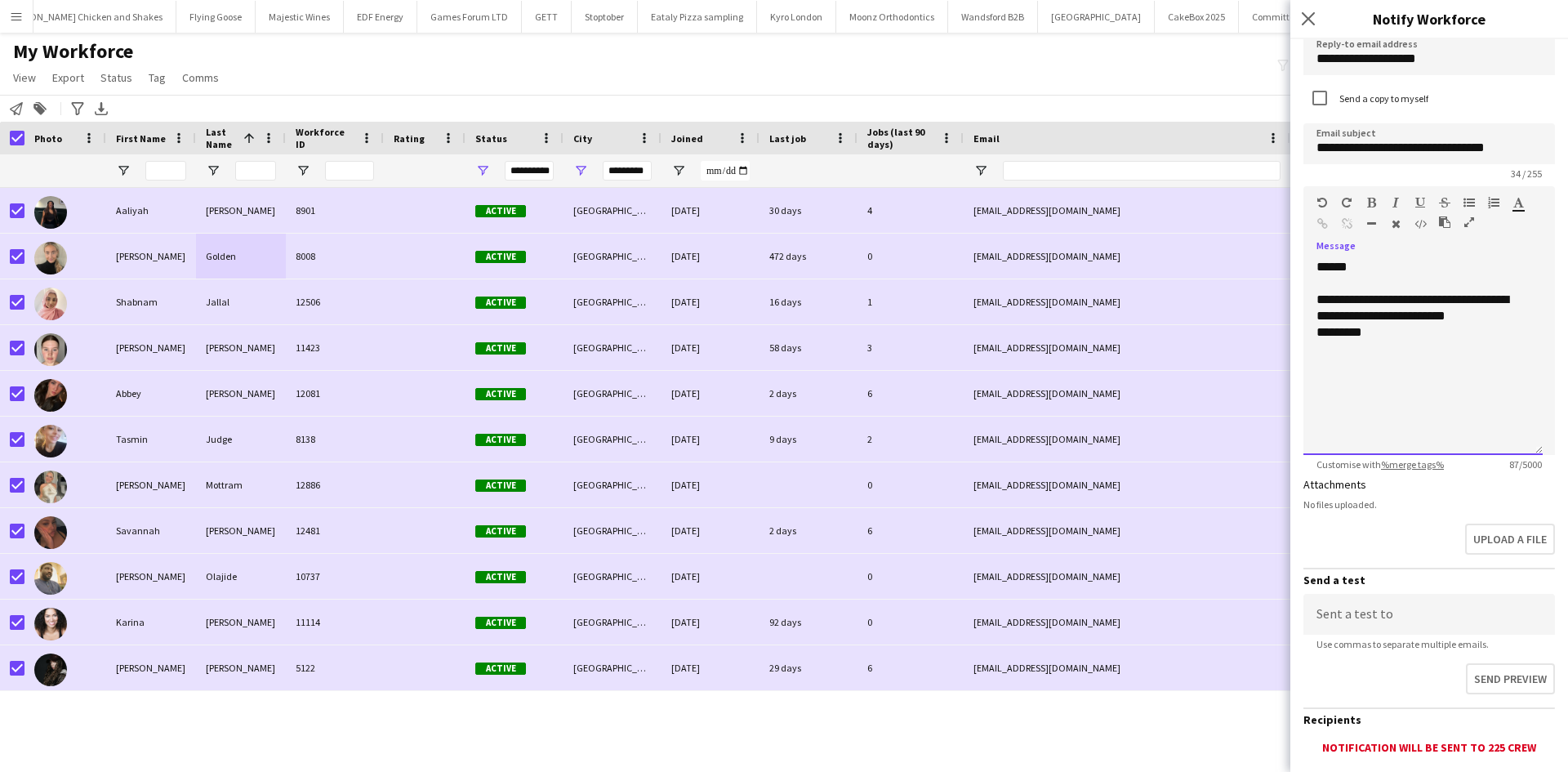
click at [1420, 318] on div "**********" at bounding box center [1424, 325] width 213 height 66
click at [1473, 383] on div "**********" at bounding box center [1424, 349] width 213 height 114
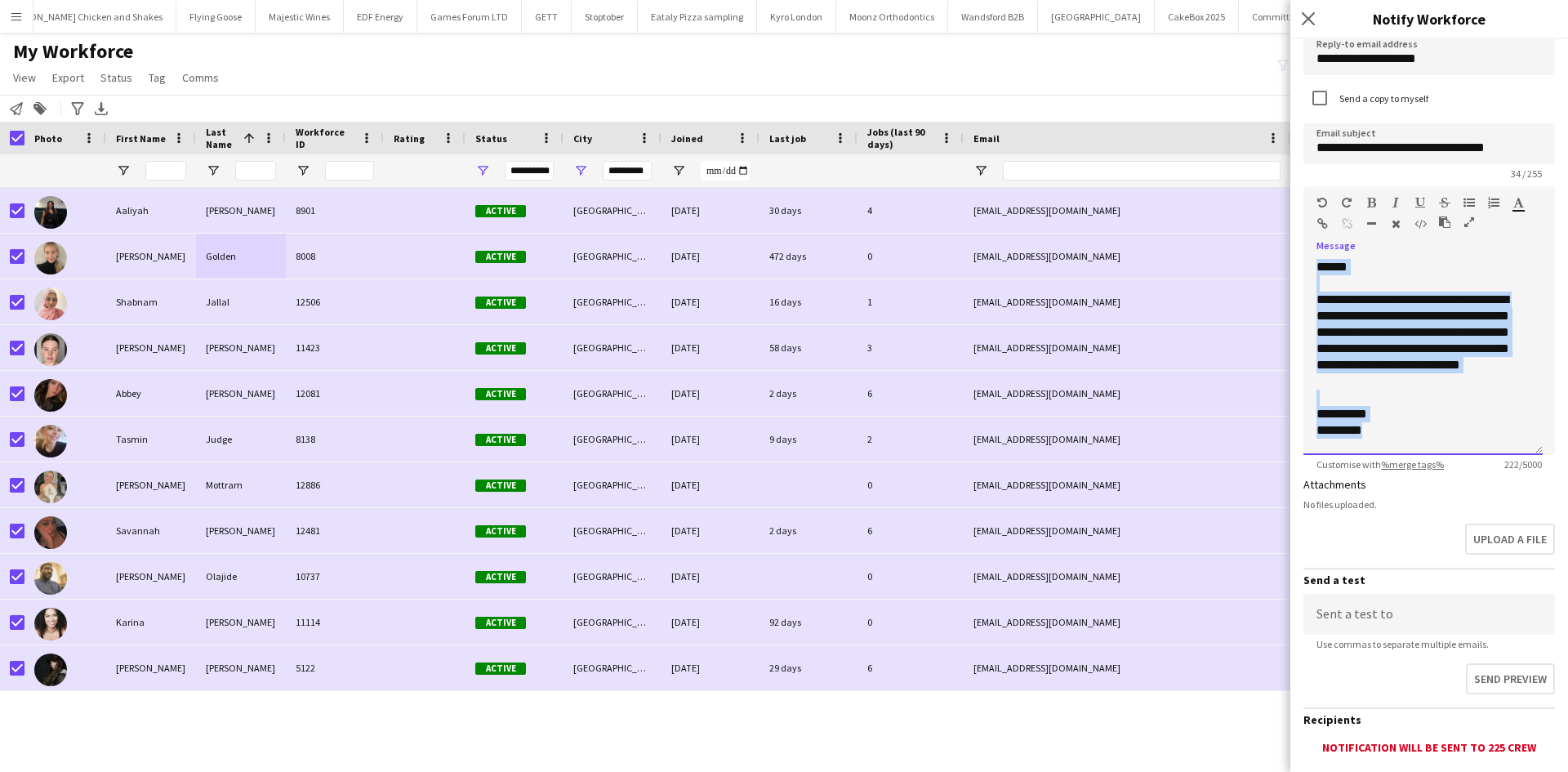
drag, startPoint x: 1349, startPoint y: 398, endPoint x: 1289, endPoint y: 256, distance: 154.2
click at [1291, 255] on app-popin "**********" at bounding box center [1429, 386] width 277 height 772
copy div "**********"
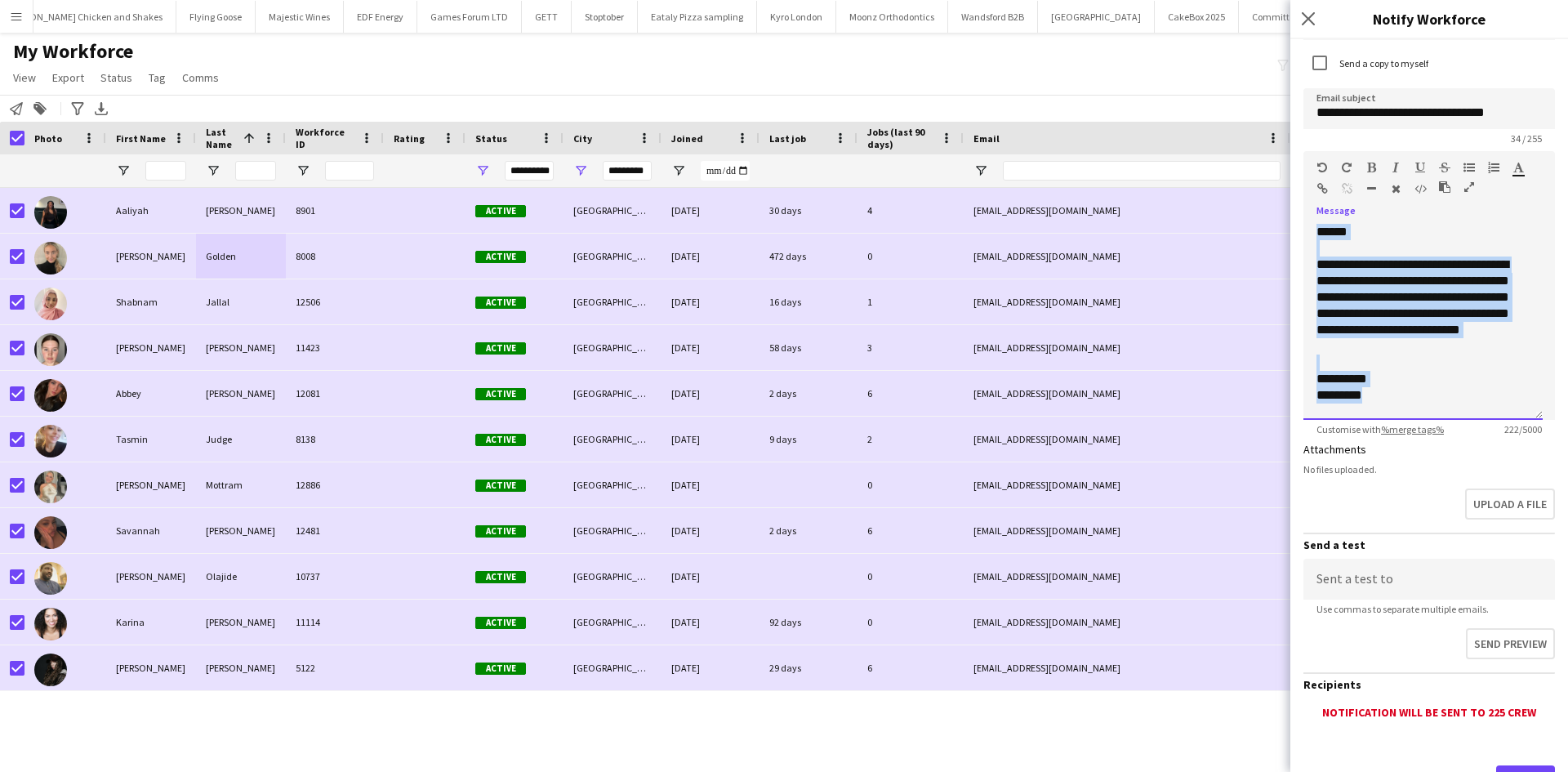
scroll to position [176, 0]
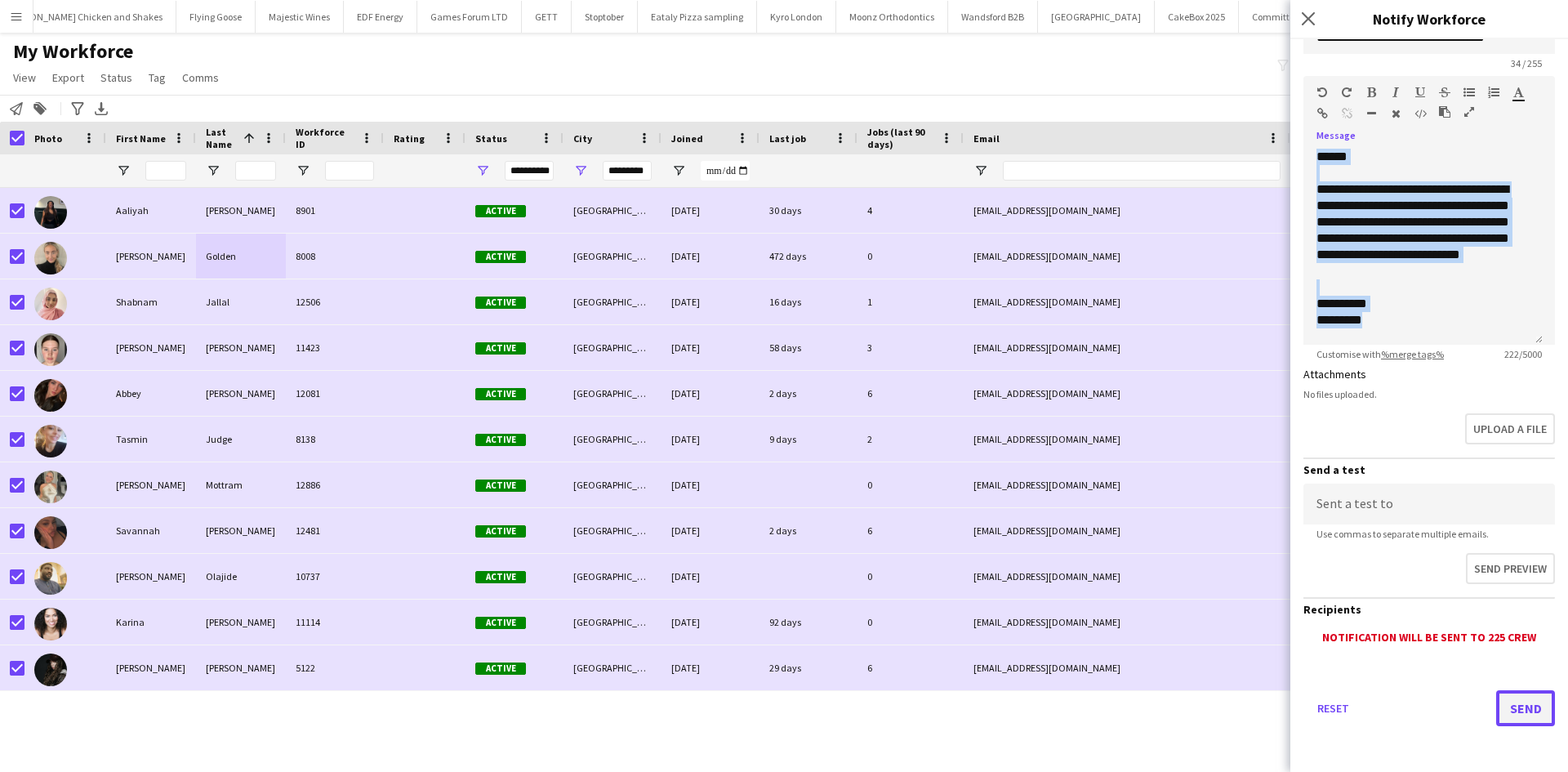
click at [1518, 717] on button "Send" at bounding box center [1525, 709] width 59 height 36
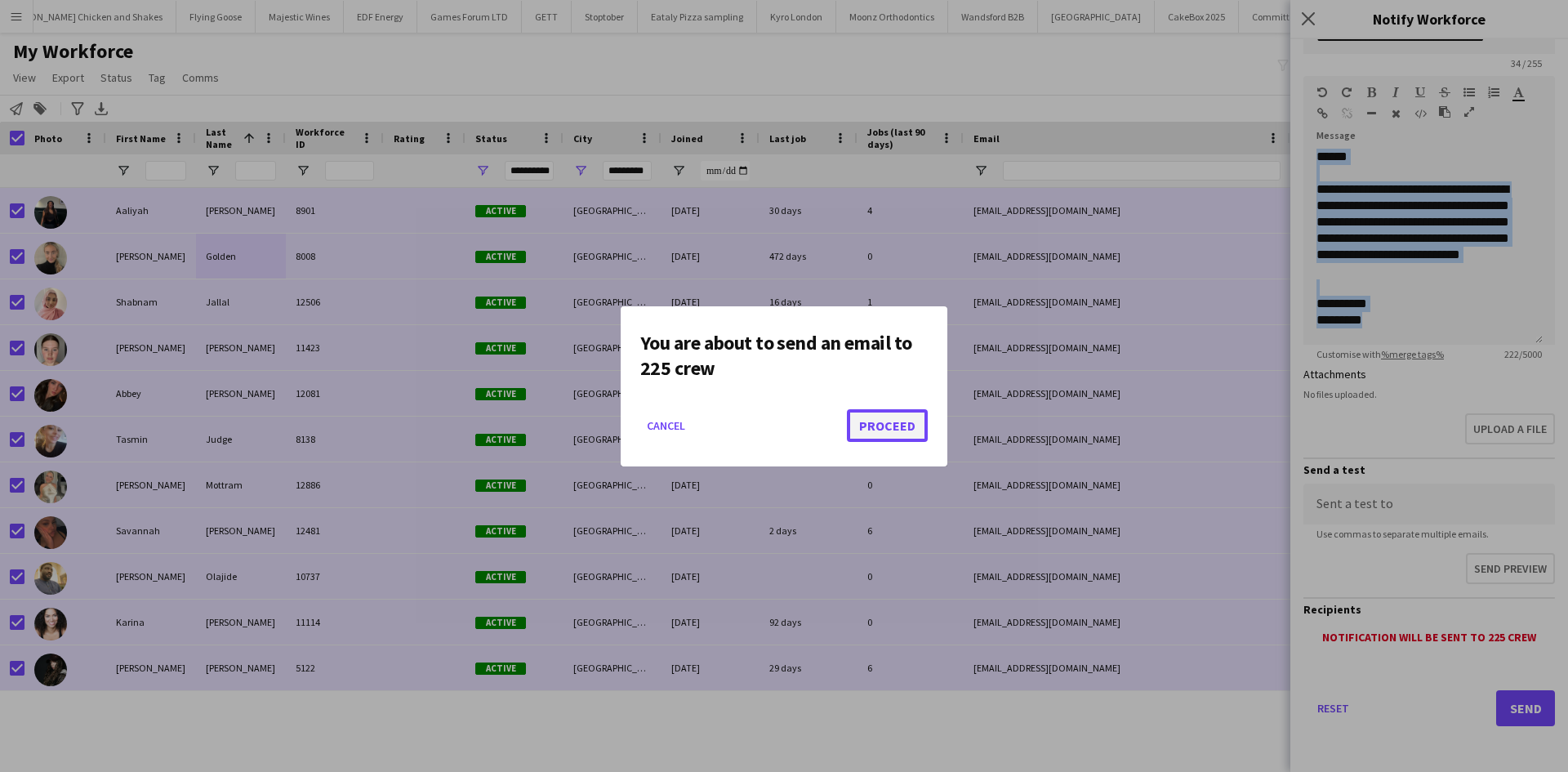
click at [903, 420] on button "Proceed" at bounding box center [887, 425] width 81 height 32
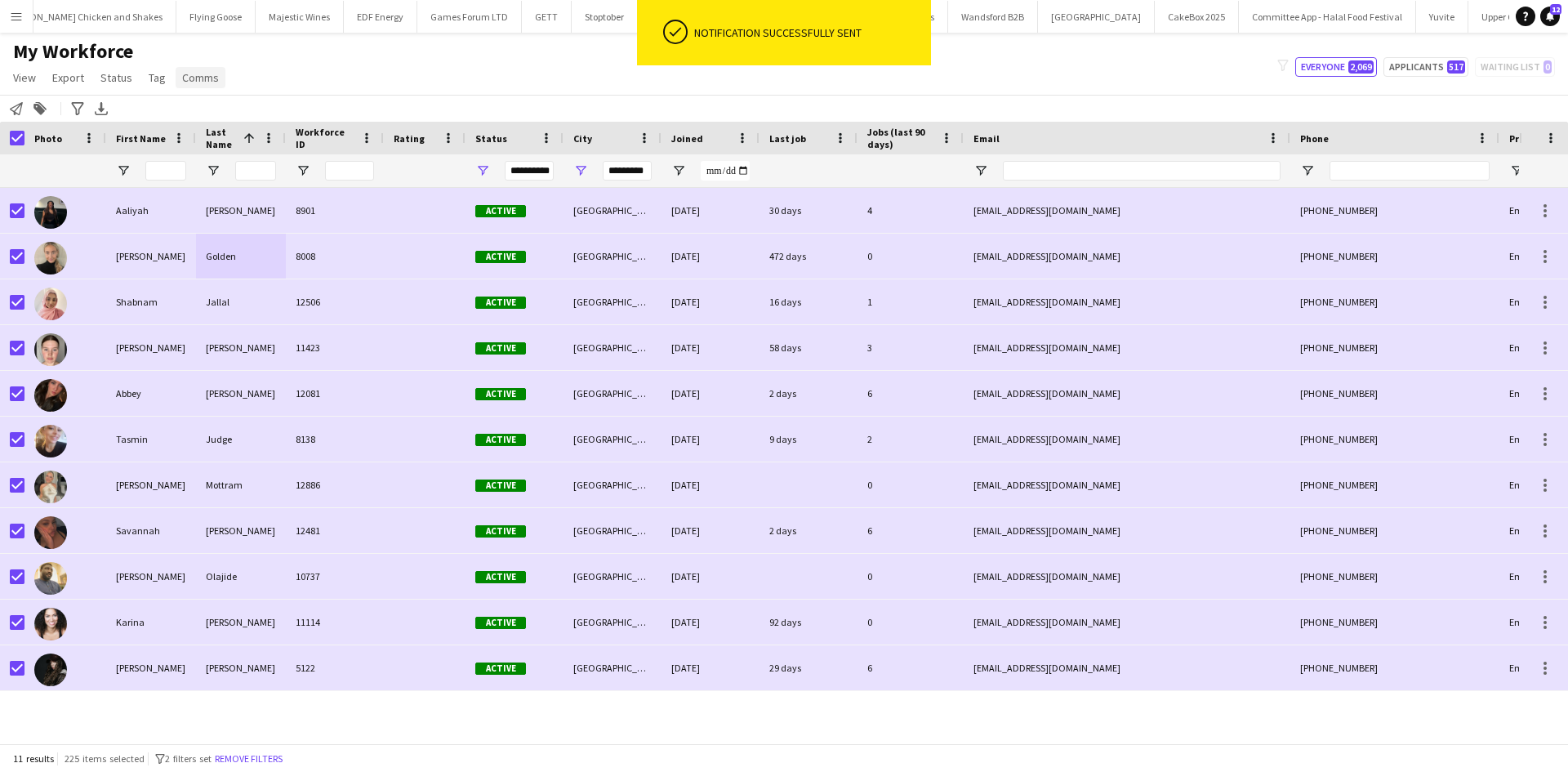
click at [211, 78] on span "Comms" at bounding box center [200, 77] width 37 height 15
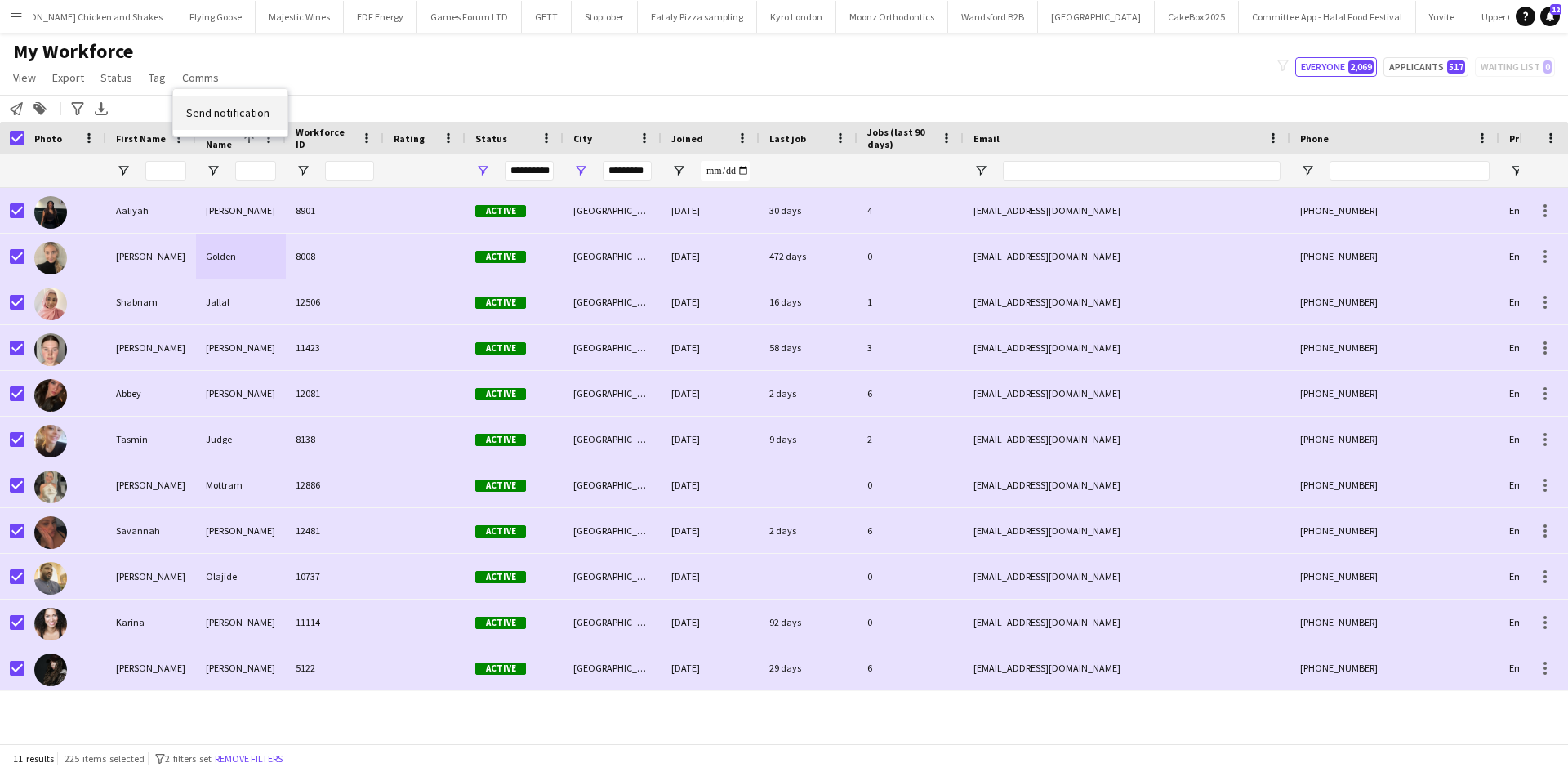
click at [225, 110] on span "Send notification" at bounding box center [228, 112] width 84 height 15
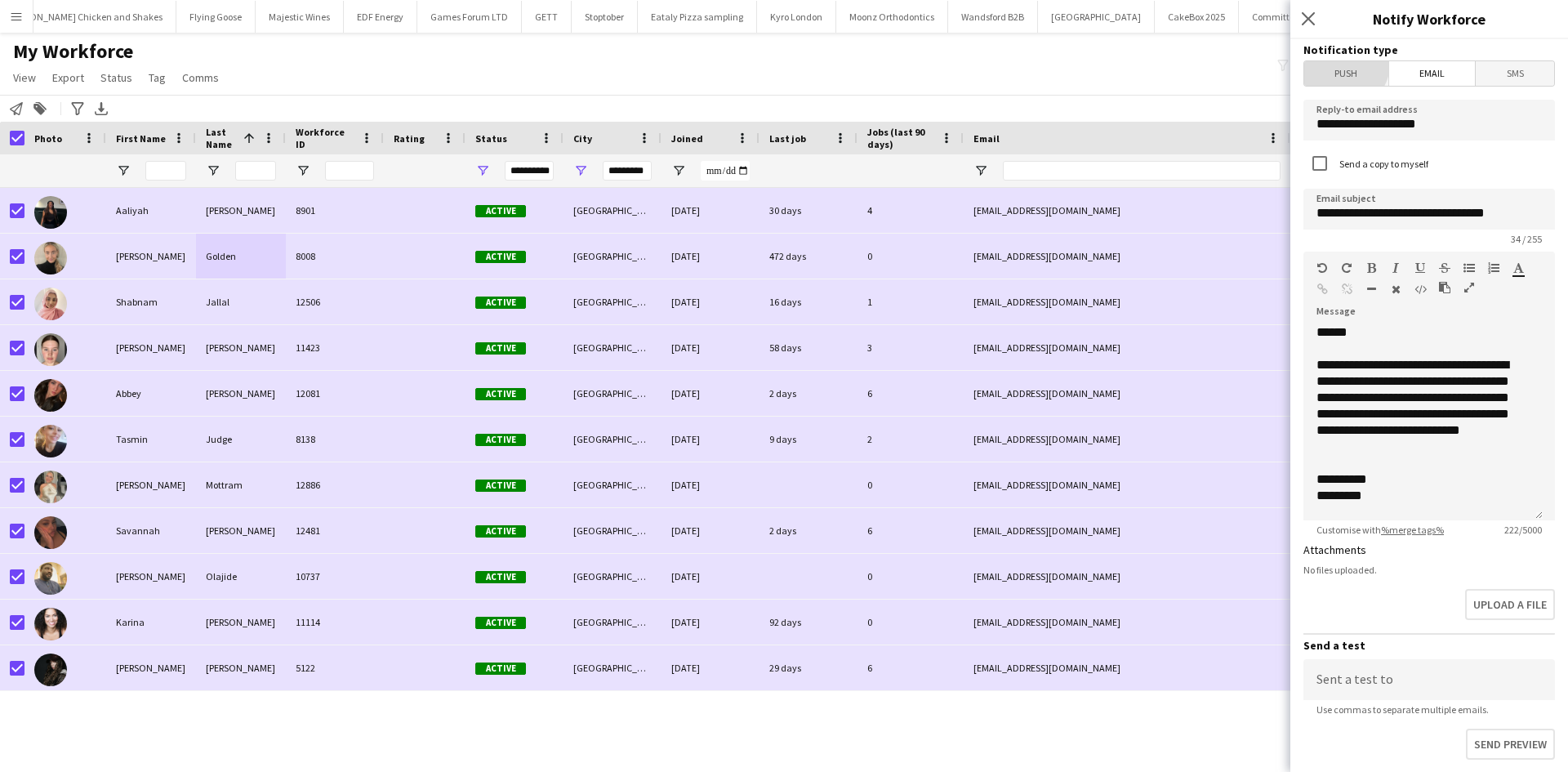
click at [1343, 64] on span "Push" at bounding box center [1346, 73] width 85 height 25
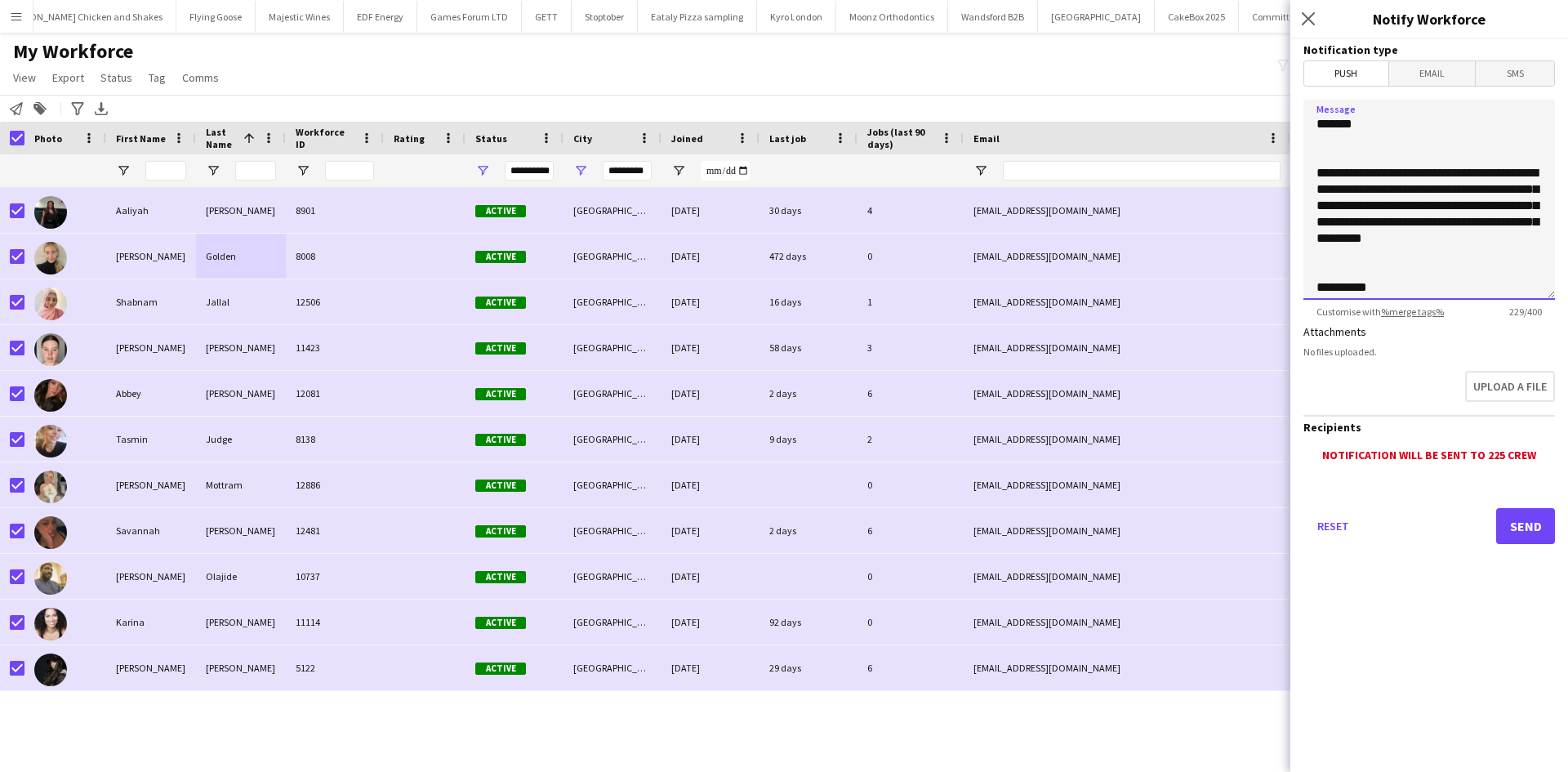
click at [1364, 161] on textarea "**********" at bounding box center [1429, 200] width 252 height 200
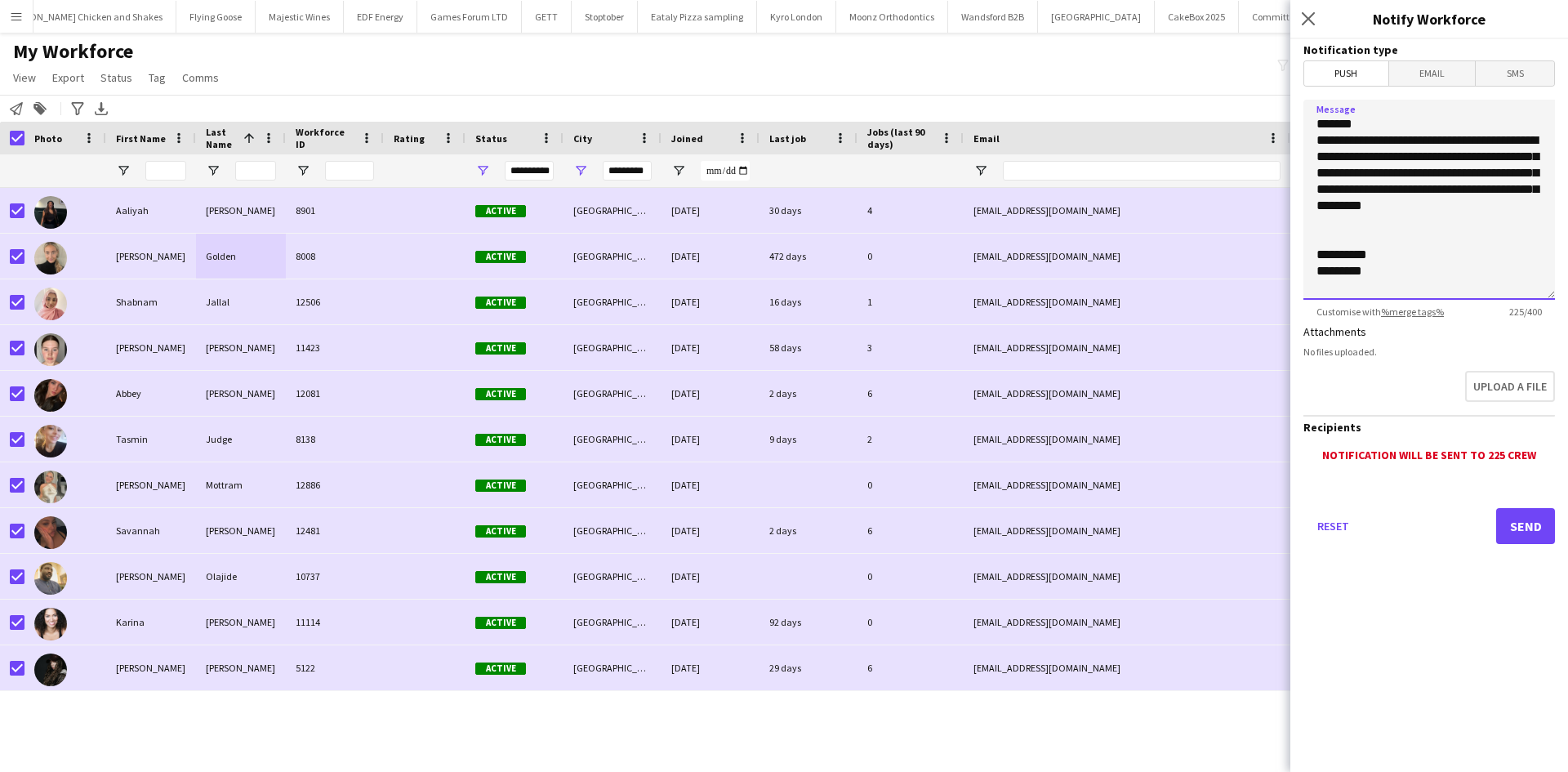
click at [1343, 257] on textarea "**********" at bounding box center [1429, 200] width 252 height 200
click at [1357, 113] on textarea "**********" at bounding box center [1429, 200] width 252 height 200
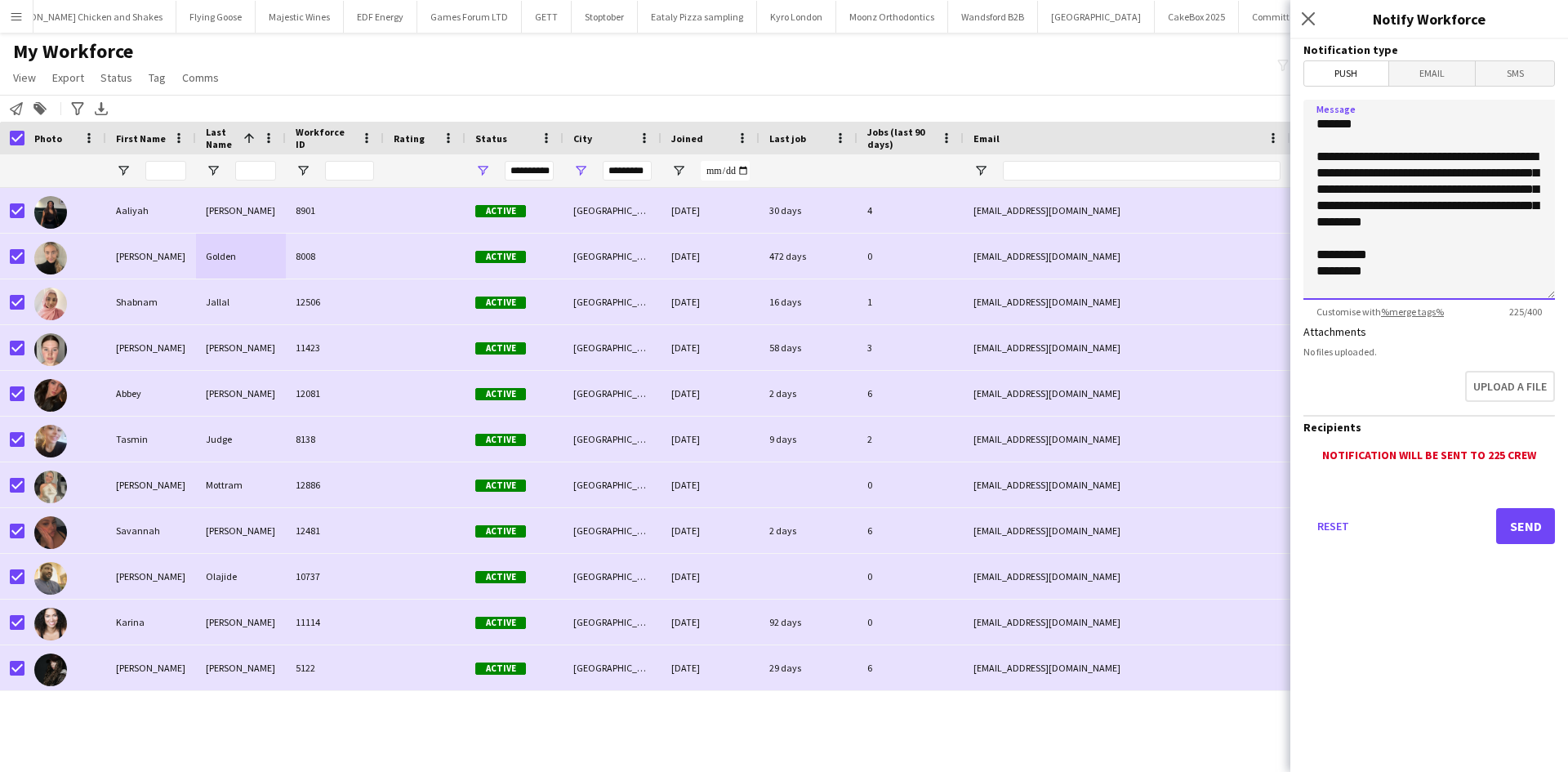
type textarea "**********"
click at [1530, 541] on button "Send" at bounding box center [1525, 526] width 59 height 36
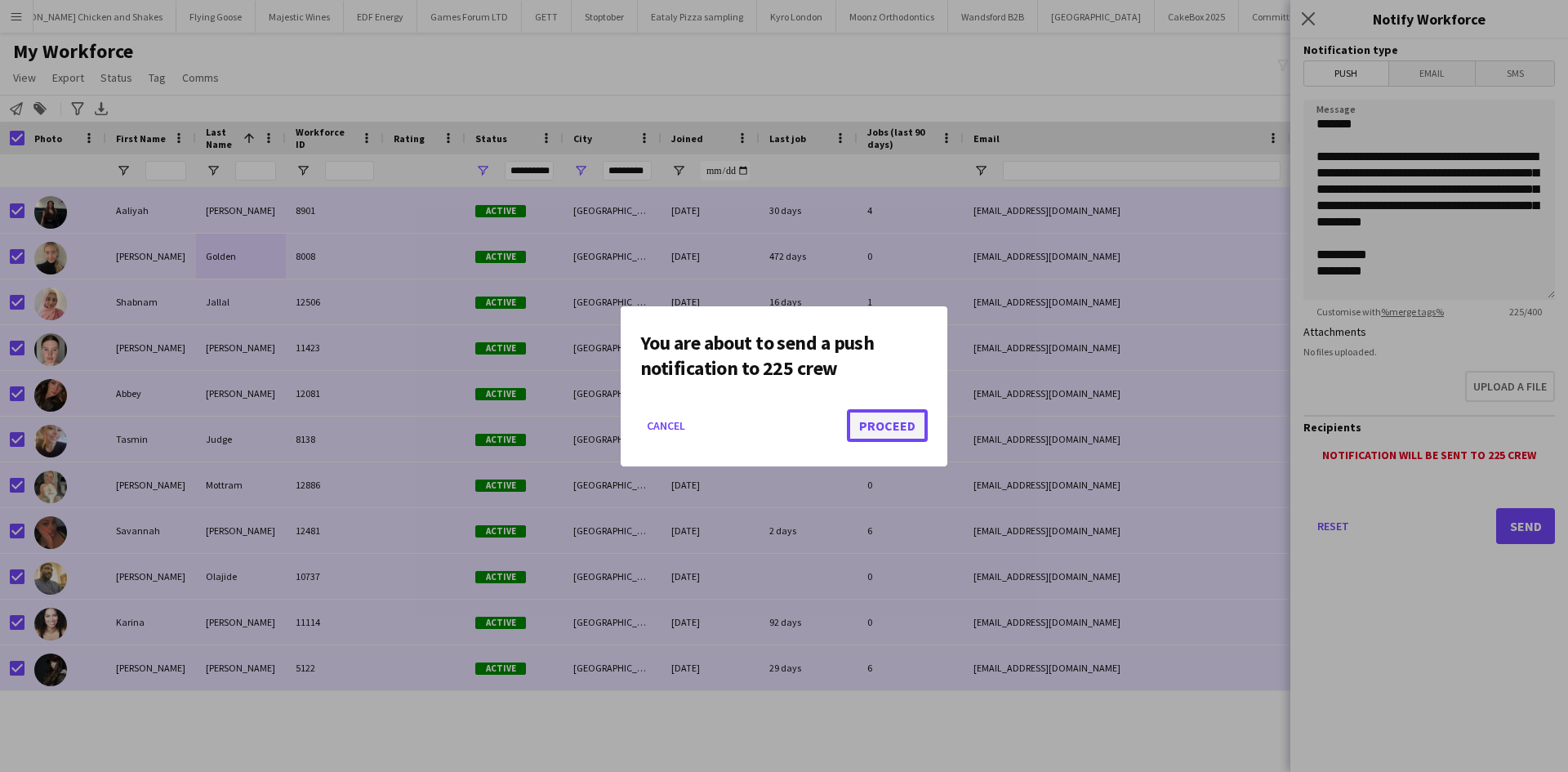
click at [896, 439] on button "Proceed" at bounding box center [887, 425] width 81 height 32
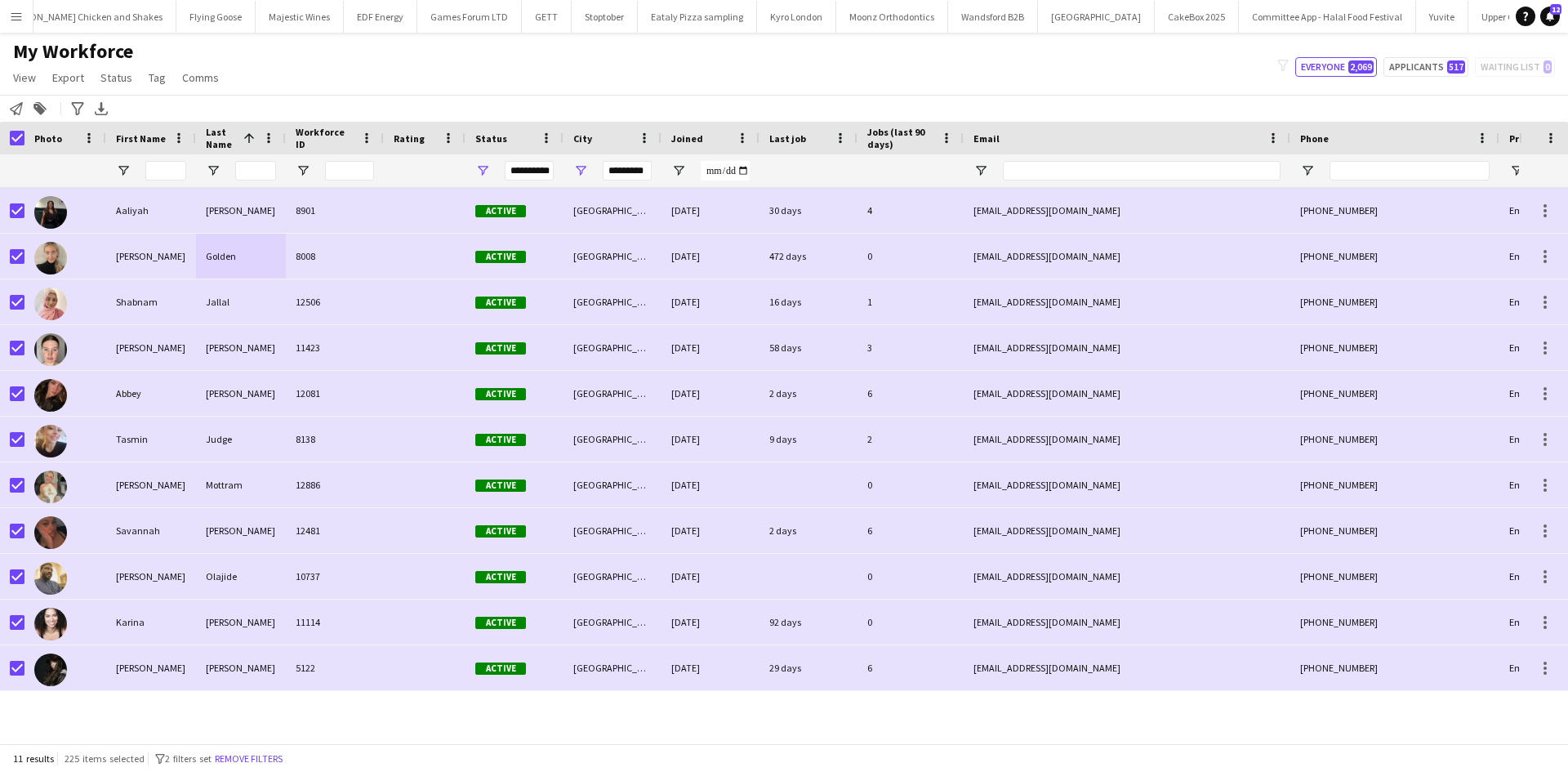
click at [530, 173] on div "**********" at bounding box center [528, 171] width 49 height 20
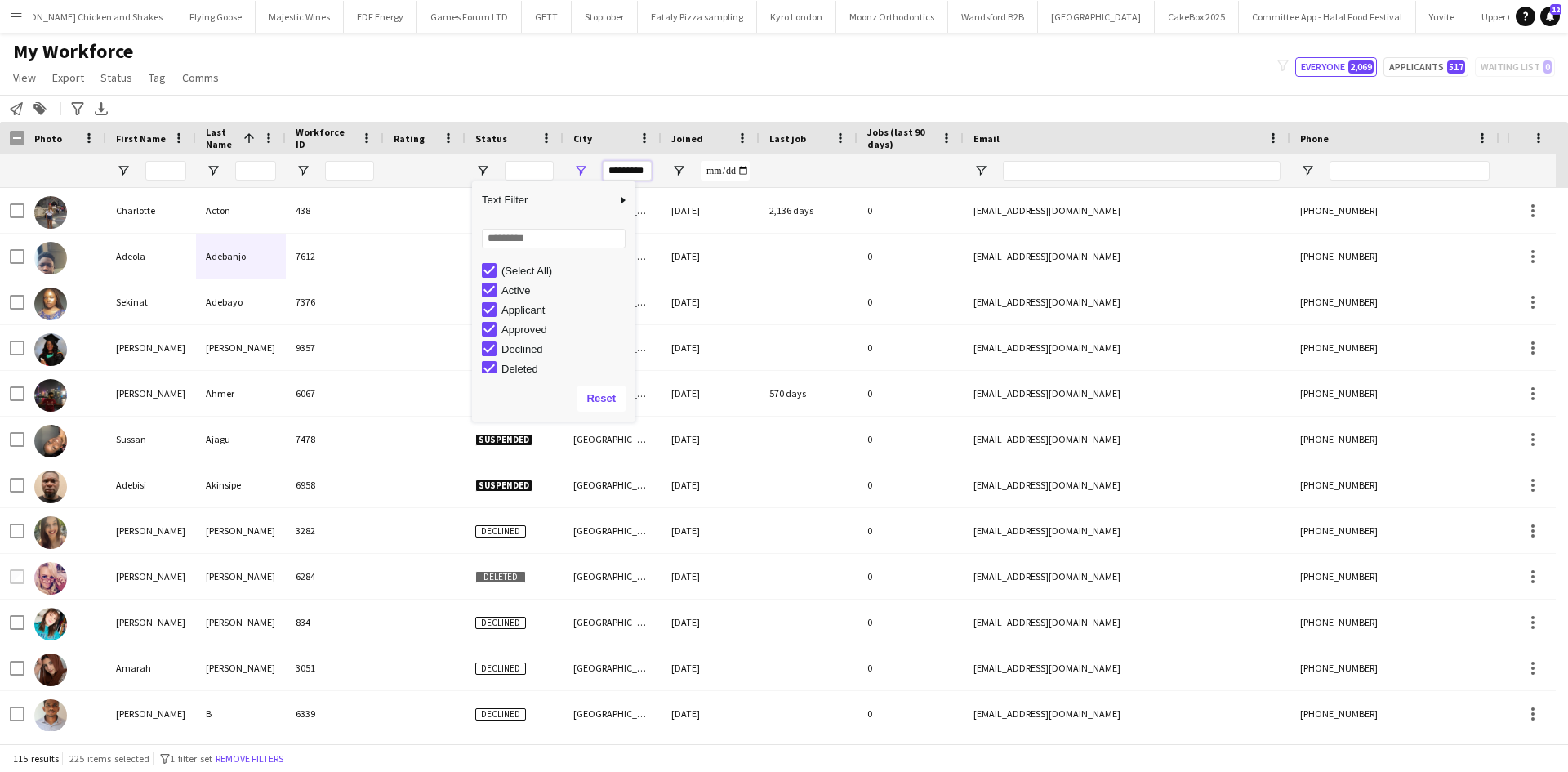
click at [625, 178] on input "*********" at bounding box center [627, 171] width 49 height 20
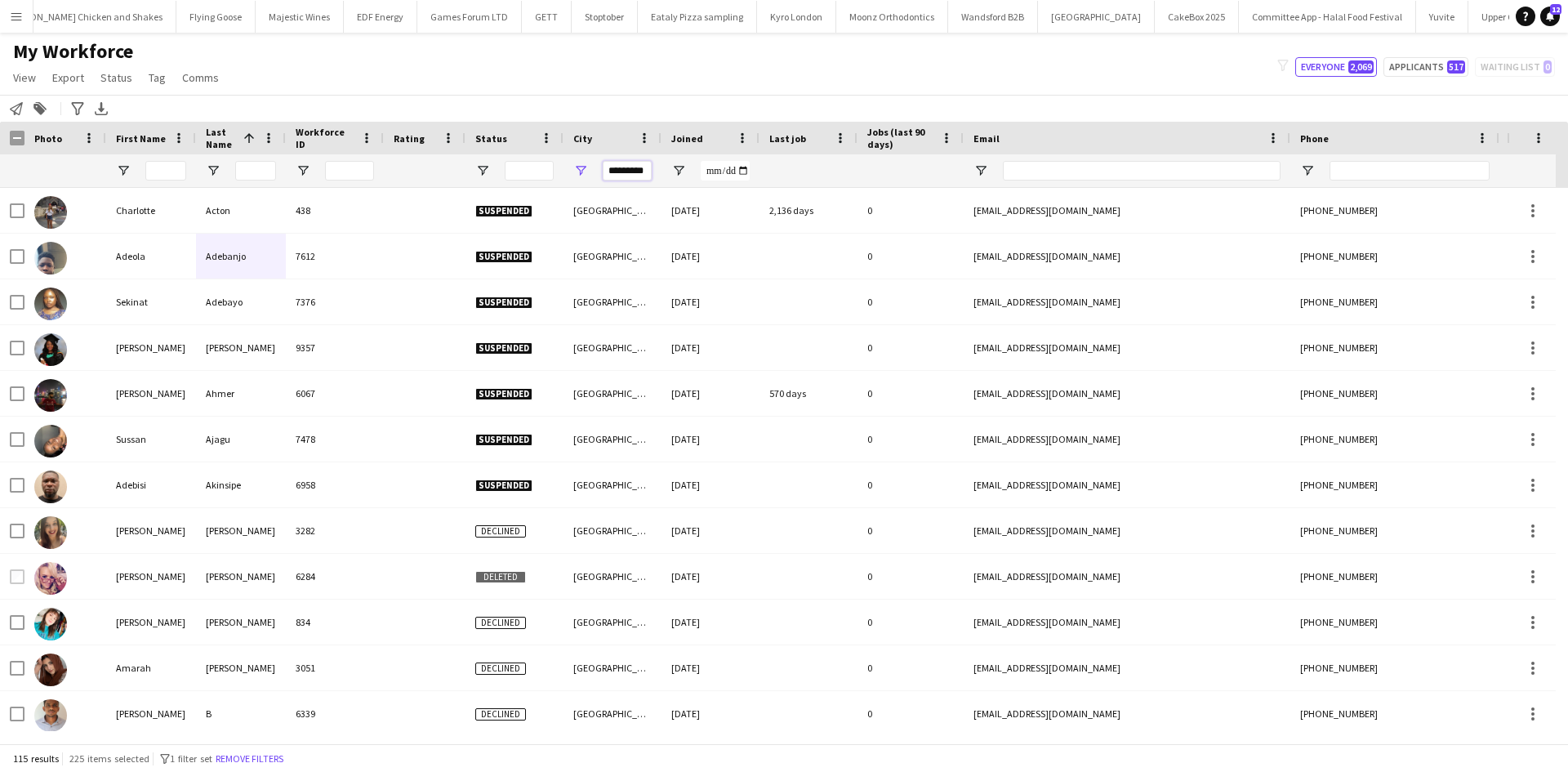
click at [626, 178] on input "*********" at bounding box center [627, 171] width 49 height 20
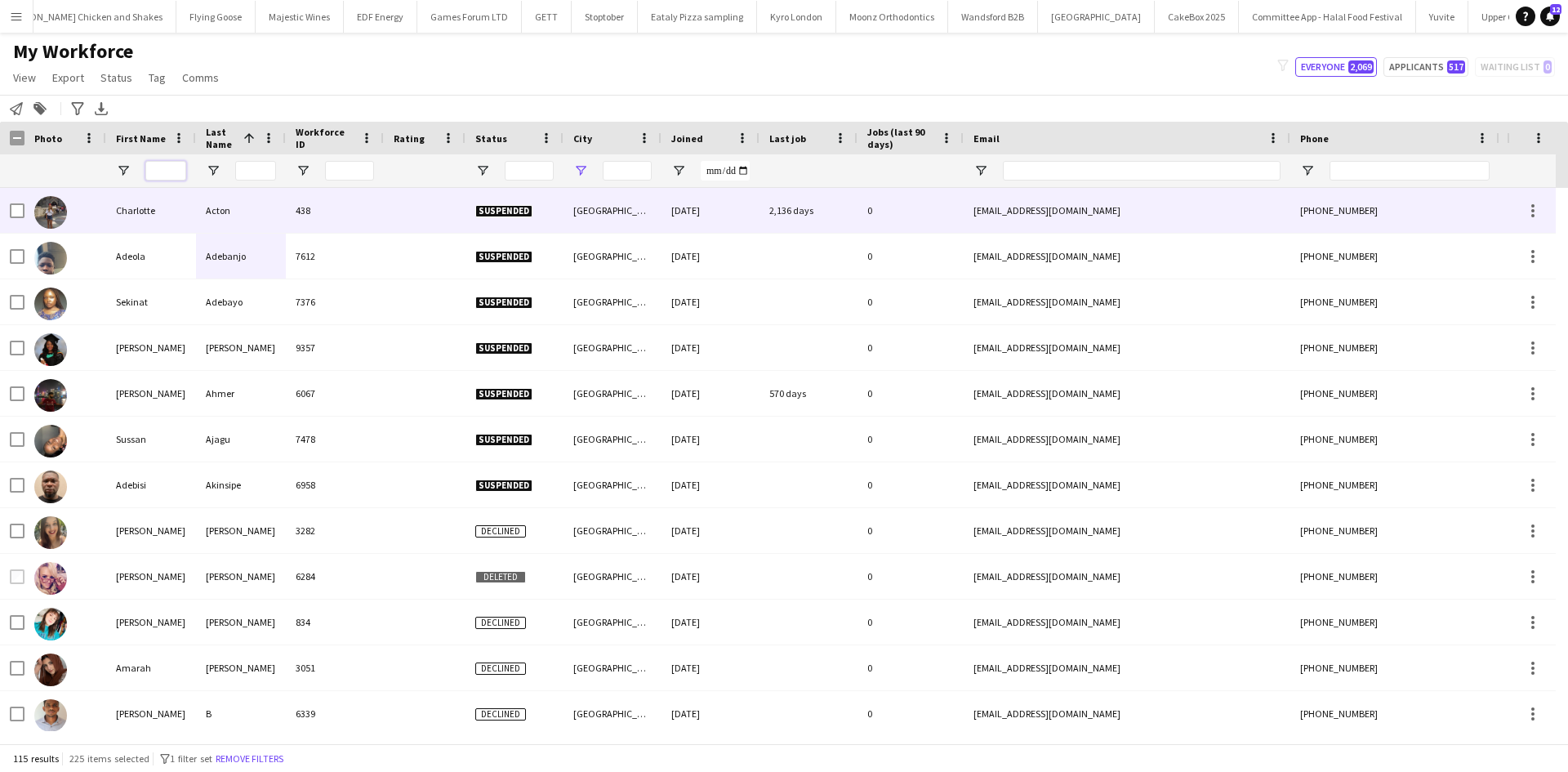
click at [180, 171] on input "First Name Filter Input" at bounding box center [166, 171] width 41 height 20
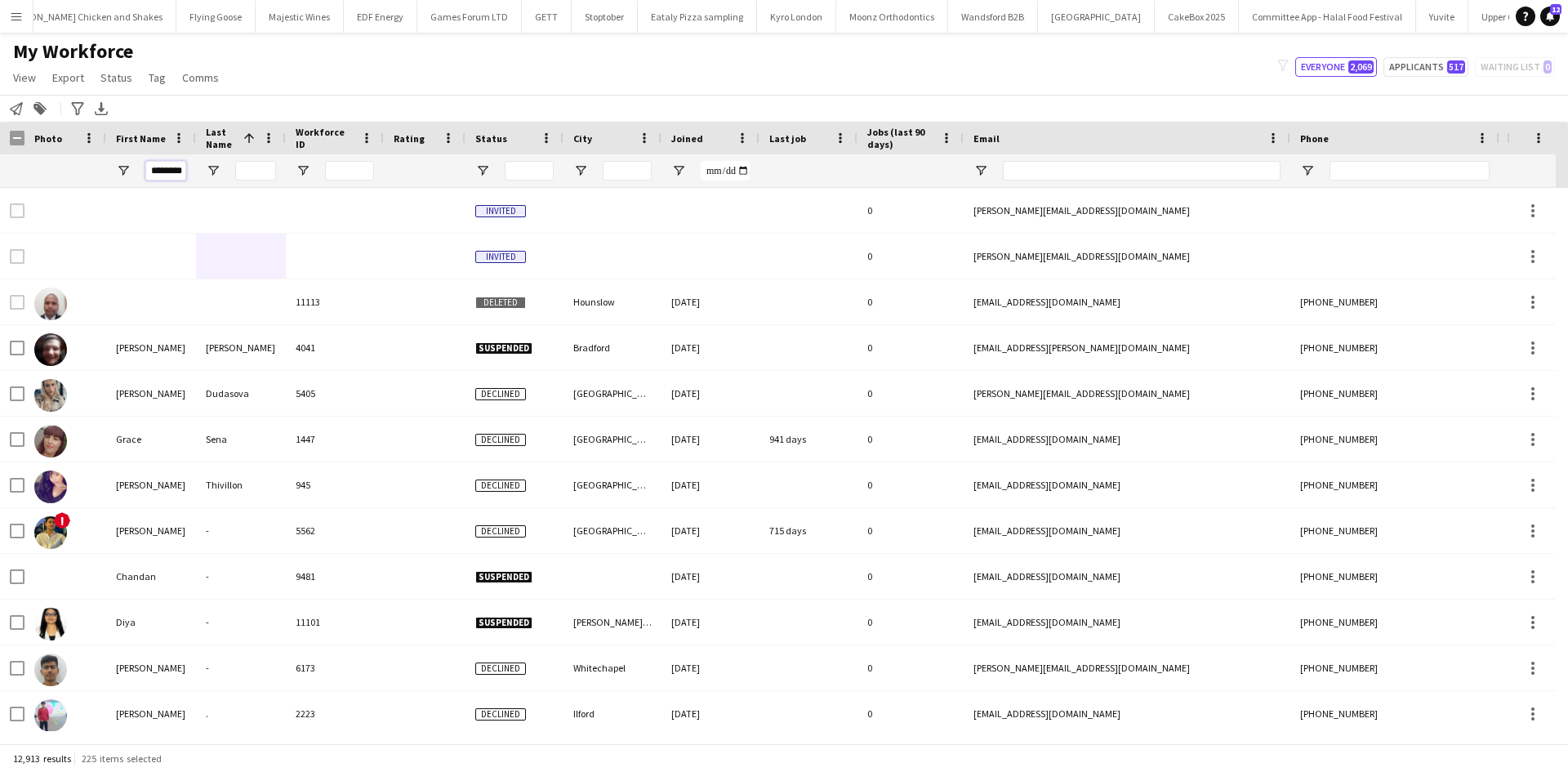
scroll to position [0, 17]
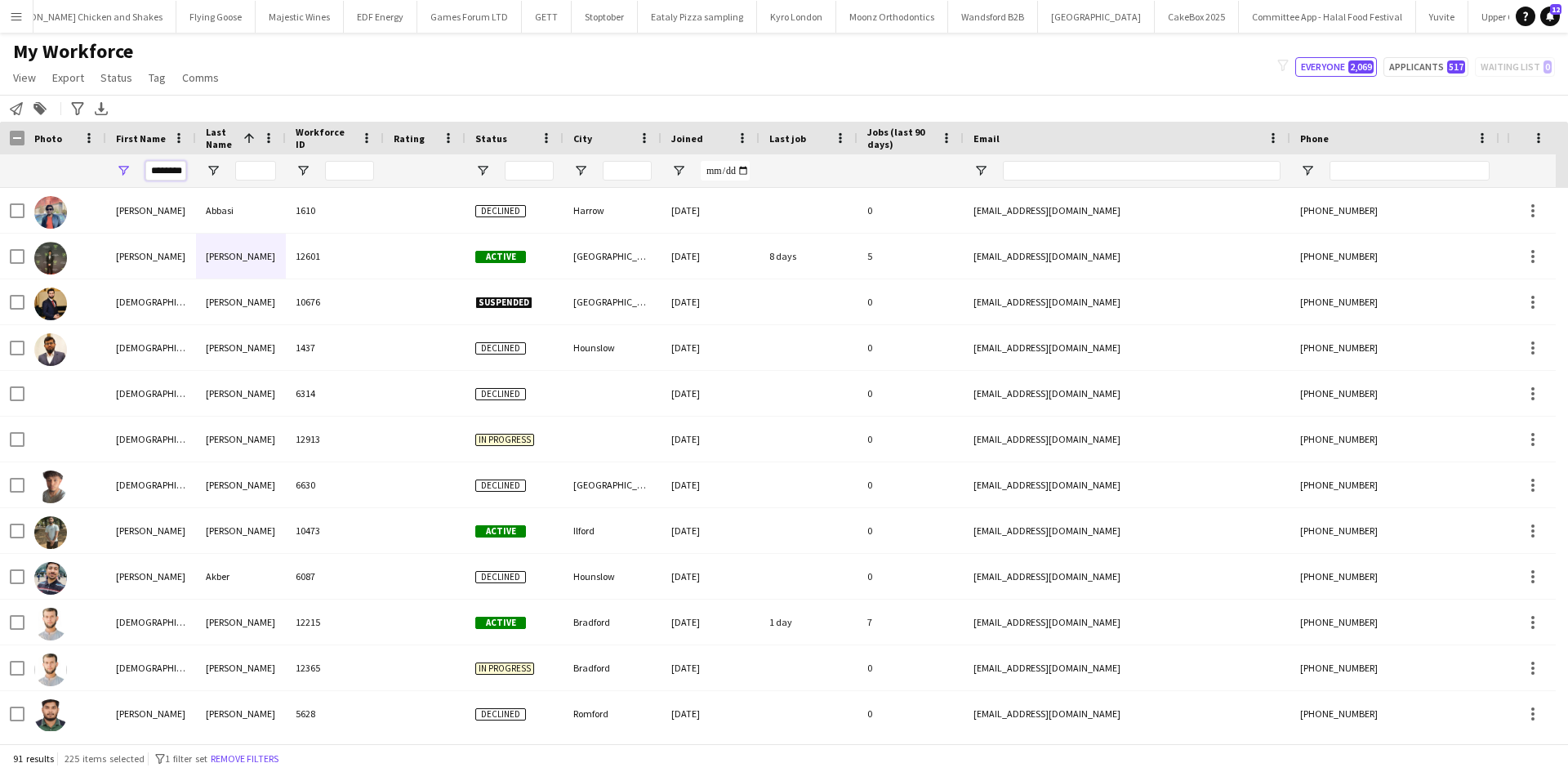
type input "********"
click at [255, 171] on input "Last Name Filter Input" at bounding box center [256, 171] width 41 height 20
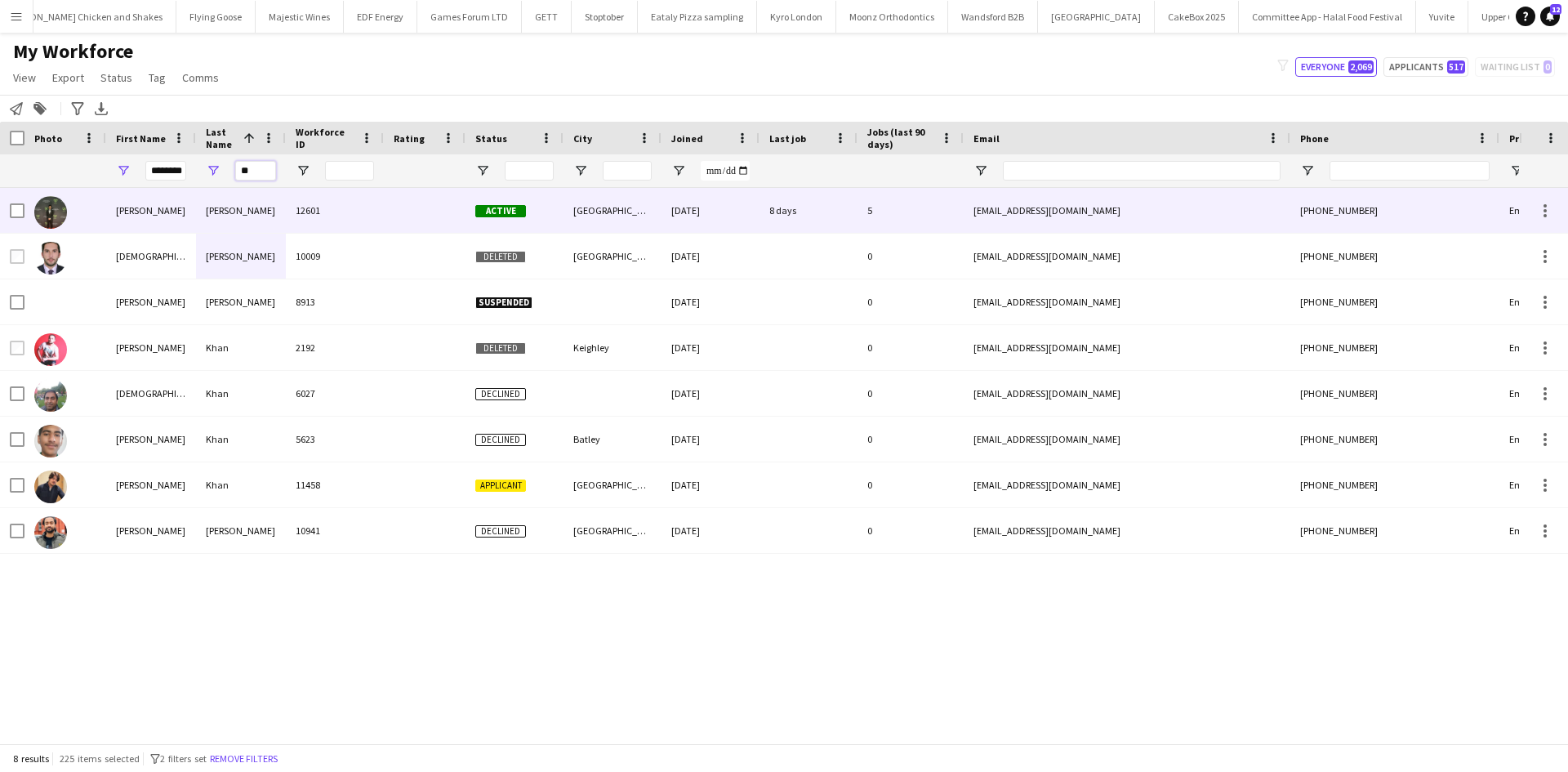
type input "*"
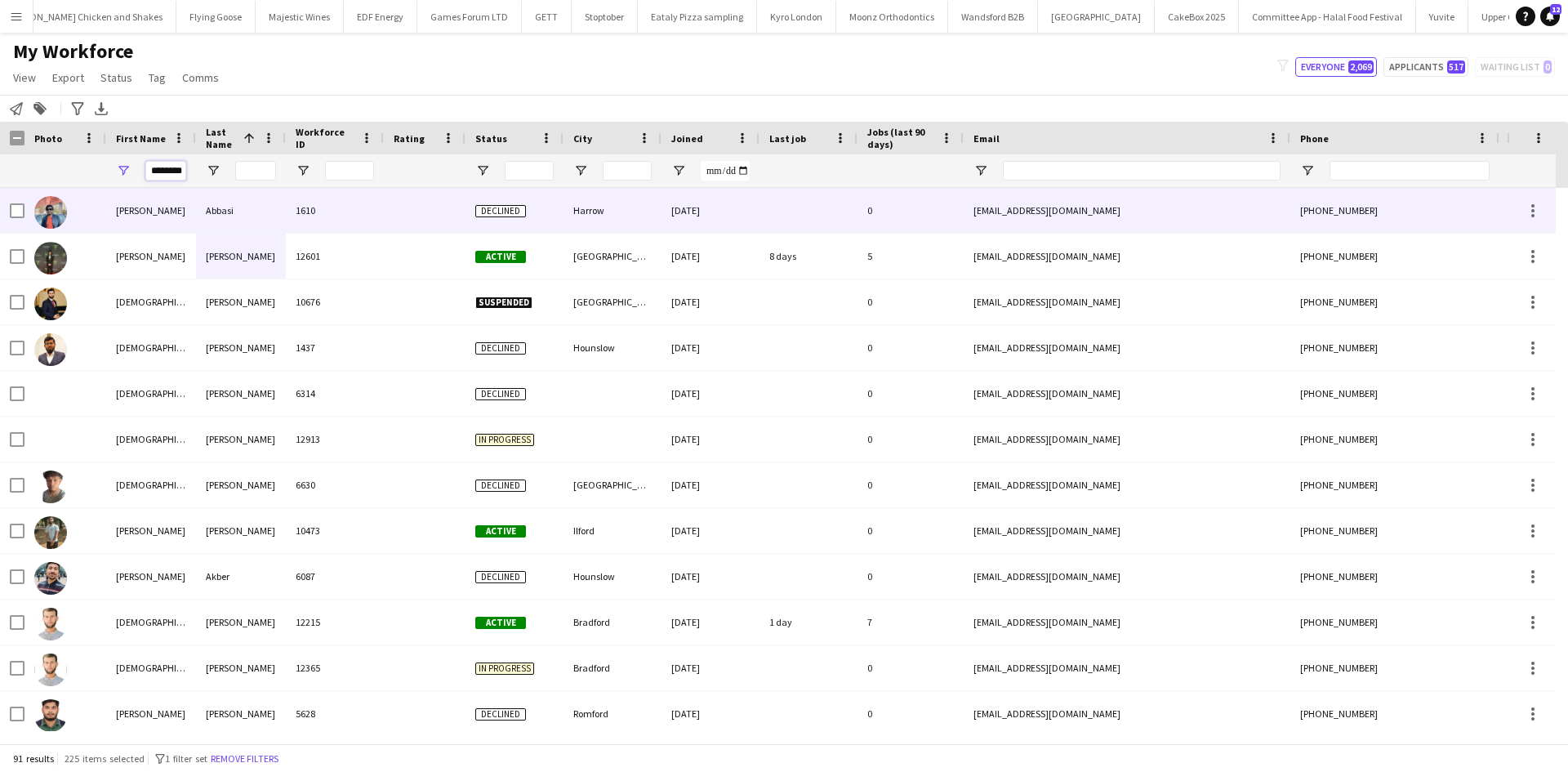
click at [179, 172] on input "********" at bounding box center [166, 171] width 41 height 20
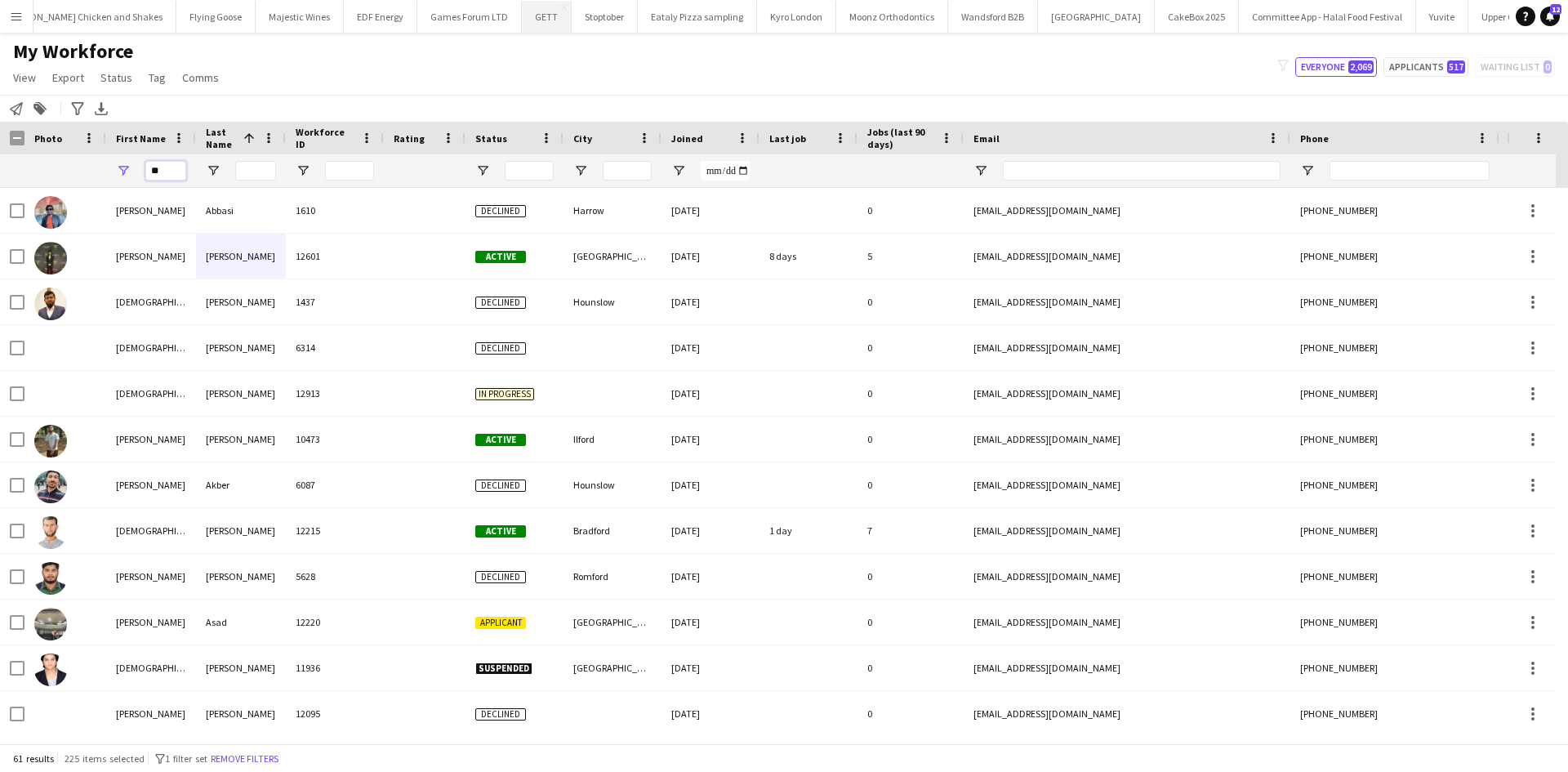
type input "*"
click at [263, 173] on input "Last Name Filter Input" at bounding box center [256, 171] width 41 height 20
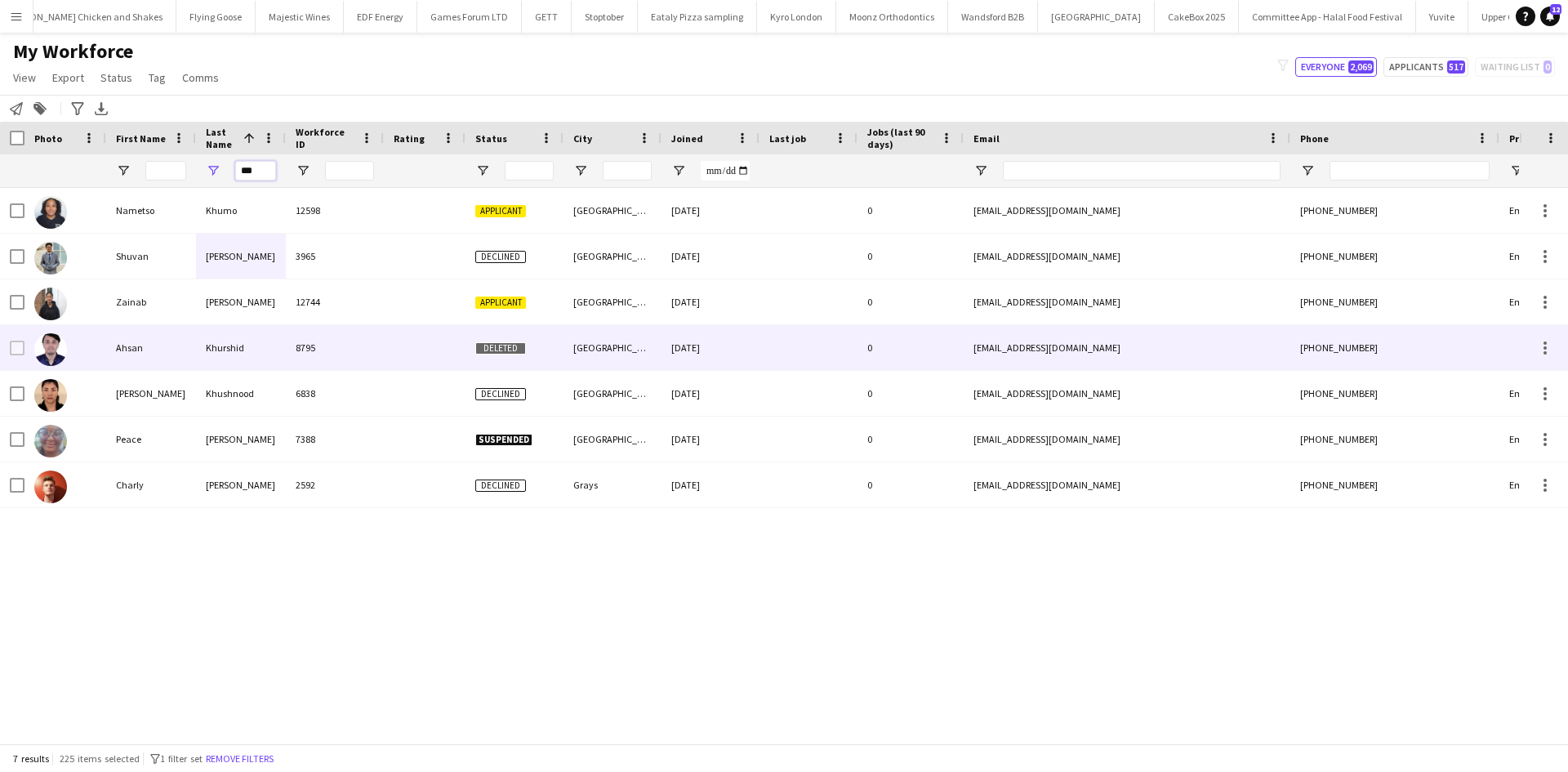
type input "***"
click at [238, 352] on div "Khurshid" at bounding box center [241, 348] width 90 height 45
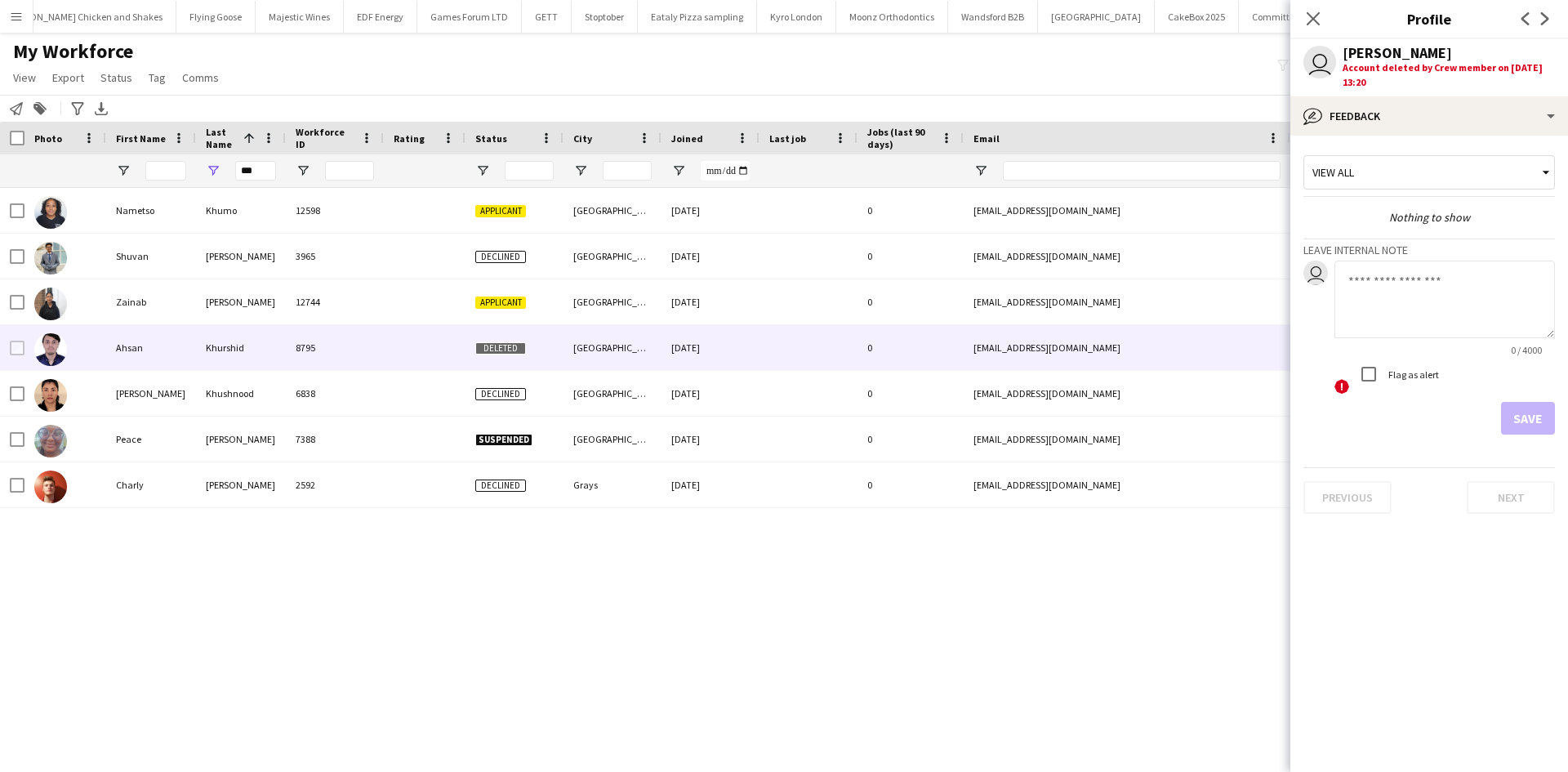
click at [559, 576] on div "Nametso Khumo 12598 Applicant London 24-07-2025 0 nkkhumo@gmail.com +4474673069…" at bounding box center [760, 459] width 1519 height 543
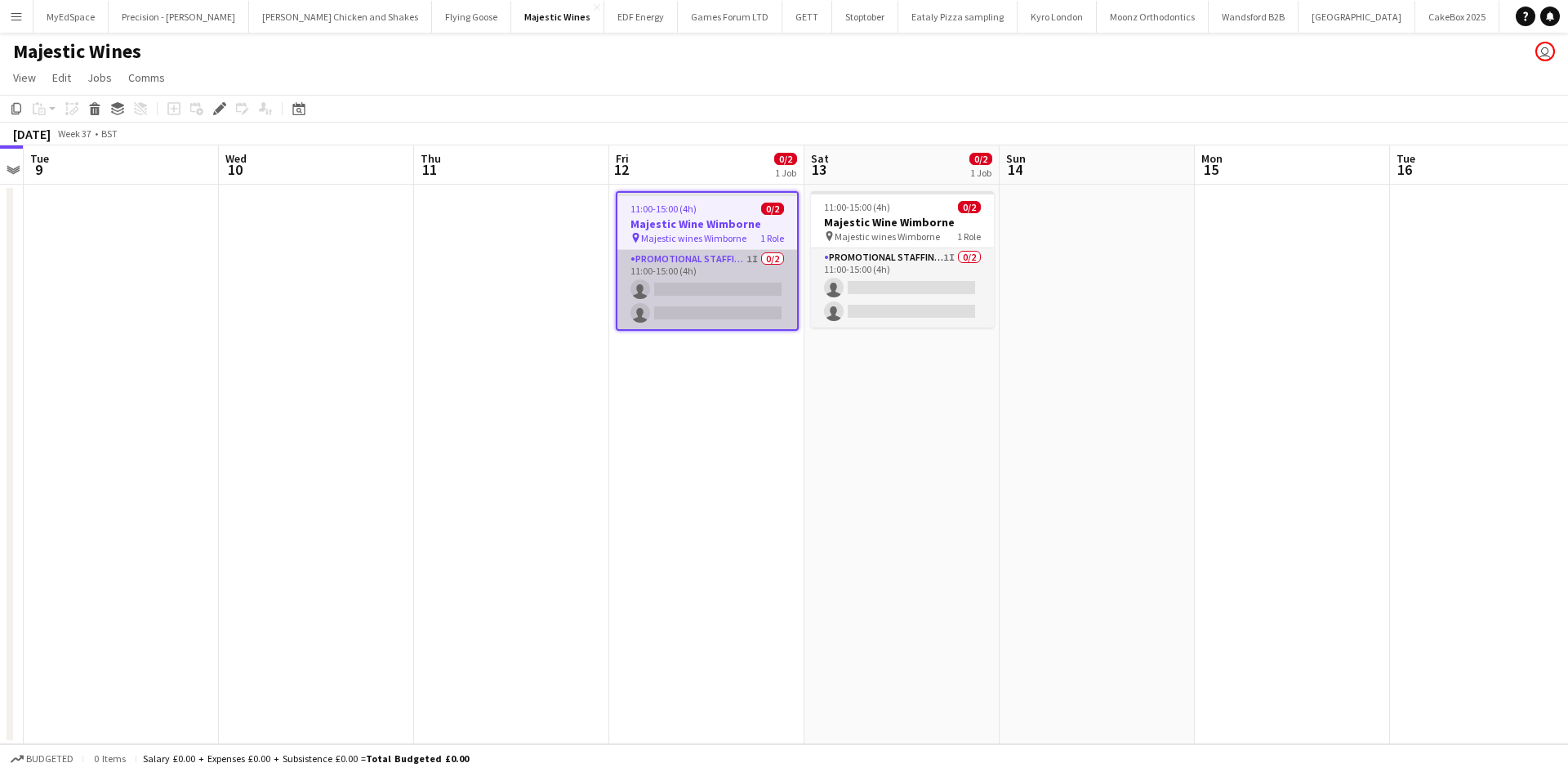
click at [741, 256] on app-card-role "Promotional Staffing (Flyering Staff) 1I 0/2 11:00-15:00 (4h) single-neutral-ac…" at bounding box center [707, 290] width 180 height 79
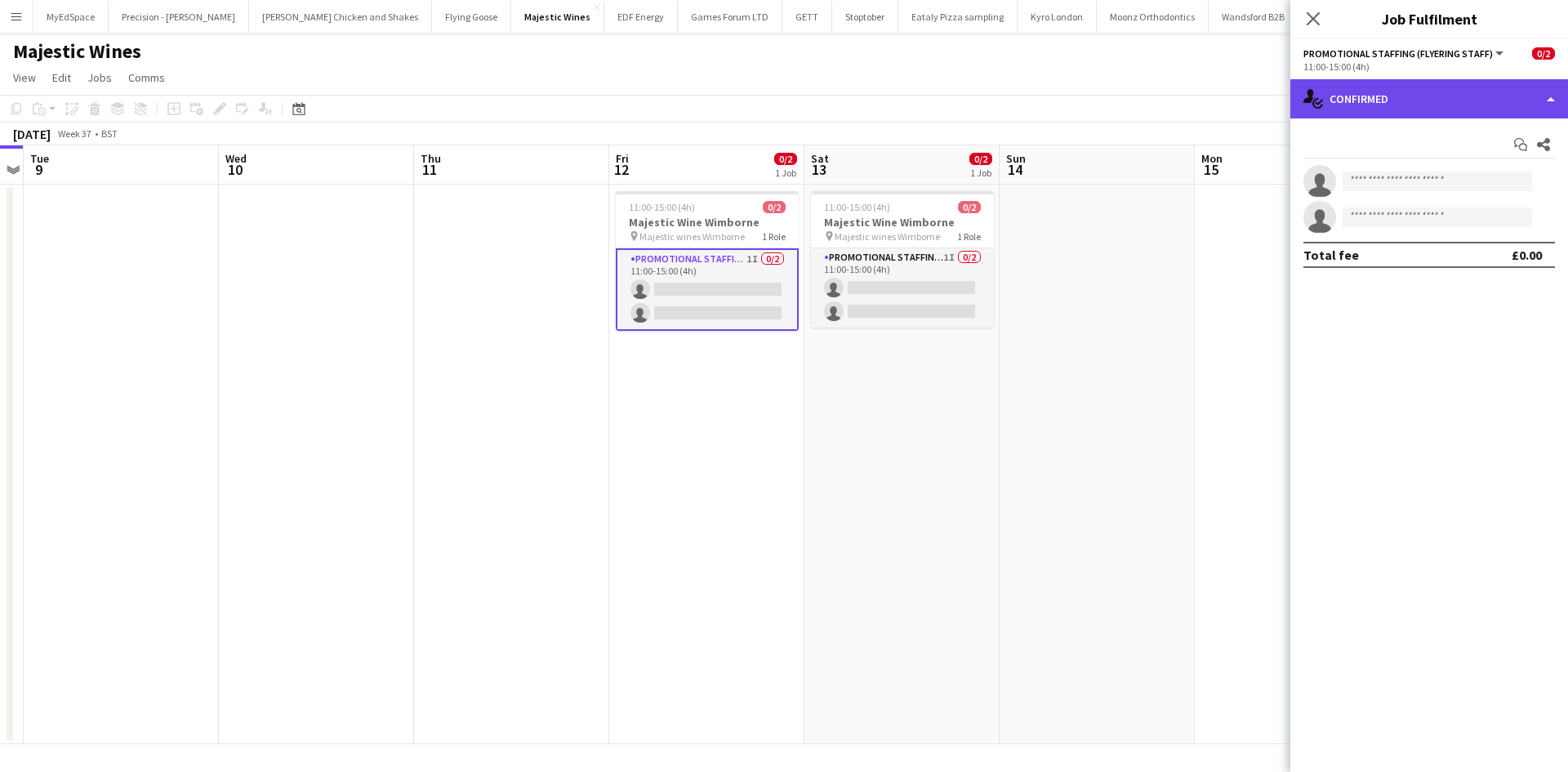
click at [1384, 89] on div "single-neutral-actions-check-2 Confirmed" at bounding box center [1429, 99] width 277 height 39
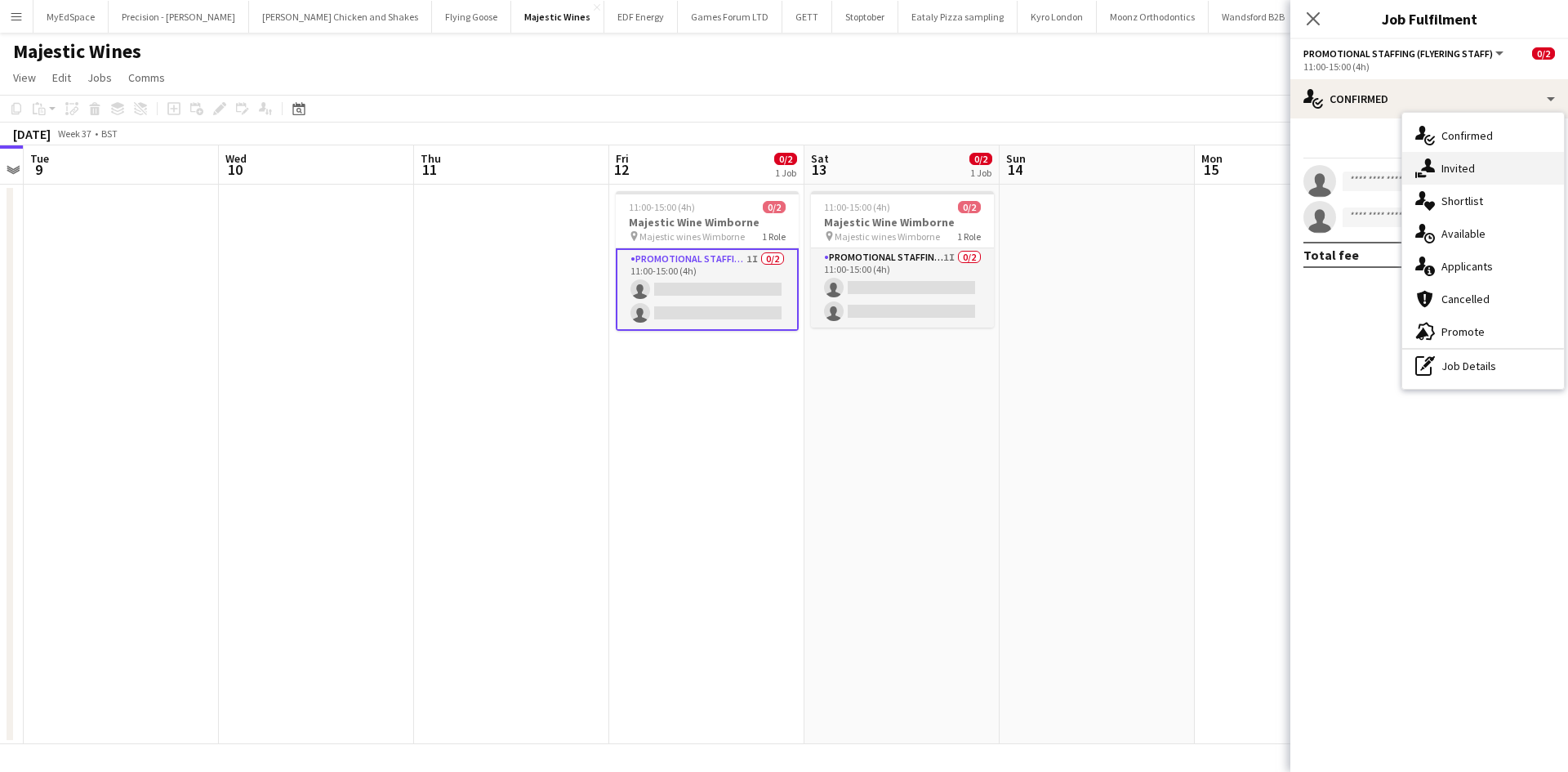
click at [1483, 157] on div "single-neutral-actions-share-1 Invited" at bounding box center [1483, 168] width 161 height 32
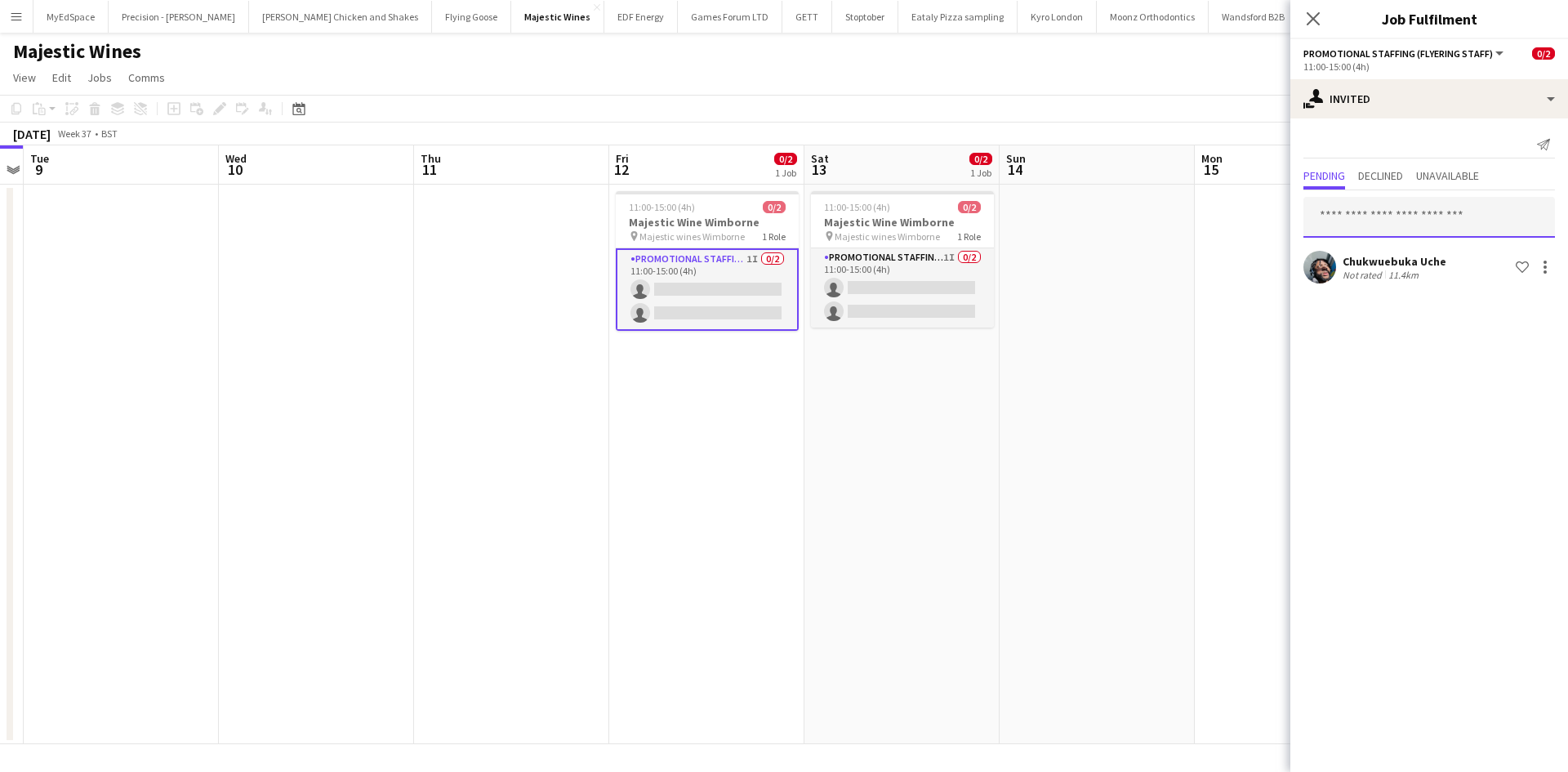
click at [1414, 212] on input "text" at bounding box center [1429, 218] width 252 height 41
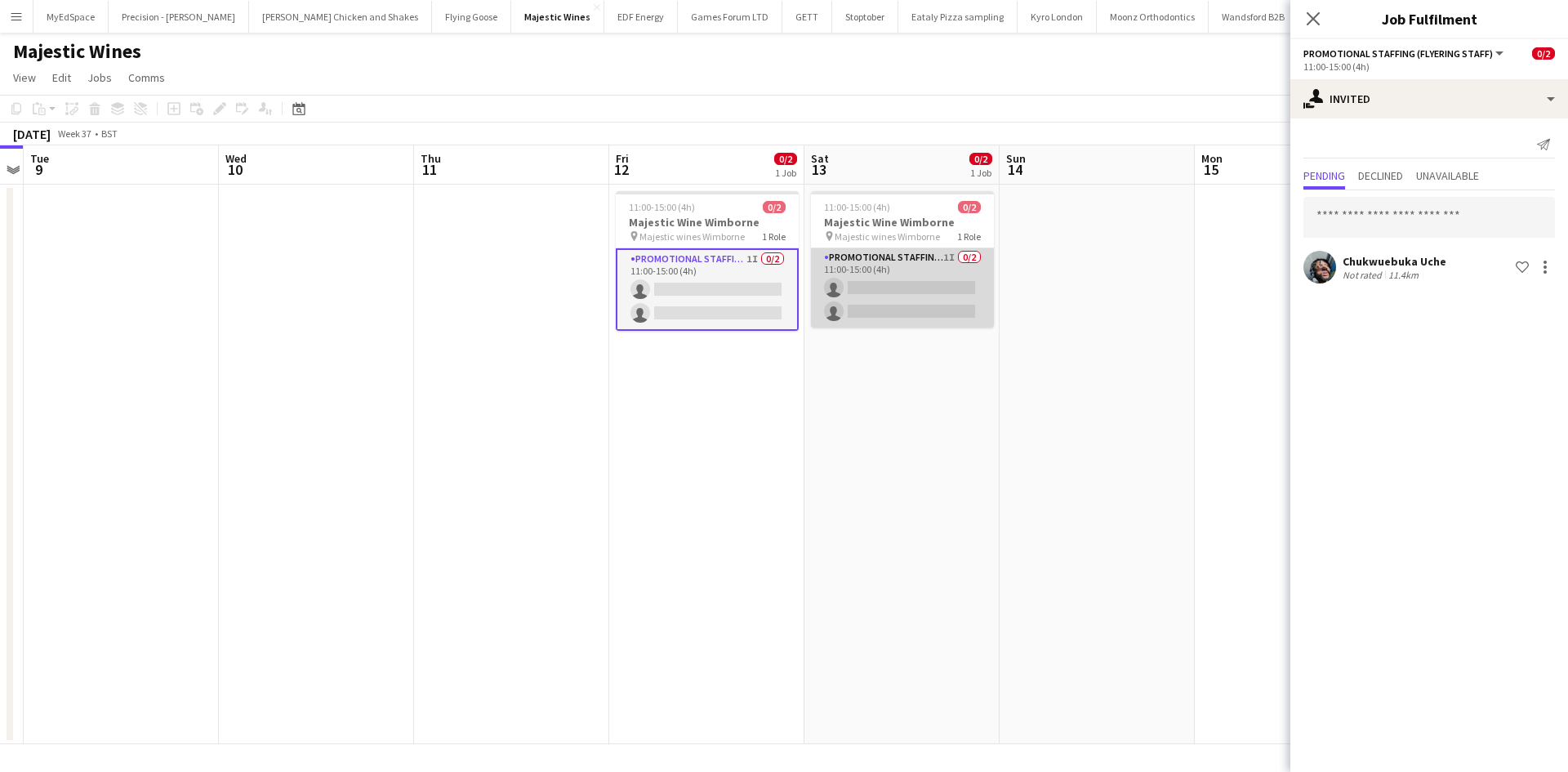
drag, startPoint x: 941, startPoint y: 258, endPoint x: 959, endPoint y: 262, distance: 18.4
click at [941, 257] on app-card-role "Promotional Staffing (Flyering Staff) 1I 0/2 11:00-15:00 (4h) single-neutral-ac…" at bounding box center [902, 288] width 183 height 79
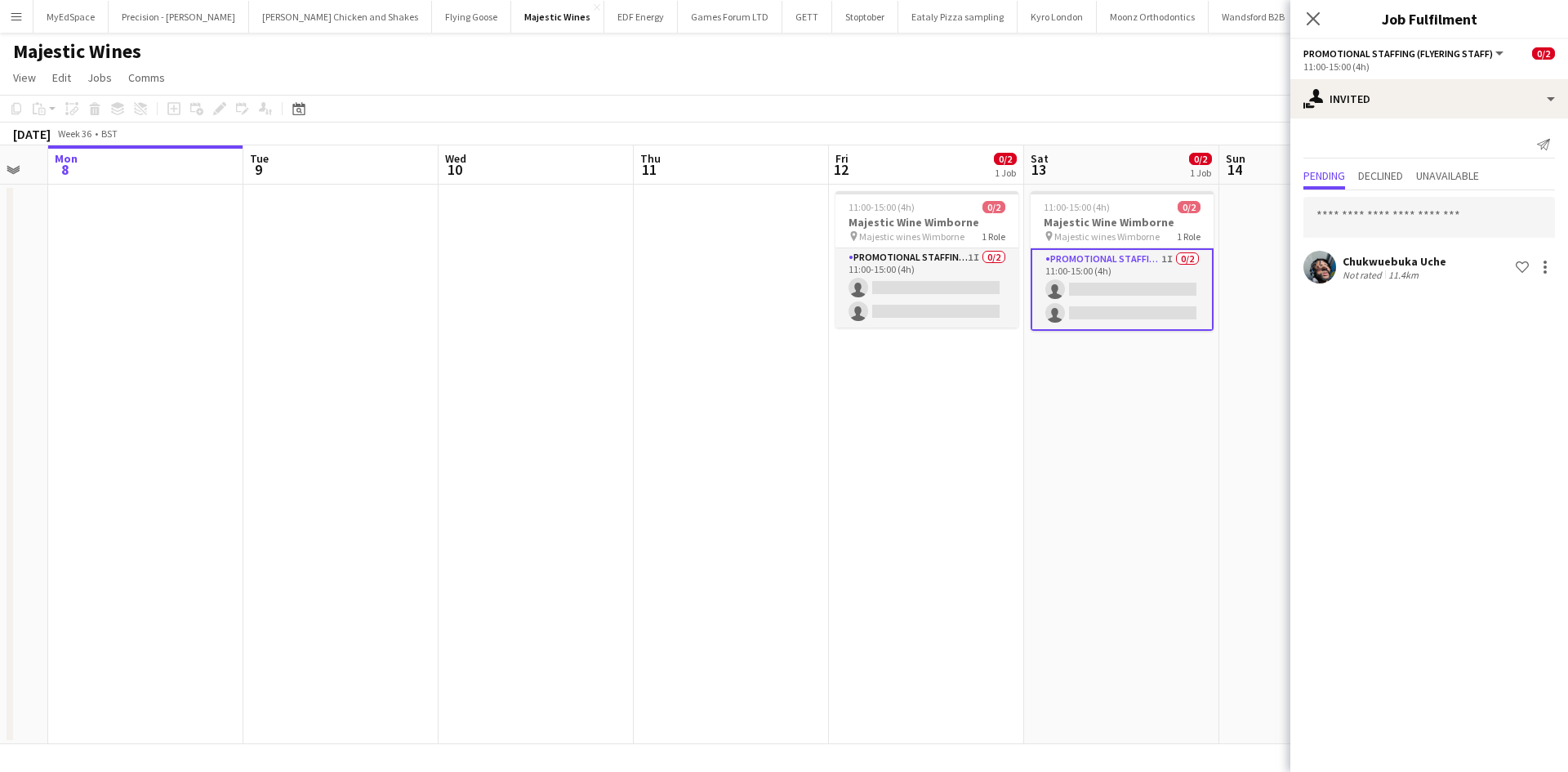
drag, startPoint x: 580, startPoint y: 247, endPoint x: 1186, endPoint y: 290, distance: 607.5
click at [1189, 290] on app-calendar-viewport "Sat 6 1/2 2 Jobs Sun 7 Mon 8 Tue 9 Wed 10 Thu 11 Fri 12 0/2 1 Job Sat 13 0/2 1 …" at bounding box center [784, 444] width 1568 height 599
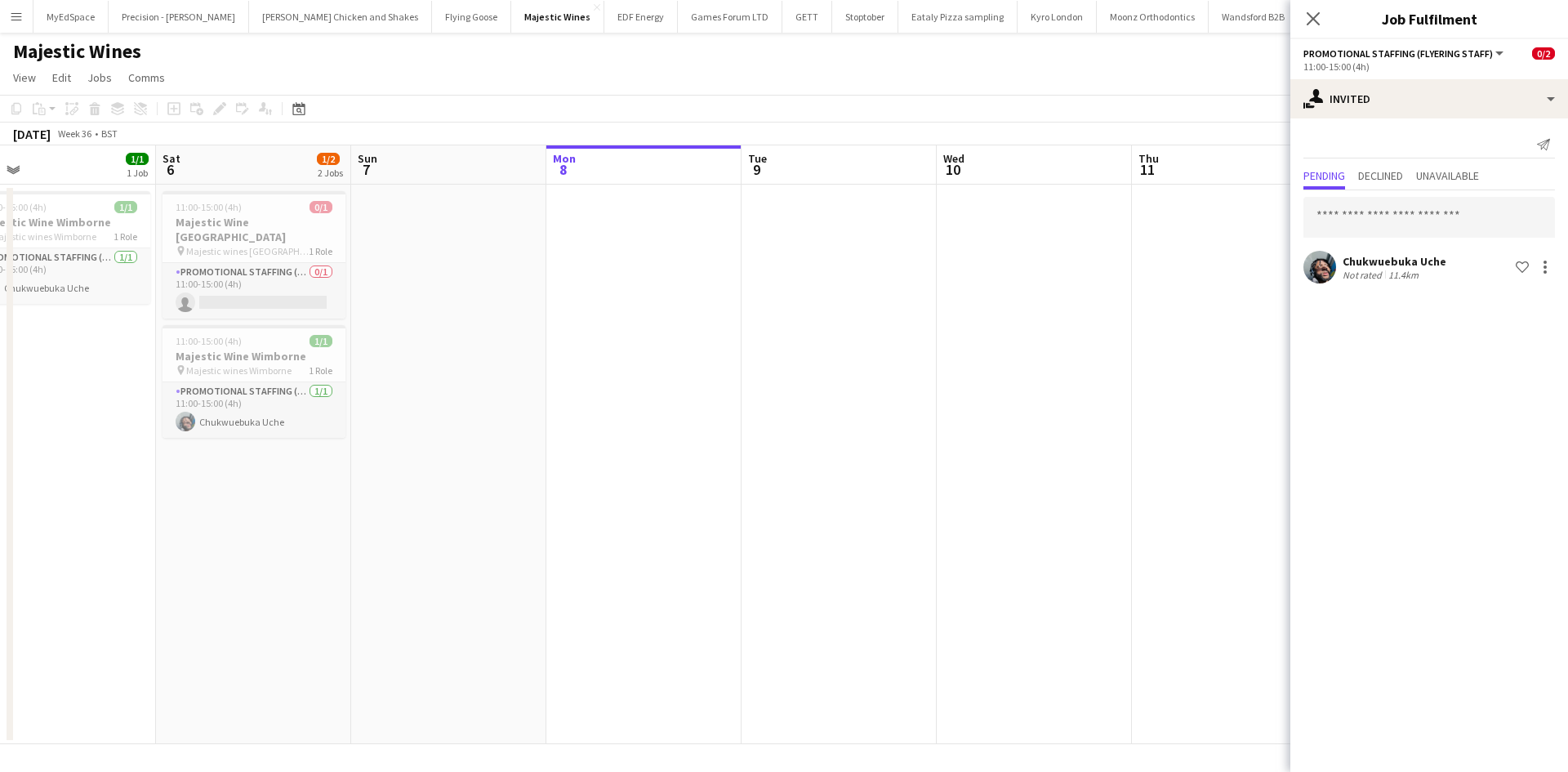
drag, startPoint x: 728, startPoint y: 305, endPoint x: 915, endPoint y: 319, distance: 187.5
click at [914, 319] on app-calendar-viewport "Wed 3 Thu 4 Fri 5 1/1 1 Job Sat 6 1/2 2 Jobs Sun 7 Mon 8 Tue 9 Wed 10 Thu 11 Fr…" at bounding box center [784, 444] width 1568 height 599
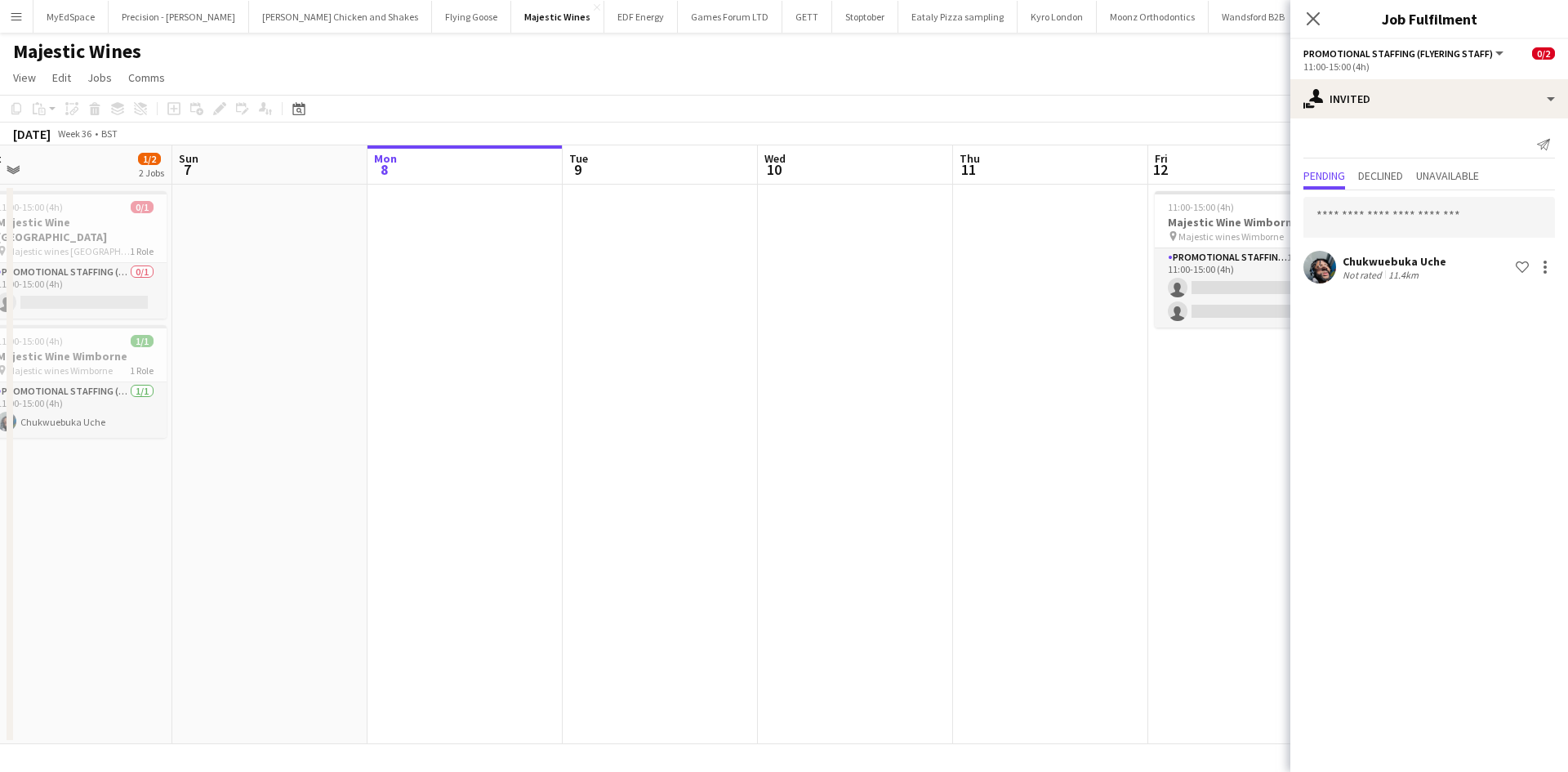
drag, startPoint x: 1002, startPoint y: 395, endPoint x: 708, endPoint y: 399, distance: 294.0
click at [604, 383] on app-calendar-viewport "Wed 3 Thu 4 Fri 5 1/1 1 Job Sat 6 1/2 2 Jobs Sun 7 Mon 8 Tue 9 Wed 10 Thu 11 Fr…" at bounding box center [784, 444] width 1568 height 599
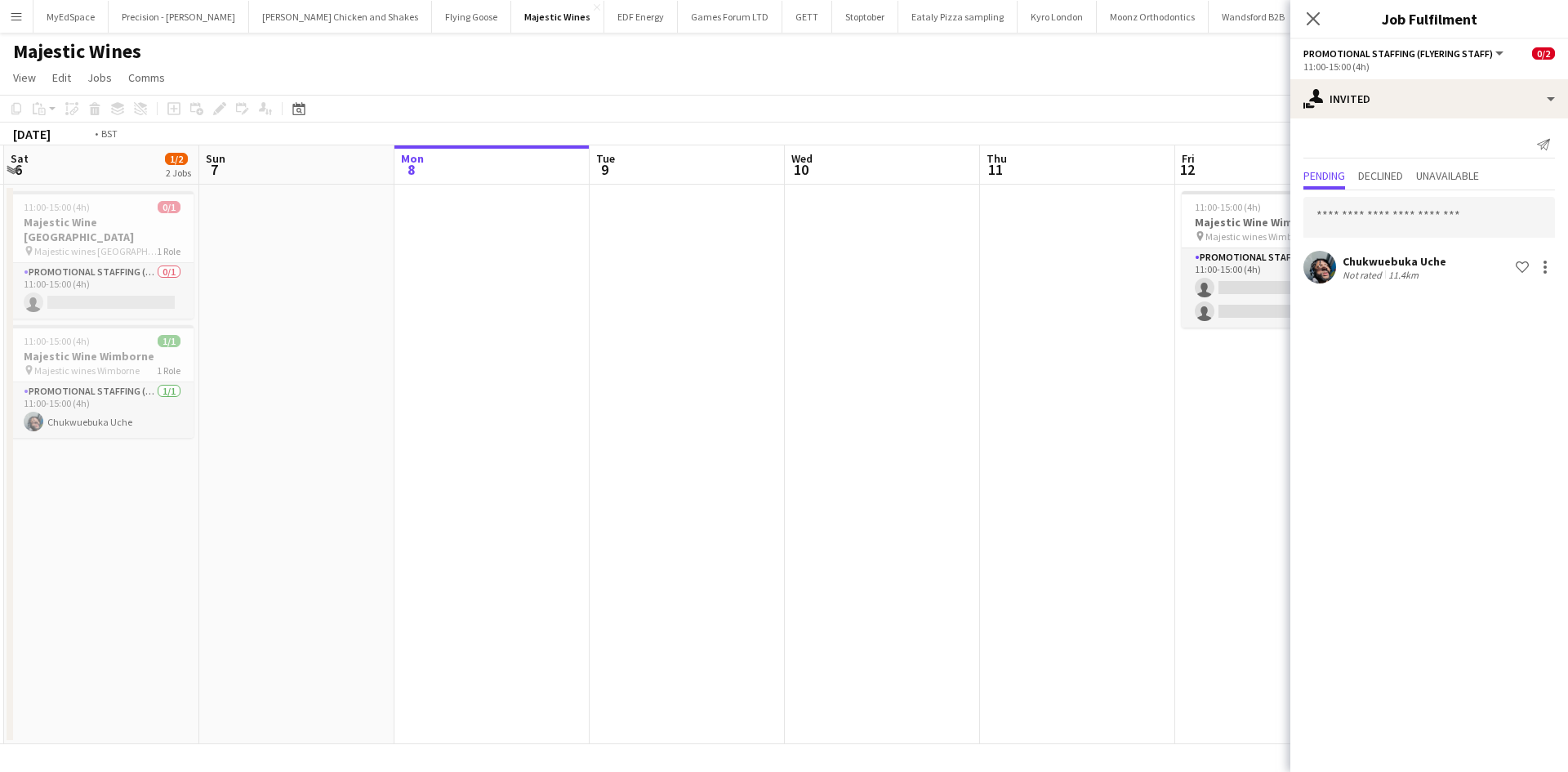
drag, startPoint x: 858, startPoint y: 419, endPoint x: 636, endPoint y: 364, distance: 228.7
click at [559, 358] on app-calendar-viewport "Wed 3 Thu 4 Fri 5 1/1 1 Job Sat 6 1/2 2 Jobs Sun 7 Mon 8 Tue 9 Wed 10 Thu 11 Fr…" at bounding box center [784, 444] width 1568 height 599
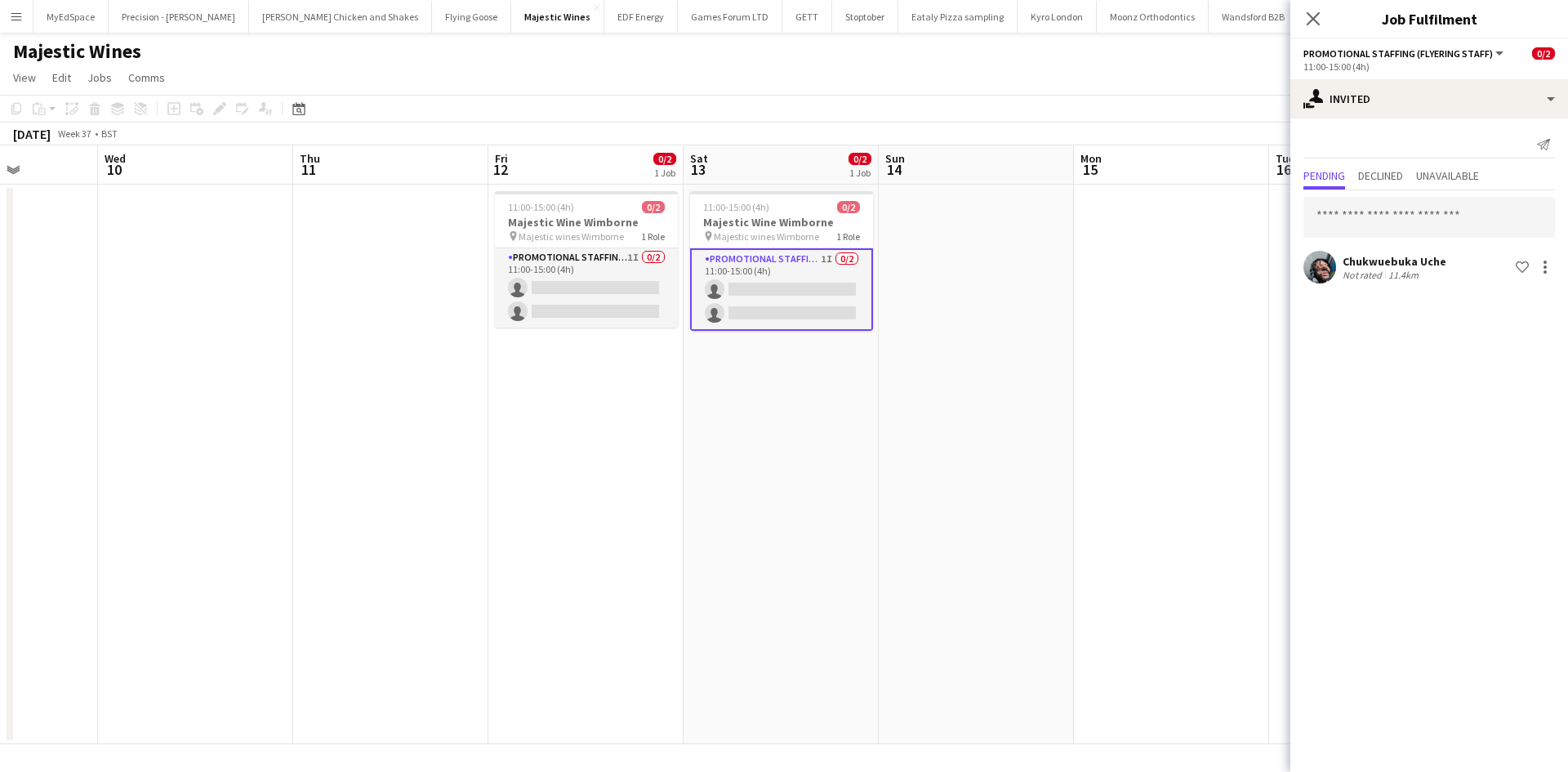
drag, startPoint x: 1031, startPoint y: 418, endPoint x: 970, endPoint y: 418, distance: 61.0
click at [953, 418] on app-calendar-viewport "Sat 6 1/2 2 Jobs Sun 7 Mon 8 Tue 9 Wed 10 Thu 11 Fri 12 0/2 1 Job Sat 13 0/2 1 …" at bounding box center [784, 444] width 1568 height 599
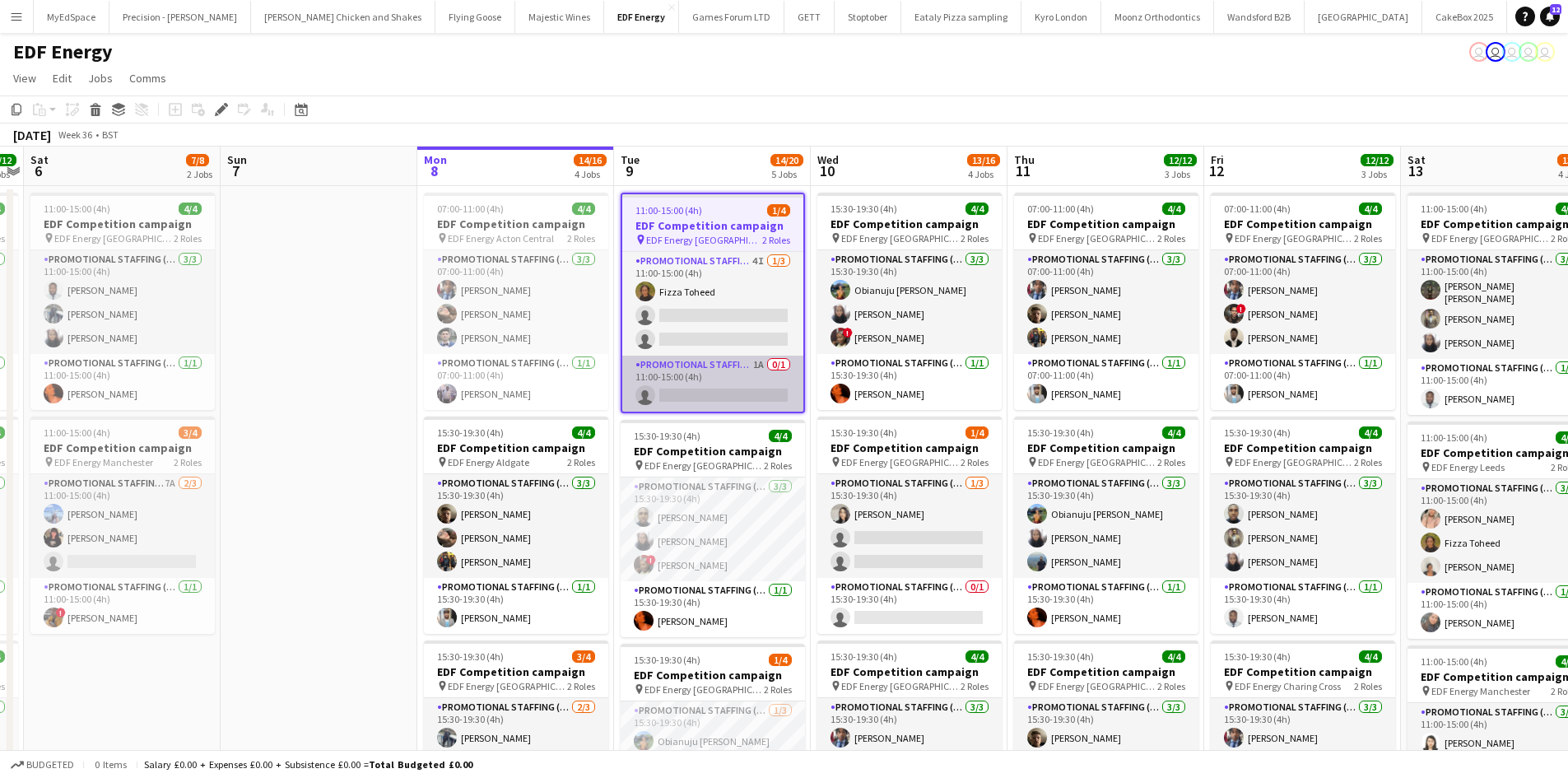
click at [752, 359] on app-card-role "Promotional Staffing (Team Leader) 1A 0/1 11:00-15:00 (4h) single-neutral-actio…" at bounding box center [712, 383] width 181 height 56
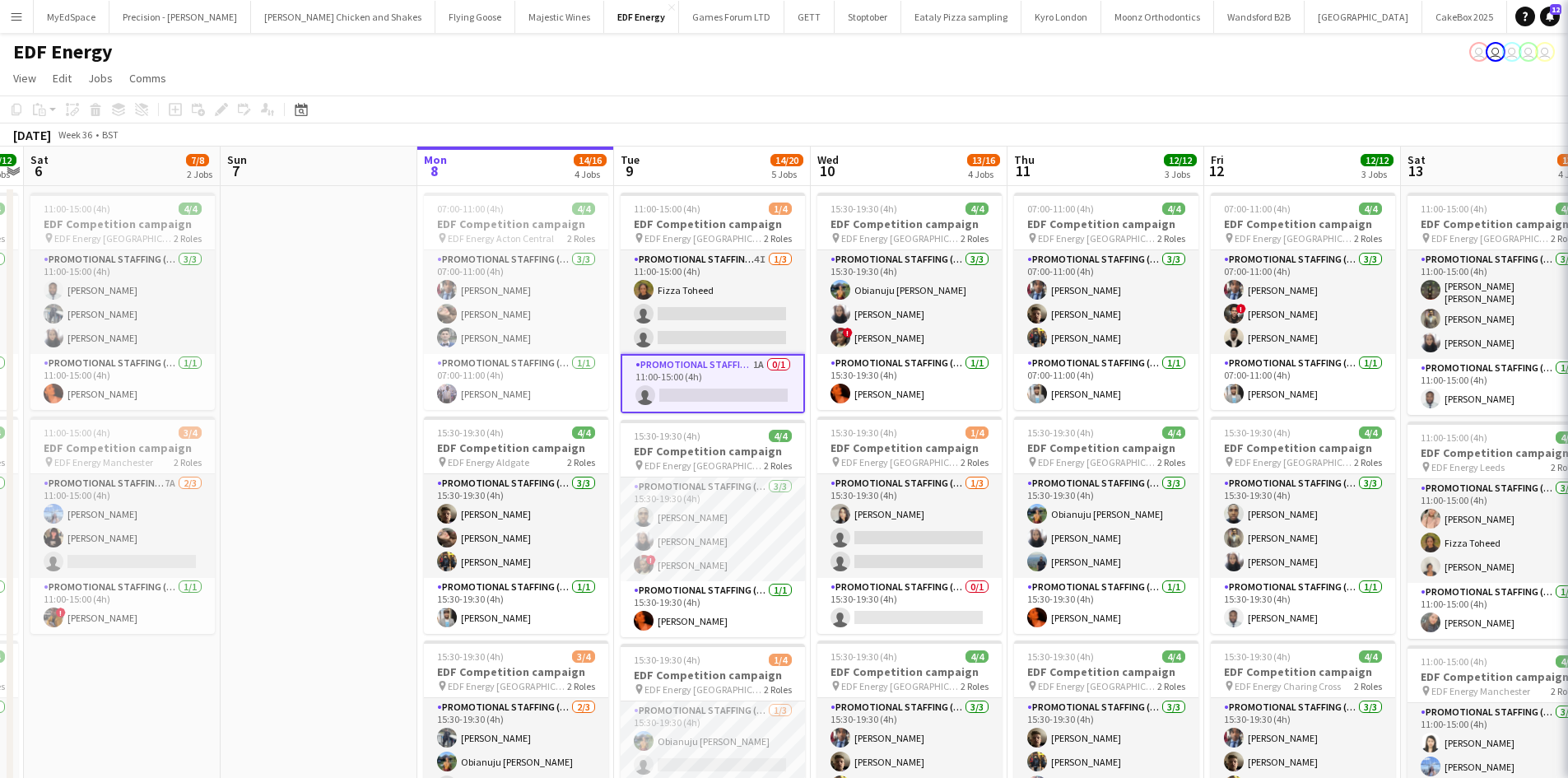
scroll to position [0, 565]
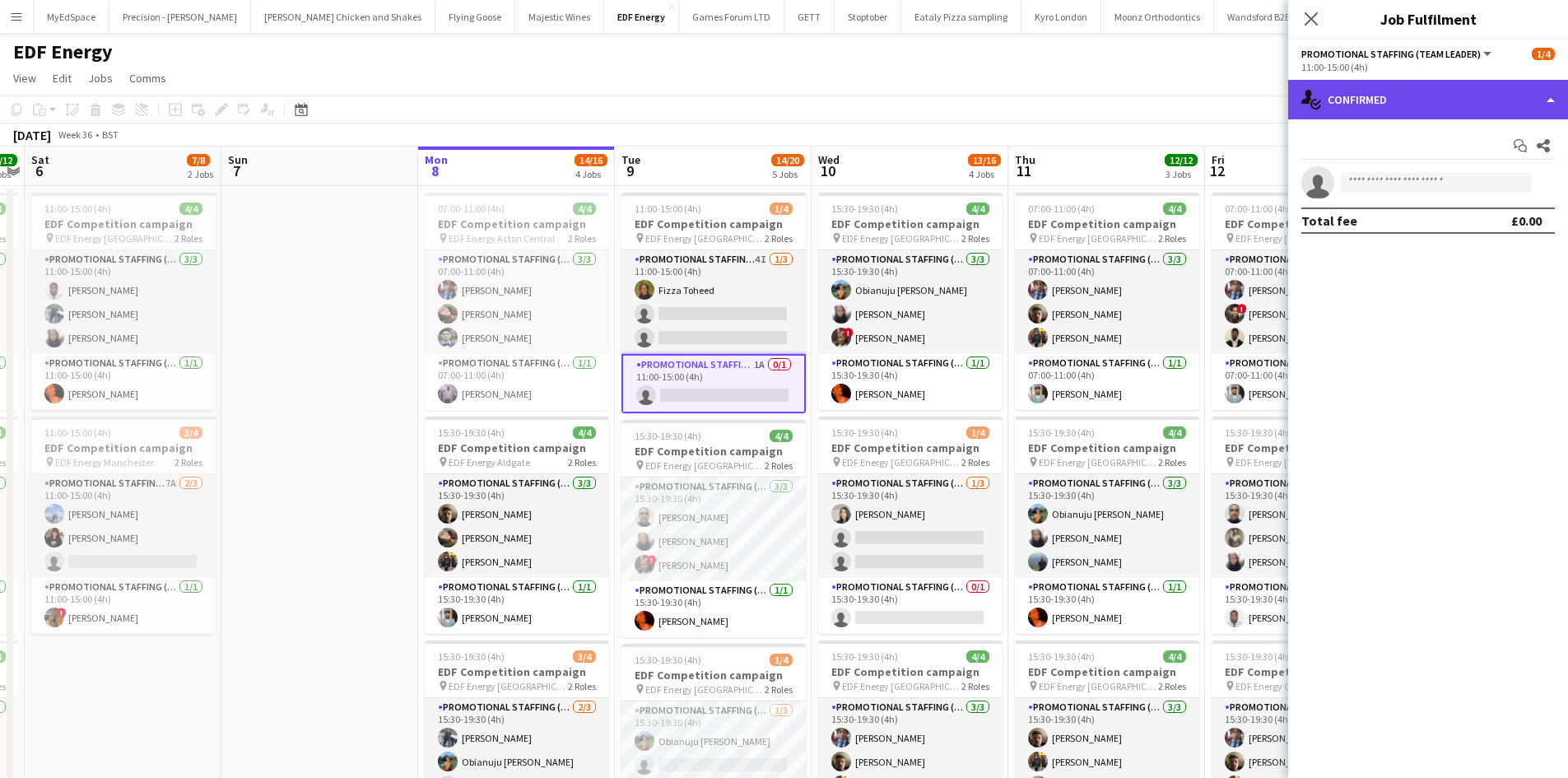
click at [1363, 100] on div "single-neutral-actions-check-2 Confirmed" at bounding box center [1428, 100] width 280 height 40
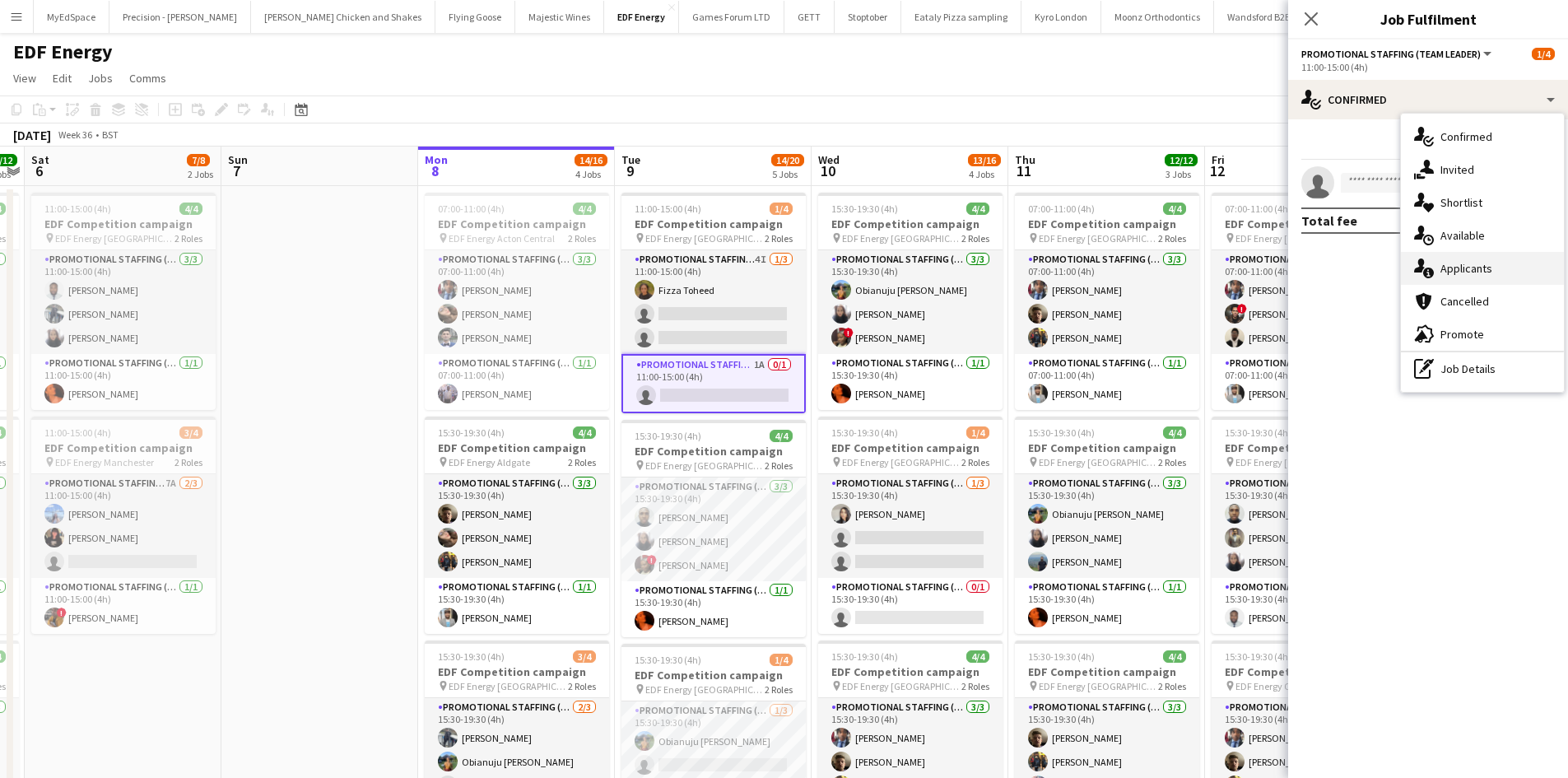
click at [1481, 281] on div "single-neutral-actions-information Applicants" at bounding box center [1482, 269] width 163 height 33
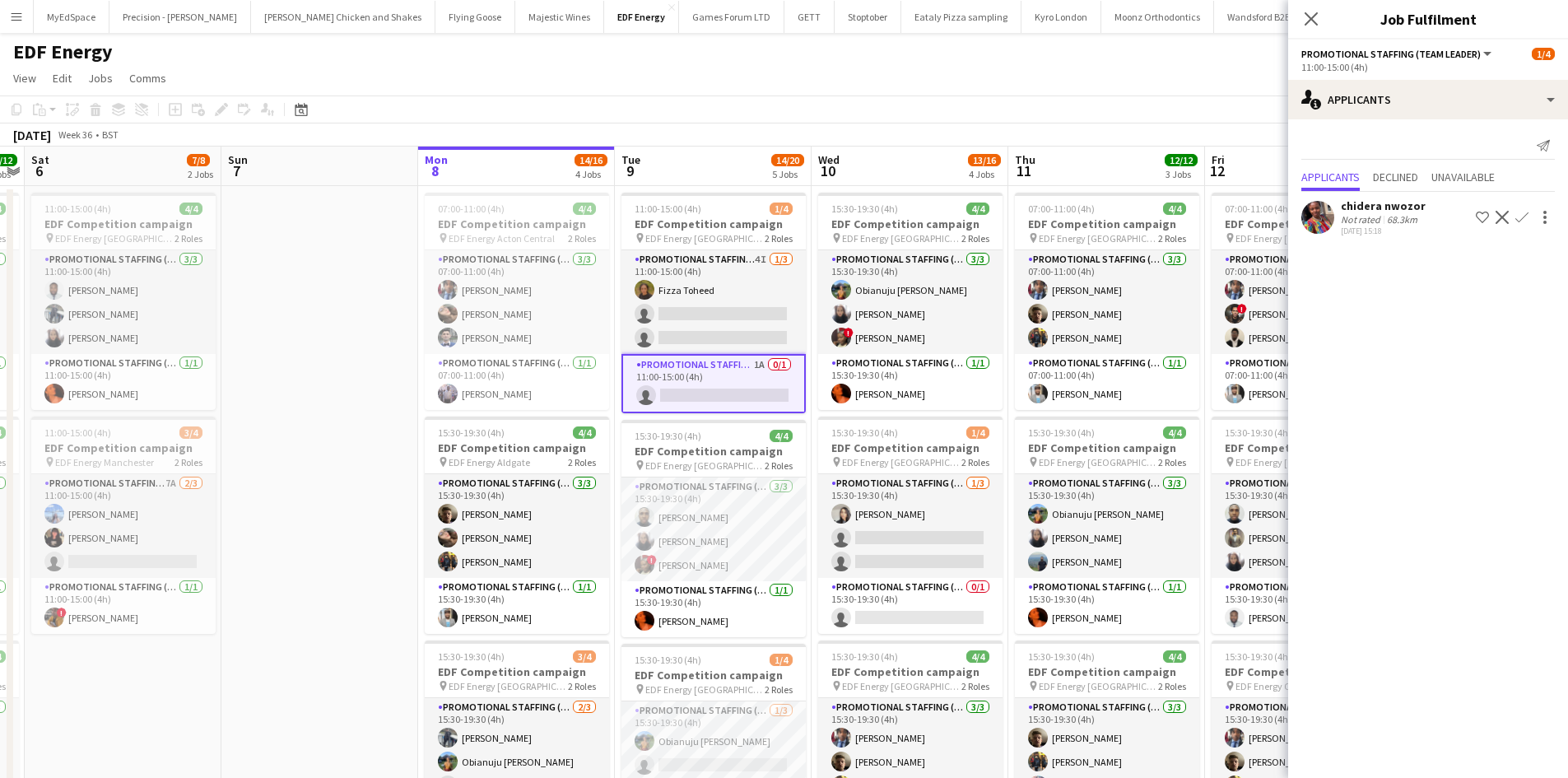
click at [1387, 202] on div "chidera nwozor" at bounding box center [1383, 206] width 85 height 15
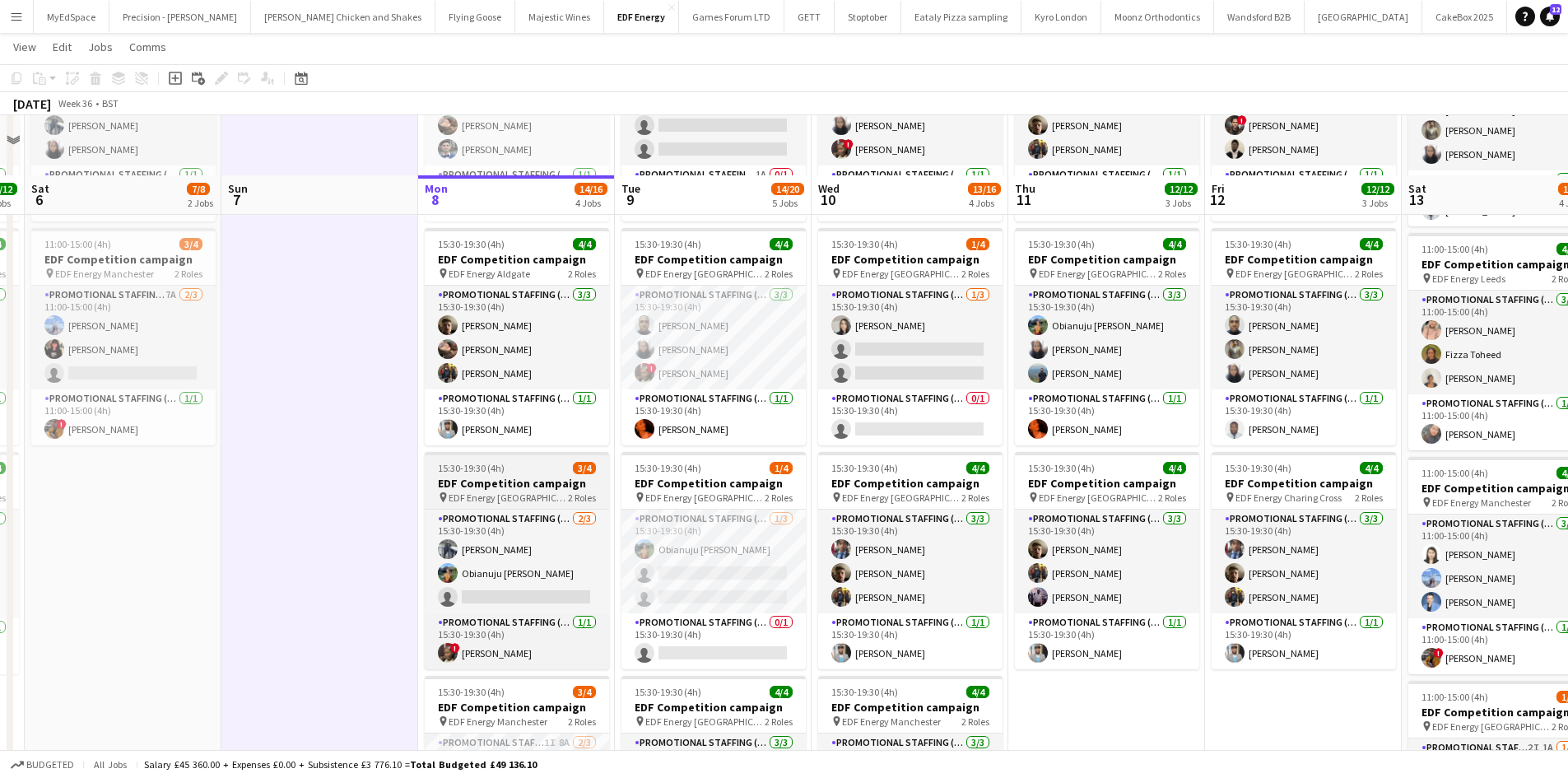
scroll to position [164, 0]
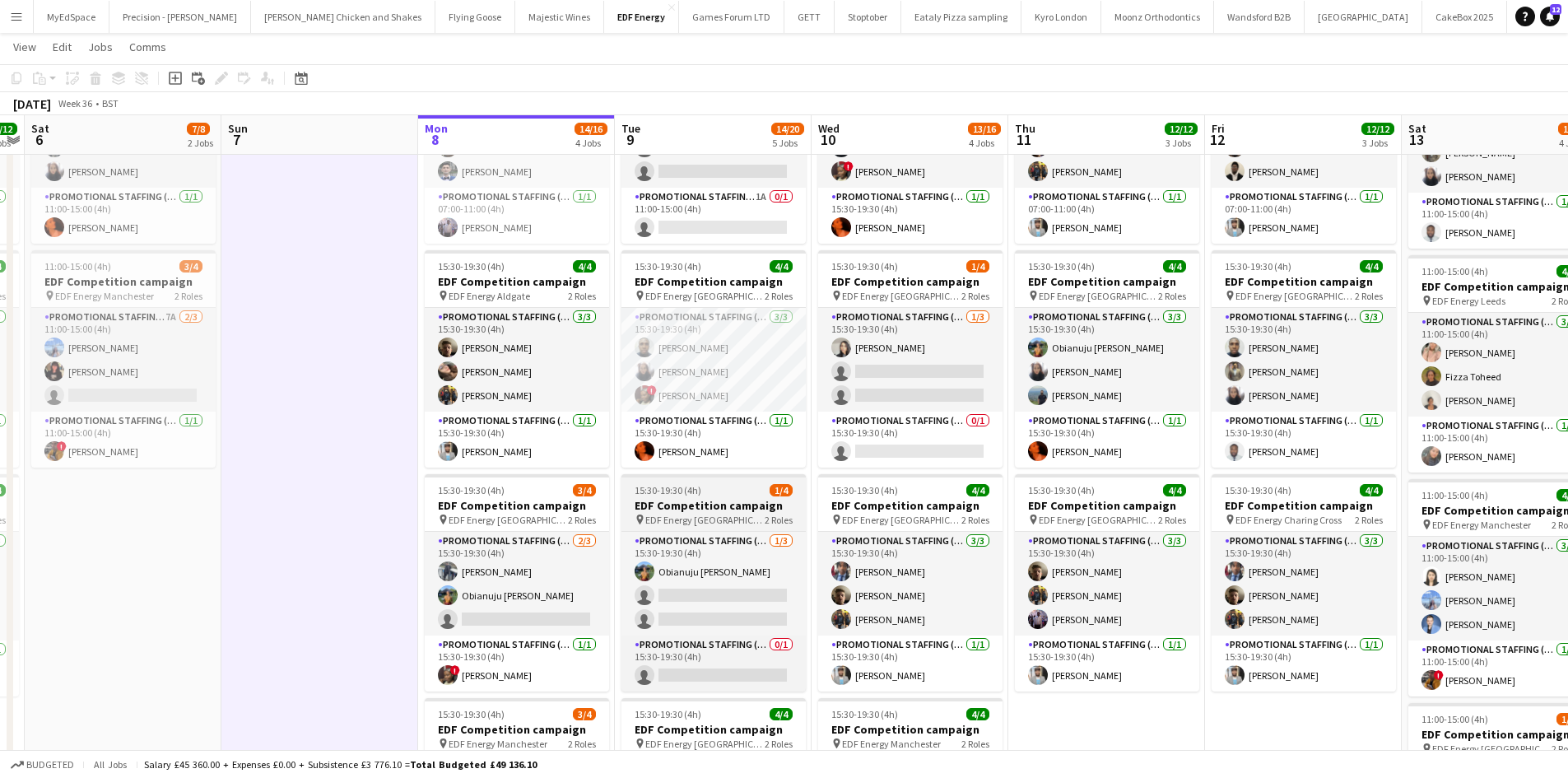
click at [743, 514] on span "EDF Energy [GEOGRAPHIC_DATA]" at bounding box center [704, 520] width 120 height 12
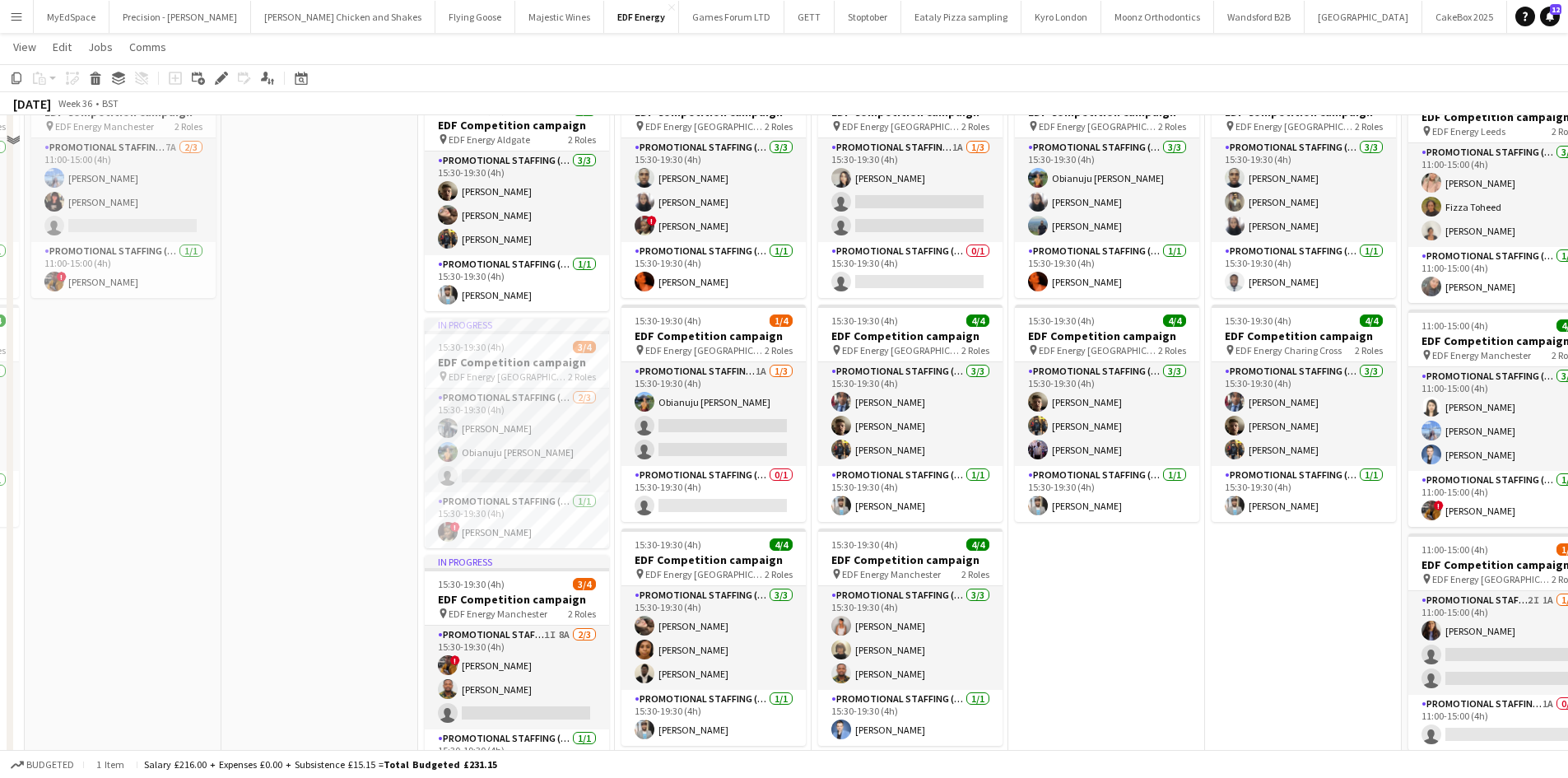
scroll to position [247, 0]
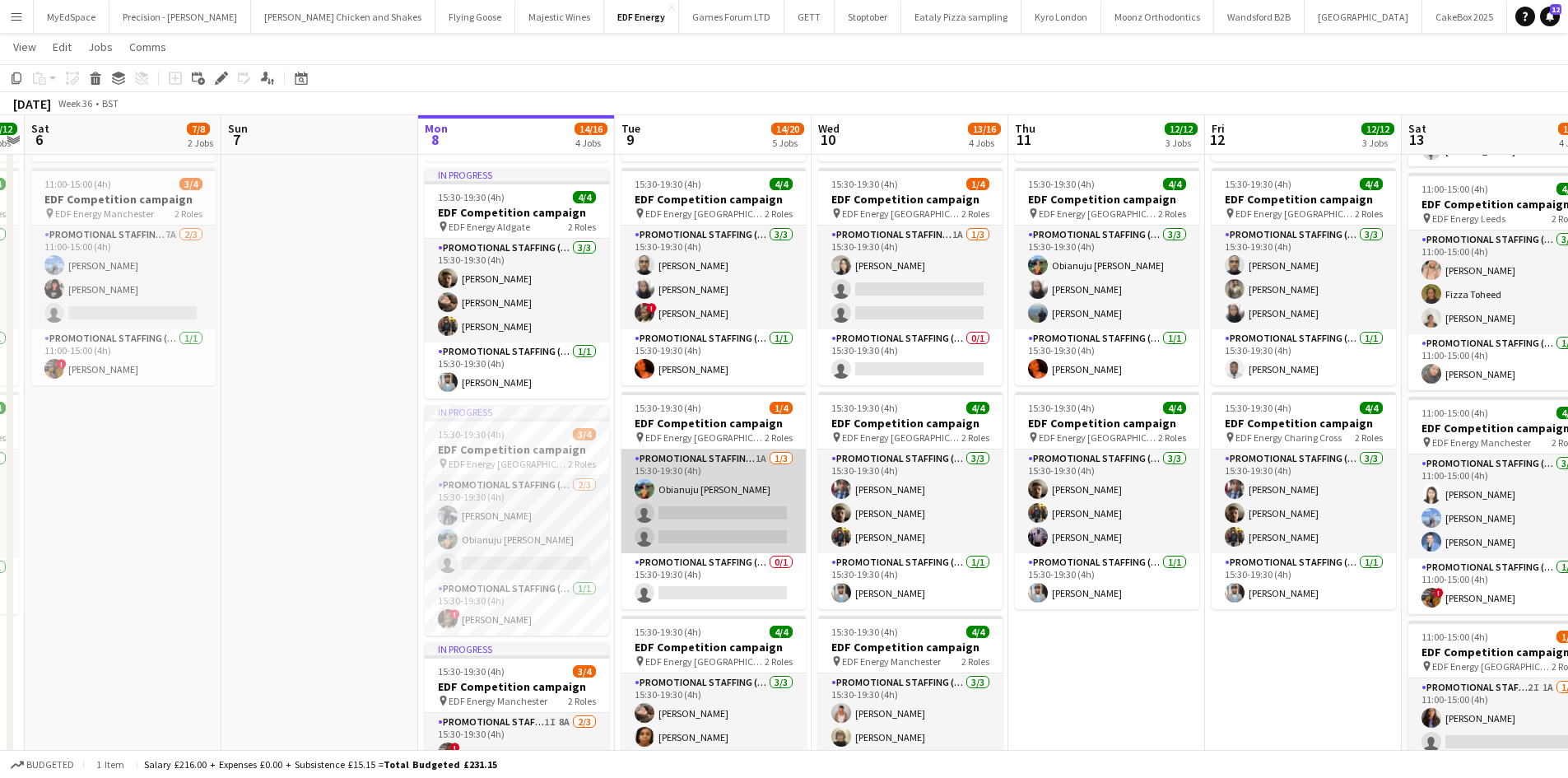
drag, startPoint x: 757, startPoint y: 456, endPoint x: 734, endPoint y: 457, distance: 23.0
click at [757, 456] on app-card-role "Promotional Staffing (Flyering Staff) 1A [DATE] 15:30-19:30 (4h) Obianuju [PERS…" at bounding box center [714, 502] width 184 height 104
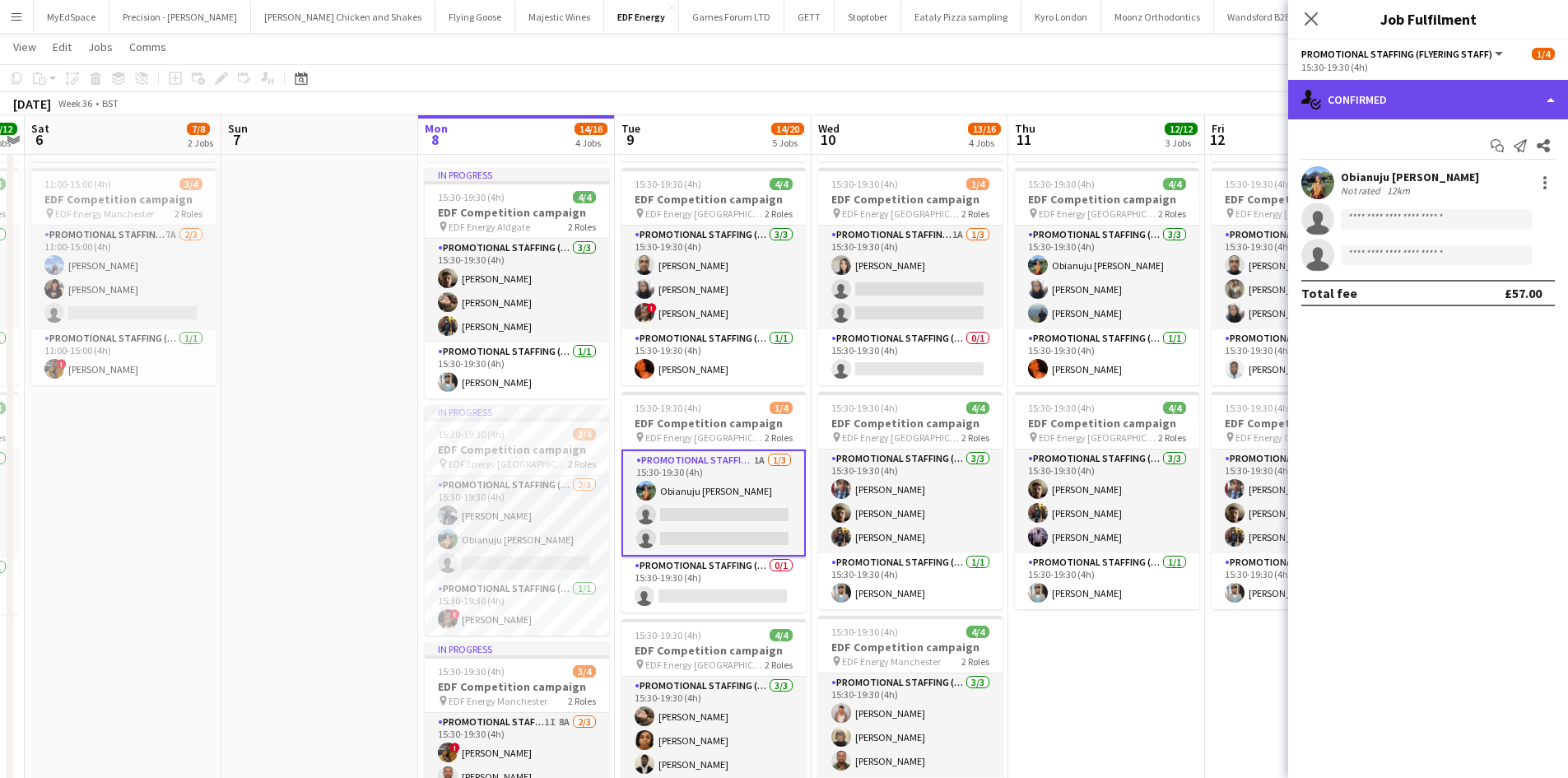
click at [1395, 97] on div "single-neutral-actions-check-2 Confirmed" at bounding box center [1428, 100] width 280 height 40
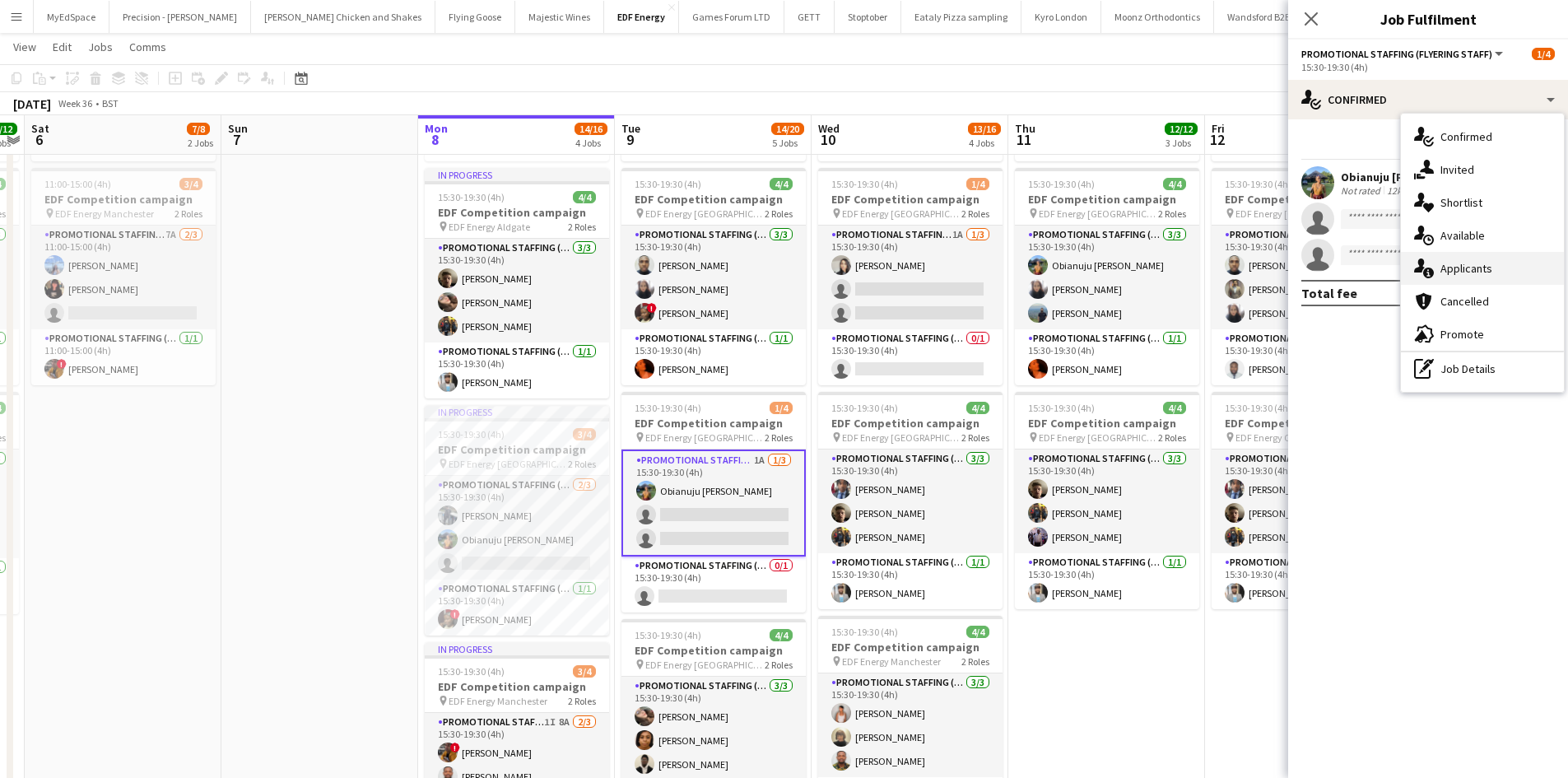
click at [1472, 260] on div "single-neutral-actions-information Applicants" at bounding box center [1482, 269] width 163 height 33
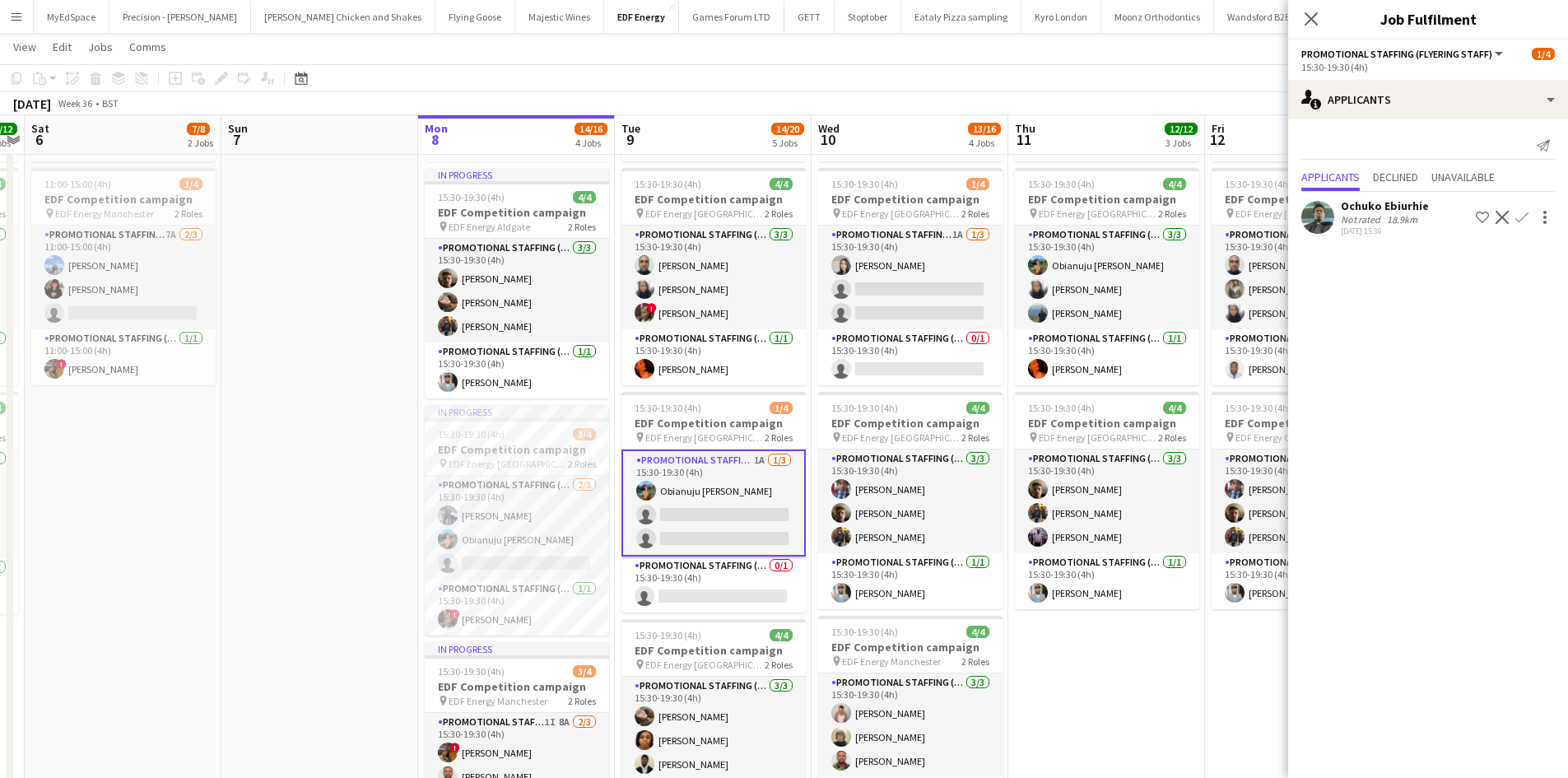
click at [1369, 204] on div "Ochuko Ebiurhie" at bounding box center [1385, 206] width 88 height 15
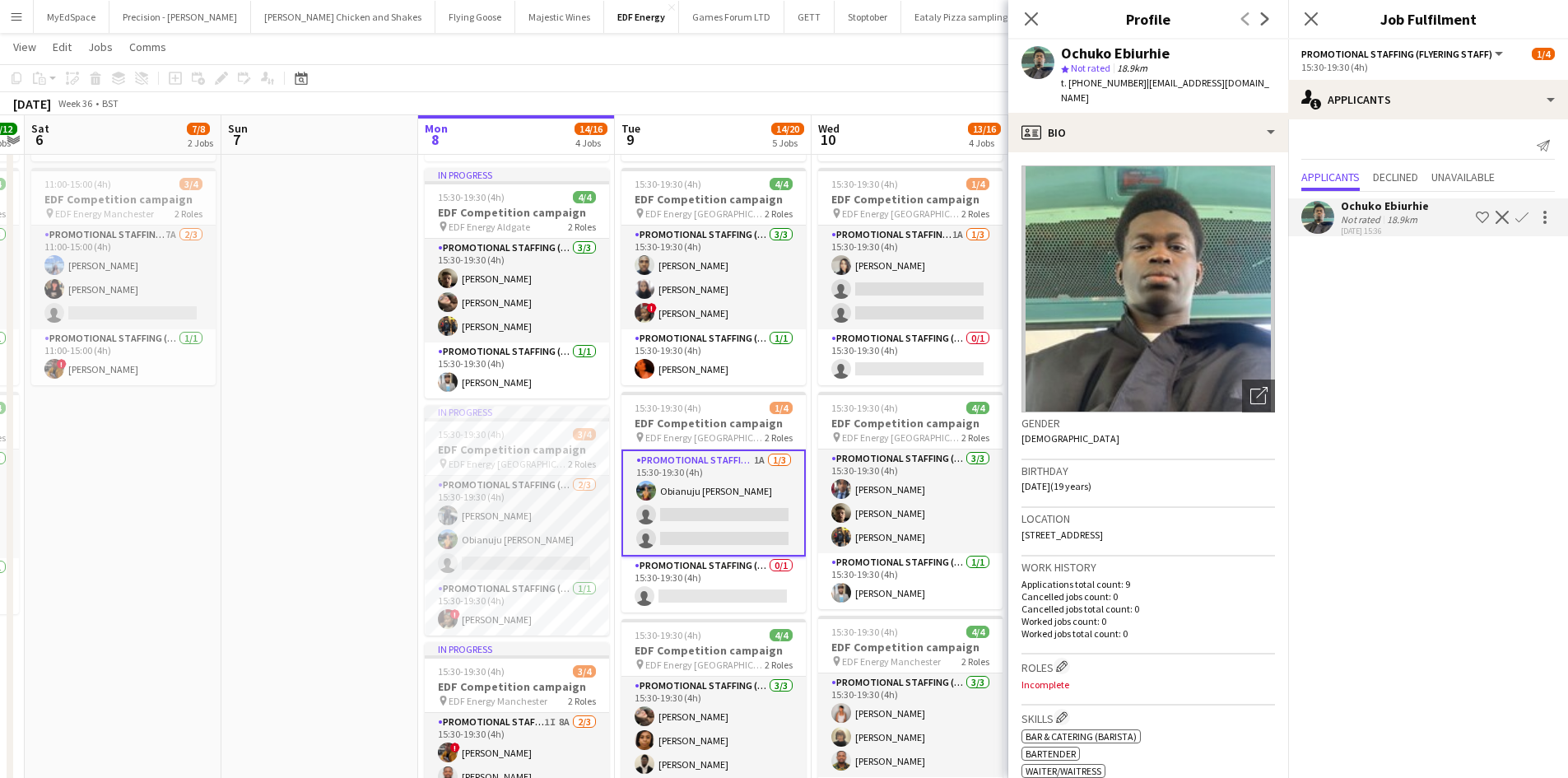
click at [253, 377] on app-date-cell at bounding box center [319, 554] width 197 height 1234
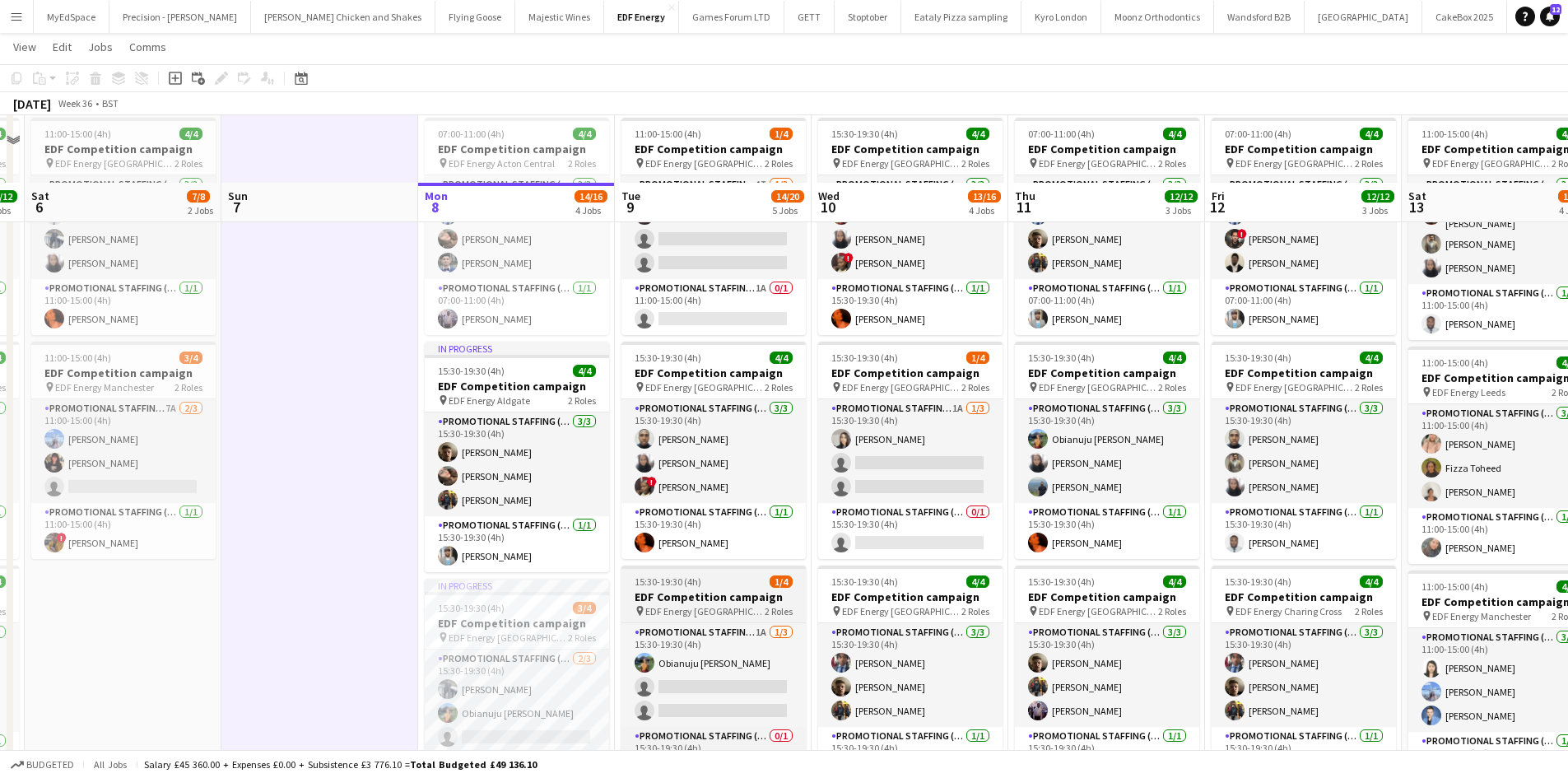
scroll to position [0, 0]
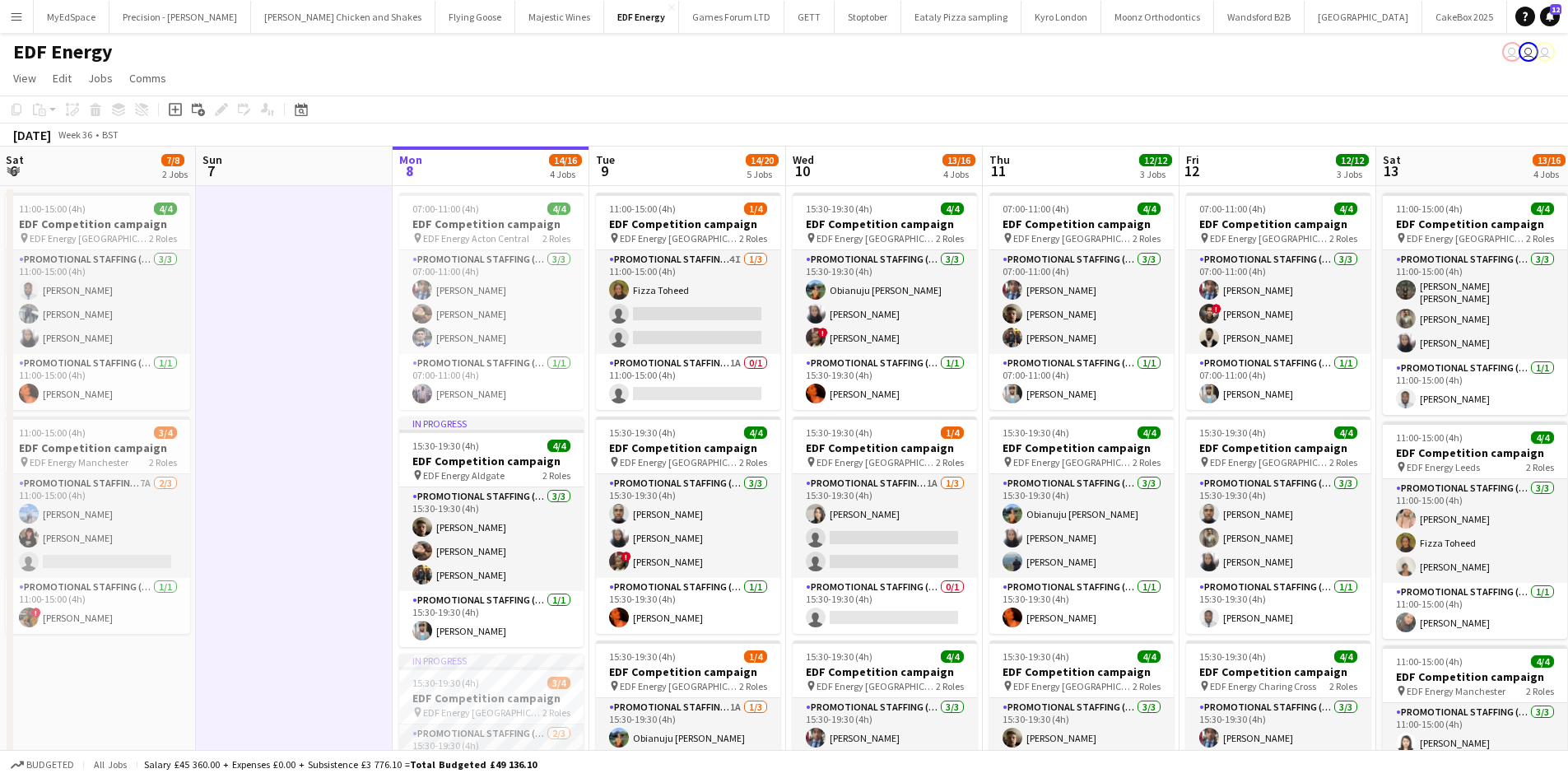
drag, startPoint x: 348, startPoint y: 336, endPoint x: 319, endPoint y: 343, distance: 29.8
click at [319, 343] on app-calendar-viewport "Wed 3 12/12 3 Jobs Thu 4 12/12 3 Jobs Fri 5 12/12 3 Jobs Sat 6 7/8 2 Jobs Sun 7…" at bounding box center [784, 783] width 1568 height 1274
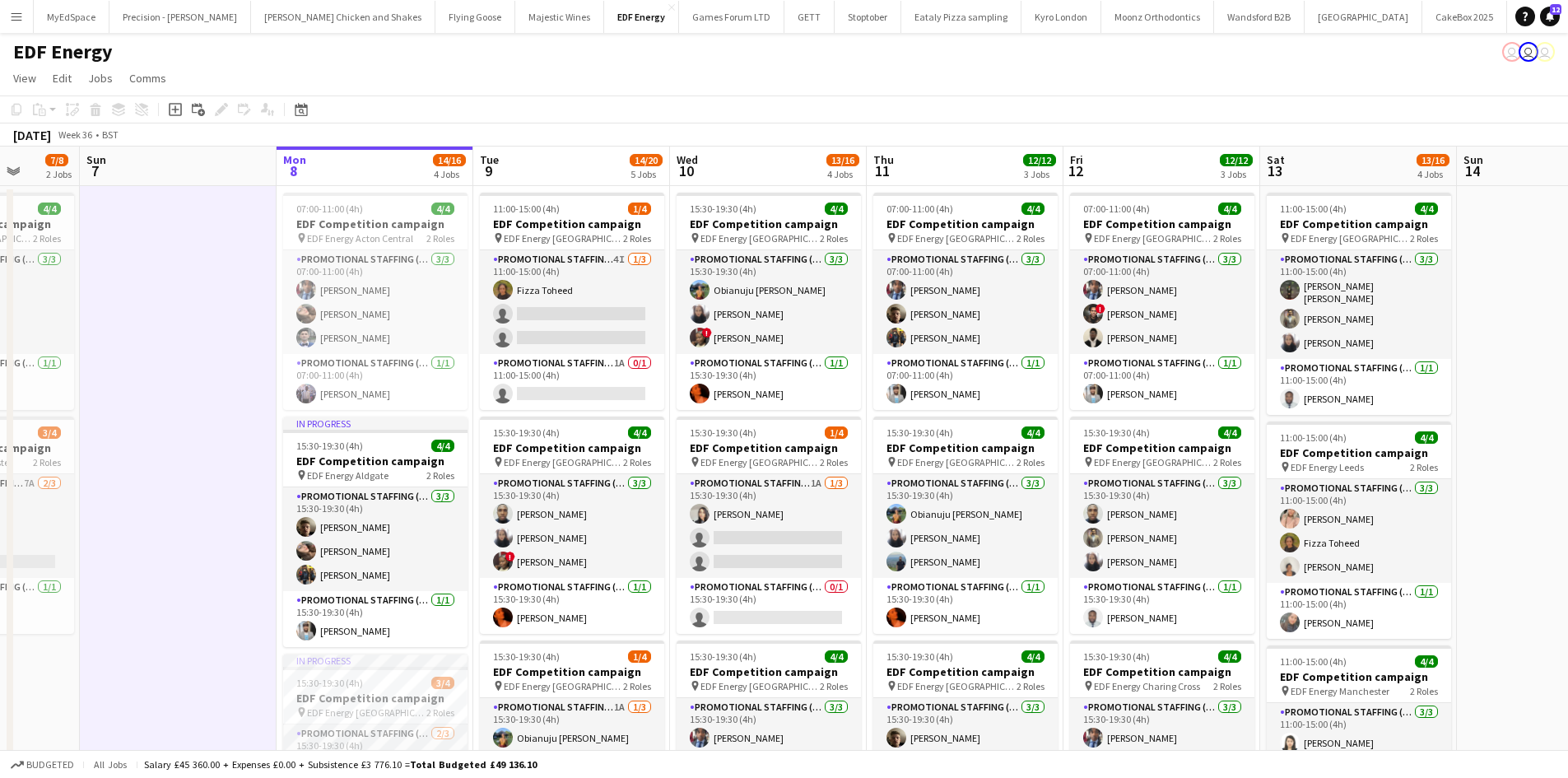
scroll to position [0, 714]
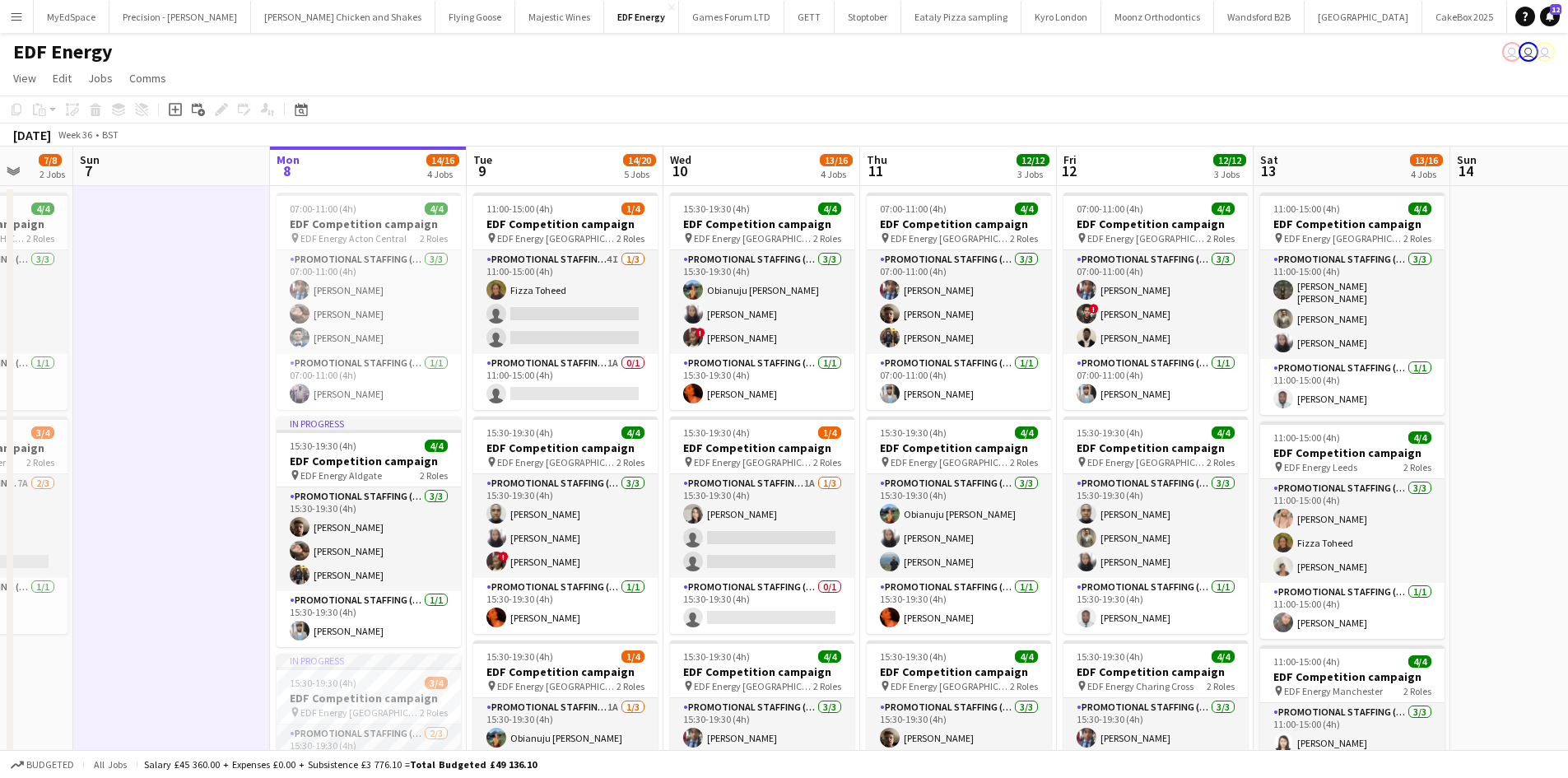
drag, startPoint x: 1029, startPoint y: 418, endPoint x: 941, endPoint y: 421, distance: 88.1
click at [941, 421] on app-calendar-viewport "Wed 3 12/12 3 Jobs Thu 4 12/12 3 Jobs Fri 5 12/12 3 Jobs Sat 6 7/8 2 Jobs Sun 7…" at bounding box center [784, 783] width 1568 height 1274
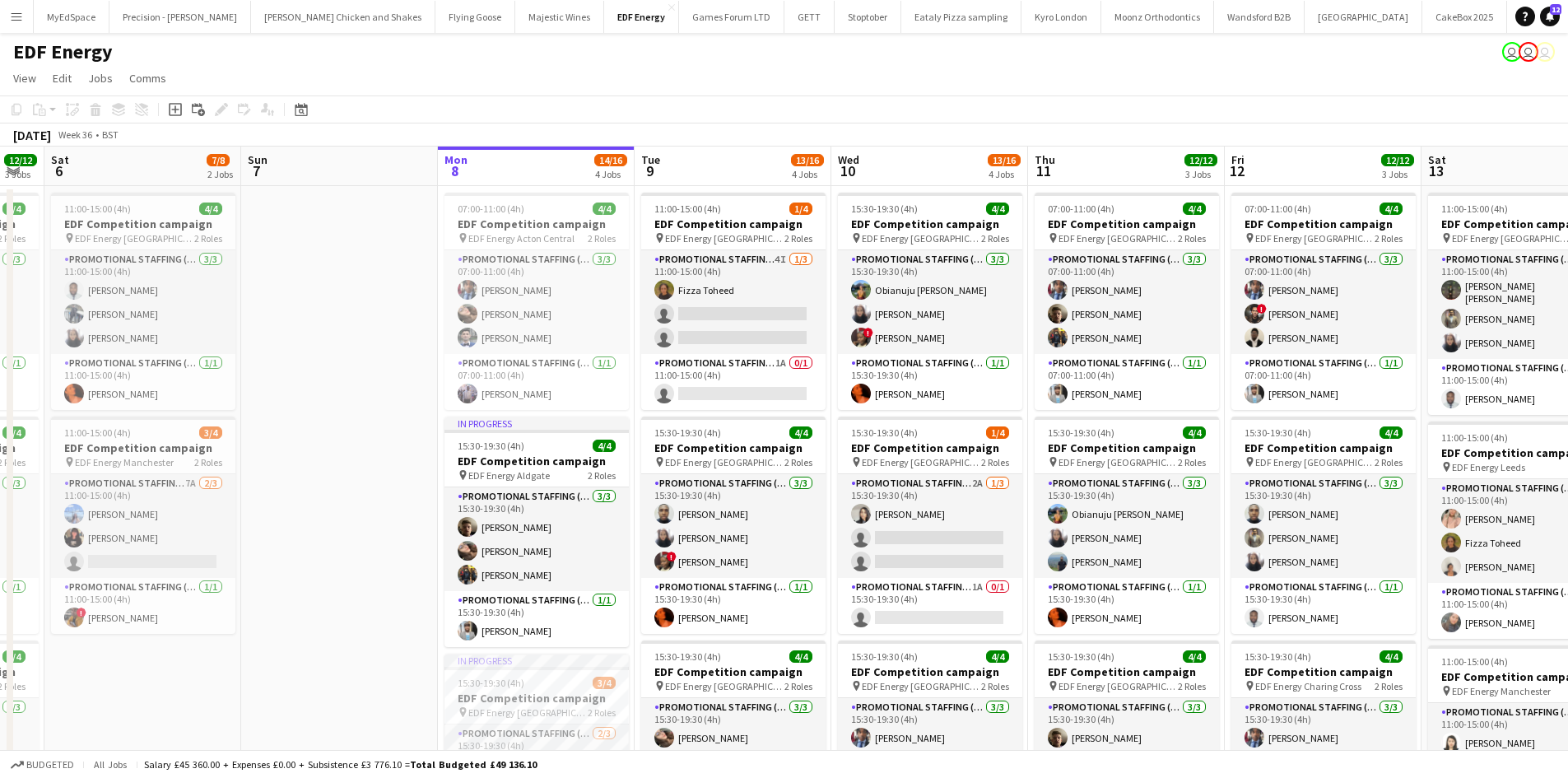
drag, startPoint x: 1239, startPoint y: 379, endPoint x: 990, endPoint y: 362, distance: 249.6
click at [991, 362] on app-calendar-viewport "Wed 3 12/12 3 Jobs Thu 4 12/12 3 Jobs Fri 5 12/12 3 Jobs Sat 6 7/8 2 Jobs Sun 7…" at bounding box center [784, 678] width 1568 height 1064
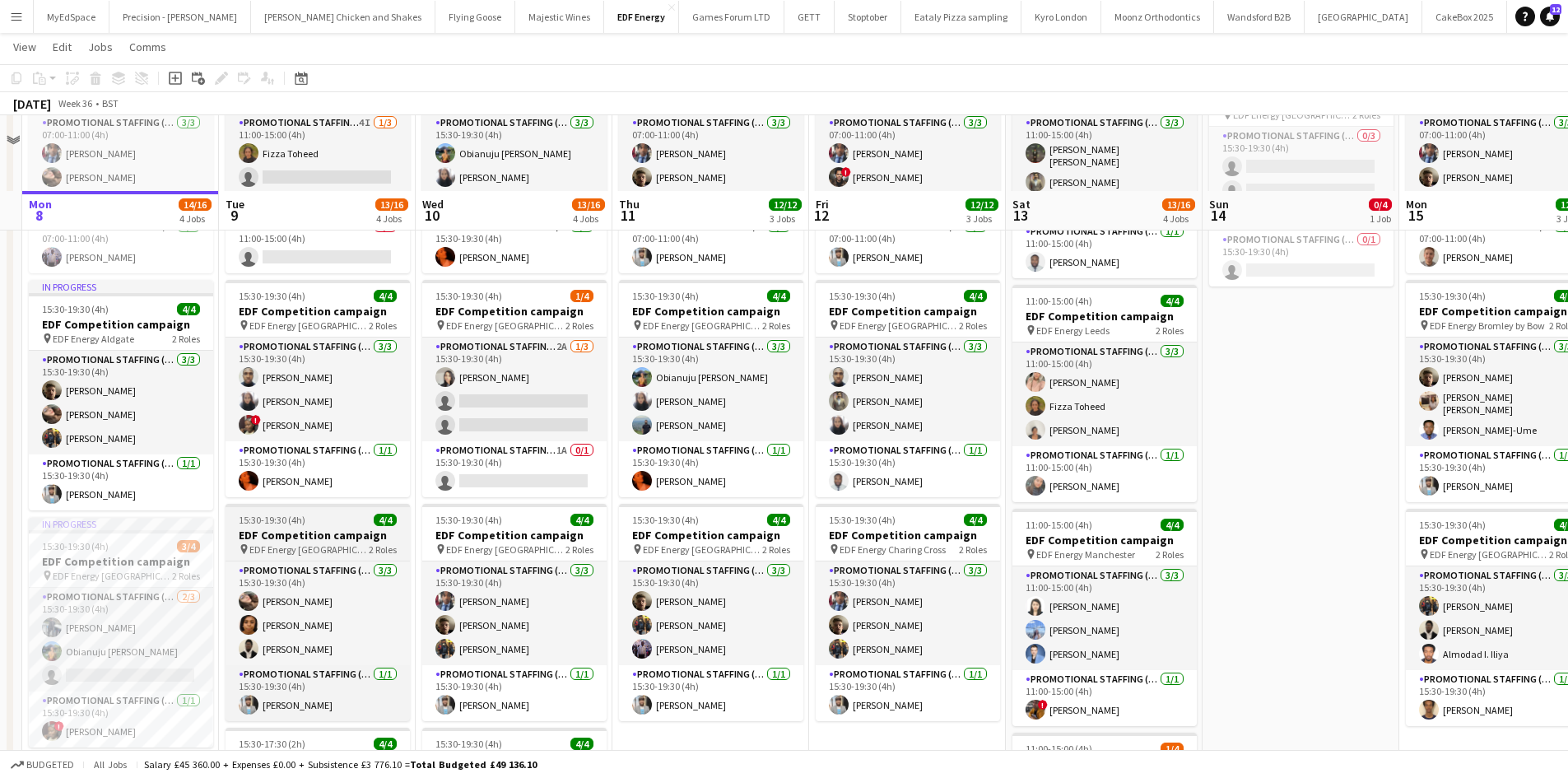
scroll to position [330, 0]
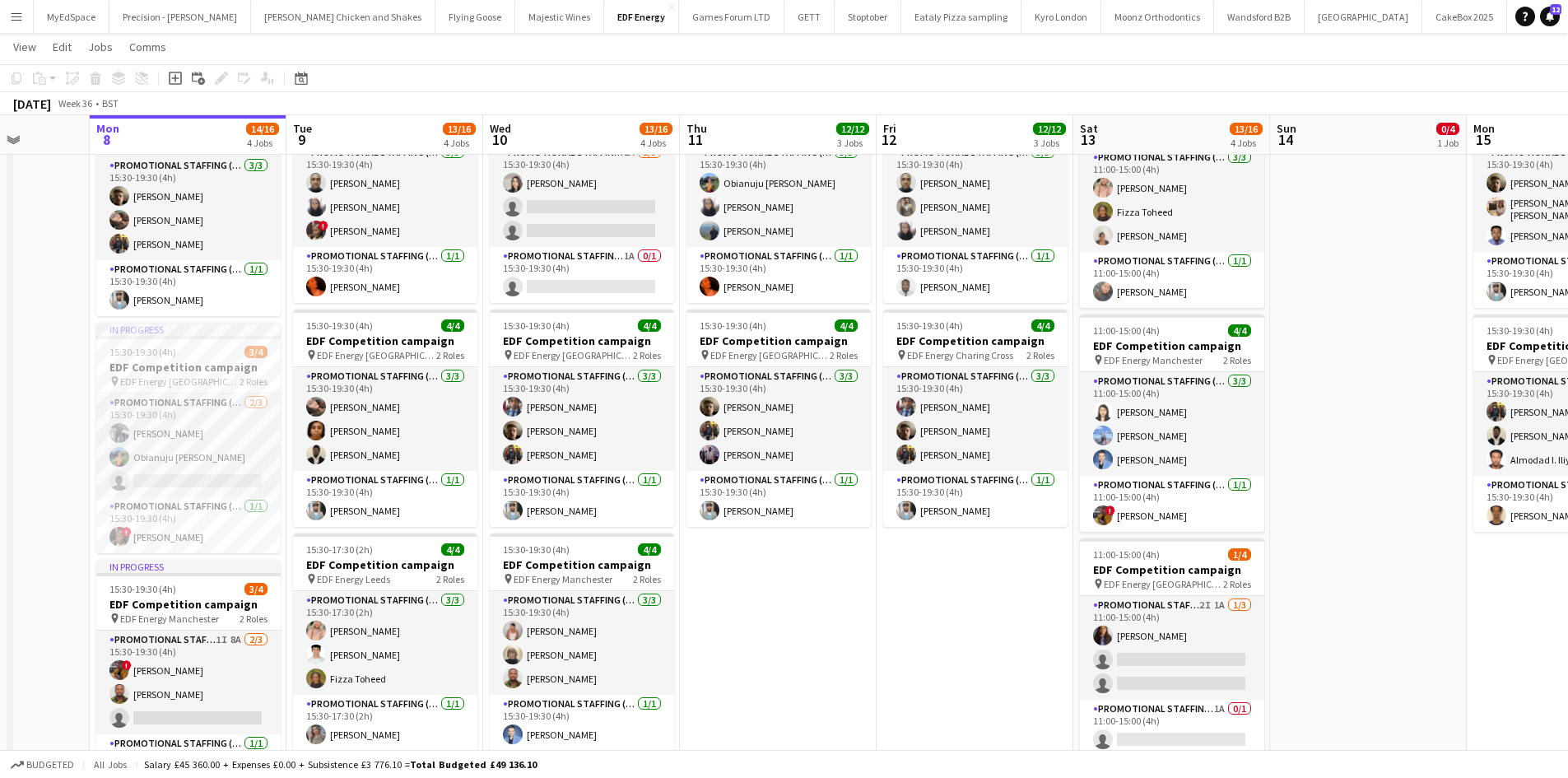
drag, startPoint x: 364, startPoint y: 361, endPoint x: 751, endPoint y: 373, distance: 387.2
click at [751, 373] on app-calendar-viewport "Fri 5 12/12 3 Jobs Sat 6 7/8 2 Jobs Sun 7 Mon 8 14/16 4 Jobs Tue 9 13/16 4 Jobs…" at bounding box center [784, 307] width 1568 height 1145
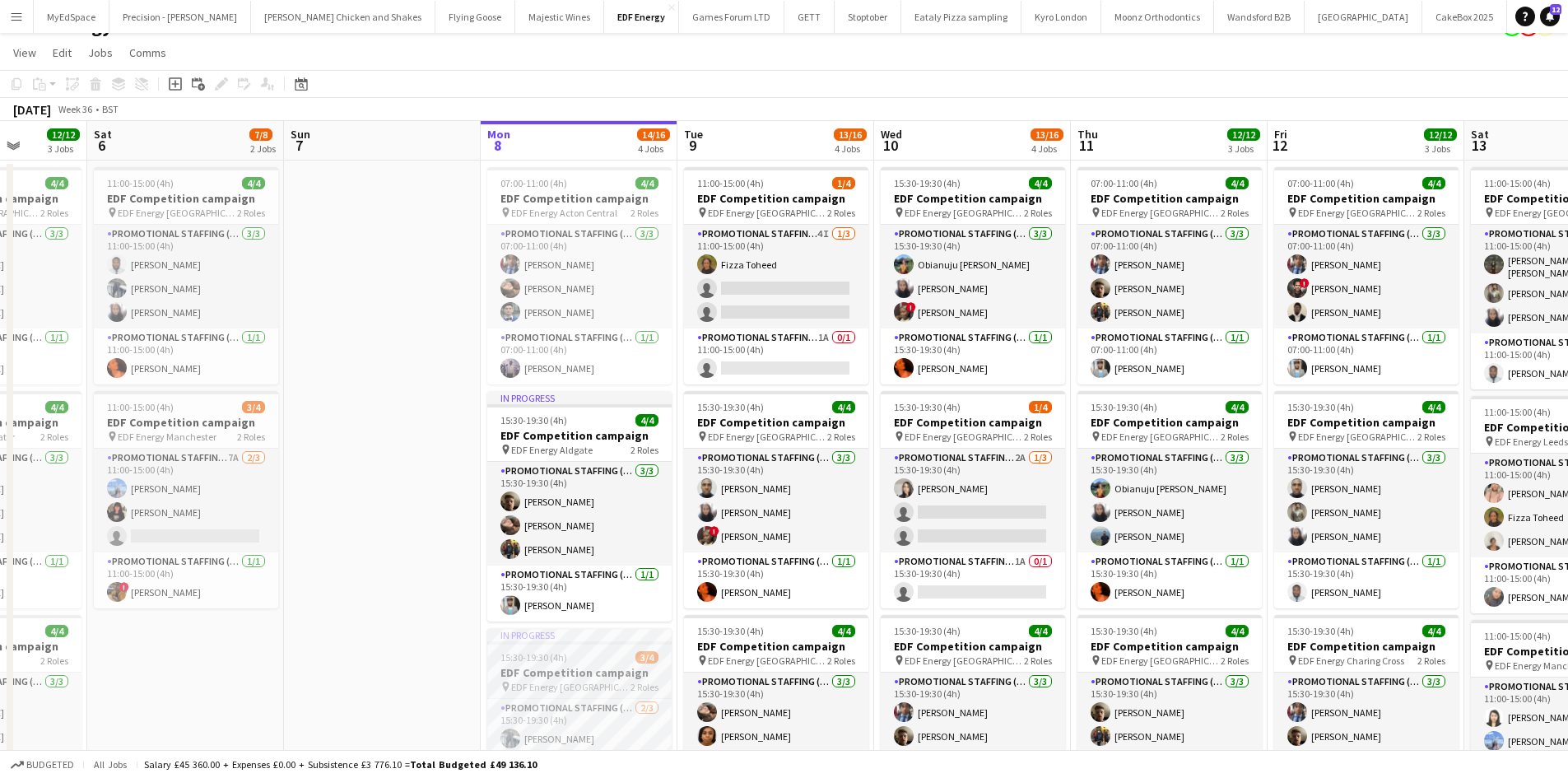
scroll to position [164, 0]
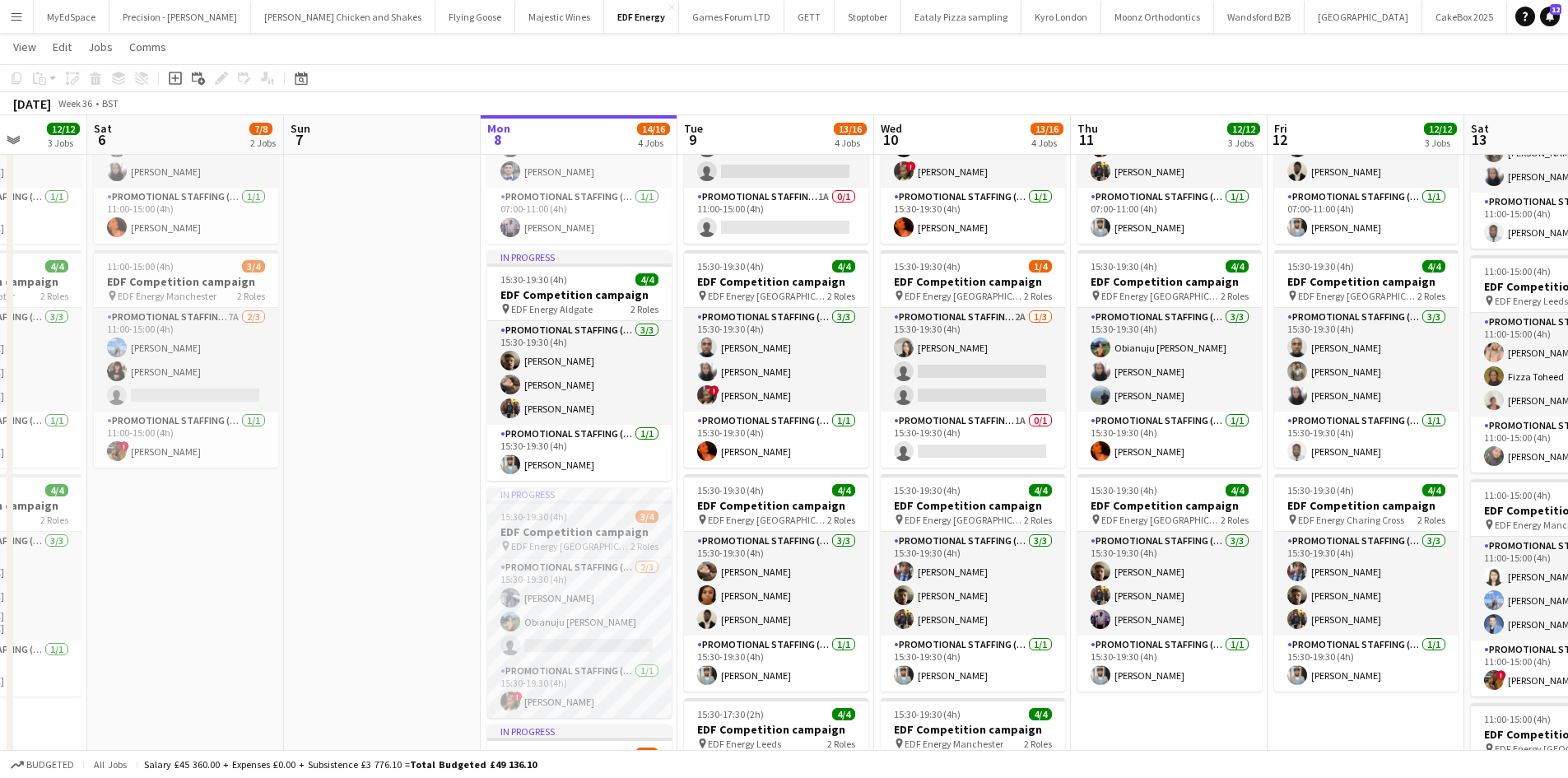
click at [621, 538] on h3 "EDF Competition campaign" at bounding box center [580, 532] width 184 height 15
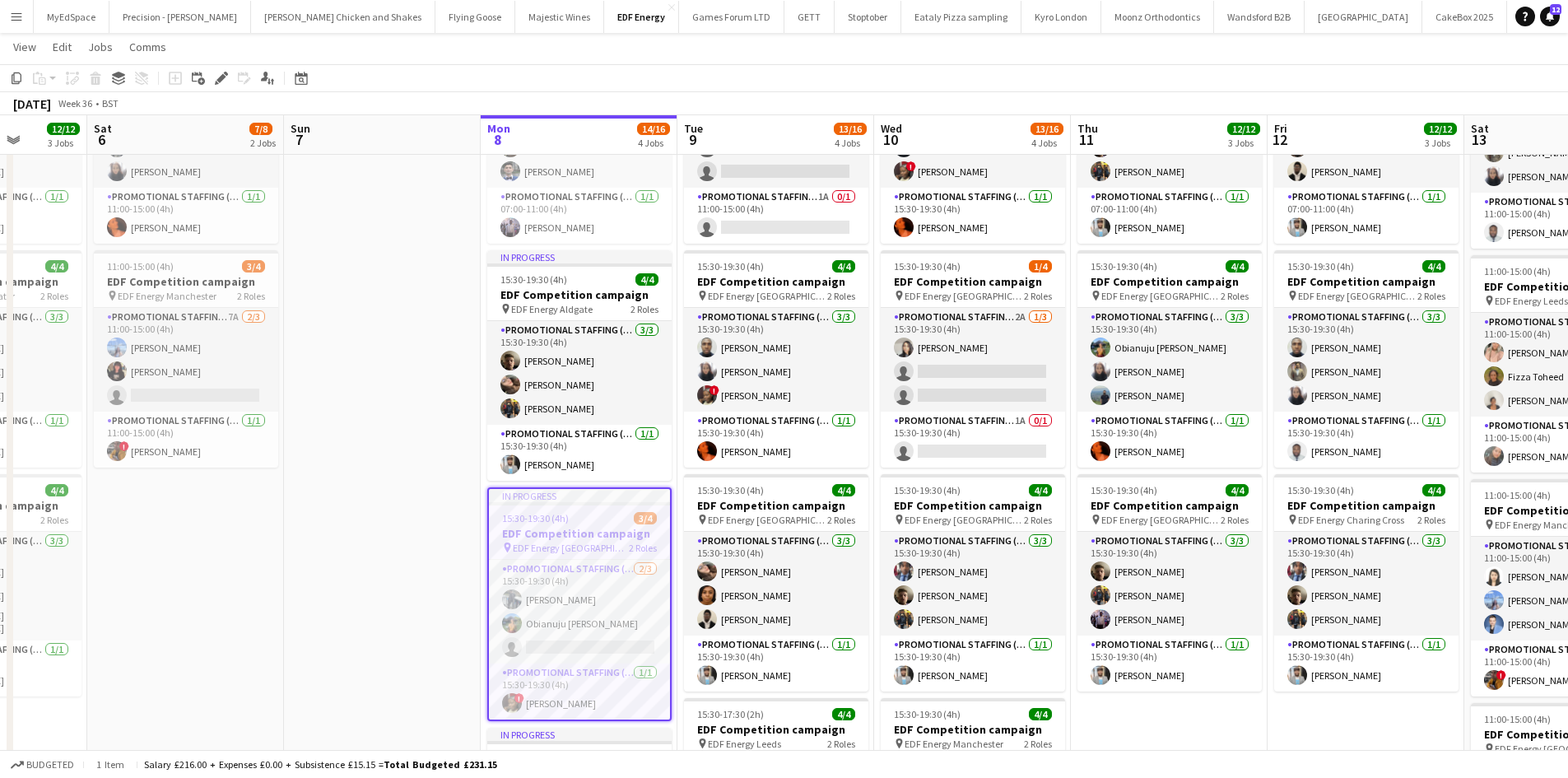
click at [392, 351] on app-date-cell at bounding box center [382, 532] width 197 height 1025
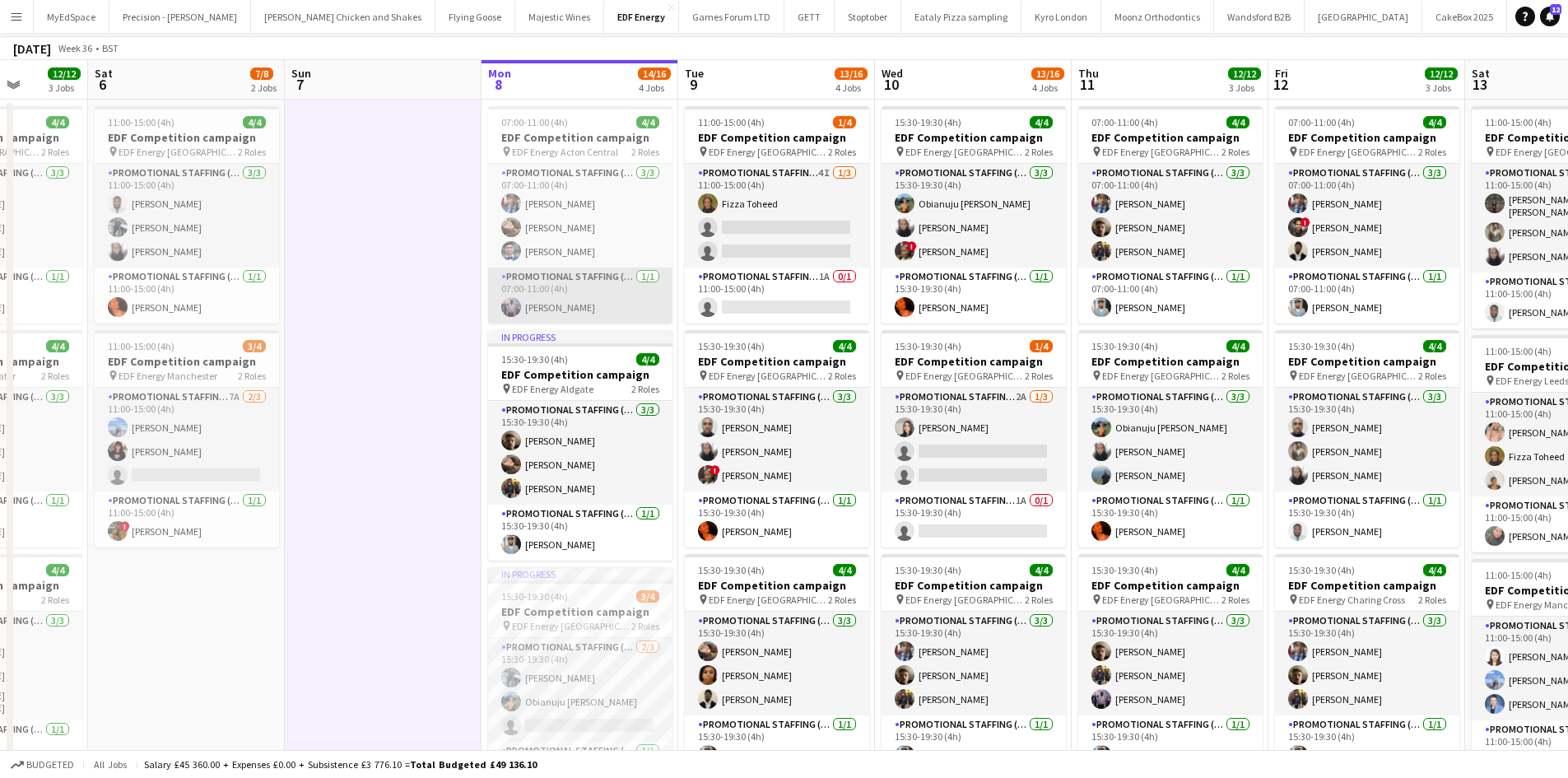
scroll to position [0, 0]
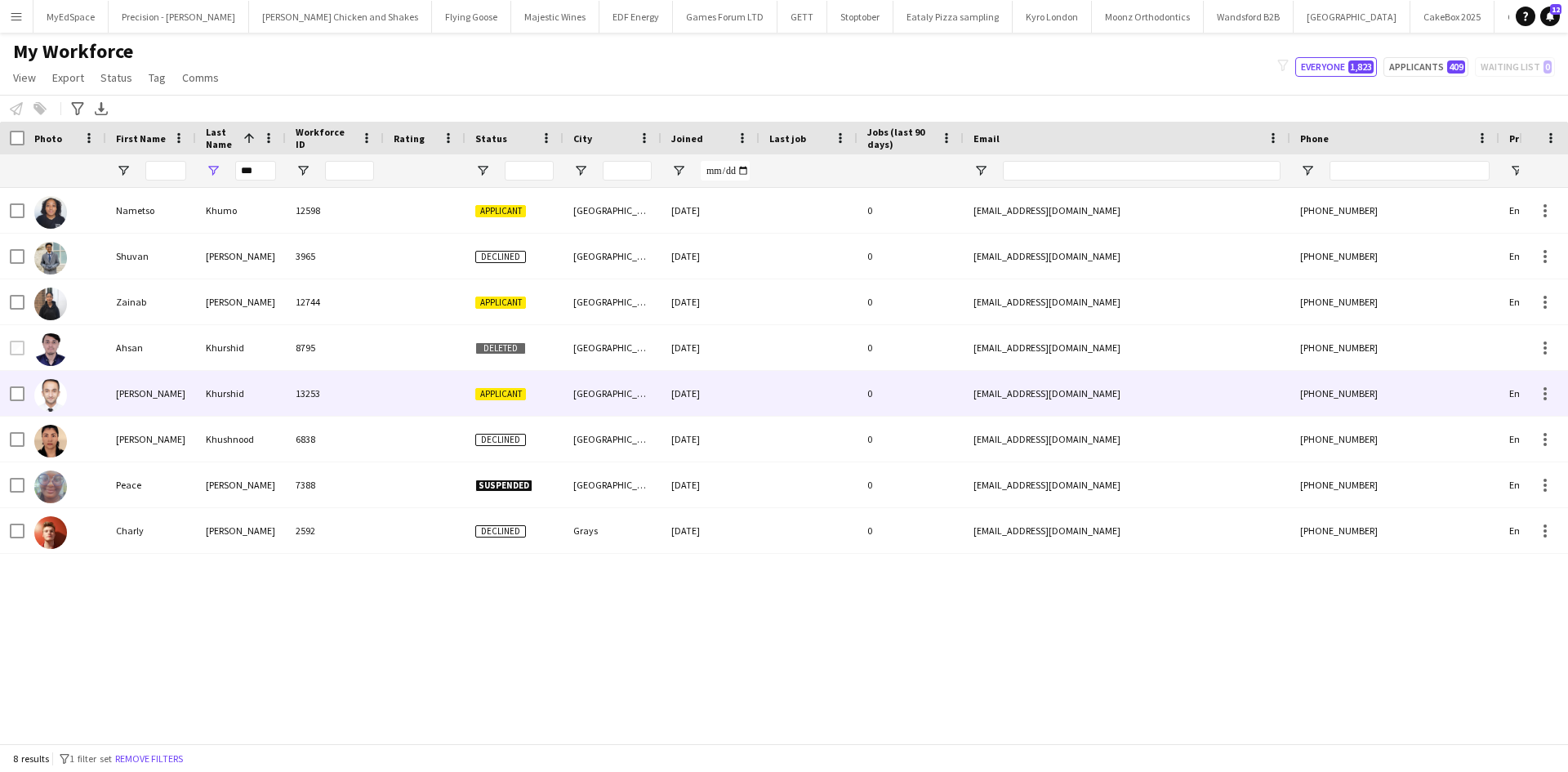
click at [184, 389] on div "Muhammad Murad" at bounding box center [150, 393] width 90 height 45
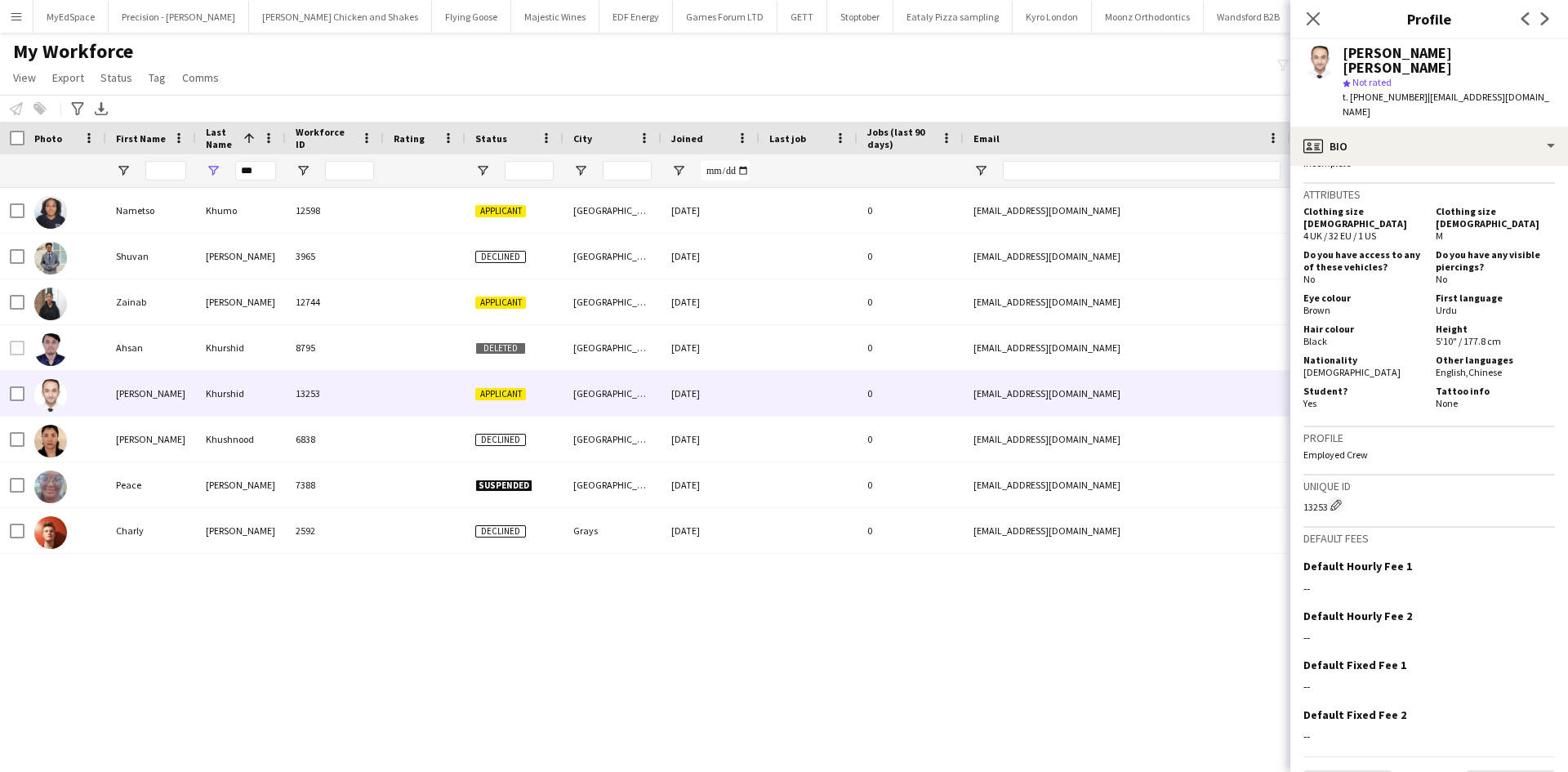
scroll to position [722, 0]
click at [242, 170] on input "***" at bounding box center [256, 171] width 41 height 20
click at [248, 172] on input "***" at bounding box center [256, 171] width 41 height 20
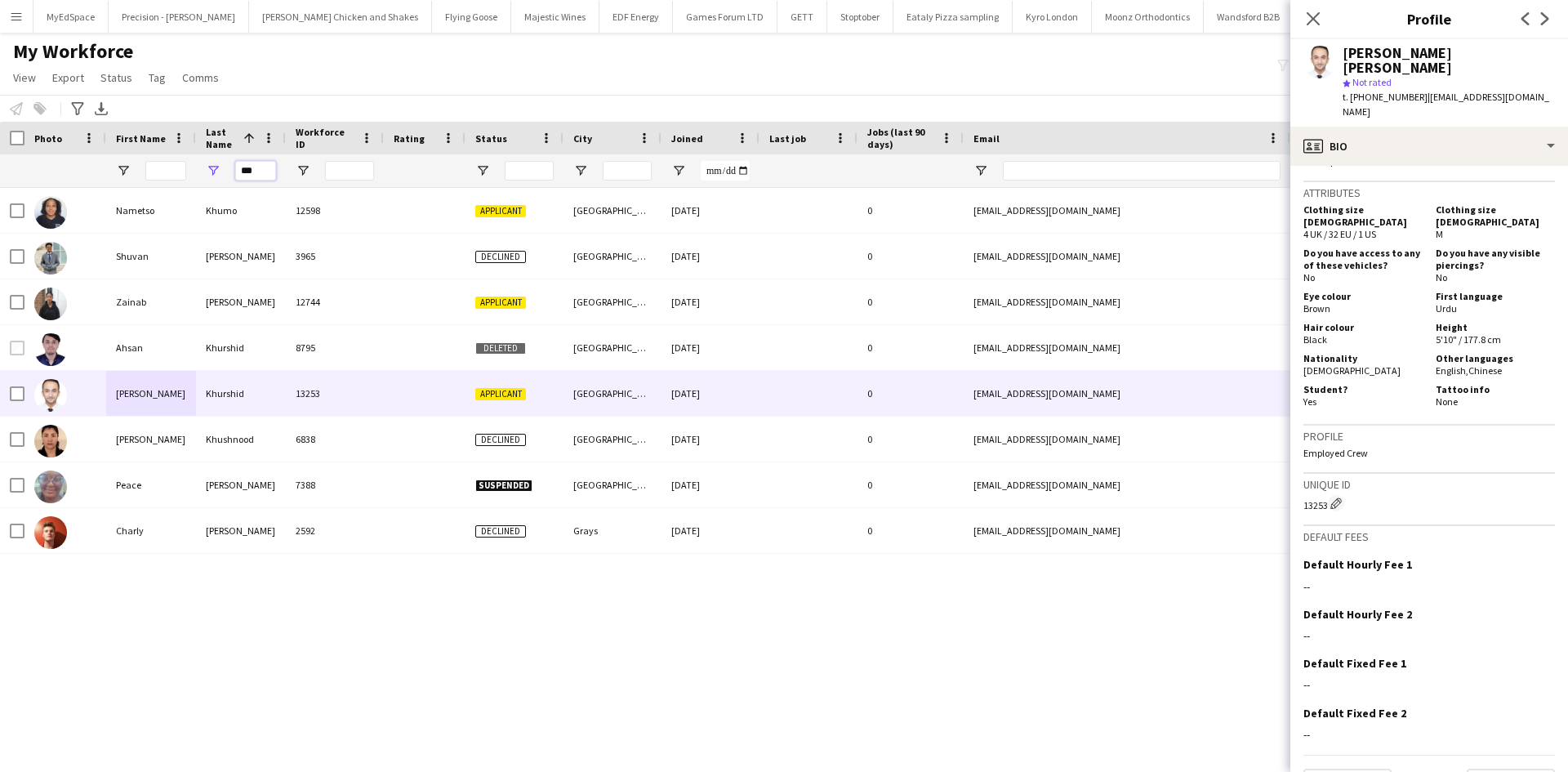
click at [248, 171] on input "***" at bounding box center [256, 171] width 41 height 20
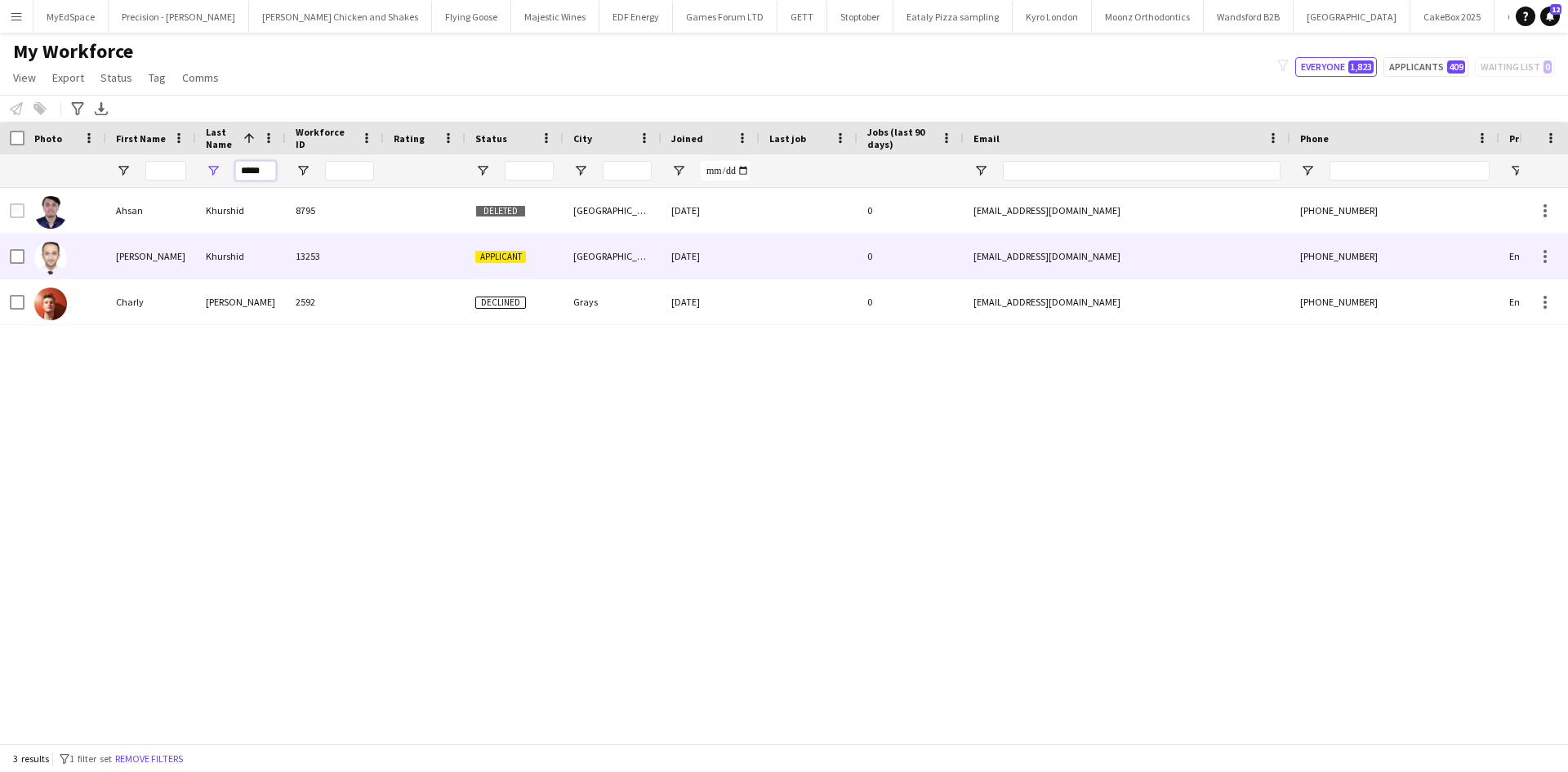
type input "*****"
click at [175, 261] on div "Muhammad Murad" at bounding box center [150, 256] width 90 height 45
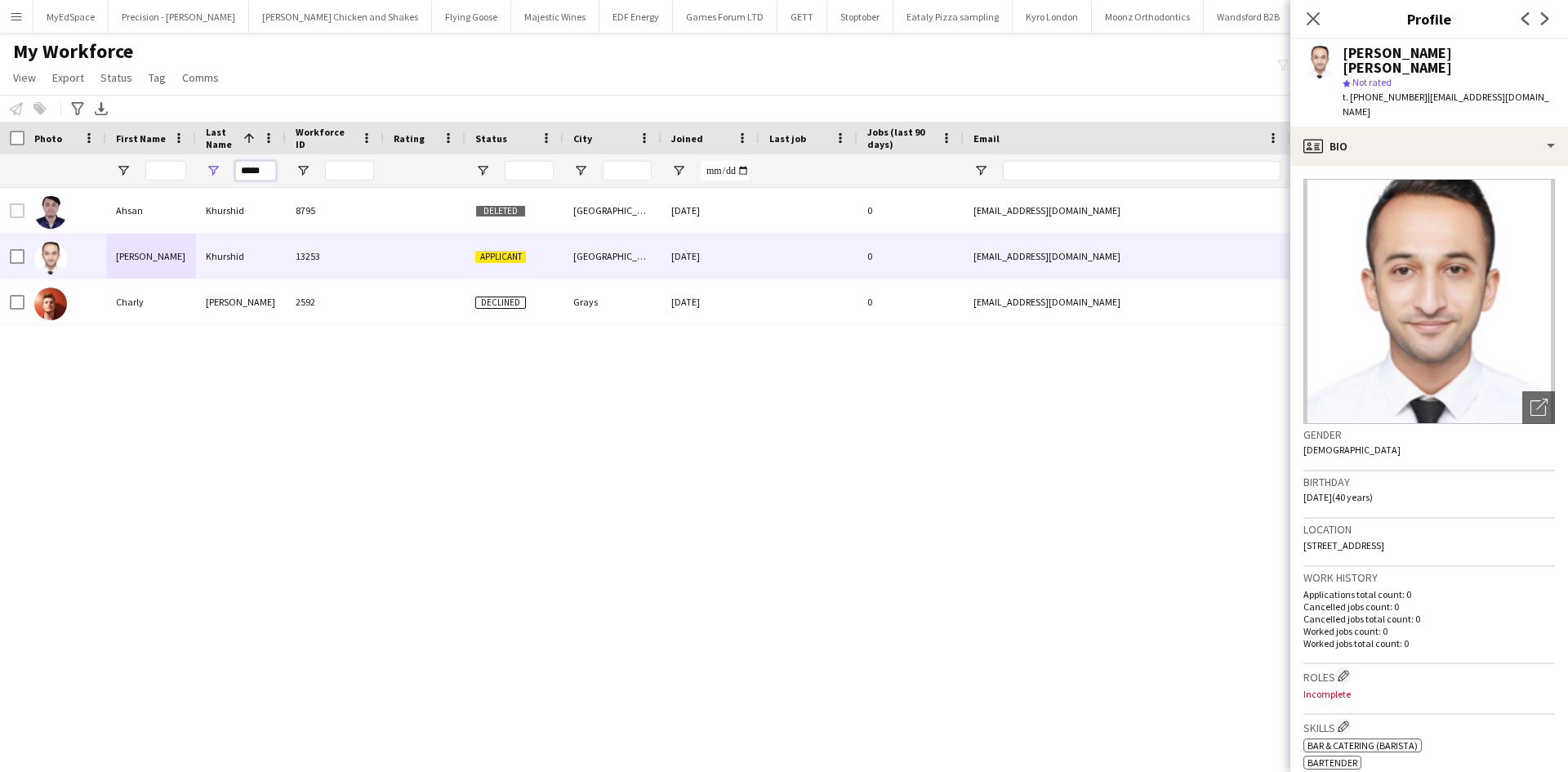
click at [258, 176] on input "*****" at bounding box center [256, 171] width 41 height 20
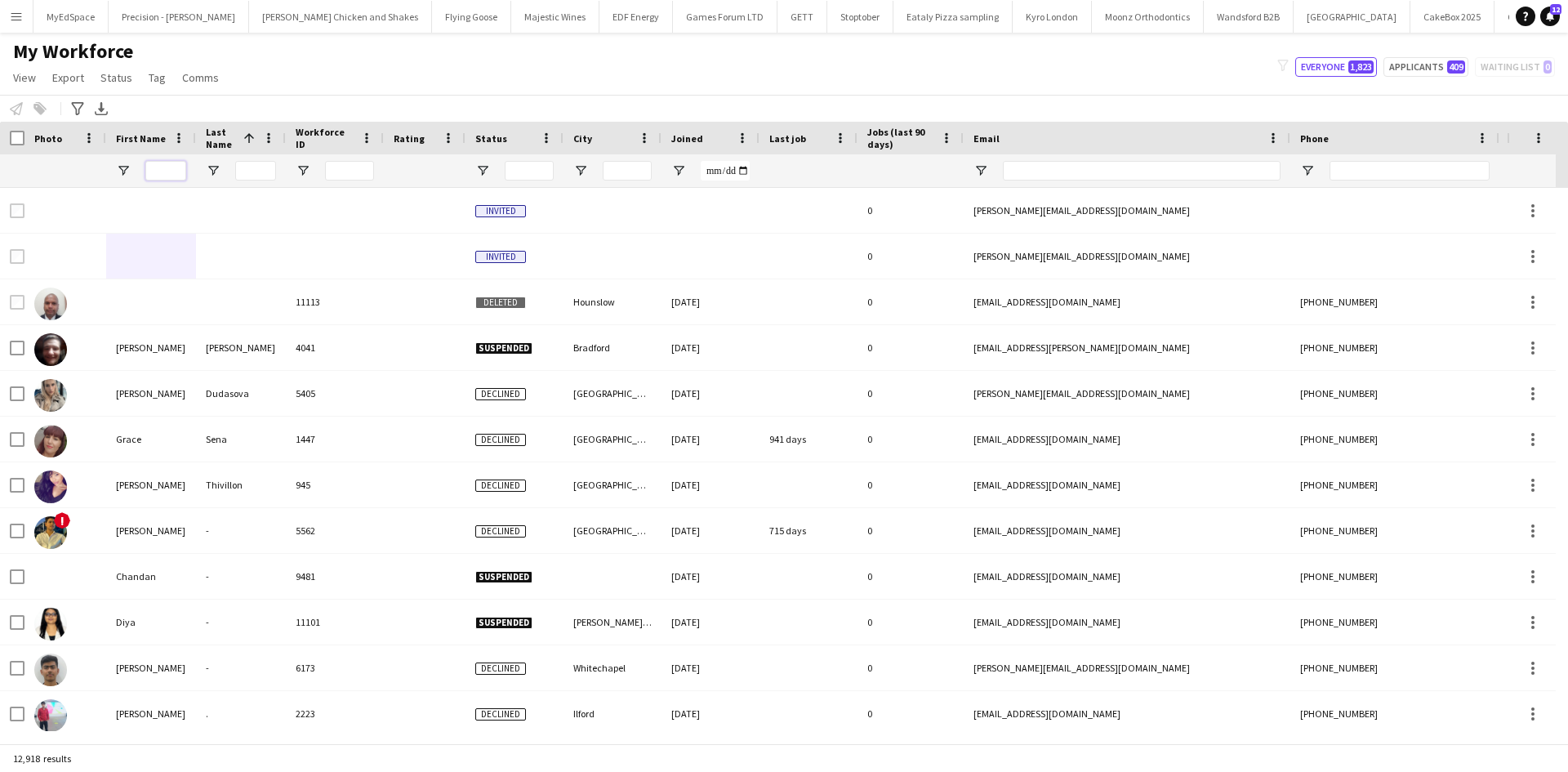
click at [174, 178] on input "First Name Filter Input" at bounding box center [166, 171] width 41 height 20
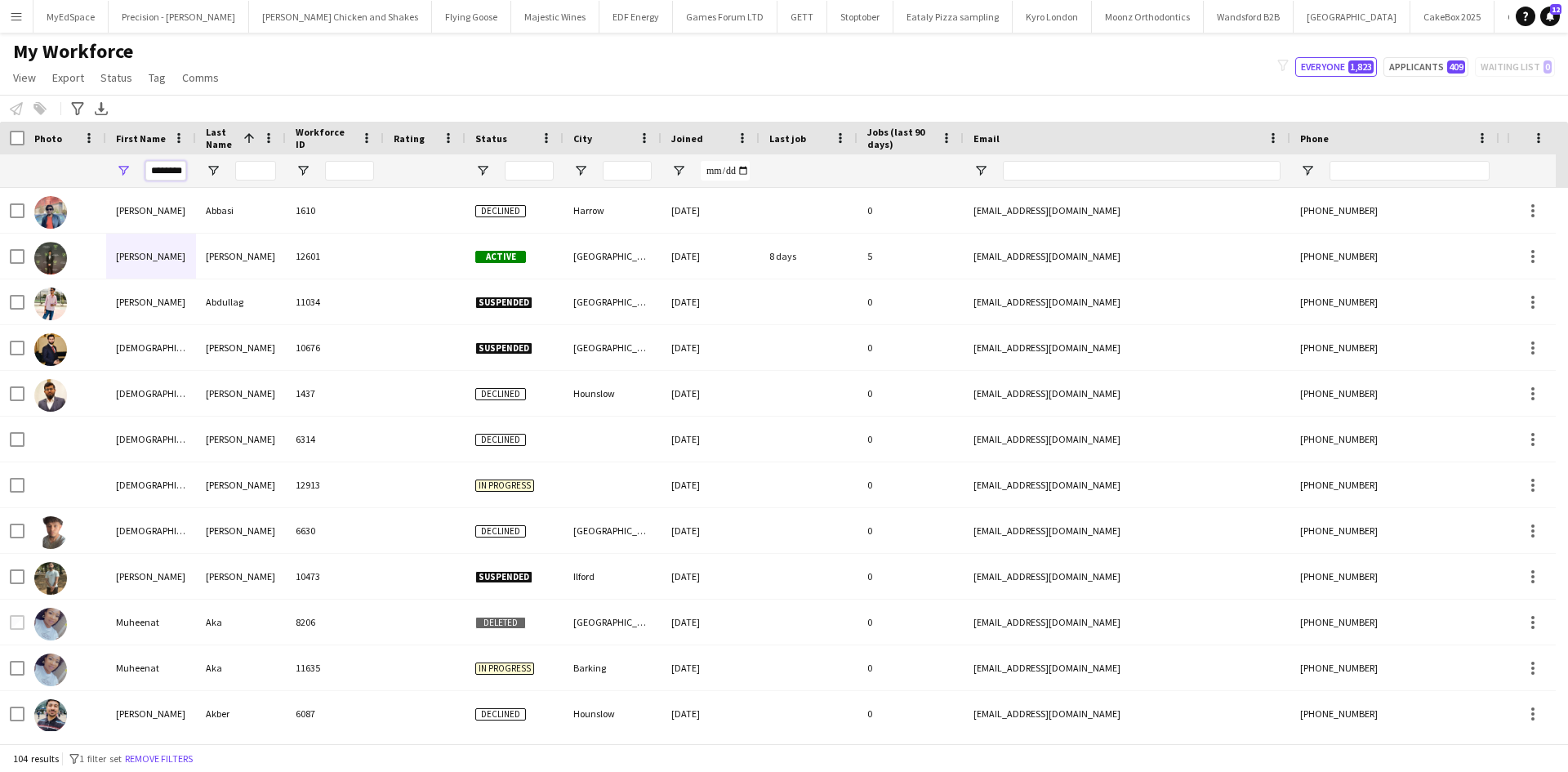
scroll to position [0, 17]
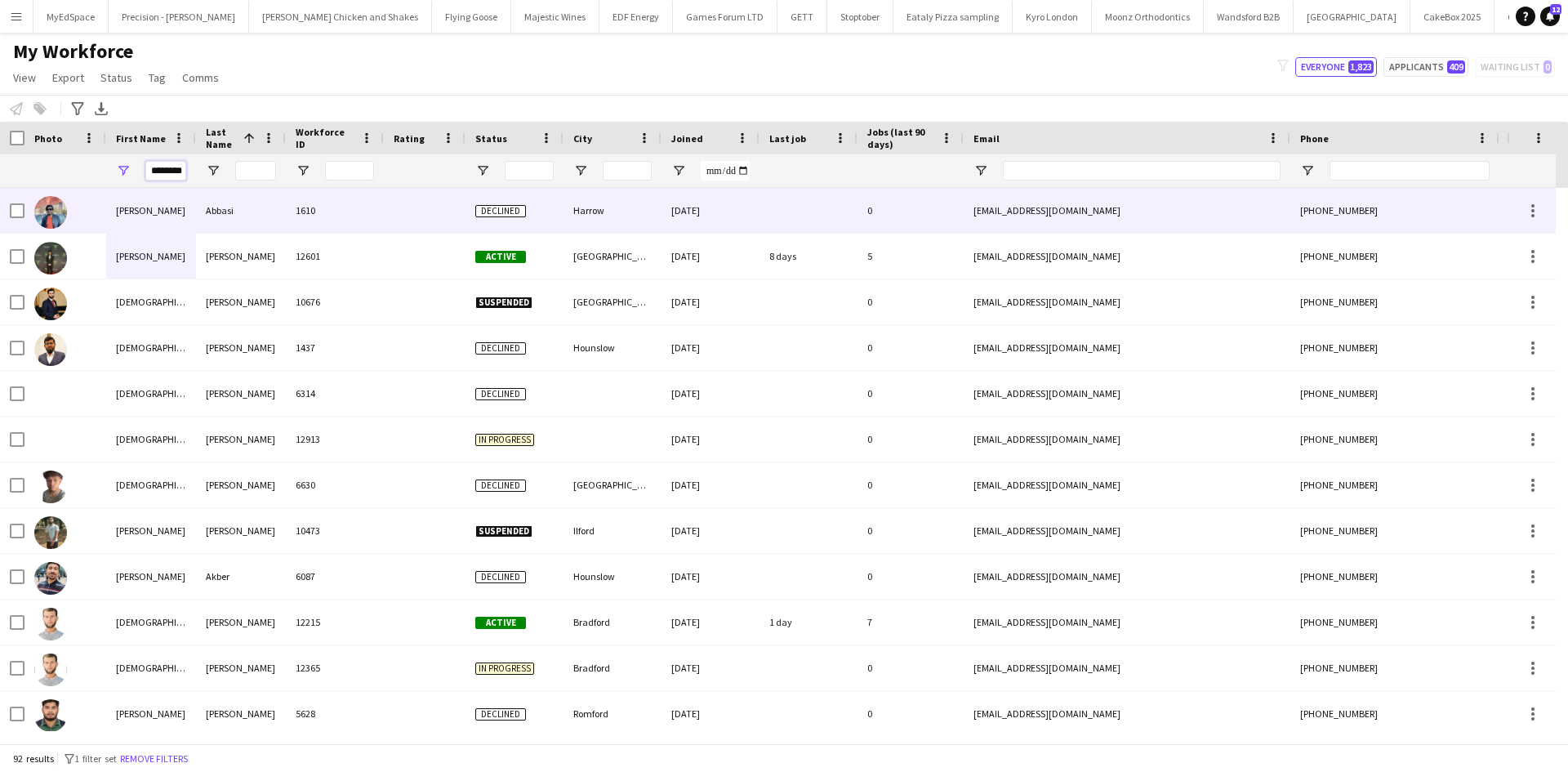
type input "********"
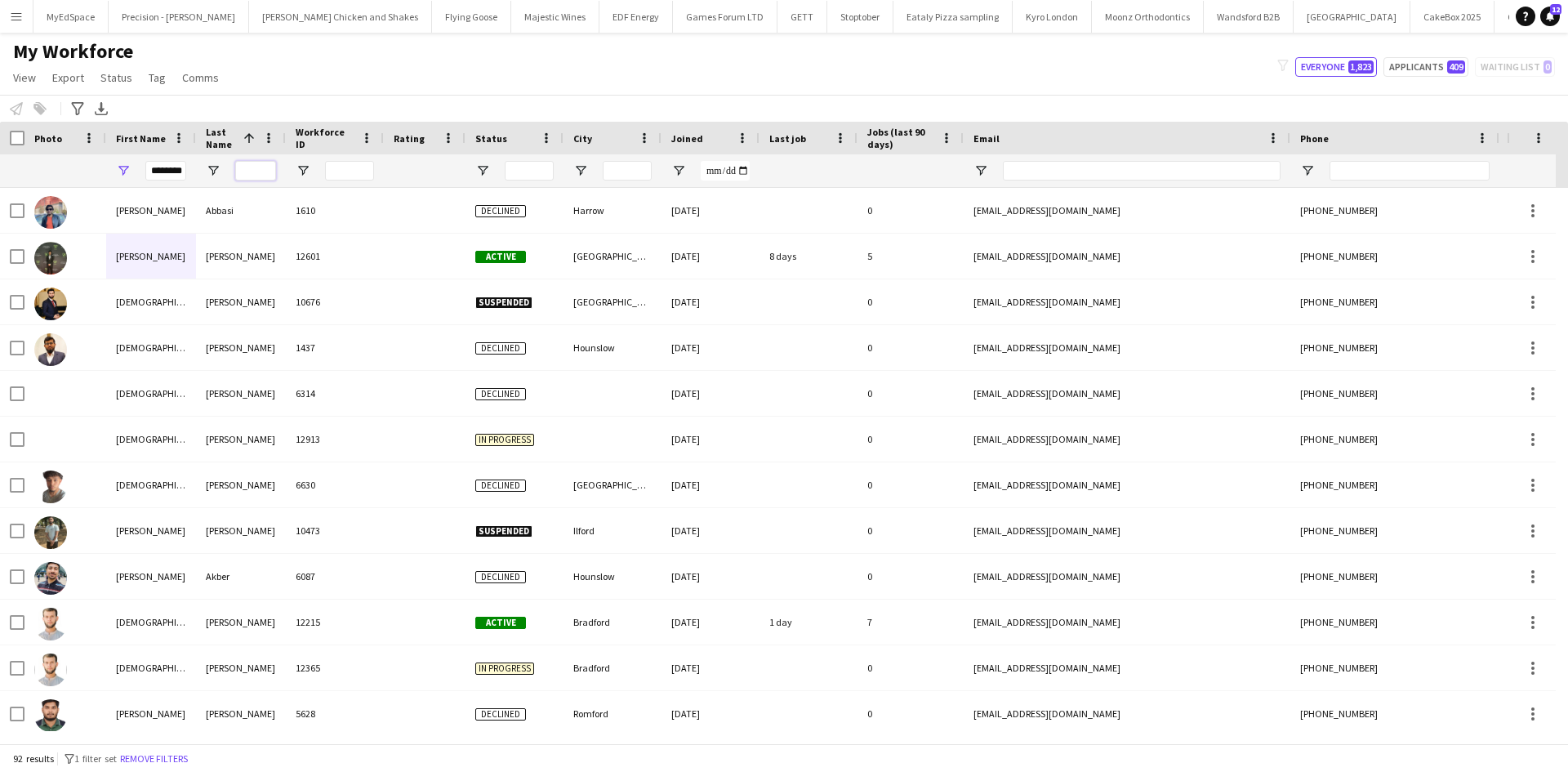
click at [248, 177] on input "Last Name Filter Input" at bounding box center [256, 171] width 41 height 20
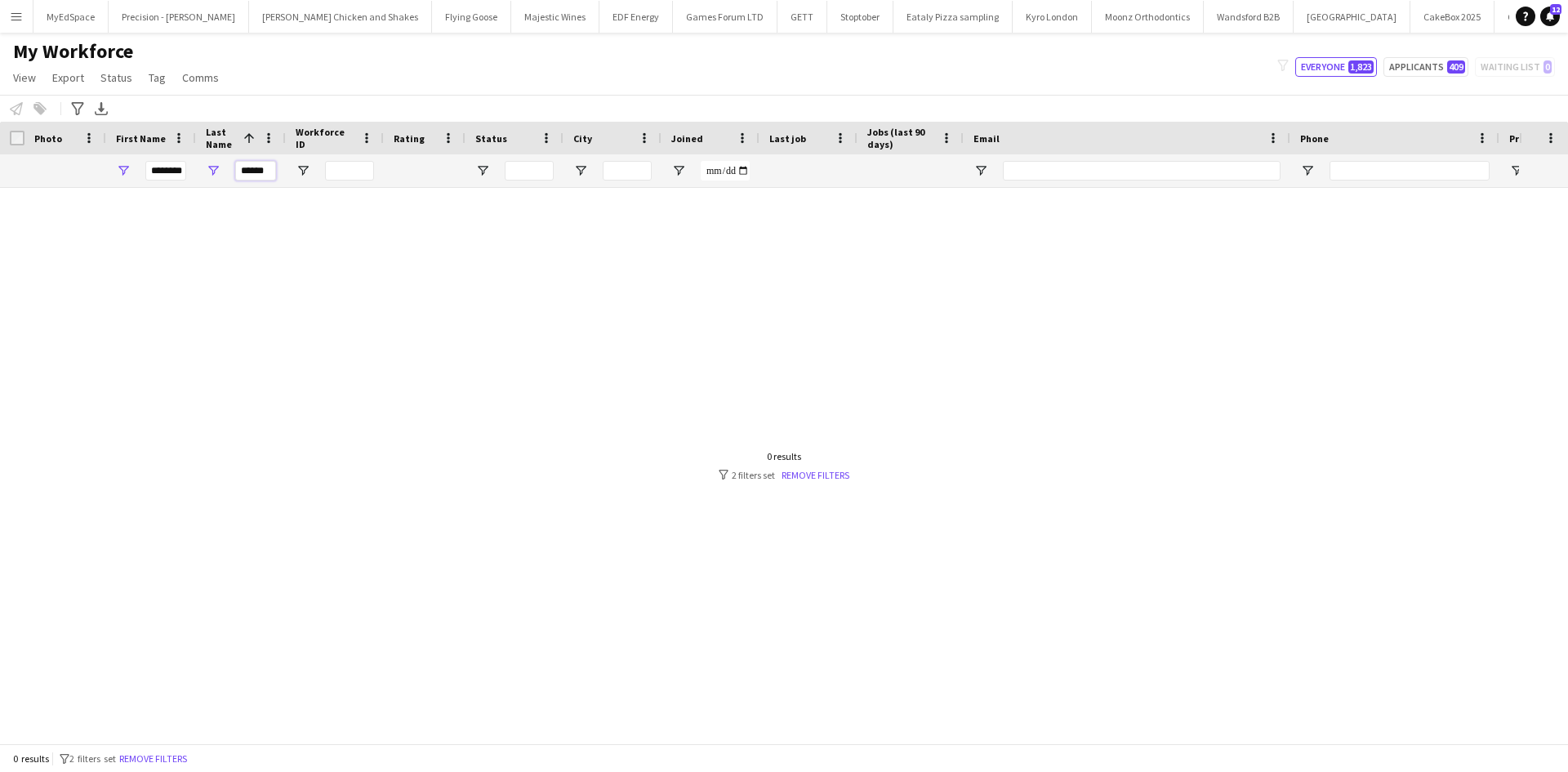
type input "******"
click at [151, 176] on input "********" at bounding box center [166, 171] width 41 height 20
click at [150, 176] on input "********" at bounding box center [166, 171] width 41 height 20
click at [161, 173] on input "********" at bounding box center [166, 171] width 41 height 20
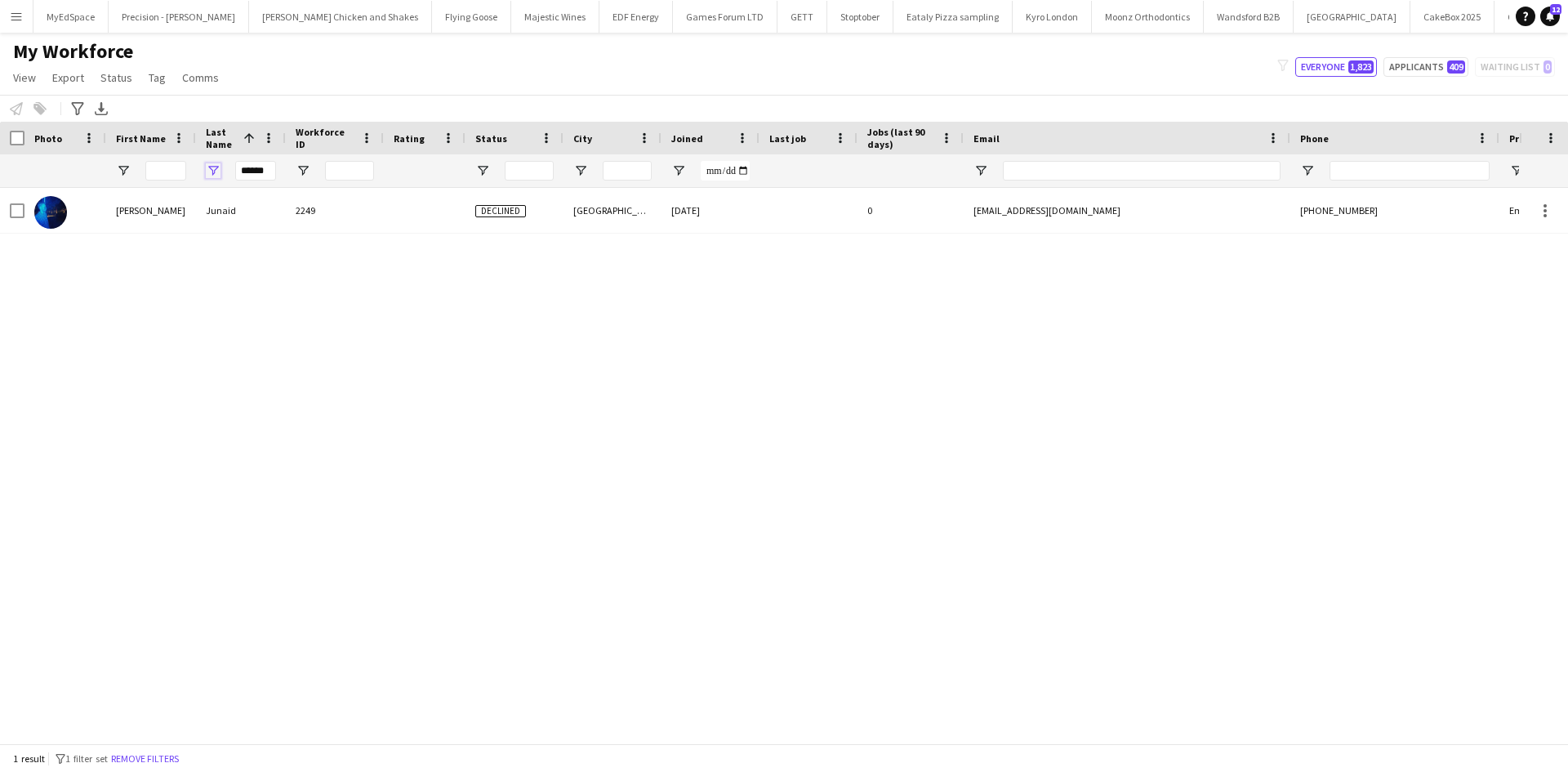
click at [219, 172] on span "Open Filter Menu" at bounding box center [213, 170] width 15 height 15
click at [258, 167] on input "******" at bounding box center [256, 171] width 41 height 20
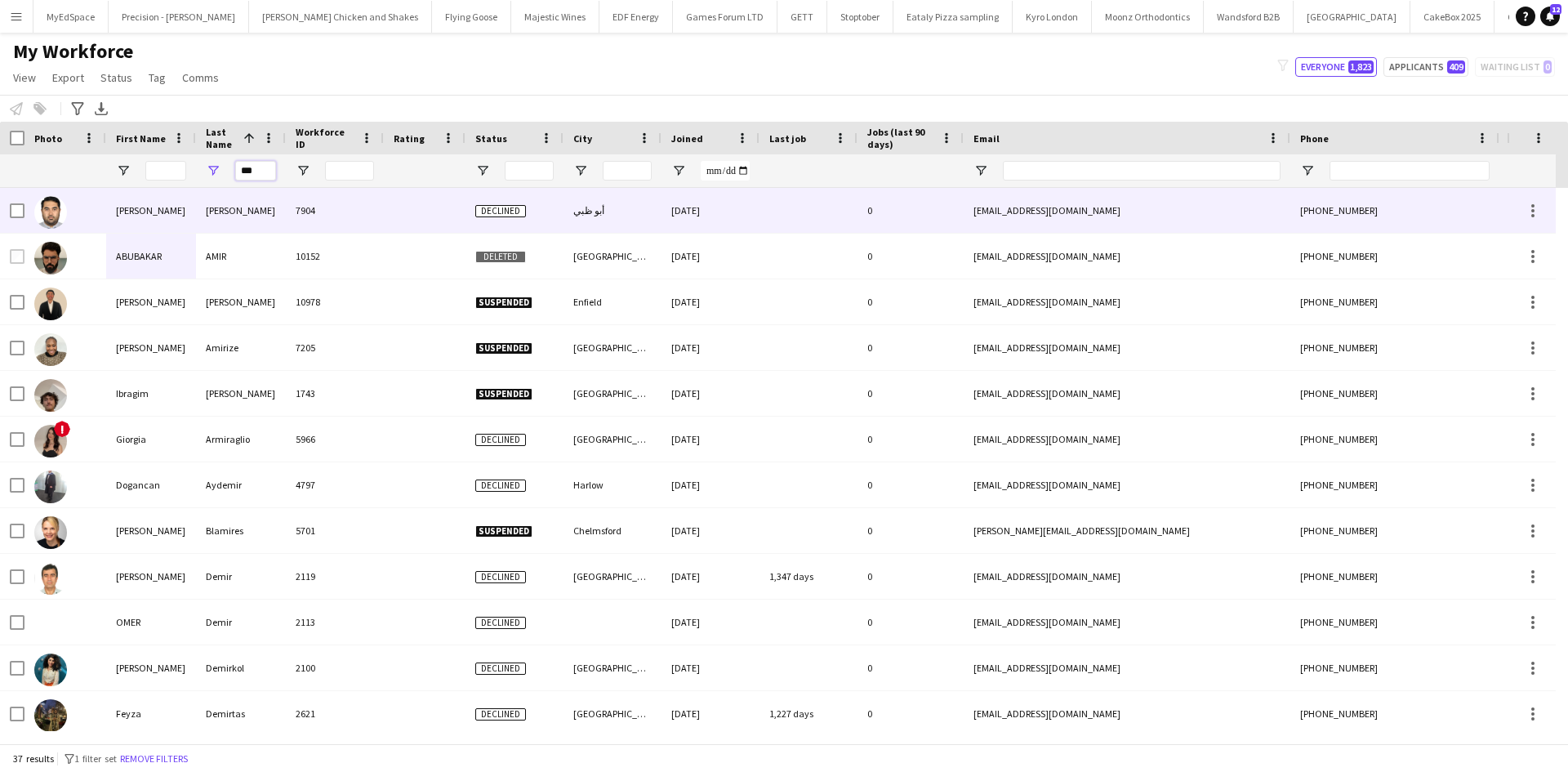
type input "***"
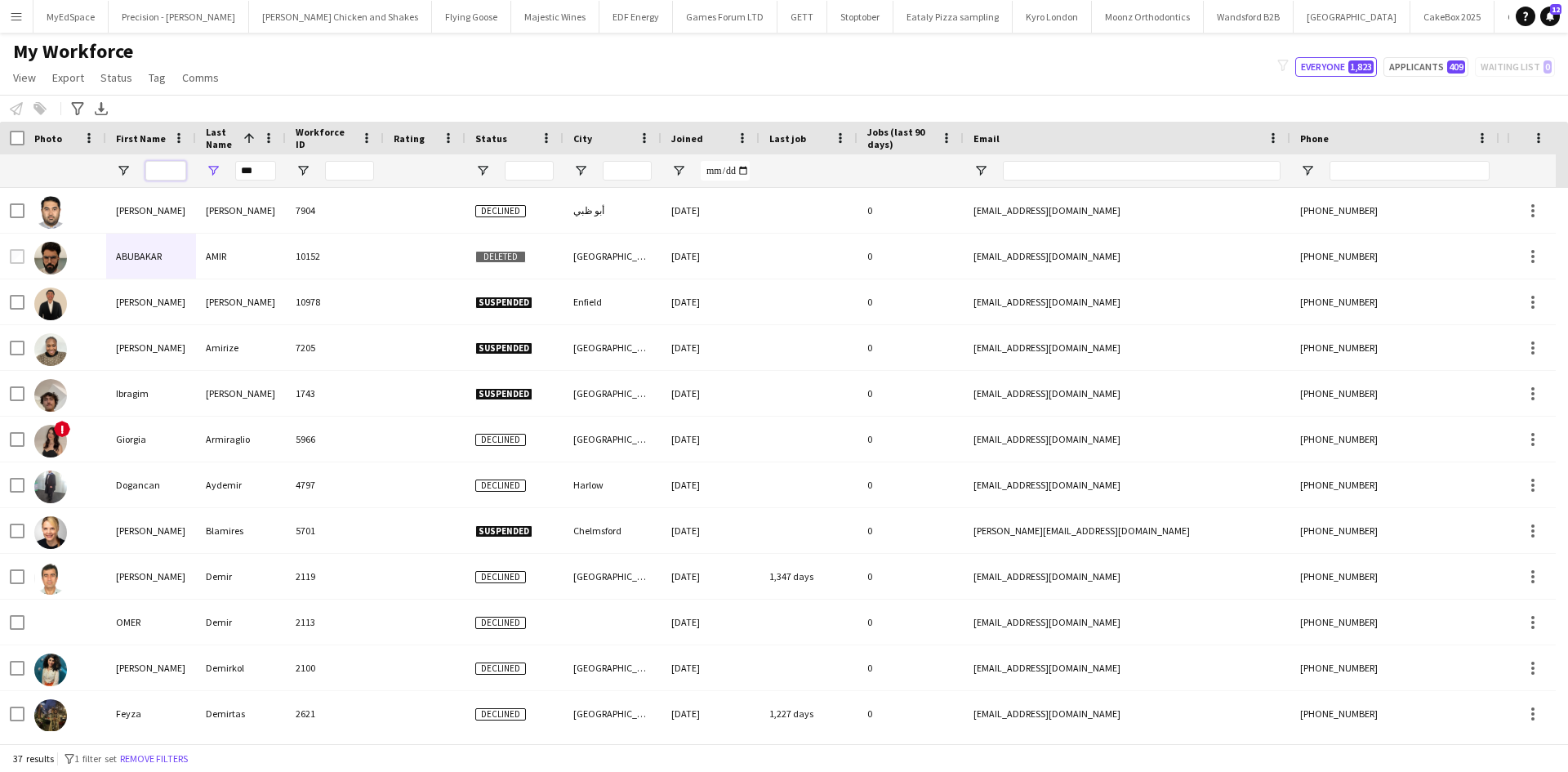
click at [176, 172] on input "First Name Filter Input" at bounding box center [166, 171] width 41 height 20
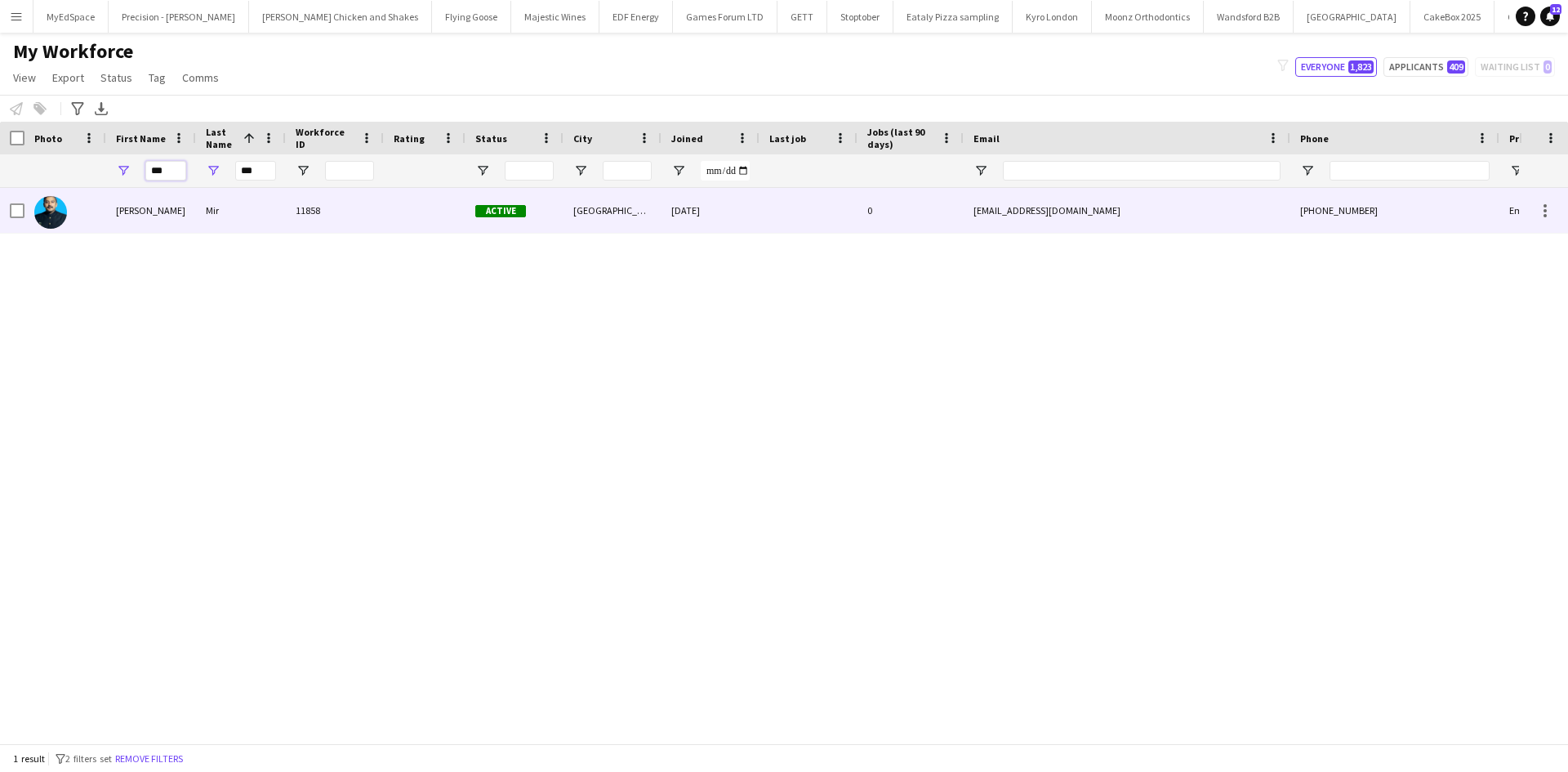
type input "***"
drag, startPoint x: 102, startPoint y: 218, endPoint x: 105, endPoint y: 322, distance: 104.0
click at [105, 210] on div at bounding box center [66, 210] width 82 height 45
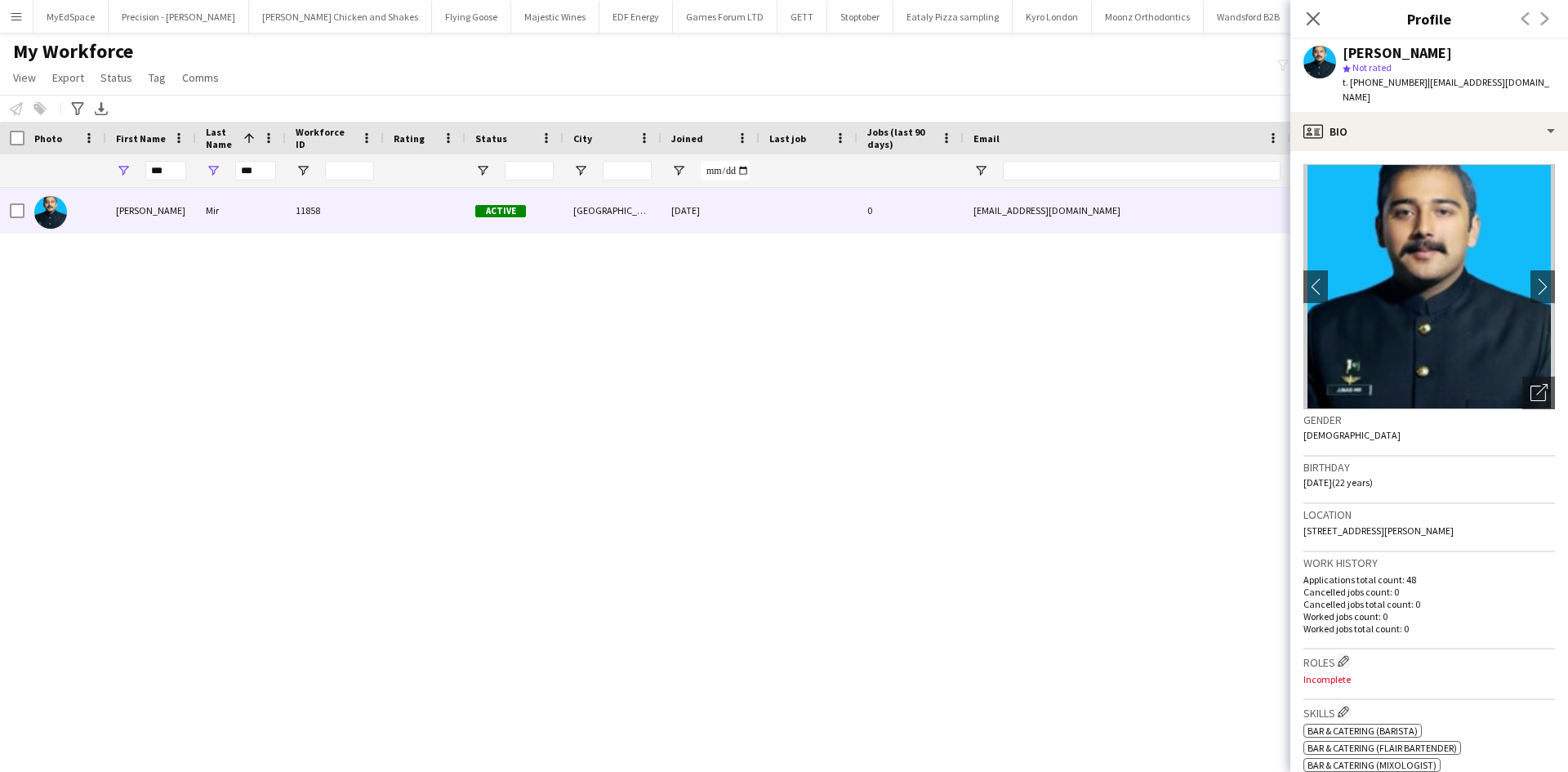
click at [1513, 269] on img at bounding box center [1429, 286] width 252 height 245
click at [1530, 278] on app-icon "chevron-right" at bounding box center [1543, 286] width 26 height 17
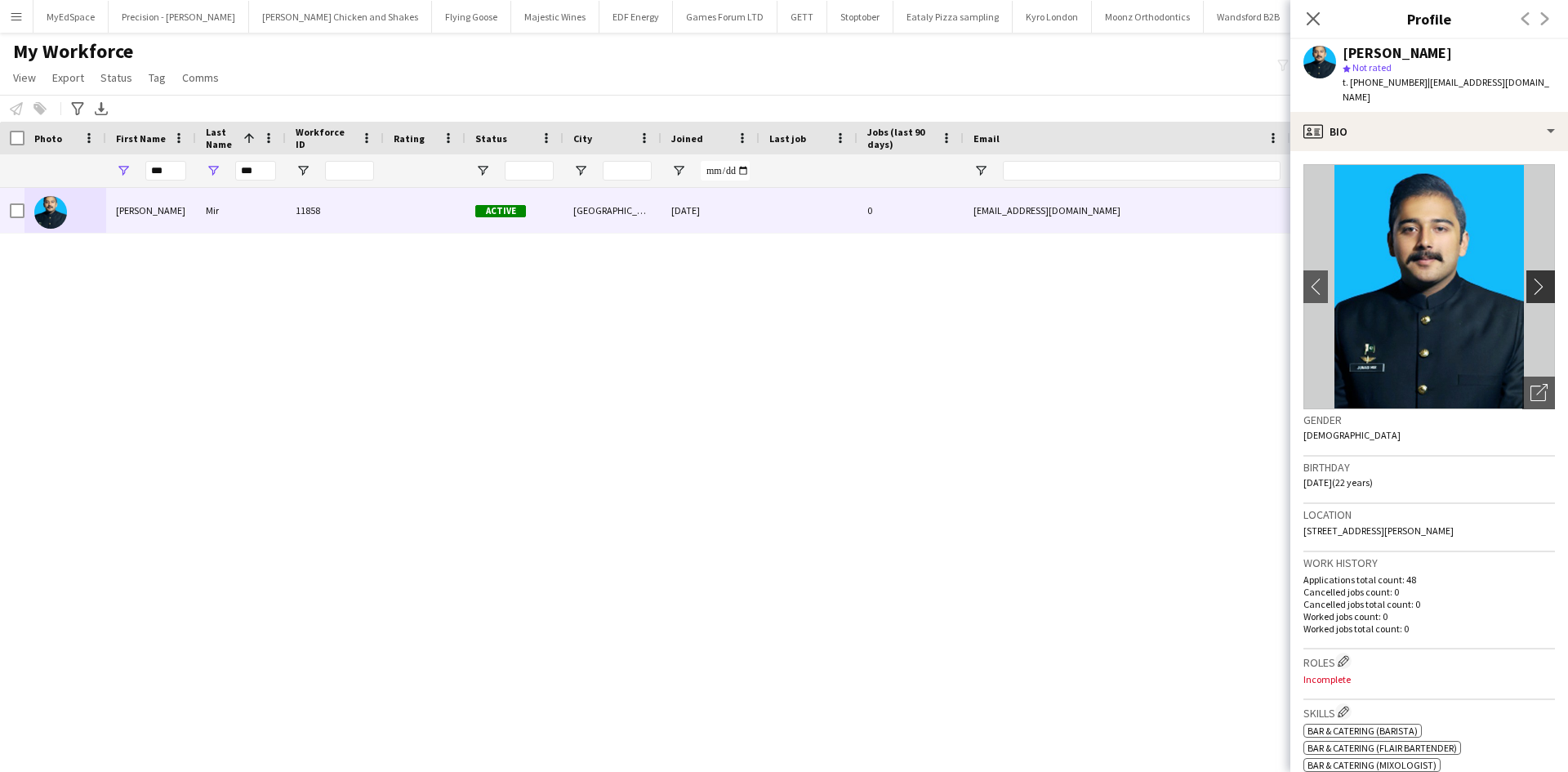
click at [1530, 278] on app-icon "chevron-right" at bounding box center [1543, 286] width 26 height 17
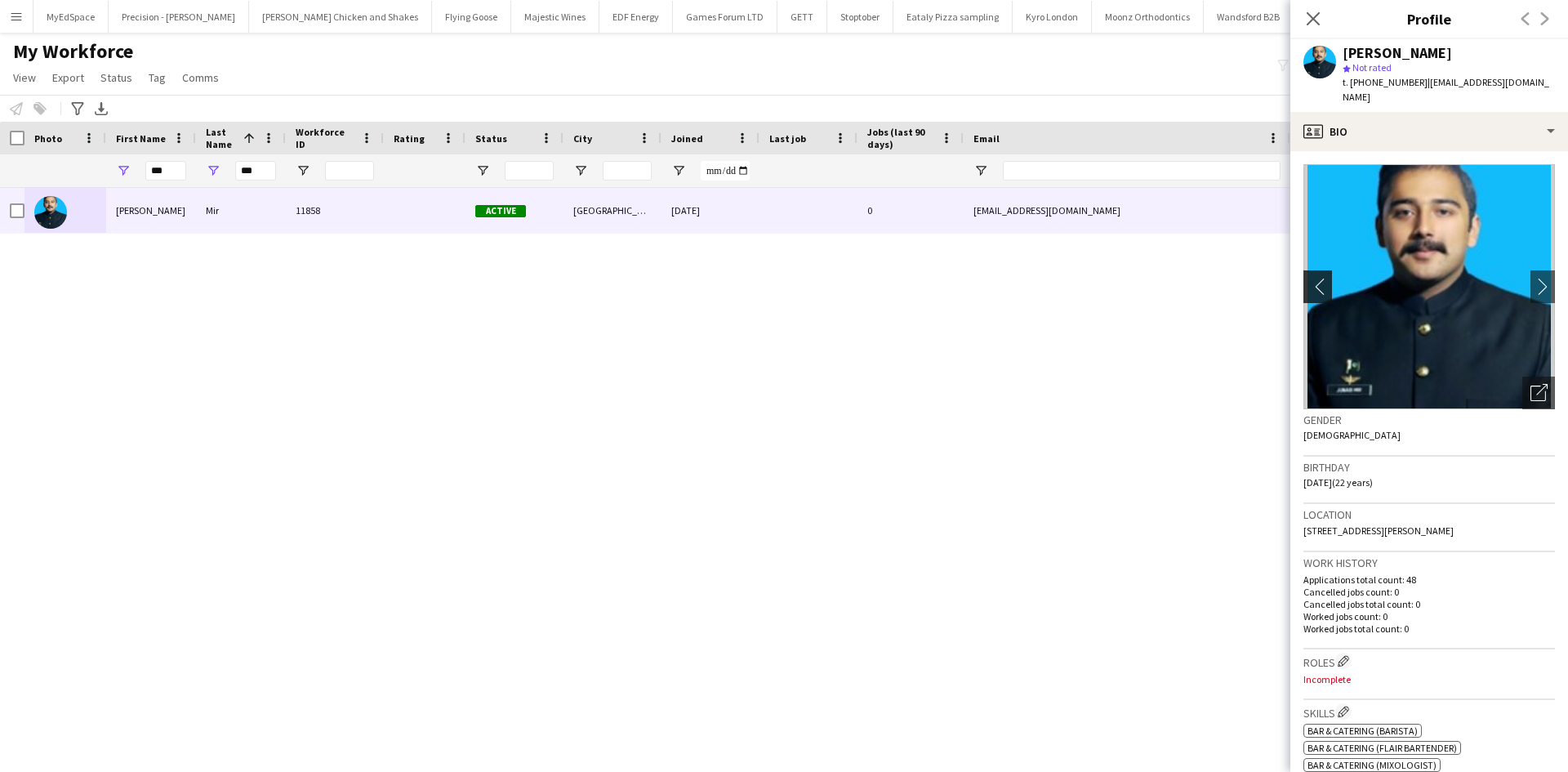
click at [1314, 271] on button "chevron-left" at bounding box center [1316, 287] width 32 height 32
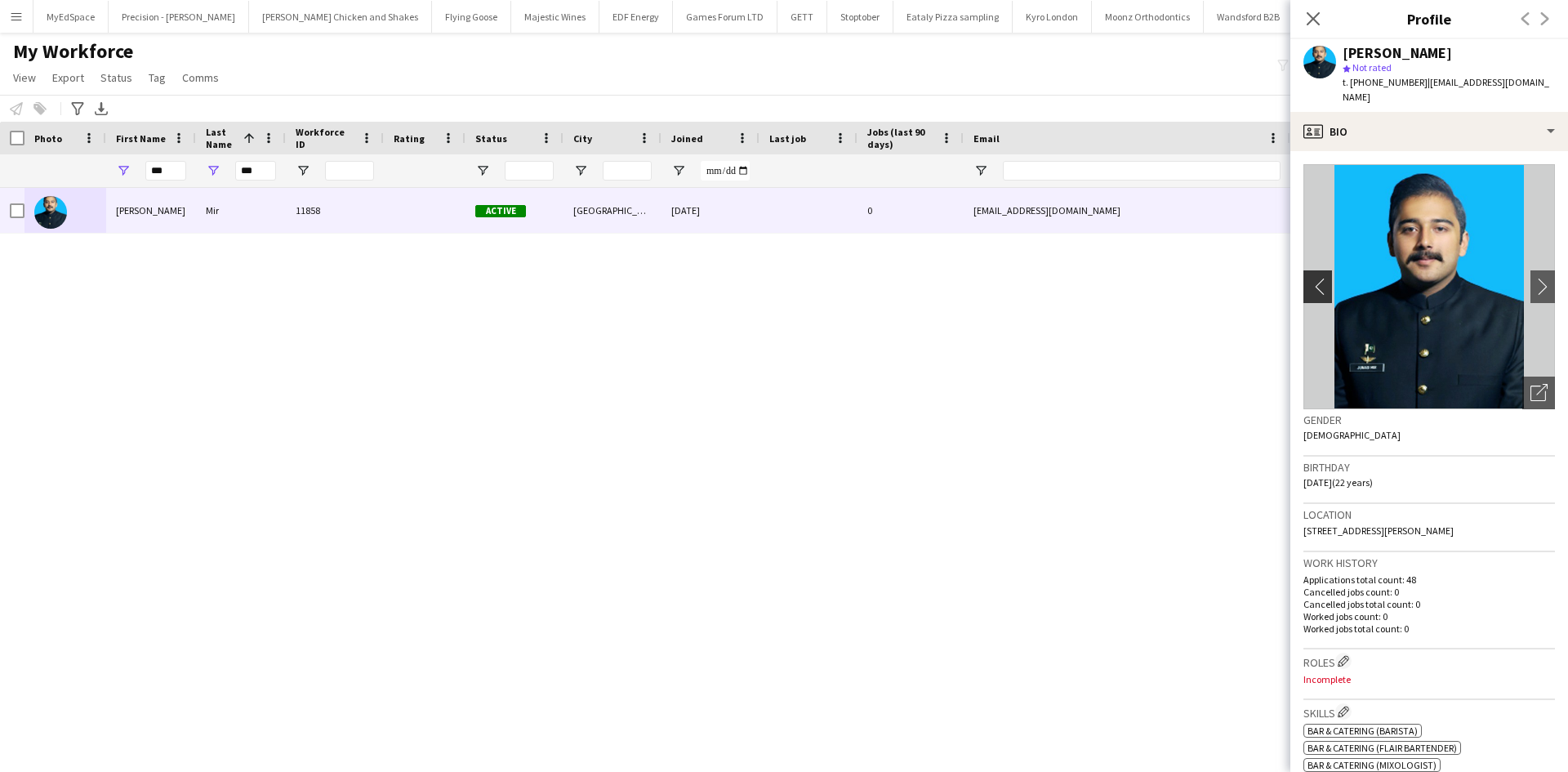
click at [1310, 278] on app-icon "chevron-left" at bounding box center [1316, 286] width 26 height 17
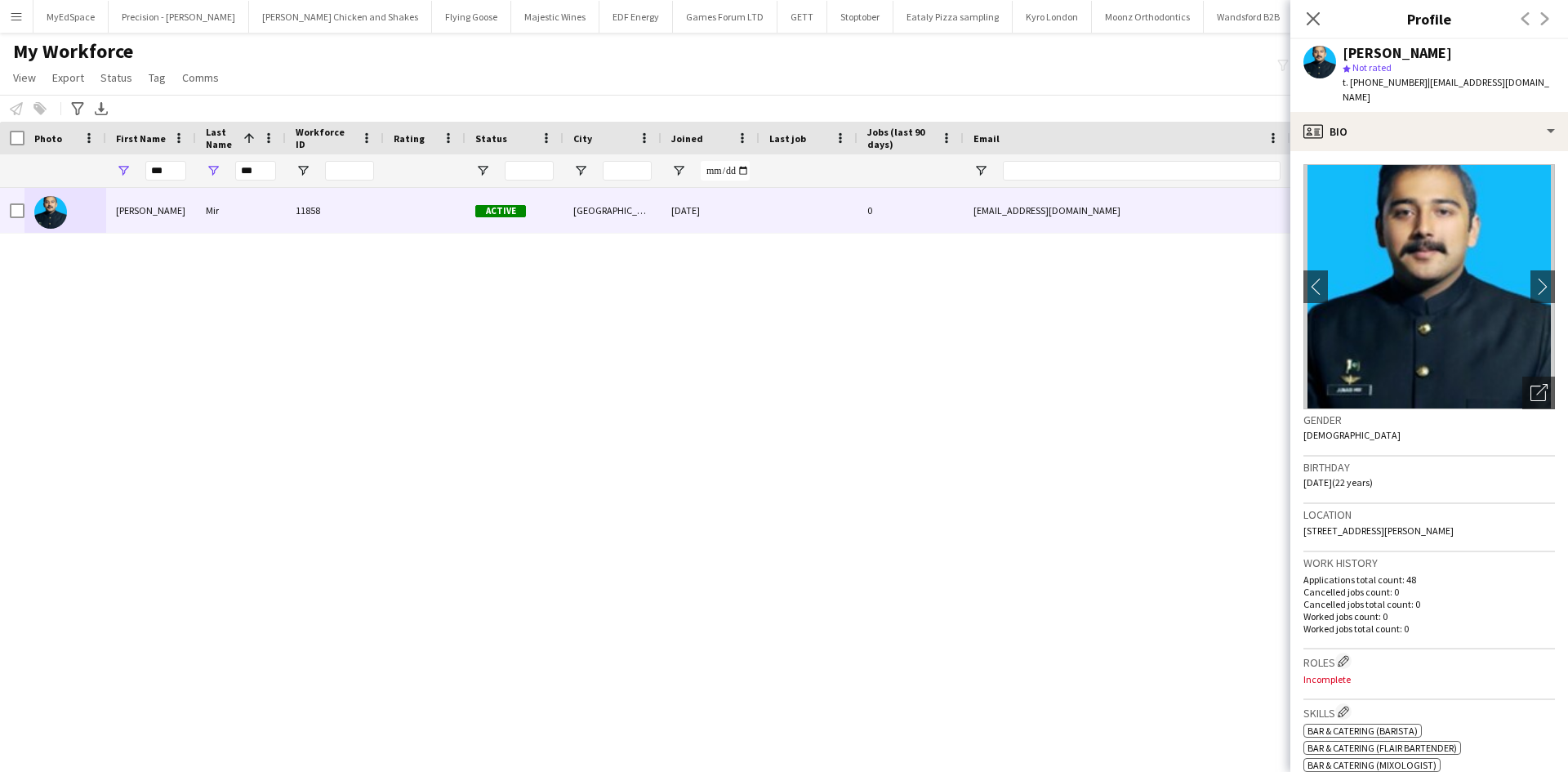
click at [1137, 385] on div "Muhammad Junaid Mir 11858 Active London 12-06-2025 0 junaidmir1212@gmail.com +4…" at bounding box center [760, 459] width 1519 height 543
click at [1440, 87] on span "| junaidmir1212@gmail.com" at bounding box center [1446, 90] width 207 height 27
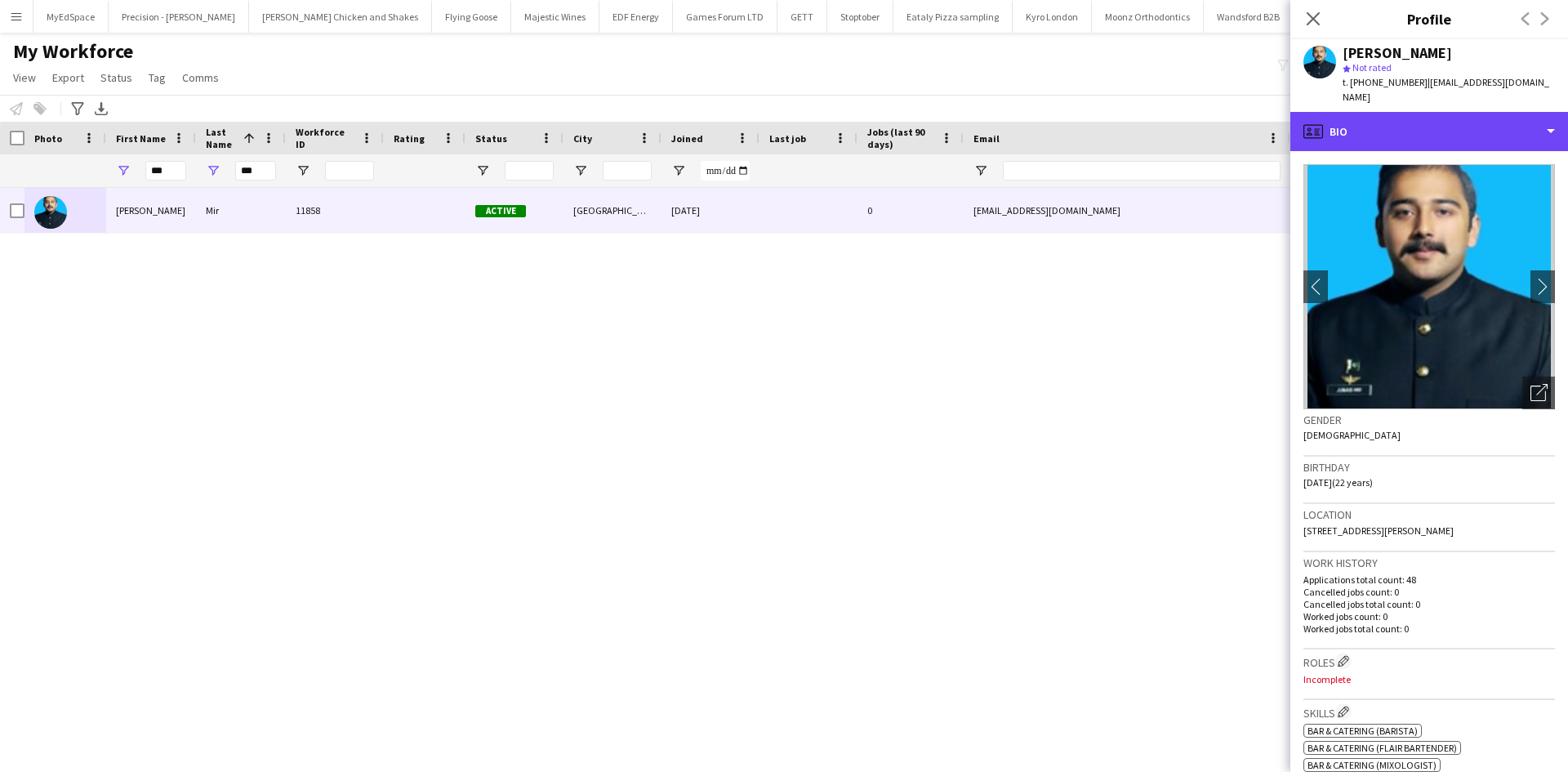
click at [1452, 136] on div "profile Bio" at bounding box center [1429, 132] width 277 height 39
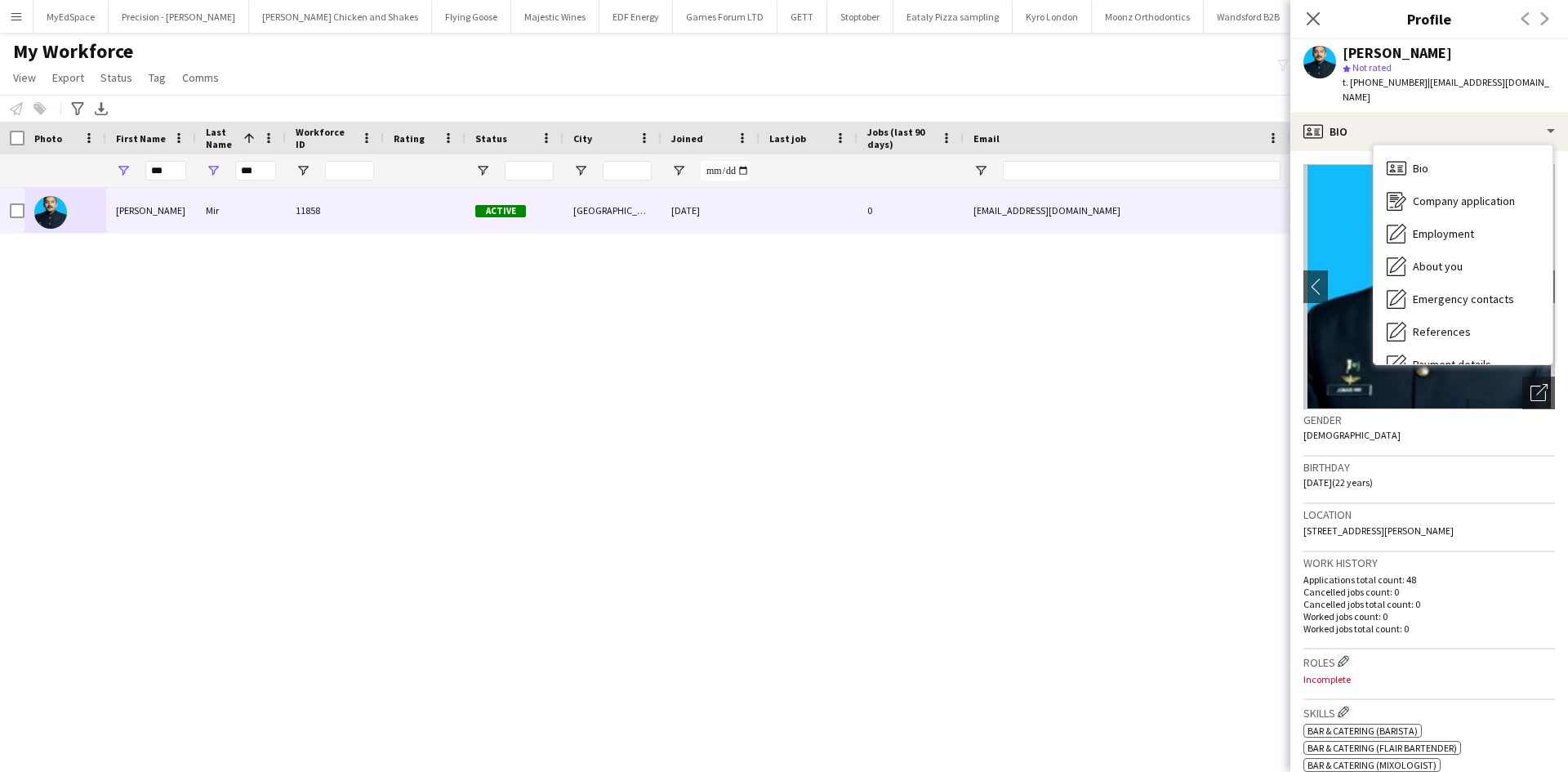
click at [1197, 356] on div "Muhammad Junaid Mir 11858 Active London 12-06-2025 0 junaidmir1212@gmail.com +4…" at bounding box center [760, 459] width 1519 height 543
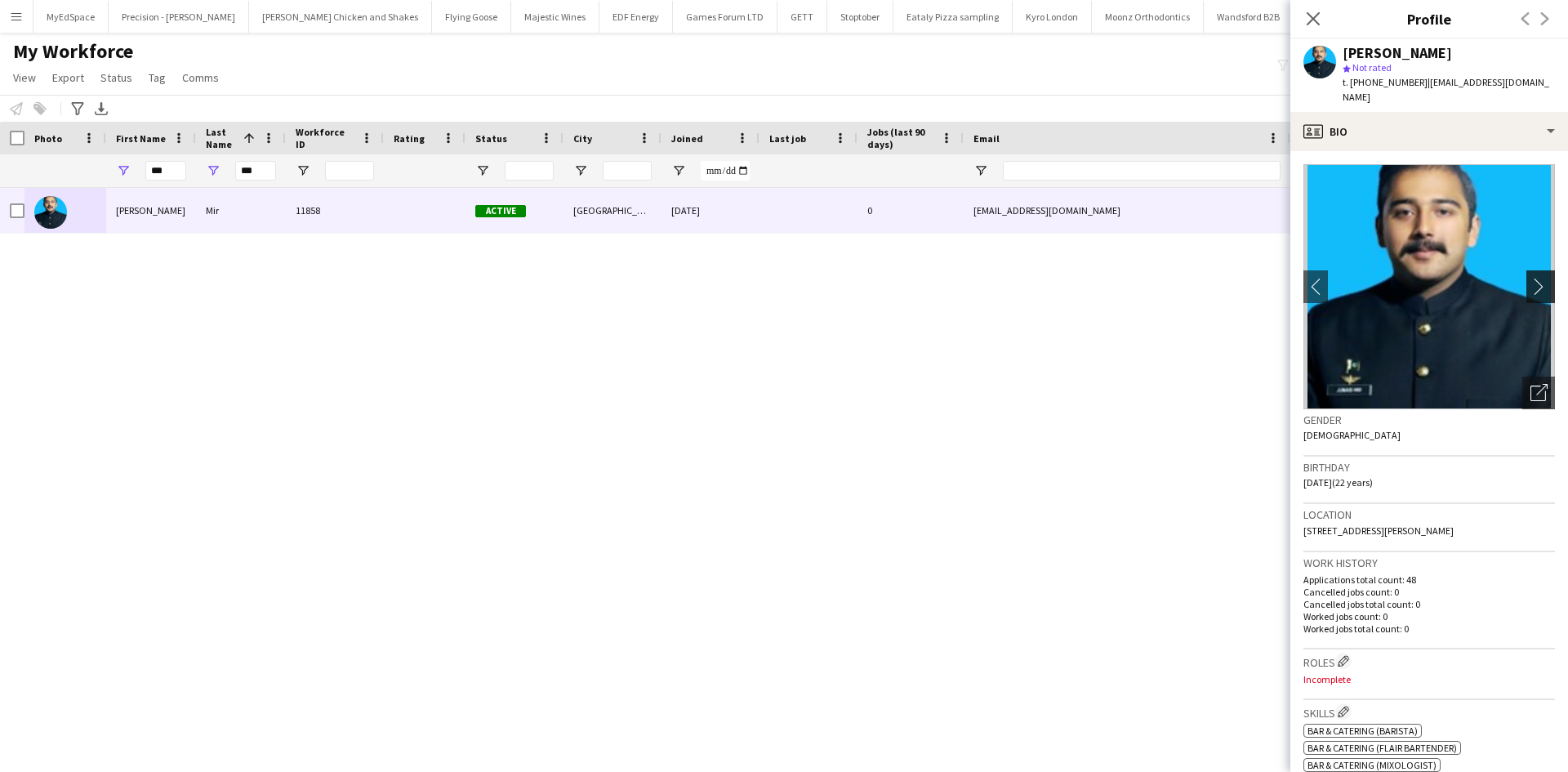
click at [1530, 278] on app-icon "chevron-right" at bounding box center [1543, 286] width 26 height 17
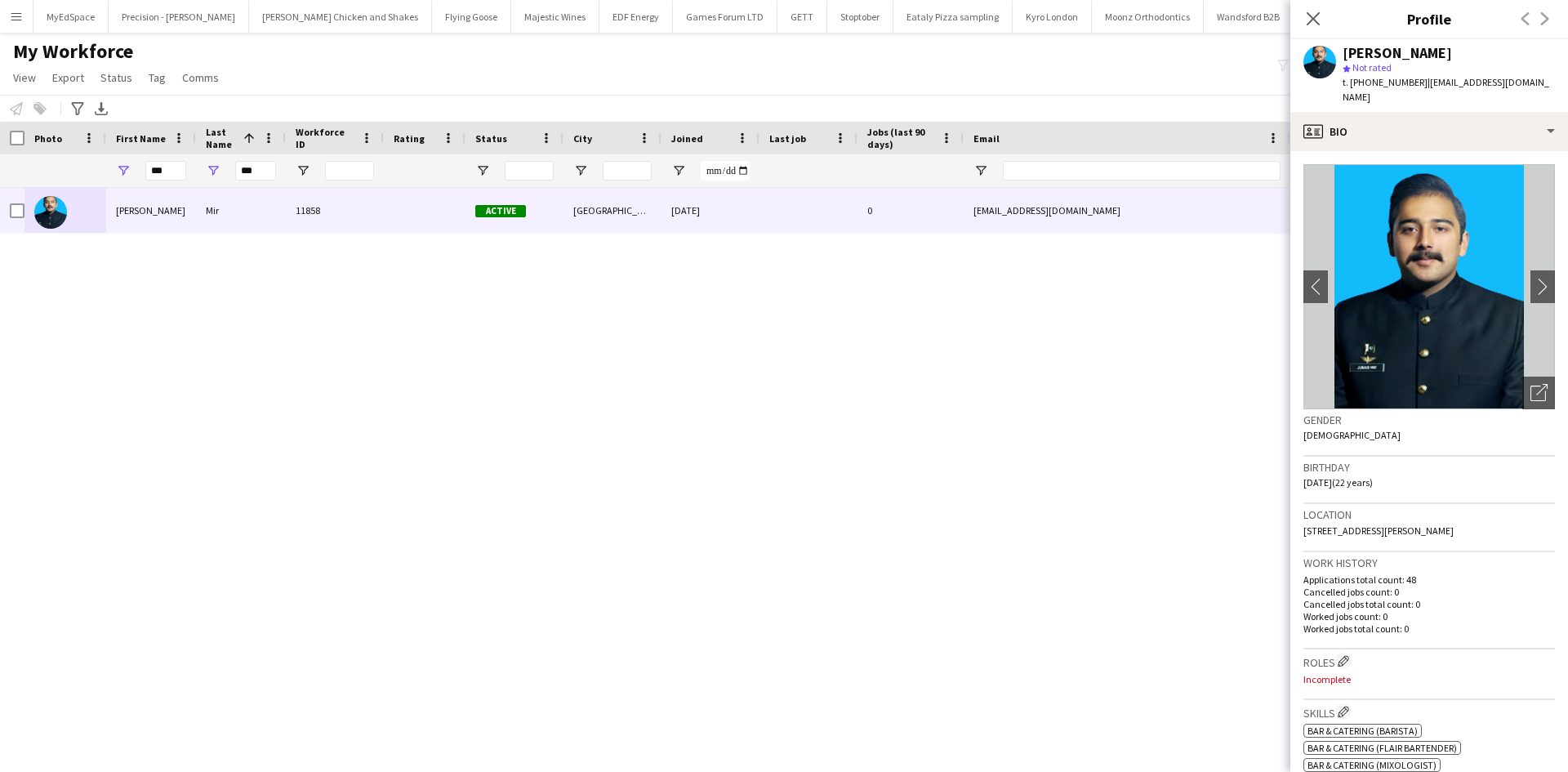
click at [1437, 299] on img at bounding box center [1429, 286] width 252 height 245
click at [1530, 278] on app-icon "chevron-right" at bounding box center [1543, 286] width 26 height 17
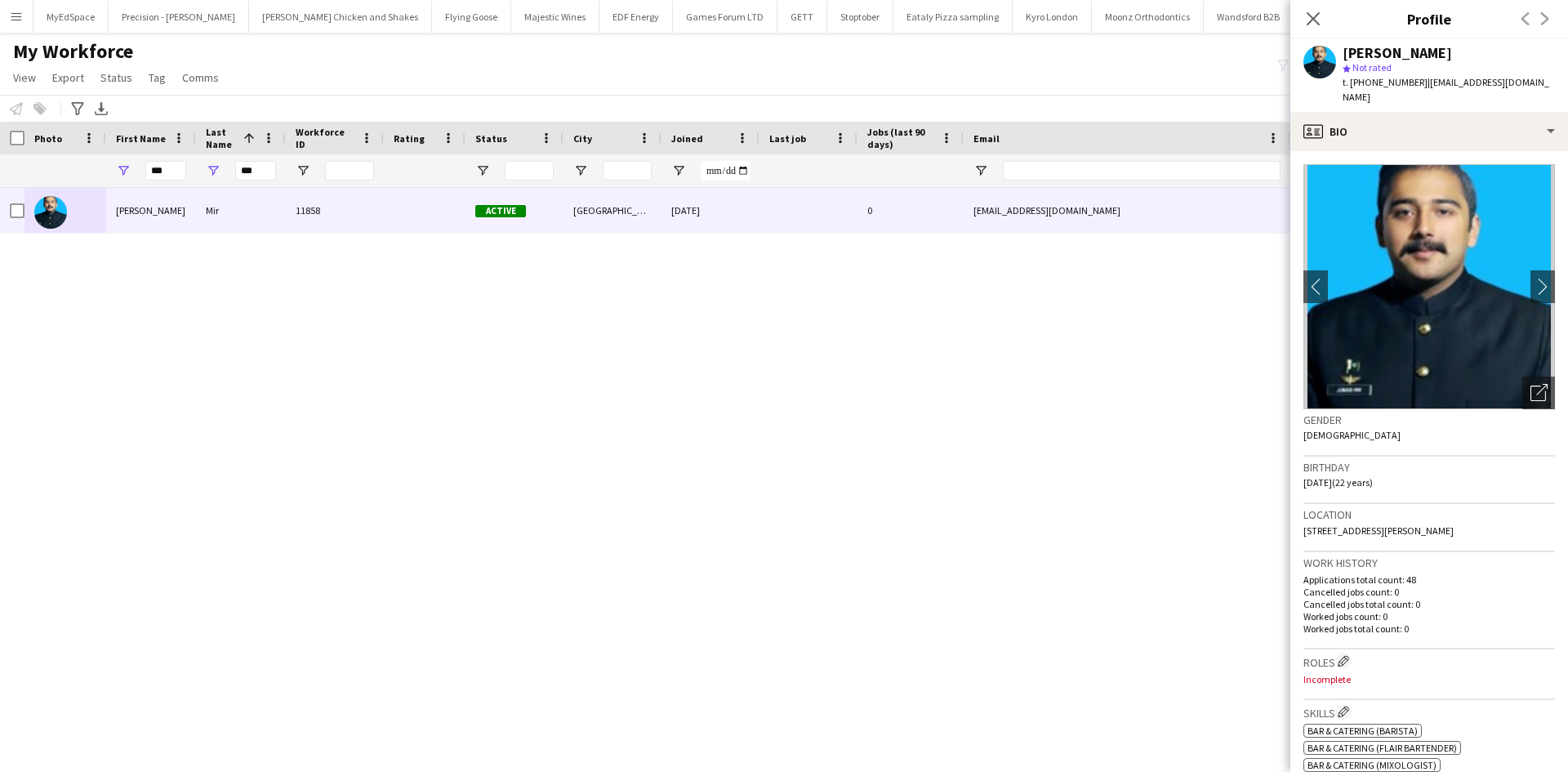
click at [1404, 281] on img at bounding box center [1429, 286] width 252 height 245
click at [1530, 384] on icon "Open photos pop-in" at bounding box center [1539, 393] width 17 height 17
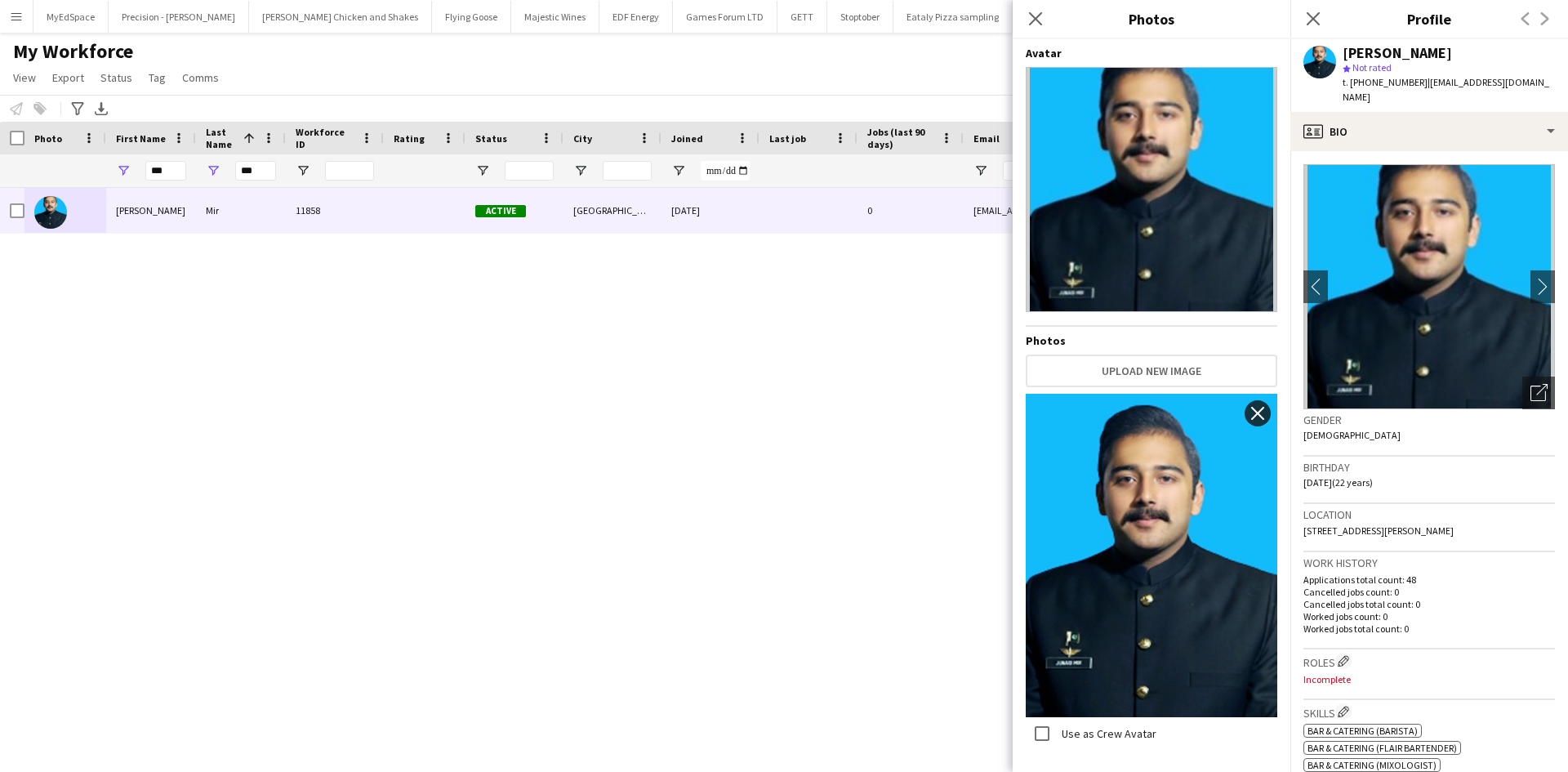
click at [1262, 418] on app-icon "close" at bounding box center [1257, 413] width 16 height 13
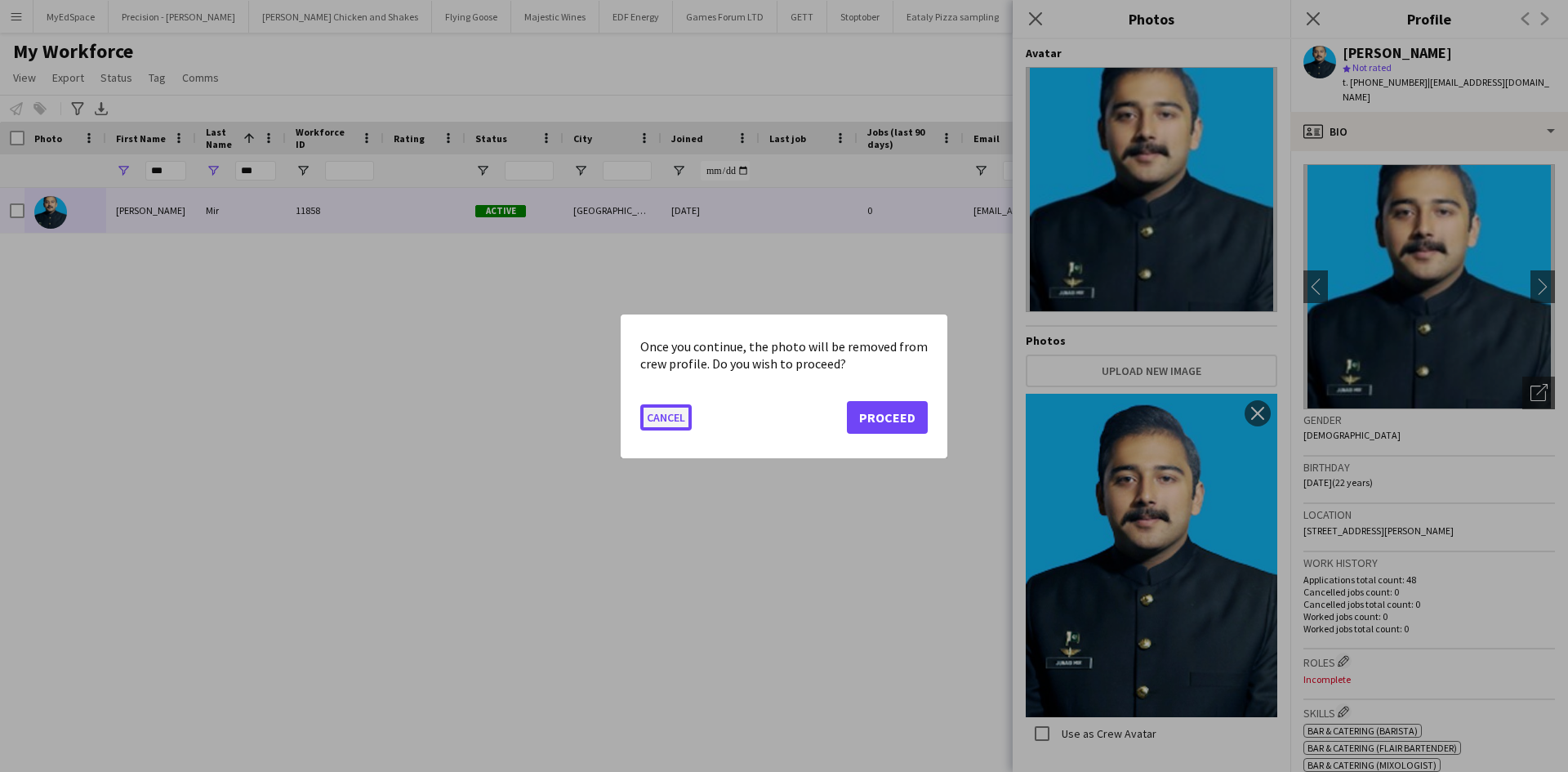
click at [654, 409] on button "Cancel" at bounding box center [666, 417] width 51 height 26
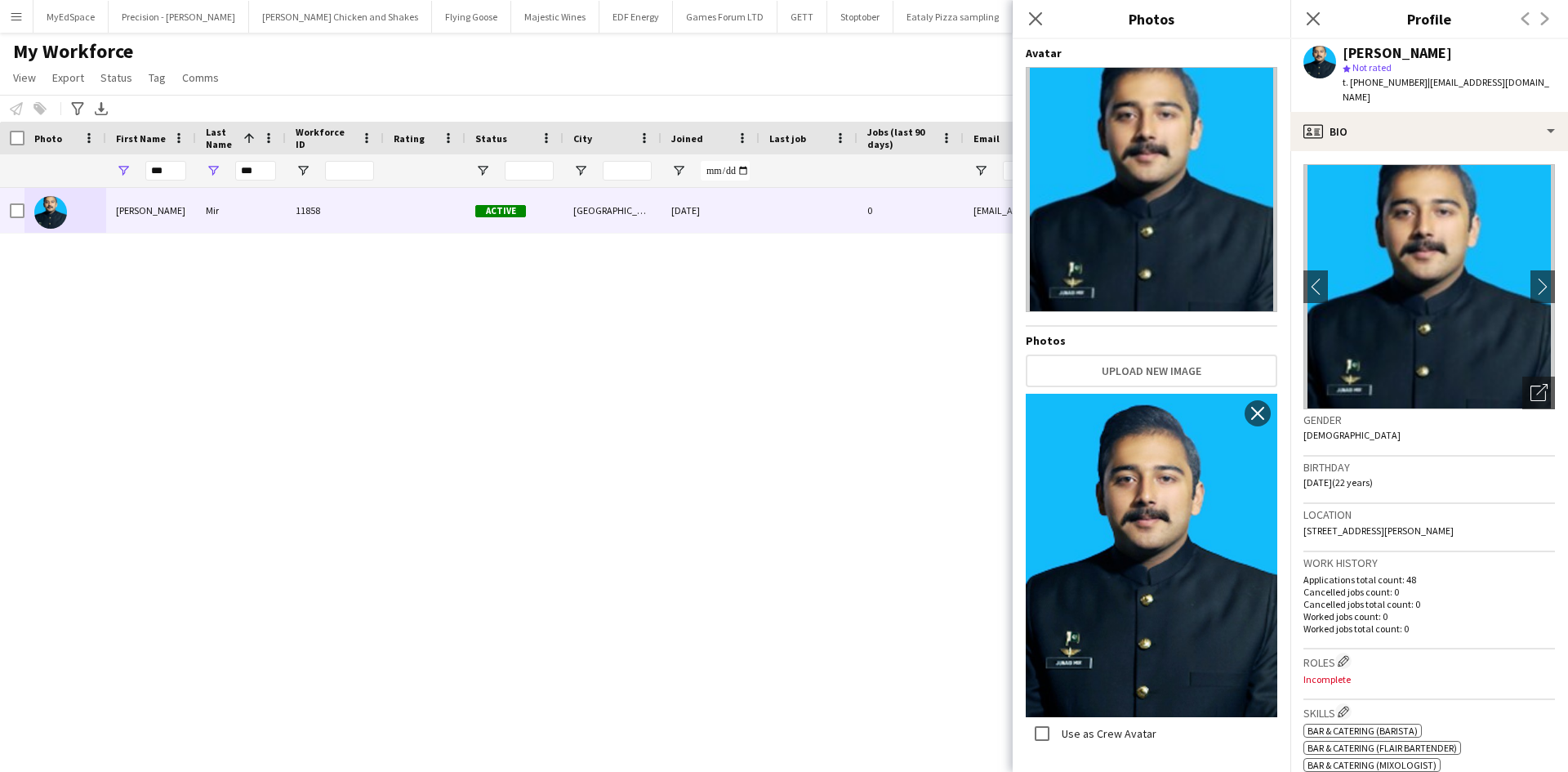
click at [927, 301] on div "Muhammad Junaid Mir 11858 Active London 12-06-2025 0 junaidmir1212@gmail.com +4…" at bounding box center [760, 459] width 1519 height 543
click at [1309, 14] on icon at bounding box center [1313, 18] width 15 height 15
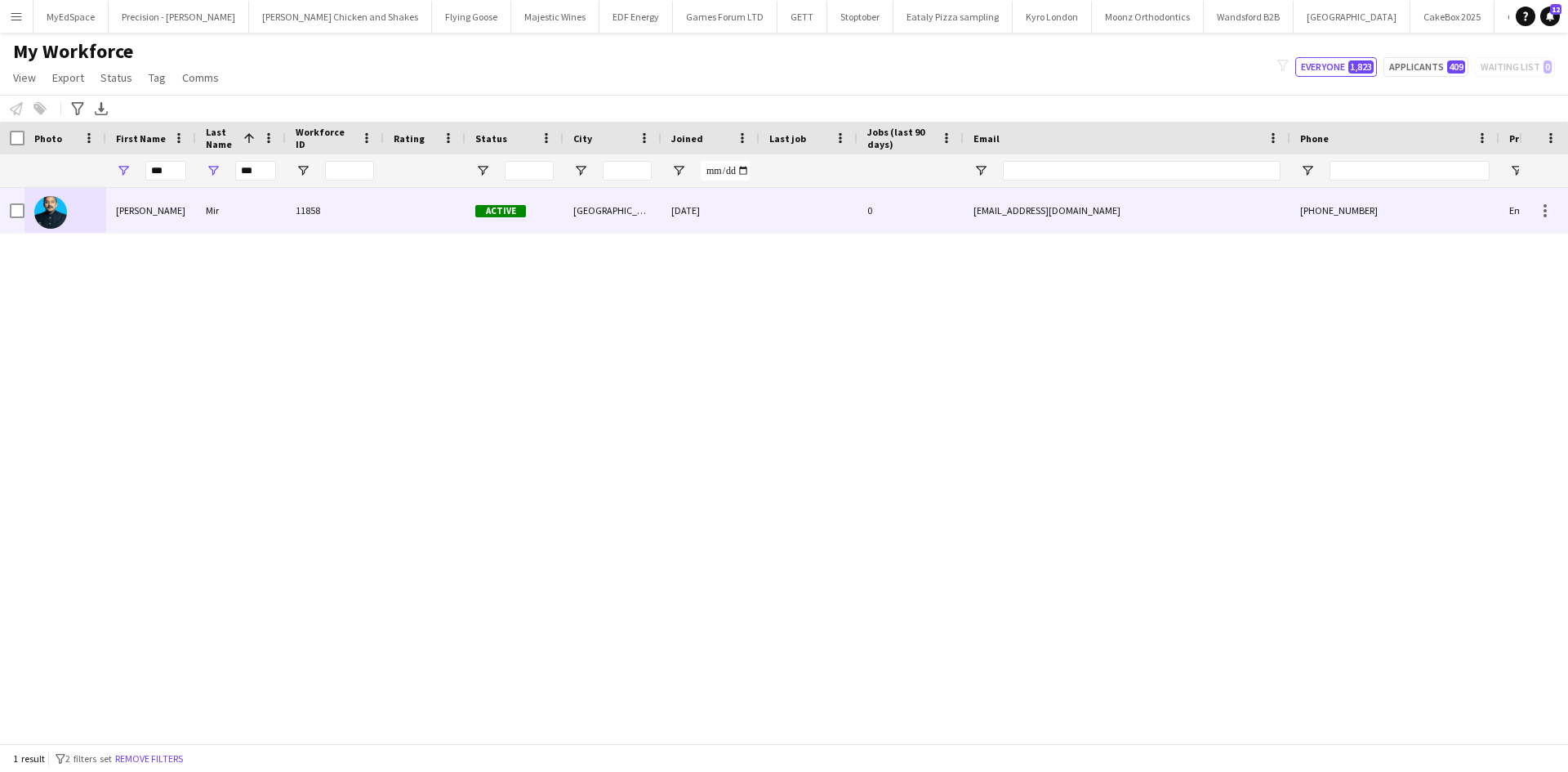
click at [45, 209] on img at bounding box center [50, 213] width 32 height 32
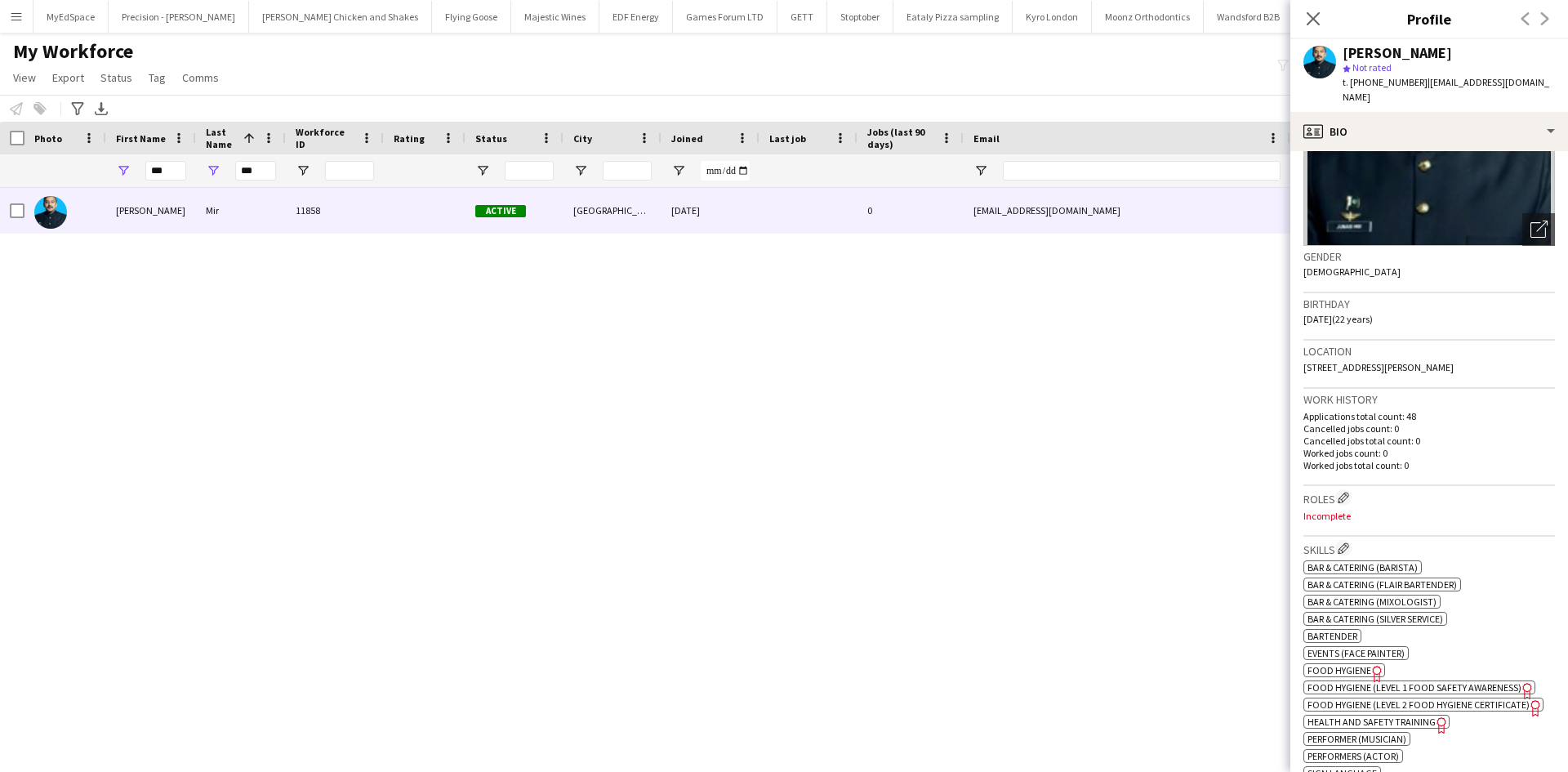
scroll to position [327, 0]
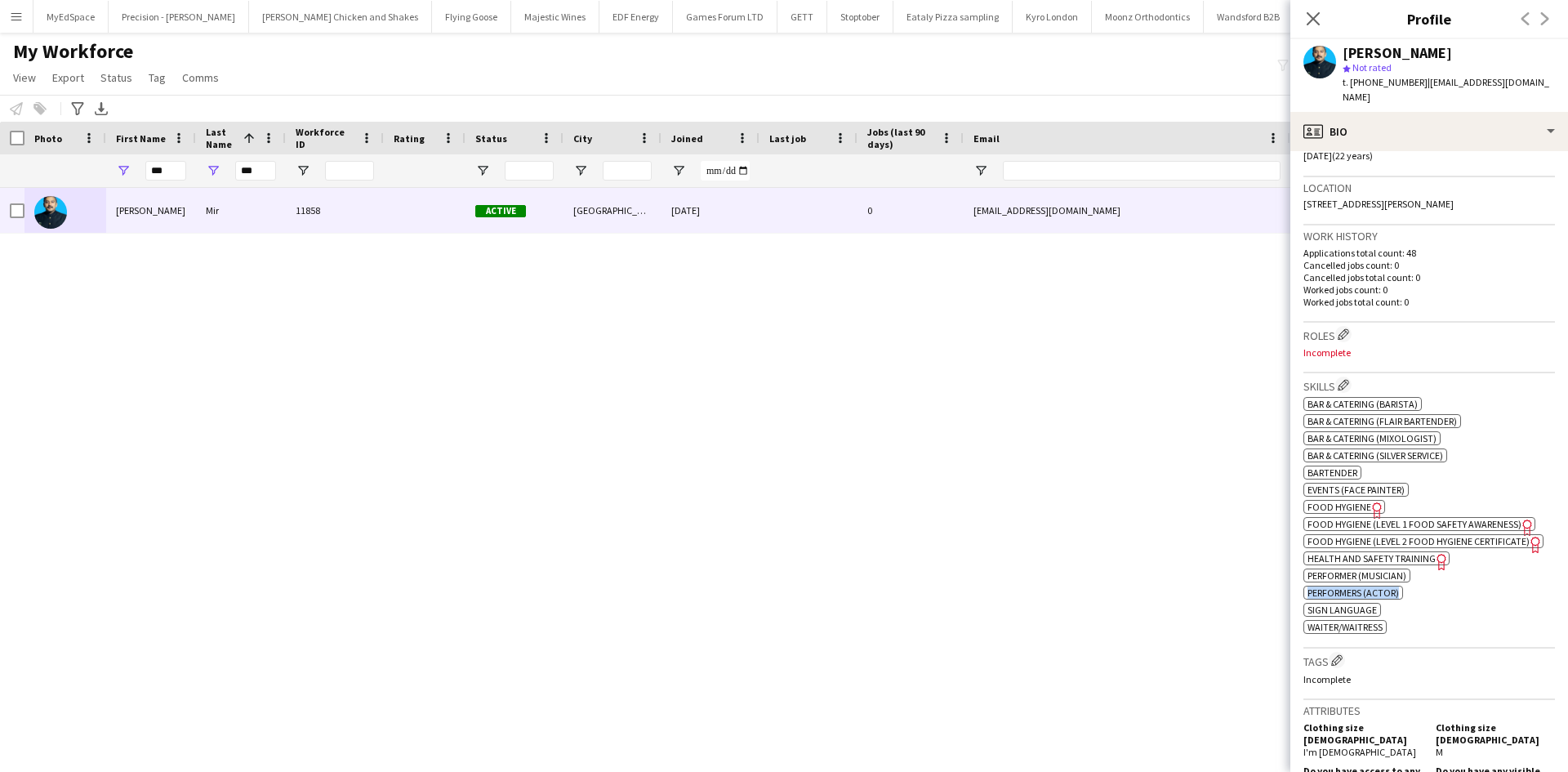
drag, startPoint x: 1412, startPoint y: 576, endPoint x: 1361, endPoint y: 584, distance: 51.6
click at [1303, 572] on div "ok-circled2 background Layer 1 cross-circle-red background Layer 1 Bar & Cateri…" at bounding box center [1429, 513] width 252 height 240
click at [1416, 591] on div "ok-circled2 background Layer 1 cross-circle-red background Layer 1 Bar & Cateri…" at bounding box center [1429, 513] width 252 height 240
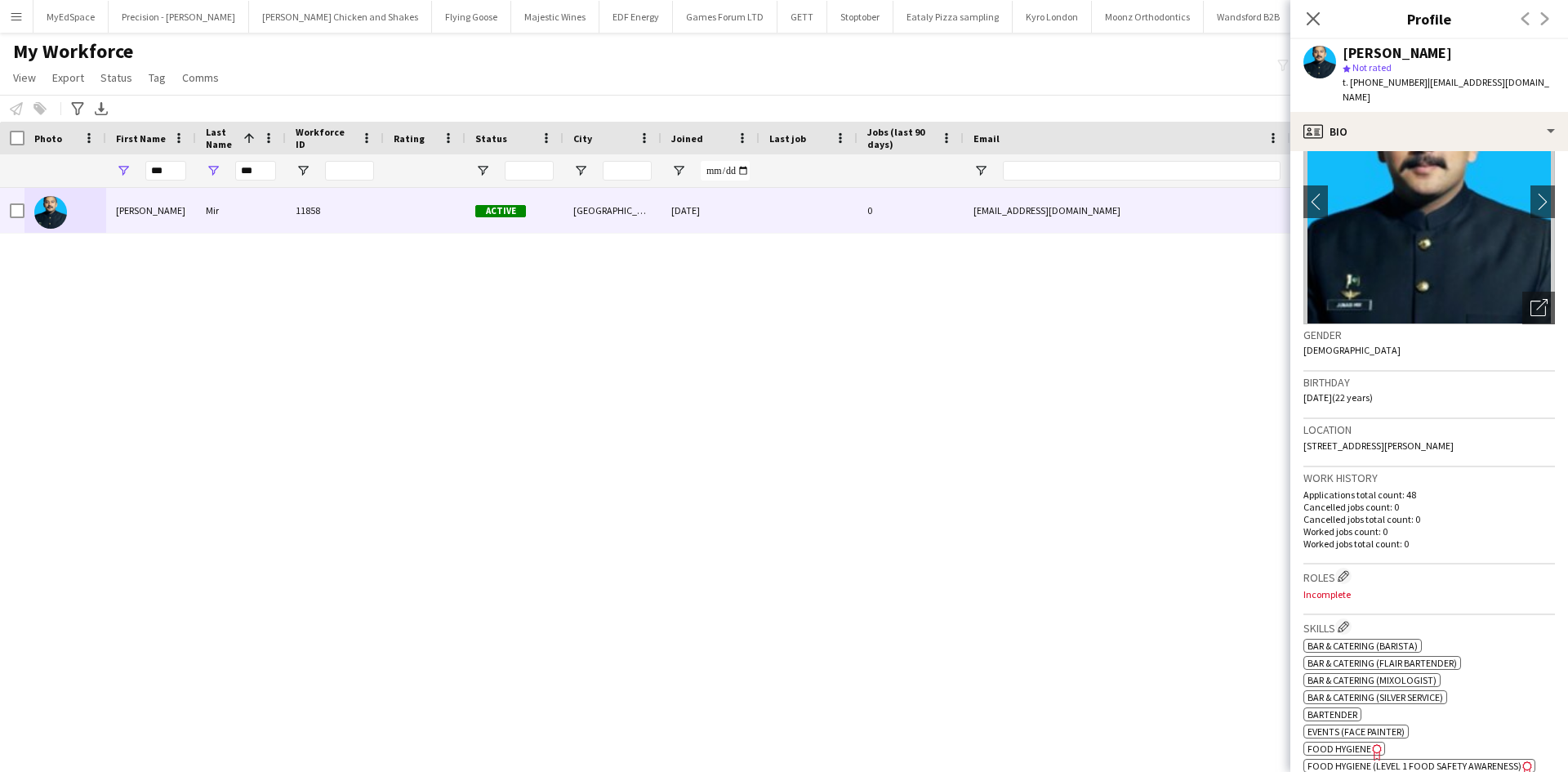
scroll to position [163, 0]
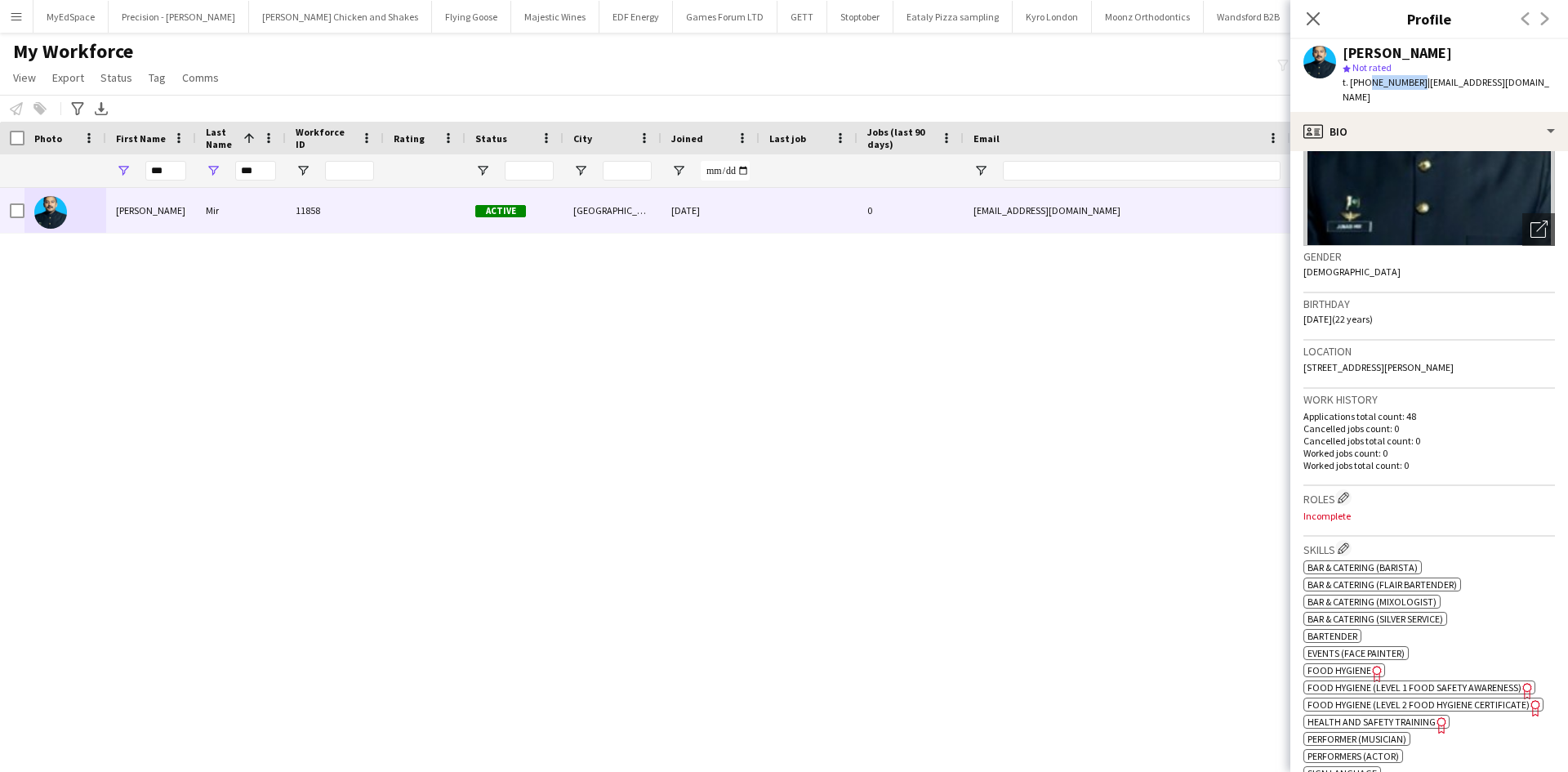
drag, startPoint x: 1366, startPoint y: 84, endPoint x: 1414, endPoint y: 88, distance: 48.2
click at [1414, 88] on span "t. +447477897185" at bounding box center [1385, 82] width 85 height 12
copy span "7477897185"
click at [268, 163] on input "***" at bounding box center [256, 171] width 41 height 20
click at [268, 164] on input "***" at bounding box center [256, 171] width 41 height 20
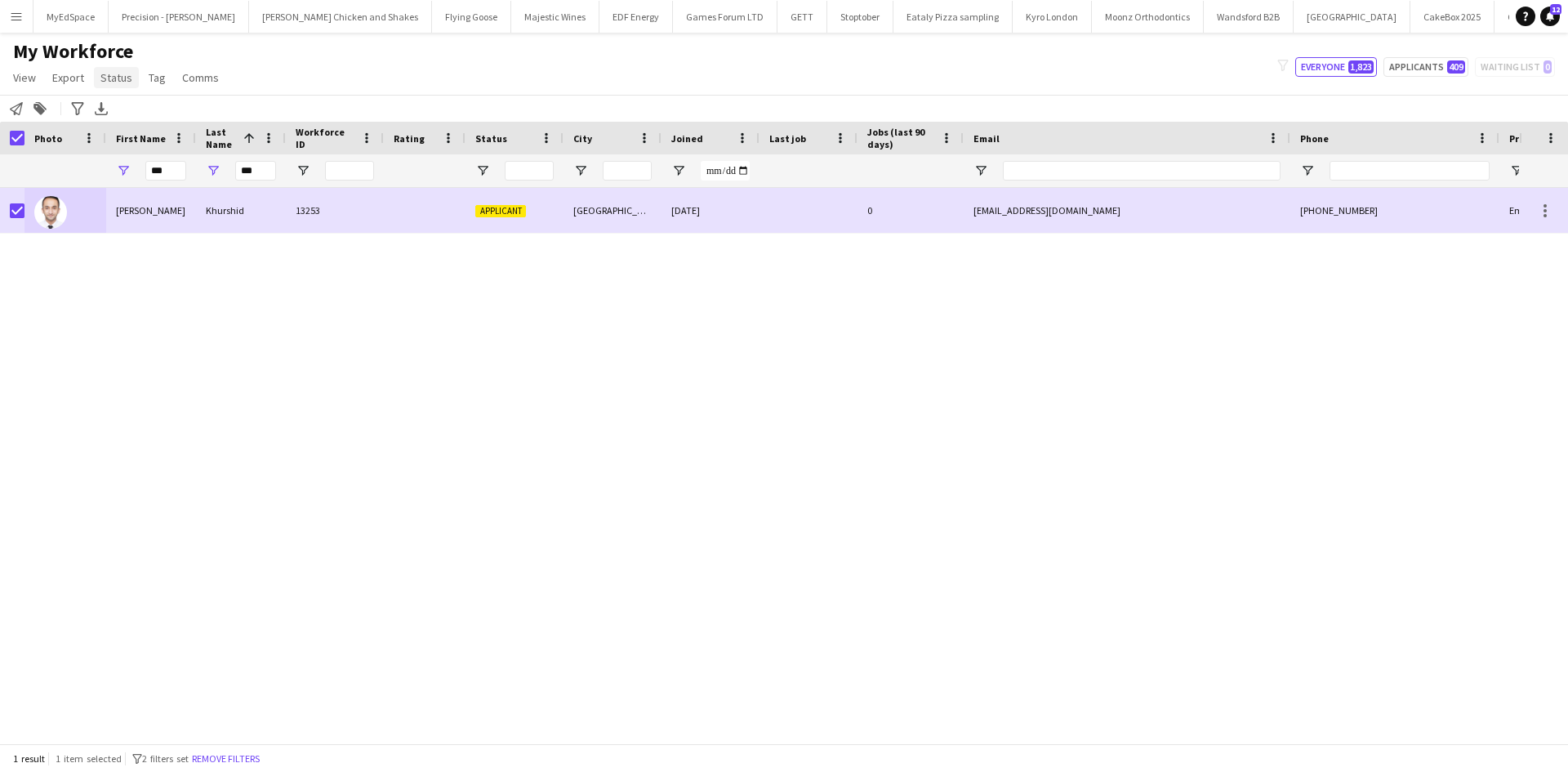
click at [103, 73] on span "Status" at bounding box center [116, 77] width 32 height 15
click at [166, 111] on link "Edit" at bounding box center [151, 113] width 114 height 34
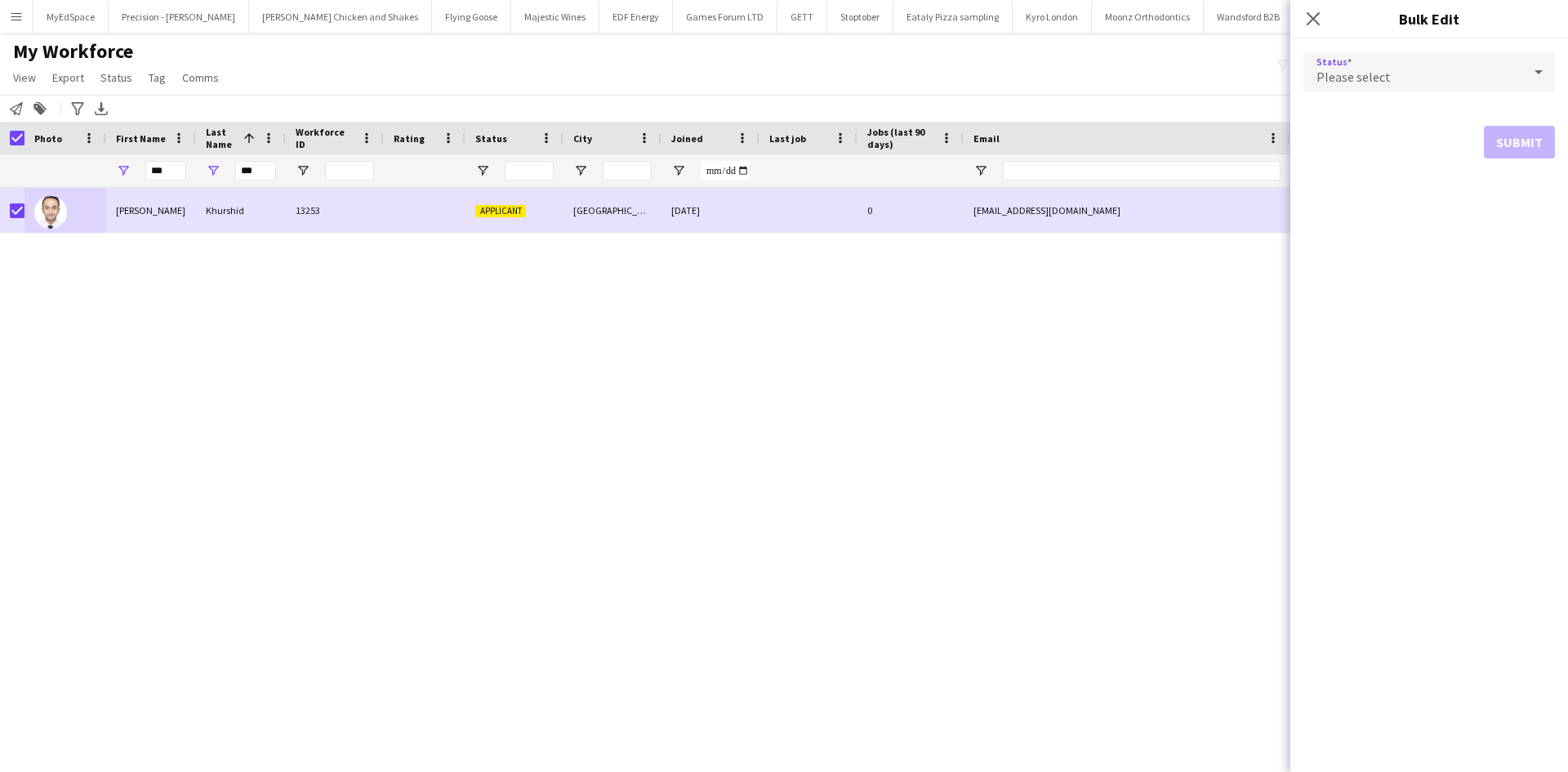
click at [1456, 80] on div "Please select" at bounding box center [1413, 72] width 219 height 39
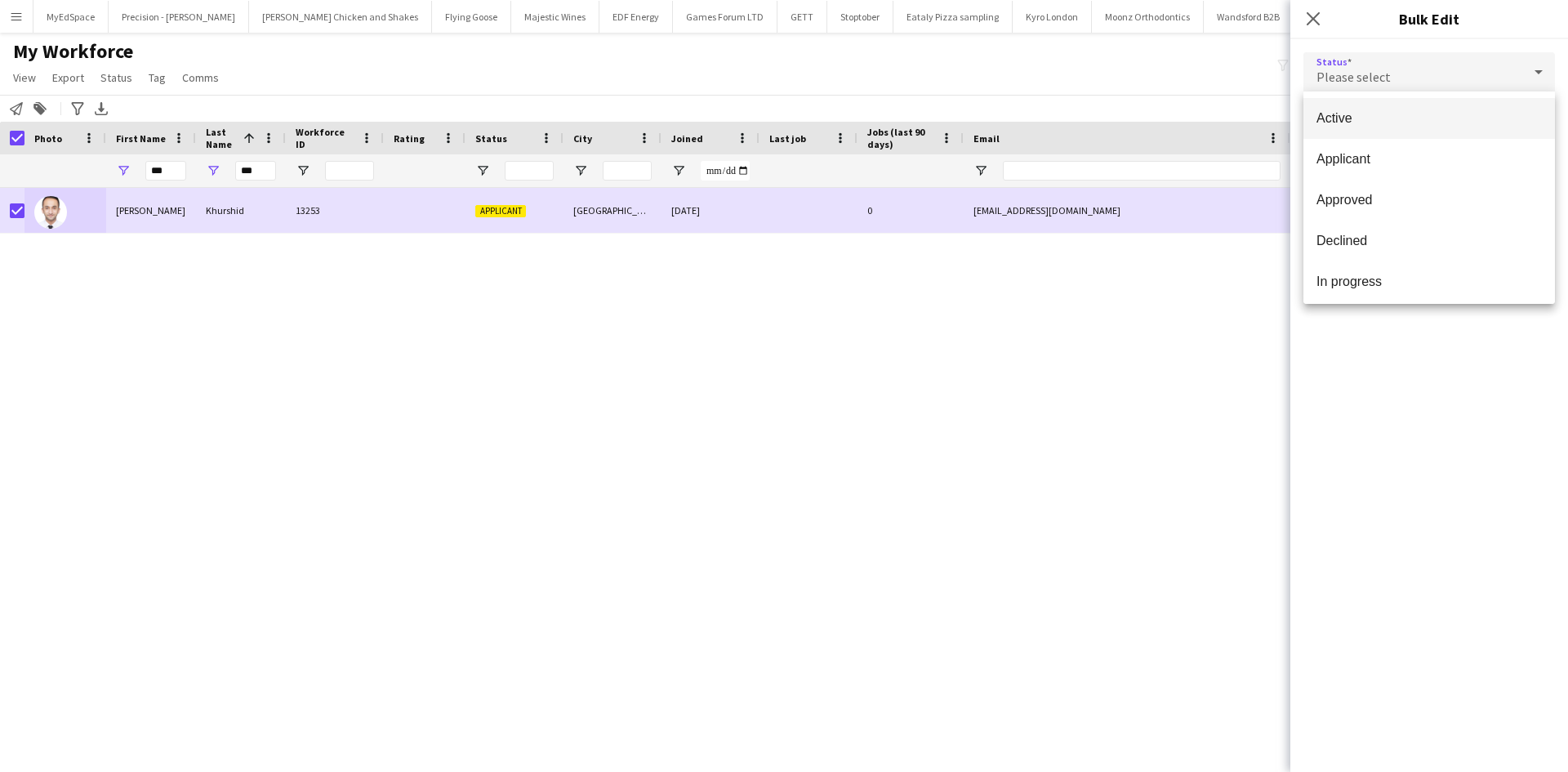
click at [1446, 118] on span "Active" at bounding box center [1430, 118] width 225 height 15
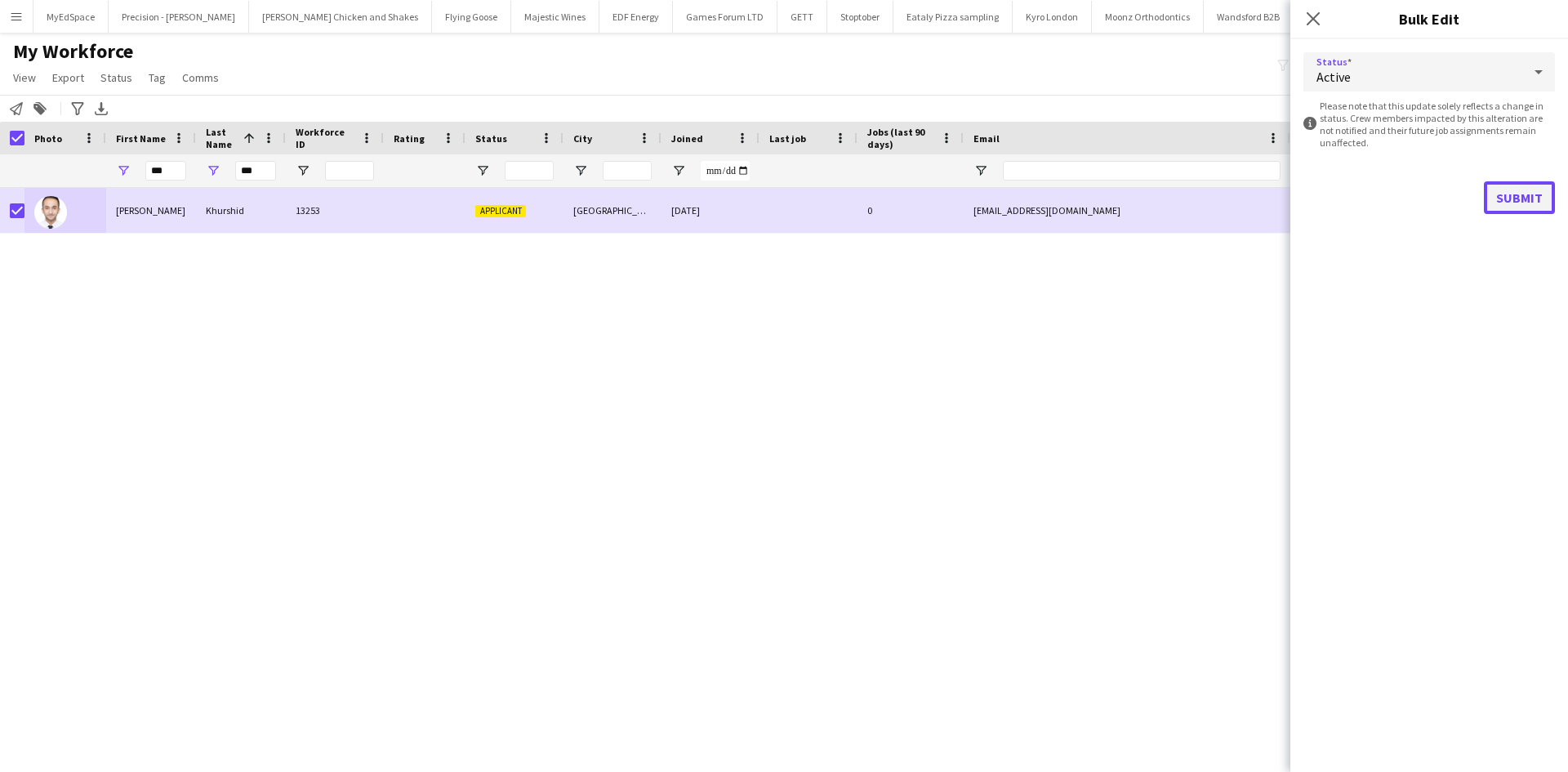
click at [1520, 189] on button "Submit" at bounding box center [1519, 197] width 71 height 32
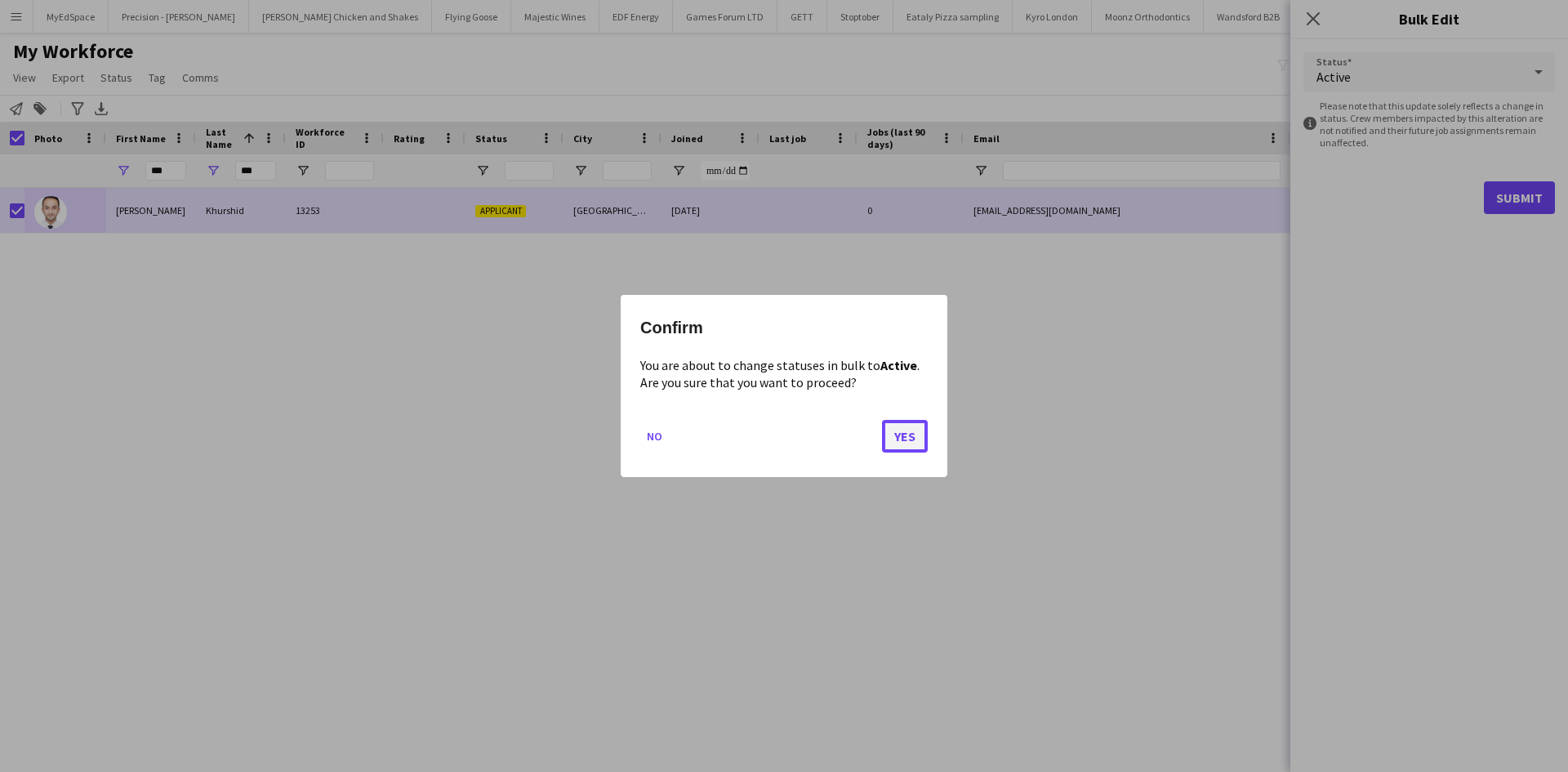
click at [916, 434] on button "Yes" at bounding box center [906, 436] width 46 height 32
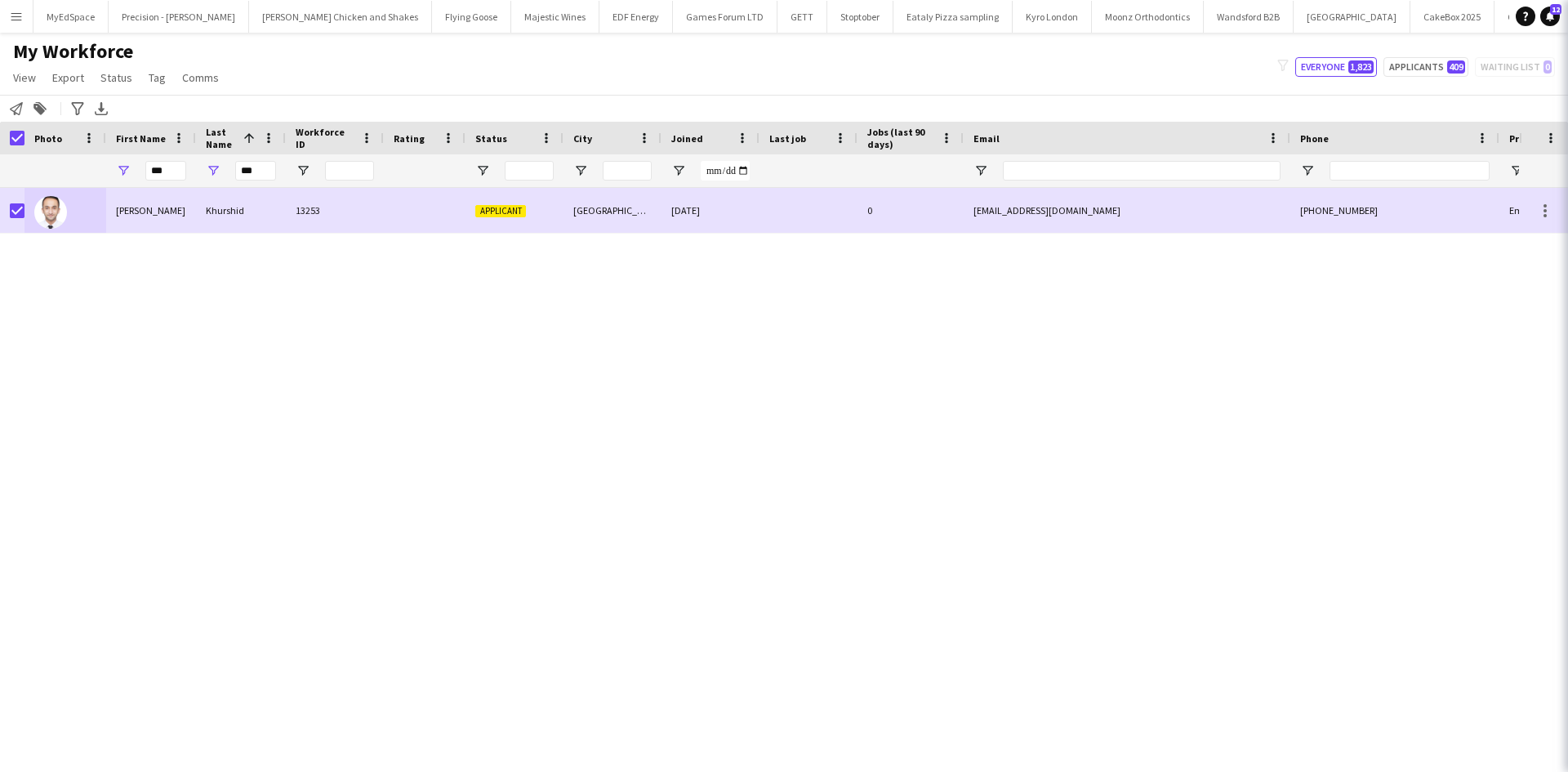
click at [1080, 425] on div "Muhammad Murad Khurshid 13253 Applicant London 08-09-2025 0 muradkhurshid16@gma…" at bounding box center [760, 459] width 1519 height 543
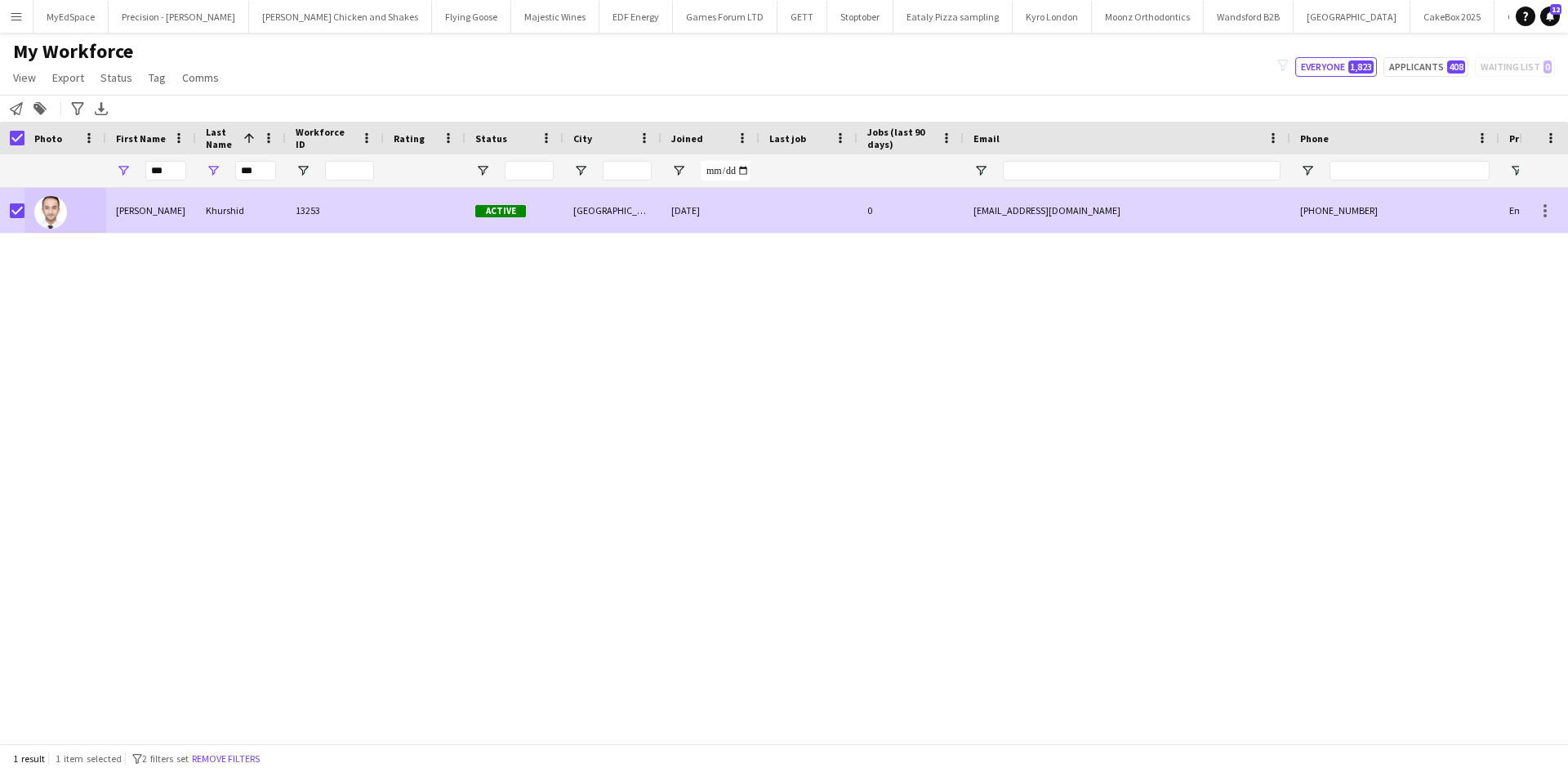
click at [1072, 210] on div "muradkhurshid16@gmail.com" at bounding box center [1127, 210] width 327 height 45
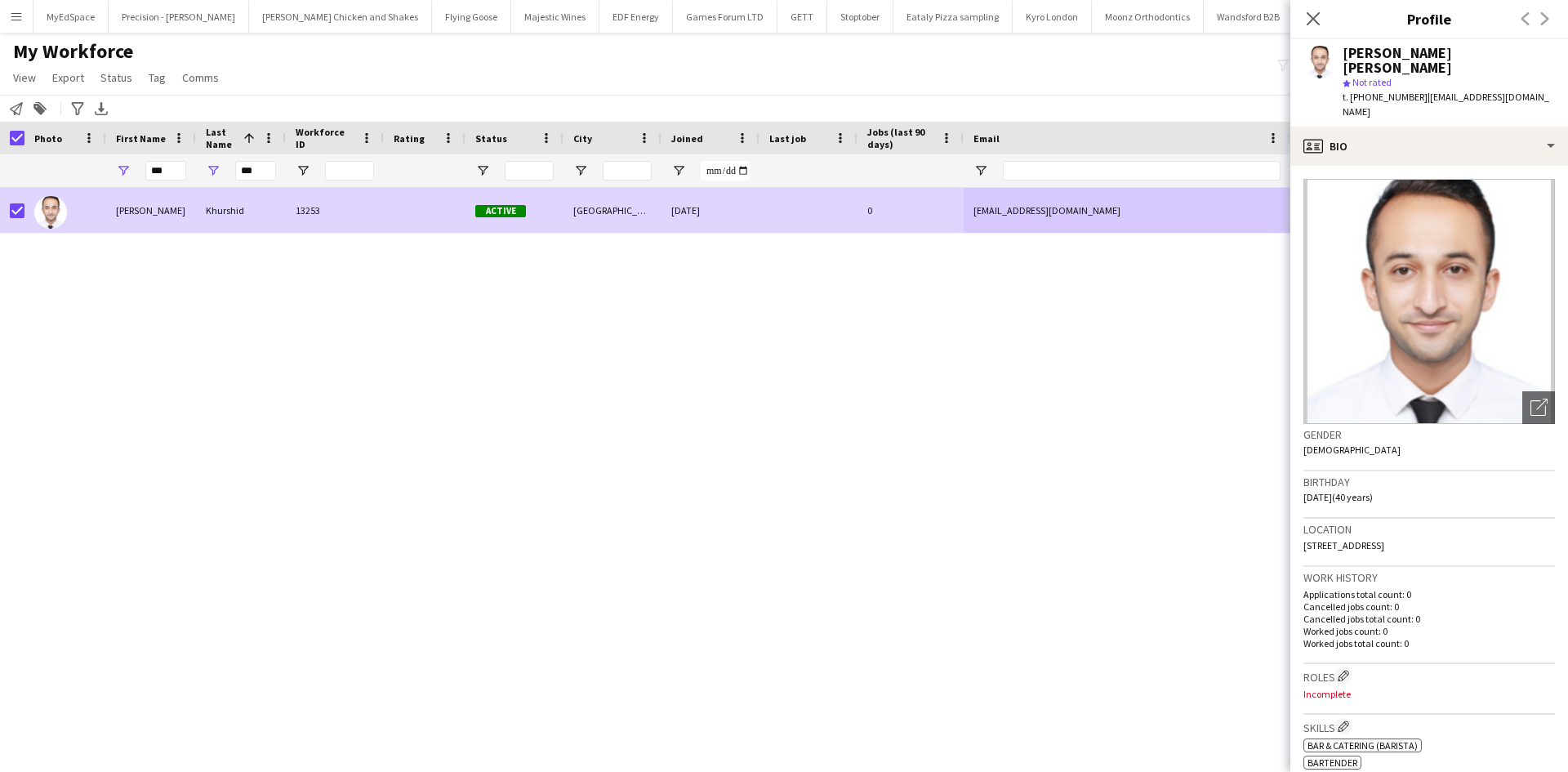
drag, startPoint x: 1422, startPoint y: 82, endPoint x: 1548, endPoint y: 85, distance: 126.0
click at [1548, 91] on span "| muradkhurshid16@gmail.com" at bounding box center [1446, 104] width 207 height 27
copy span "muradkhurshid16@gmail.com"
drag, startPoint x: 1367, startPoint y: 83, endPoint x: 1417, endPoint y: 82, distance: 50.0
click at [1417, 91] on span "t. +4407555861803" at bounding box center [1385, 96] width 85 height 12
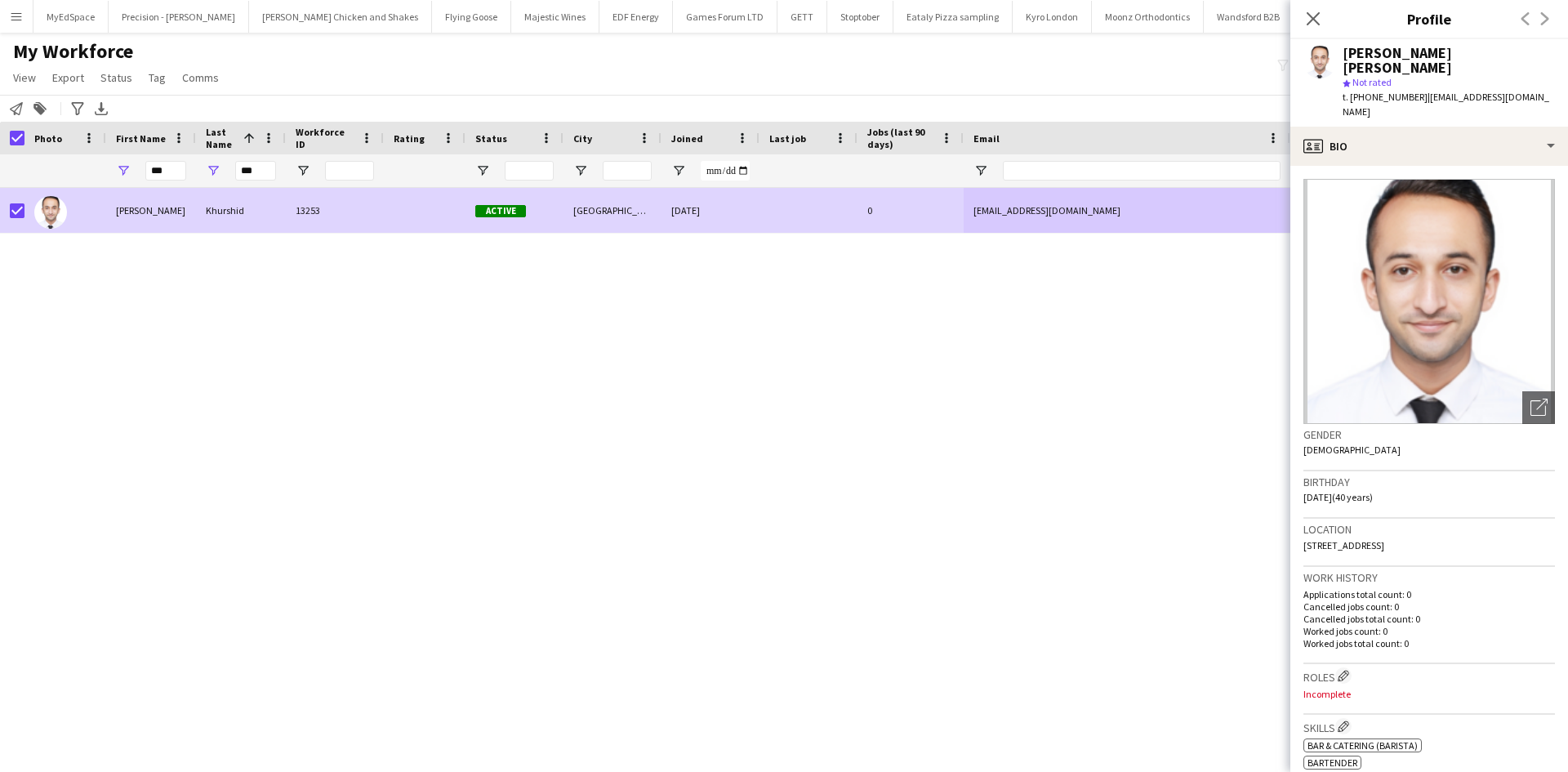
copy span "07555861803"
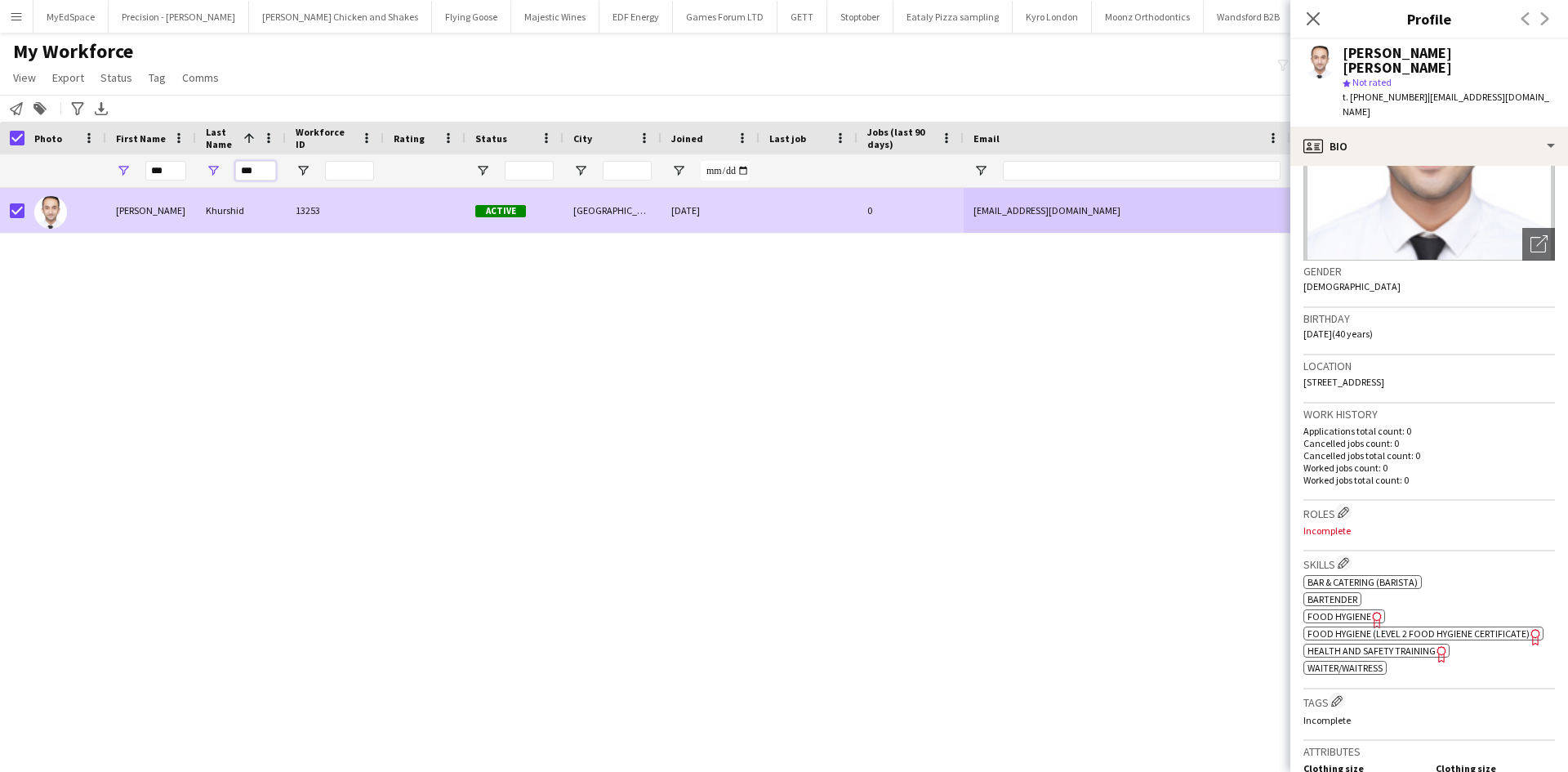
click at [250, 163] on input "***" at bounding box center [256, 171] width 41 height 20
click at [251, 163] on input "***" at bounding box center [256, 171] width 41 height 20
type input "***"
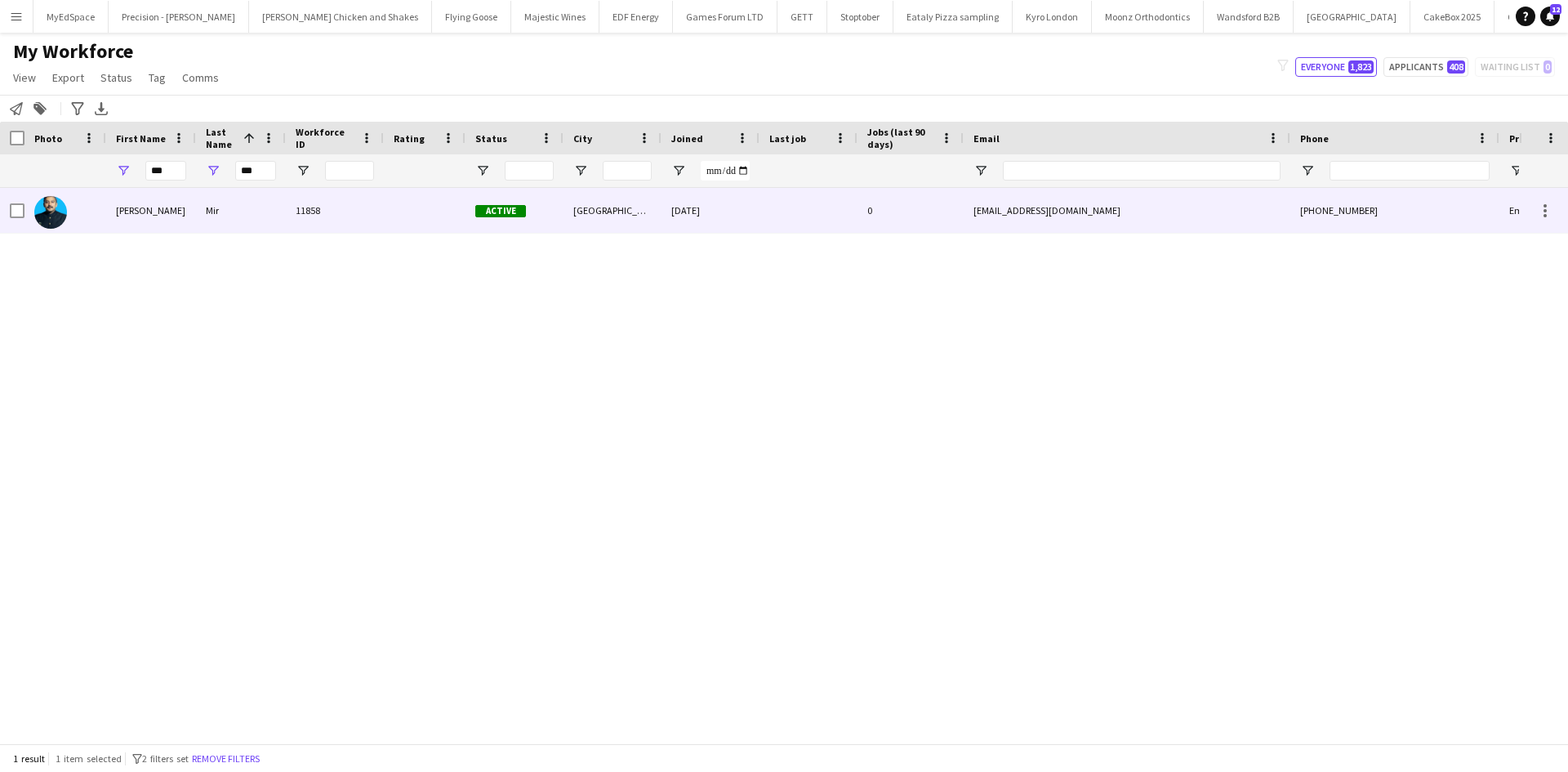
click at [203, 212] on div "Mir" at bounding box center [241, 210] width 90 height 45
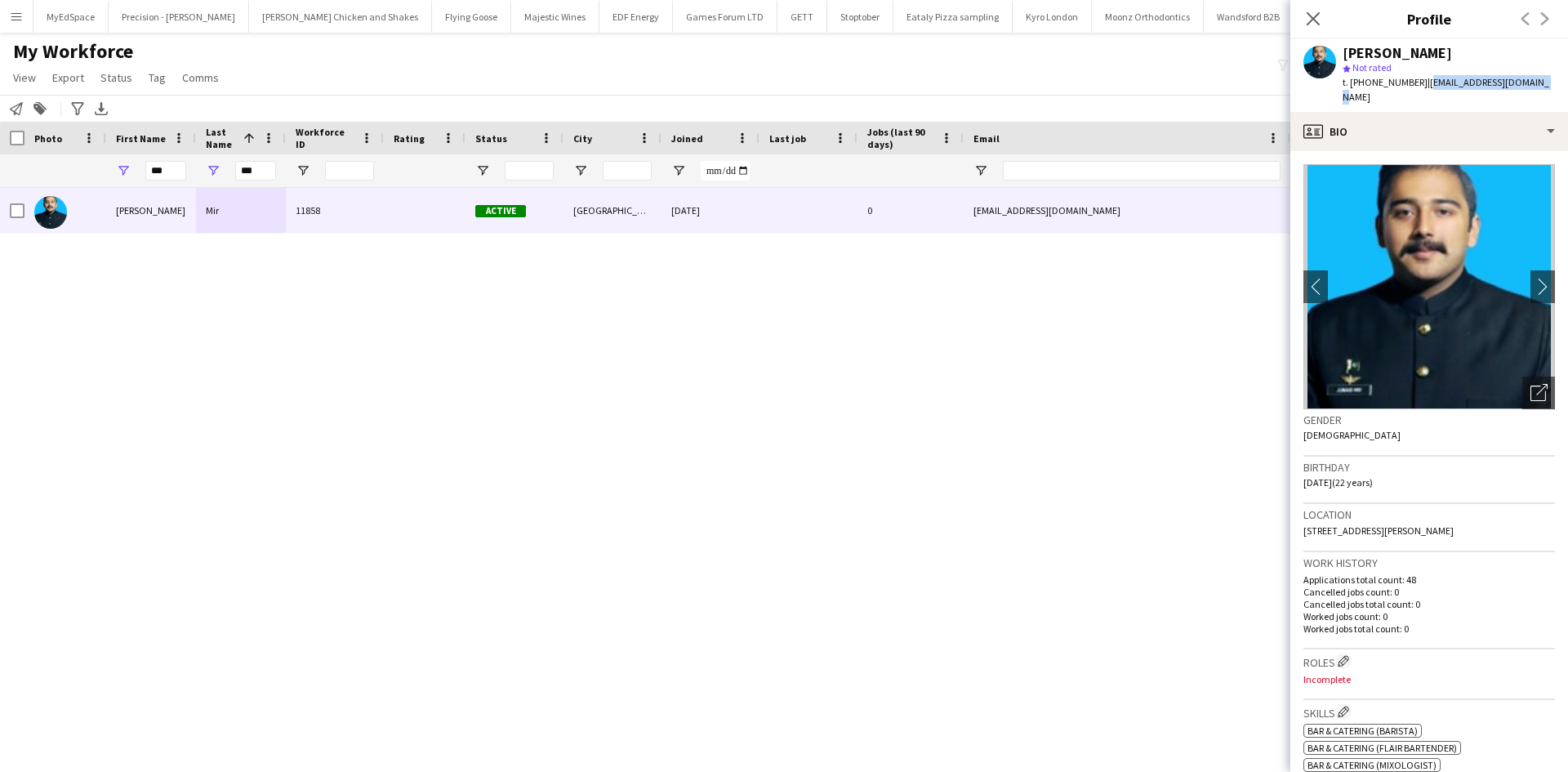
drag, startPoint x: 1420, startPoint y: 85, endPoint x: 1529, endPoint y: 87, distance: 109.0
click at [1529, 87] on span "| junaidmir1212@gmail.com" at bounding box center [1446, 90] width 207 height 27
copy span "junaidmir1212@gmail.com"
drag, startPoint x: 1367, startPoint y: 85, endPoint x: 1413, endPoint y: 82, distance: 46.1
click at [1413, 82] on span "t. +447477897185" at bounding box center [1385, 82] width 85 height 12
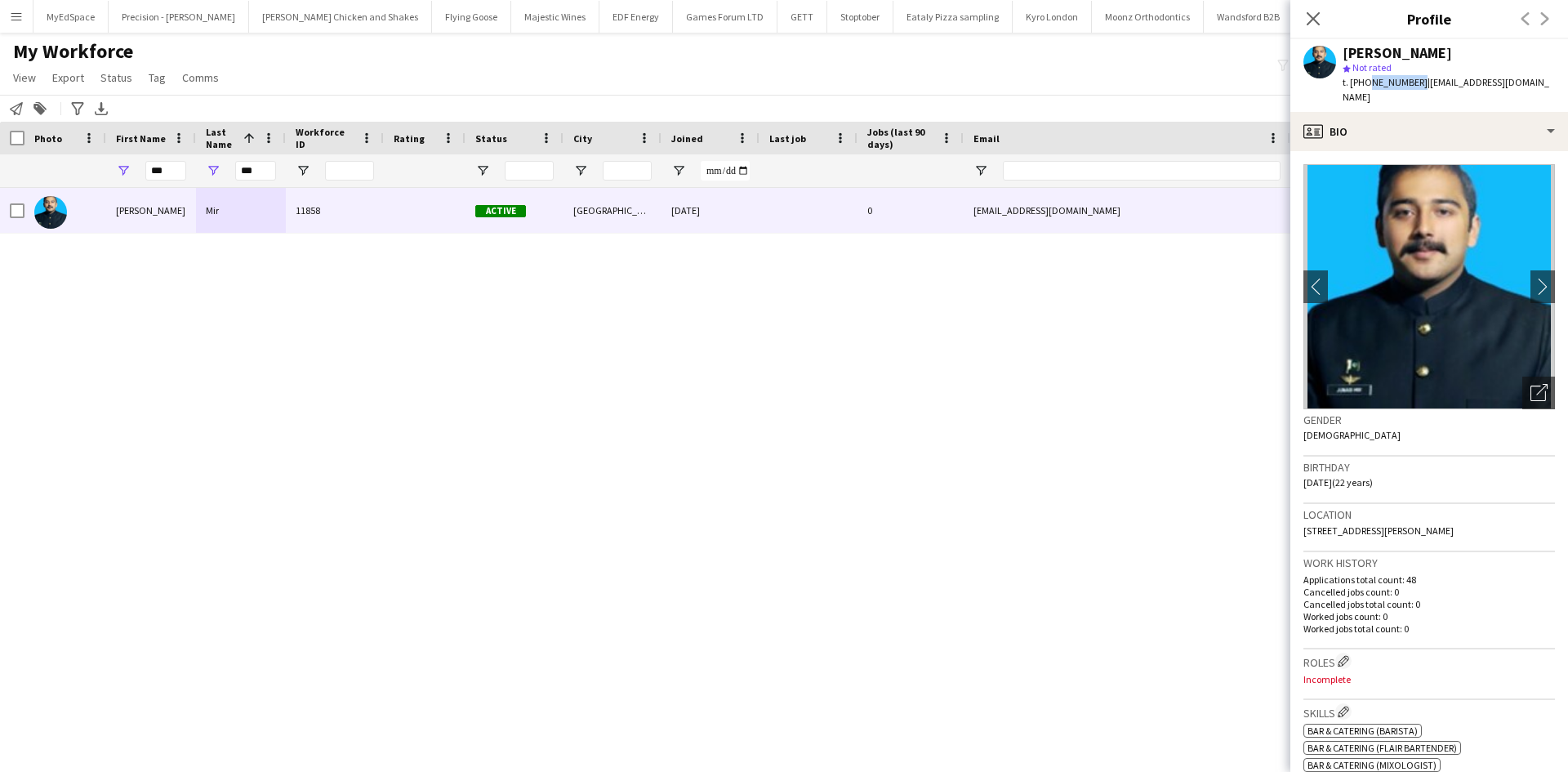
copy span "7477897185"
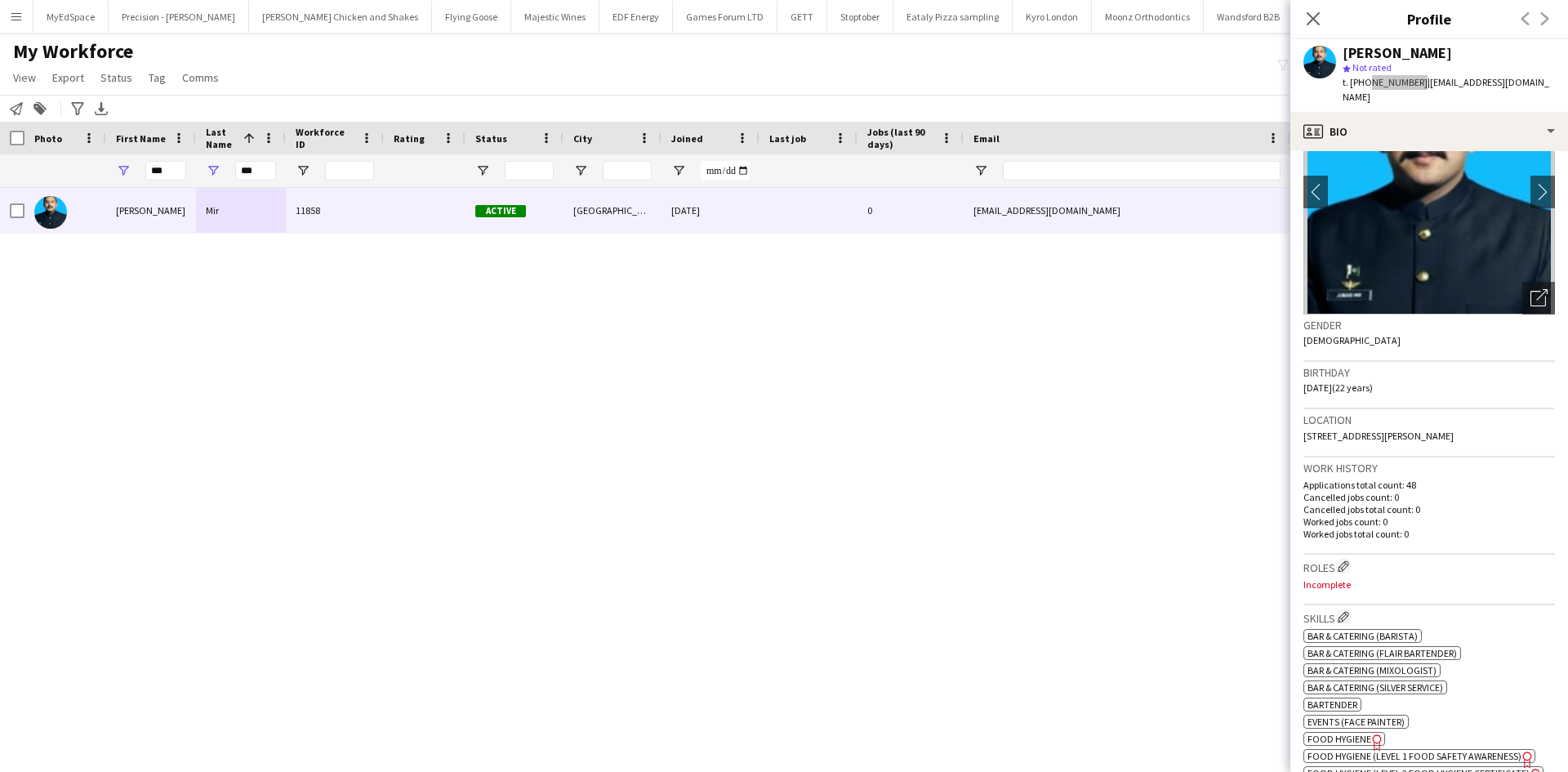
scroll to position [327, 0]
